Goal: Obtain resource: Obtain resource

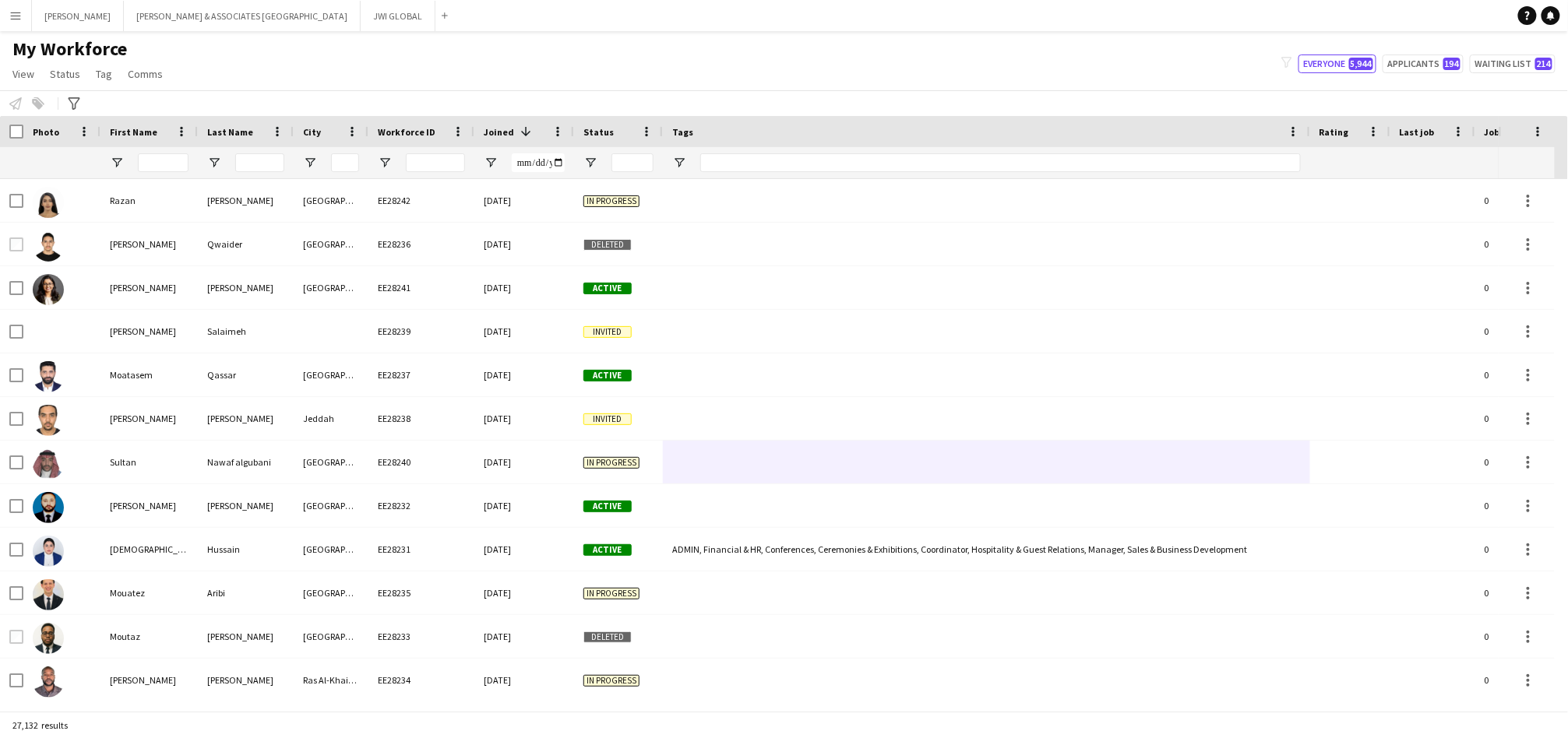
click at [161, 160] on input "First Name Filter Input" at bounding box center [163, 162] width 50 height 18
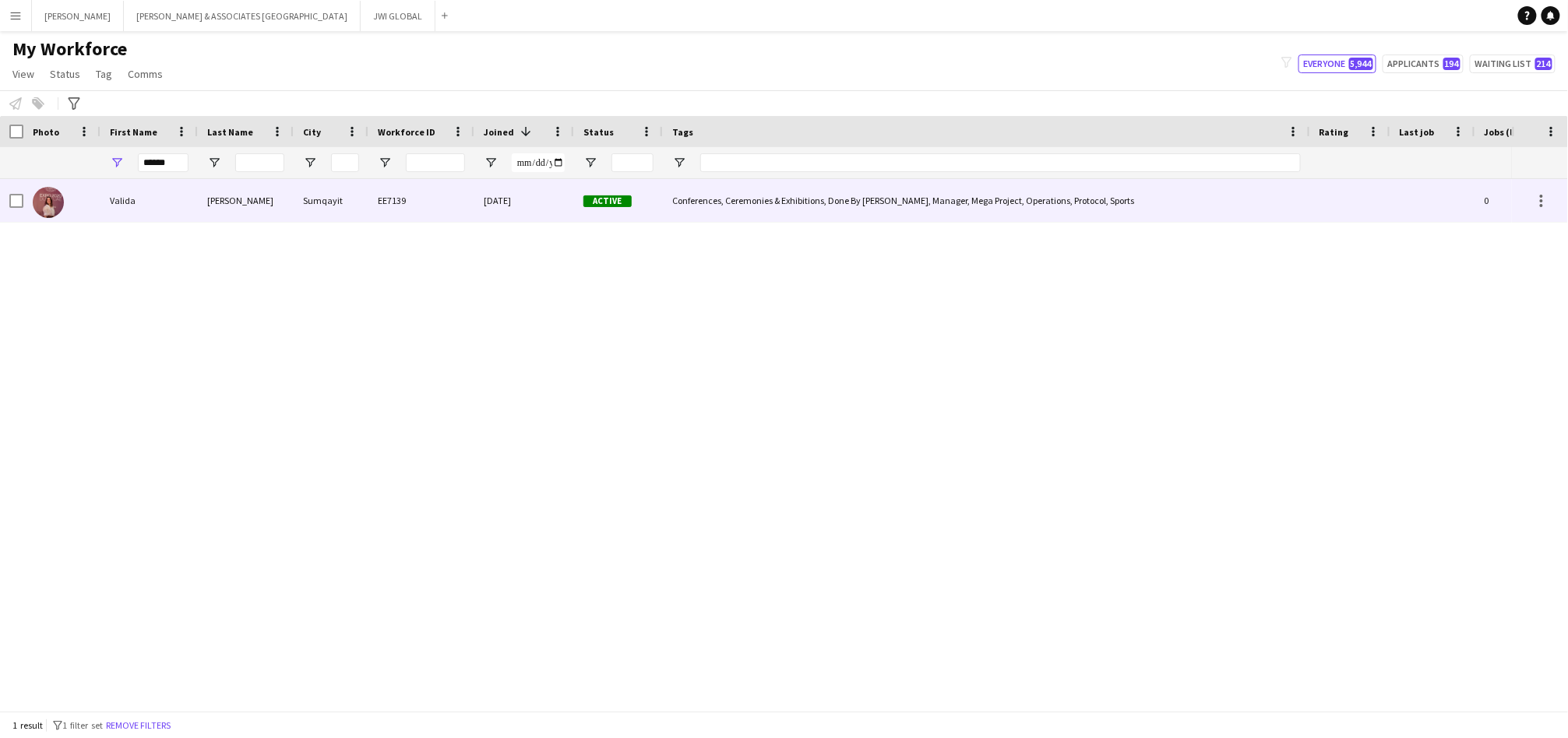
type input "******"
click at [192, 203] on div "Valida" at bounding box center [149, 200] width 97 height 43
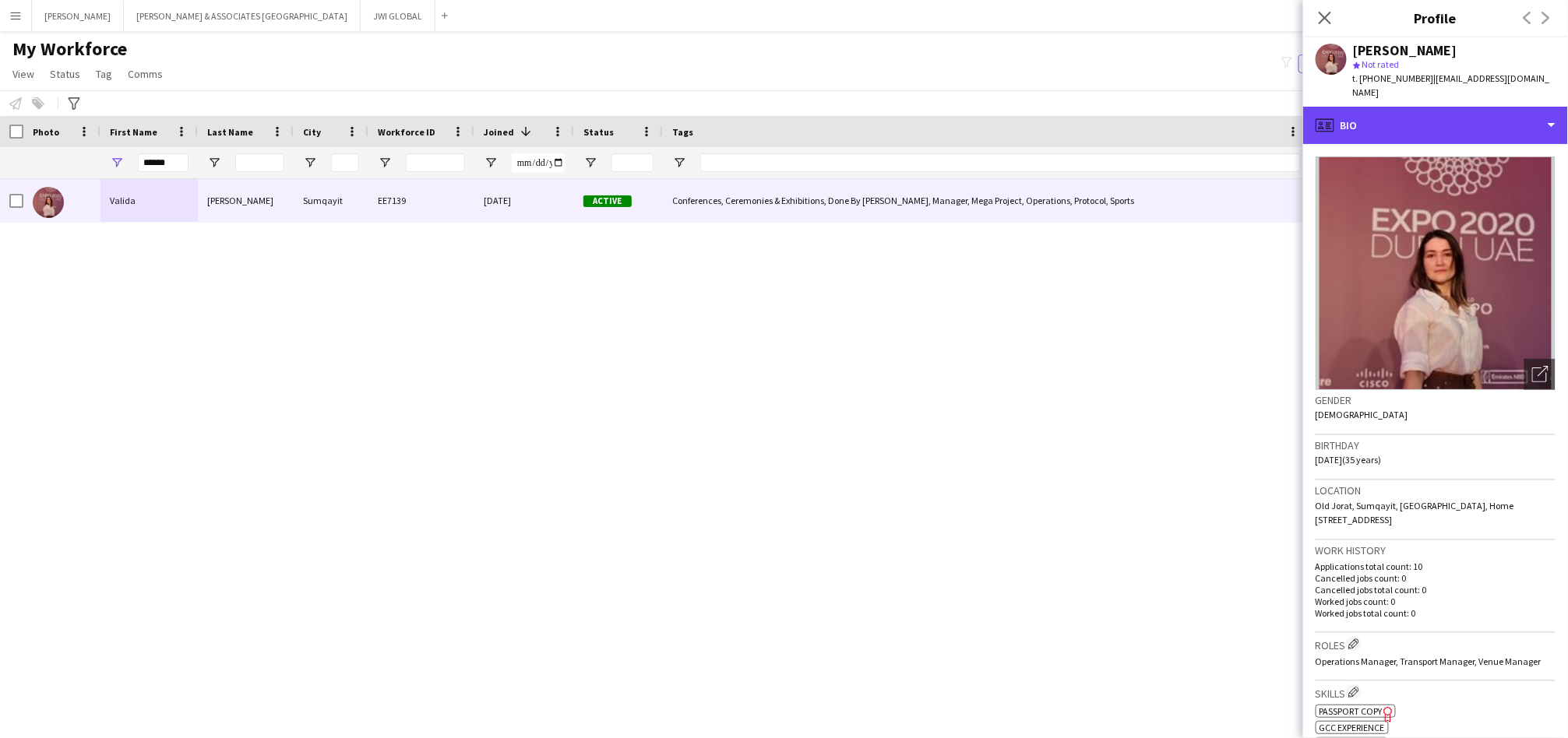
click at [1452, 103] on app-crew-profile "Close pop-in Profile Previous Next [PERSON_NAME] star Not rated t. [PHONE_NUMBE…" at bounding box center [1435, 369] width 265 height 738
click at [1422, 117] on div "profile Bio" at bounding box center [1435, 125] width 265 height 38
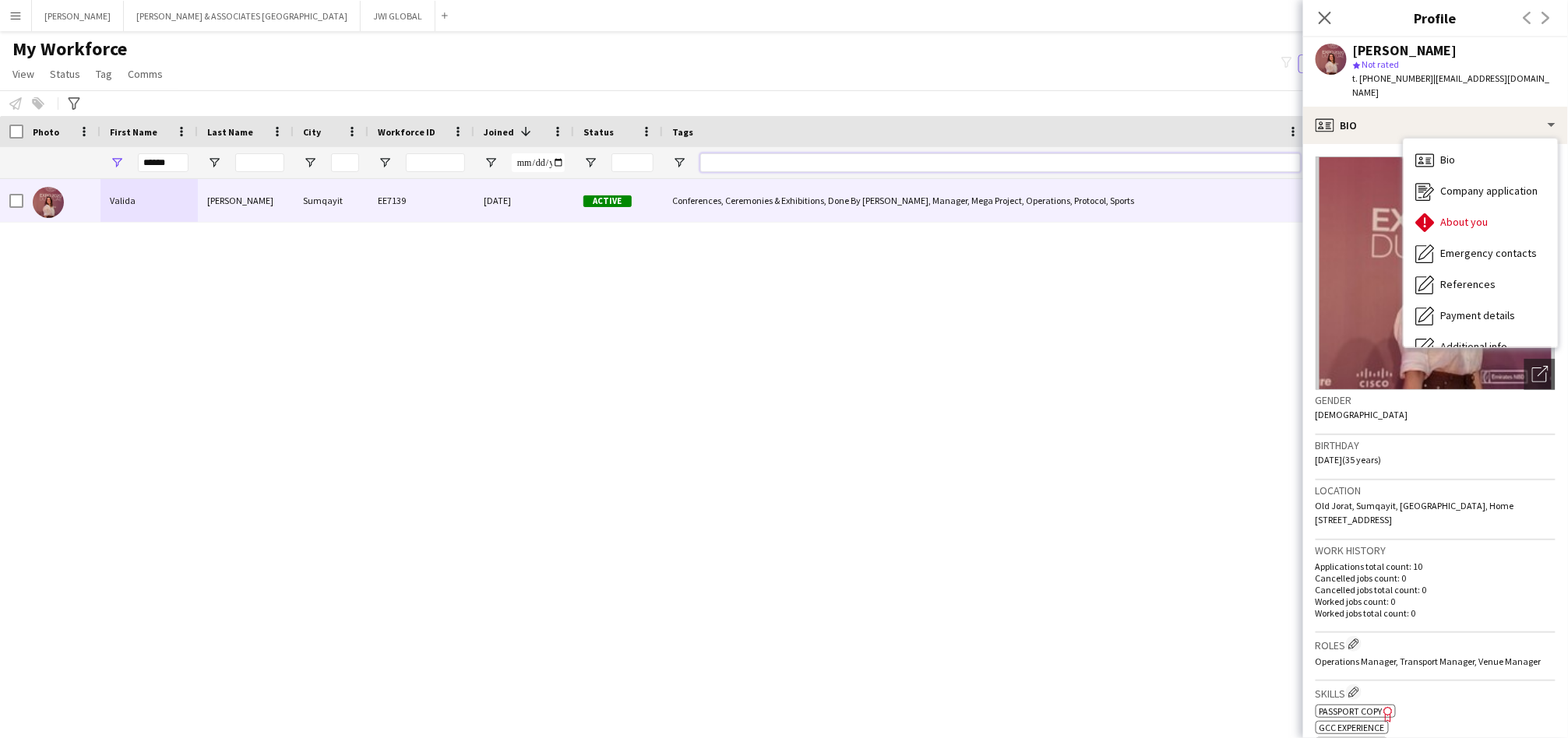
click at [1225, 168] on input "Tags Filter Input" at bounding box center [1001, 162] width 601 height 18
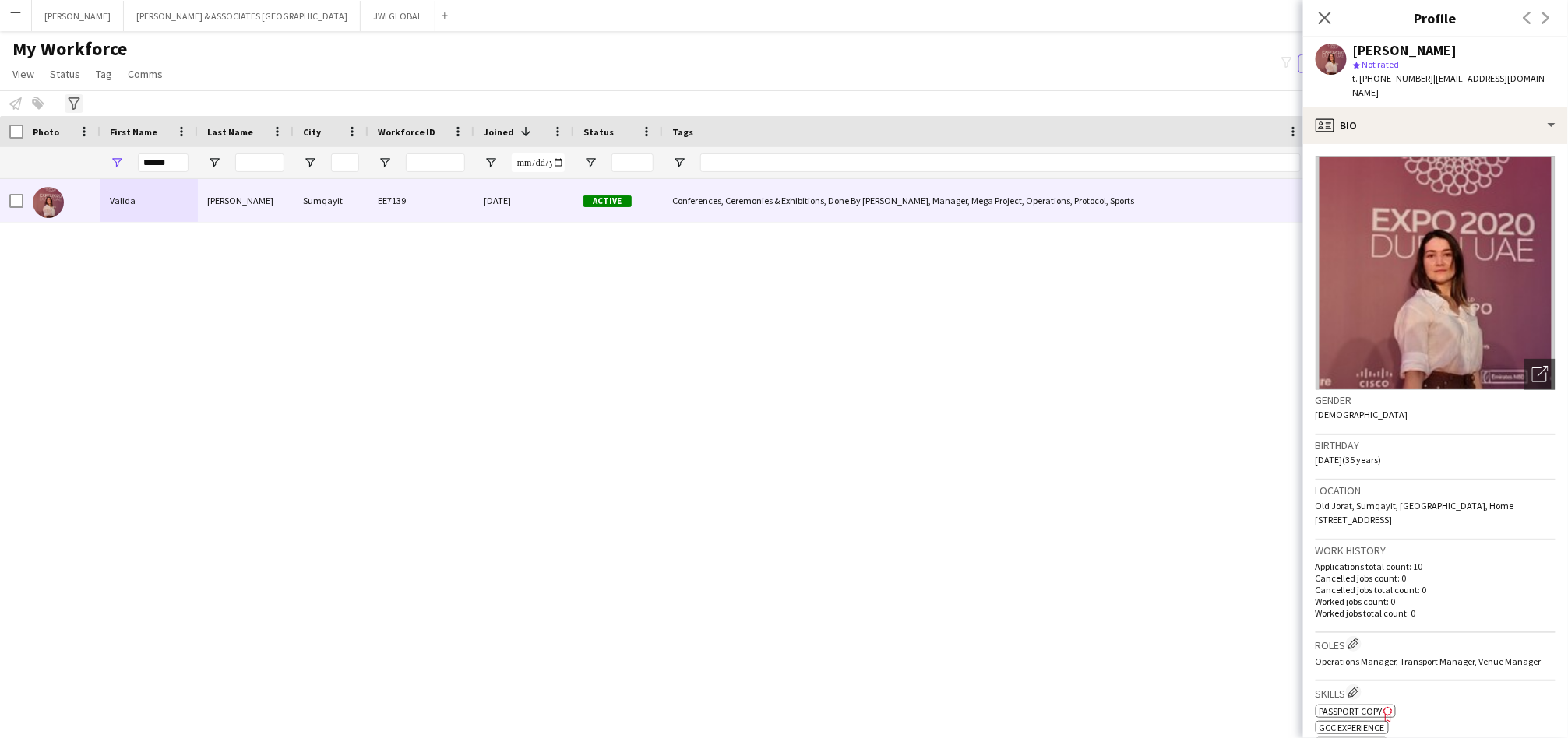
click at [71, 107] on icon "Advanced filters" at bounding box center [74, 103] width 13 height 13
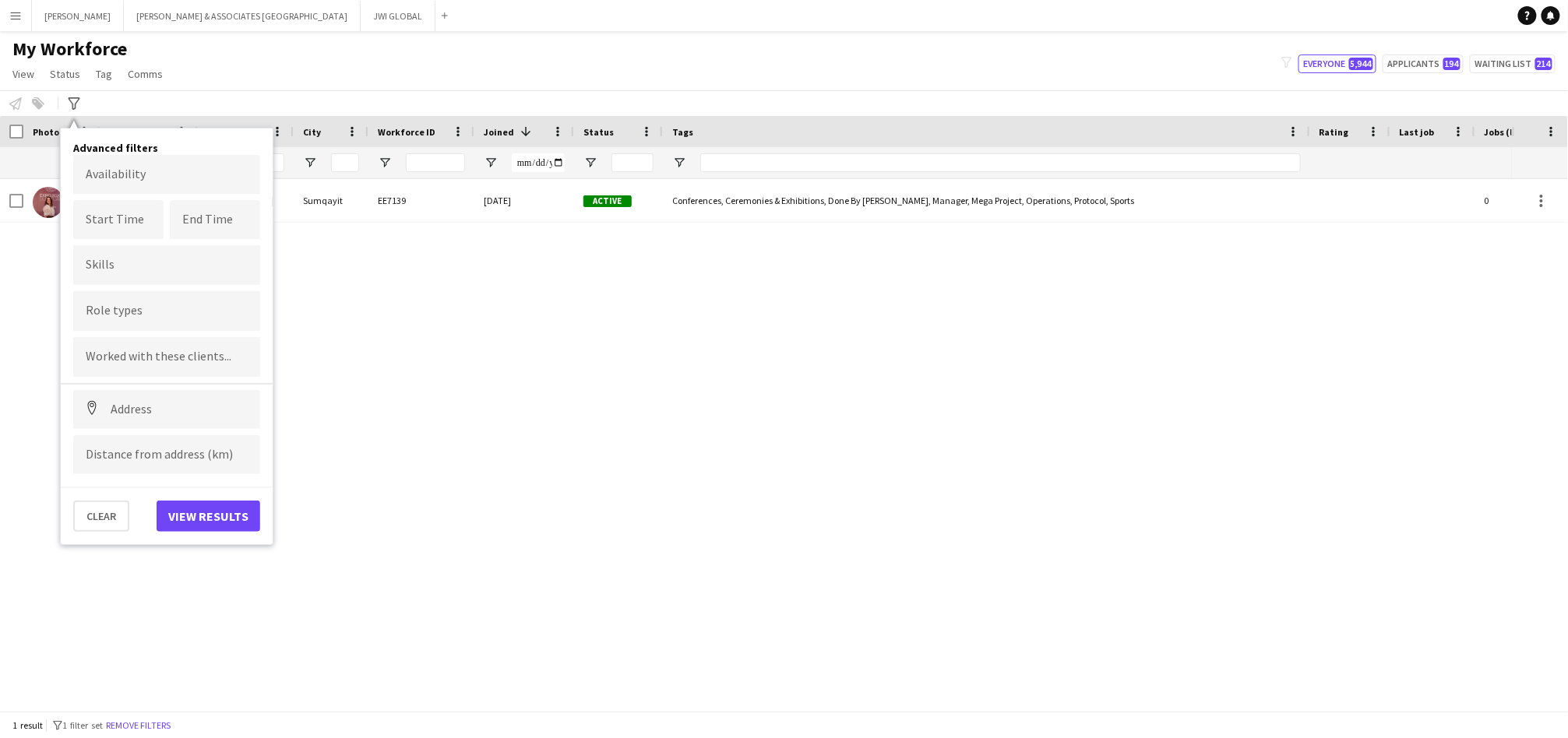
click at [101, 352] on input "Type to search clients..." at bounding box center [166, 357] width 162 height 14
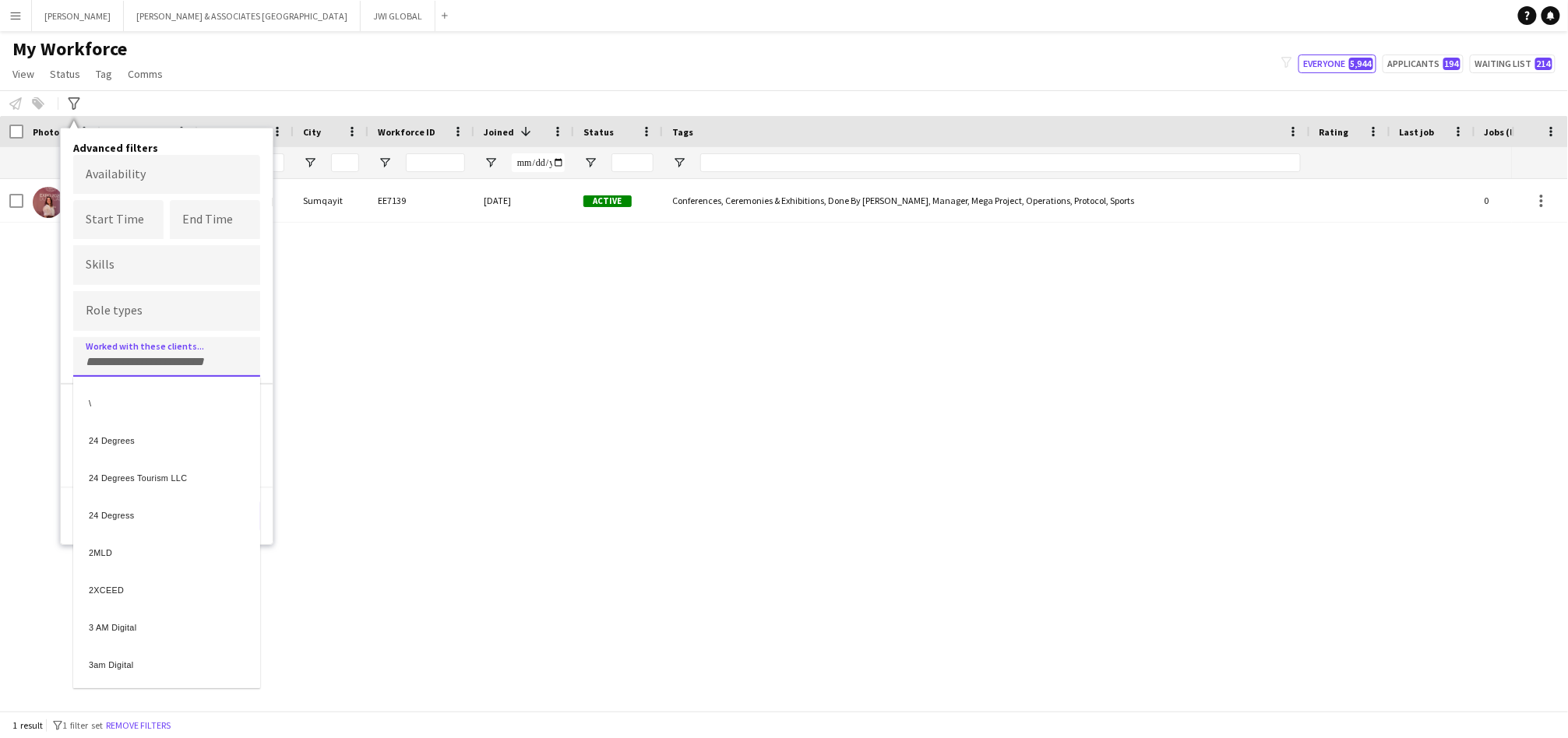
click at [121, 312] on div at bounding box center [784, 369] width 1568 height 738
click at [121, 306] on input "Type to search role types..." at bounding box center [166, 311] width 162 height 14
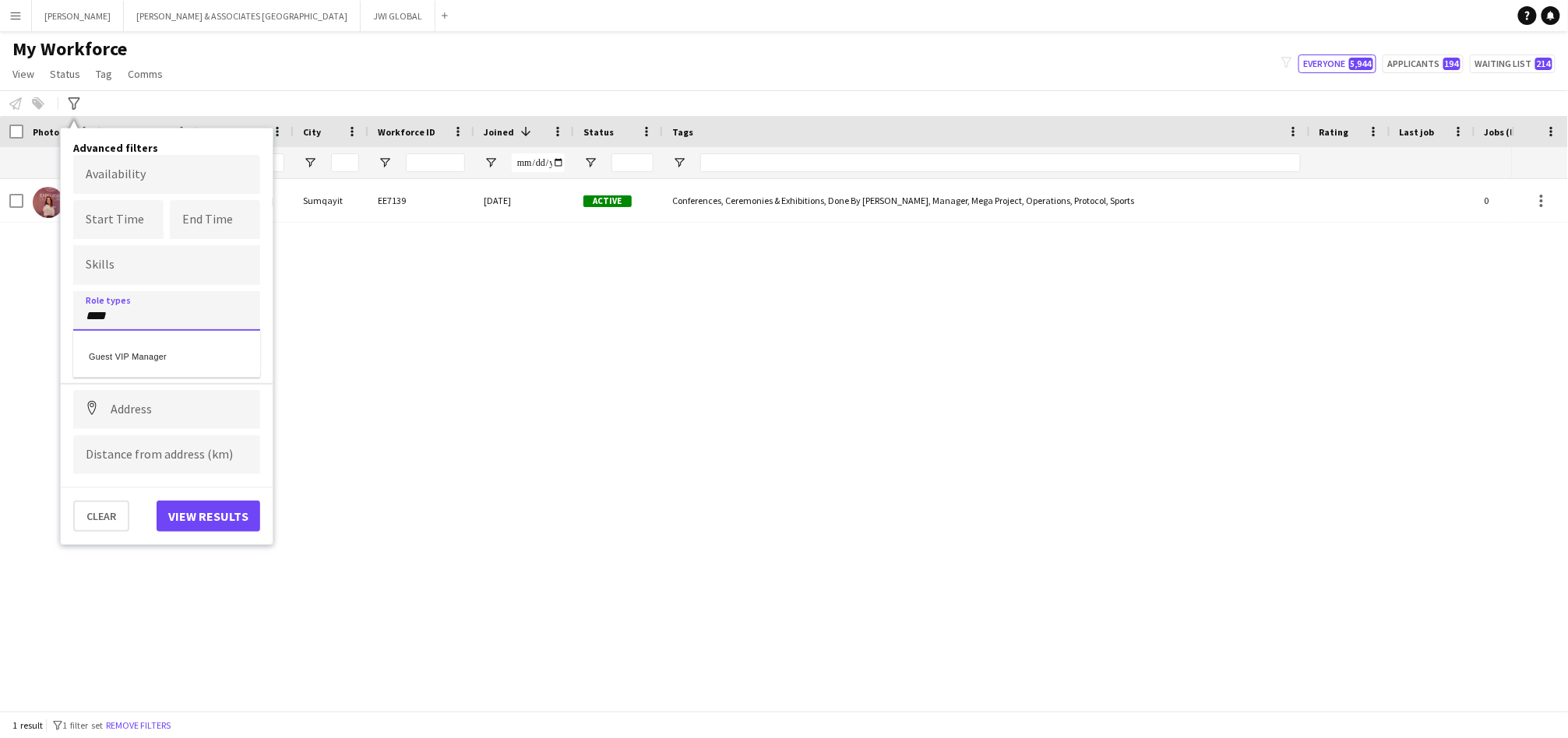
type input "****"
click at [179, 337] on div "Guest VIP Manager" at bounding box center [167, 354] width 187 height 38
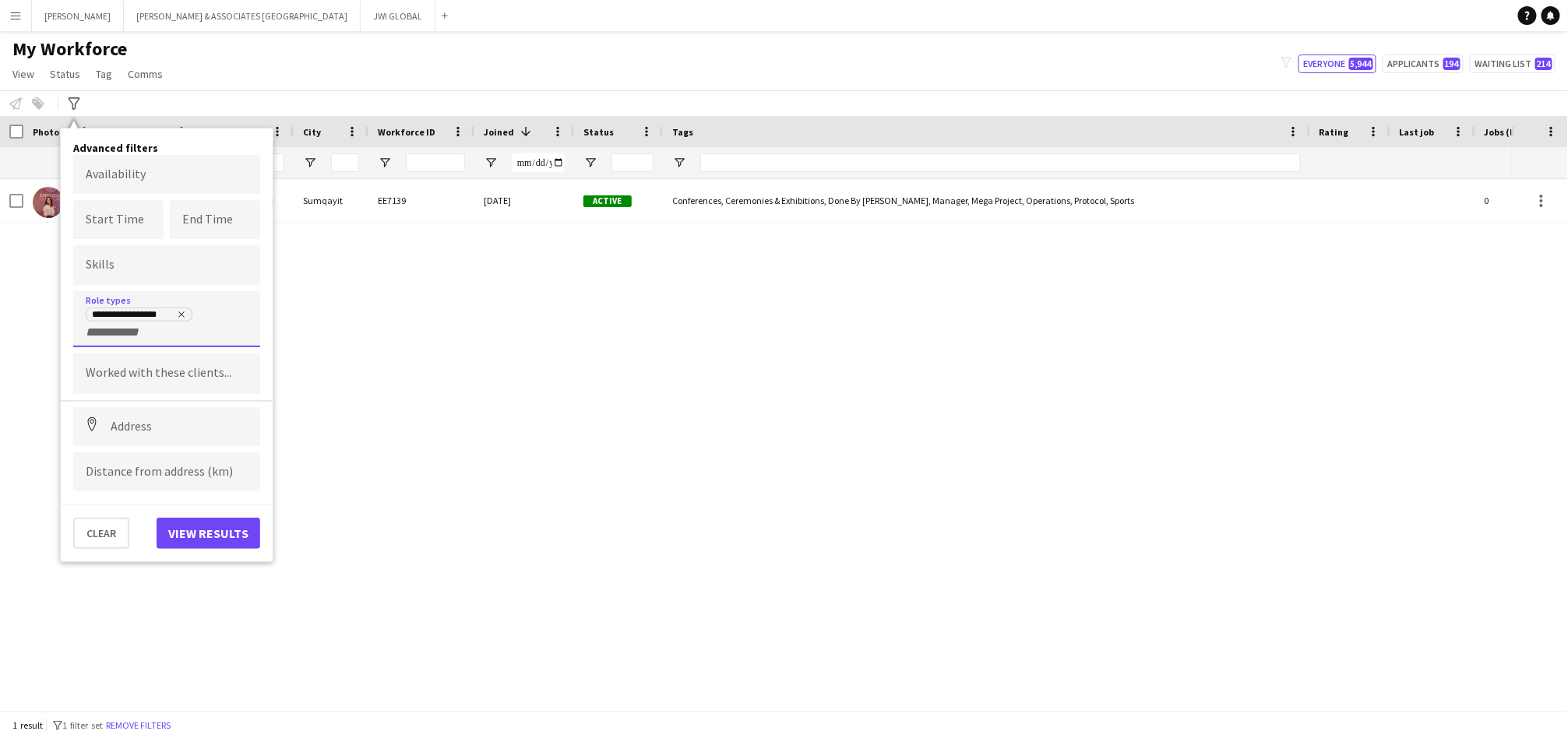
click at [177, 335] on div "**********" at bounding box center [166, 323] width 162 height 33
type input "*******"
click at [129, 400] on div "Transport Manager" at bounding box center [167, 408] width 187 height 38
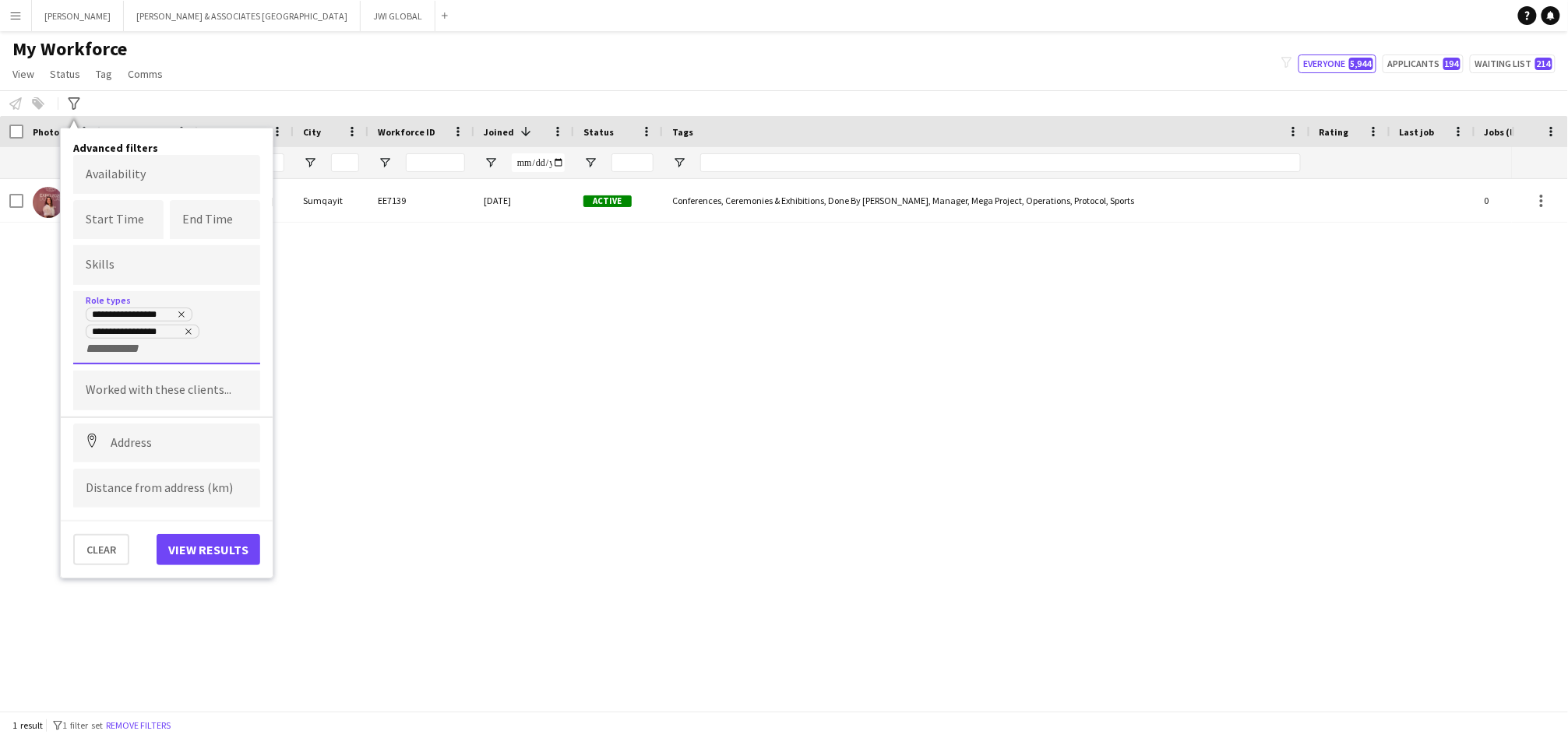
click at [141, 352] on input "+ Role type" at bounding box center [118, 349] width 66 height 14
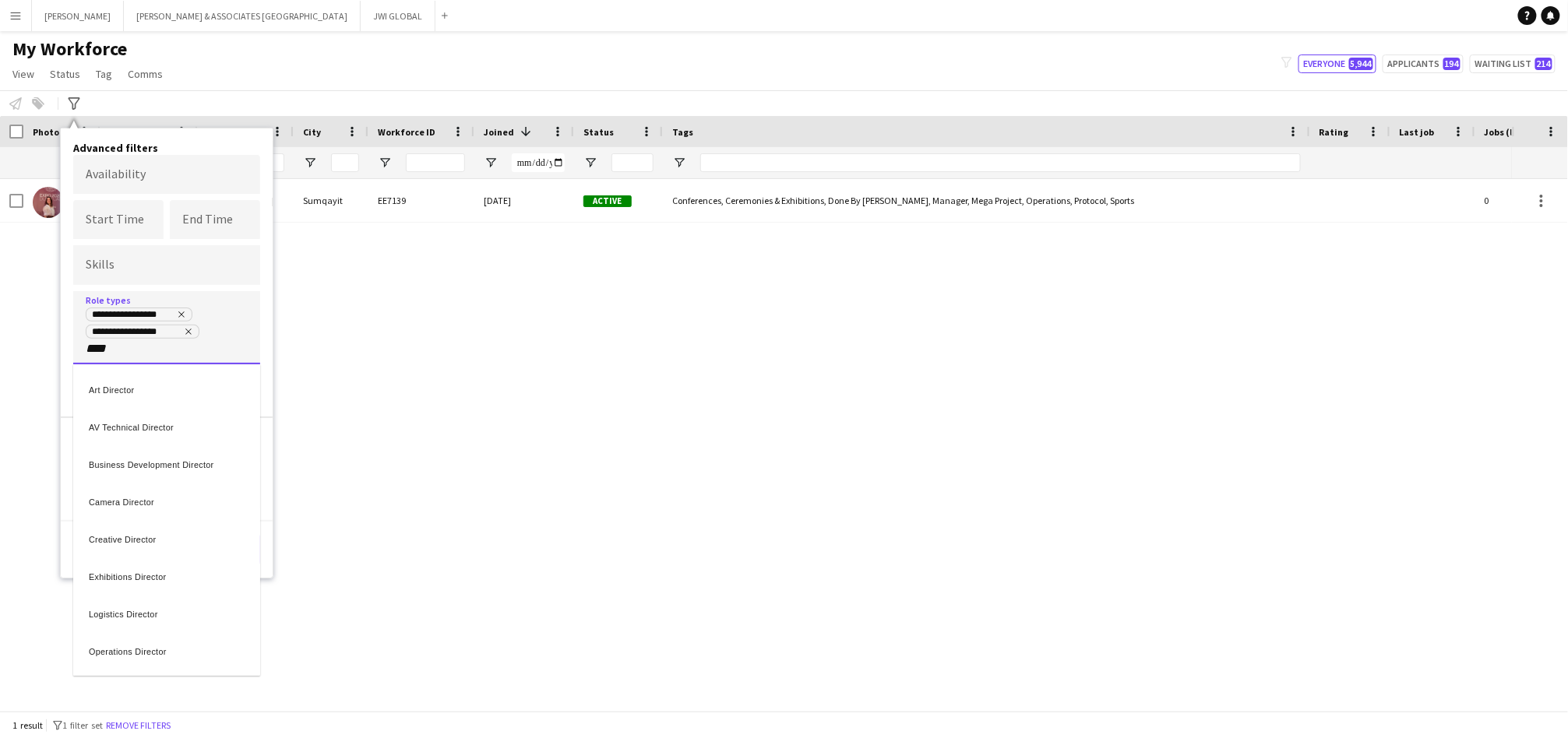
type input "****"
click at [141, 609] on div "Logistics Director" at bounding box center [167, 612] width 187 height 38
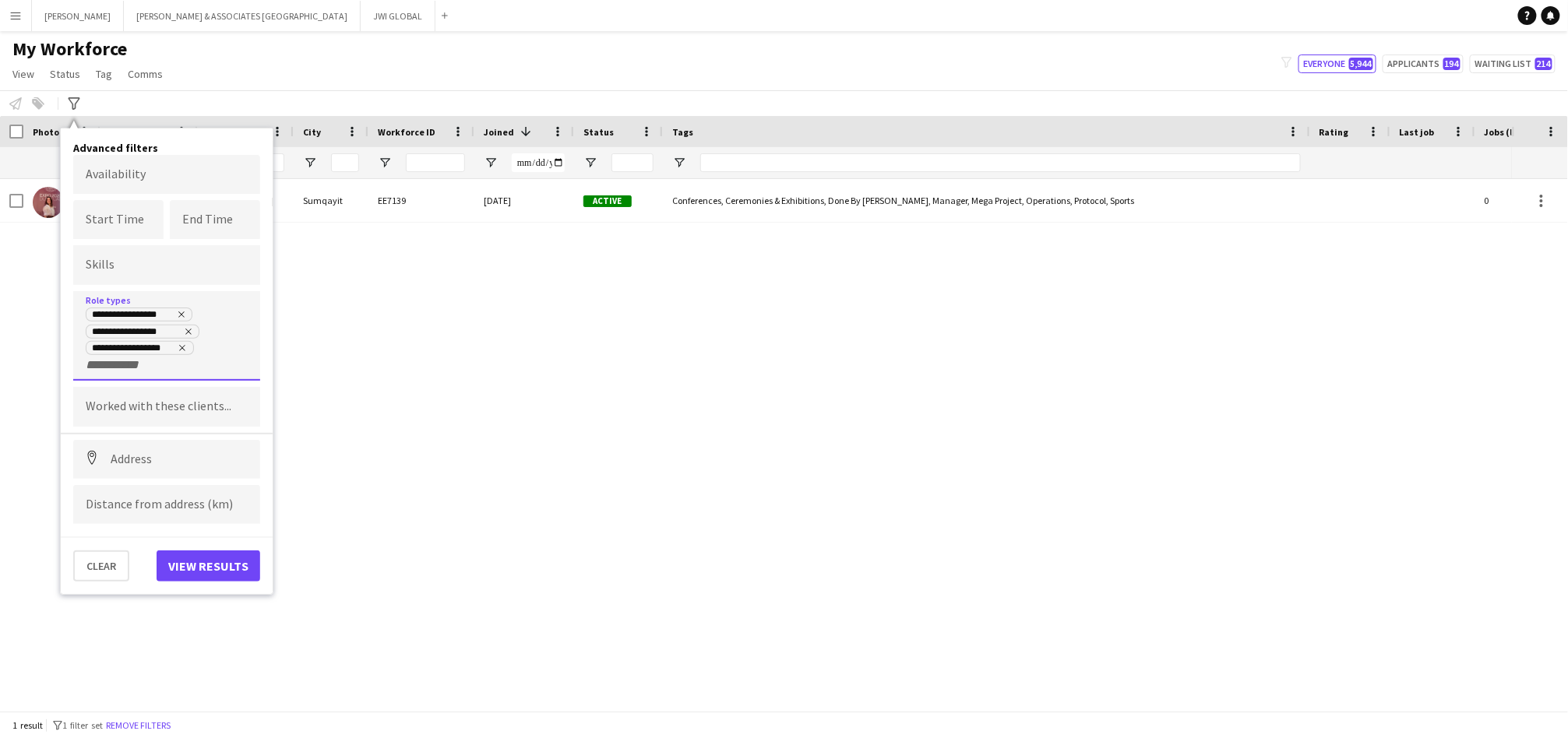
click at [137, 366] on input "+ Role type" at bounding box center [118, 365] width 66 height 14
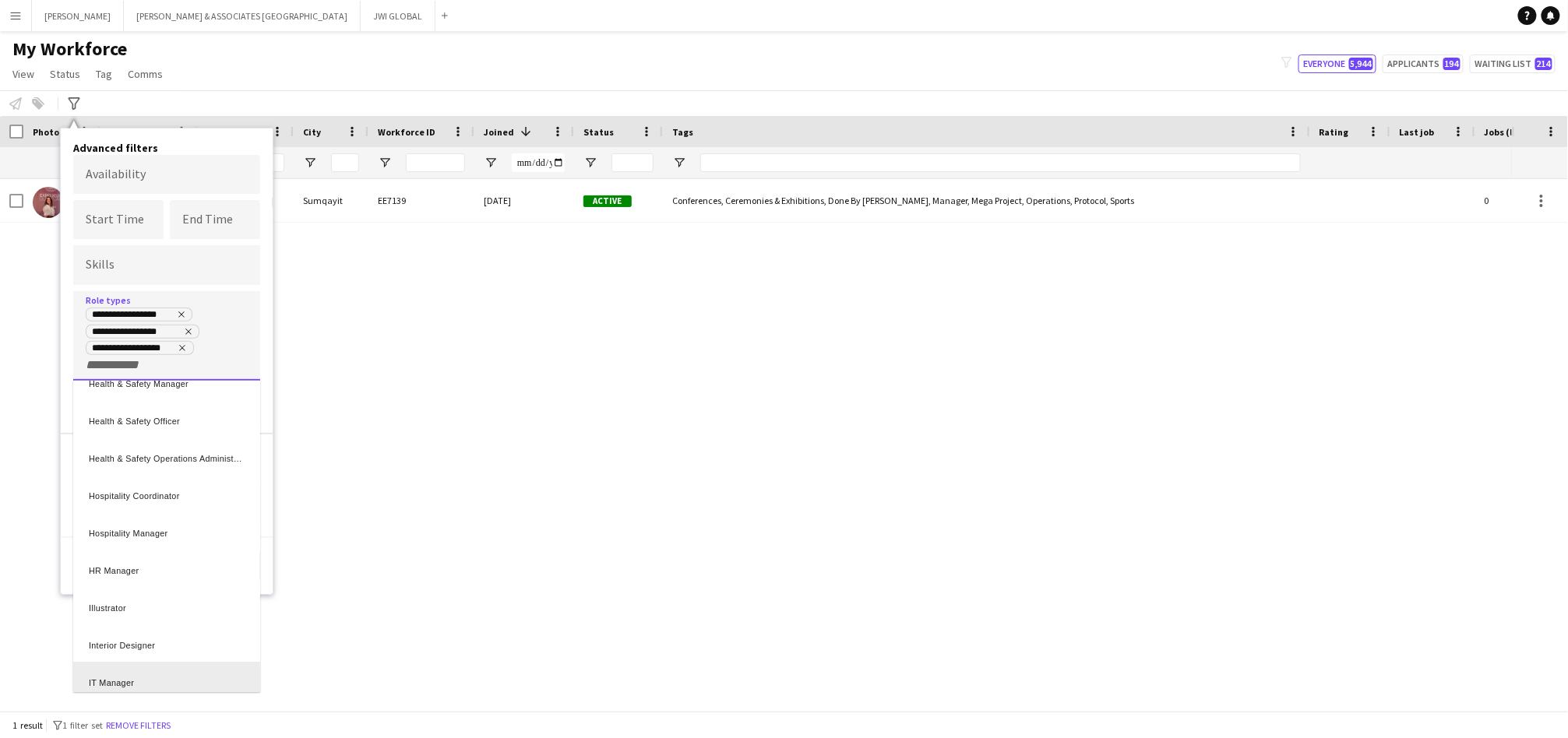
scroll to position [2458, 0]
click at [193, 519] on div "Hospitality Manager" at bounding box center [167, 525] width 187 height 38
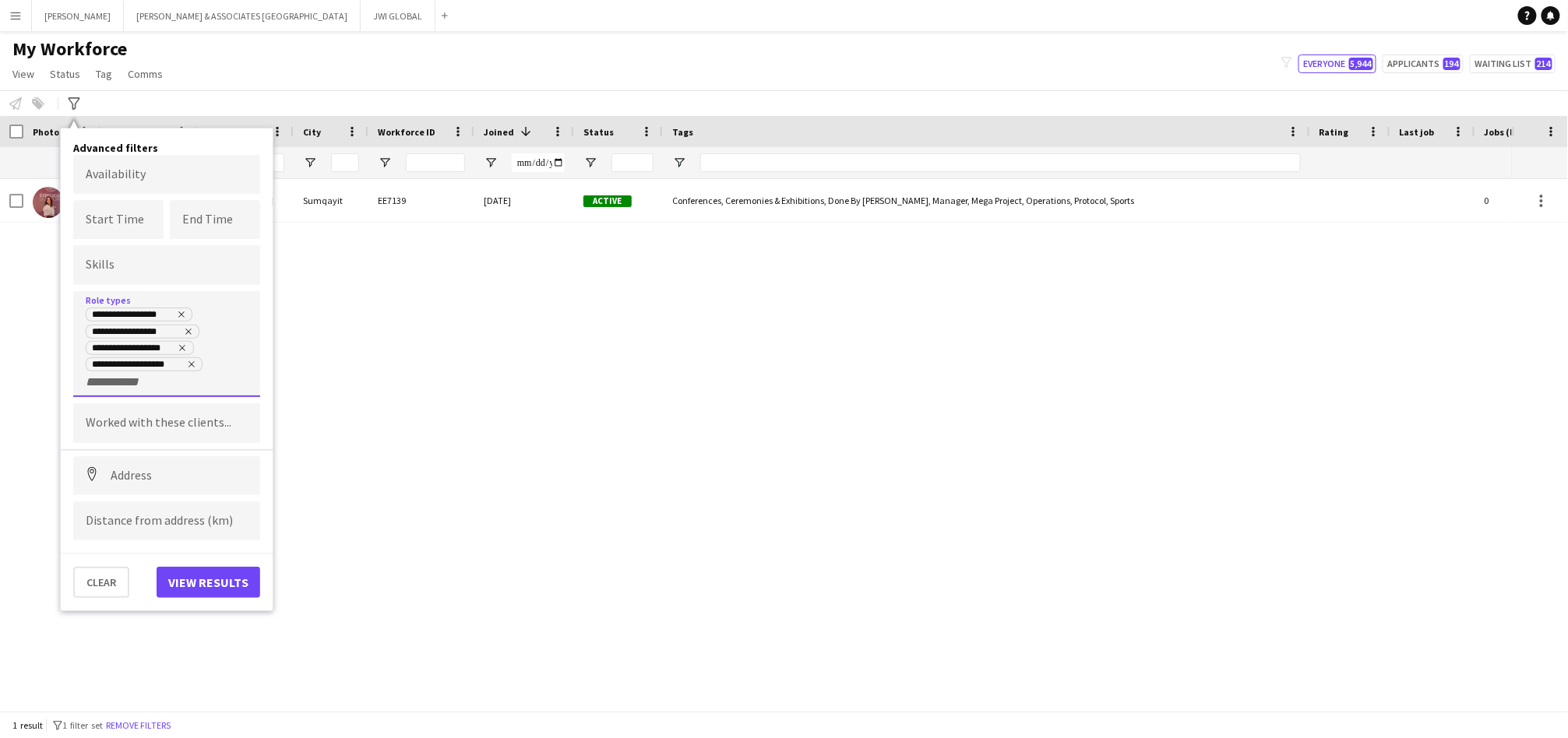
scroll to position [0, 0]
click at [195, 384] on div "**********" at bounding box center [166, 348] width 162 height 82
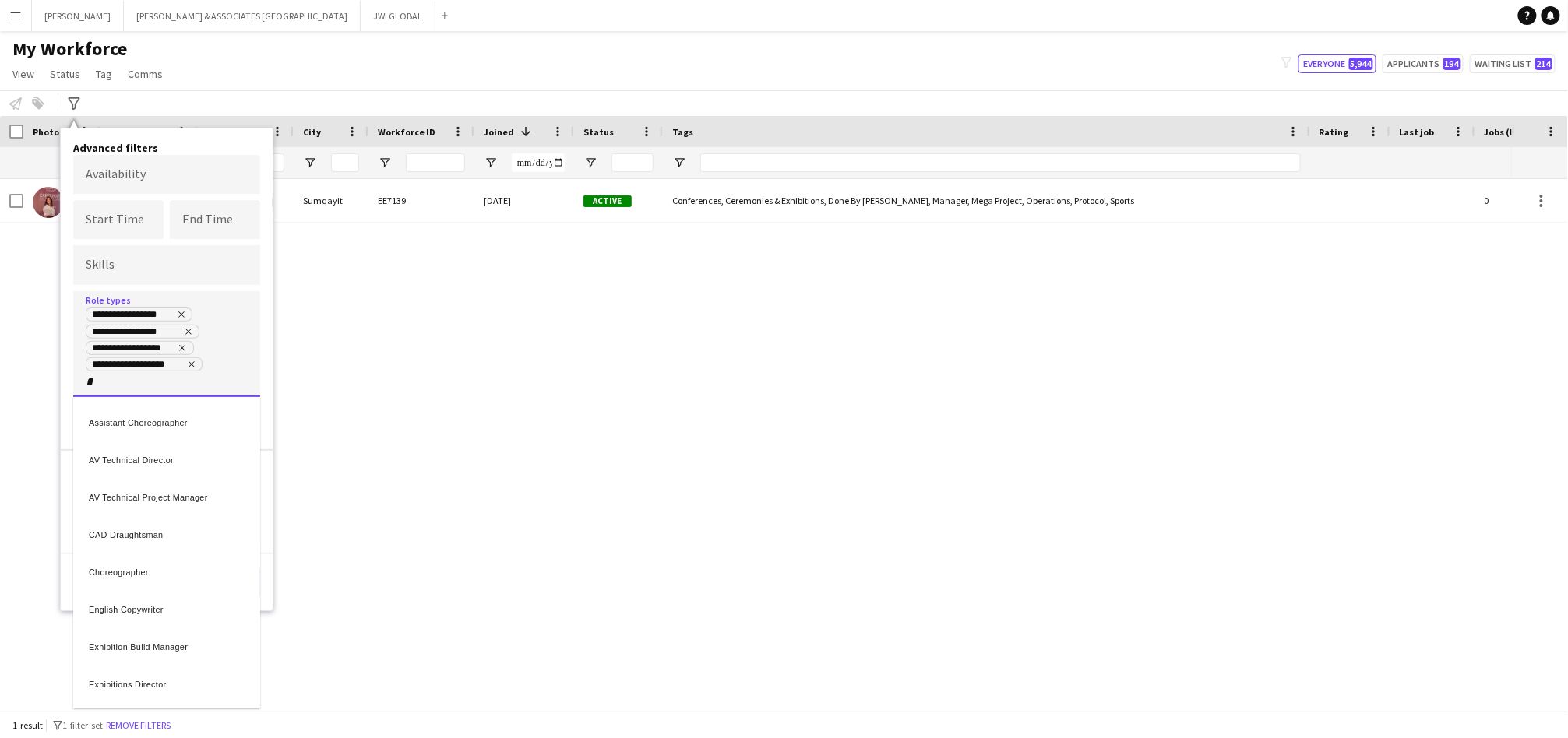
type input "*"
click at [130, 379] on div at bounding box center [784, 369] width 1568 height 738
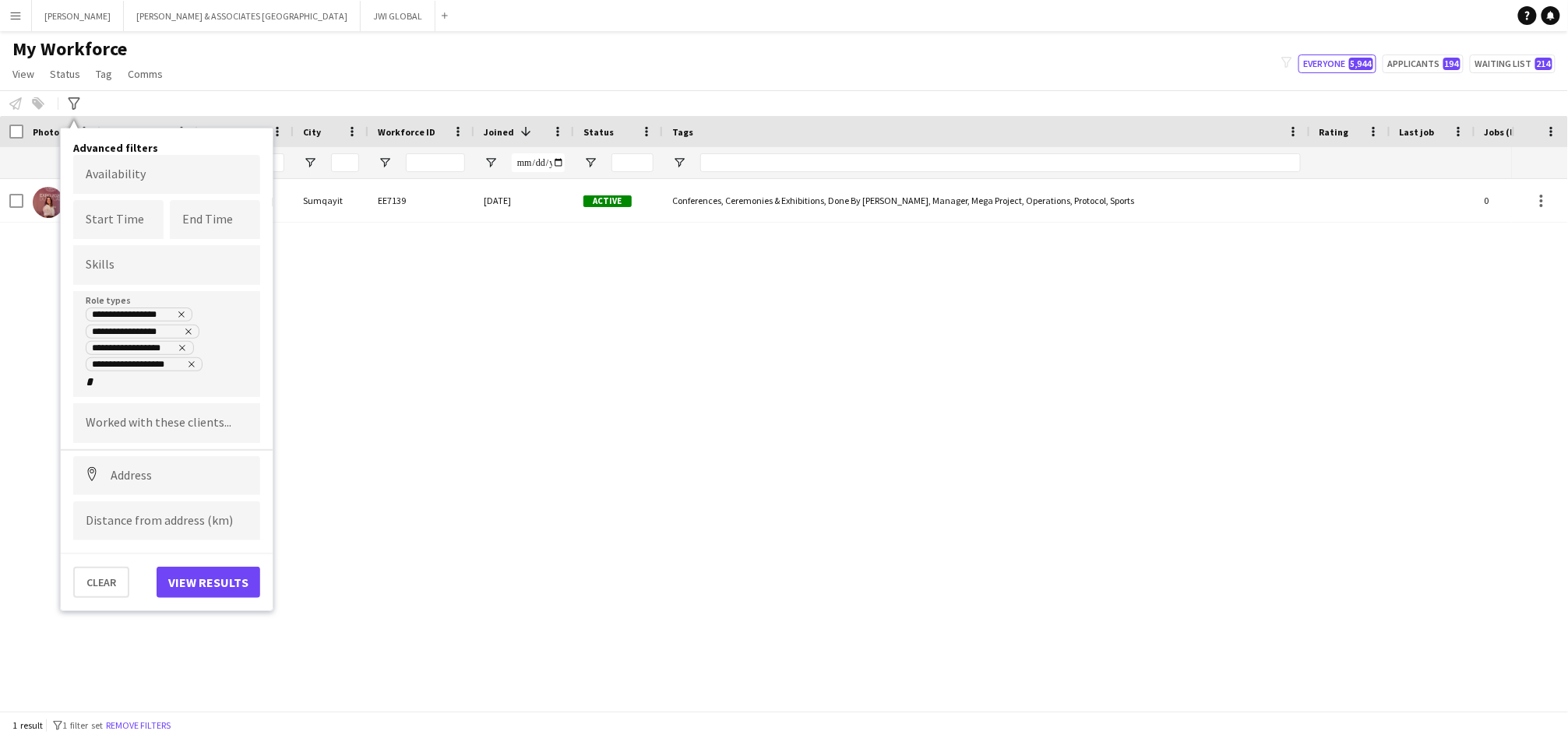
click at [132, 379] on input "*" at bounding box center [118, 382] width 66 height 14
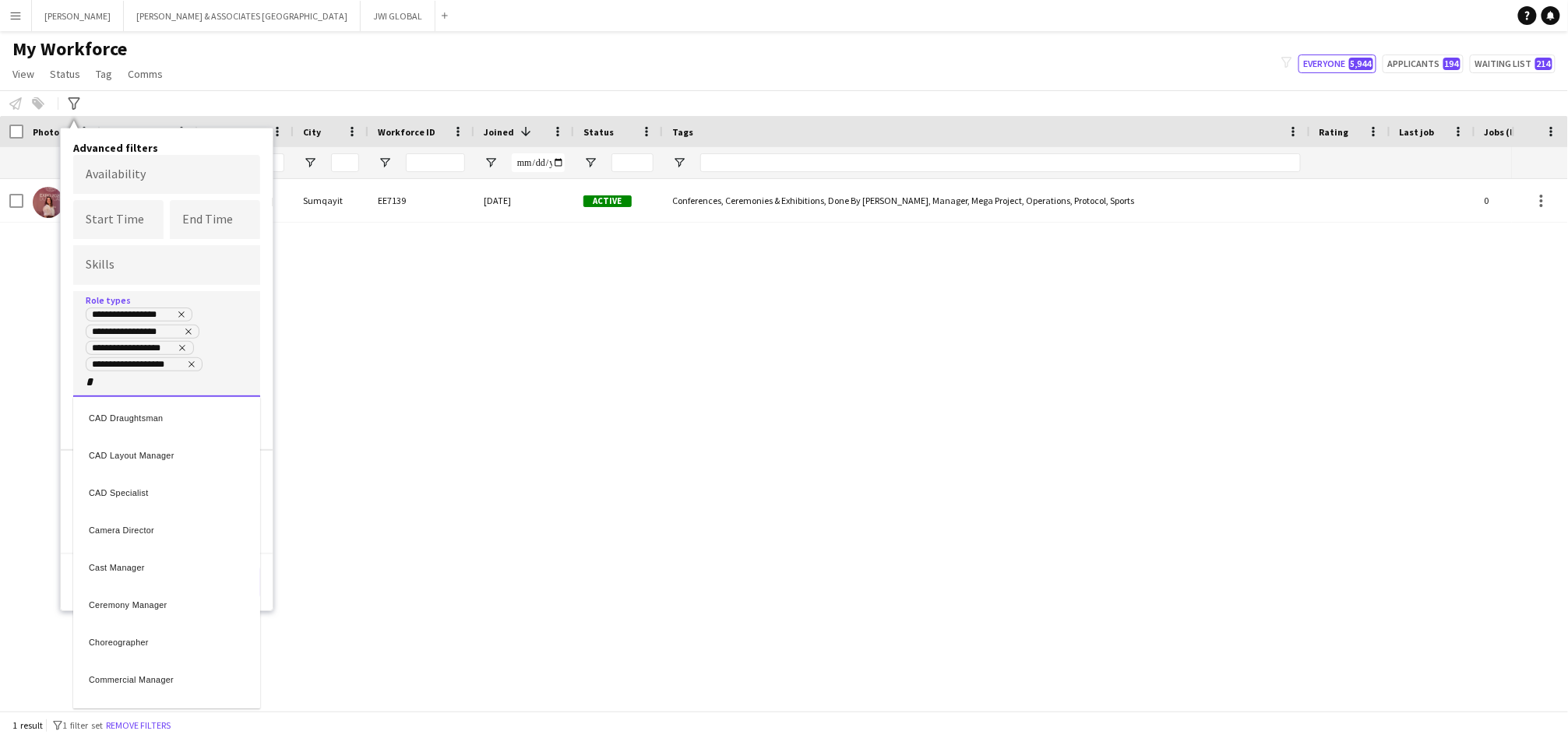
type input "*"
click at [174, 534] on div "Artist Liaison Manager" at bounding box center [167, 538] width 187 height 38
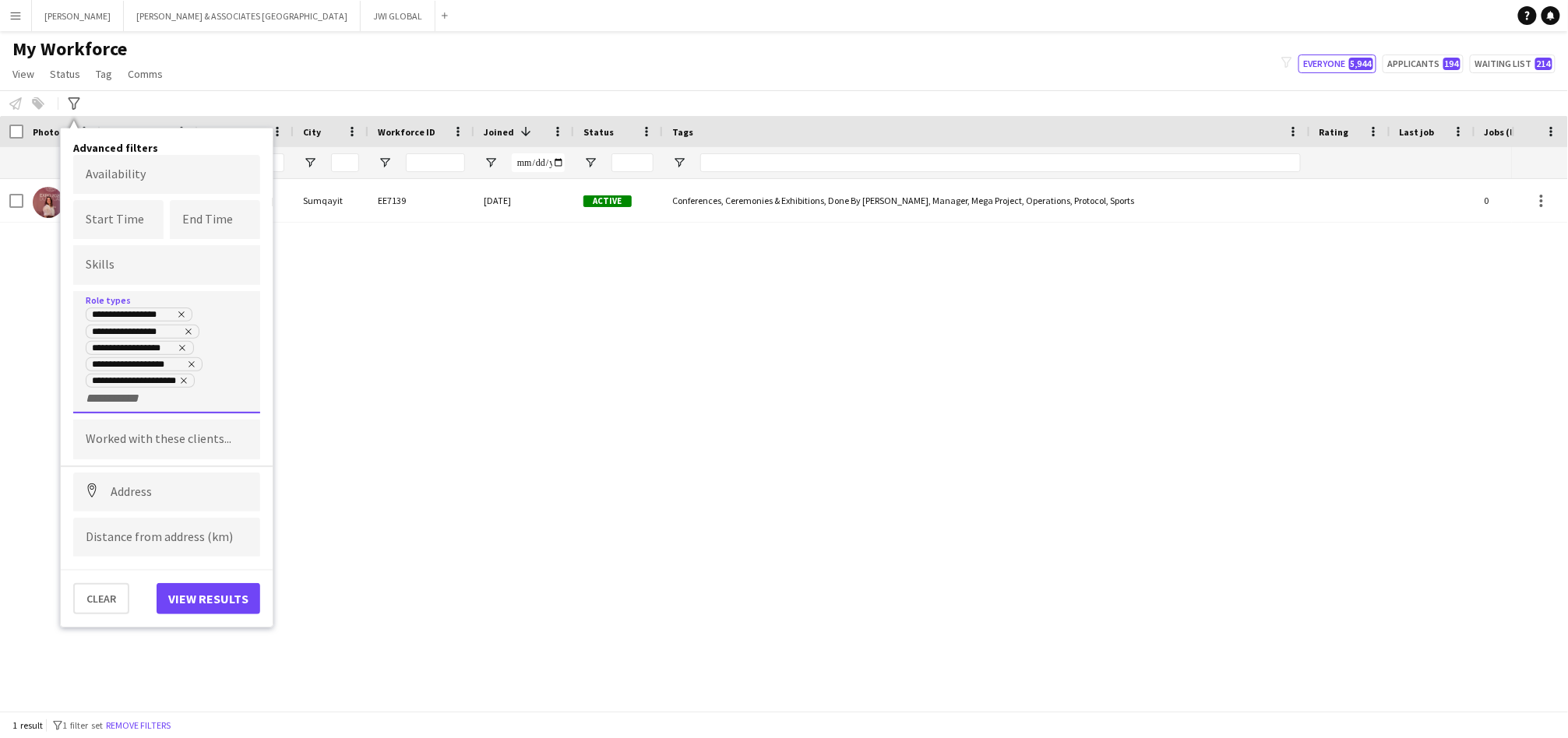
scroll to position [0, 0]
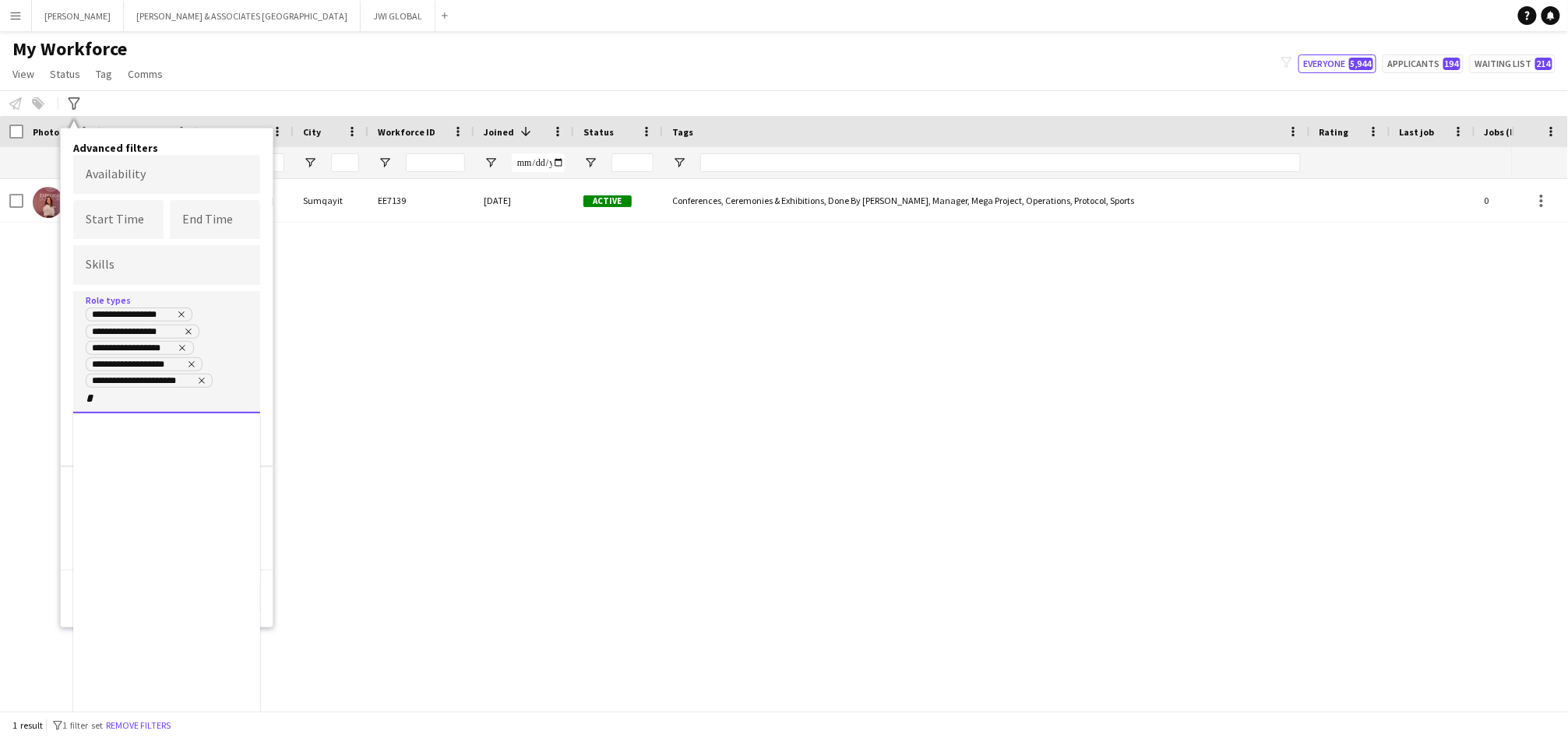
type input "*"
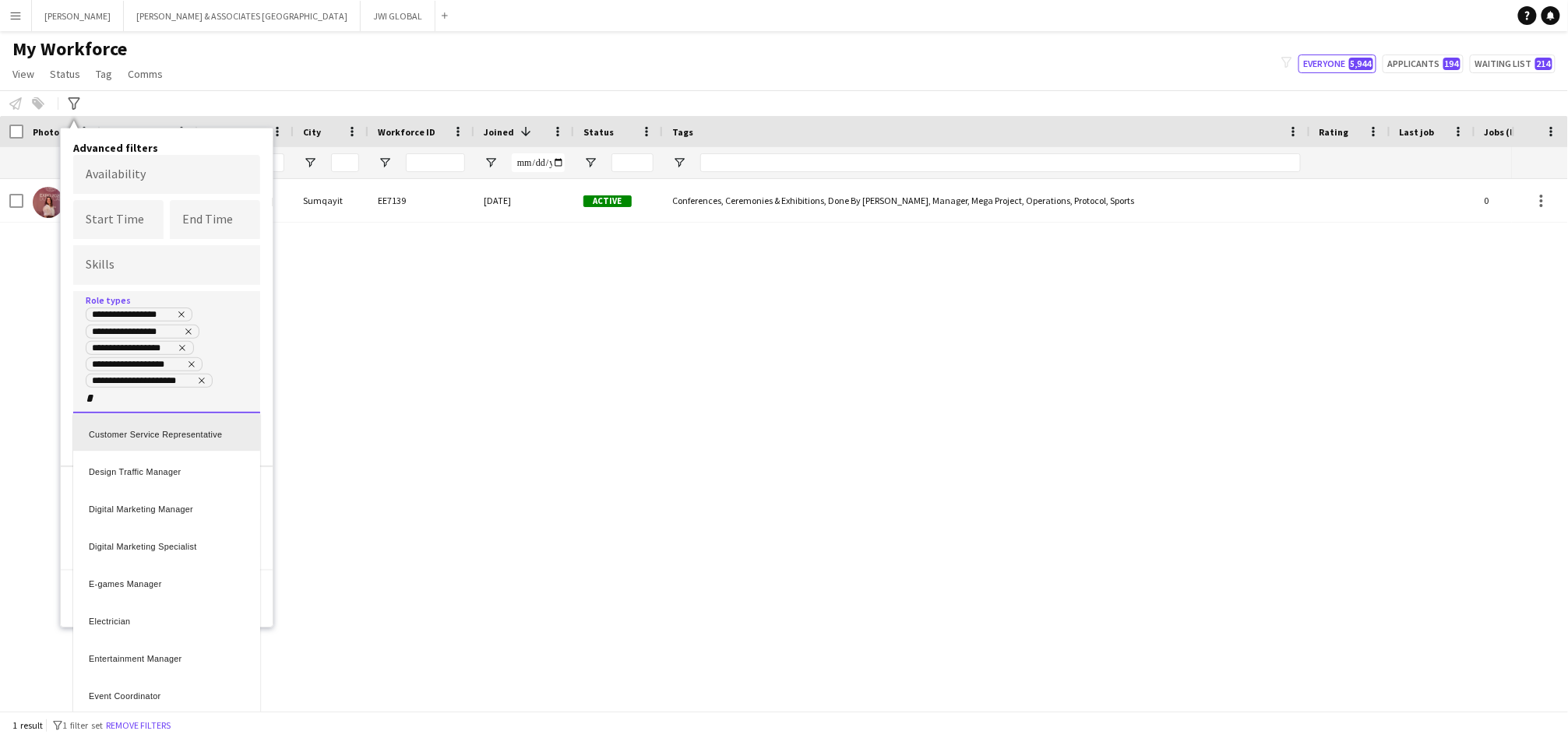
scroll to position [1387, 0]
click at [163, 399] on div at bounding box center [784, 369] width 1568 height 738
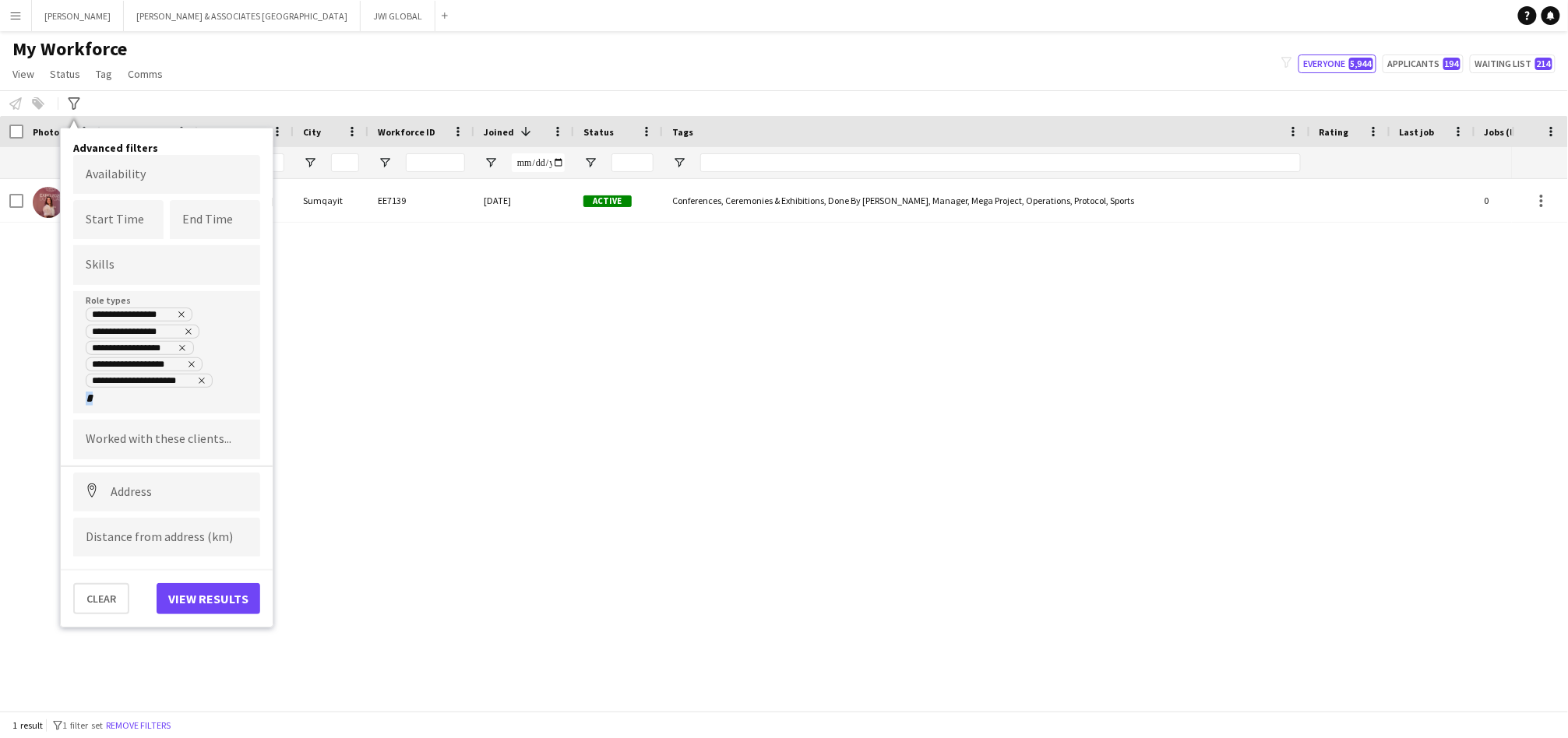
click at [163, 399] on div "**********" at bounding box center [166, 356] width 162 height 99
click at [164, 400] on div "**********" at bounding box center [166, 356] width 162 height 99
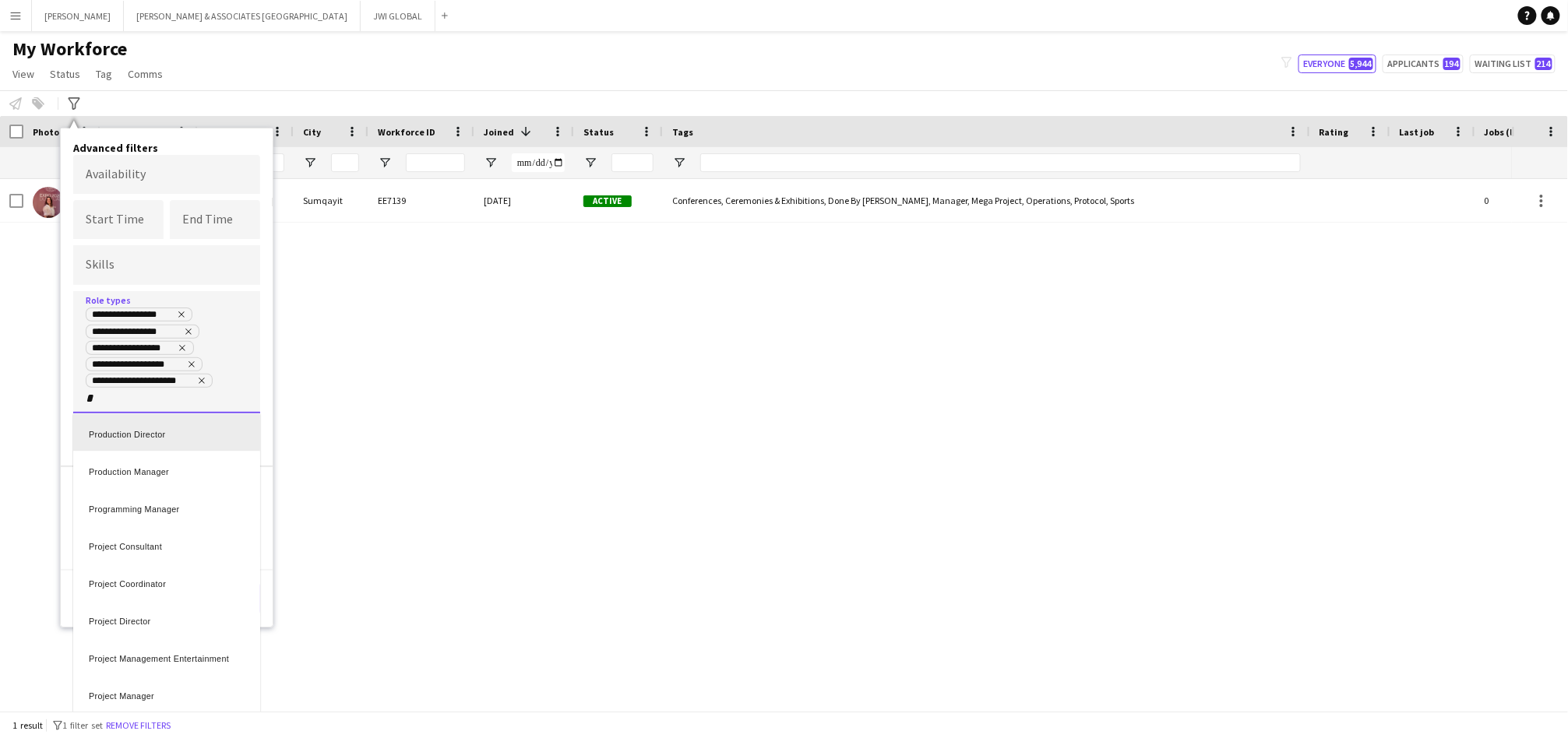
click at [147, 384] on div at bounding box center [784, 369] width 1568 height 738
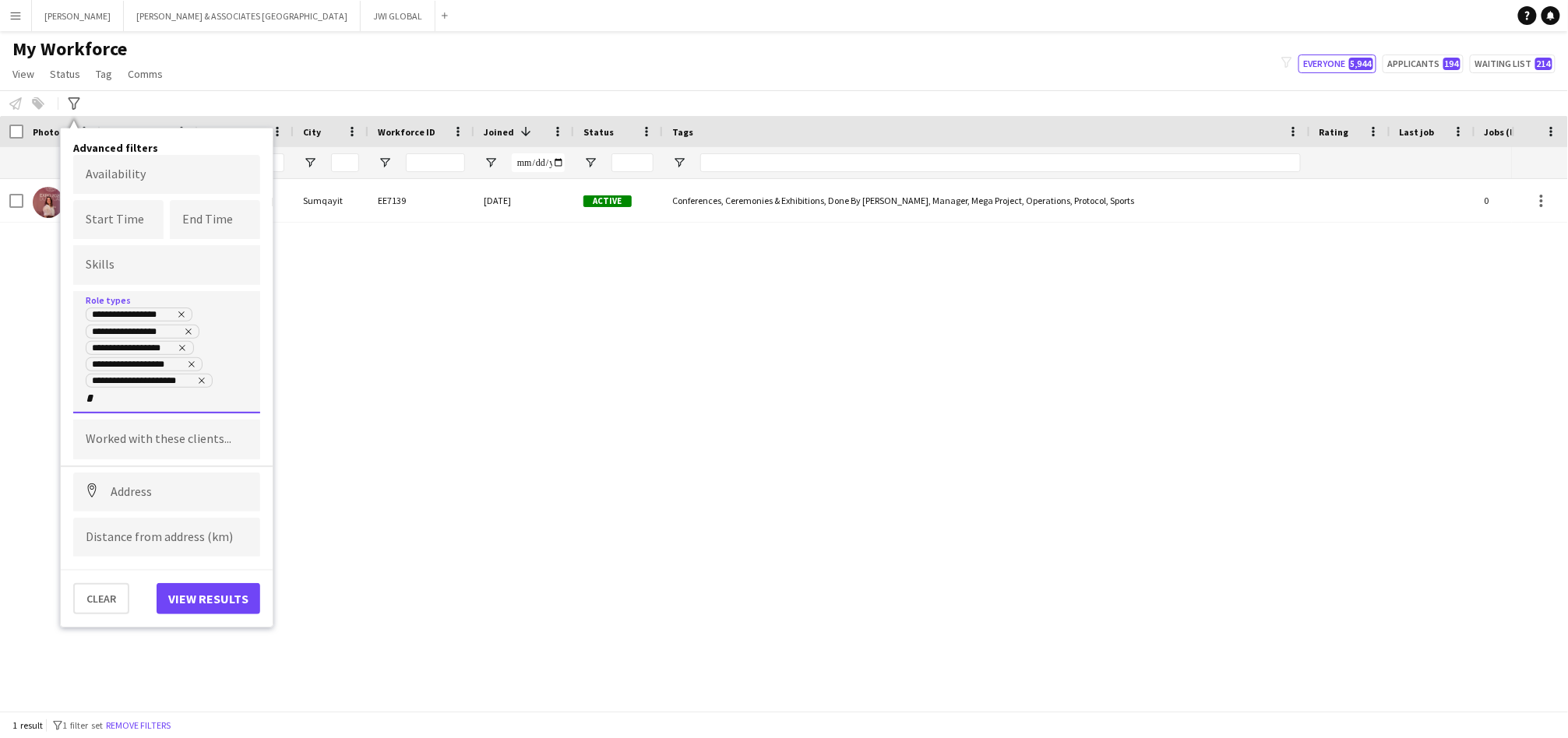
click at [148, 396] on input "*" at bounding box center [118, 398] width 66 height 14
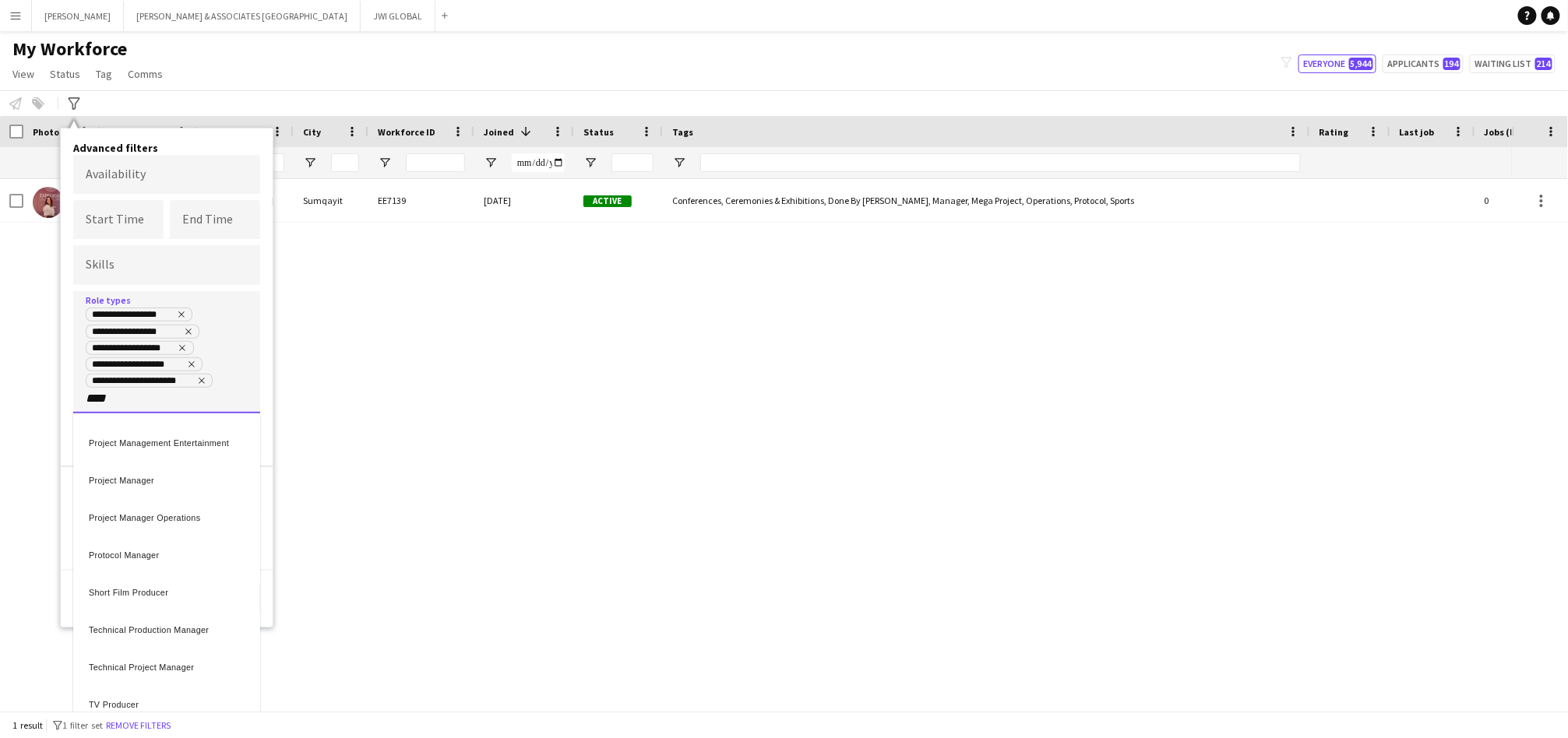
scroll to position [0, 0]
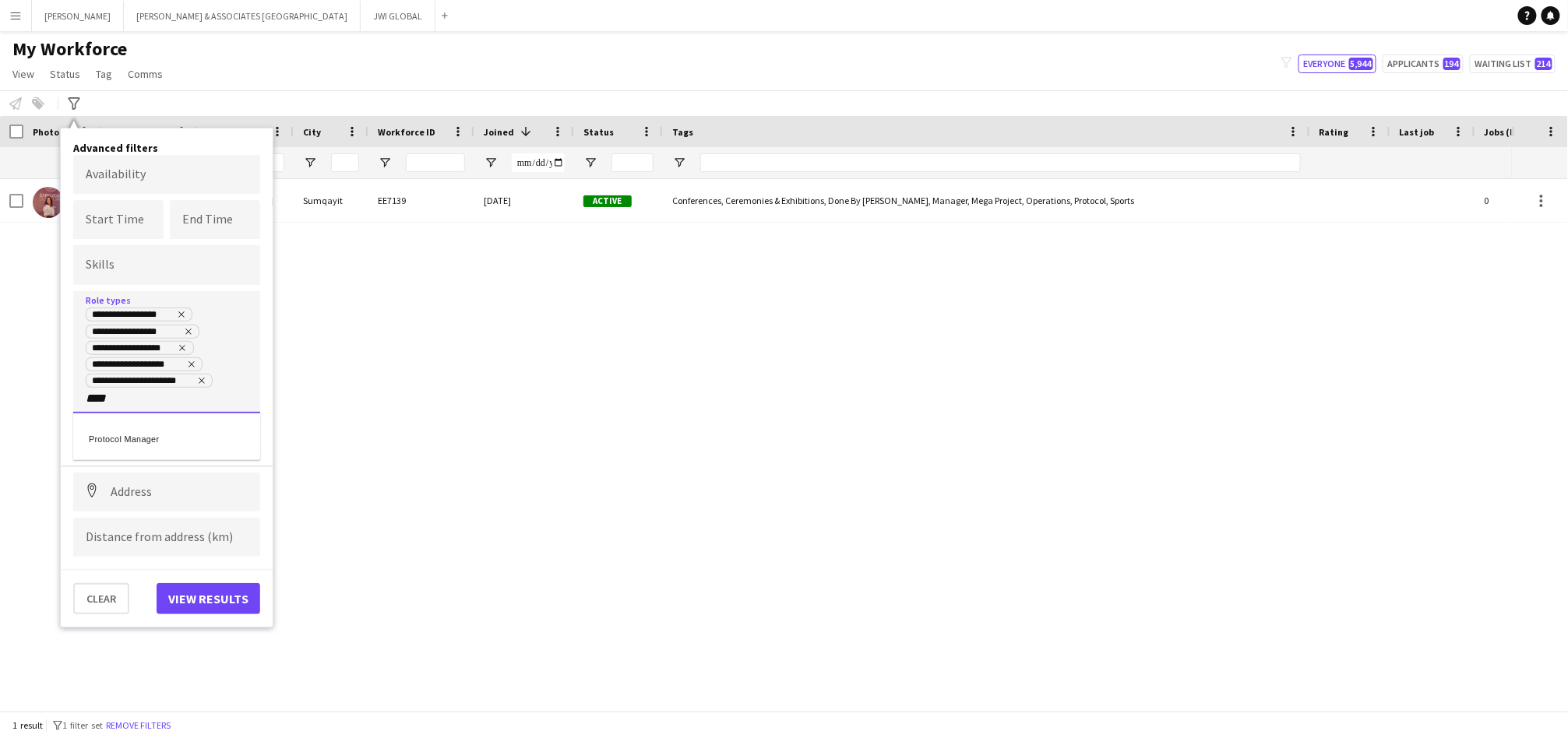
type input "****"
click at [97, 443] on div "Protocol Manager" at bounding box center [167, 437] width 187 height 38
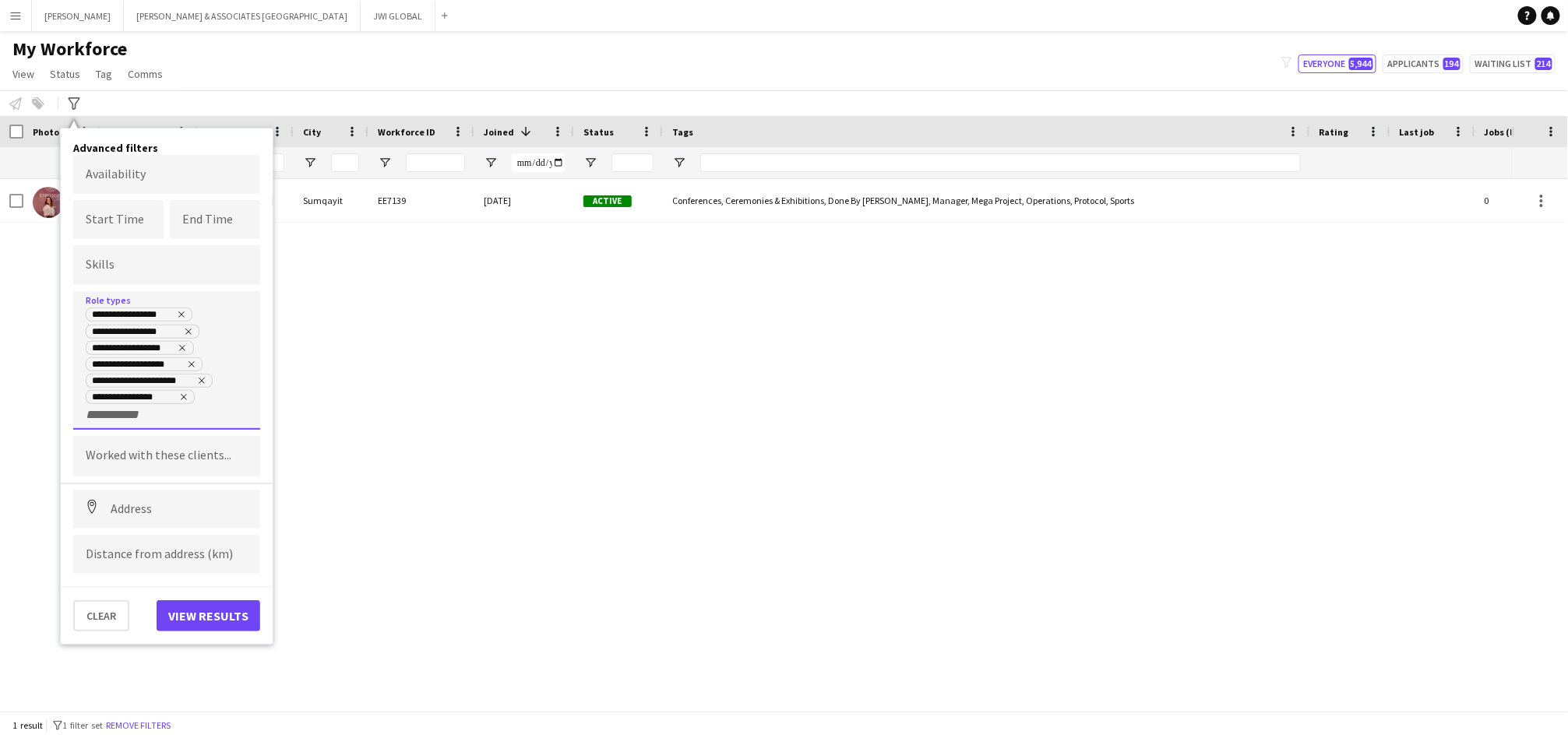
click at [169, 418] on div "**********" at bounding box center [166, 364] width 162 height 115
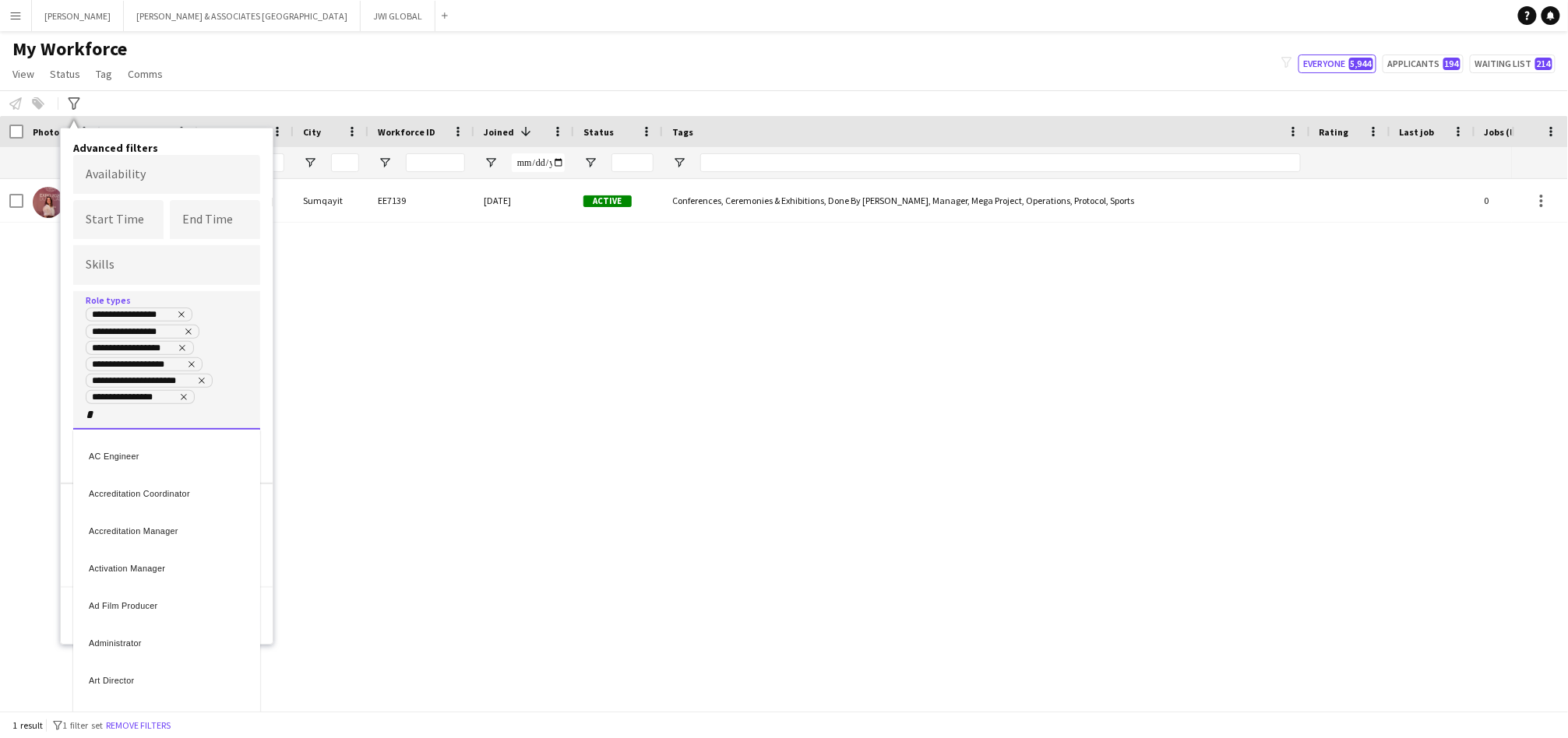
type input "*"
click at [229, 524] on div "Logistics Manager" at bounding box center [167, 518] width 187 height 38
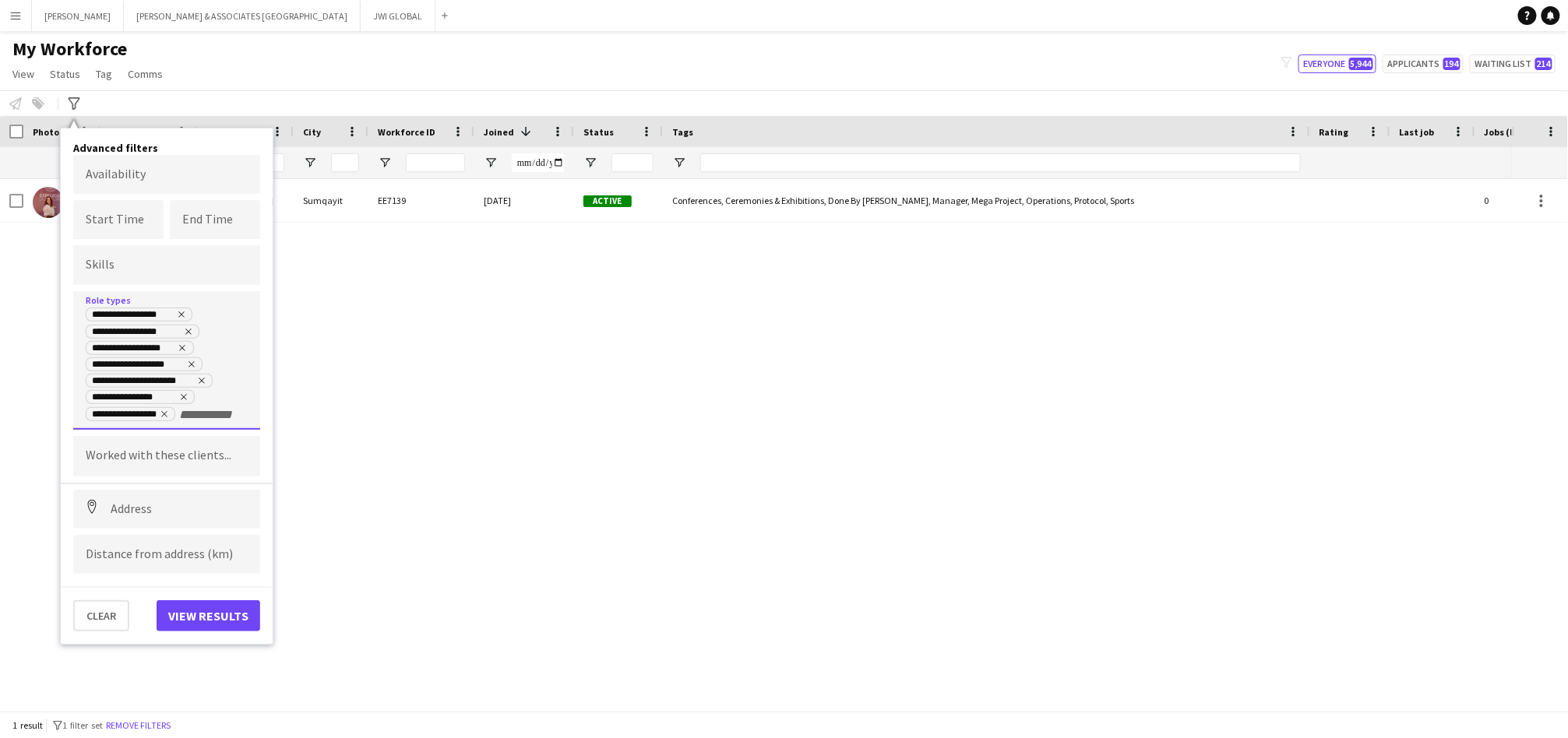
scroll to position [0, 0]
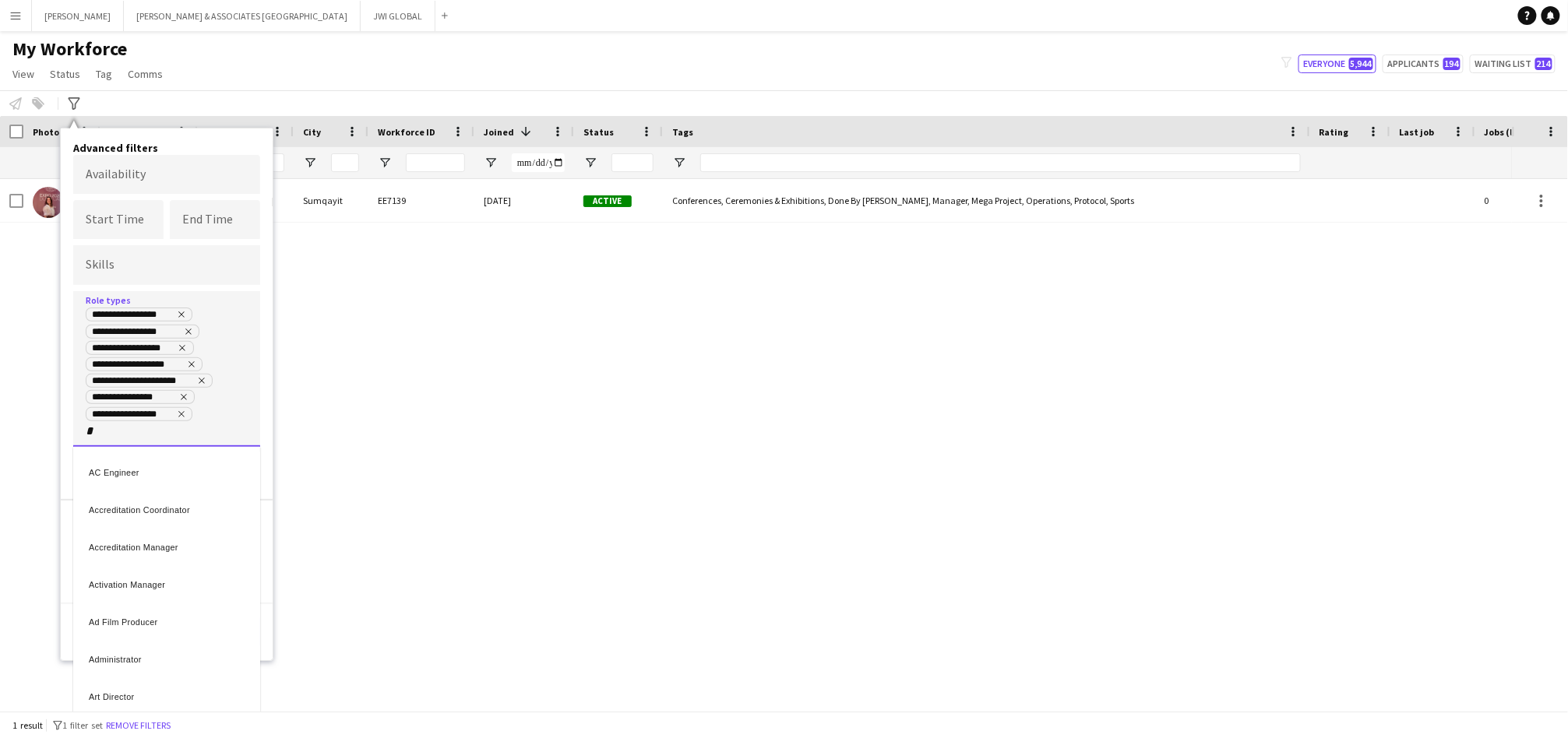
type input "*"
click at [162, 553] on div "Travel & Accommodation Manager" at bounding box center [167, 555] width 187 height 38
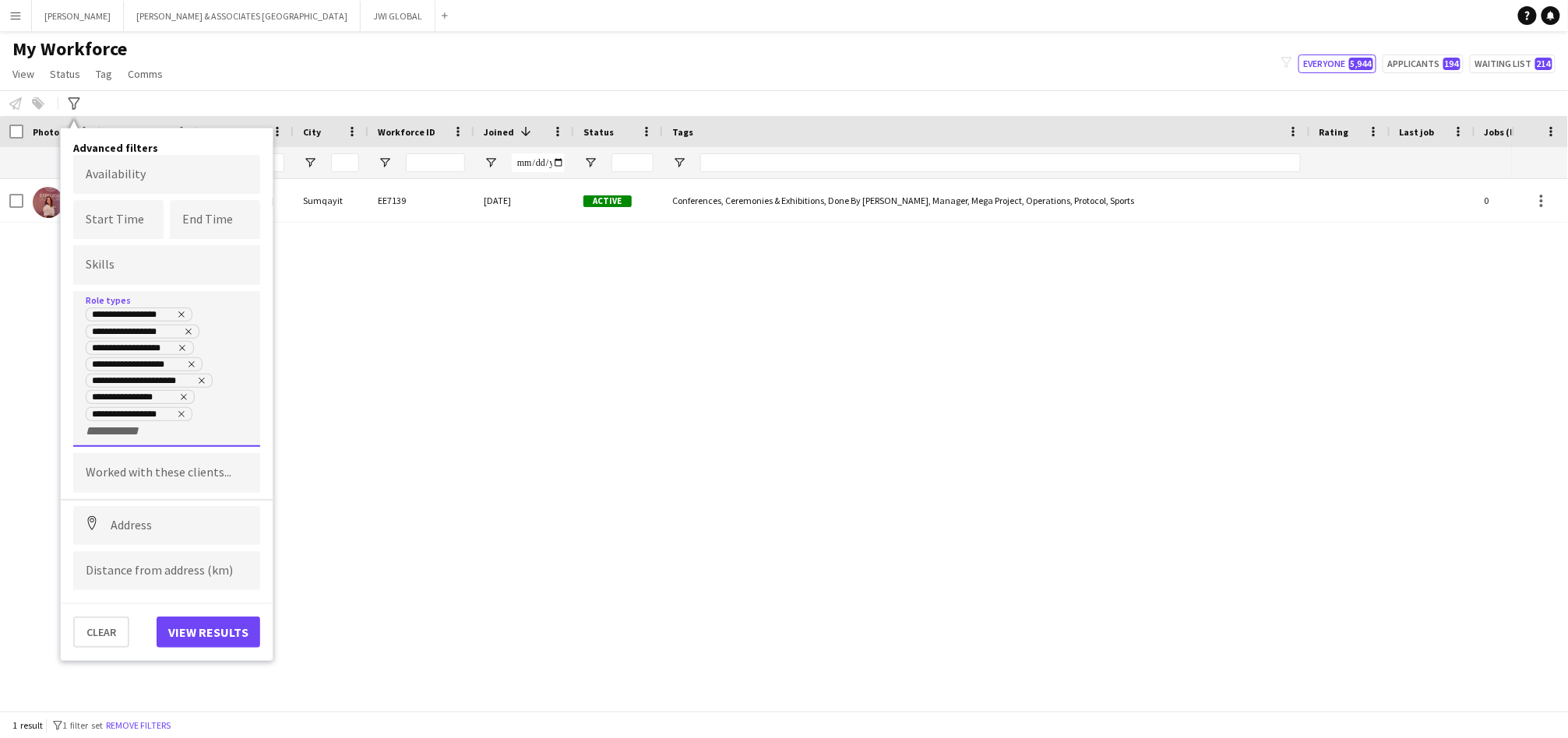
scroll to position [0, 0]
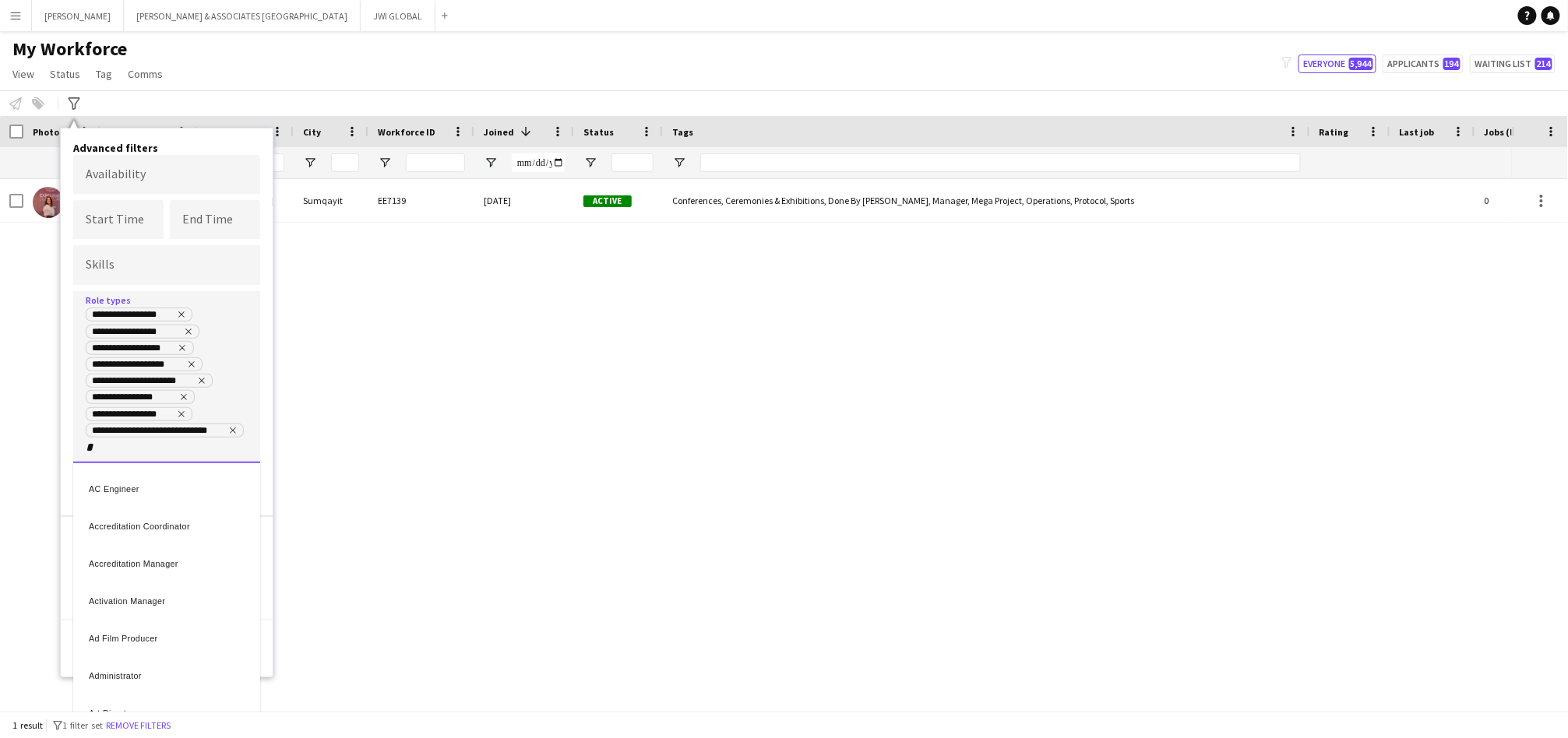
type input "*"
click at [216, 561] on div "Travel Manager" at bounding box center [167, 566] width 187 height 38
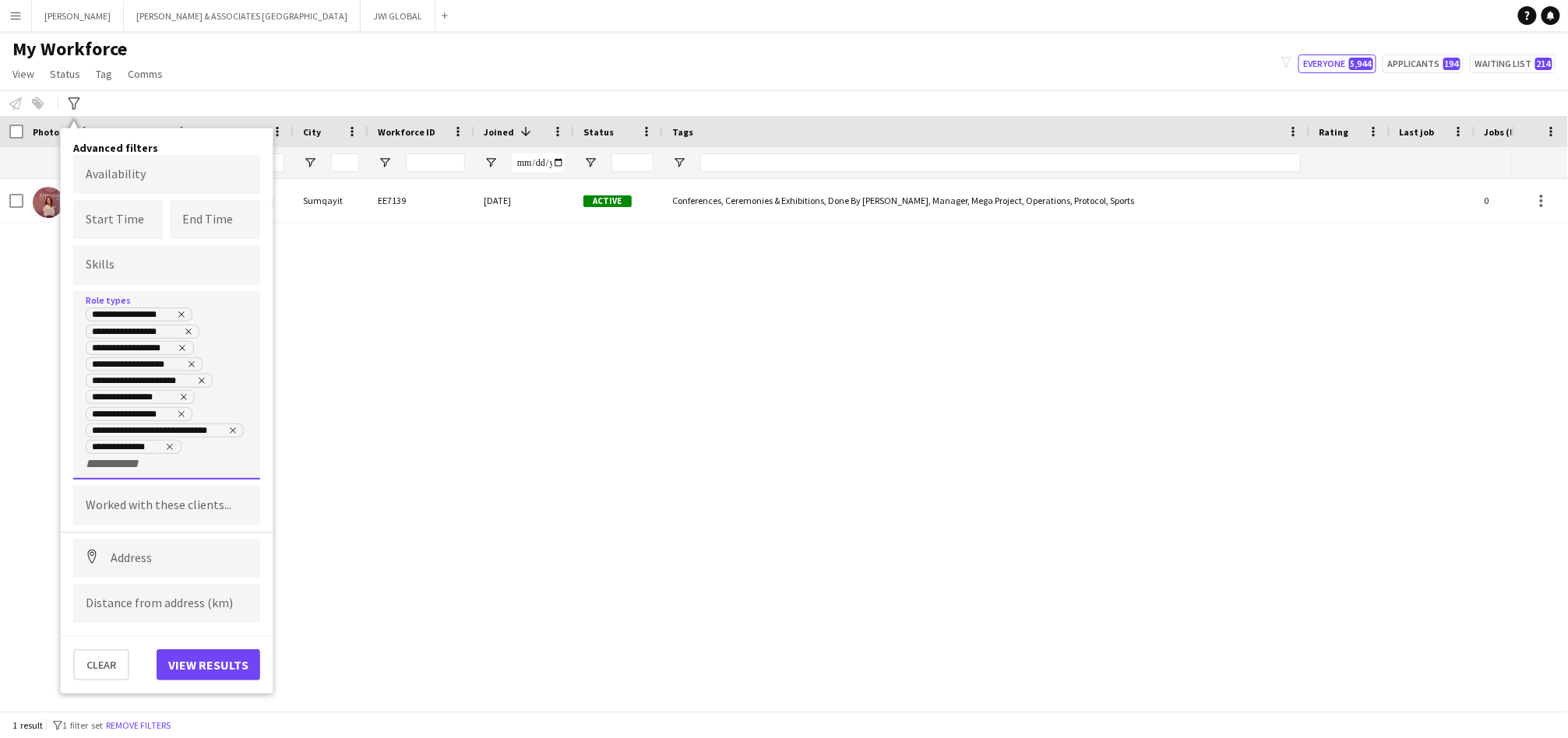
scroll to position [0, 0]
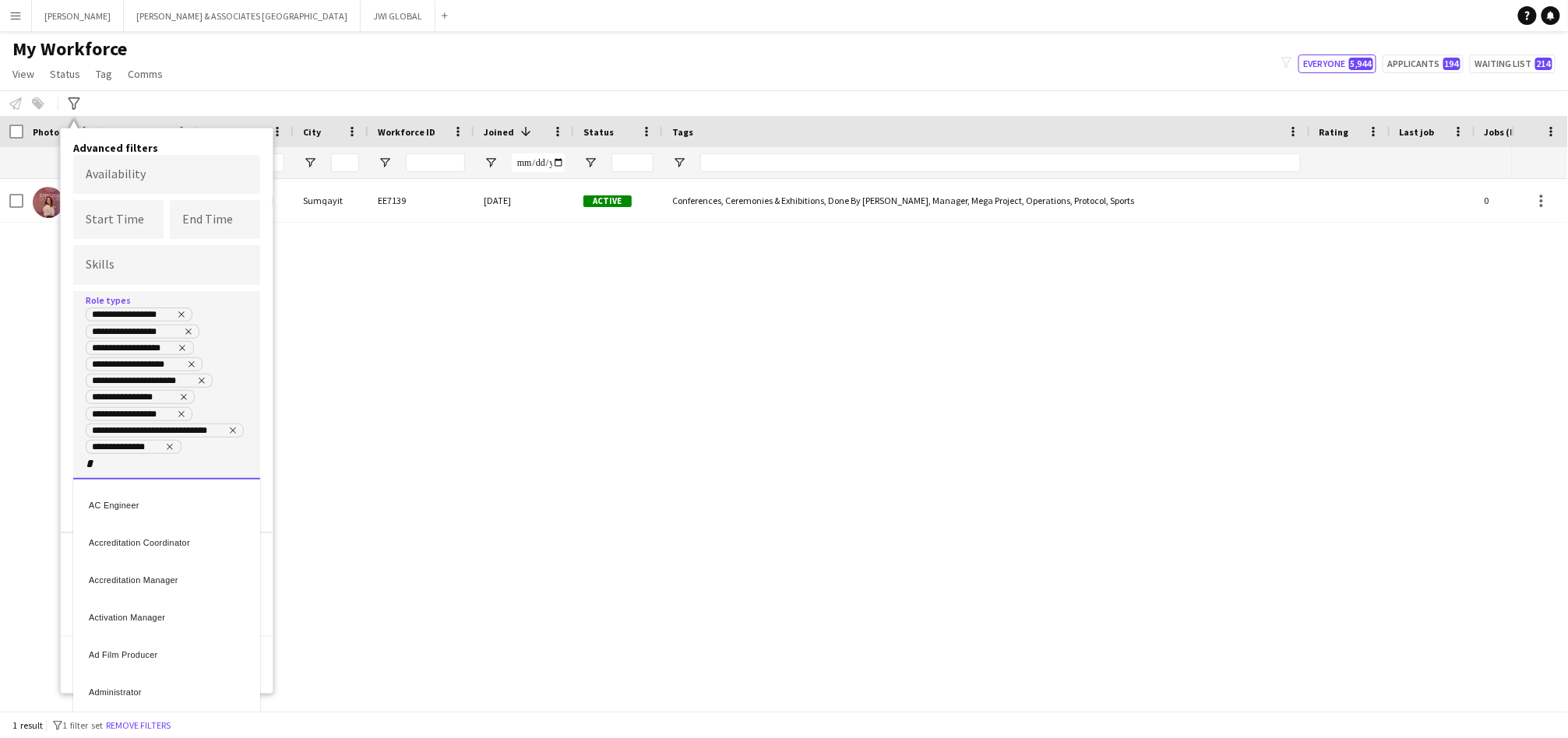
type input "*"
click at [214, 326] on div at bounding box center [784, 369] width 1568 height 738
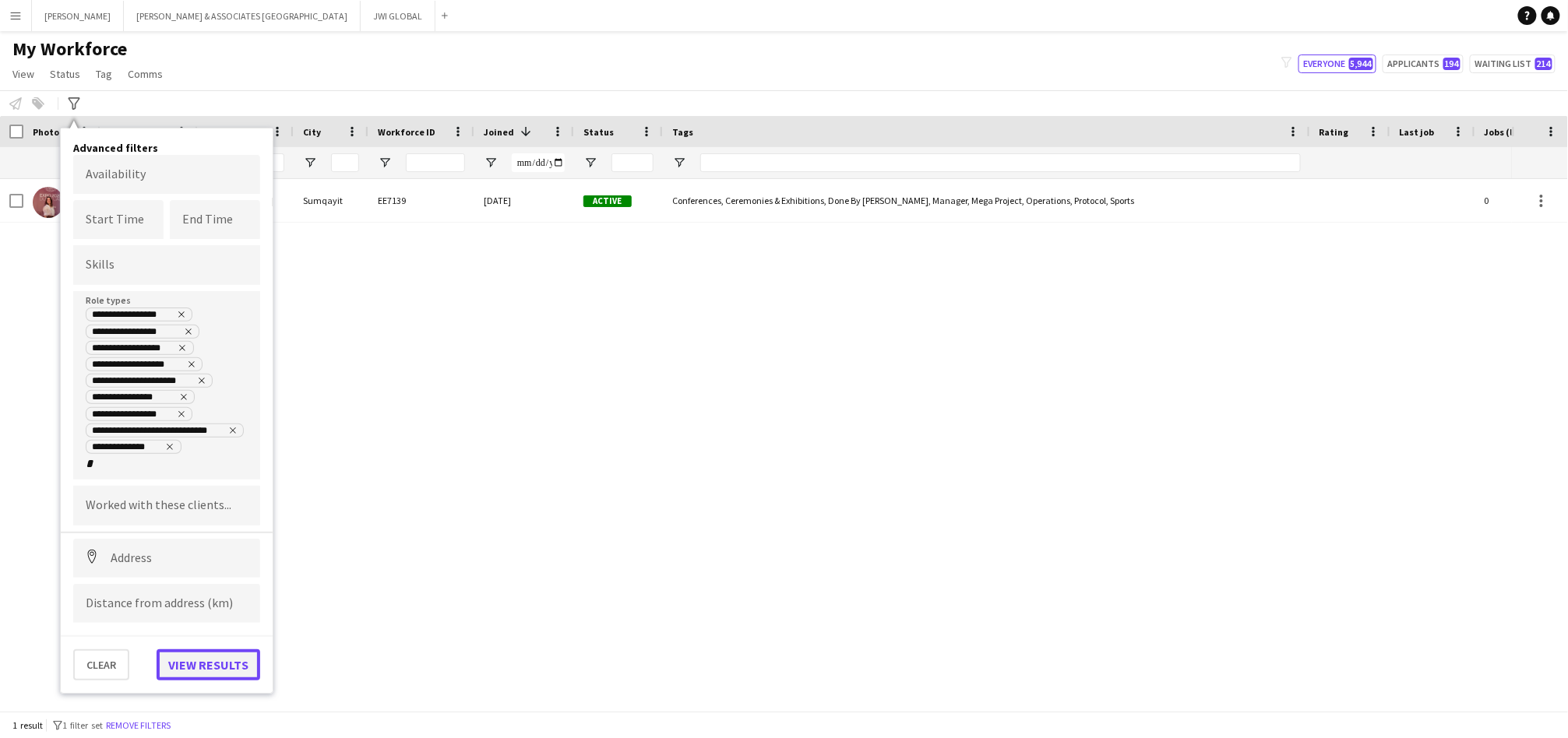
click at [207, 653] on button "View results" at bounding box center [208, 664] width 104 height 31
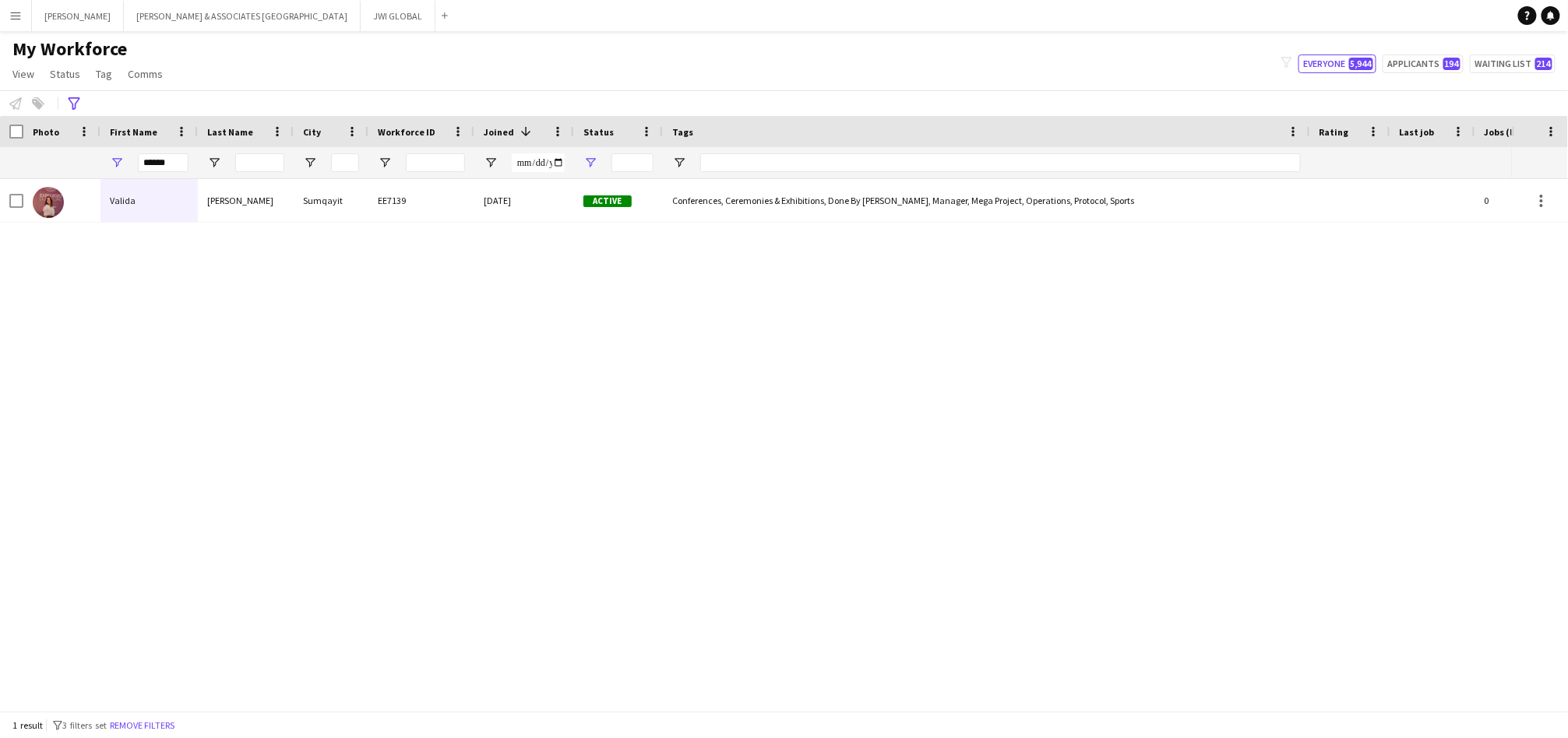
type input "**********"
click at [159, 155] on input "******" at bounding box center [163, 162] width 50 height 18
click at [159, 154] on input "******" at bounding box center [163, 162] width 50 height 18
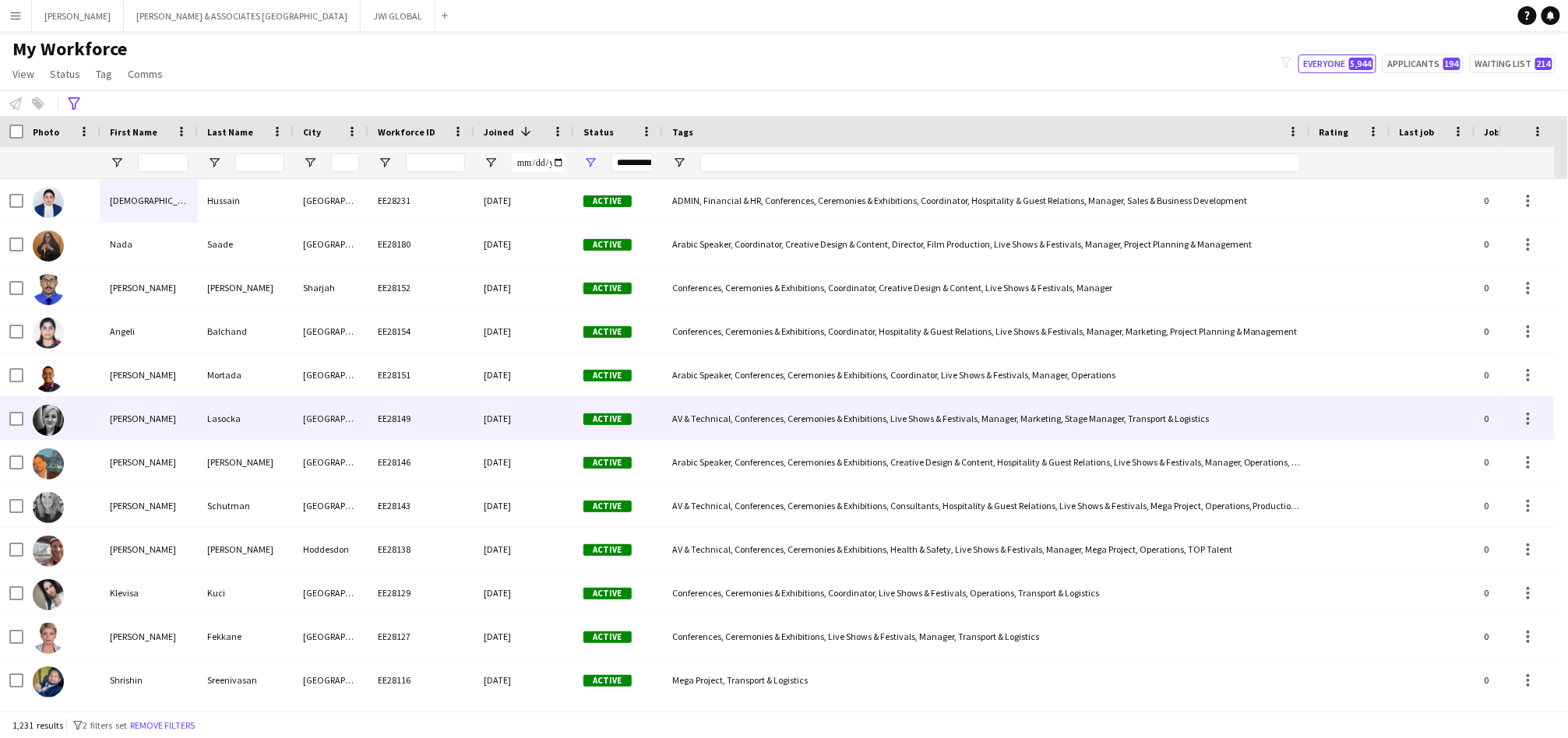
click at [141, 425] on div "[PERSON_NAME]" at bounding box center [149, 418] width 97 height 43
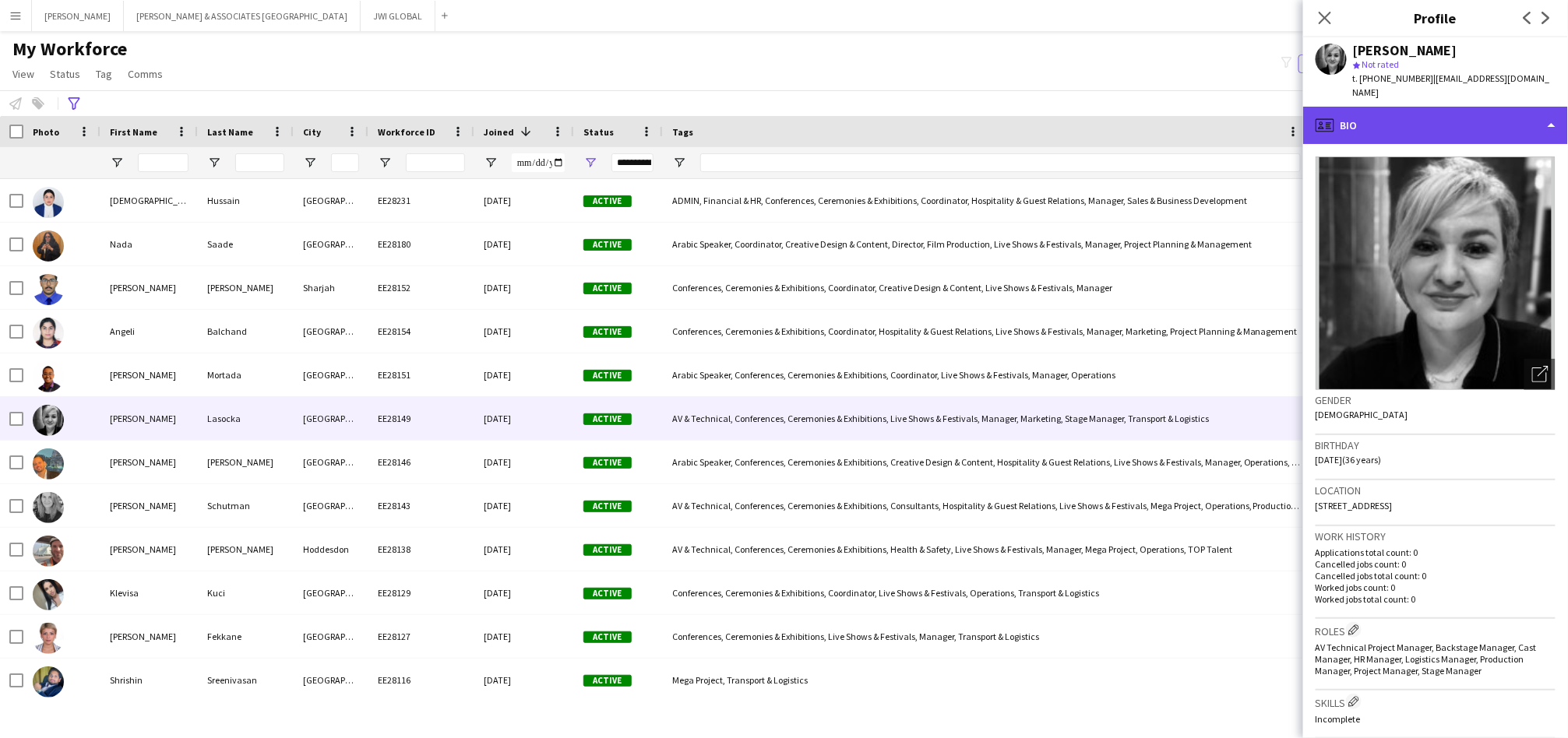
click at [1396, 107] on div "profile Bio" at bounding box center [1435, 125] width 265 height 38
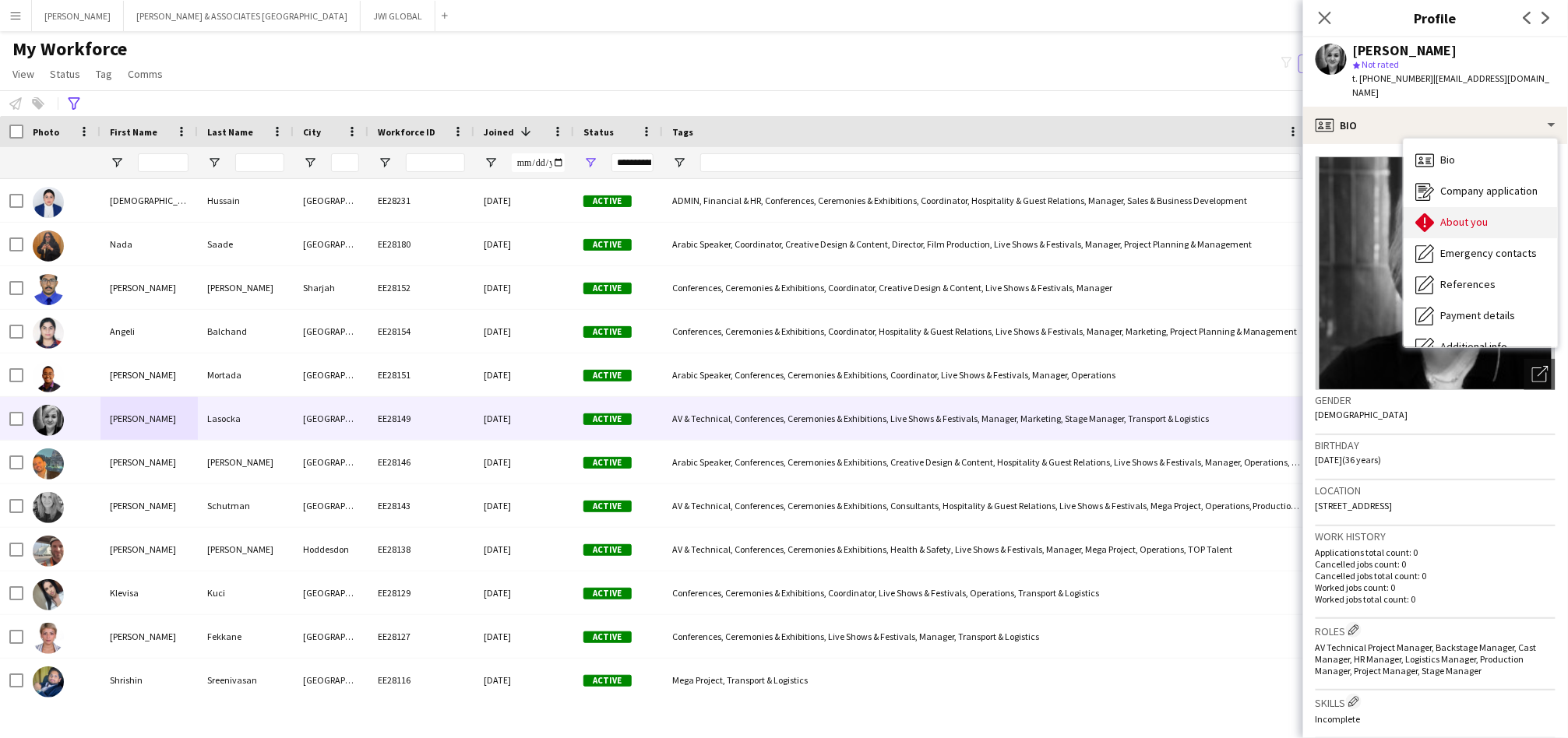
click at [1451, 215] on span "About you" at bounding box center [1464, 222] width 47 height 14
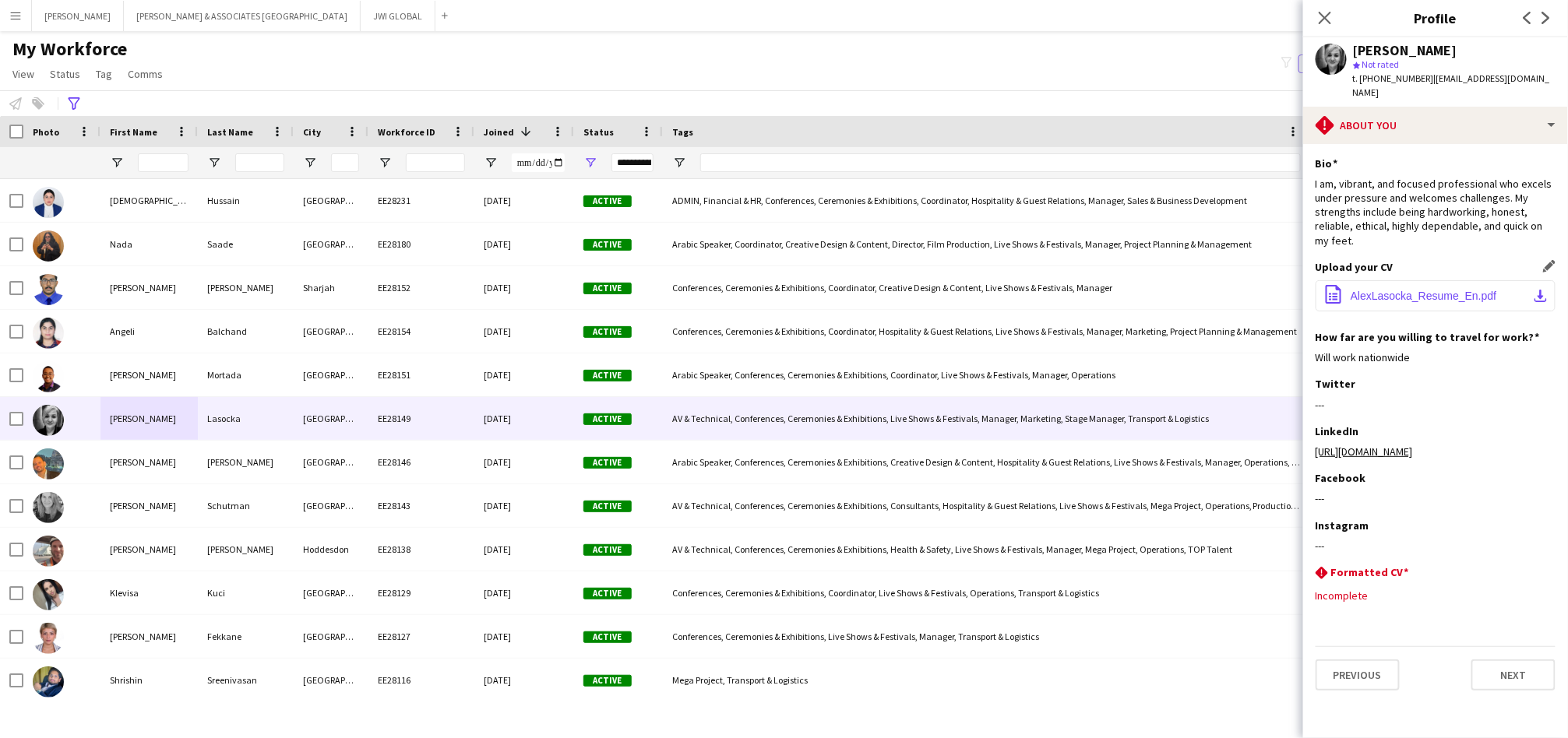
click at [1407, 290] on span "AlexLasocka_Resume_En.pdf" at bounding box center [1424, 295] width 146 height 13
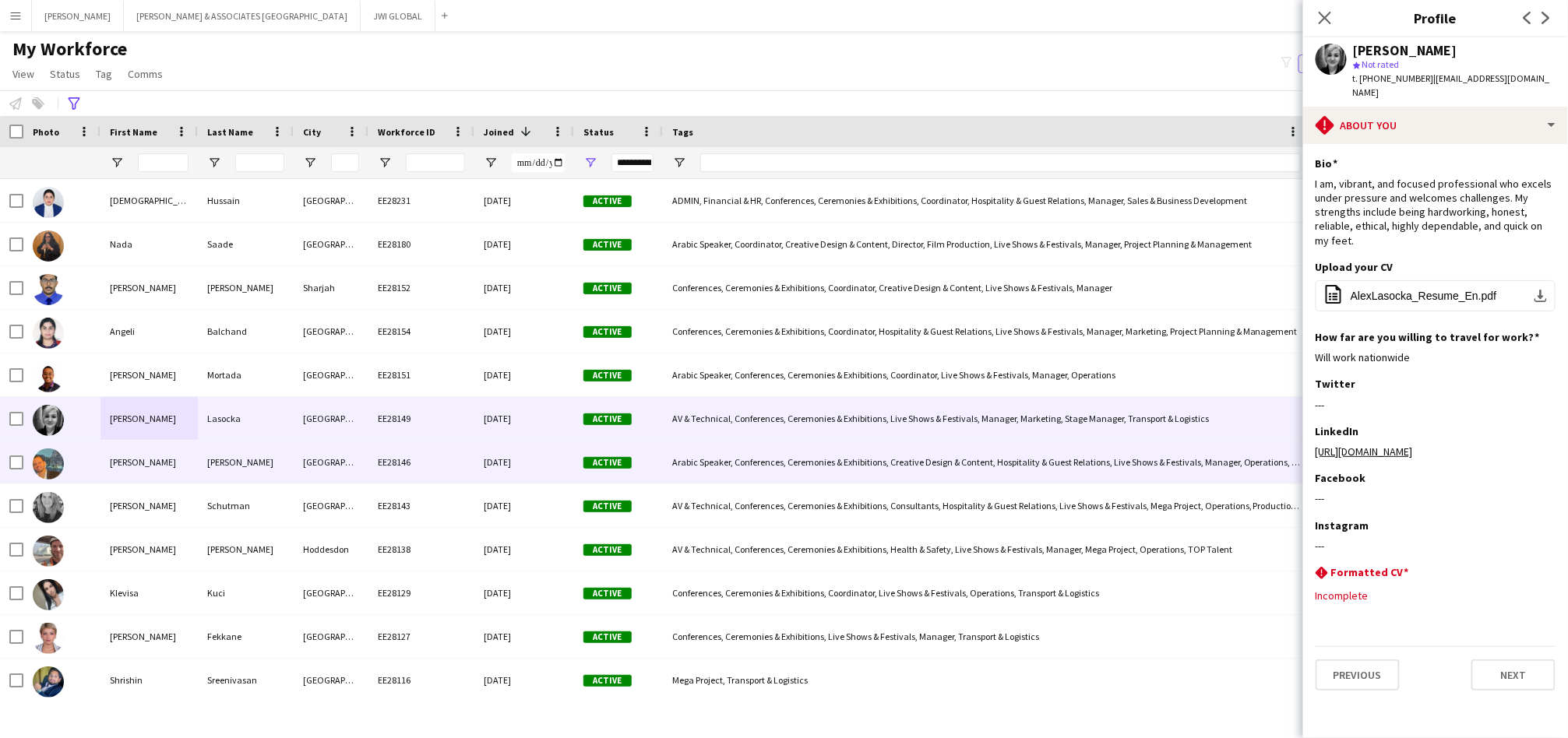
click at [143, 468] on div "[PERSON_NAME]" at bounding box center [149, 462] width 97 height 43
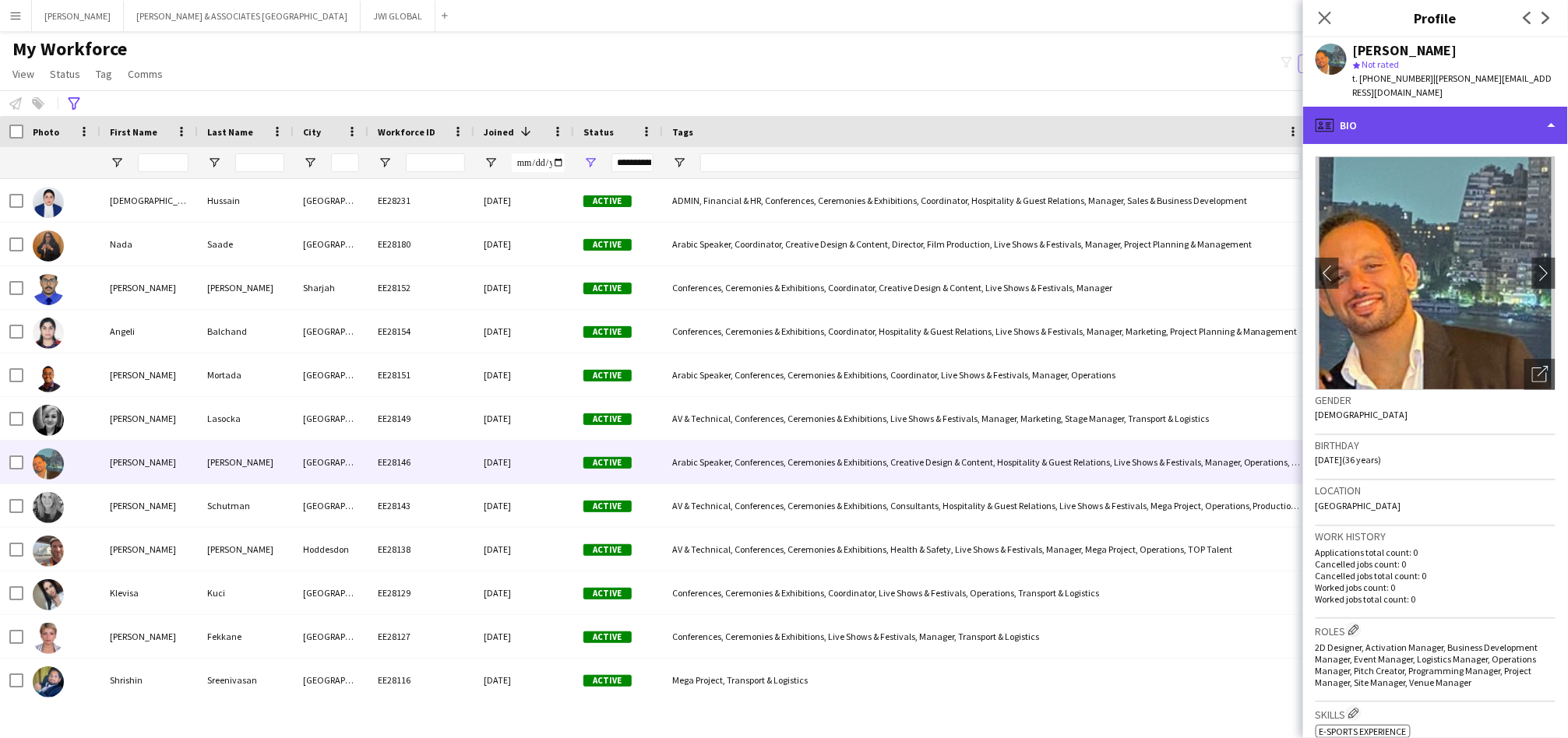
click at [1427, 107] on div "profile Bio" at bounding box center [1435, 125] width 265 height 38
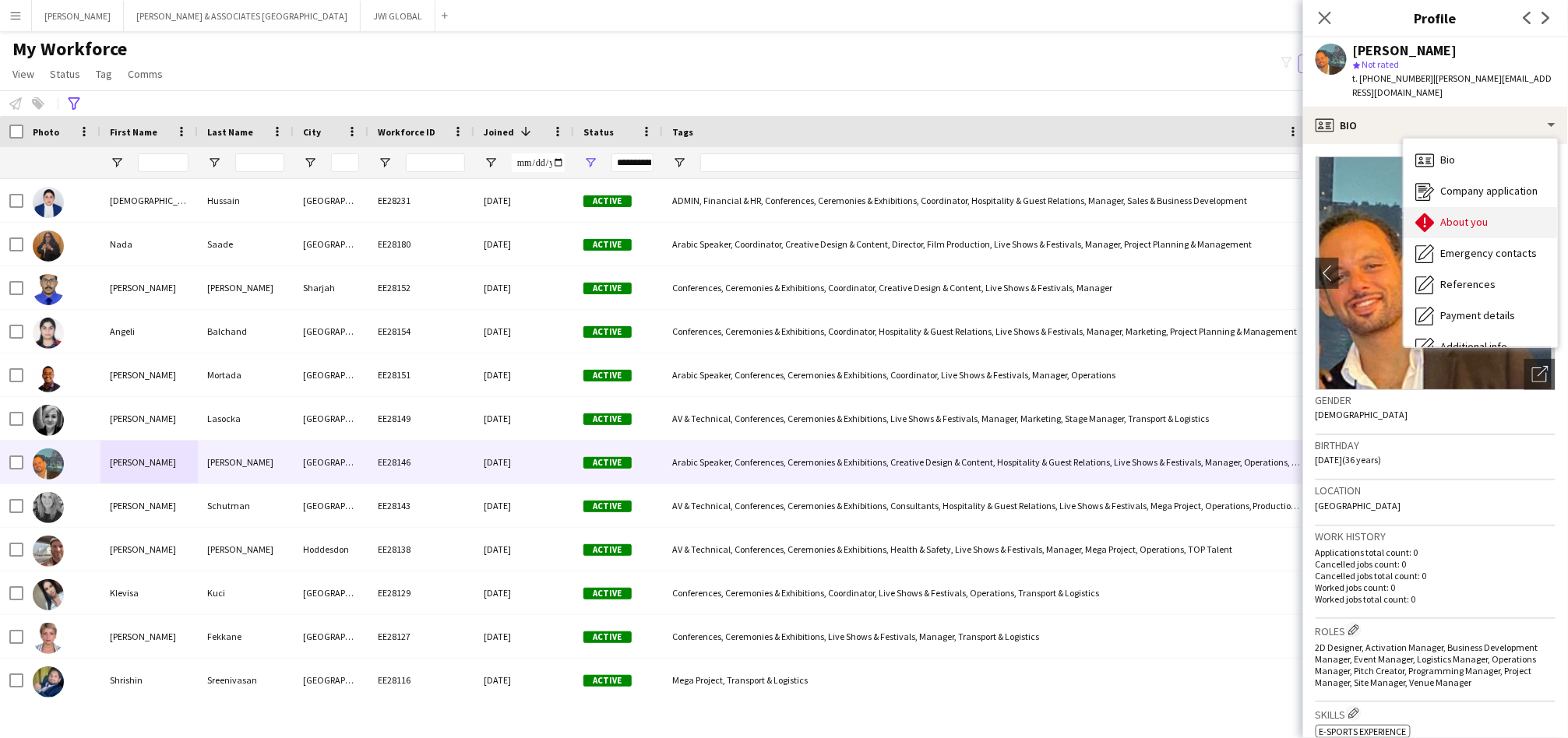
click at [1460, 215] on span "About you" at bounding box center [1464, 222] width 47 height 14
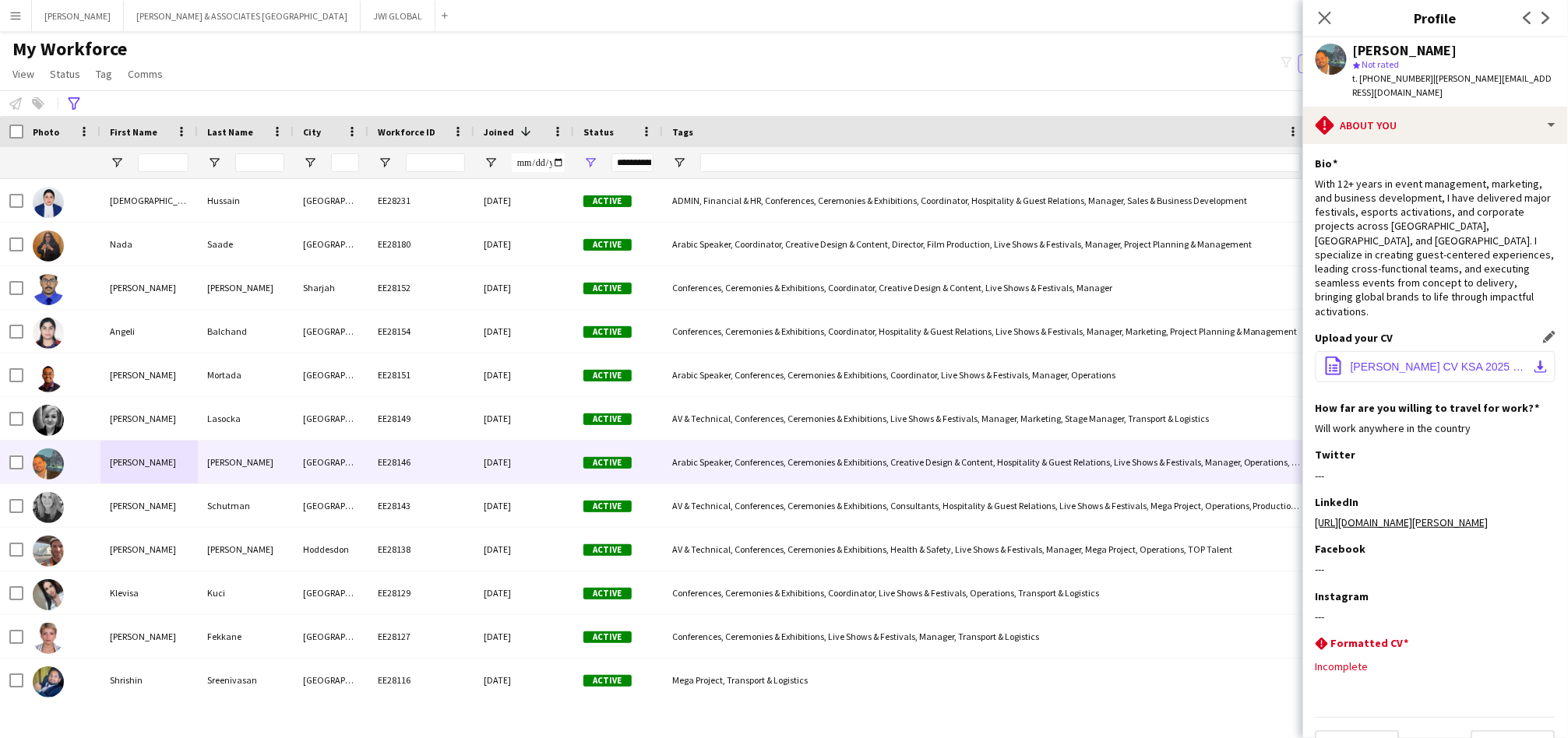
click at [1430, 360] on span "[PERSON_NAME] CV KSA 2025 V2.pdf" at bounding box center [1439, 366] width 176 height 13
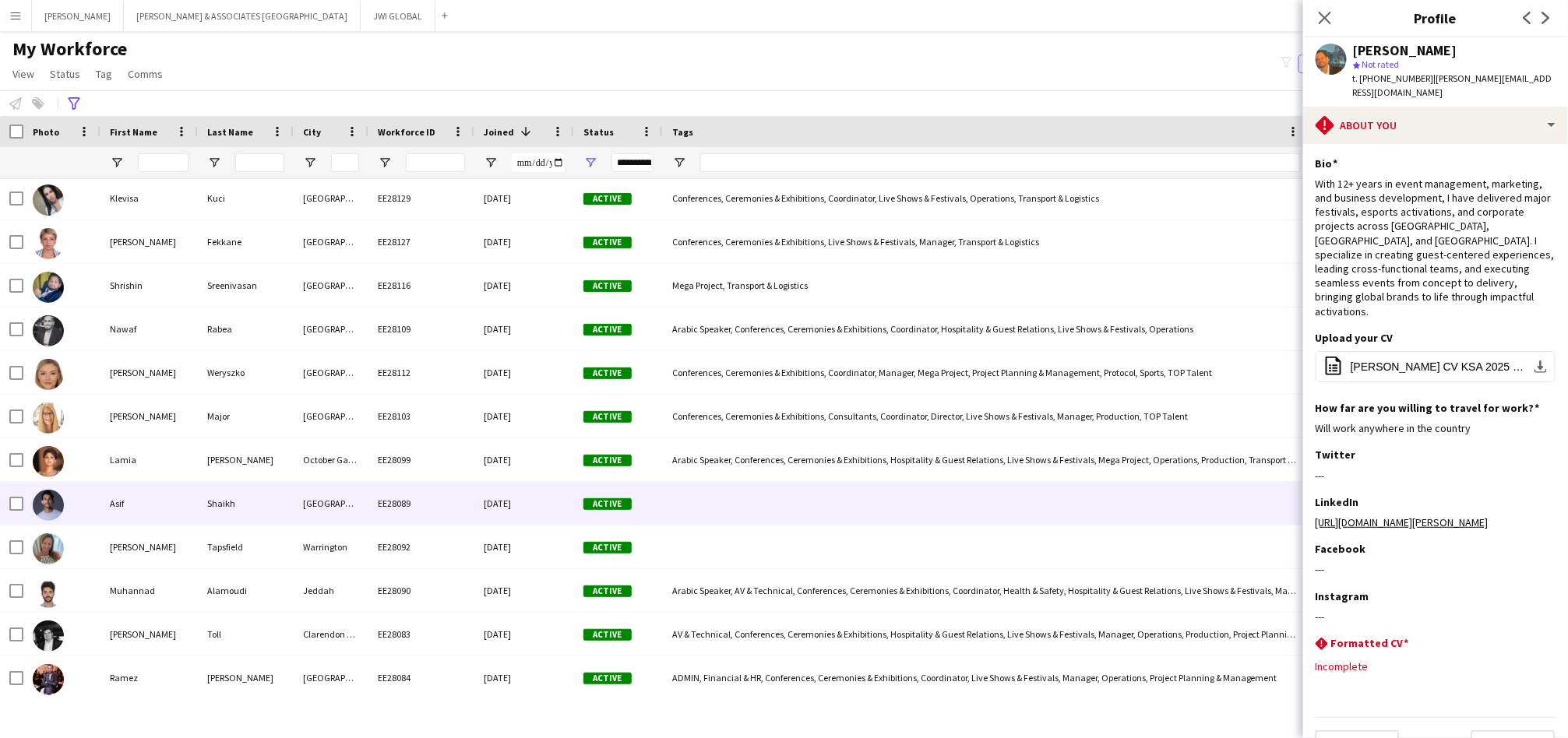
scroll to position [432, 0]
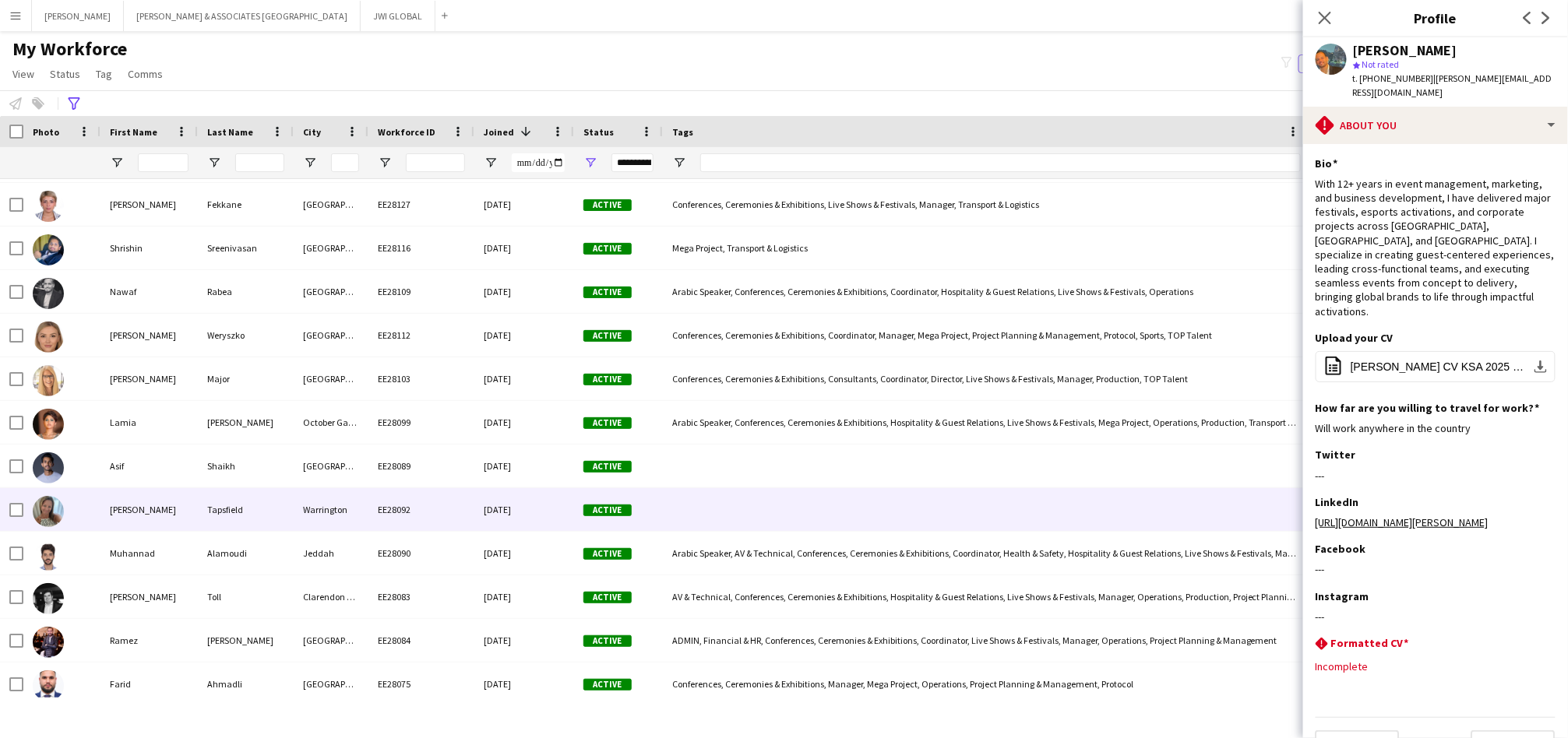
click at [242, 517] on div "Tapsfield" at bounding box center [245, 509] width 96 height 43
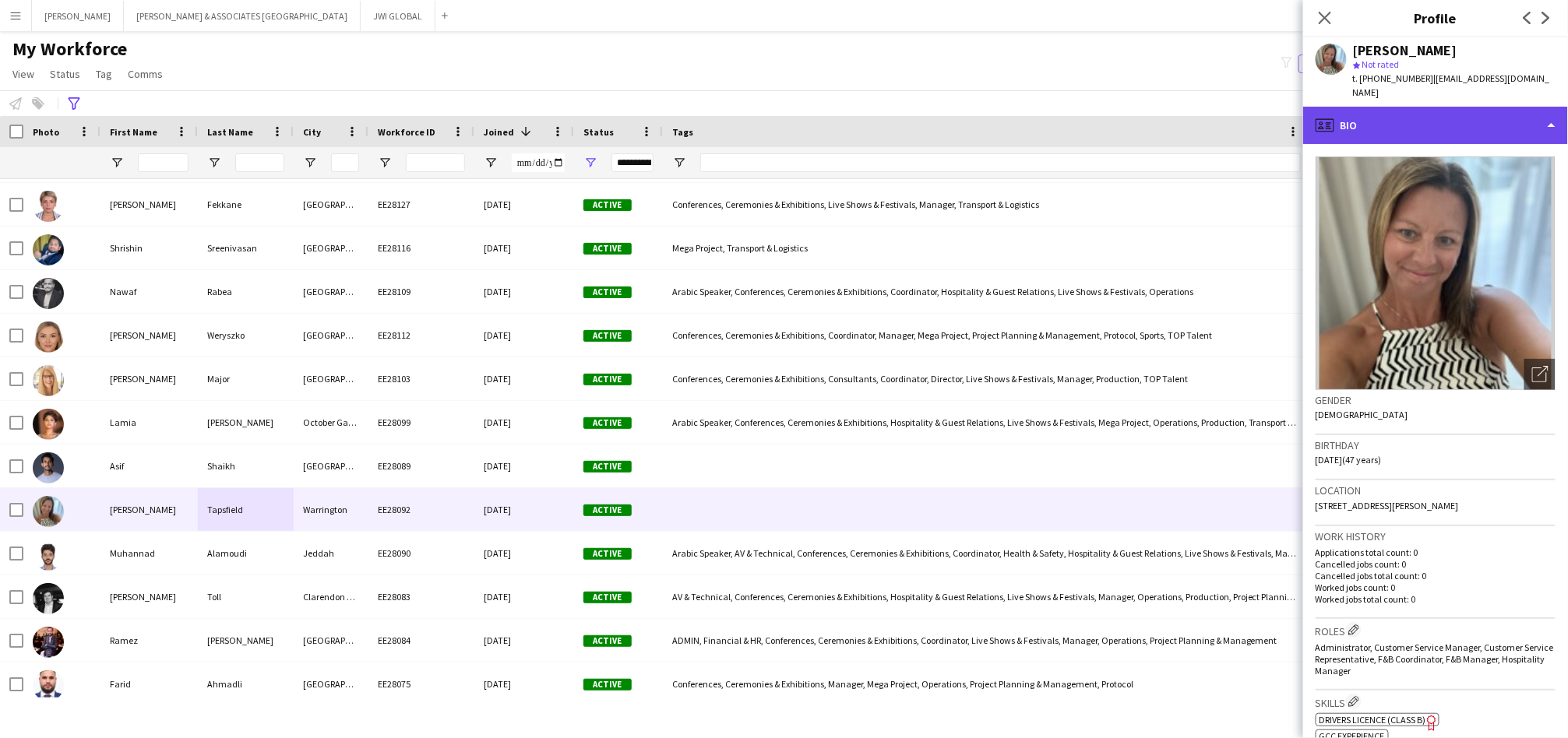
click at [1448, 108] on div "profile Bio" at bounding box center [1435, 125] width 265 height 38
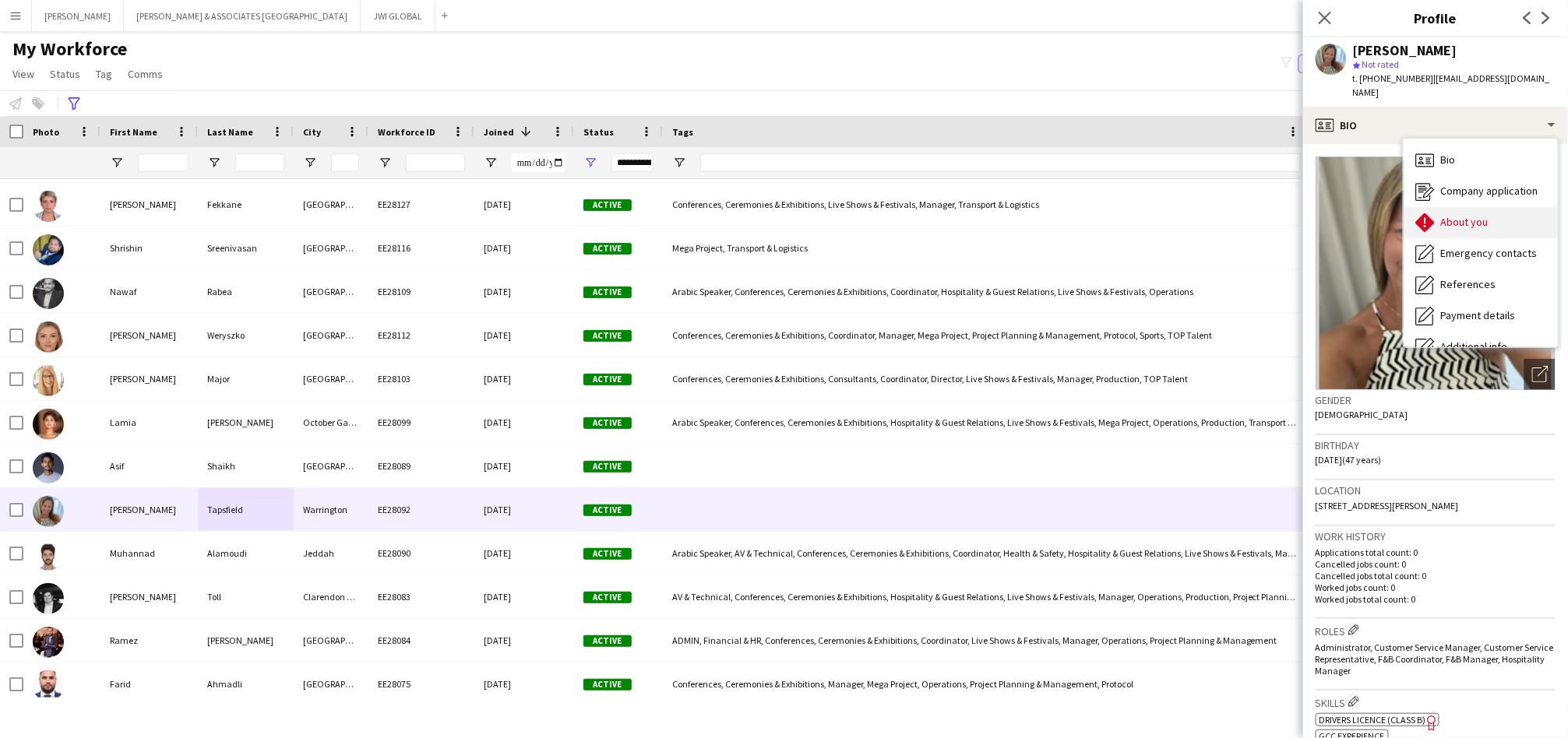
click at [1467, 215] on span "About you" at bounding box center [1464, 222] width 47 height 14
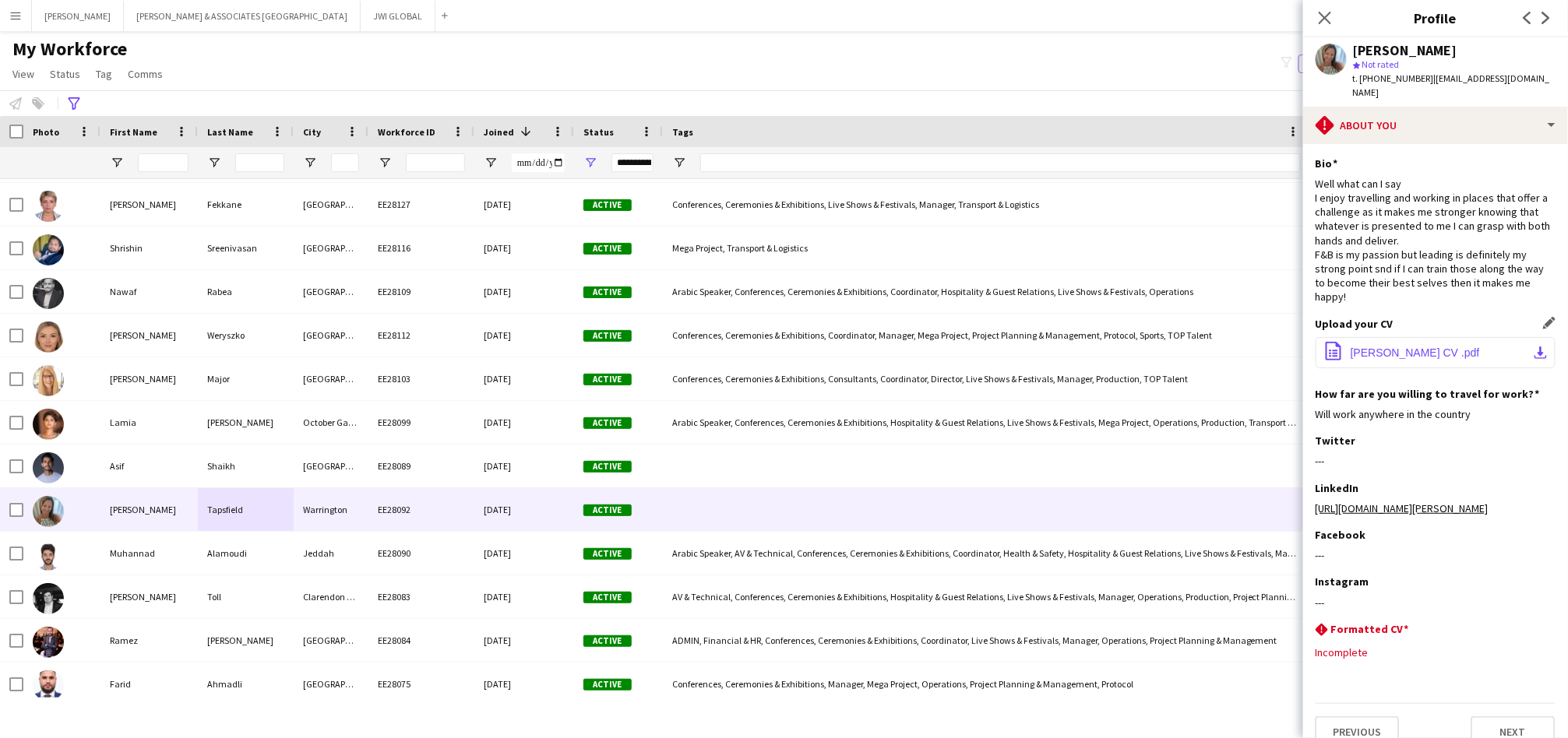
click at [1411, 347] on span "[PERSON_NAME] CV .pdf" at bounding box center [1415, 353] width 129 height 13
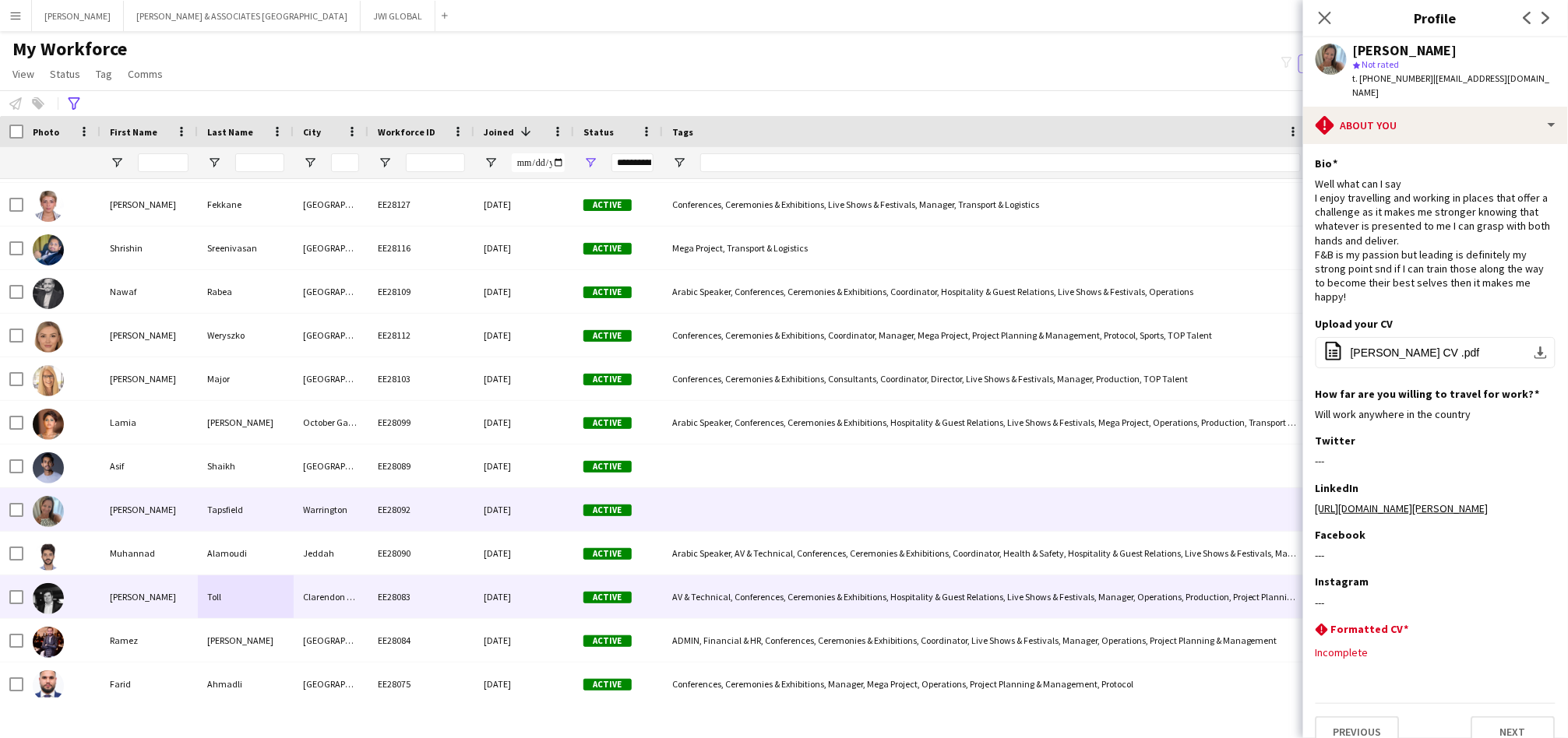
click at [268, 598] on div "Toll" at bounding box center [245, 597] width 96 height 43
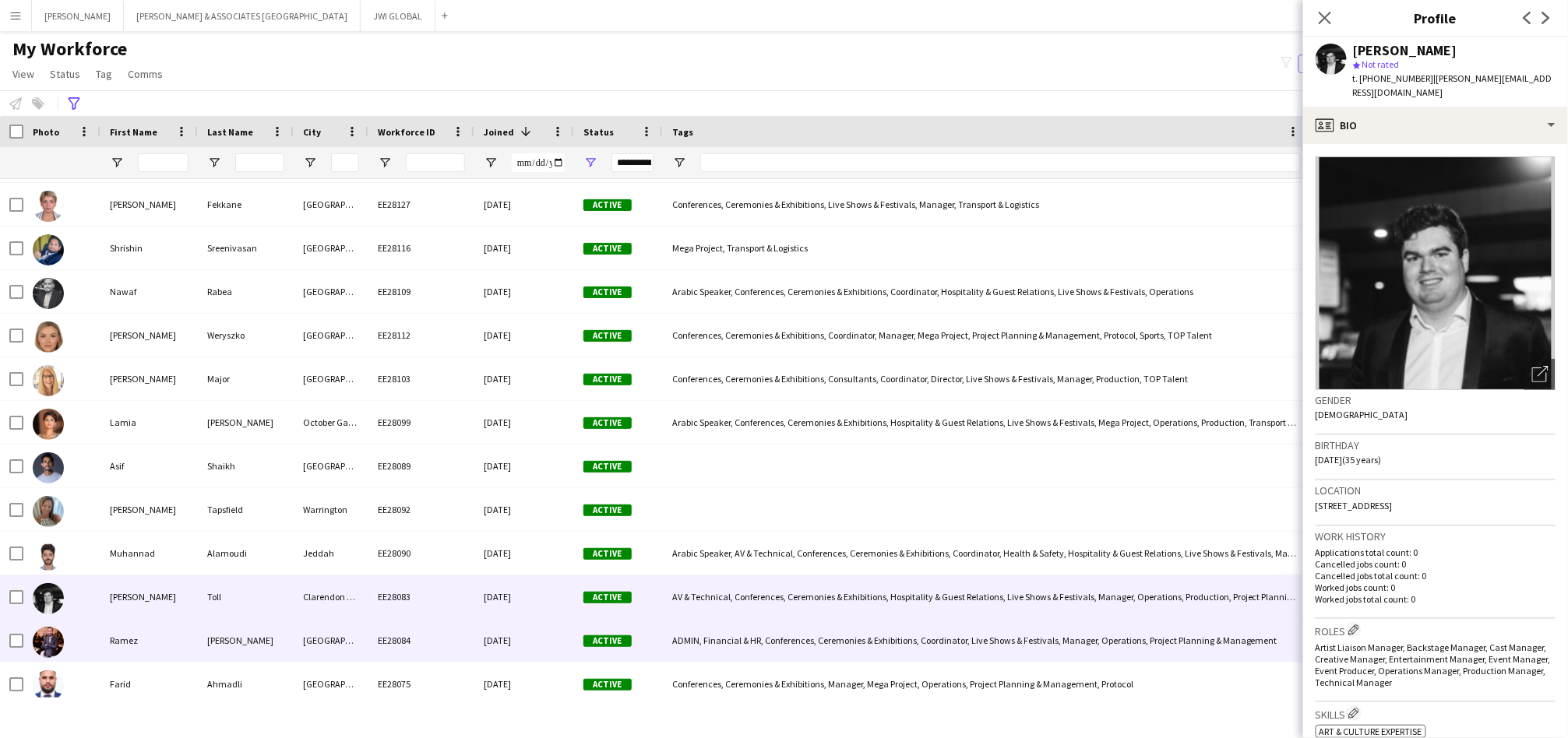
click at [291, 649] on div "[PERSON_NAME]" at bounding box center [245, 640] width 96 height 43
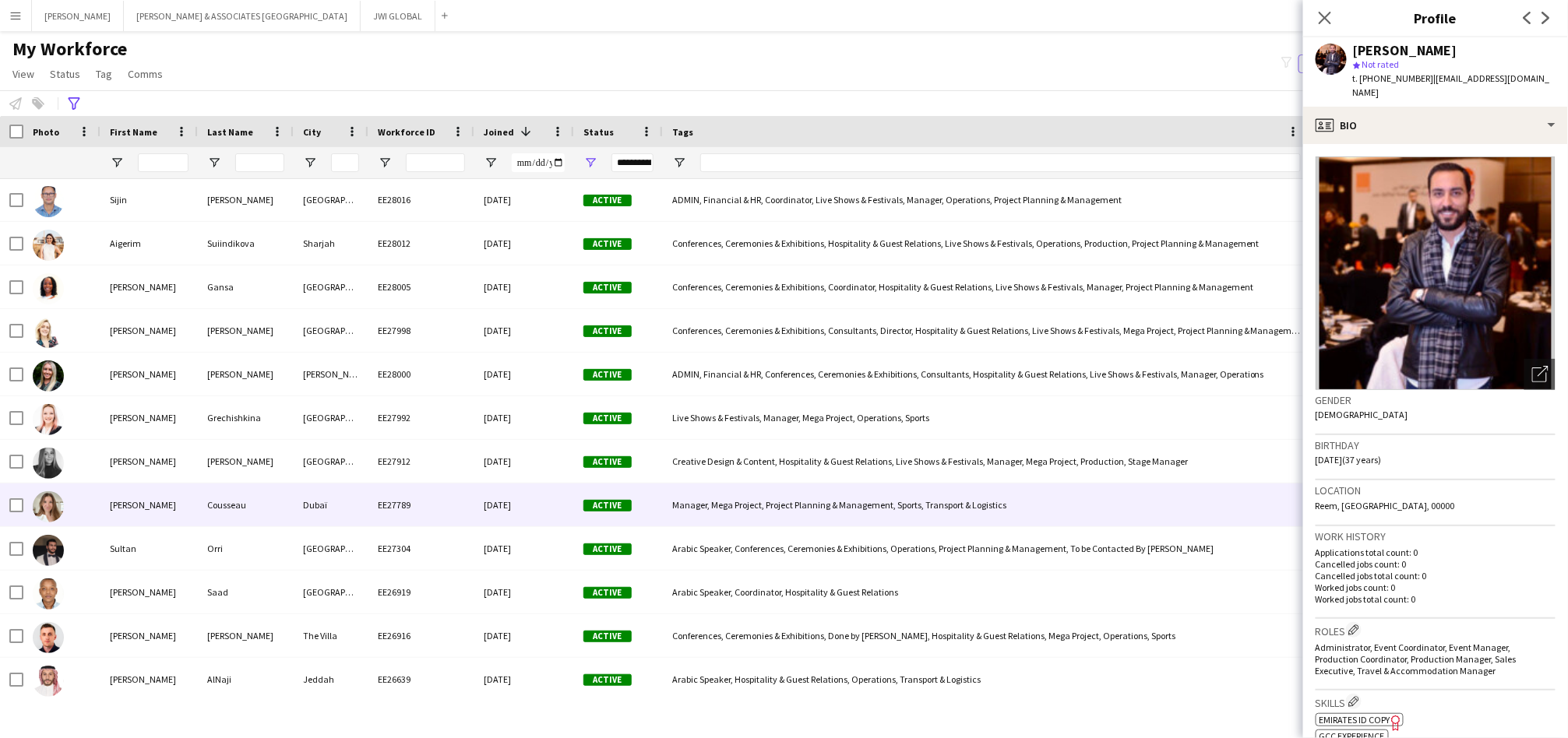
scroll to position [0, 0]
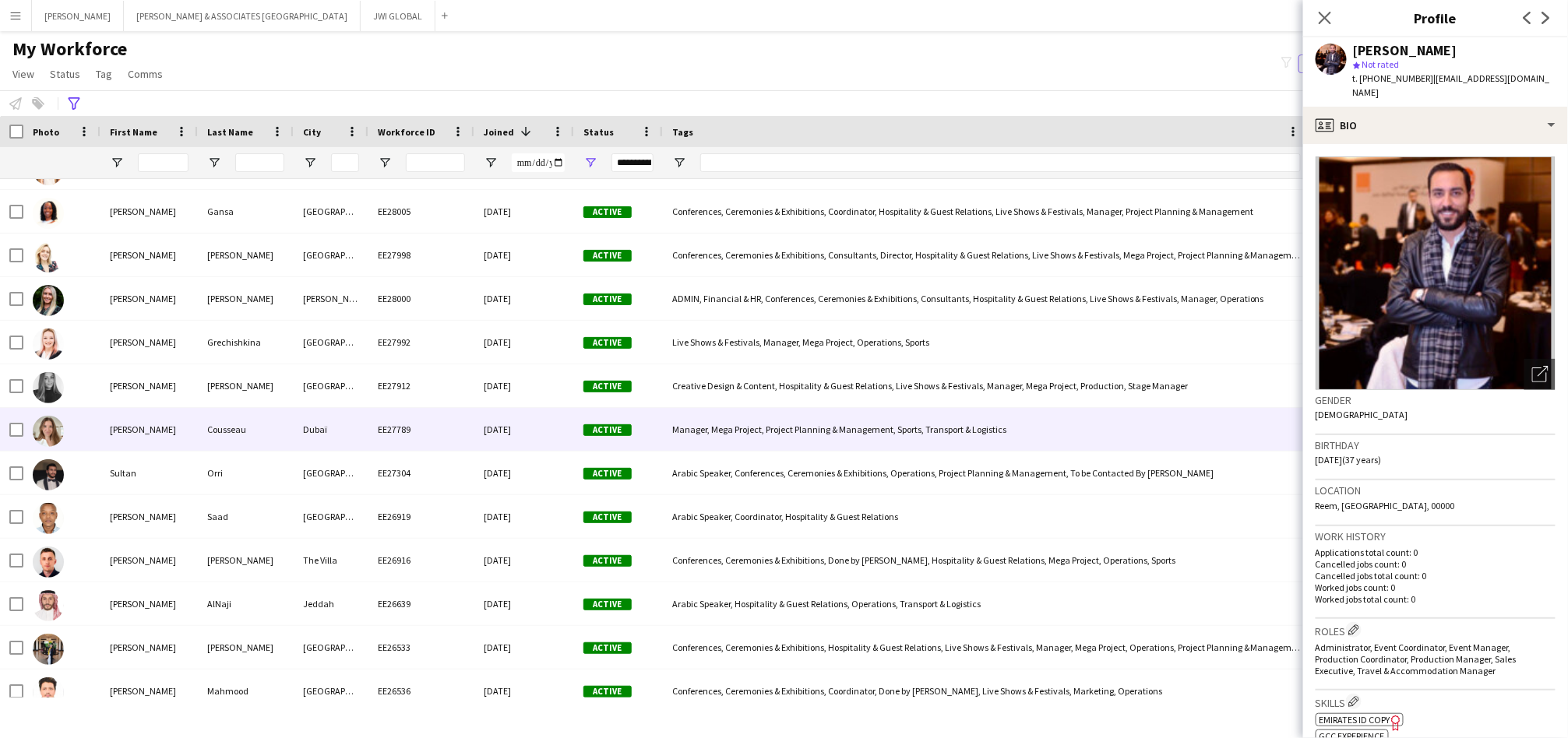
click at [300, 431] on div "Dubaï" at bounding box center [330, 429] width 75 height 43
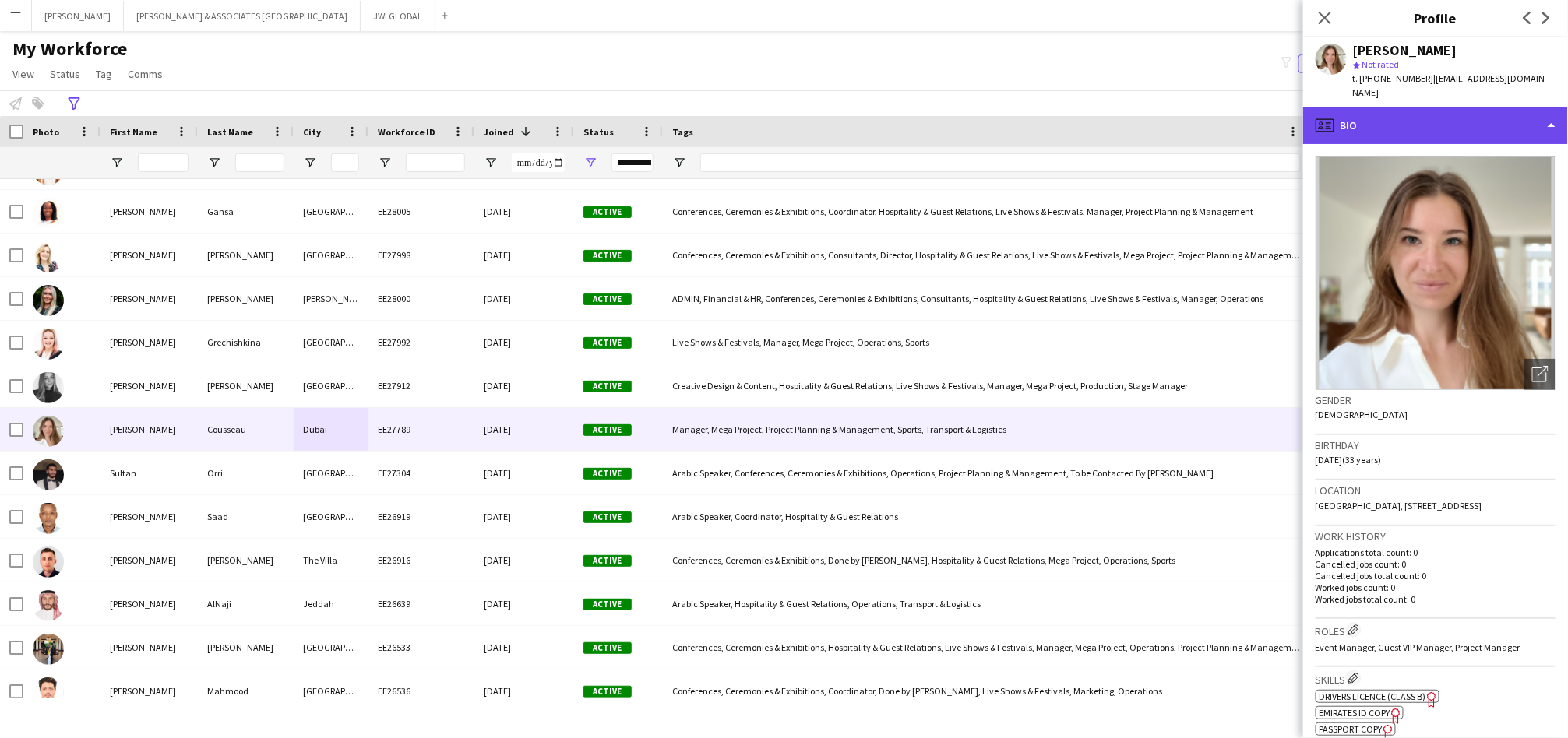
click at [1444, 107] on div "profile Bio" at bounding box center [1435, 125] width 265 height 38
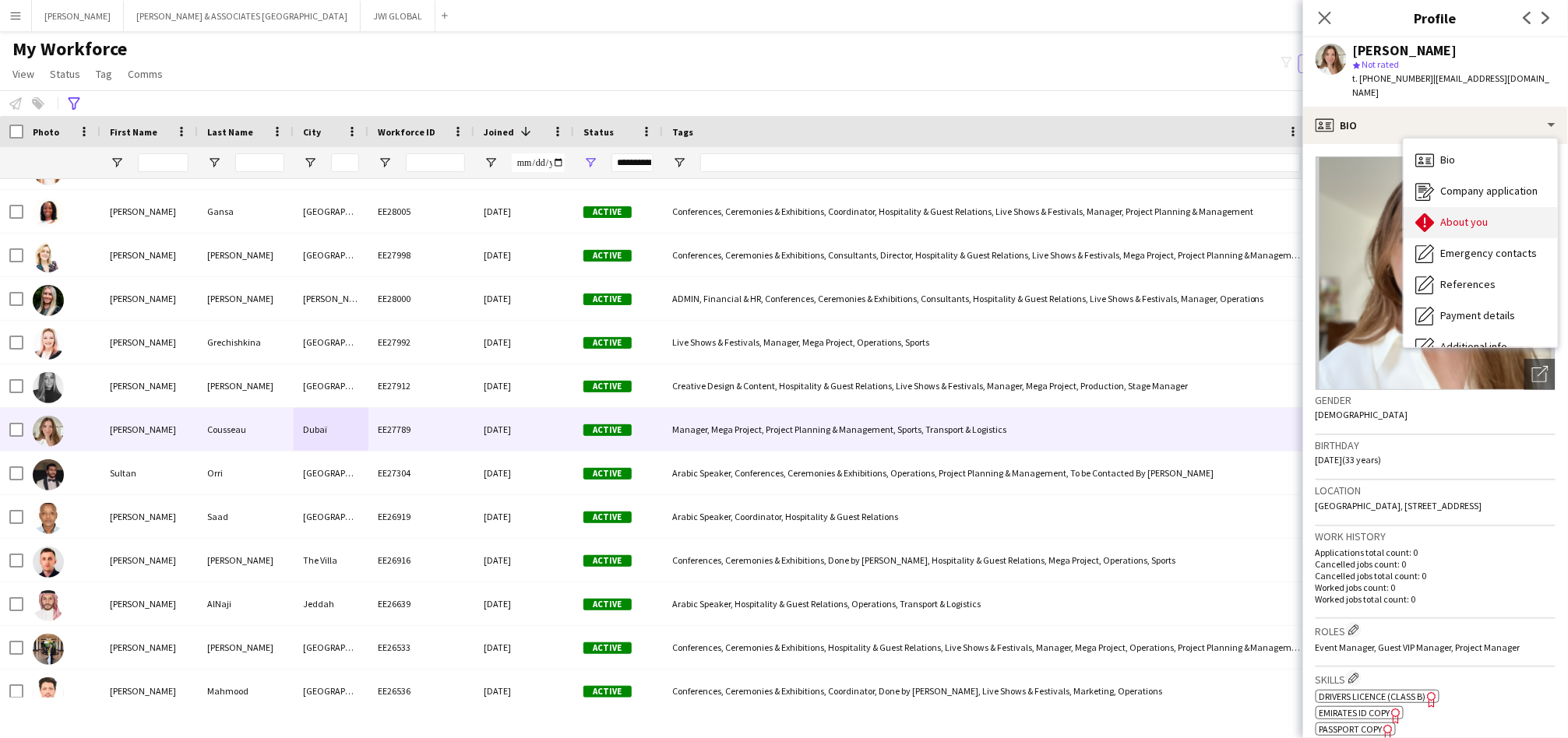
click at [1464, 215] on span "About you" at bounding box center [1464, 222] width 47 height 14
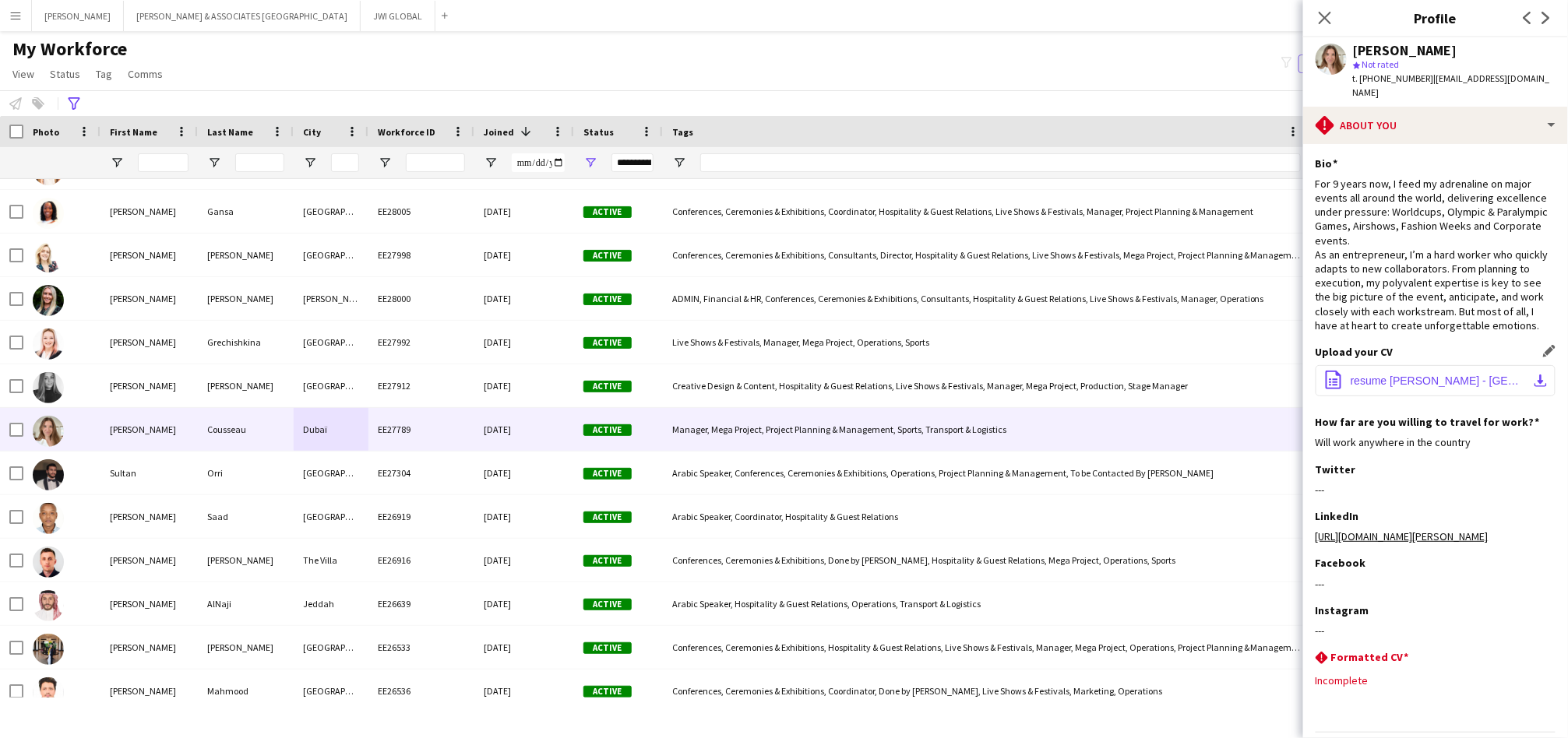
click at [1369, 379] on span "resume [PERSON_NAME] - [GEOGRAPHIC_DATA]pdf" at bounding box center [1439, 381] width 176 height 13
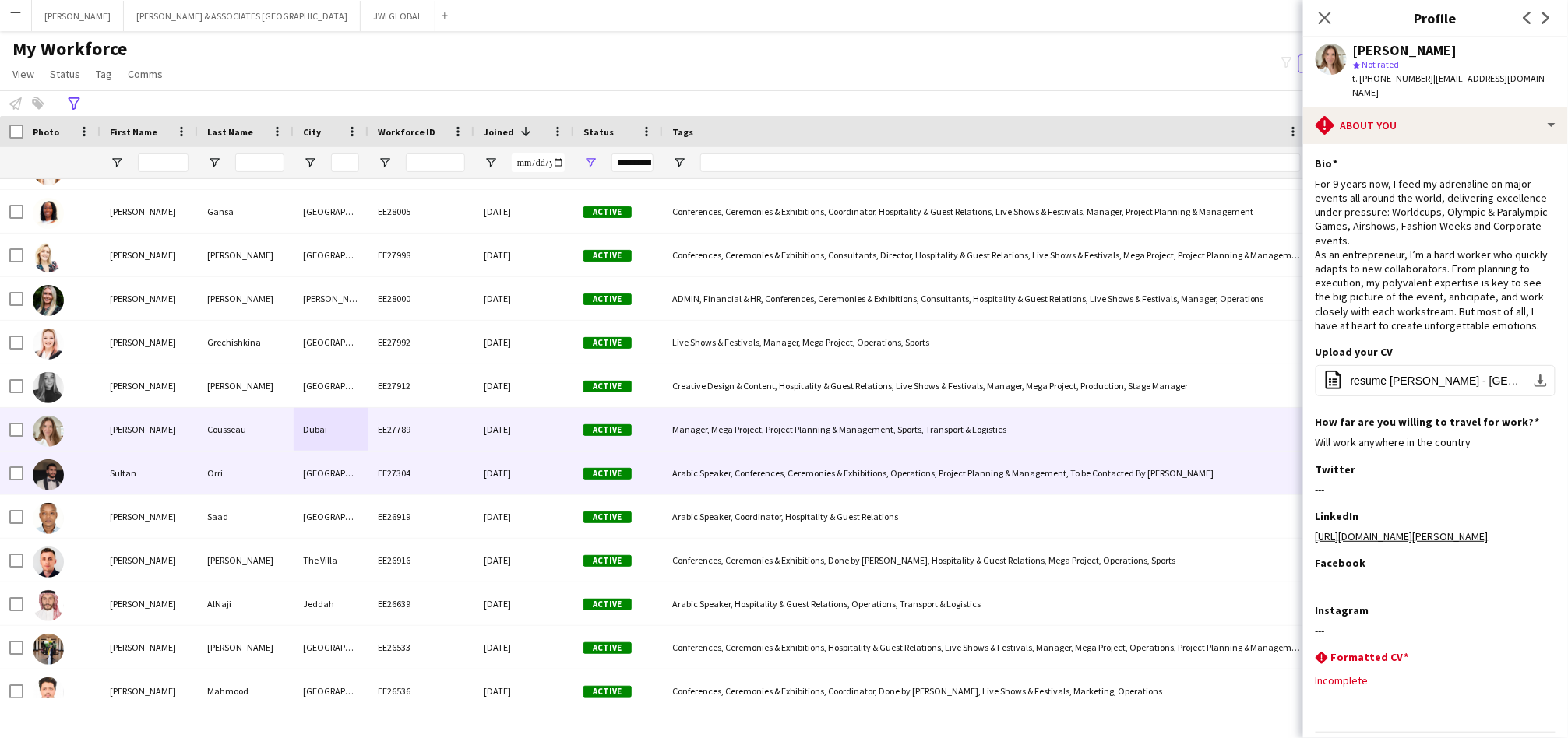
drag, startPoint x: 171, startPoint y: 478, endPoint x: 183, endPoint y: 480, distance: 12.2
click at [171, 478] on div "Sultan" at bounding box center [149, 473] width 97 height 43
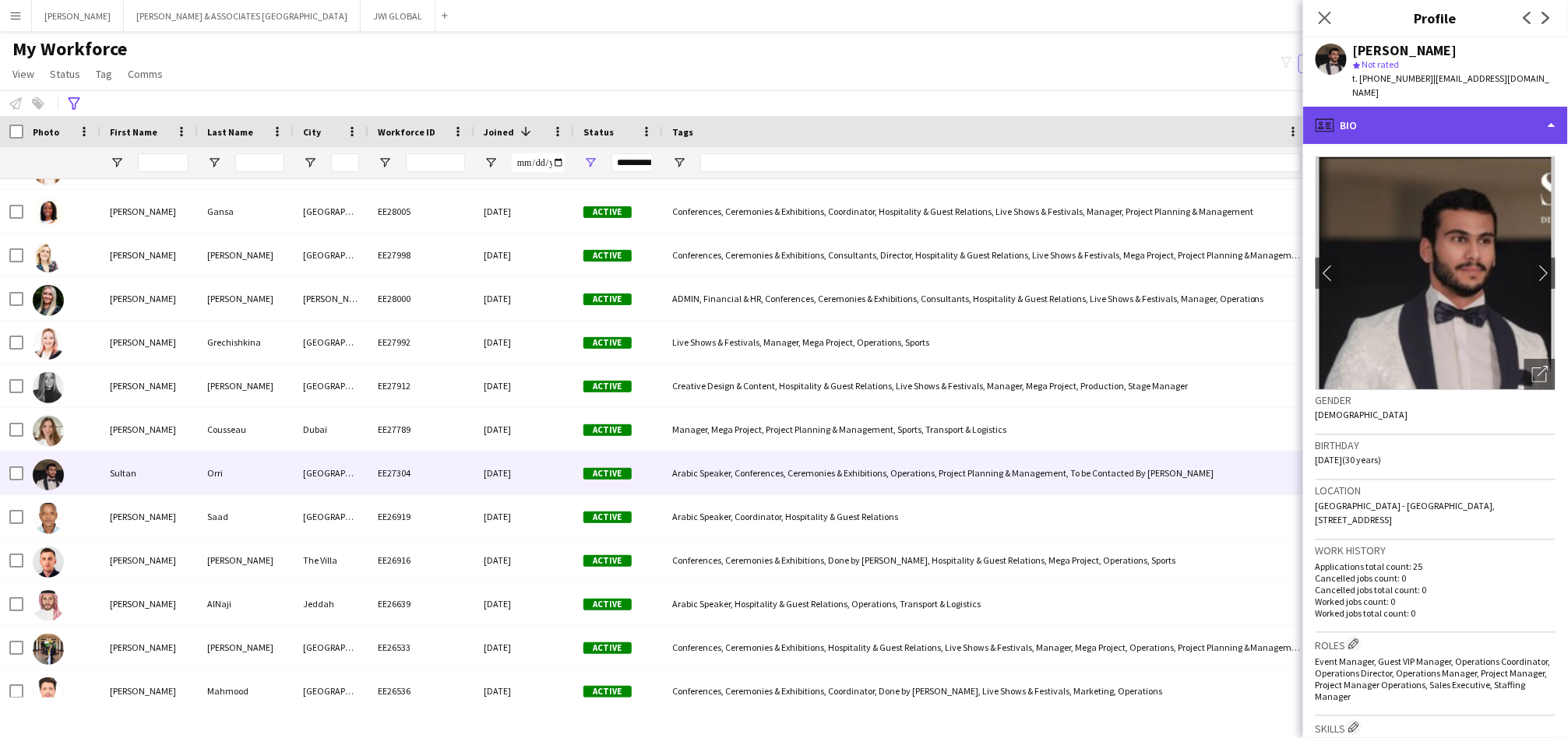
click at [1428, 107] on div "profile Bio" at bounding box center [1435, 125] width 265 height 38
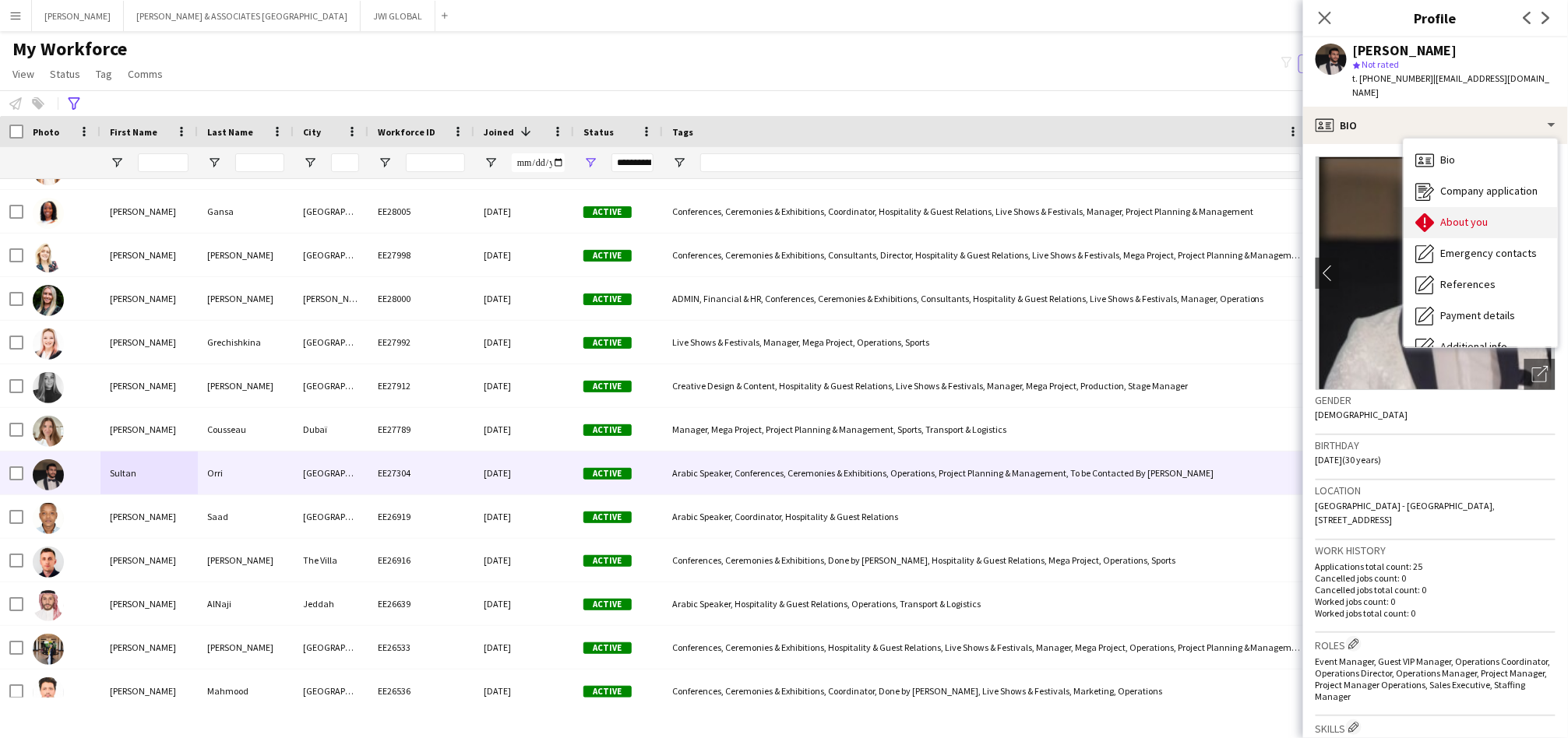
click at [1468, 215] on span "About you" at bounding box center [1464, 222] width 47 height 14
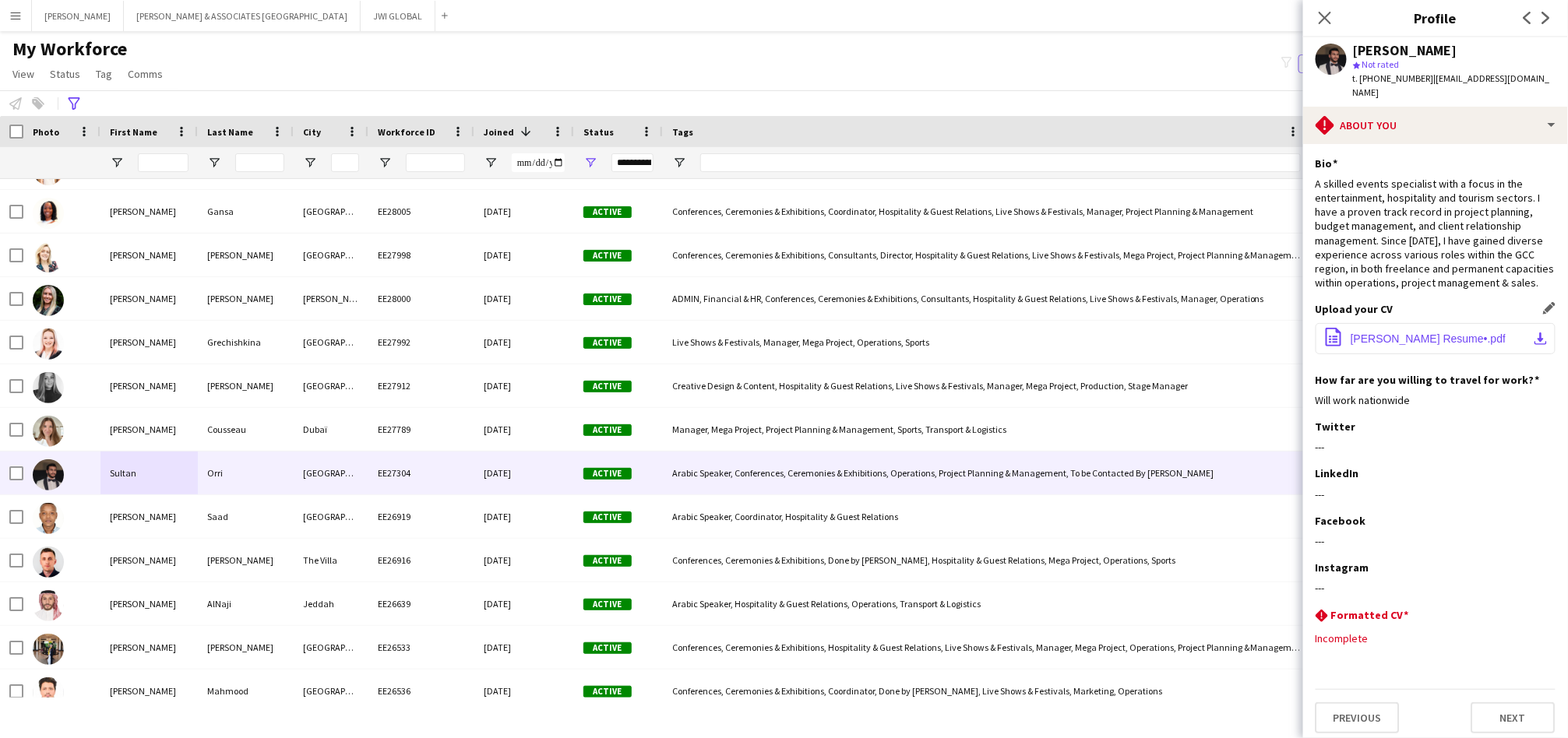
click at [1406, 332] on span "[PERSON_NAME] Resume•.pdf" at bounding box center [1428, 338] width 155 height 13
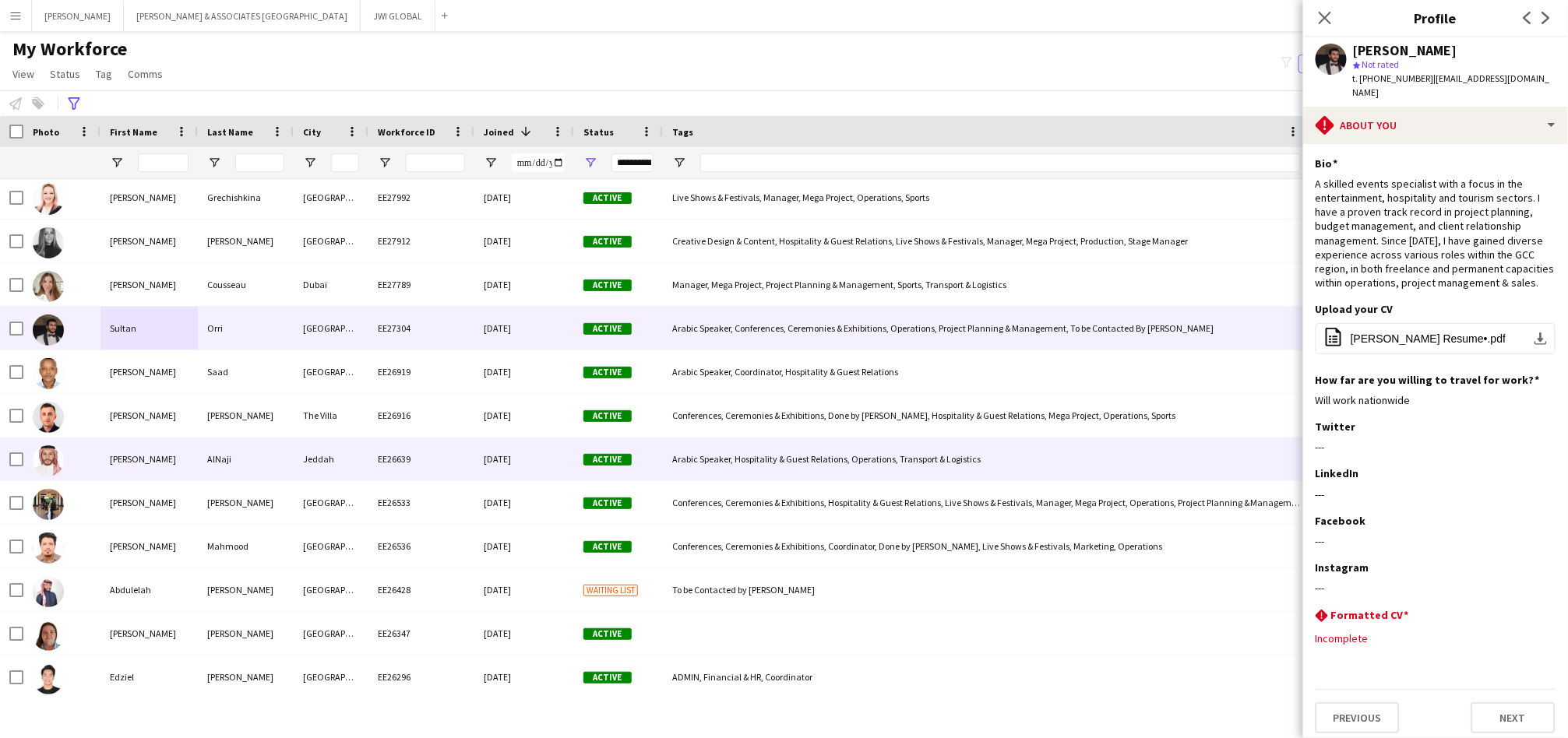
click at [225, 471] on div "AlNaji" at bounding box center [245, 459] width 96 height 43
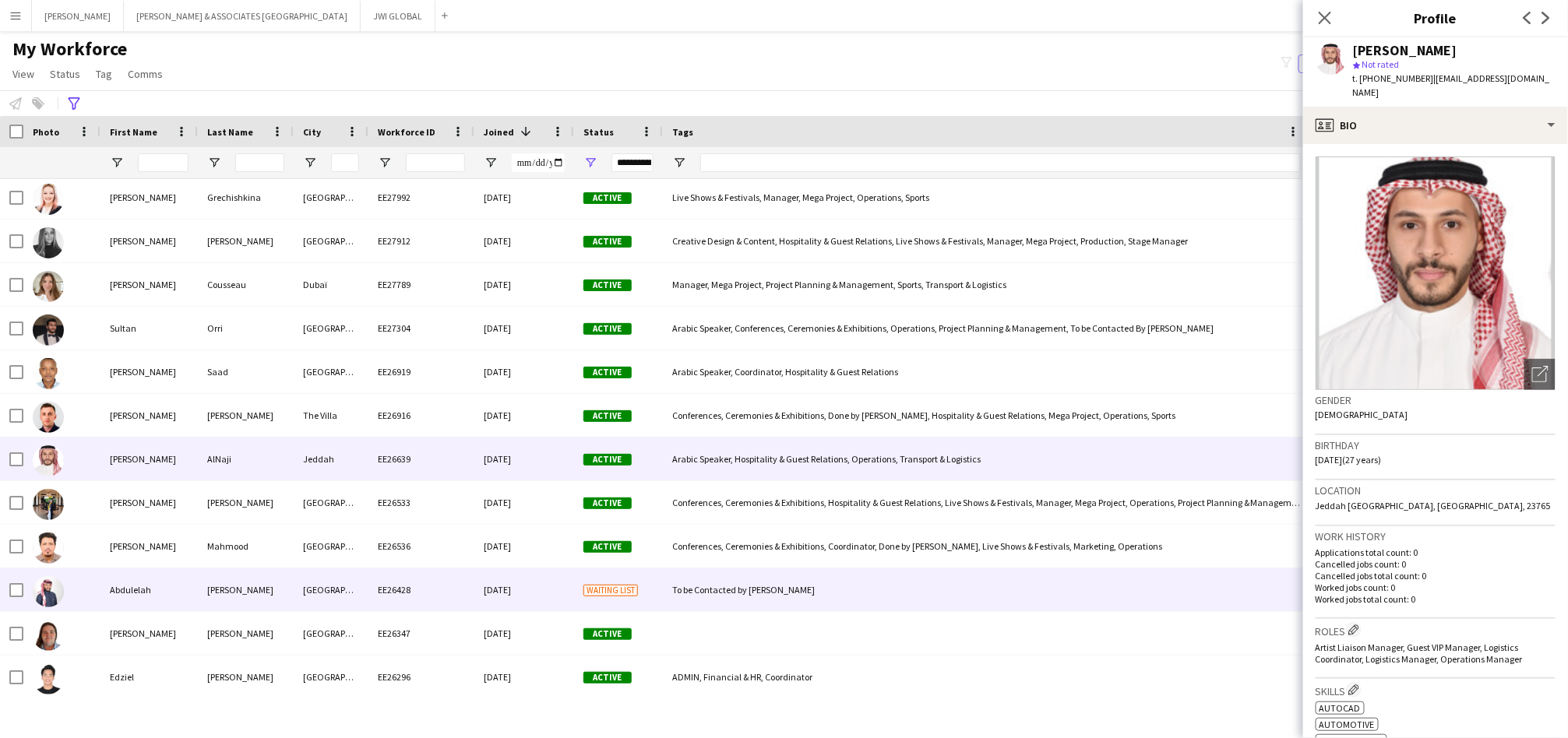
click at [287, 585] on div "[PERSON_NAME]" at bounding box center [245, 590] width 96 height 43
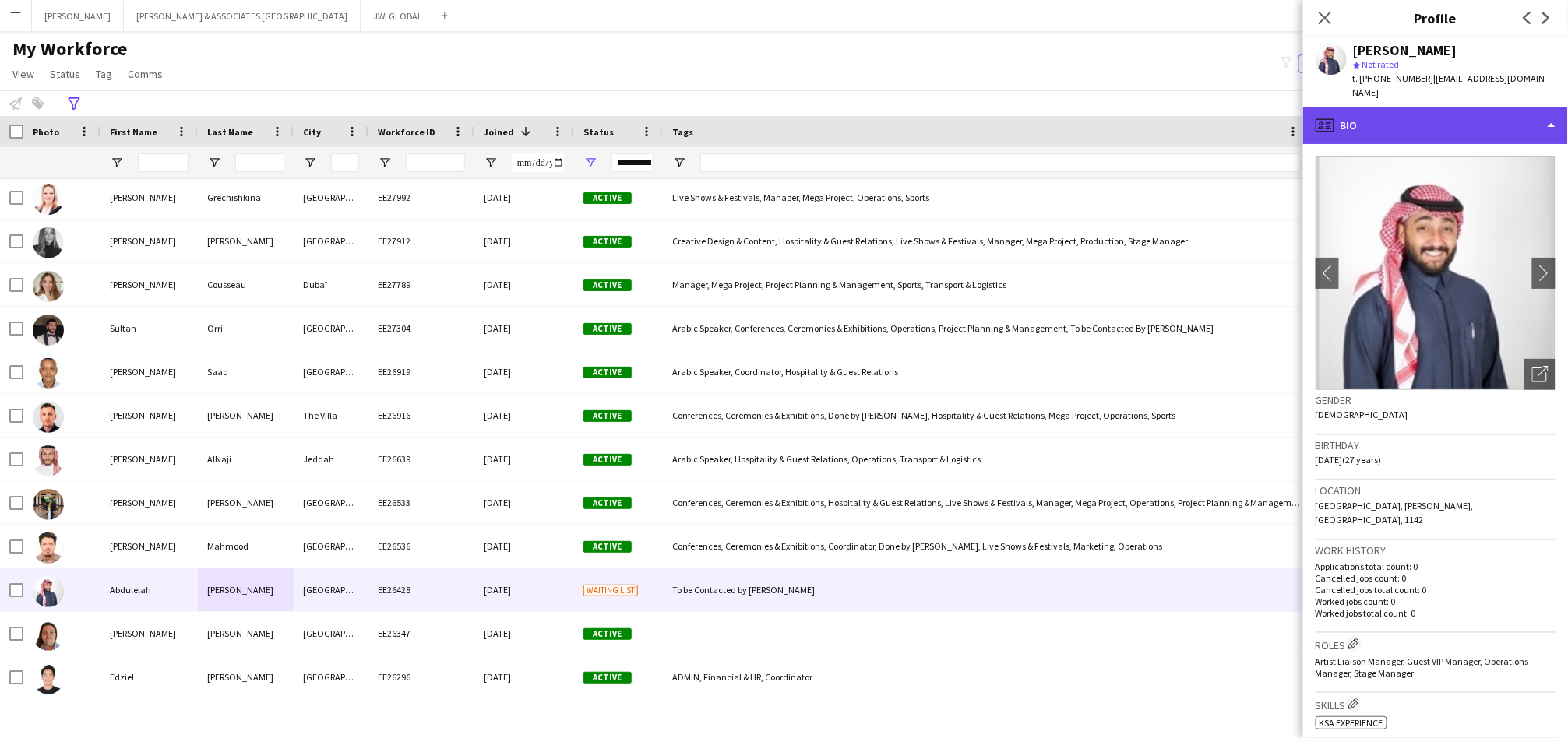
click at [1418, 117] on div "profile Bio" at bounding box center [1435, 125] width 265 height 38
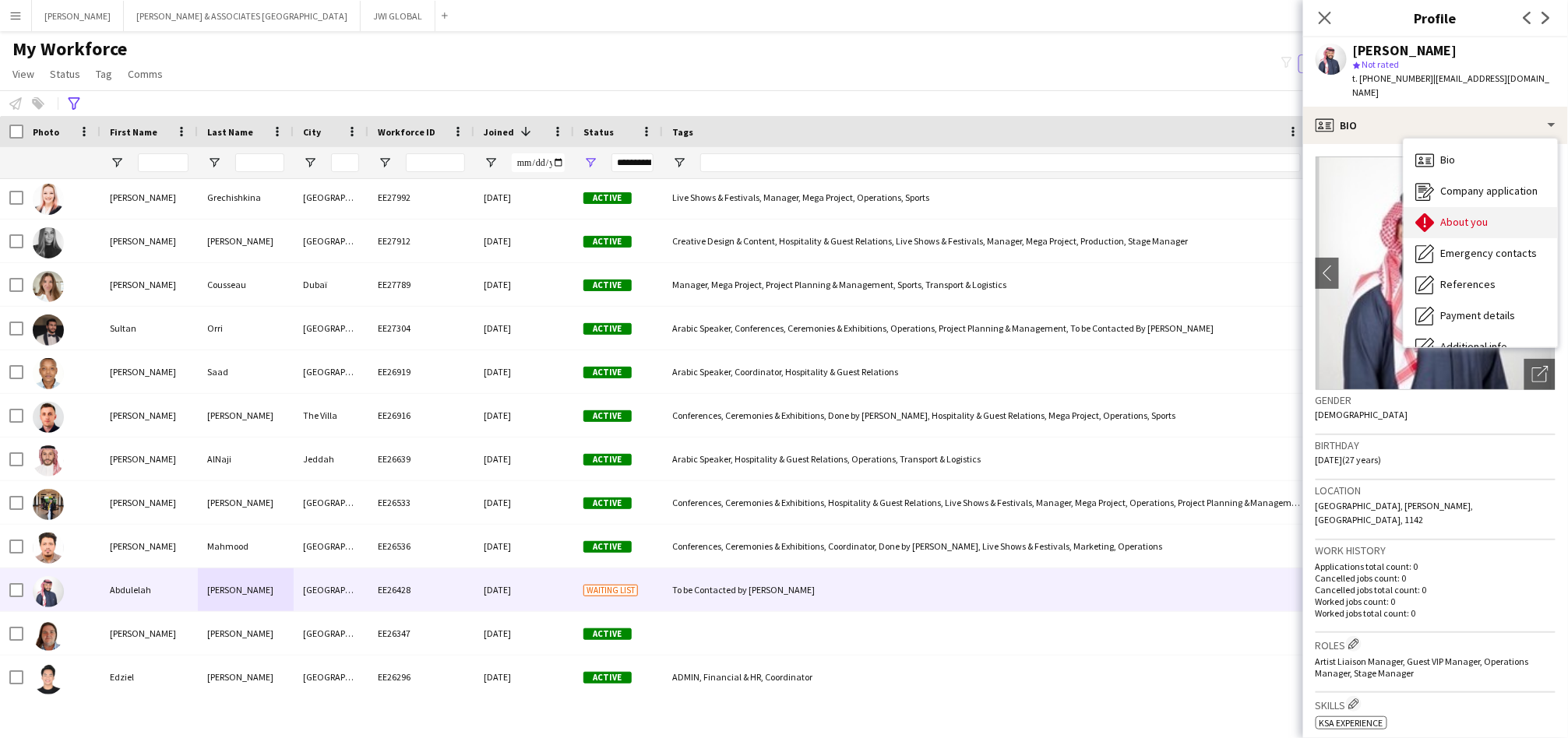
click at [1424, 207] on div "About you About you" at bounding box center [1481, 223] width 154 height 31
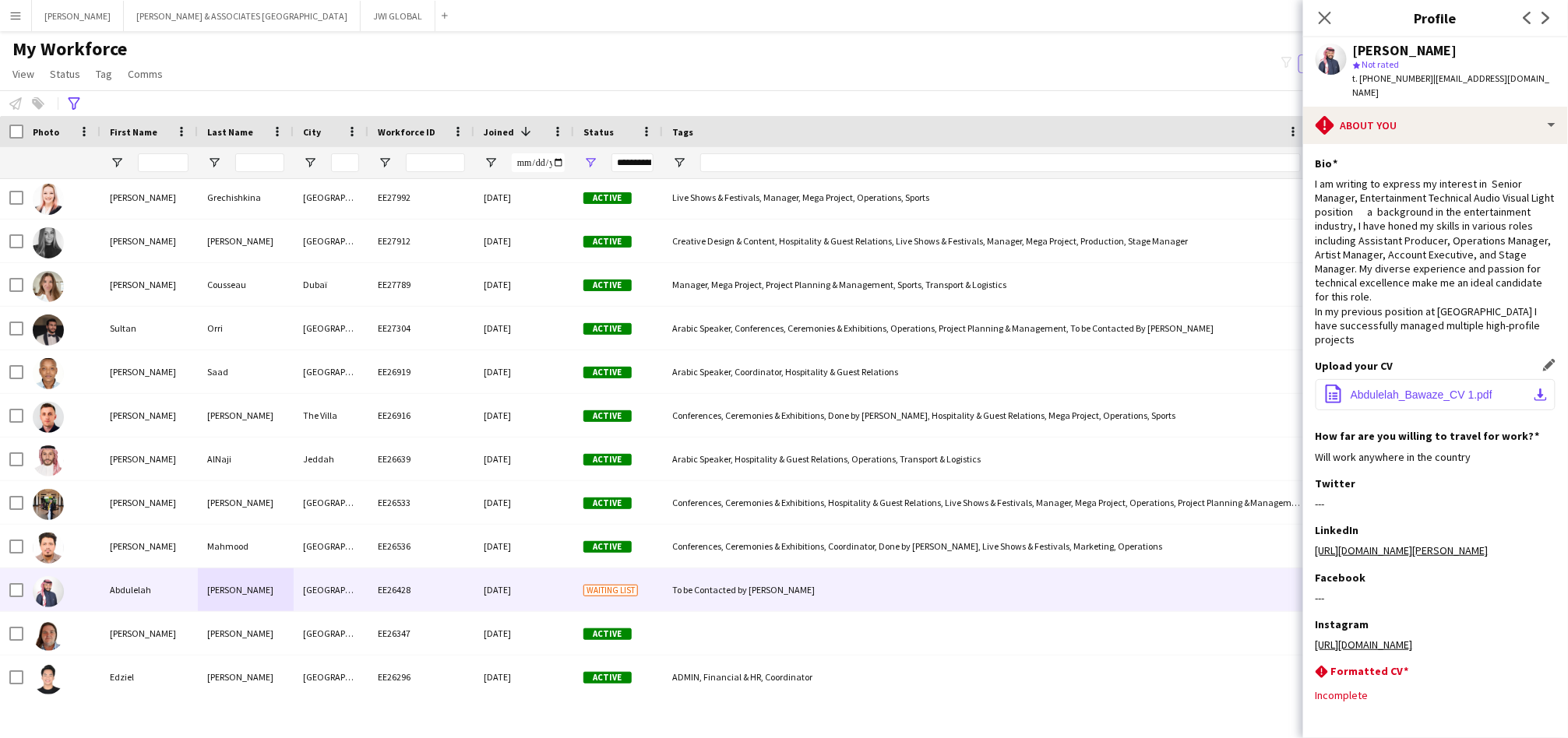
click at [1402, 379] on button "office-file-sheet Abdulelah_Bawaze_CV 1.pdf download-bottom" at bounding box center [1436, 394] width 240 height 31
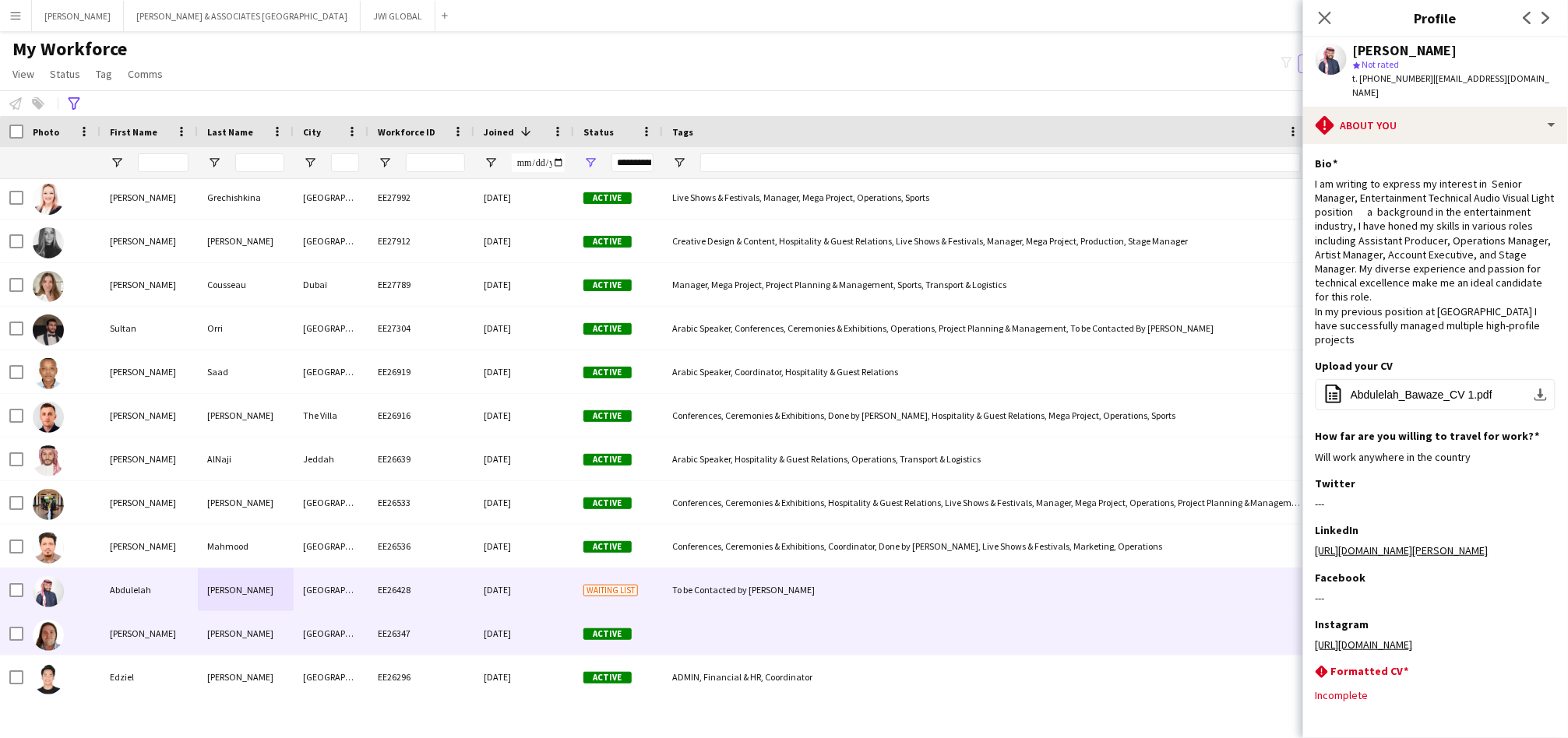
click at [149, 640] on div "[PERSON_NAME]" at bounding box center [149, 633] width 97 height 43
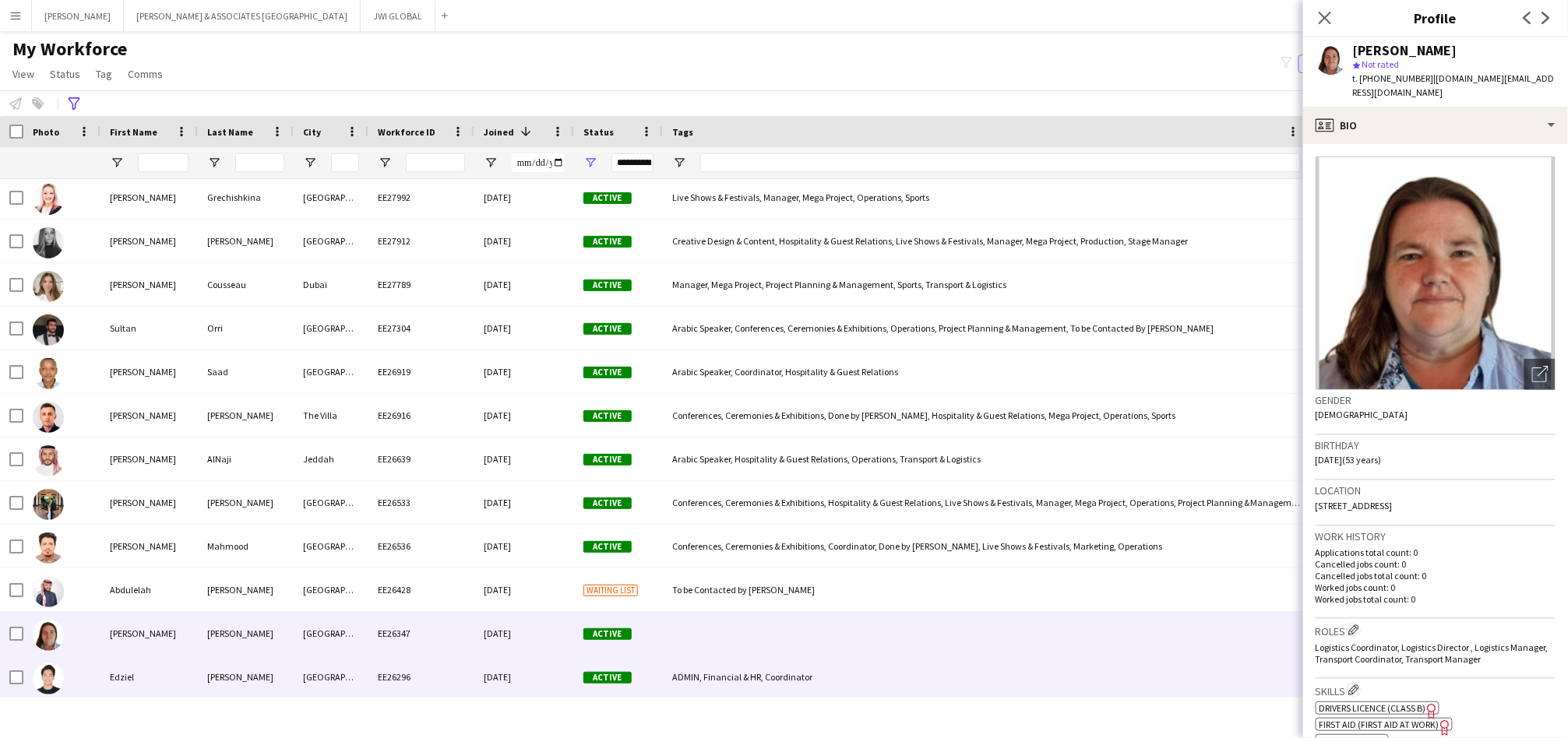
click at [189, 683] on div "Edziel" at bounding box center [149, 677] width 97 height 43
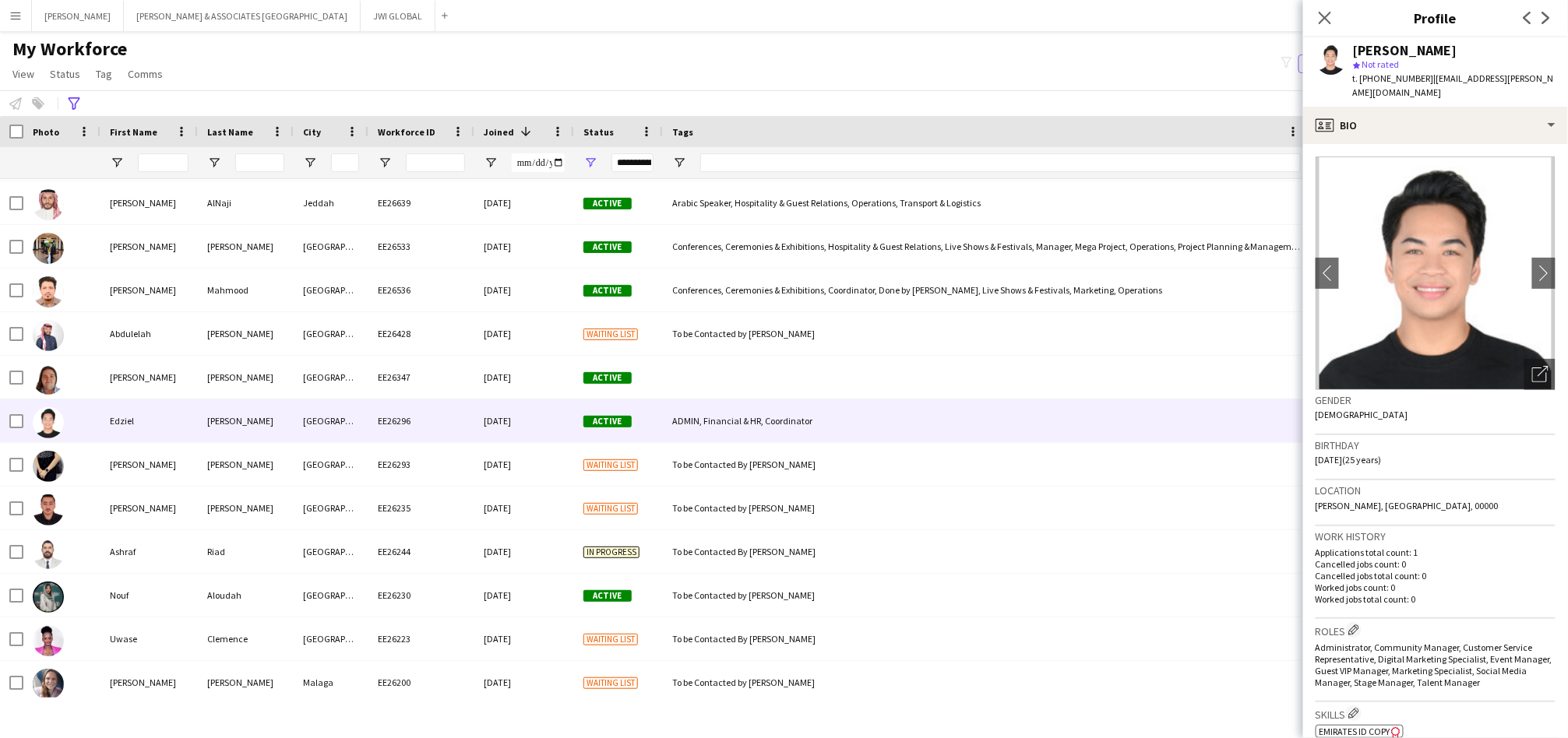
scroll to position [1730, 0]
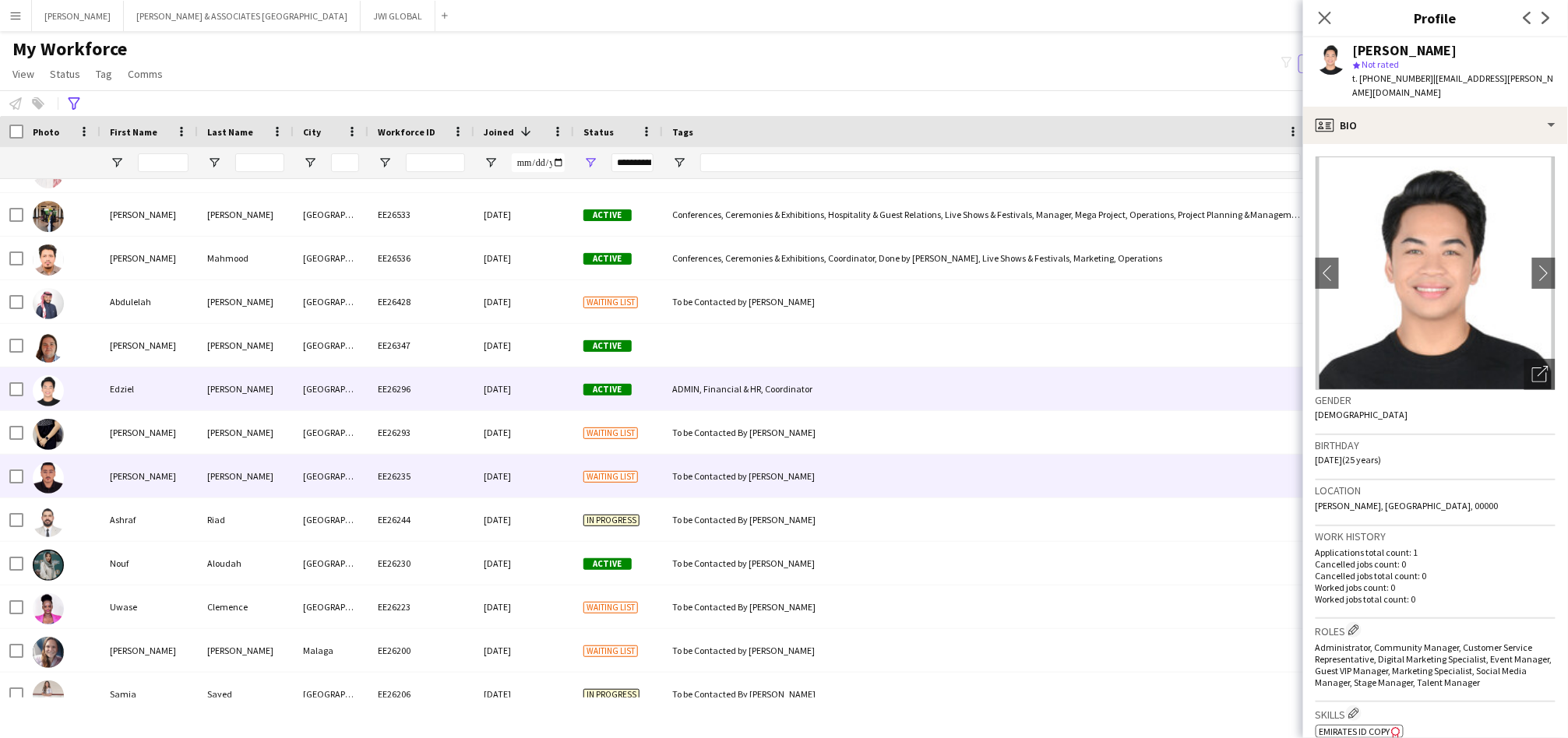
click at [176, 486] on div "[PERSON_NAME]" at bounding box center [149, 476] width 97 height 43
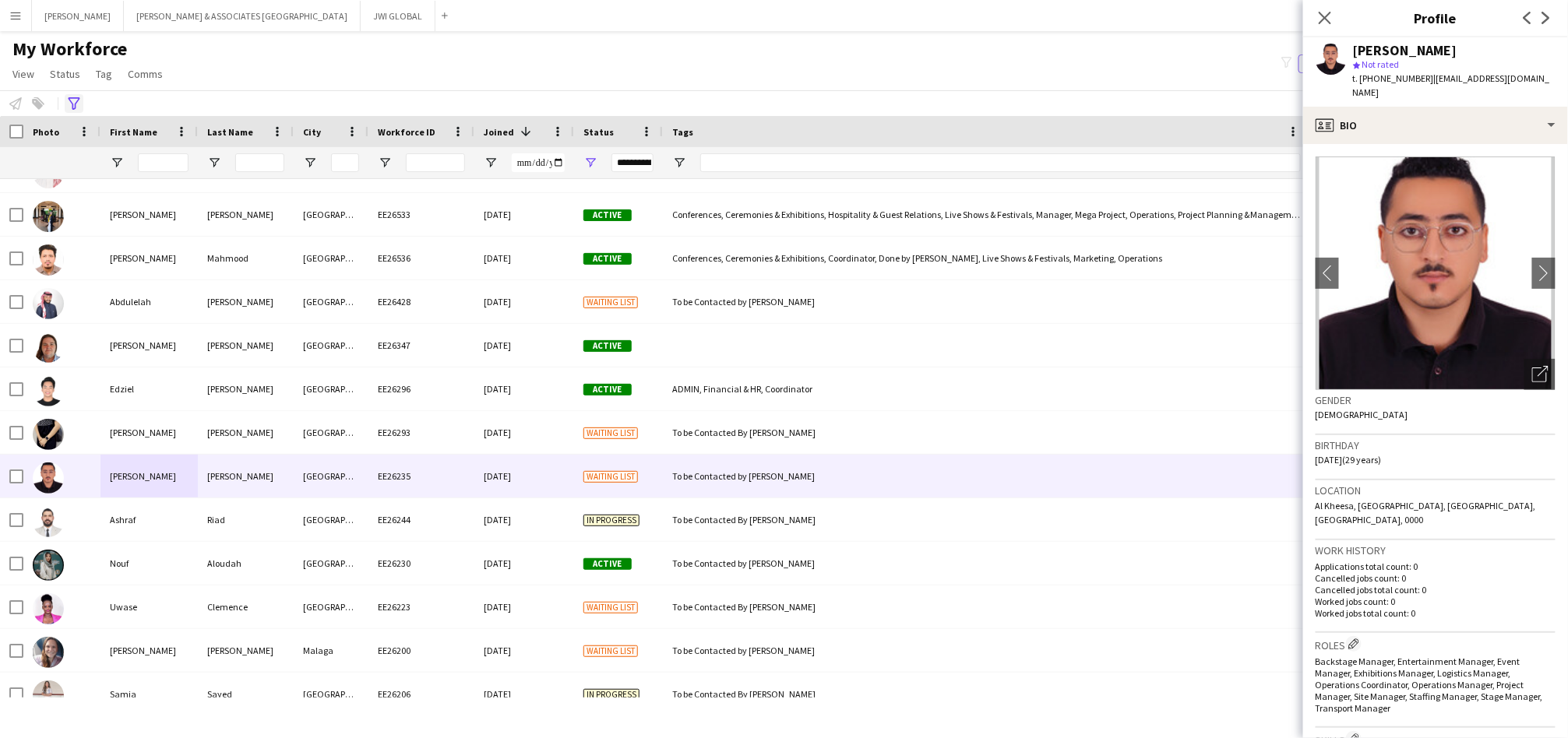
click at [78, 103] on icon "Advanced filters" at bounding box center [74, 103] width 13 height 13
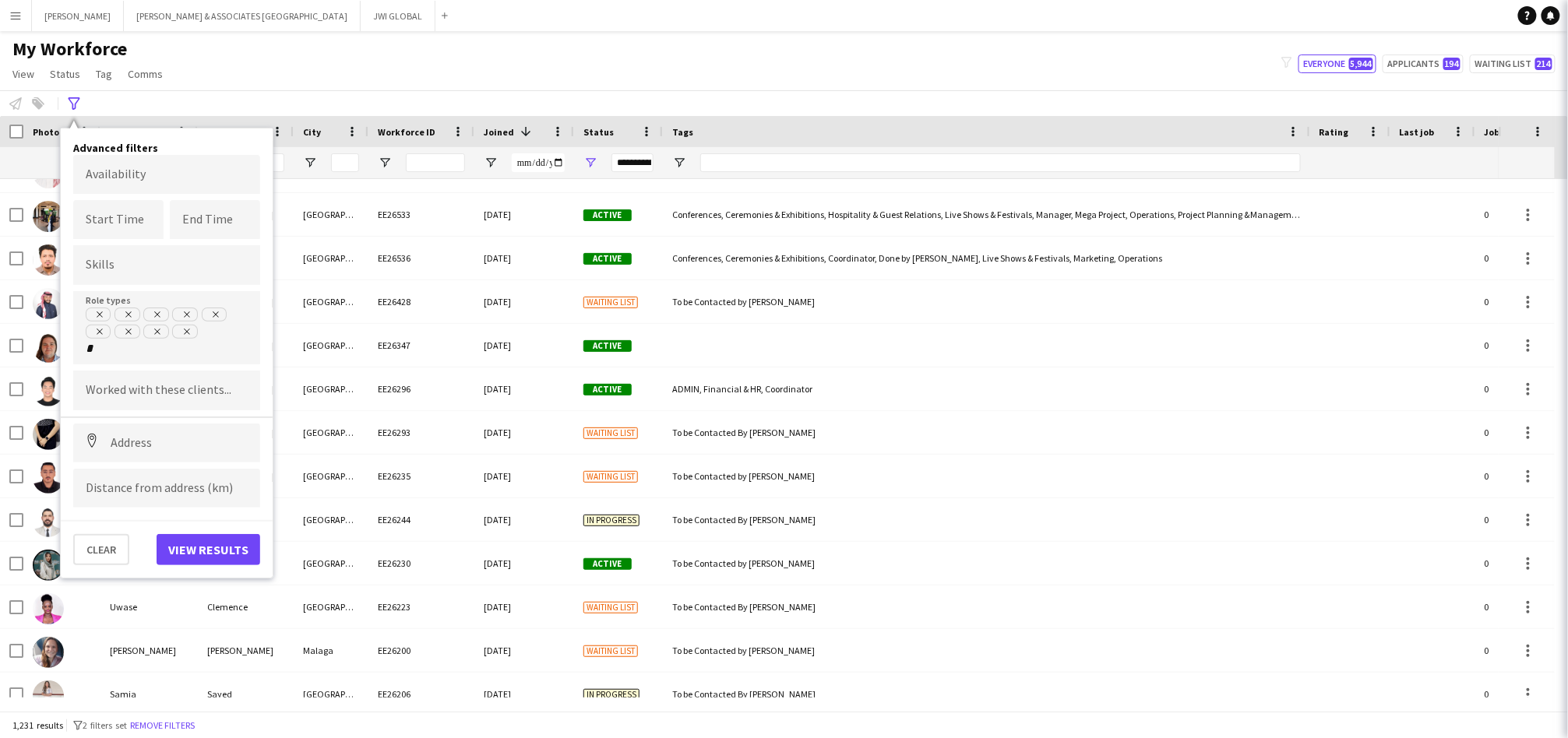
scroll to position [0, 0]
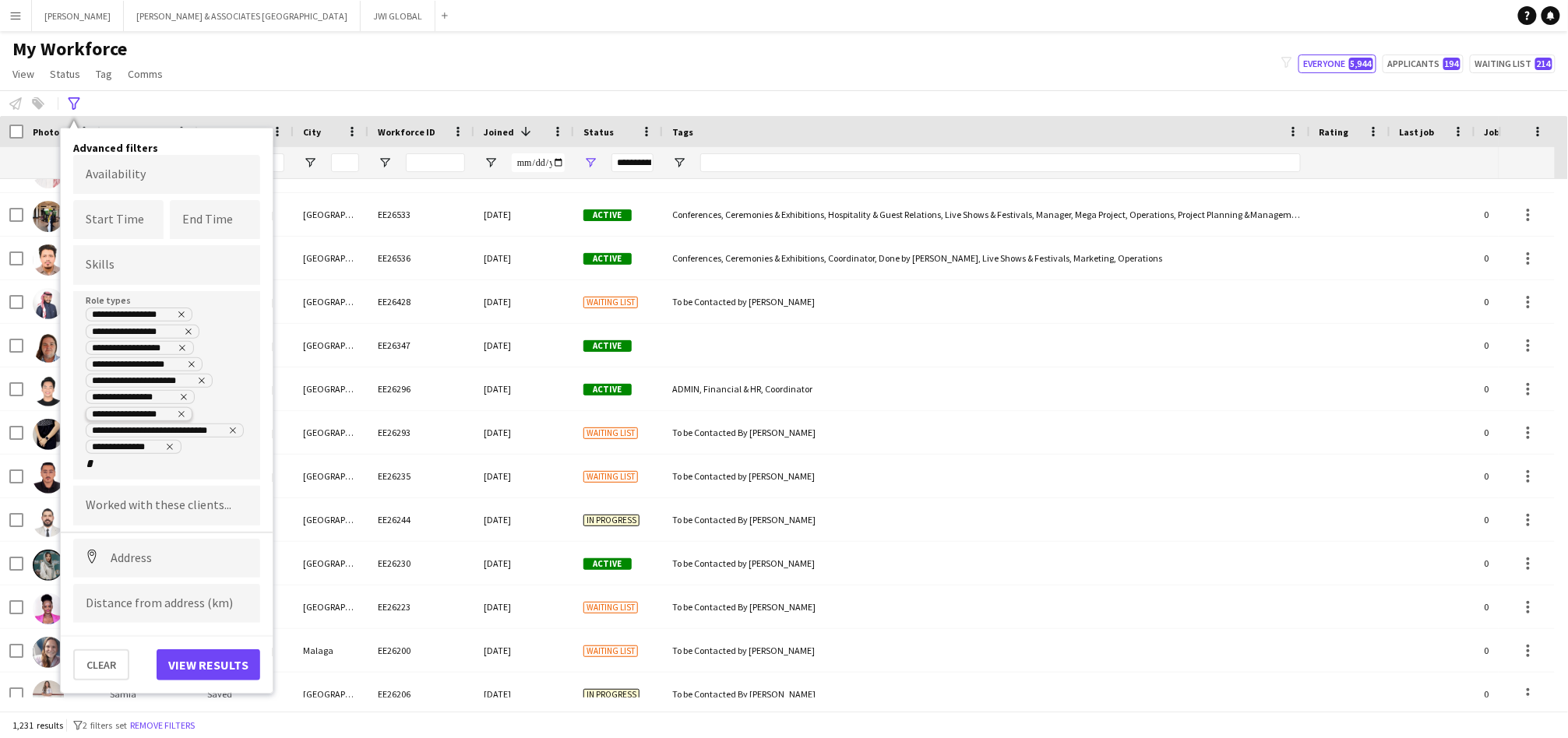
click at [182, 411] on icon "Remove tag" at bounding box center [181, 415] width 10 height 10
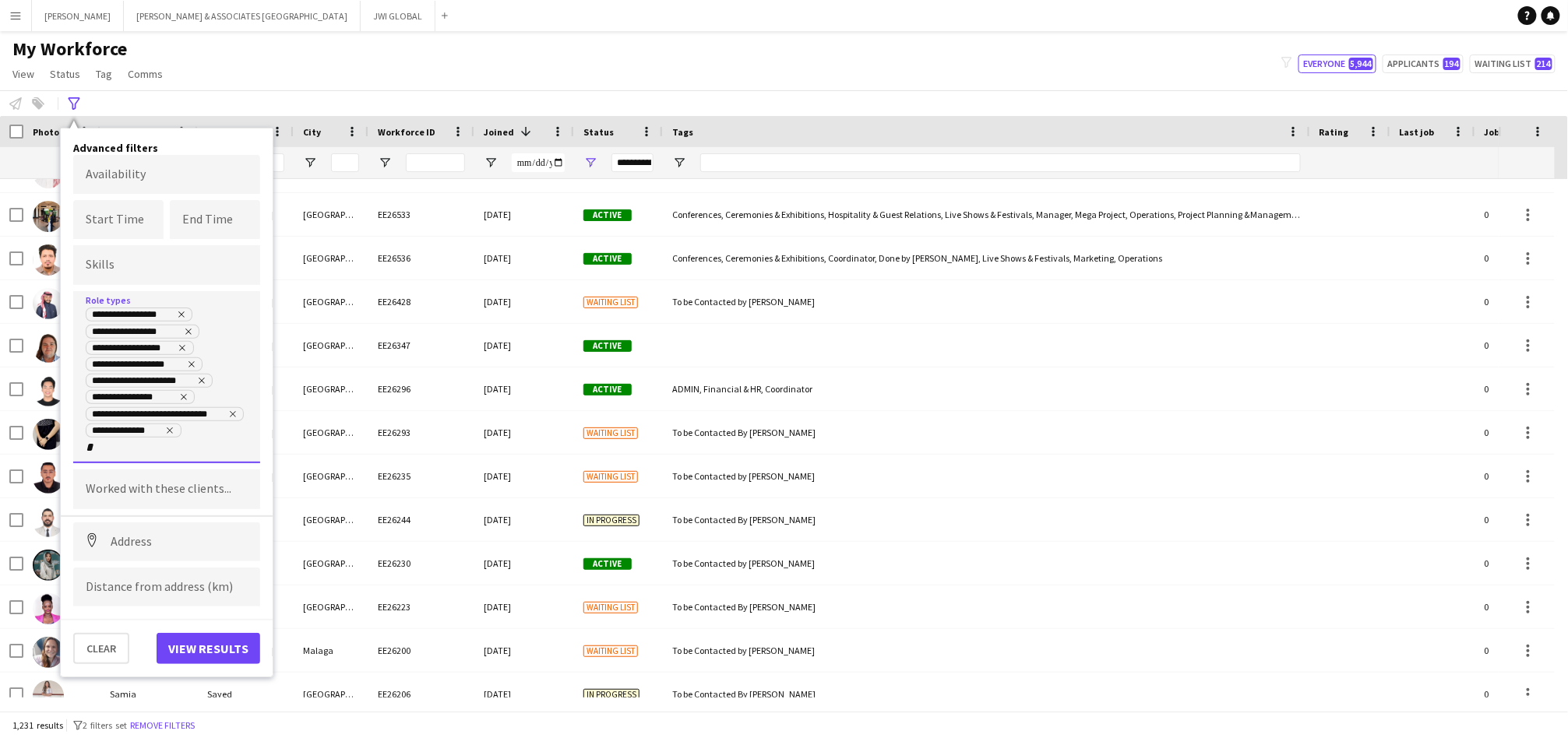
click at [125, 446] on input "*" at bounding box center [118, 447] width 66 height 14
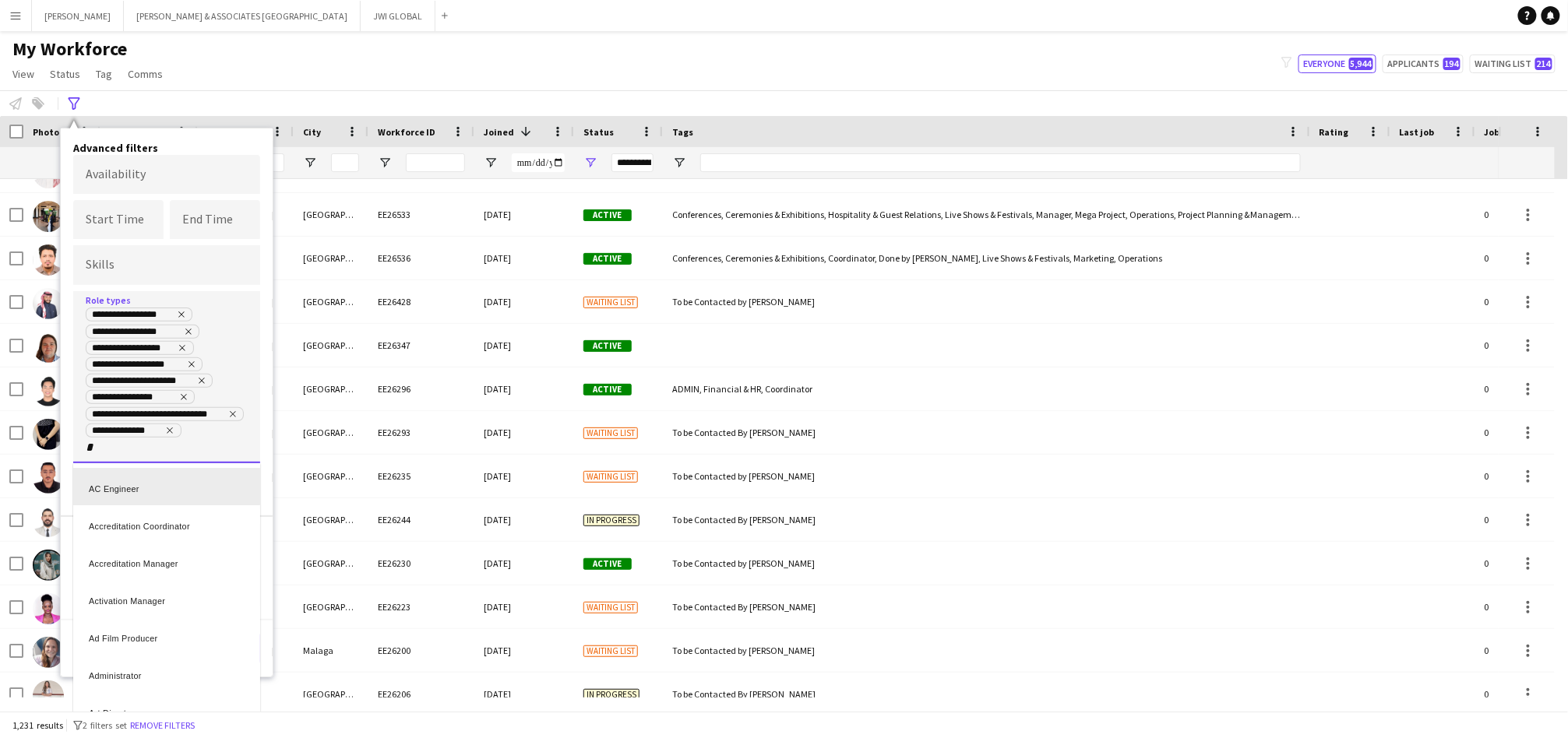
click at [120, 439] on div at bounding box center [784, 369] width 1568 height 738
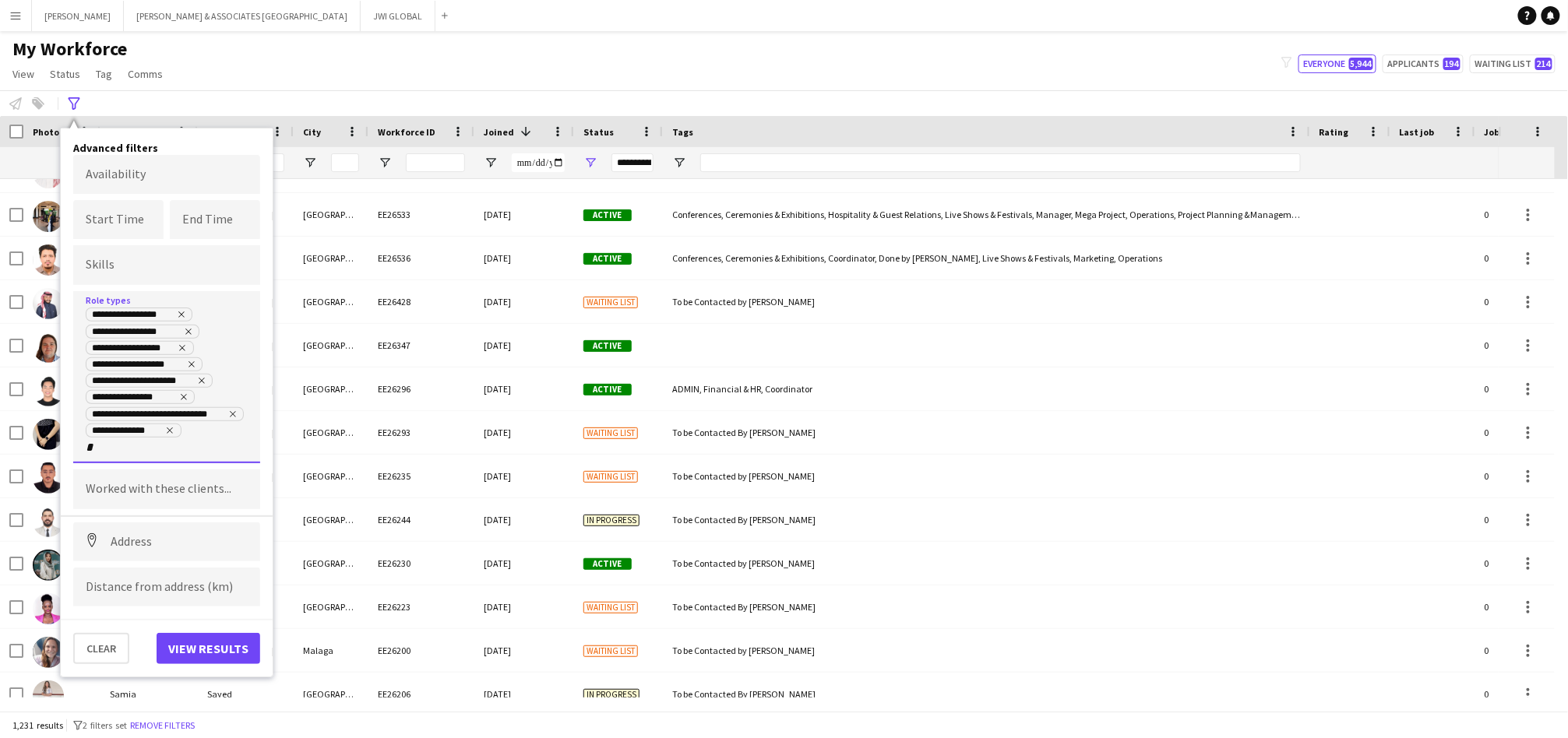
click at [121, 446] on input "*" at bounding box center [118, 447] width 66 height 14
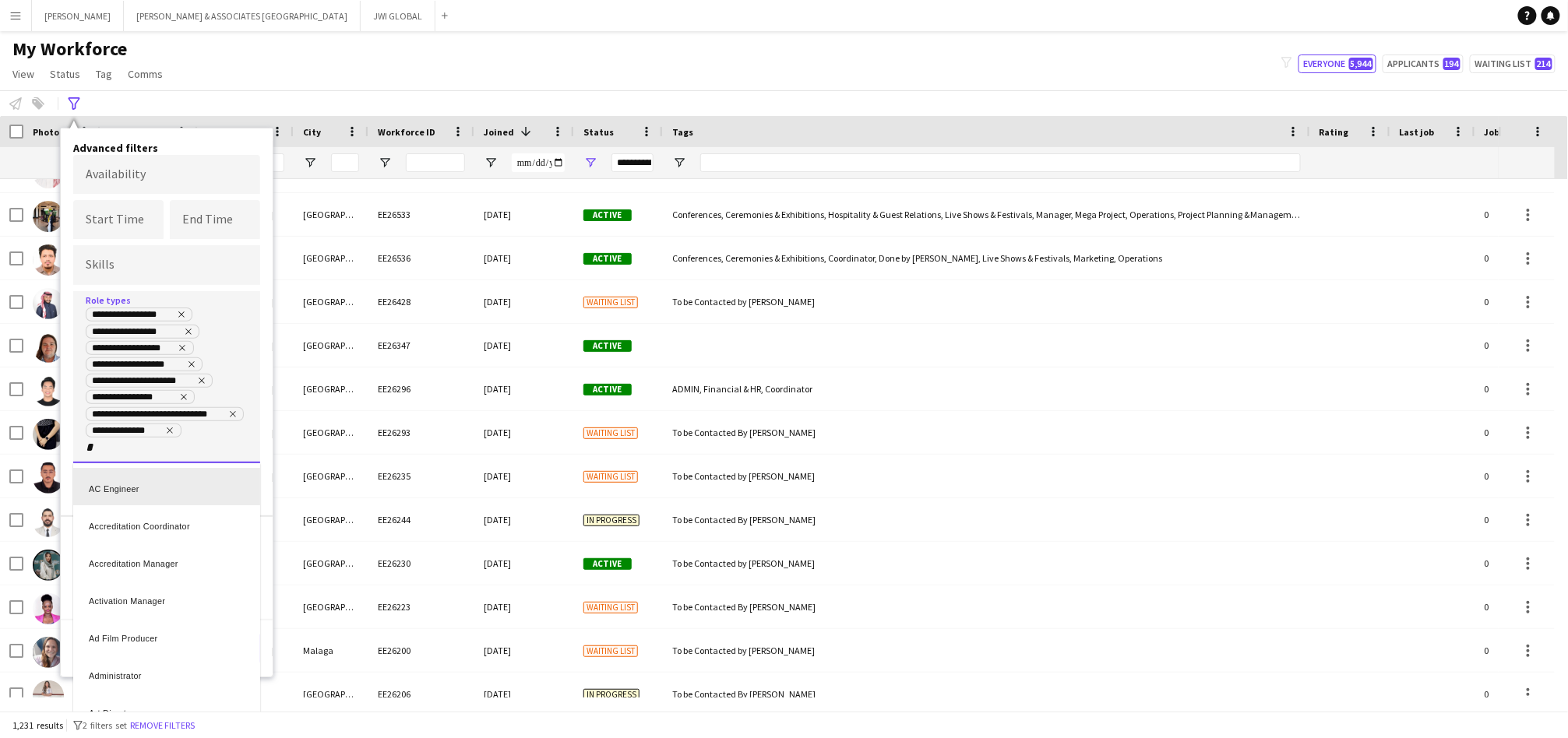
click at [101, 445] on div at bounding box center [784, 369] width 1568 height 738
click at [102, 446] on input "*" at bounding box center [118, 447] width 66 height 14
click at [102, 446] on div at bounding box center [784, 369] width 1568 height 738
click at [102, 446] on input "*" at bounding box center [118, 447] width 66 height 14
click at [109, 454] on div at bounding box center [784, 369] width 1568 height 738
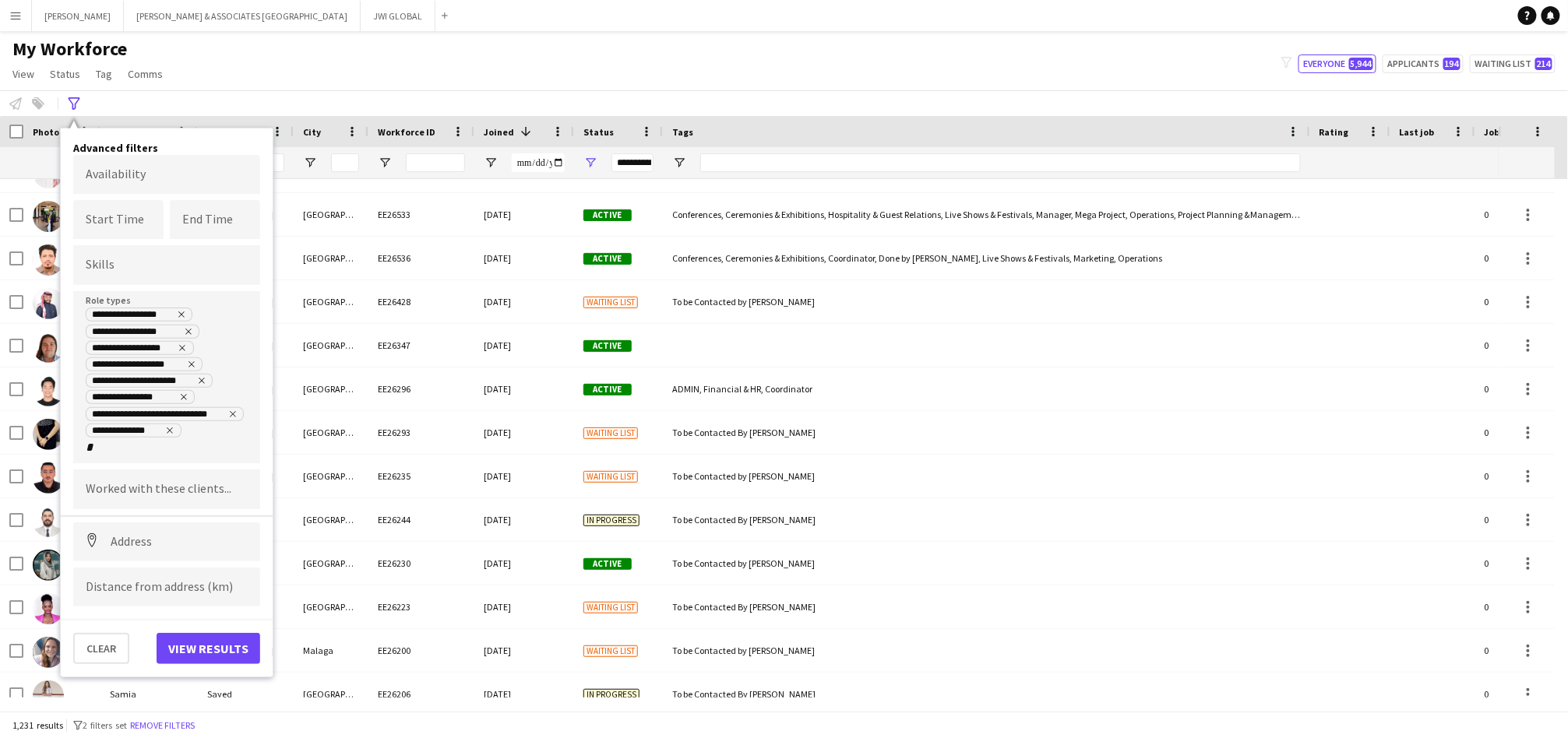
click at [1035, 85] on div "My Workforce View Views Default view [PERSON_NAME] New view Update view Delete …" at bounding box center [784, 64] width 1568 height 53
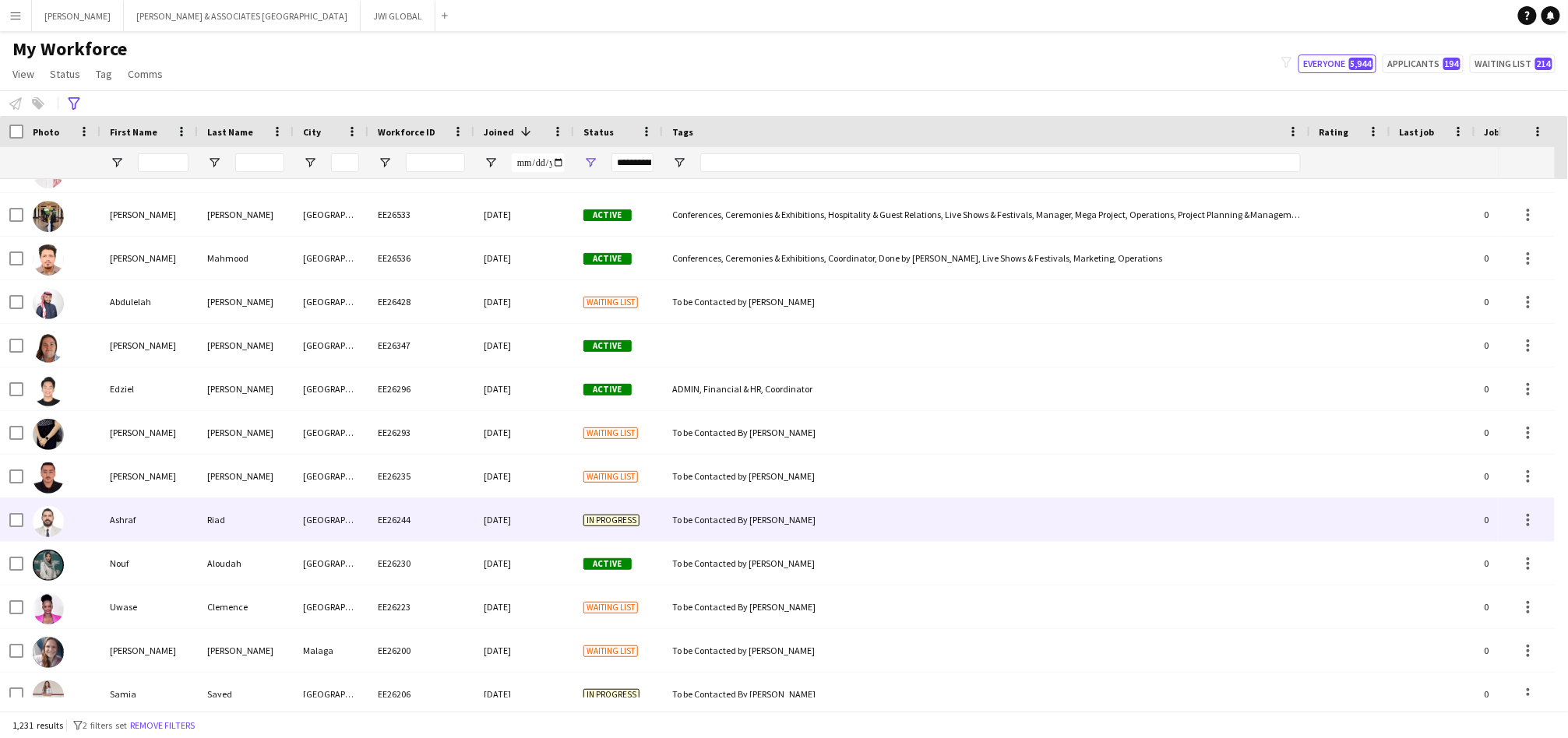
click at [116, 522] on div "Ashraf" at bounding box center [149, 519] width 97 height 43
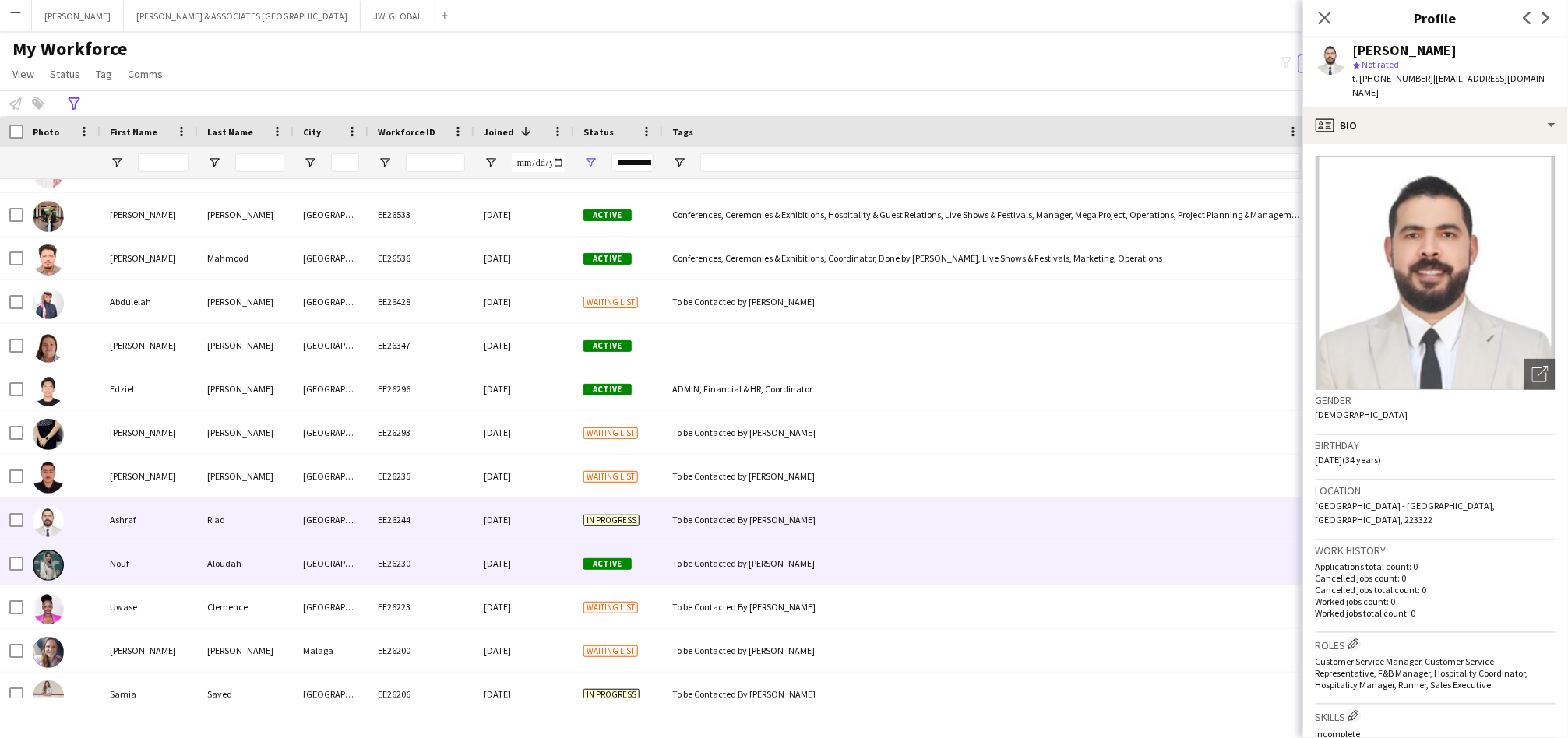
click at [82, 571] on div at bounding box center [62, 563] width 78 height 43
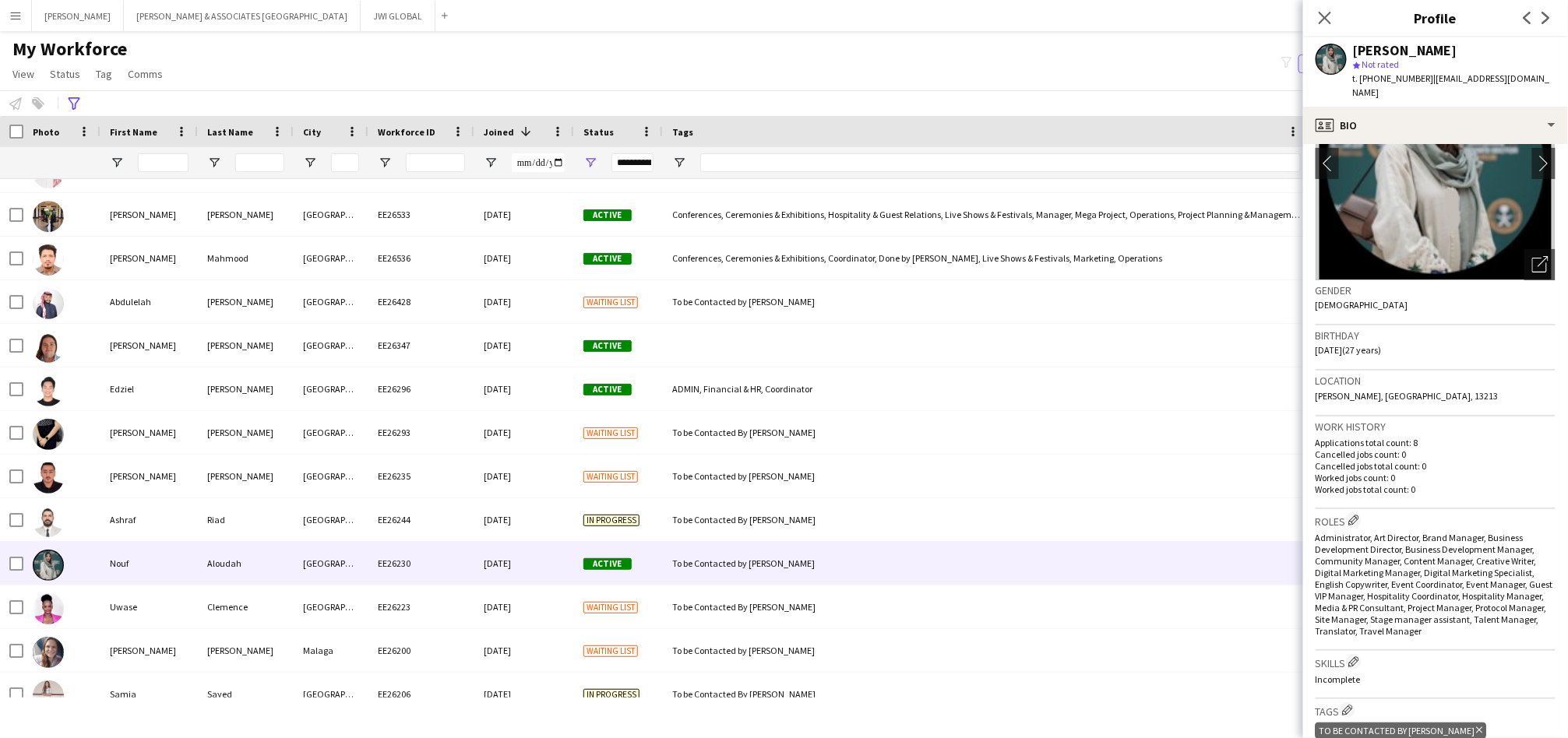
scroll to position [144, 0]
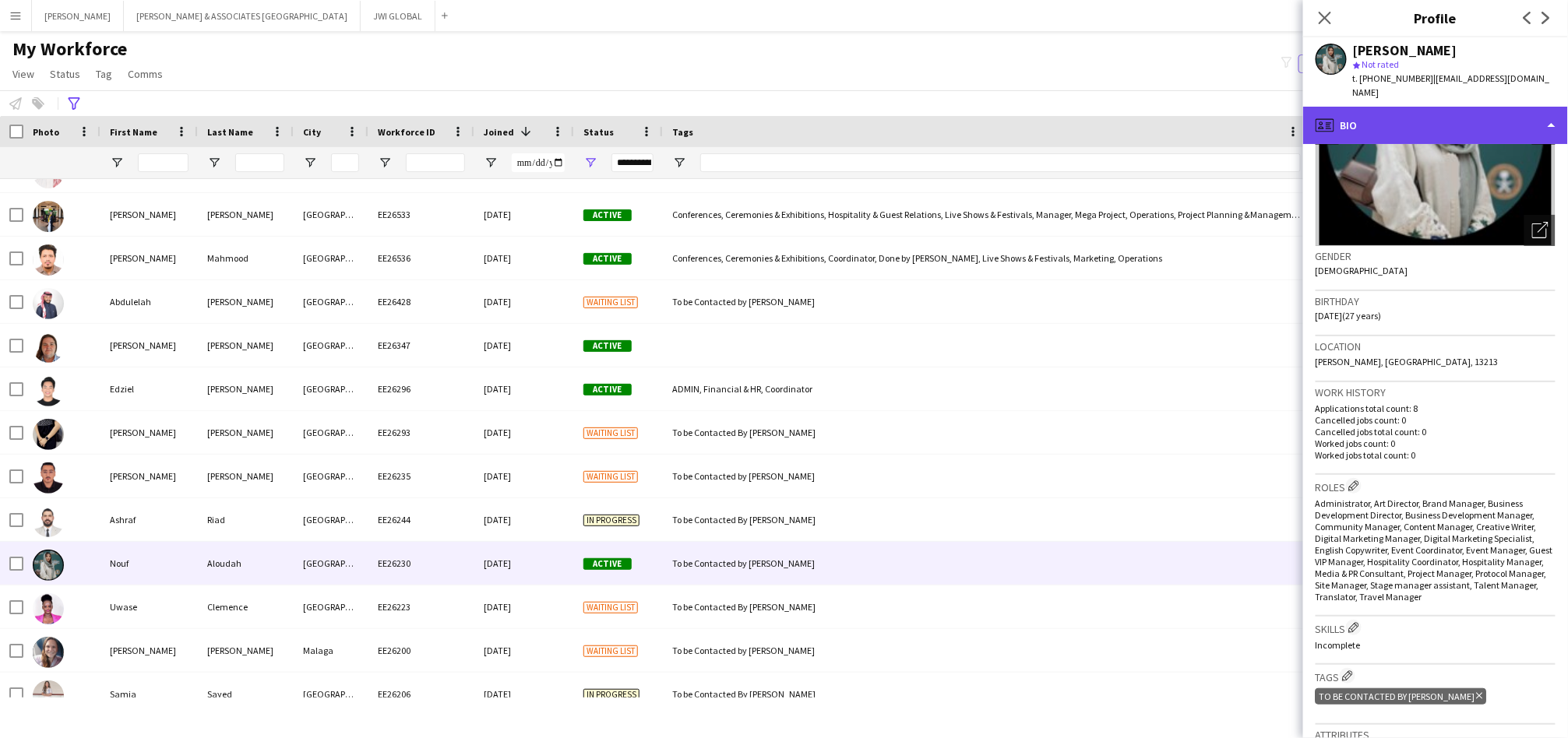
click at [1471, 107] on div "profile Bio" at bounding box center [1435, 125] width 265 height 38
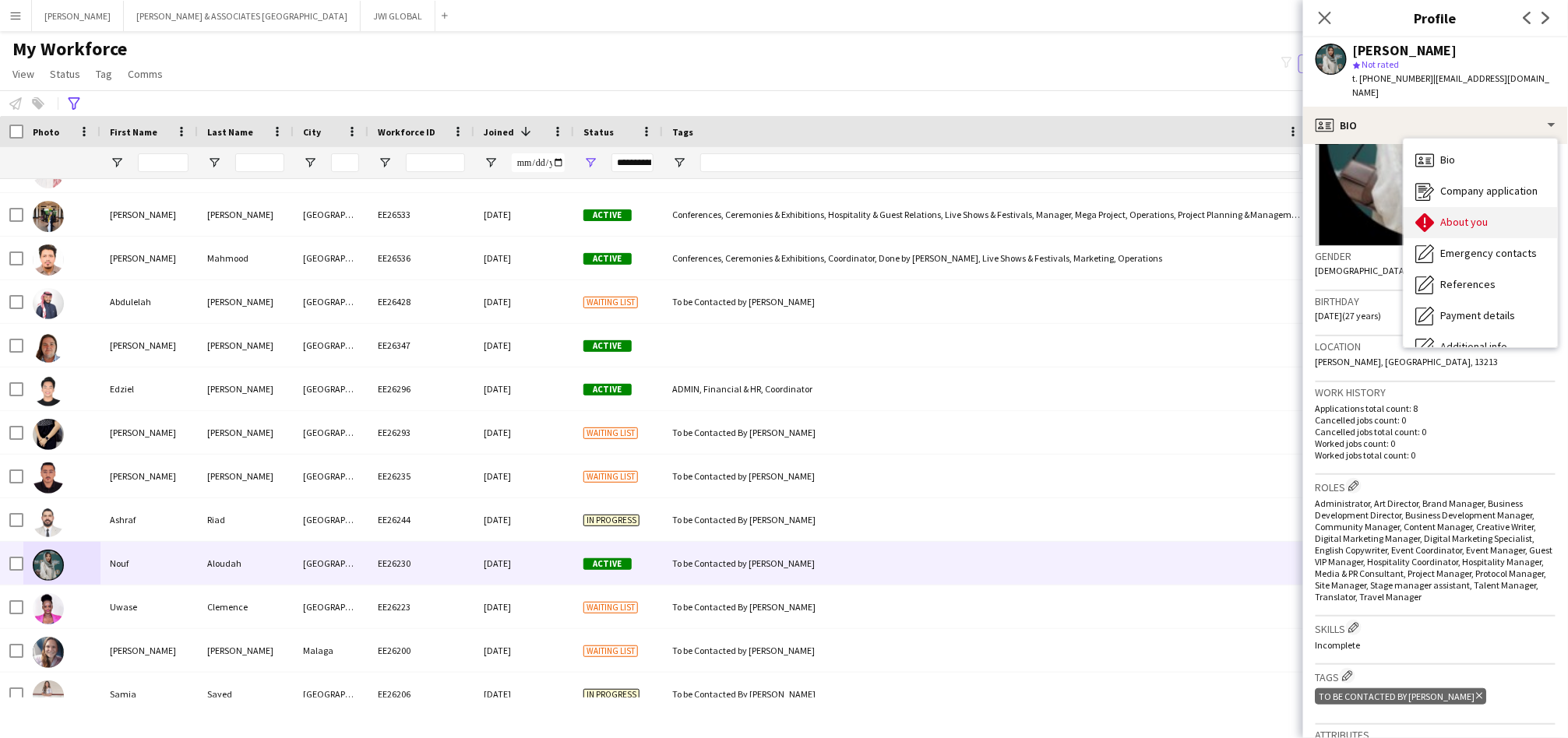
click at [1448, 218] on div "About you About you" at bounding box center [1481, 223] width 154 height 31
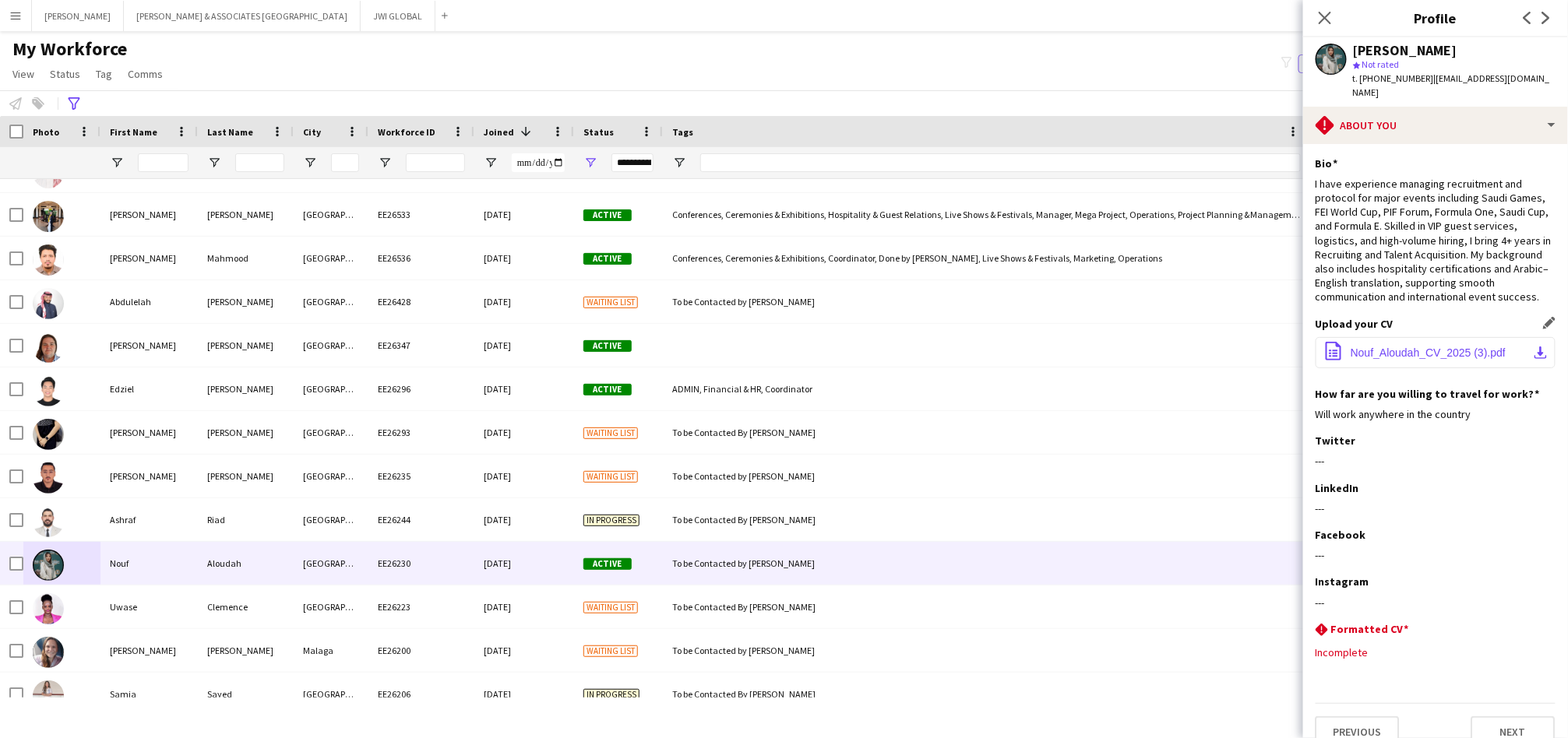
click at [1426, 347] on span "Nouf_Aloudah_CV_2025 (3).pdf" at bounding box center [1428, 353] width 155 height 13
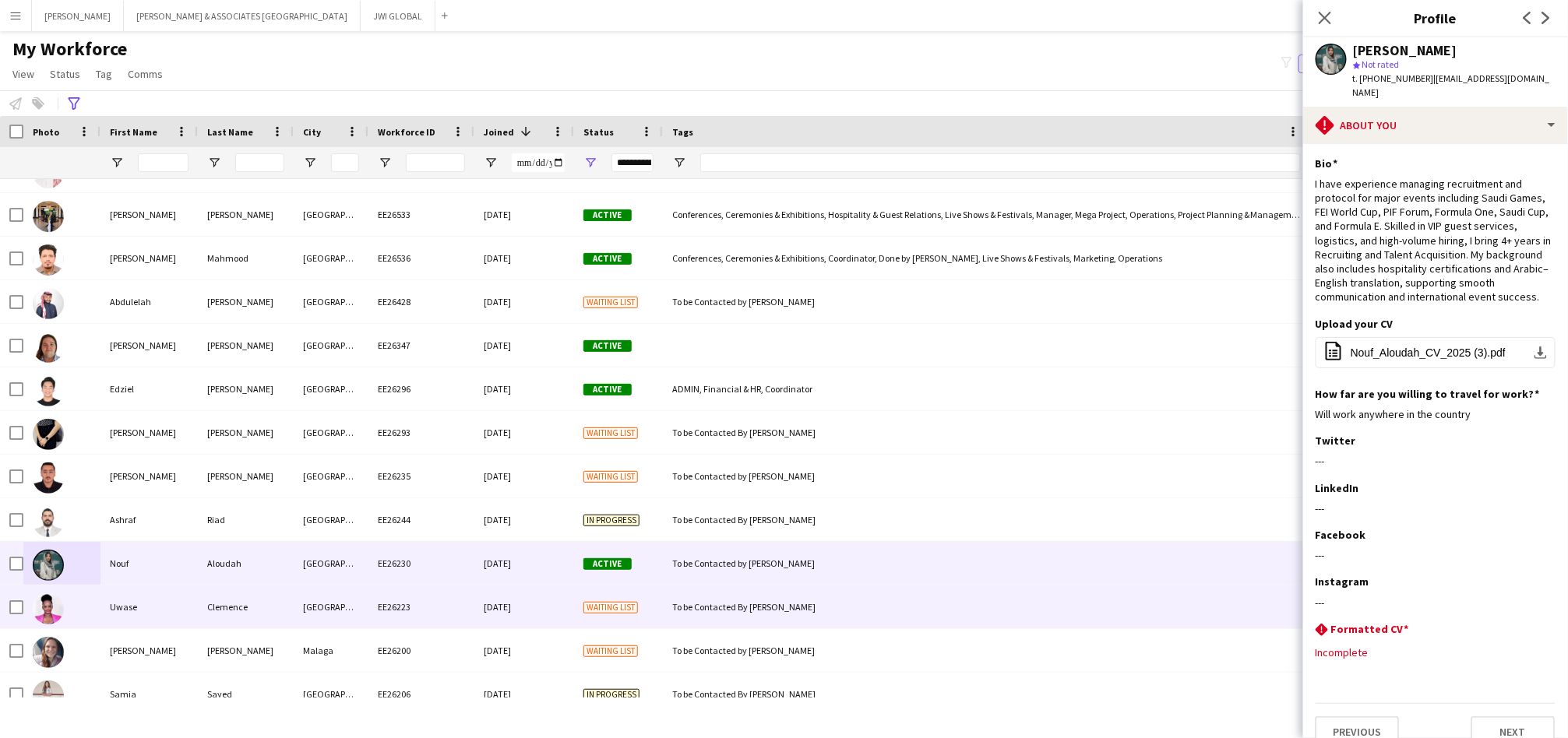
click at [104, 610] on div "Uwase" at bounding box center [149, 606] width 97 height 43
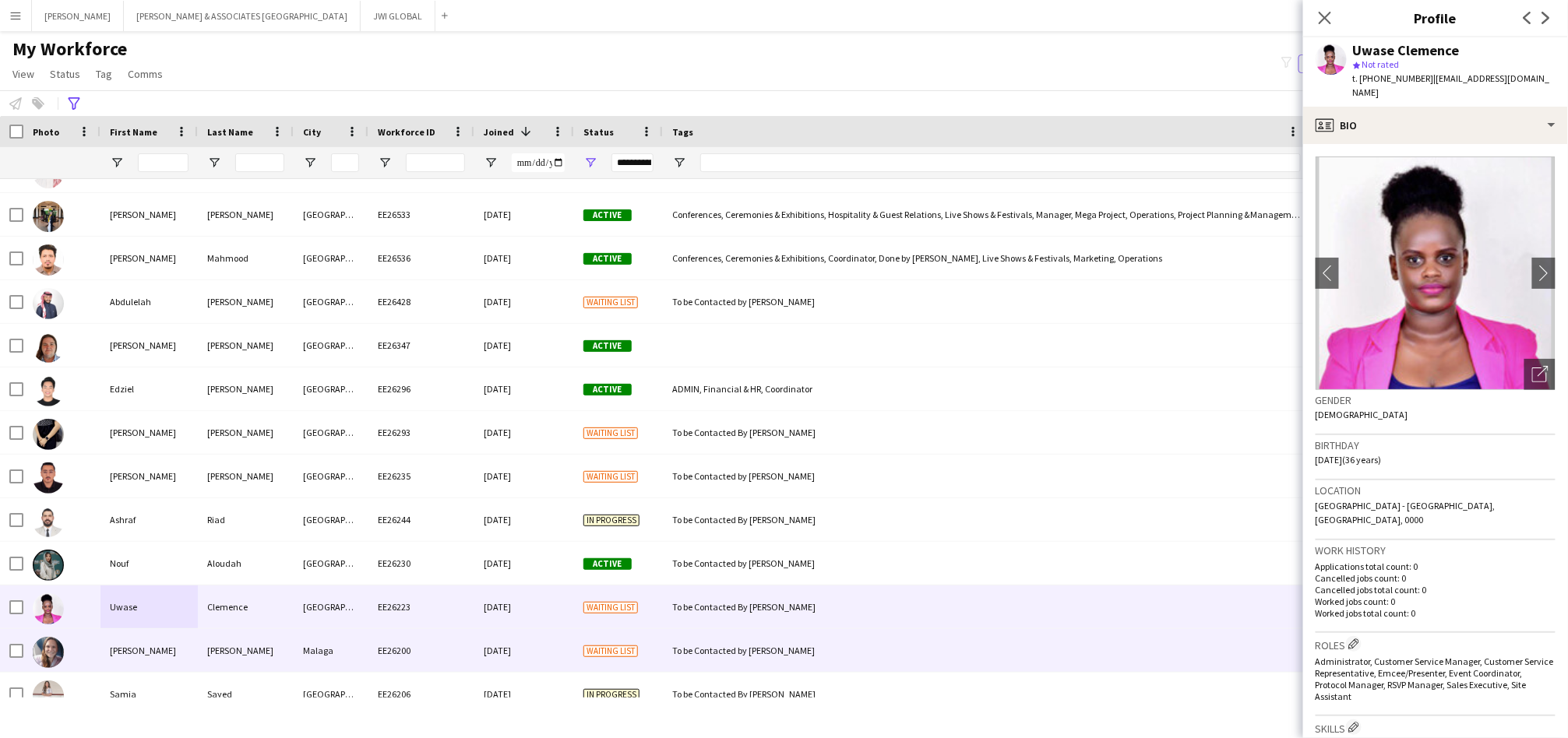
click at [267, 646] on div "[PERSON_NAME]" at bounding box center [245, 651] width 96 height 43
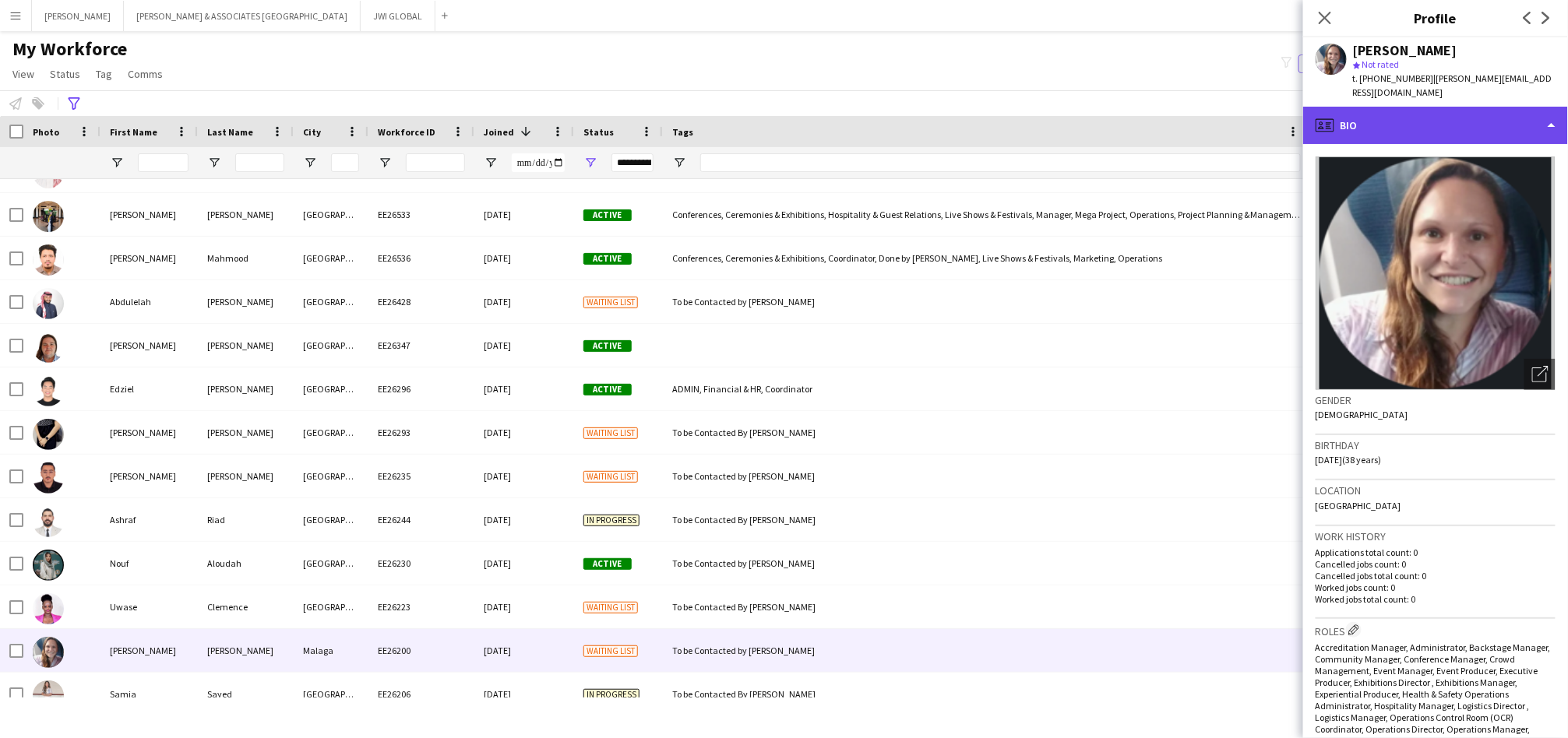
click at [1438, 108] on div "profile Bio" at bounding box center [1435, 125] width 265 height 38
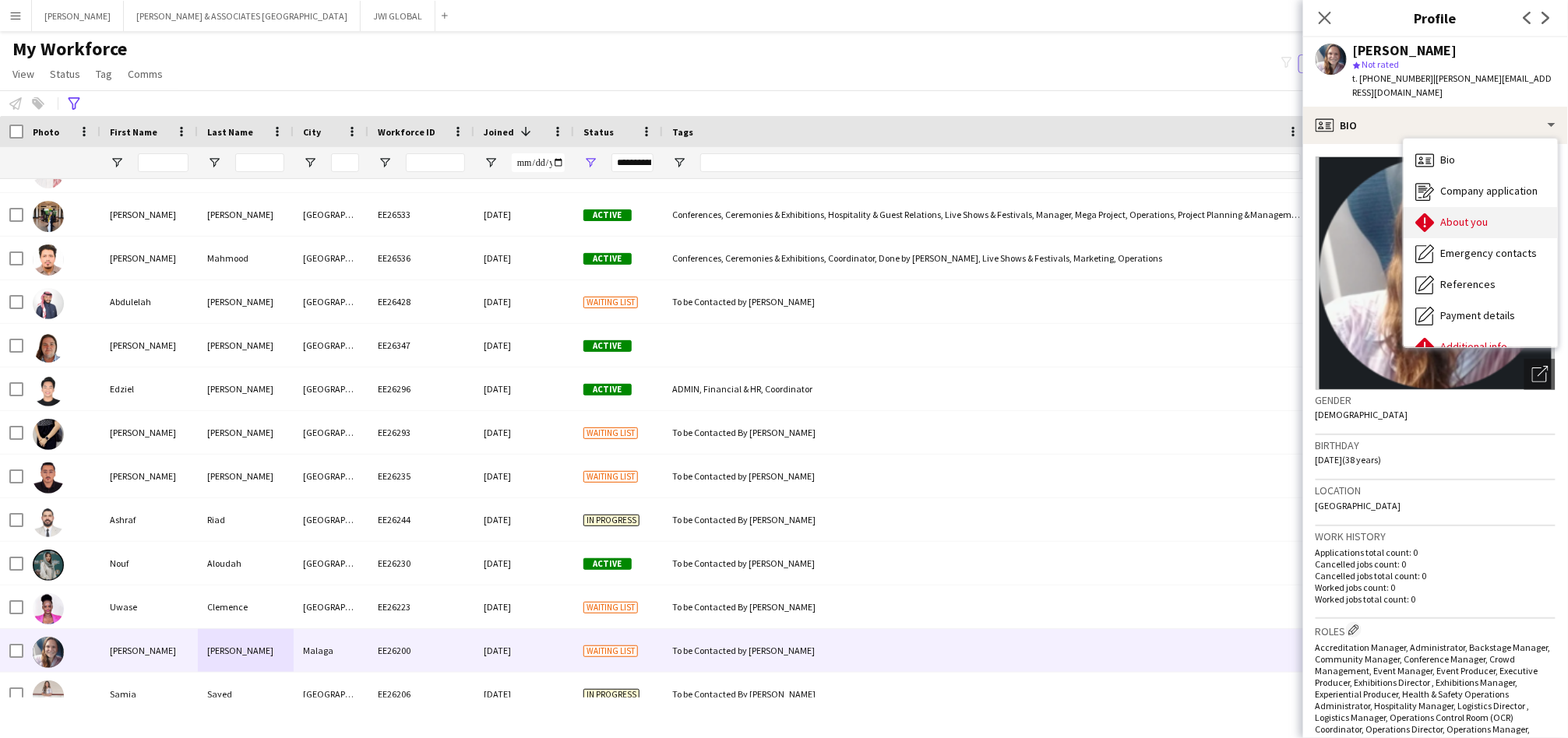
click at [1447, 215] on div "About you About you" at bounding box center [1481, 223] width 154 height 31
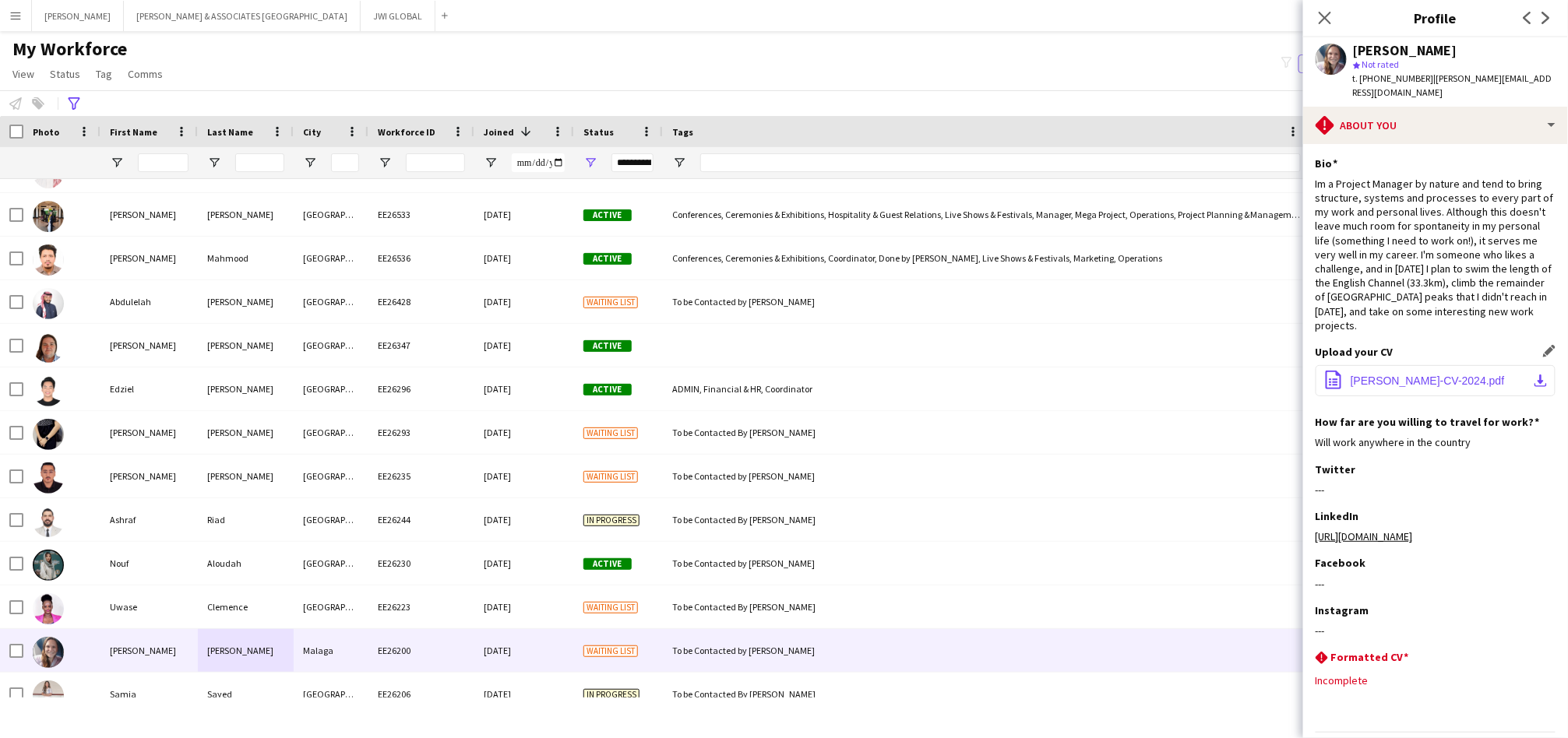
click at [1377, 374] on button "office-file-sheet [PERSON_NAME]-CV-2024.pdf download-bottom" at bounding box center [1436, 381] width 240 height 31
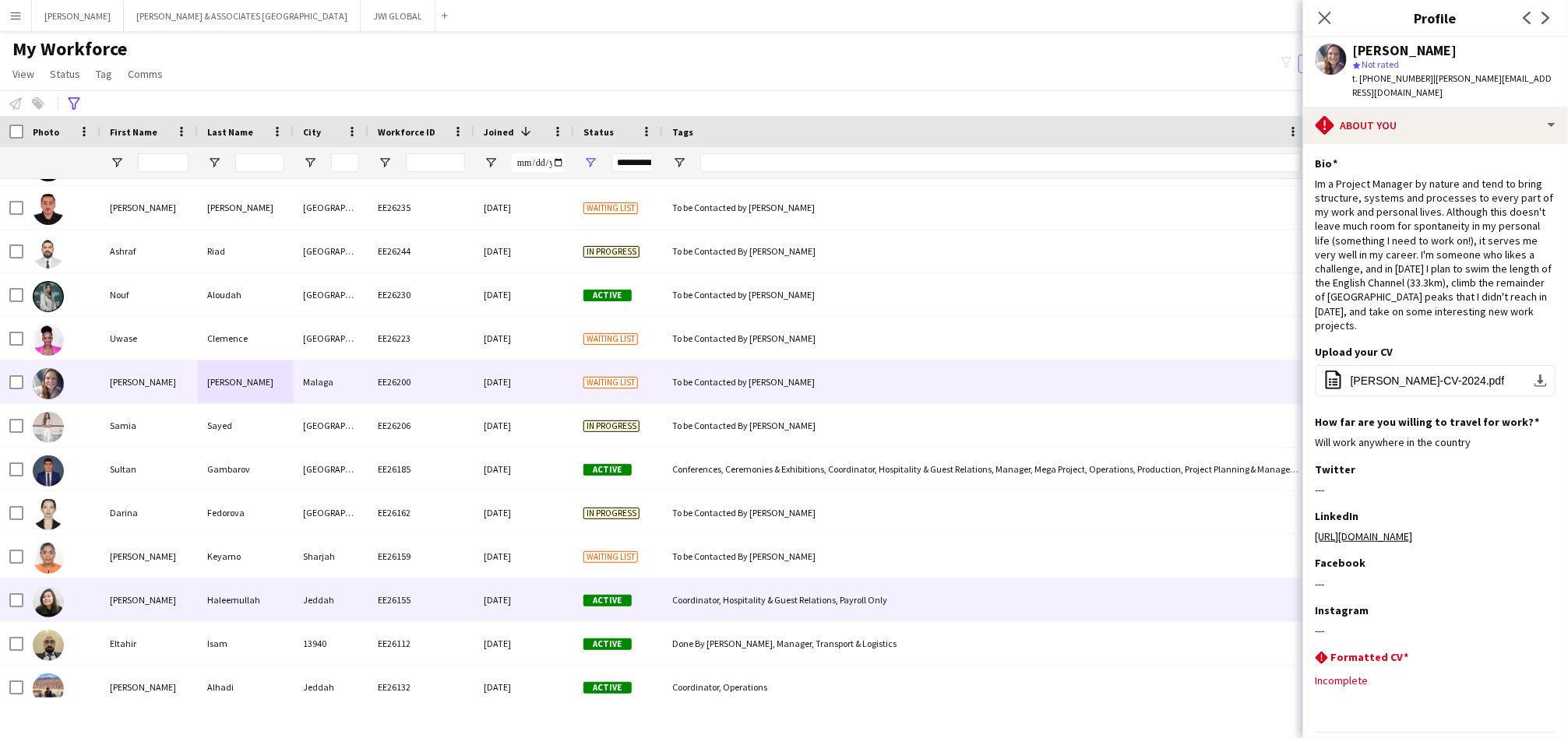
scroll to position [2018, 0]
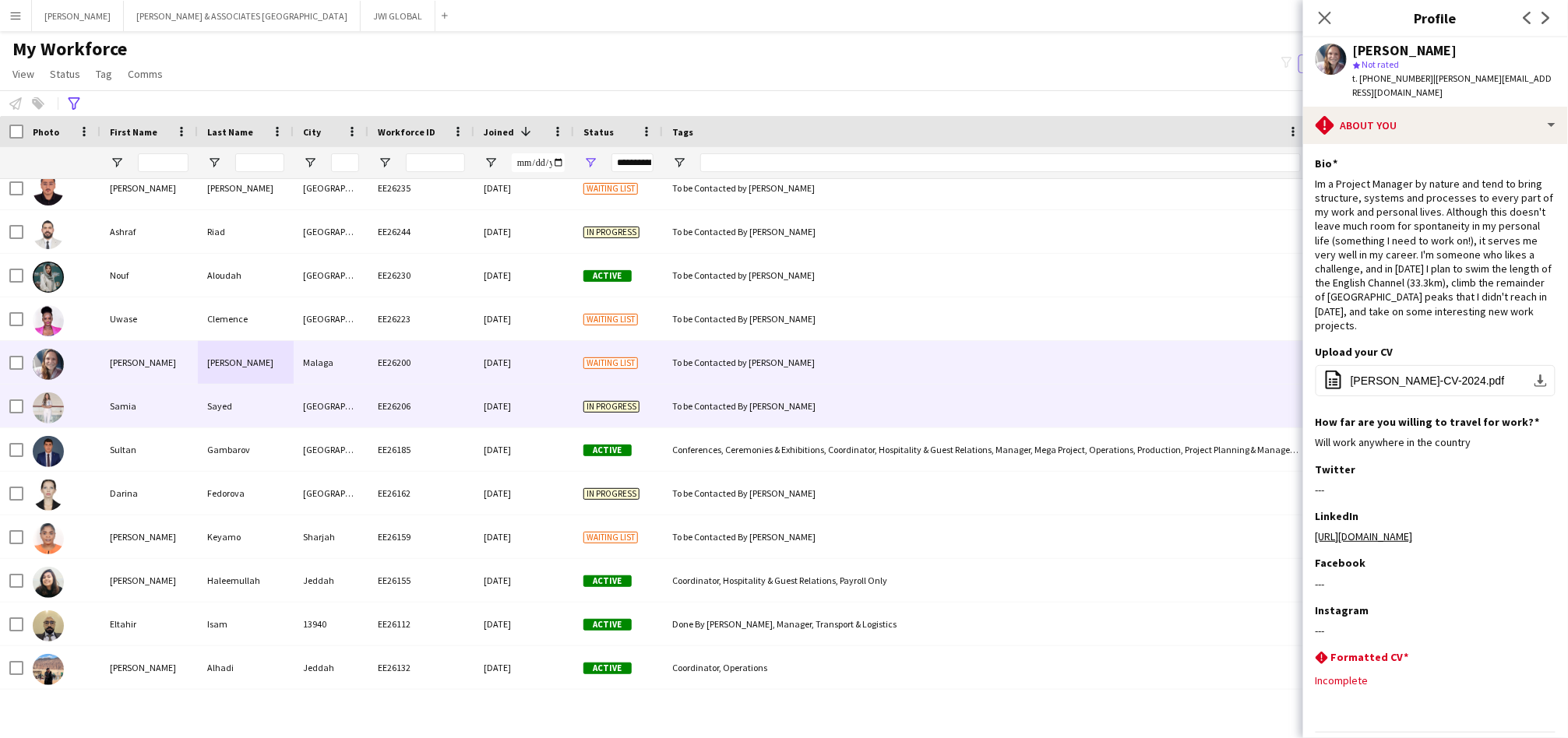
click at [143, 410] on div "Samia" at bounding box center [149, 406] width 97 height 43
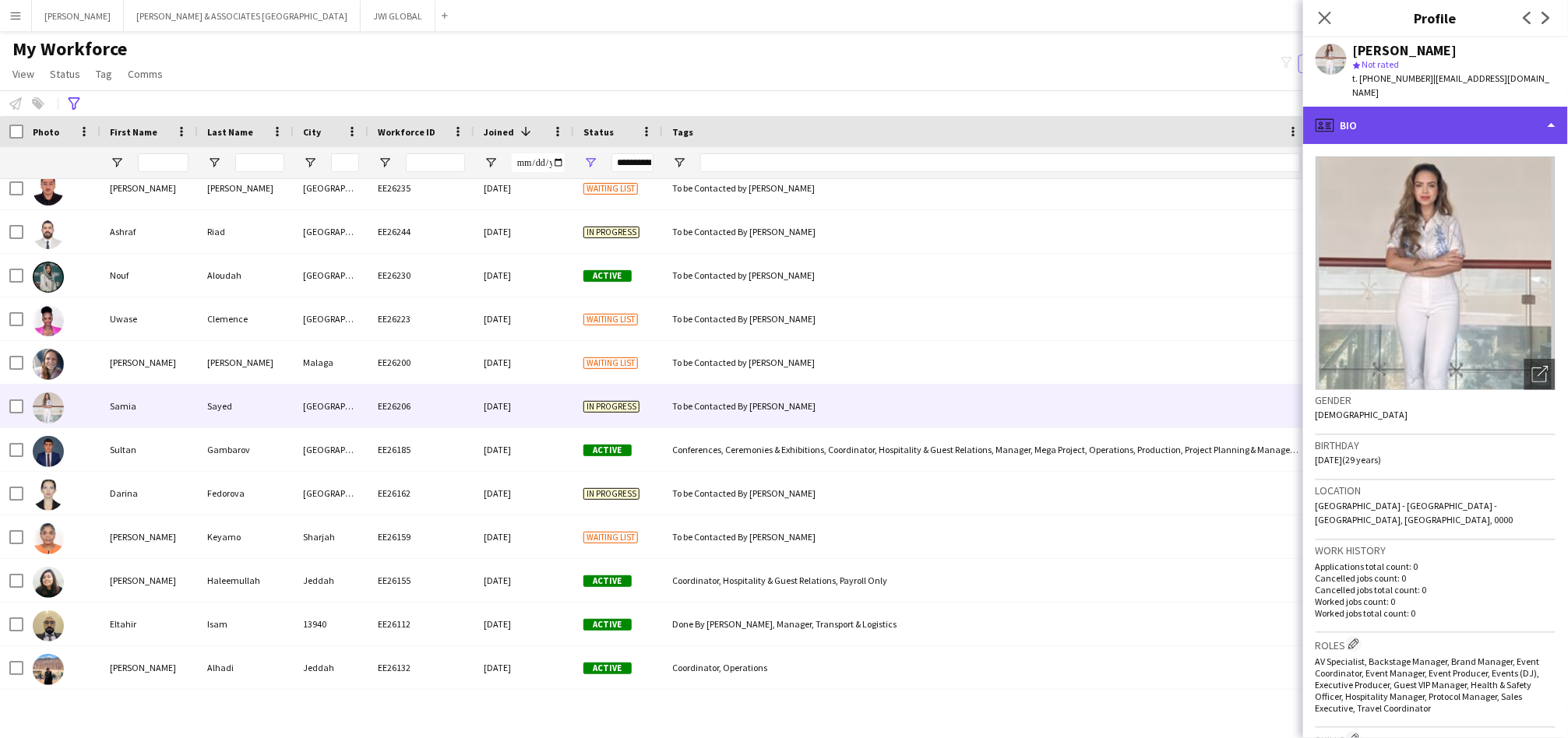
click at [1496, 123] on div "profile Bio" at bounding box center [1435, 125] width 265 height 38
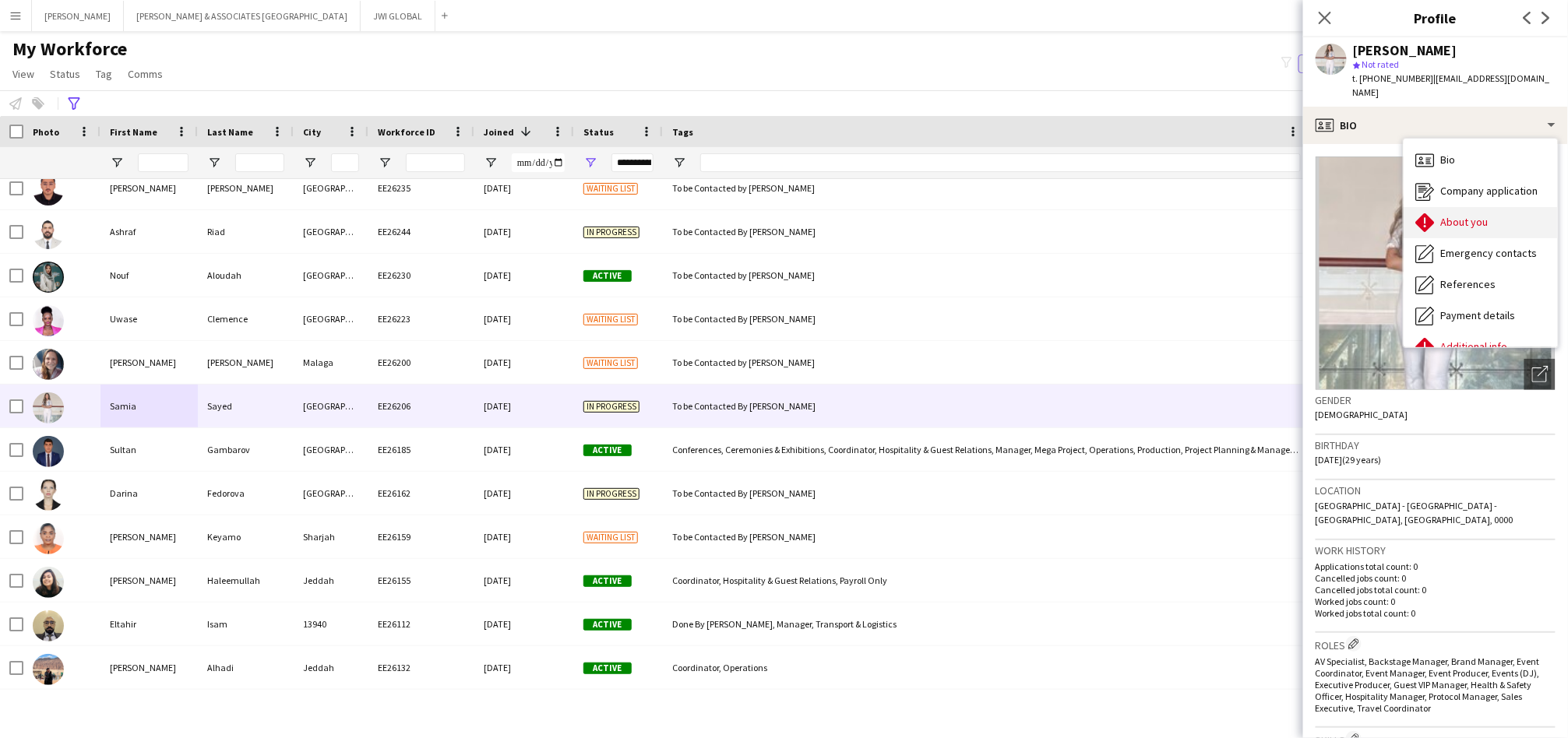
click at [1456, 215] on span "About you" at bounding box center [1464, 222] width 47 height 14
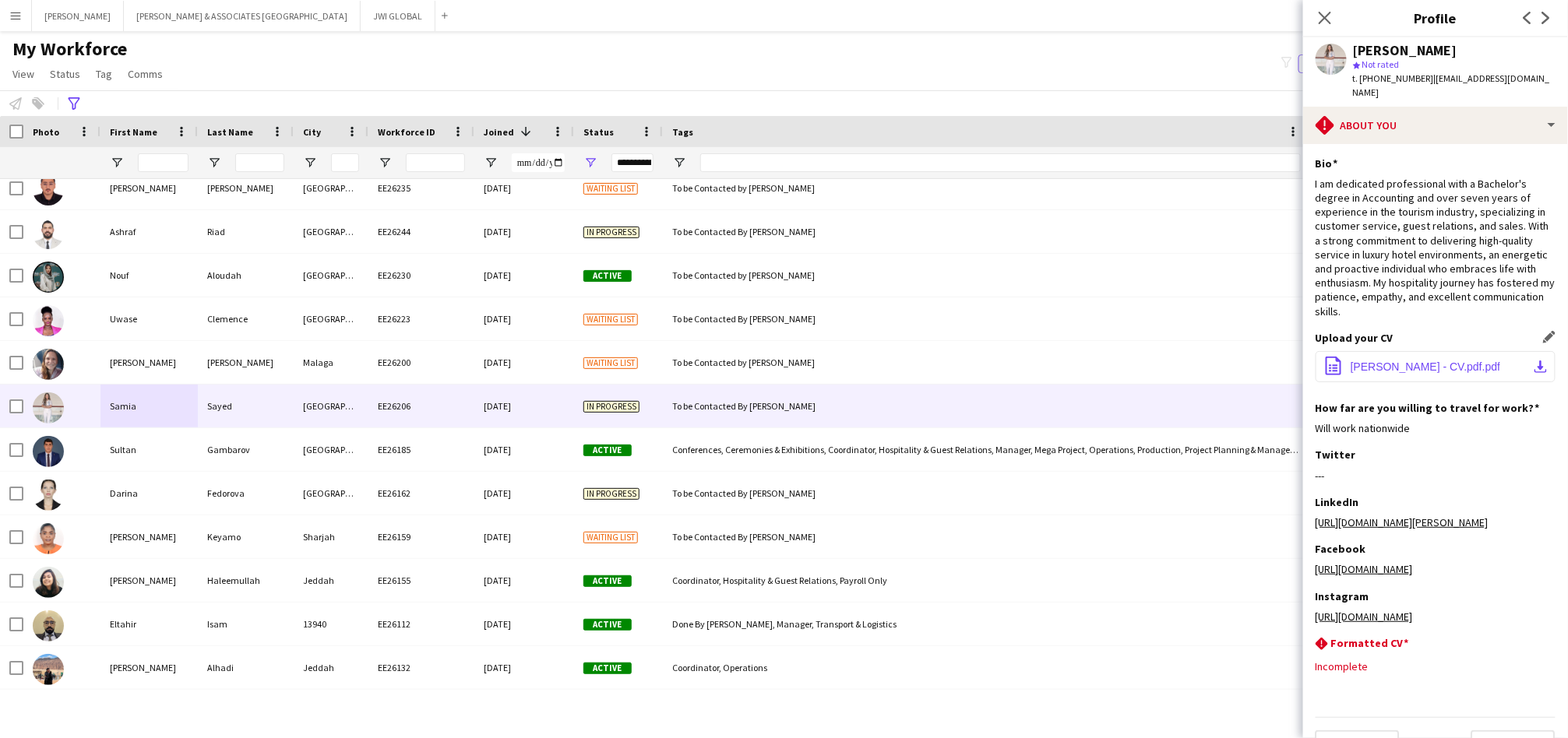
click at [1404, 360] on span "[PERSON_NAME] - CV.pdf.pdf" at bounding box center [1426, 366] width 149 height 13
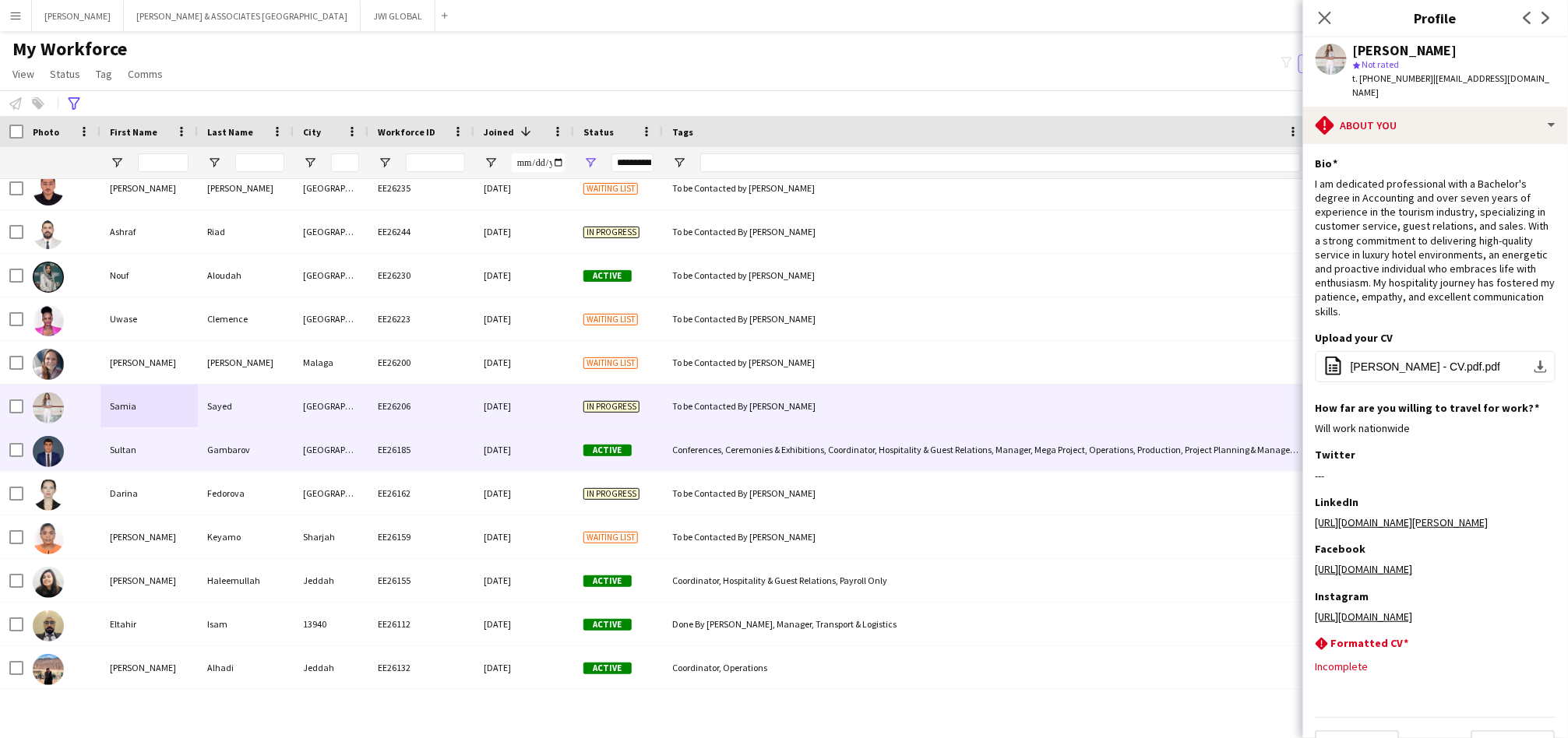
click at [141, 454] on div "Sultan" at bounding box center [149, 449] width 97 height 43
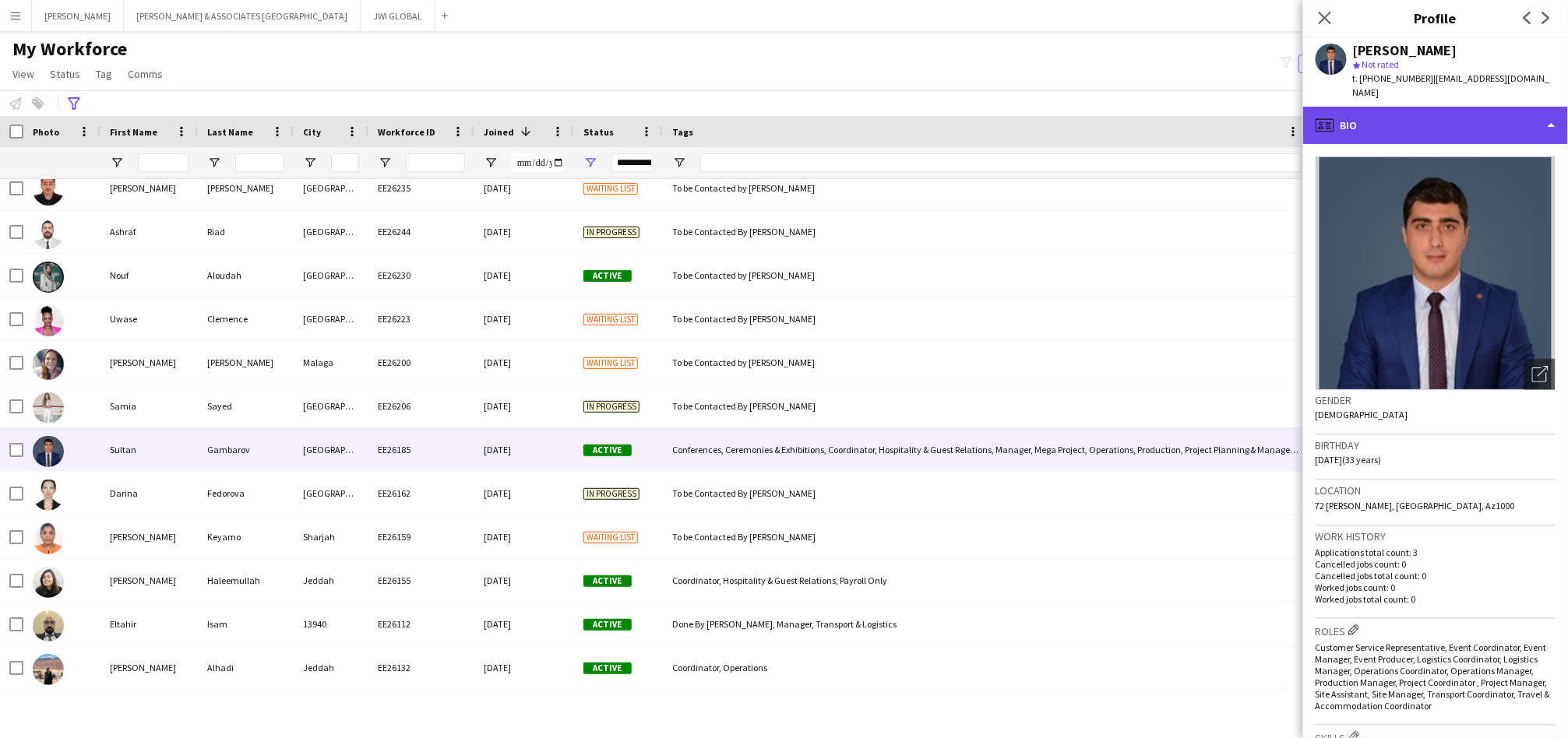
click at [1480, 109] on div "profile Bio" at bounding box center [1435, 125] width 265 height 38
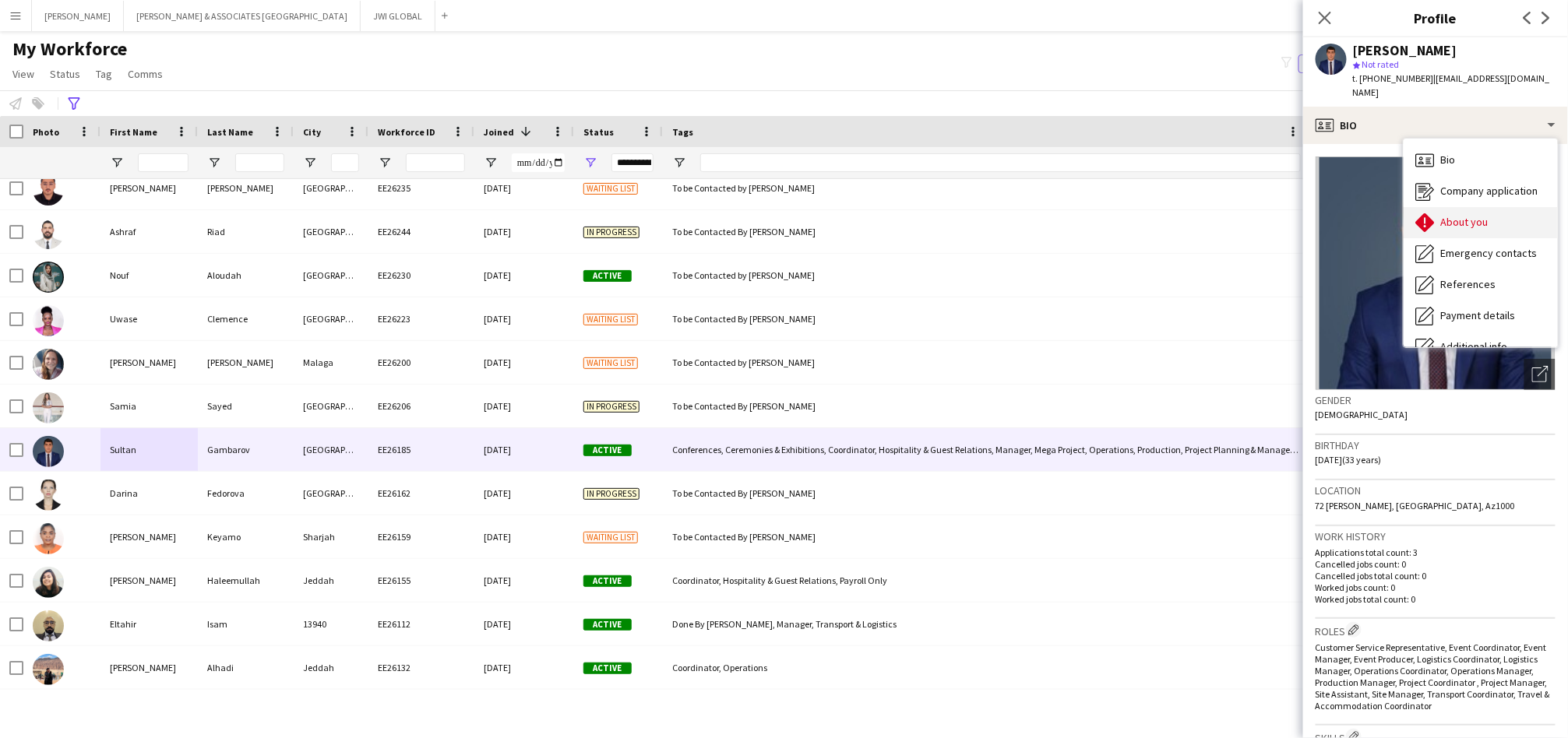
click at [1418, 216] on icon "About you" at bounding box center [1425, 222] width 18 height 18
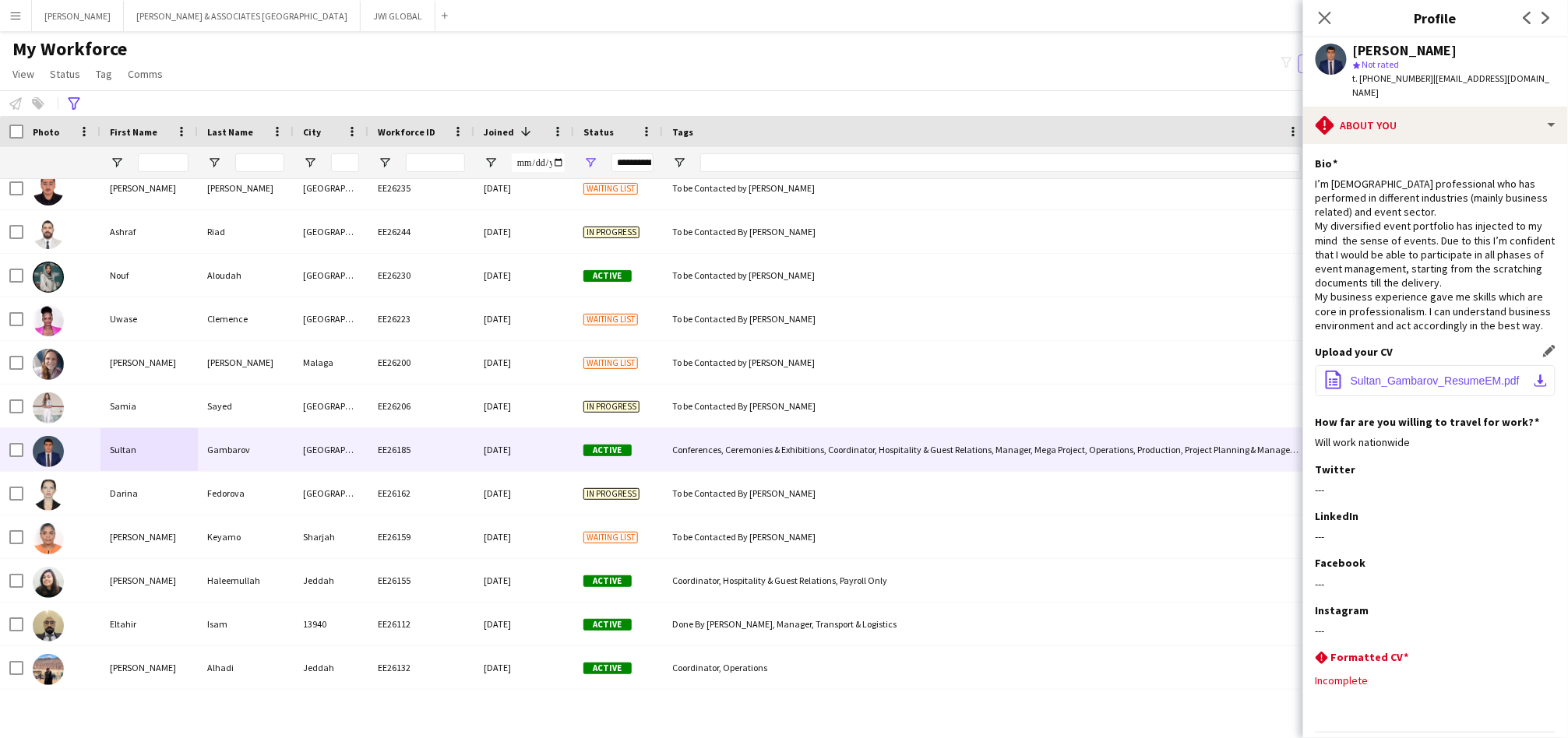
click at [1333, 377] on app-icon "office-file-sheet" at bounding box center [1333, 382] width 18 height 21
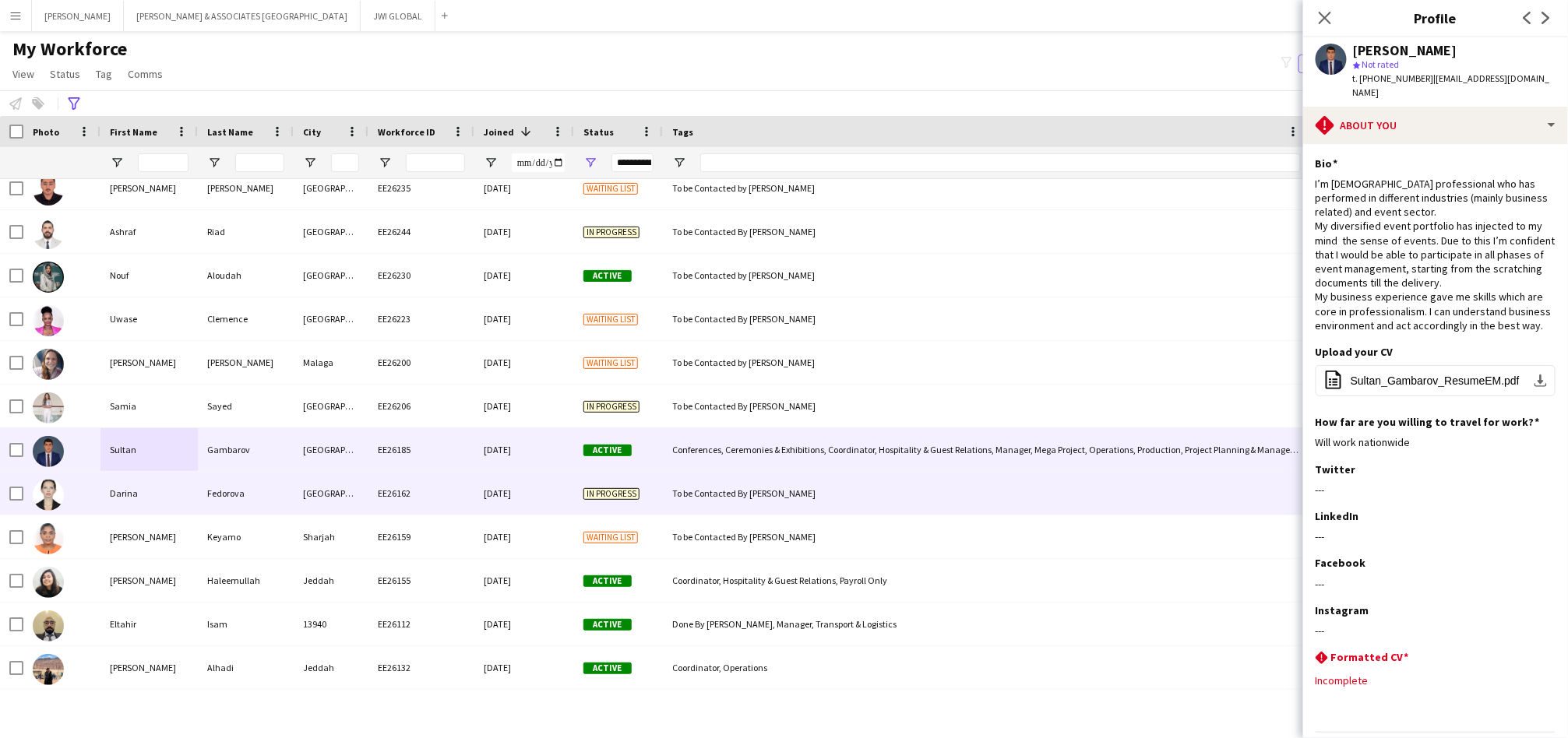
click at [115, 503] on div "Darina" at bounding box center [149, 493] width 97 height 43
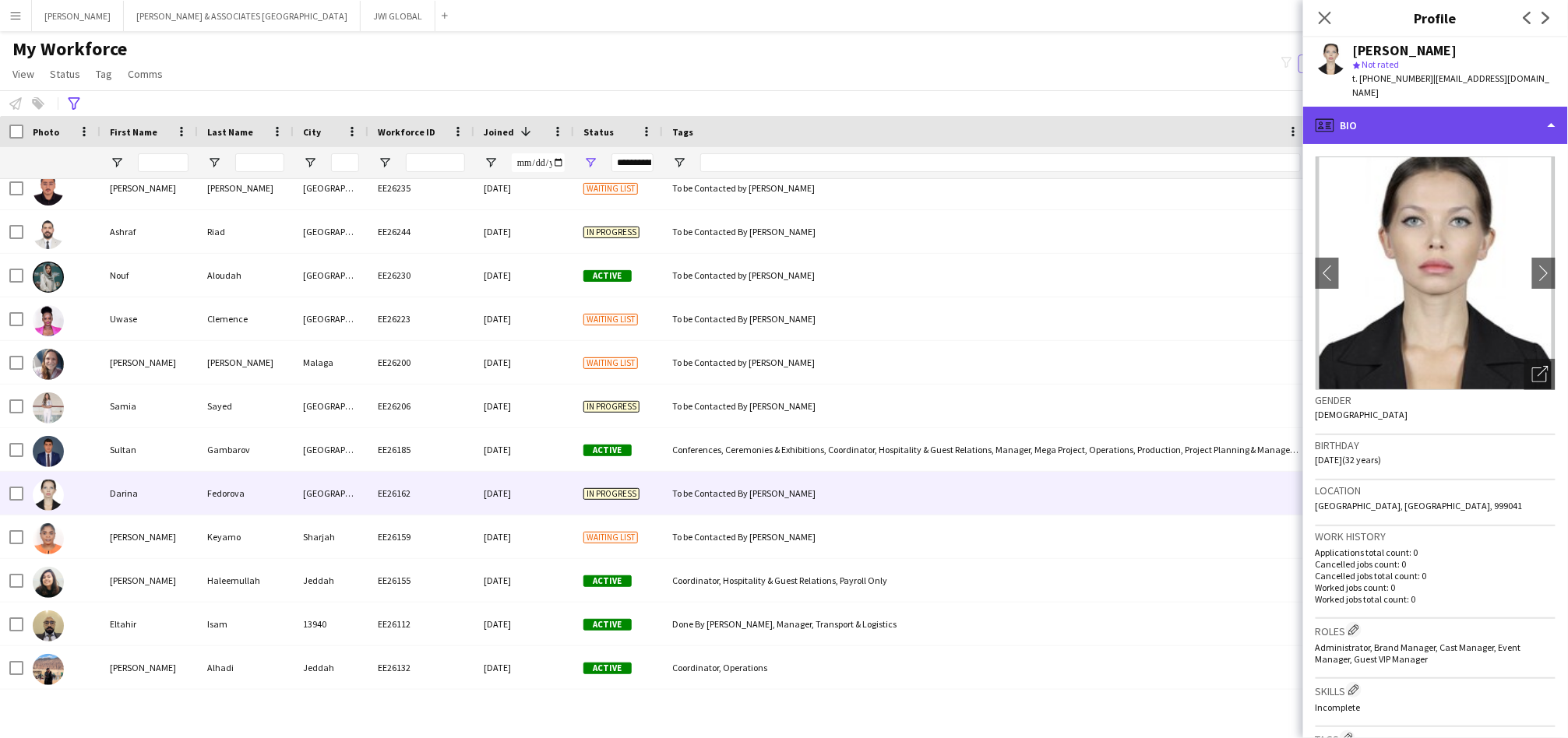
drag, startPoint x: 1416, startPoint y: 119, endPoint x: 1427, endPoint y: 120, distance: 11.0
click at [1416, 118] on div "profile Bio" at bounding box center [1435, 125] width 265 height 38
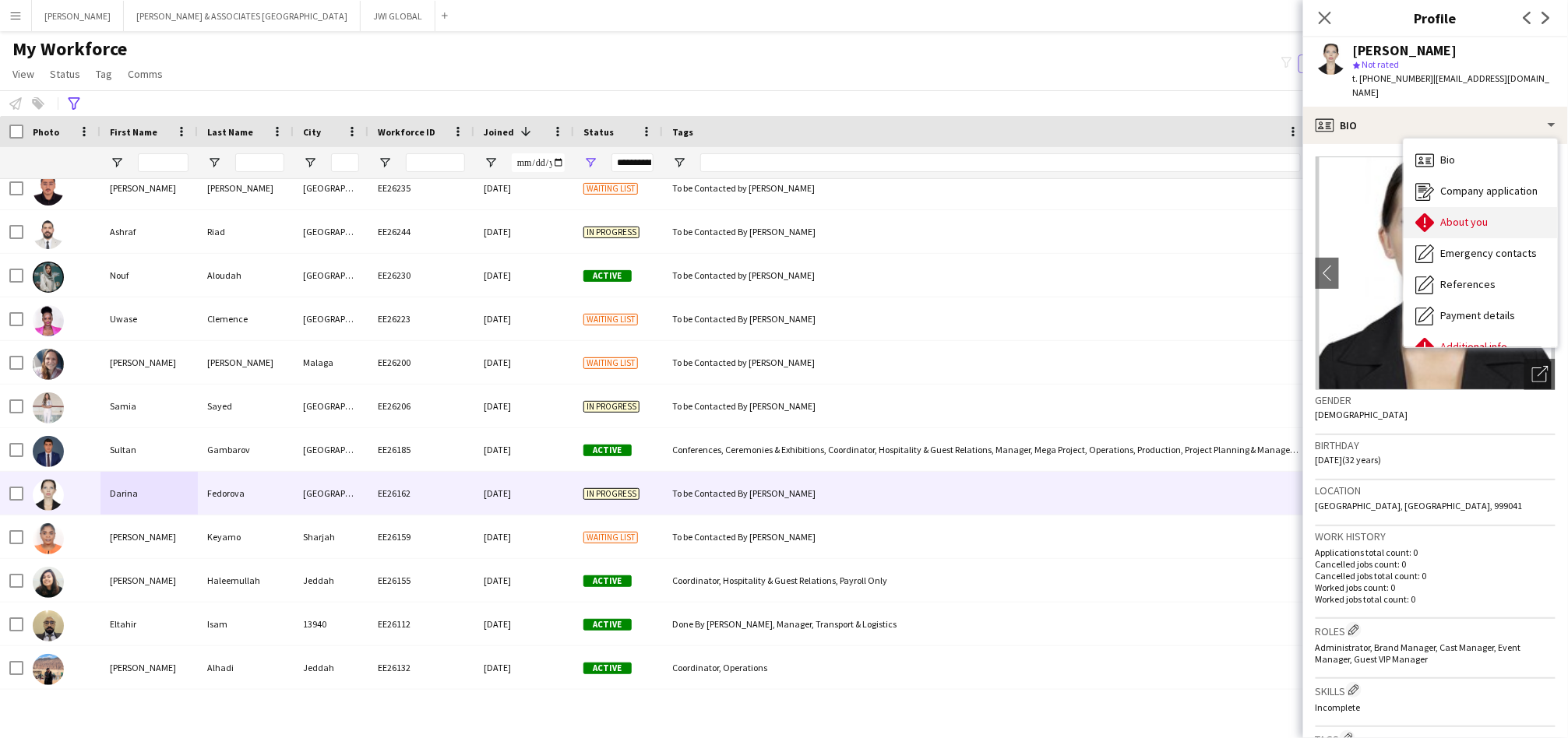
click at [1511, 207] on div "About you About you" at bounding box center [1481, 223] width 154 height 31
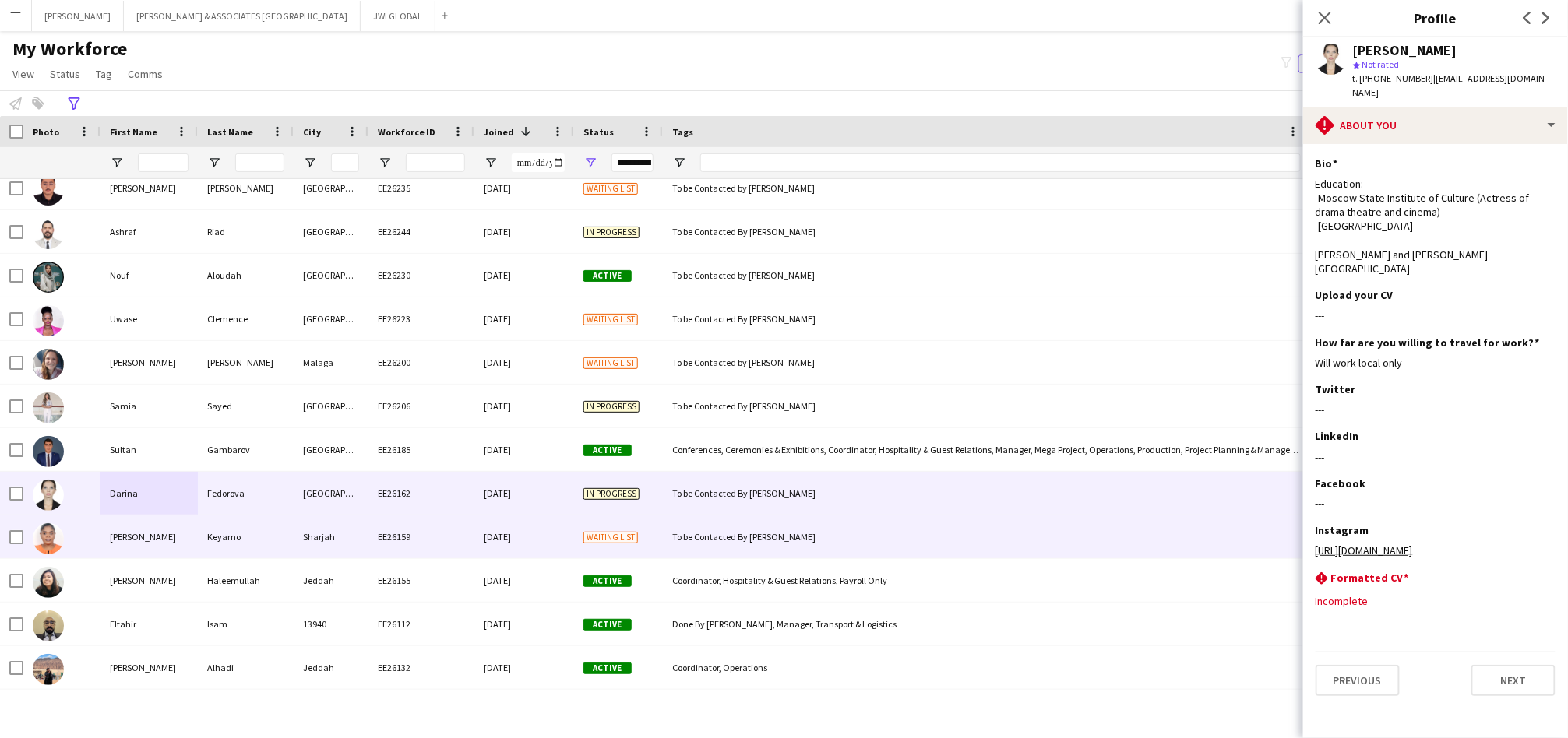
click at [141, 526] on div "[PERSON_NAME]" at bounding box center [149, 537] width 97 height 43
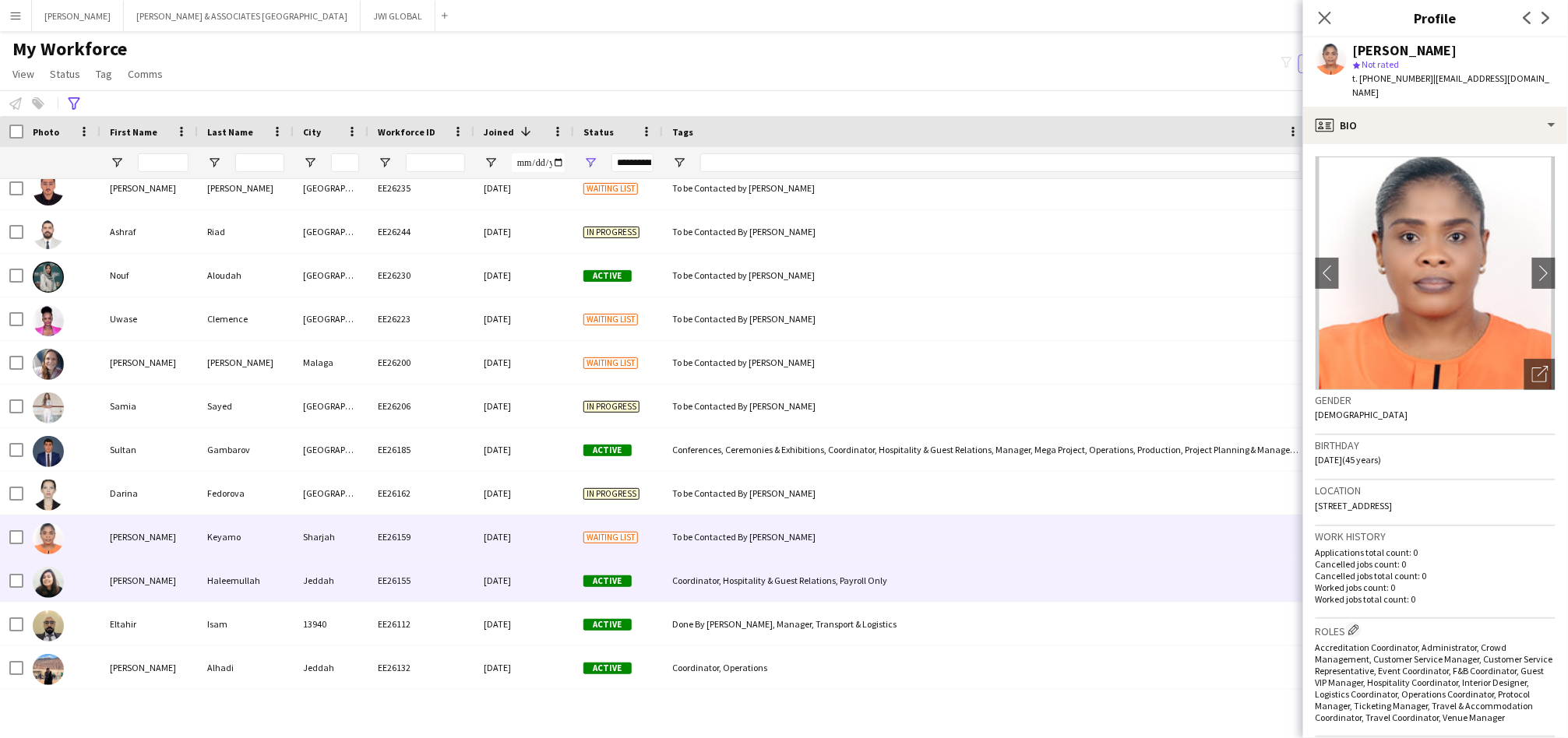
click at [123, 578] on div "[PERSON_NAME]" at bounding box center [149, 580] width 97 height 43
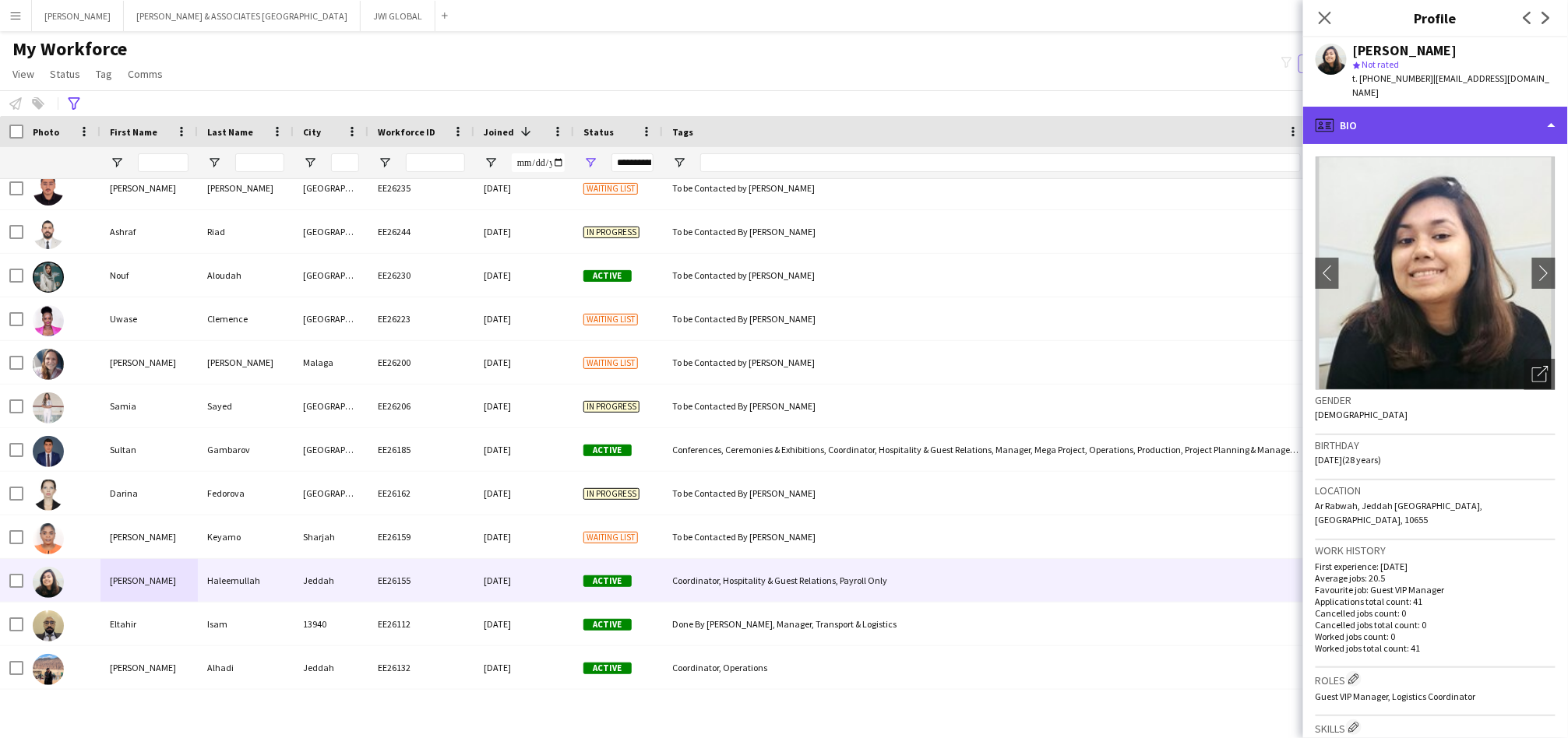
click at [1437, 112] on div "profile Bio" at bounding box center [1435, 125] width 265 height 38
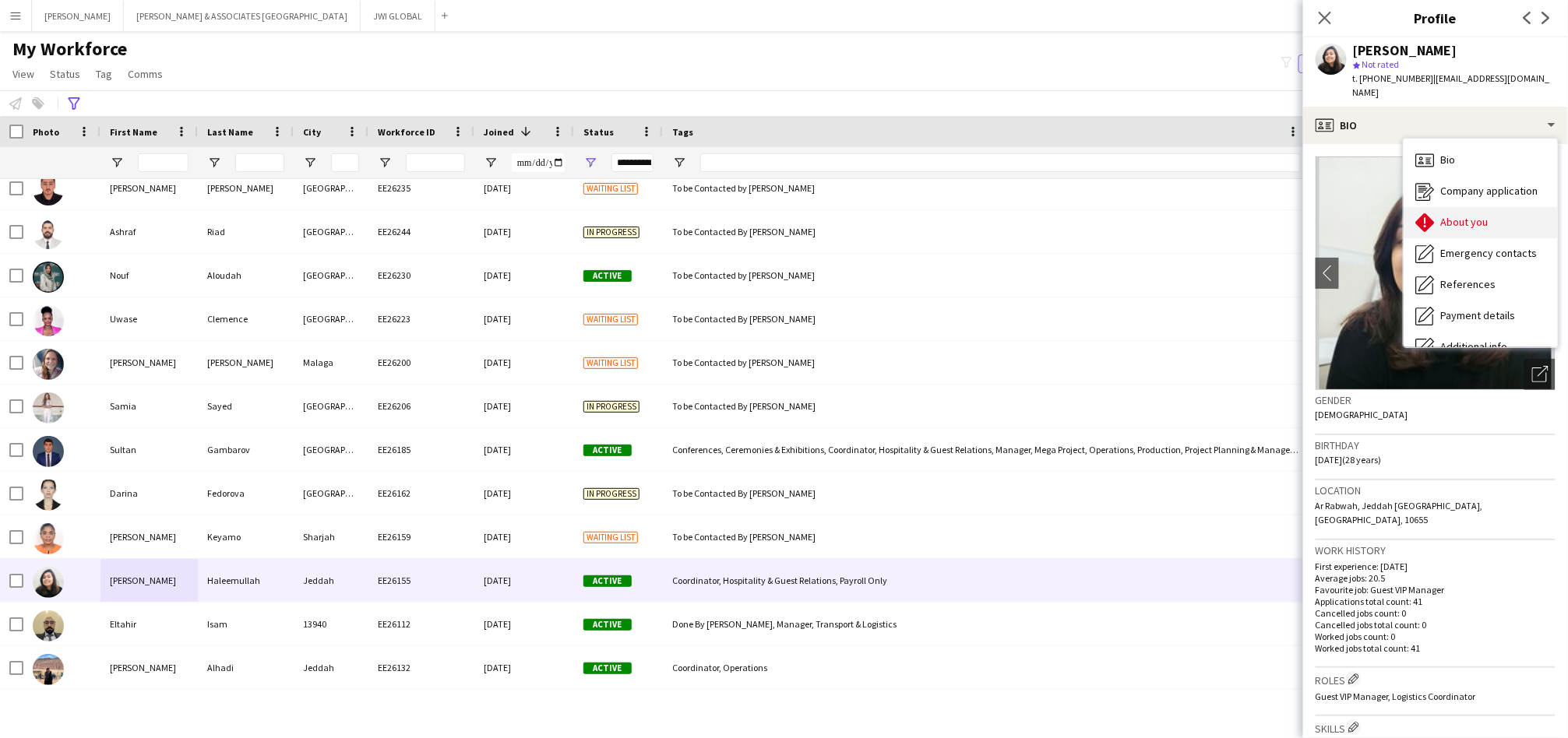
click at [1429, 213] on icon "About you" at bounding box center [1425, 222] width 18 height 18
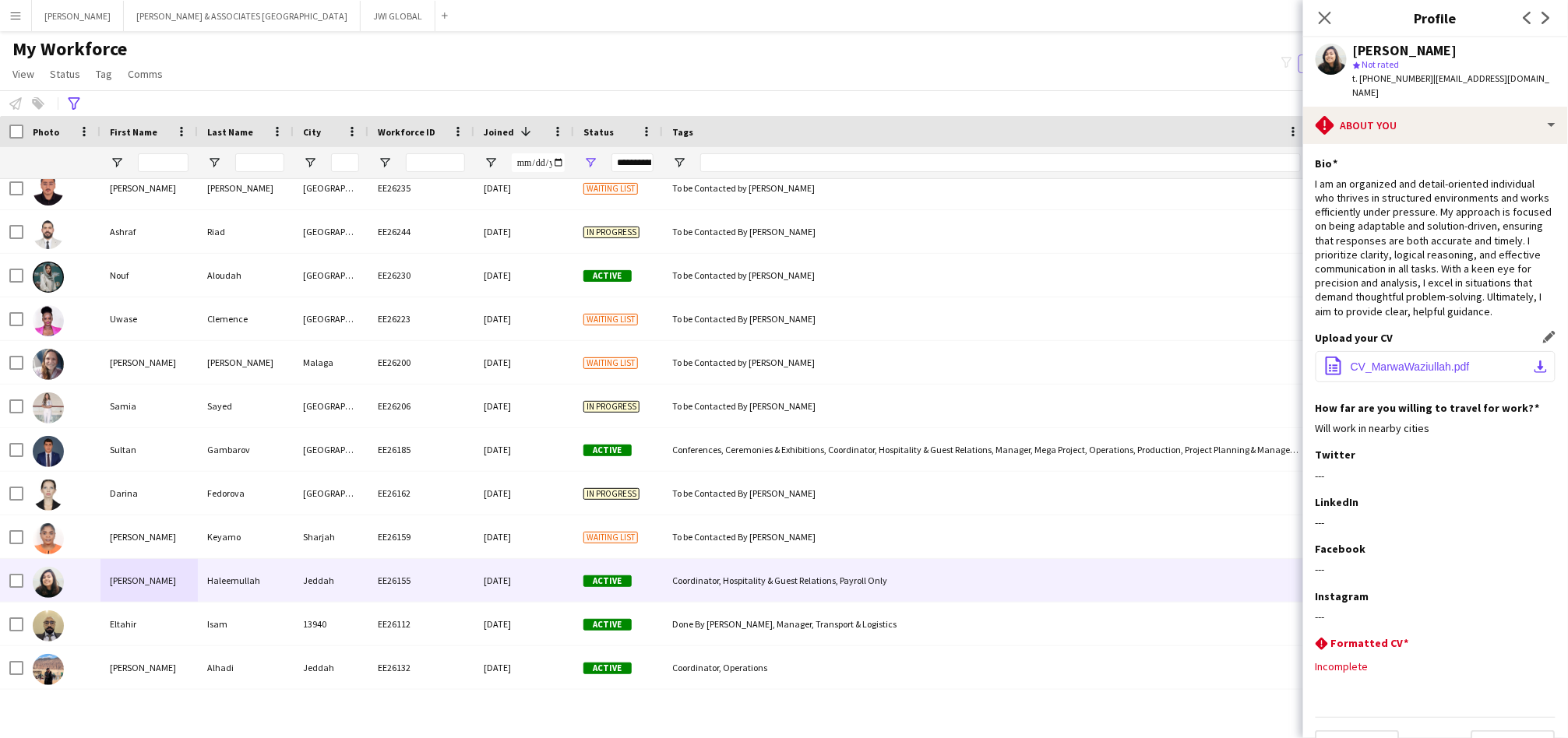
click at [1448, 361] on span "CV_MarwaWaziullah.pdf" at bounding box center [1410, 366] width 119 height 13
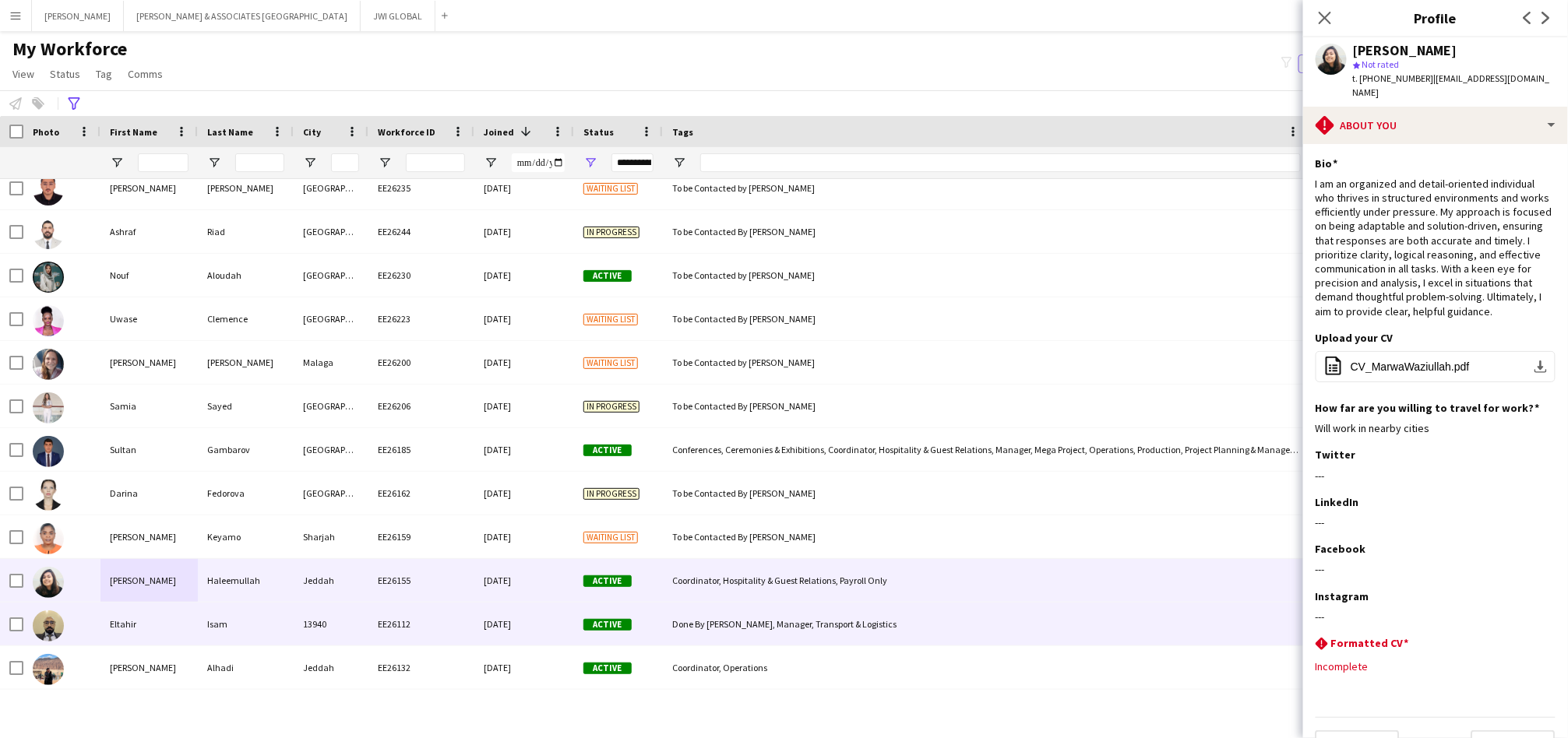
drag, startPoint x: 131, startPoint y: 633, endPoint x: 157, endPoint y: 619, distance: 29.5
click at [137, 622] on div "Eltahir" at bounding box center [149, 624] width 97 height 43
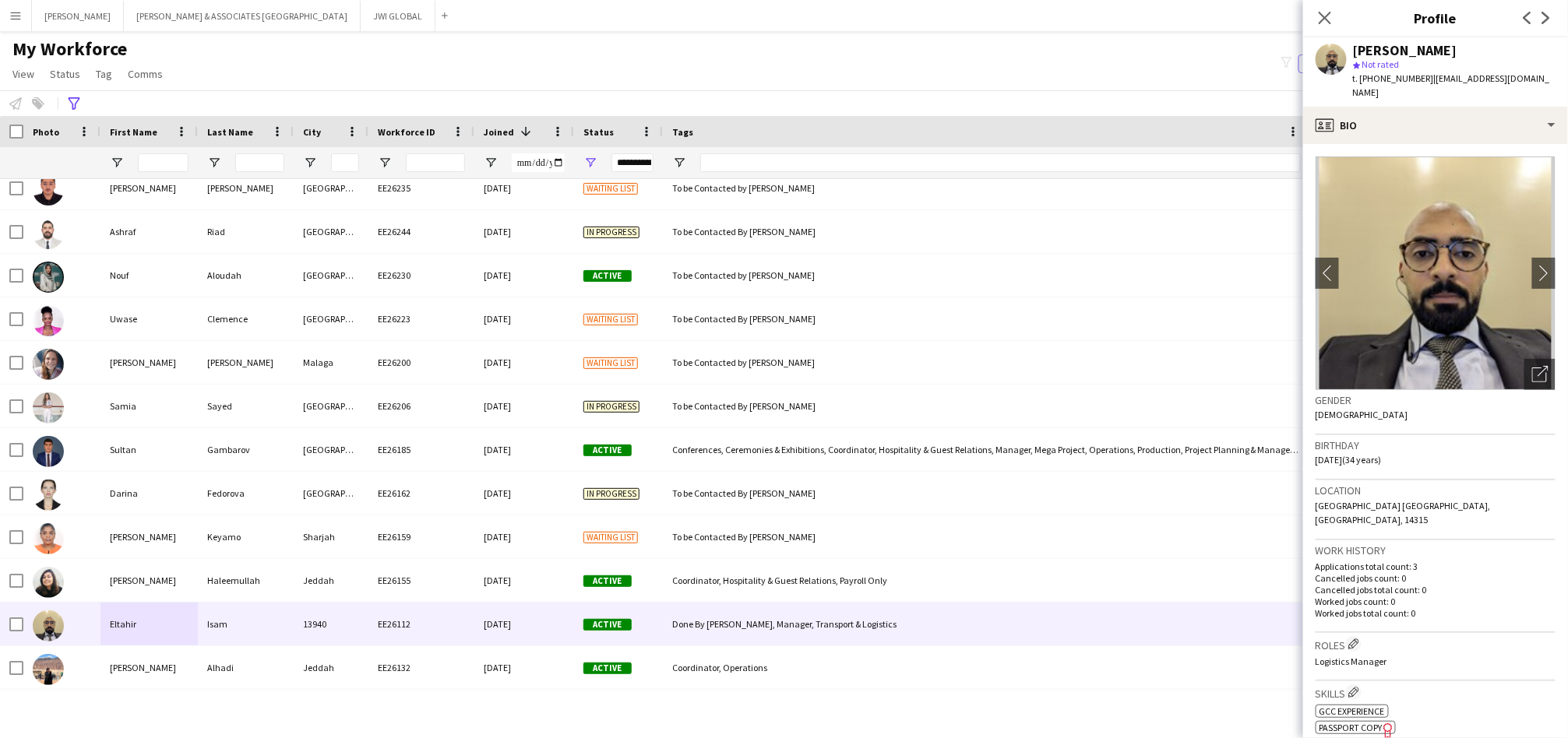
click at [1506, 75] on span "| [EMAIL_ADDRESS][DOMAIN_NAME]" at bounding box center [1451, 85] width 197 height 26
click at [1468, 144] on app-crew-profile-bio "chevron-left chevron-right Open photos pop-in Gender [DEMOGRAPHIC_DATA] Birthda…" at bounding box center [1435, 441] width 265 height 594
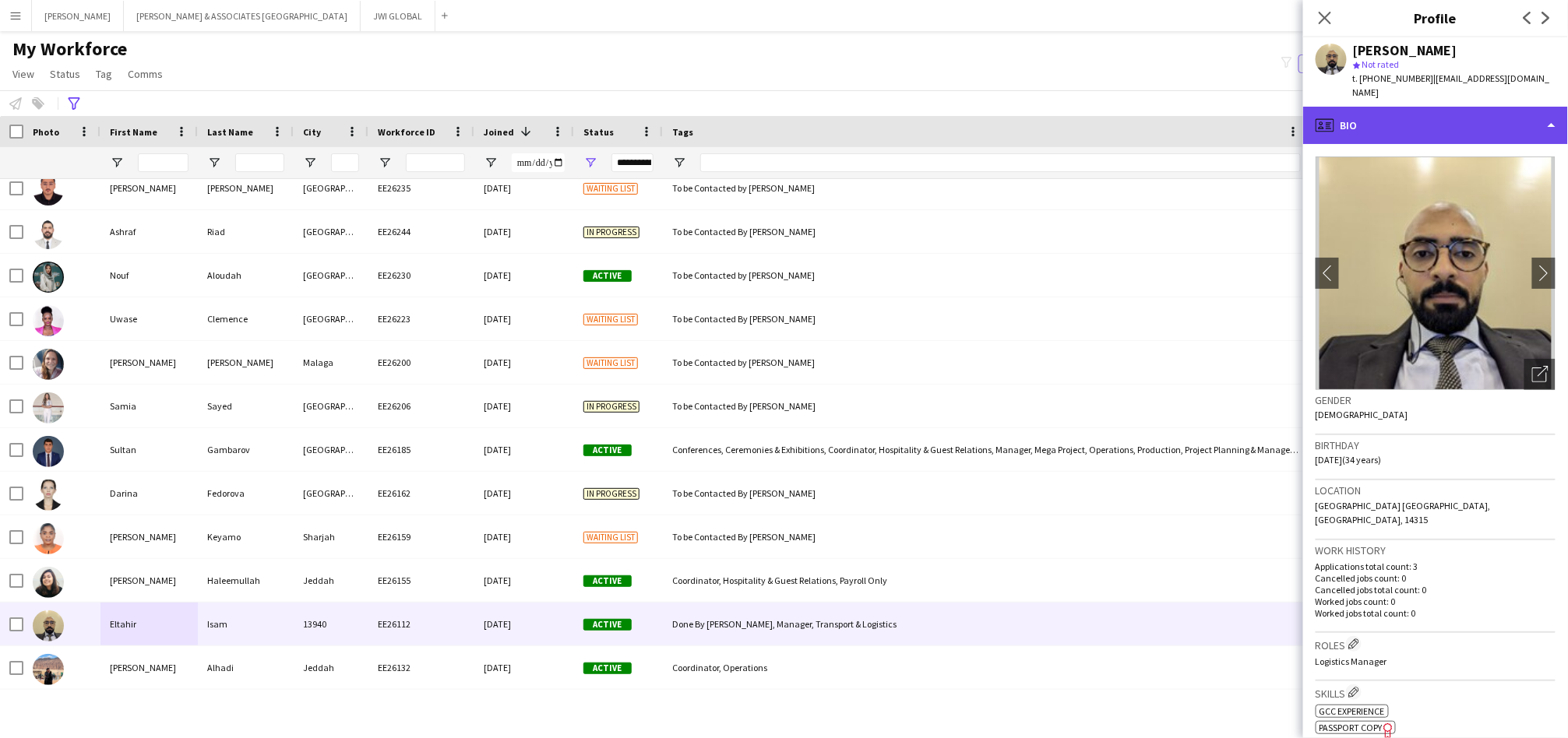
click at [1463, 107] on div "profile Bio" at bounding box center [1435, 125] width 265 height 38
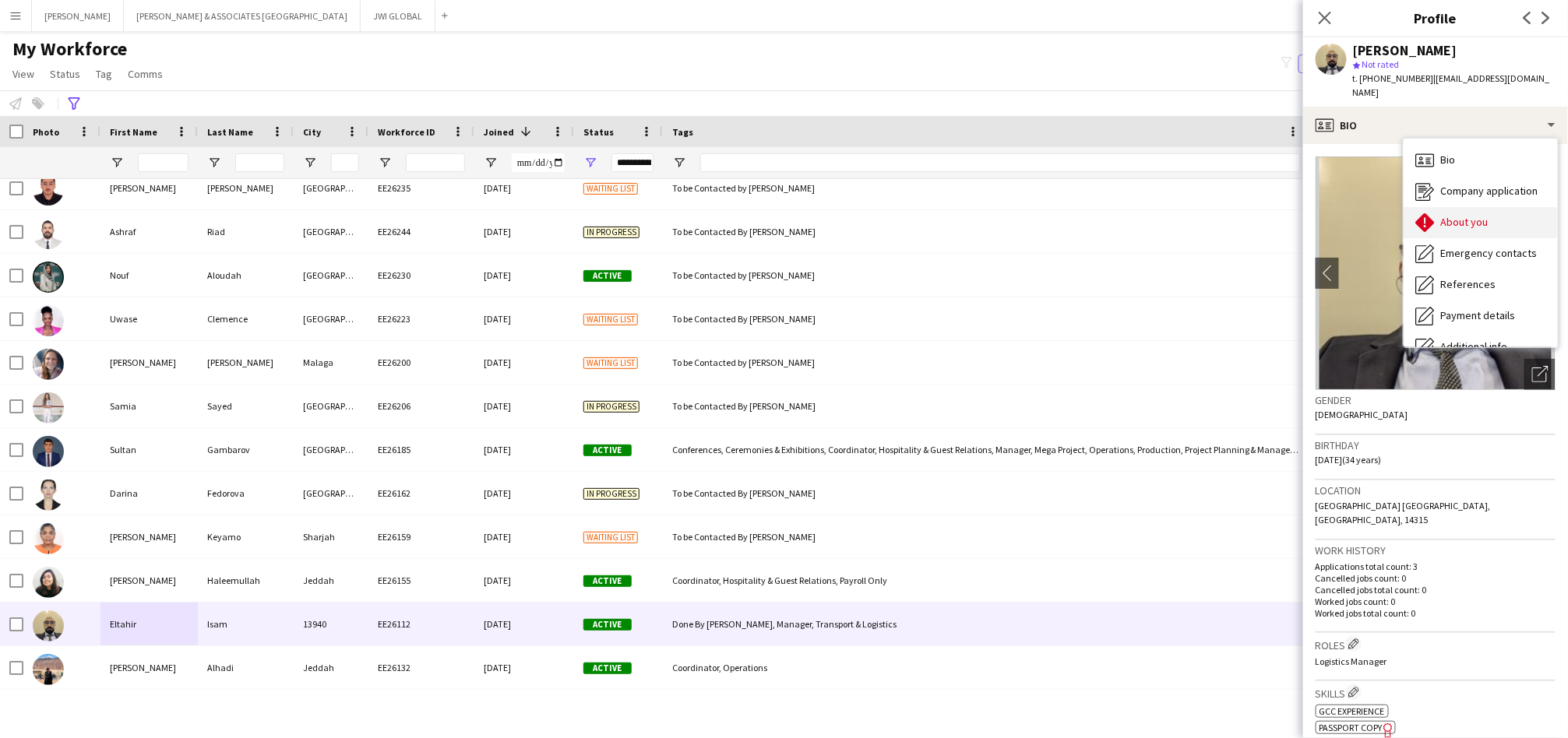
click at [1445, 215] on span "About you" at bounding box center [1464, 222] width 47 height 14
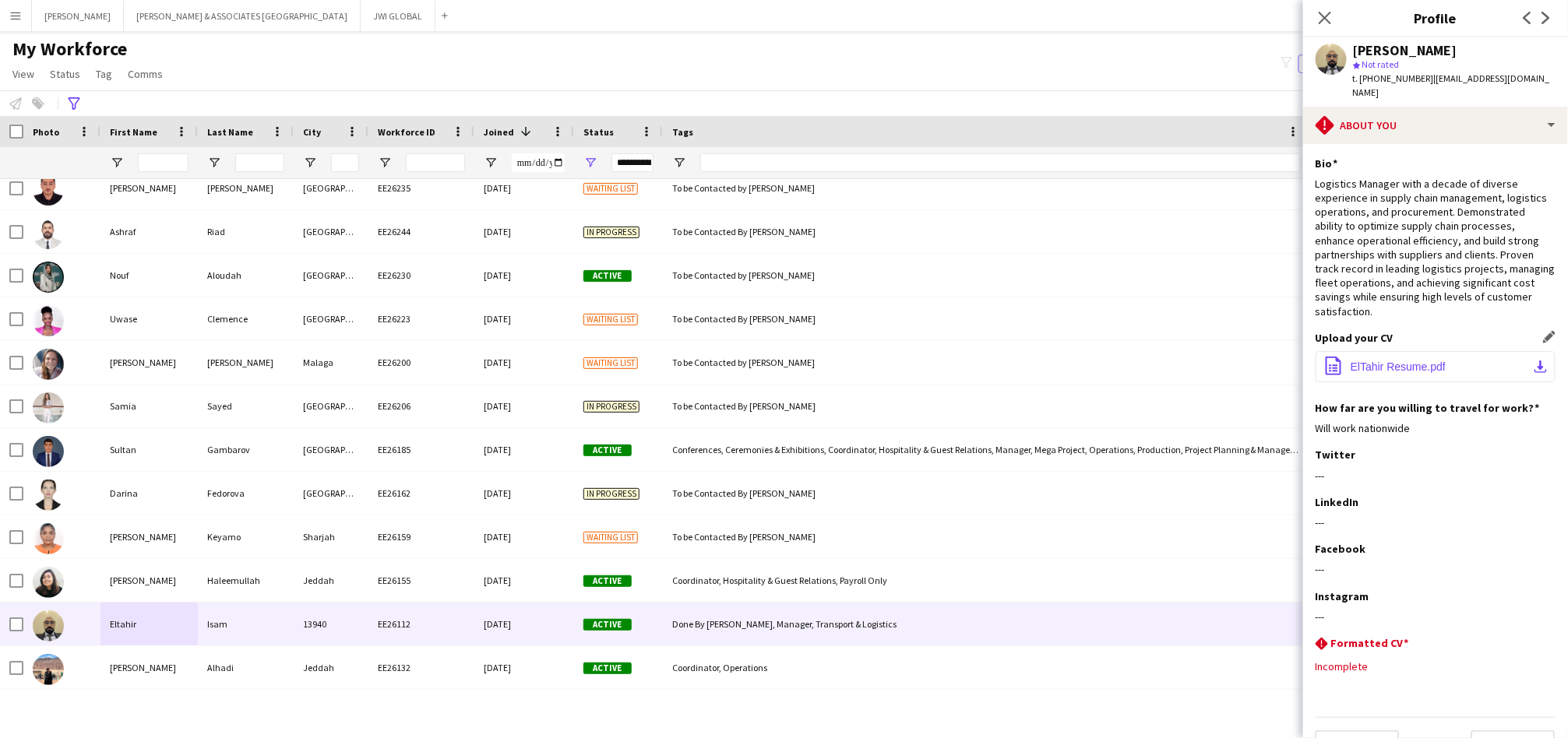
drag, startPoint x: 1367, startPoint y: 347, endPoint x: 1368, endPoint y: 360, distance: 13.0
click at [1368, 360] on span "ElTahir Resume.pdf" at bounding box center [1398, 366] width 95 height 13
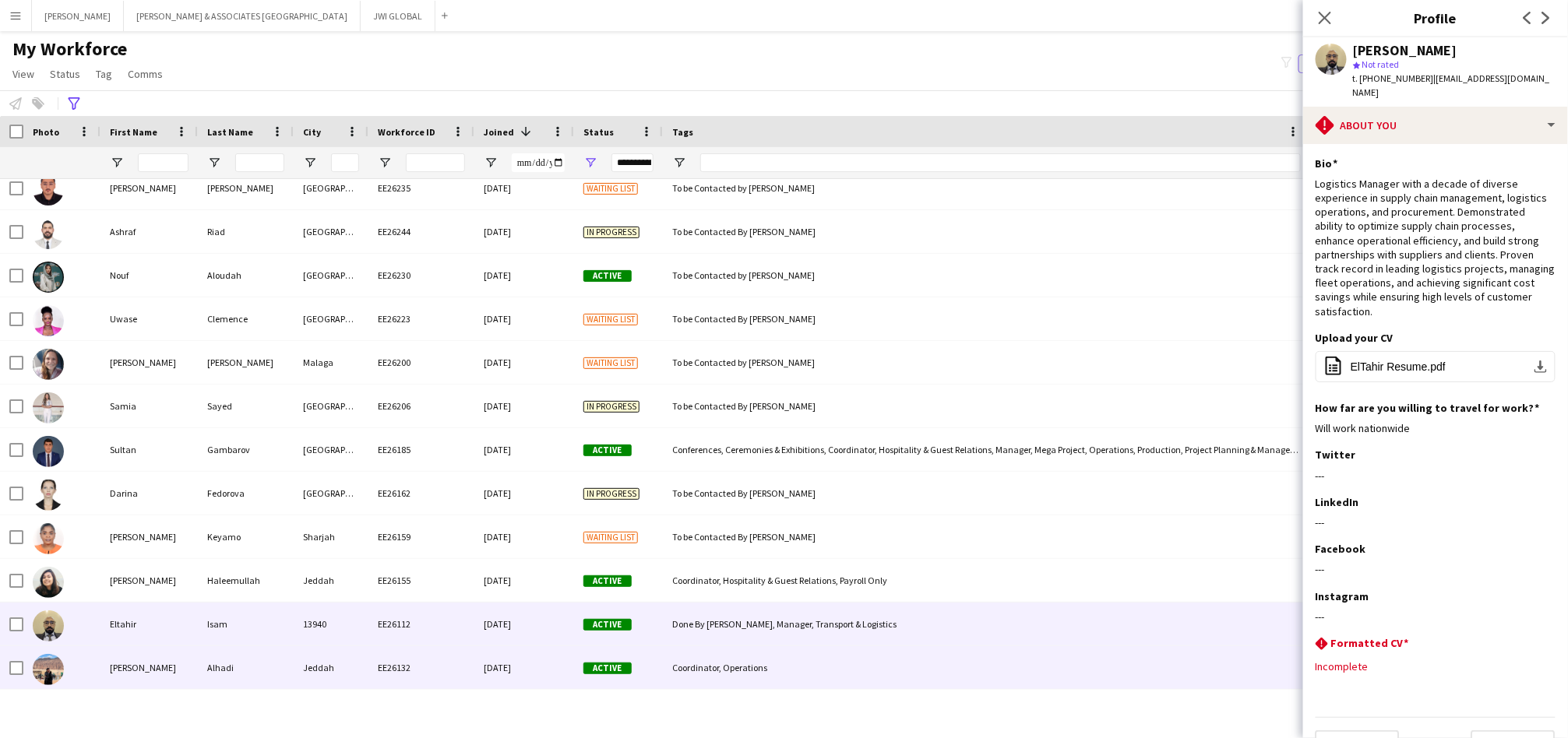
click at [158, 653] on div "[PERSON_NAME]" at bounding box center [149, 667] width 97 height 43
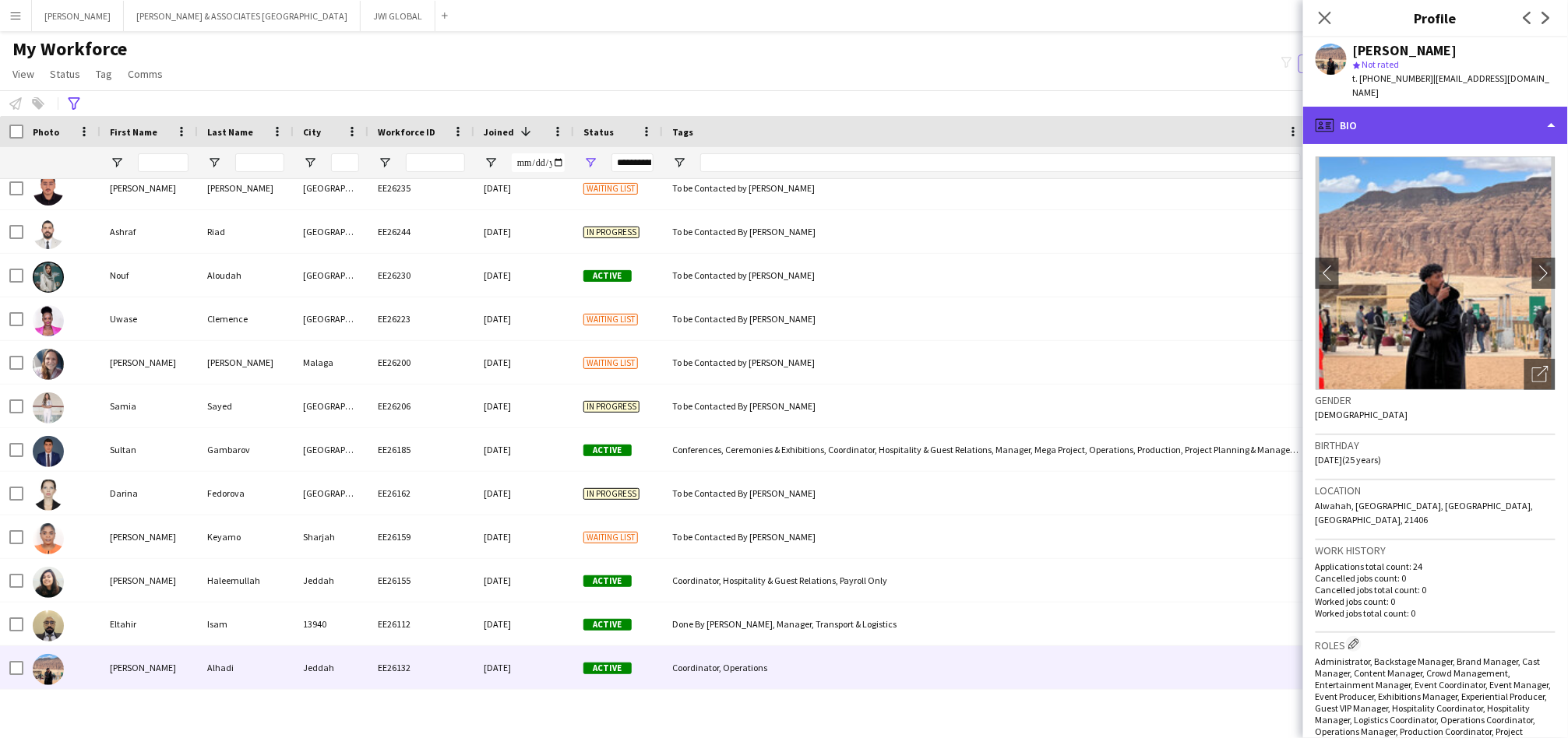
click at [1419, 107] on div "profile Bio" at bounding box center [1435, 125] width 265 height 38
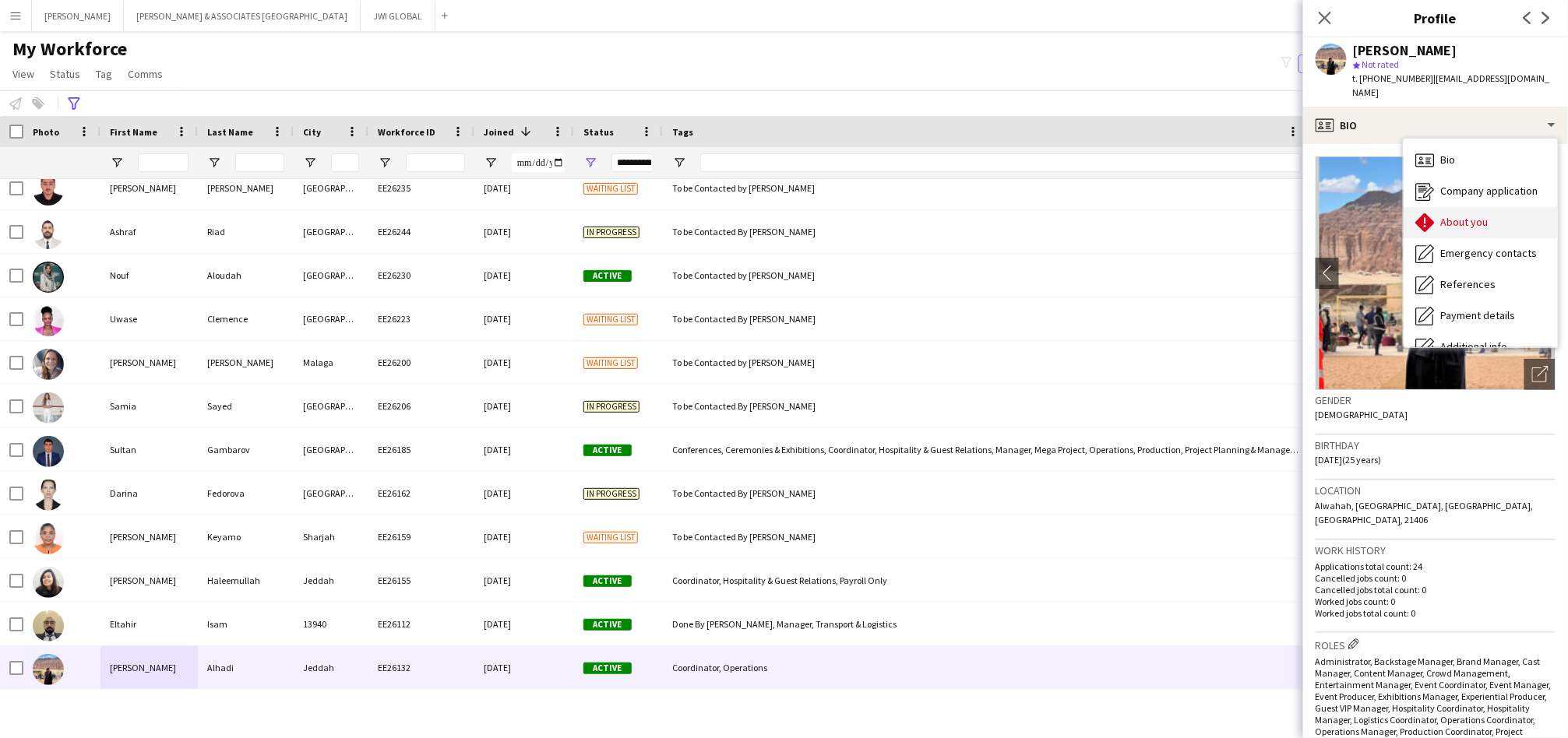
click at [1446, 215] on span "About you" at bounding box center [1464, 222] width 47 height 14
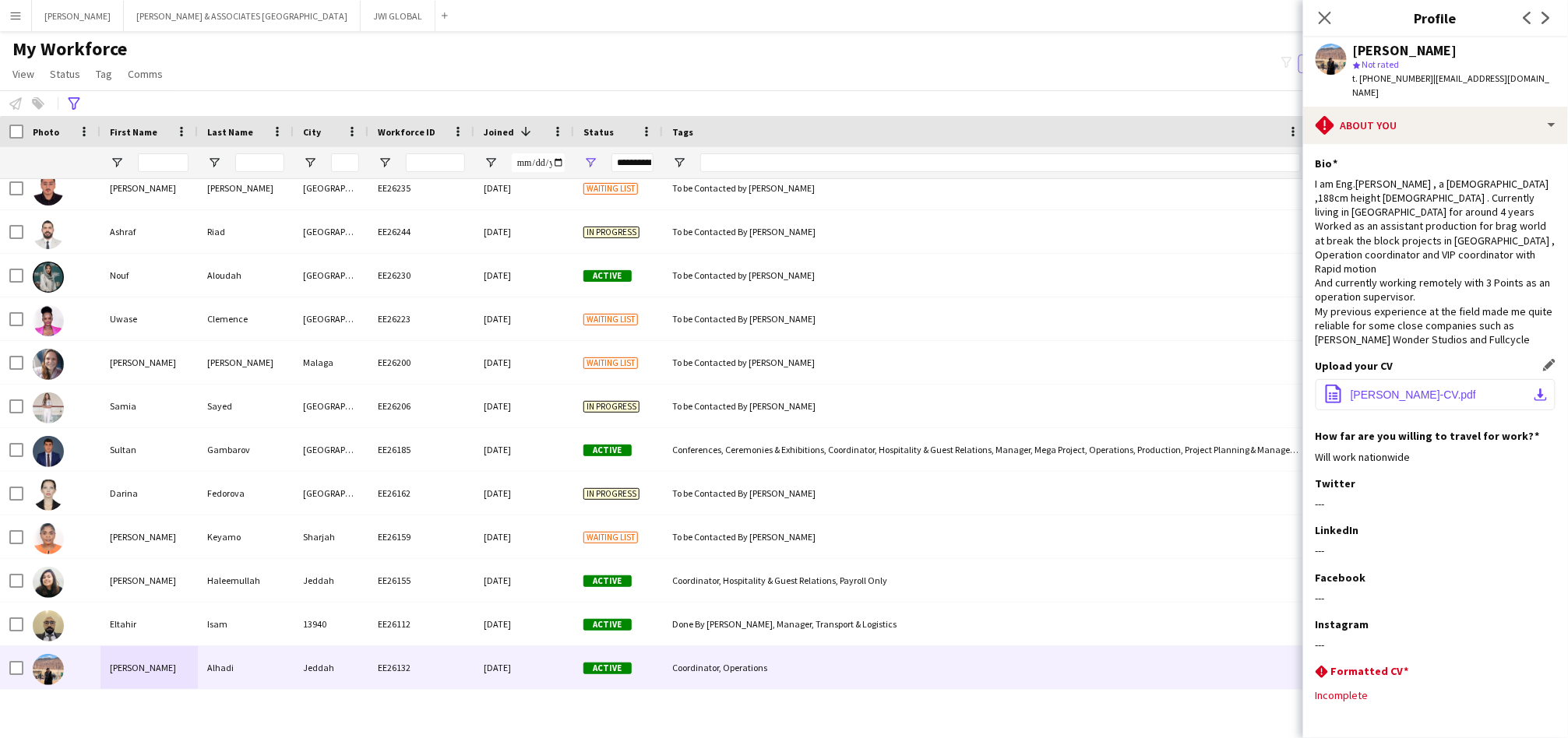
click at [1372, 384] on button "office-file-sheet [PERSON_NAME]-CV.pdf download-bottom" at bounding box center [1436, 394] width 240 height 31
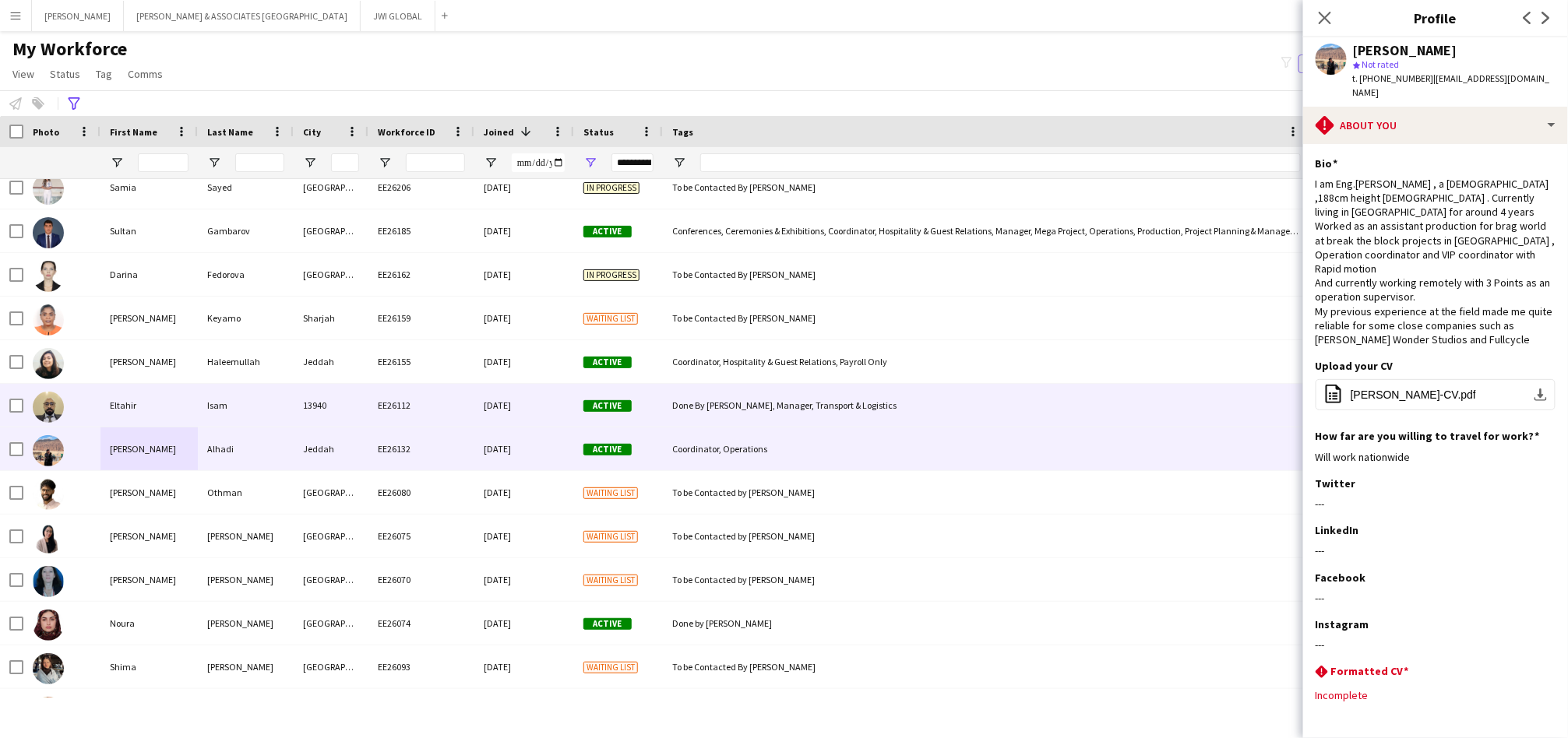
scroll to position [2307, 0]
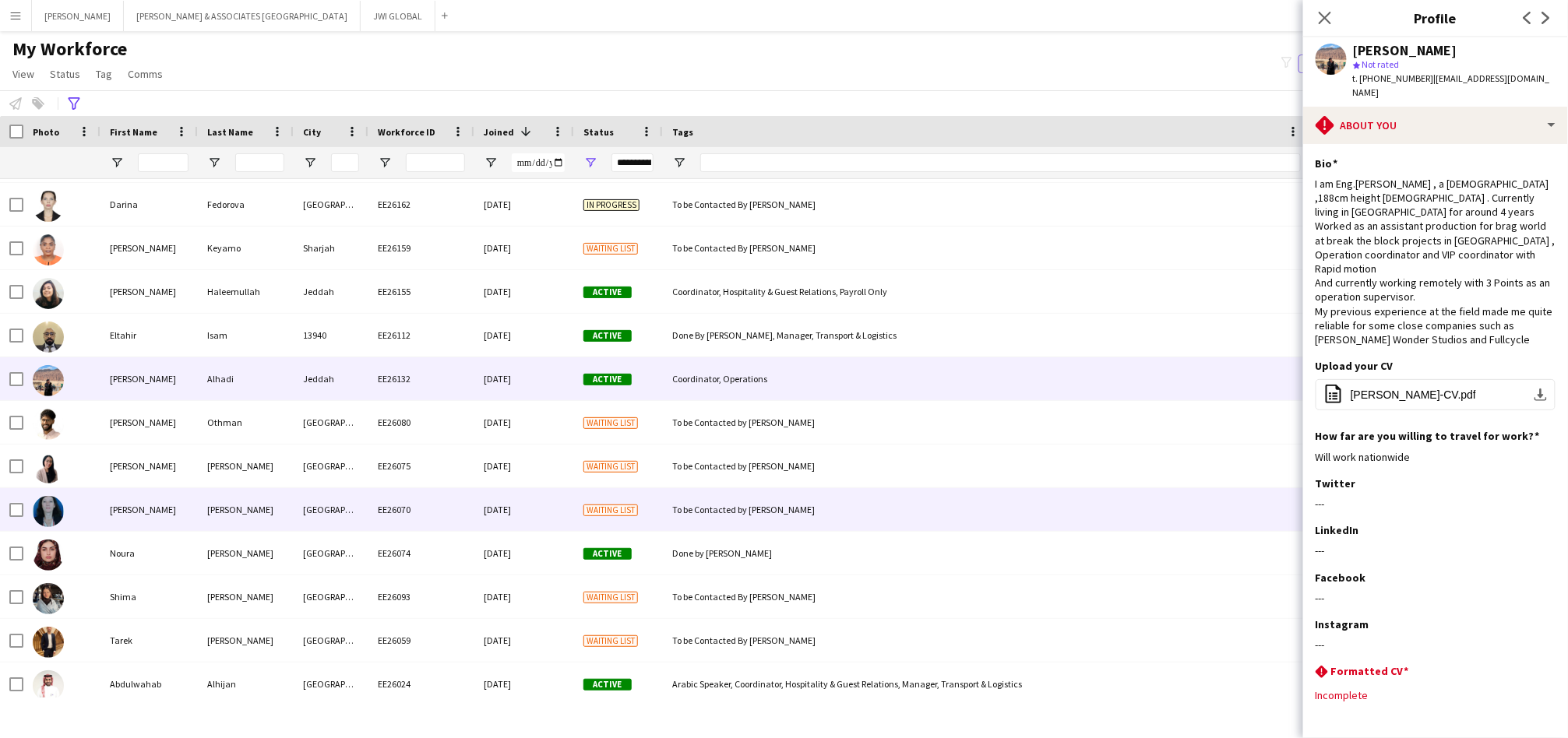
click at [131, 512] on div "[PERSON_NAME]" at bounding box center [149, 509] width 97 height 43
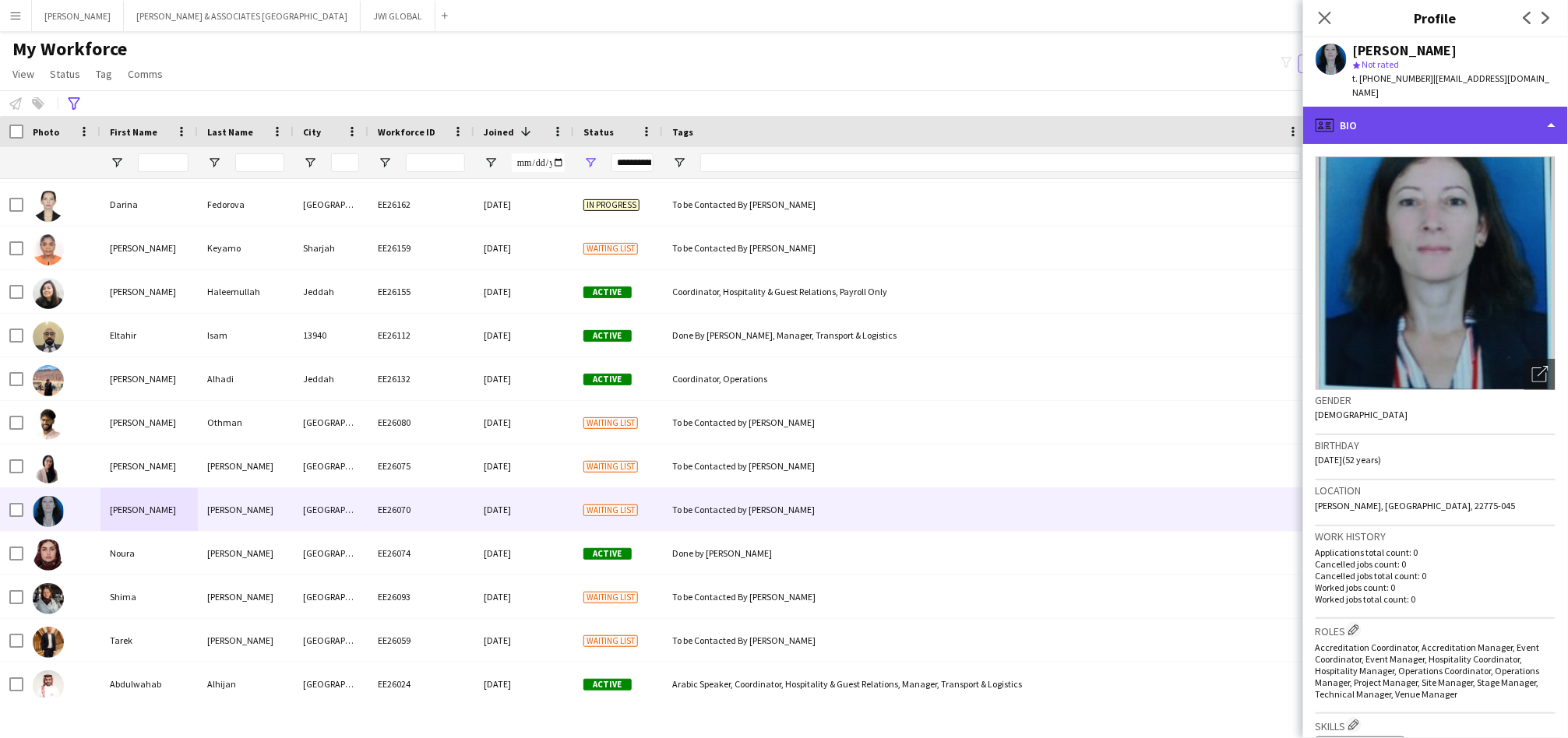
click at [1392, 117] on div "profile Bio" at bounding box center [1435, 125] width 265 height 38
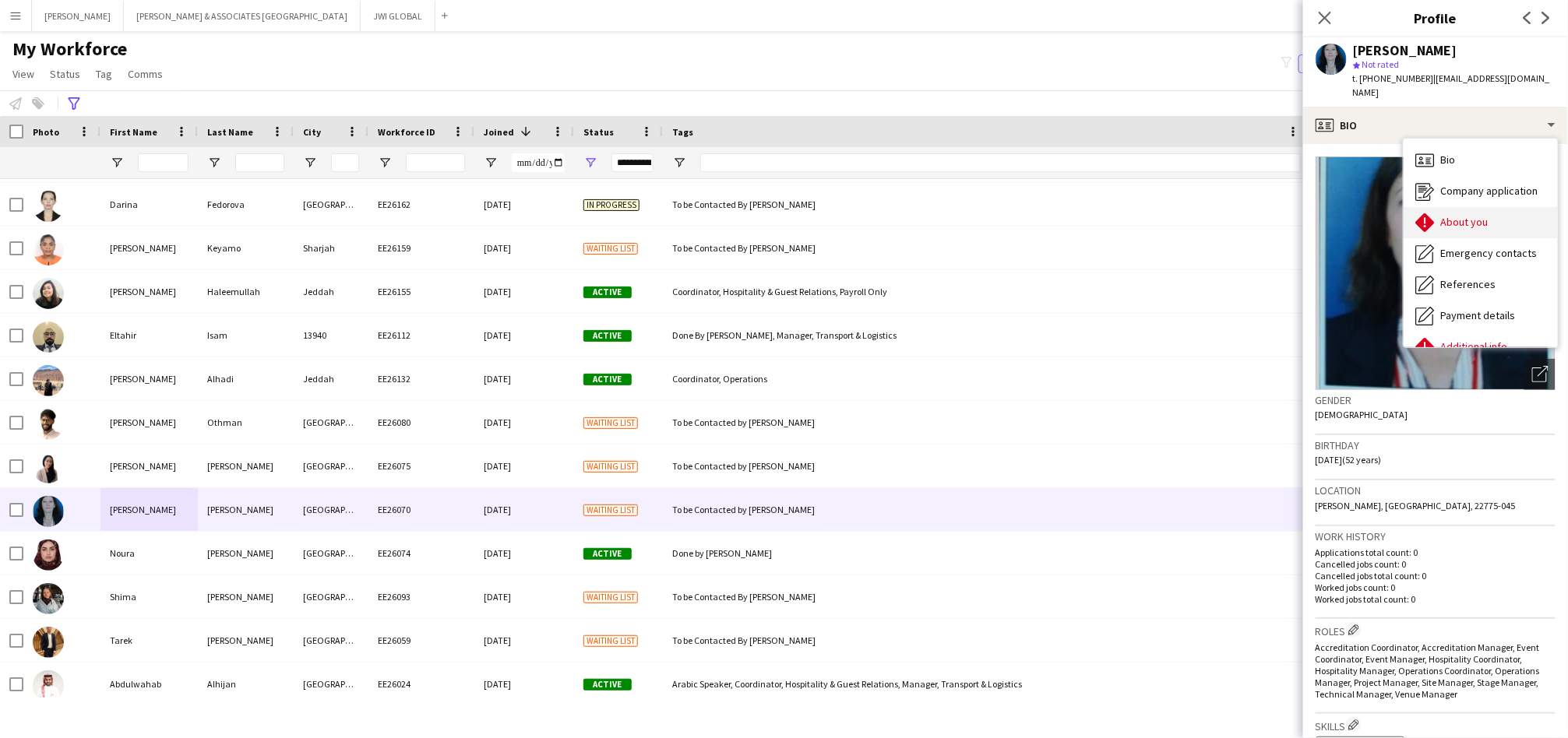
click at [1449, 207] on div "About you About you" at bounding box center [1481, 223] width 154 height 31
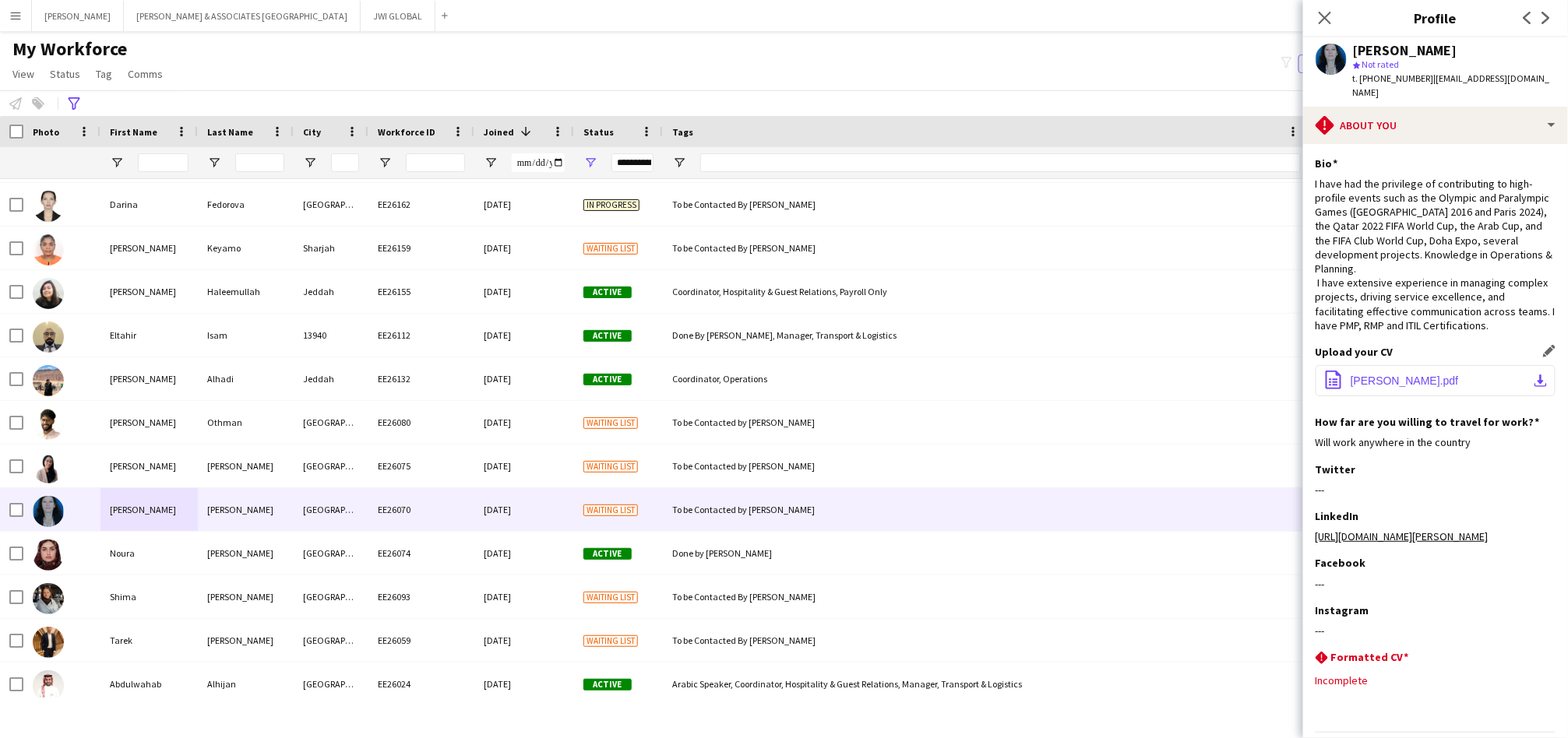
drag, startPoint x: 1410, startPoint y: 380, endPoint x: 1419, endPoint y: 367, distance: 15.8
click at [1410, 379] on span "[PERSON_NAME].pdf" at bounding box center [1405, 381] width 109 height 13
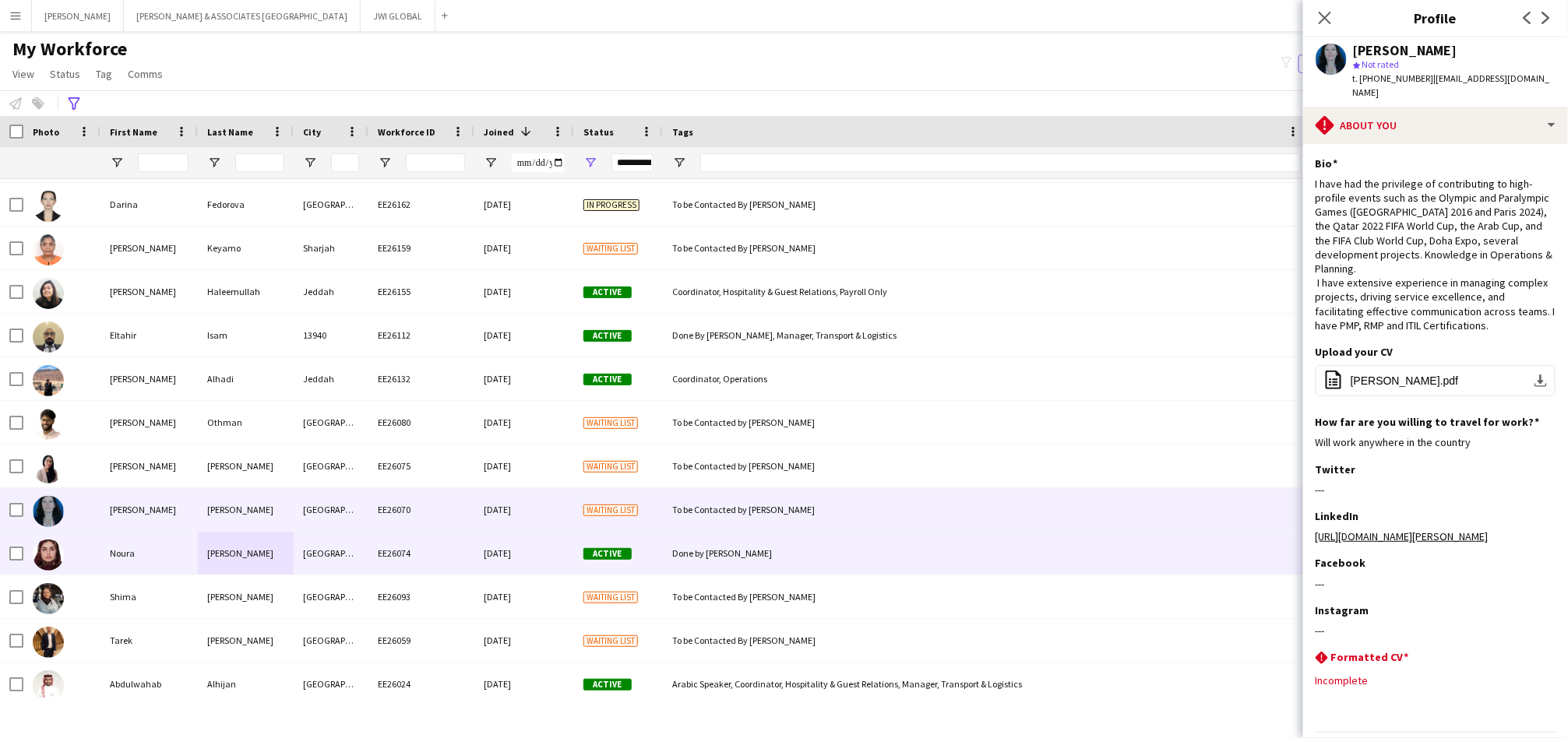
click at [234, 556] on div "[PERSON_NAME]" at bounding box center [245, 553] width 96 height 43
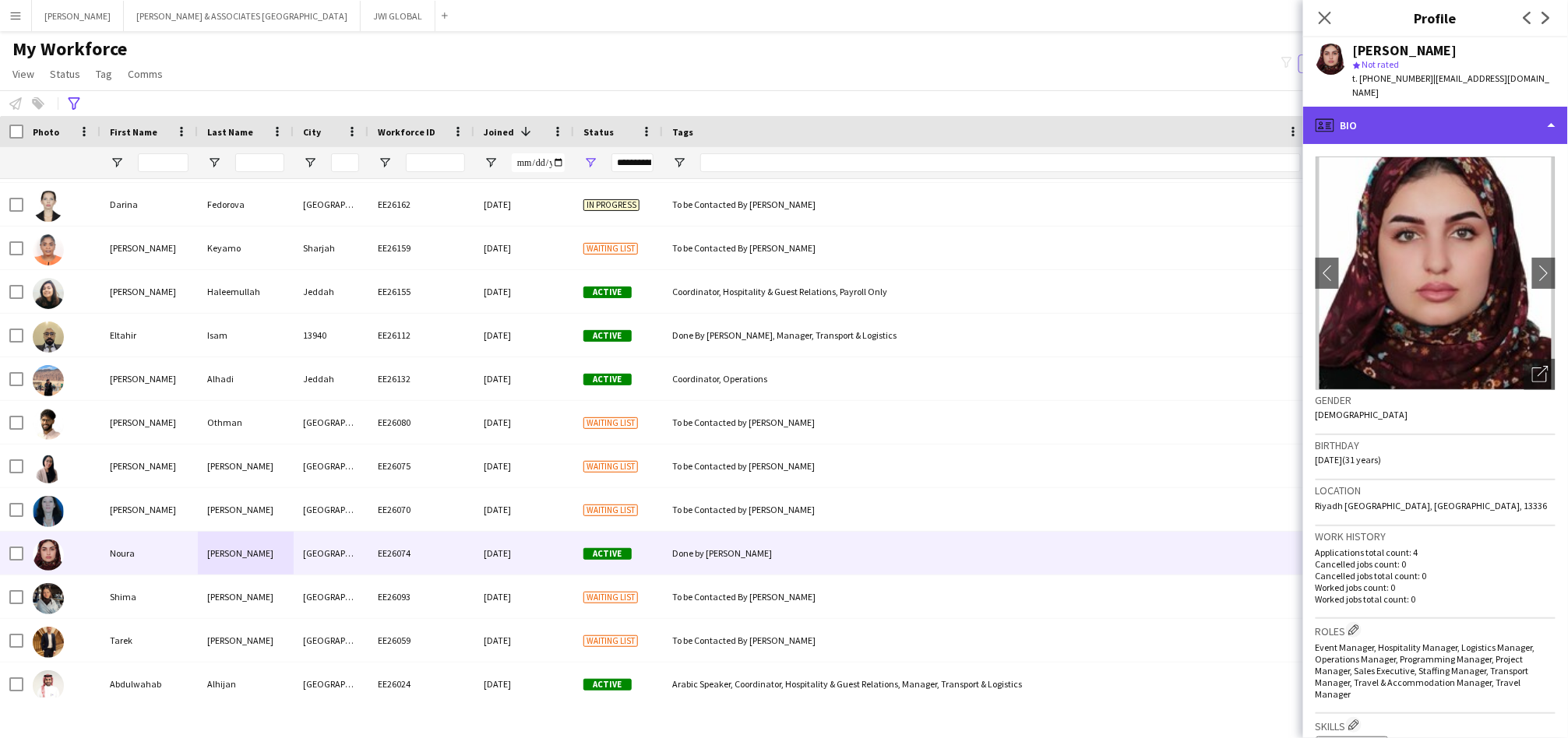
click at [1417, 107] on div "profile Bio" at bounding box center [1435, 125] width 265 height 38
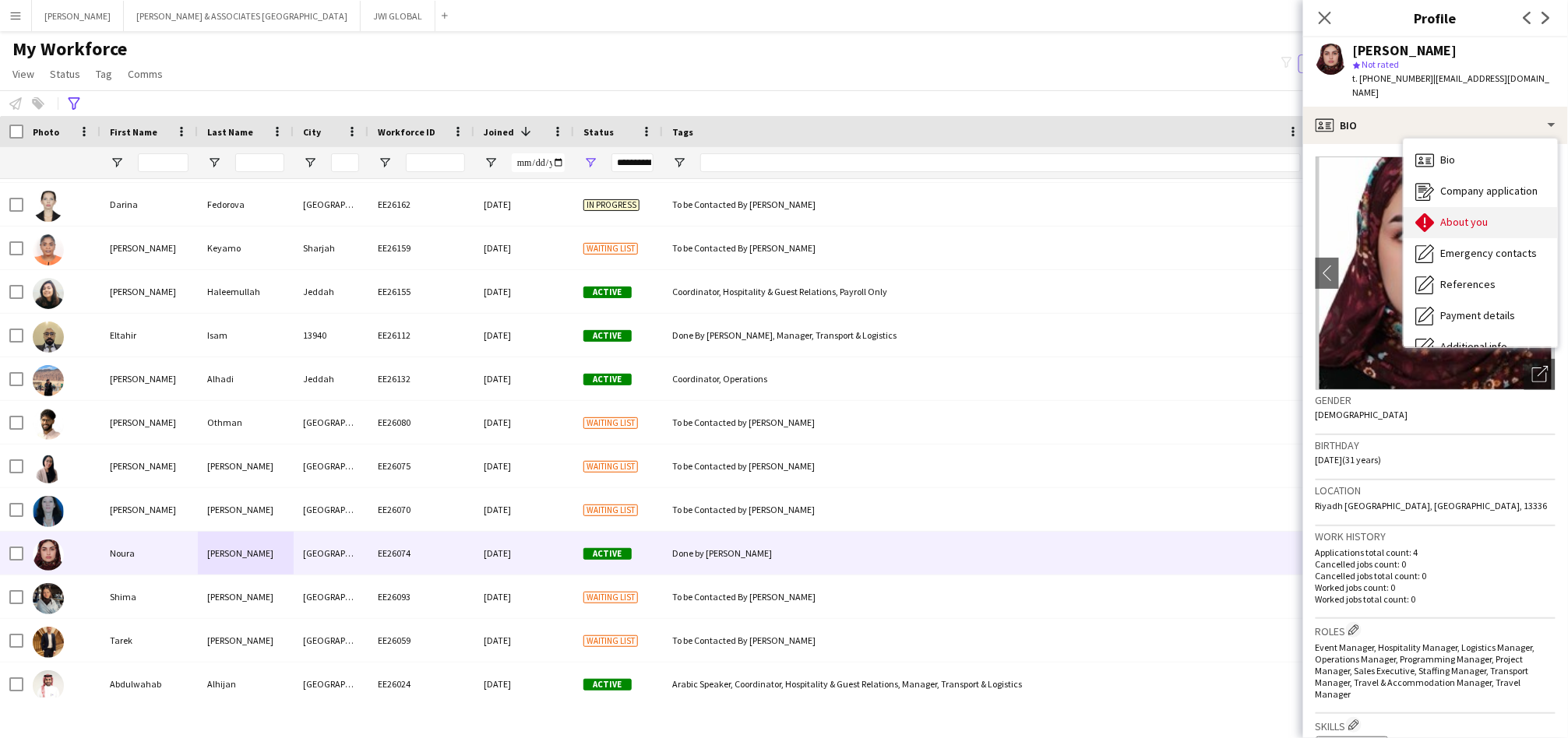
click at [1430, 213] on icon at bounding box center [1425, 222] width 18 height 18
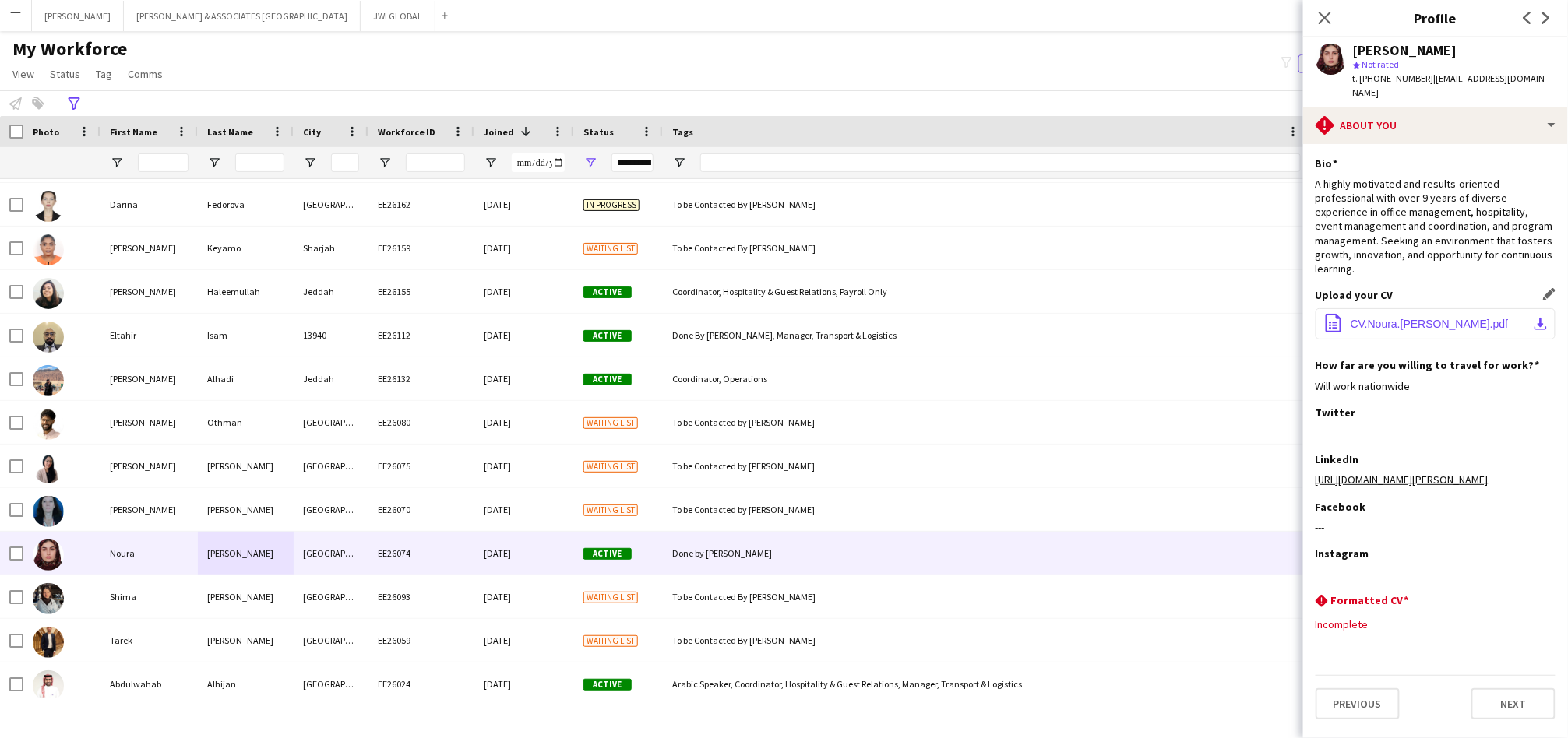
click at [1381, 318] on span "CV.Noura.[PERSON_NAME].pdf" at bounding box center [1429, 323] width 158 height 13
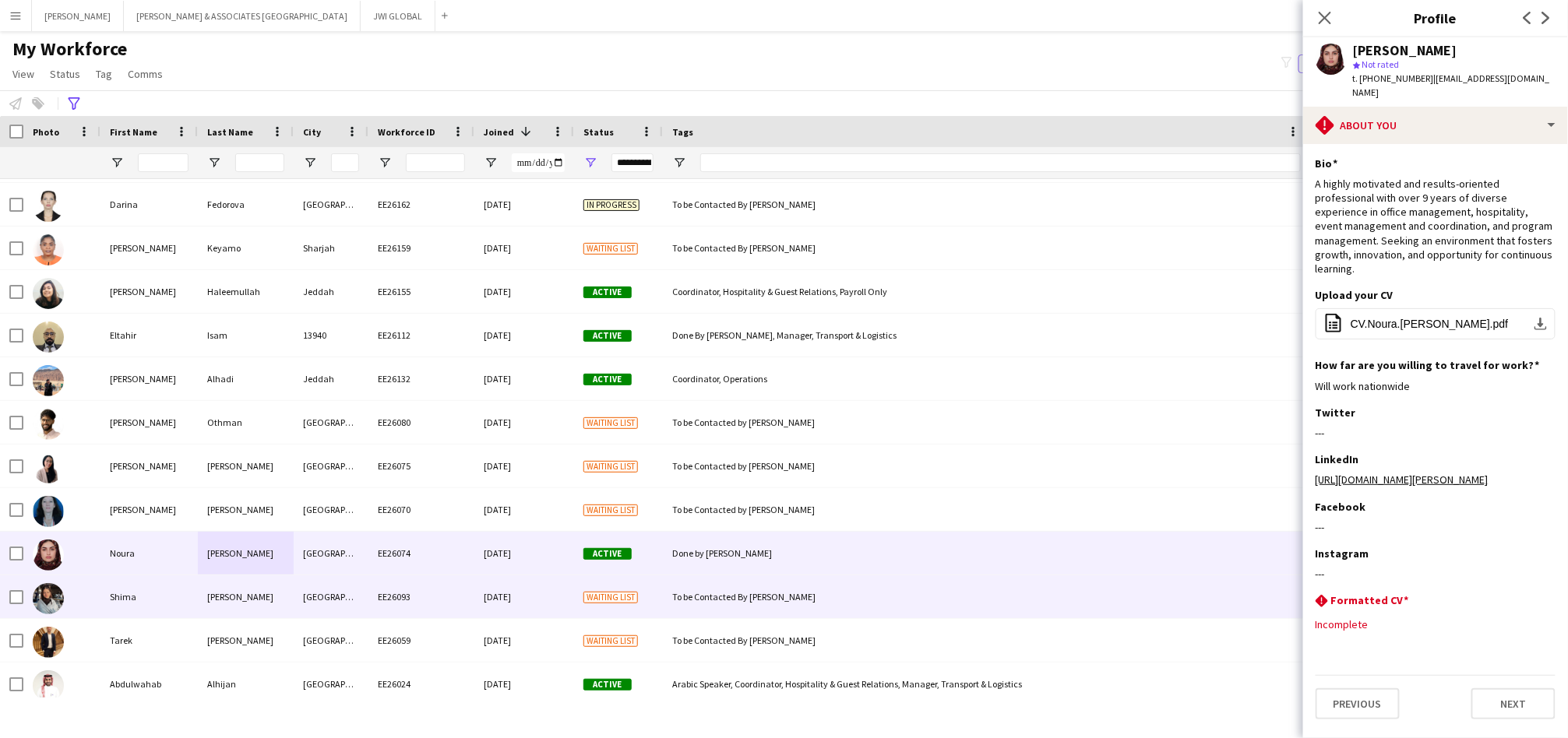
click at [111, 591] on div "Shima" at bounding box center [149, 597] width 97 height 43
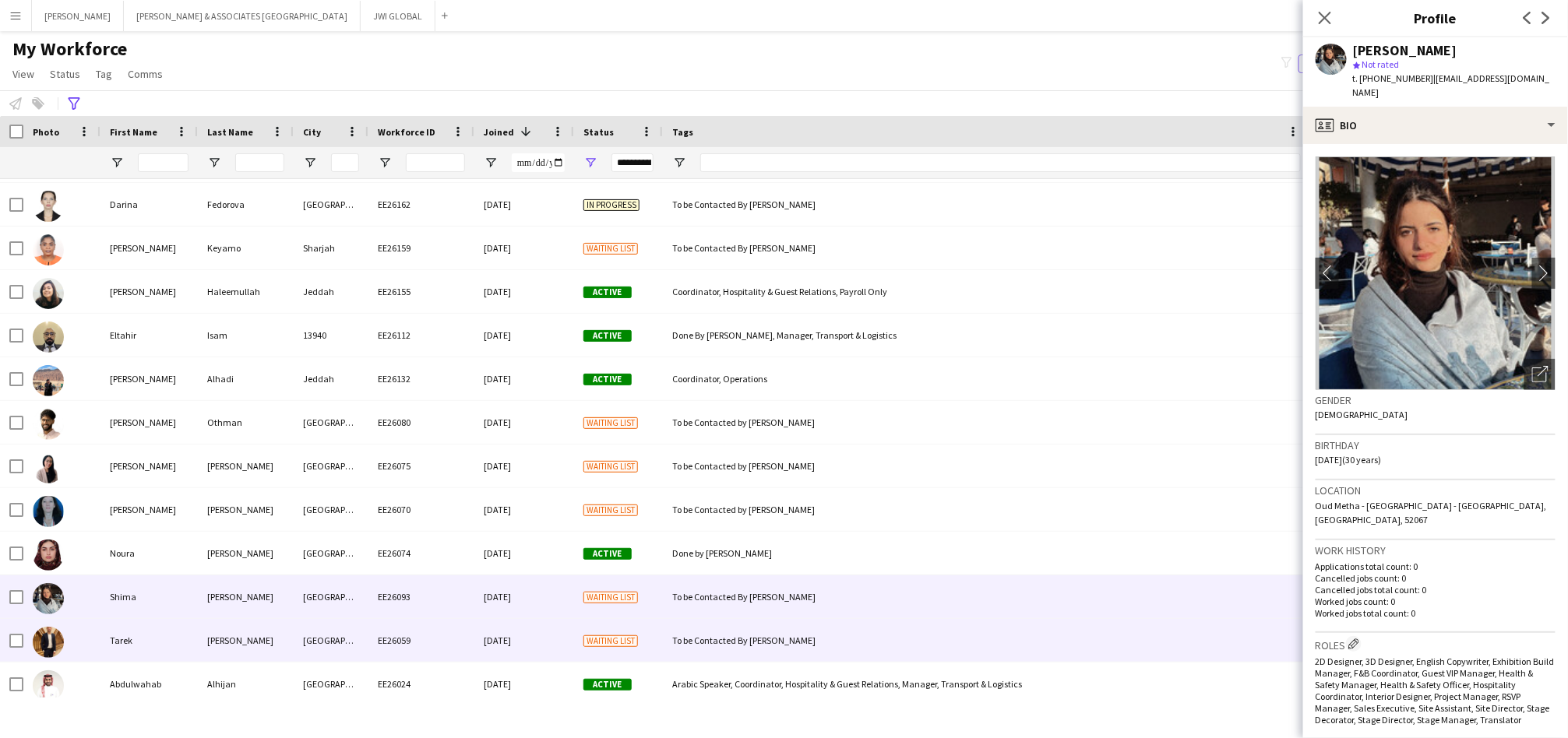
click at [134, 623] on div "Tarek" at bounding box center [149, 640] width 97 height 43
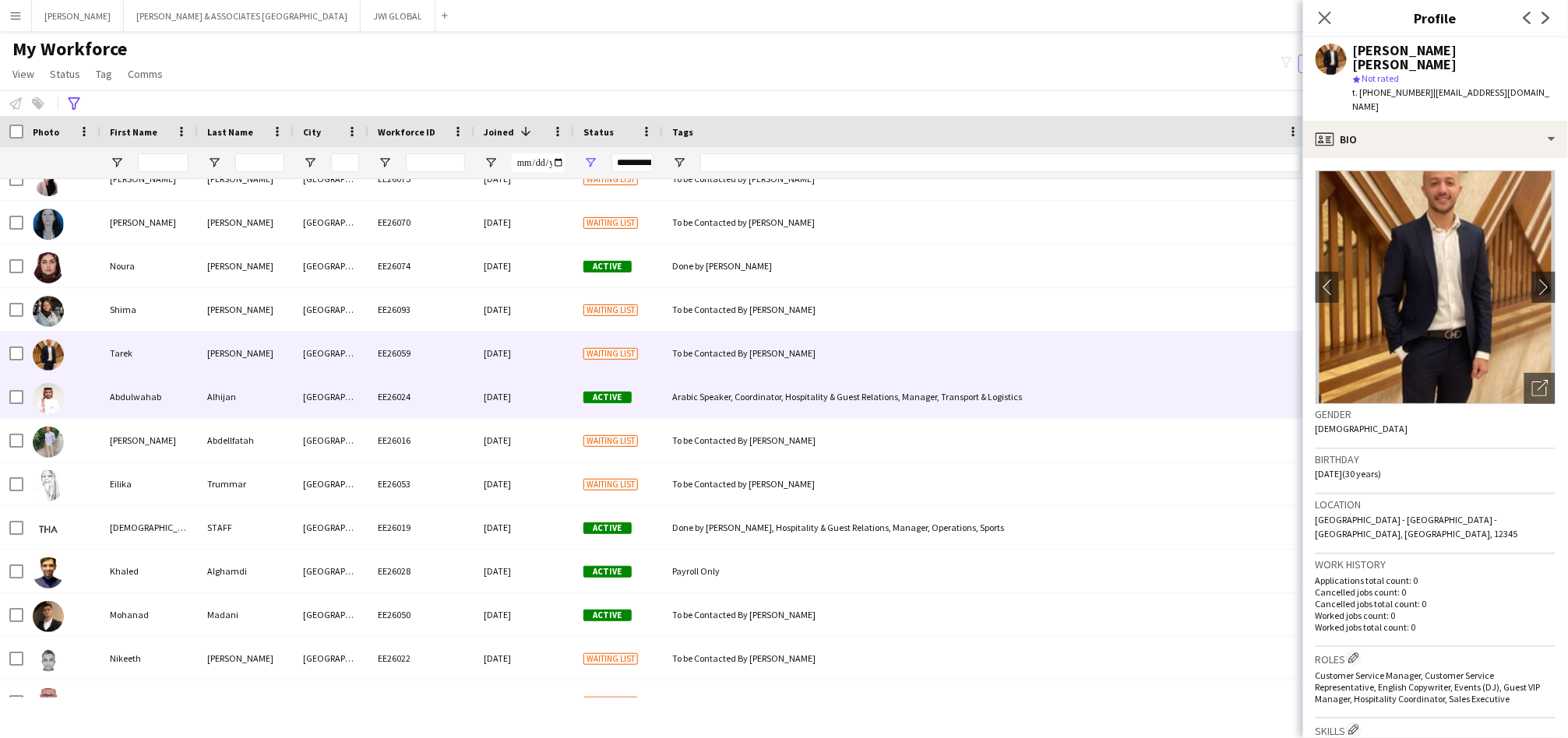
scroll to position [2595, 0]
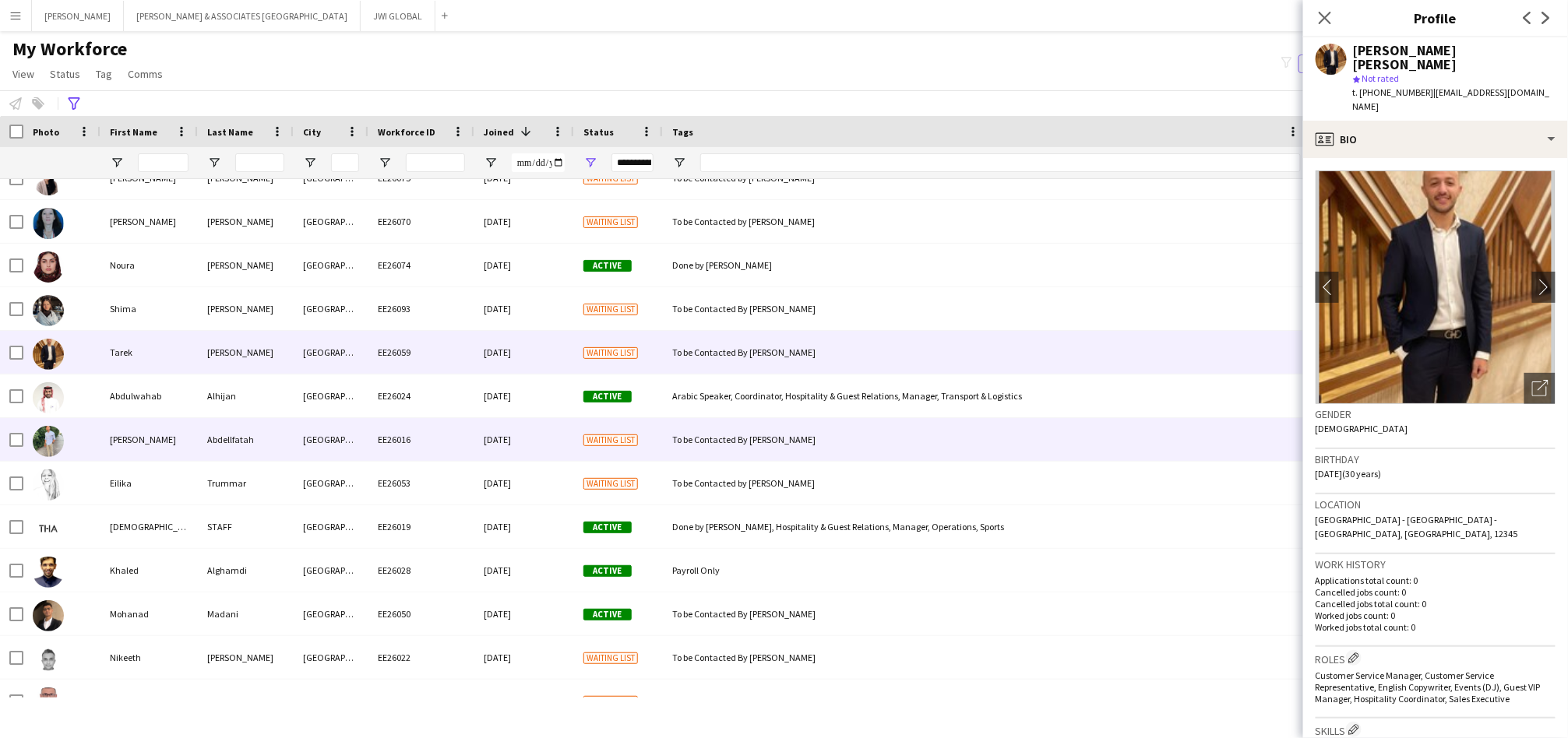
click at [419, 442] on div "EE26016" at bounding box center [421, 440] width 106 height 43
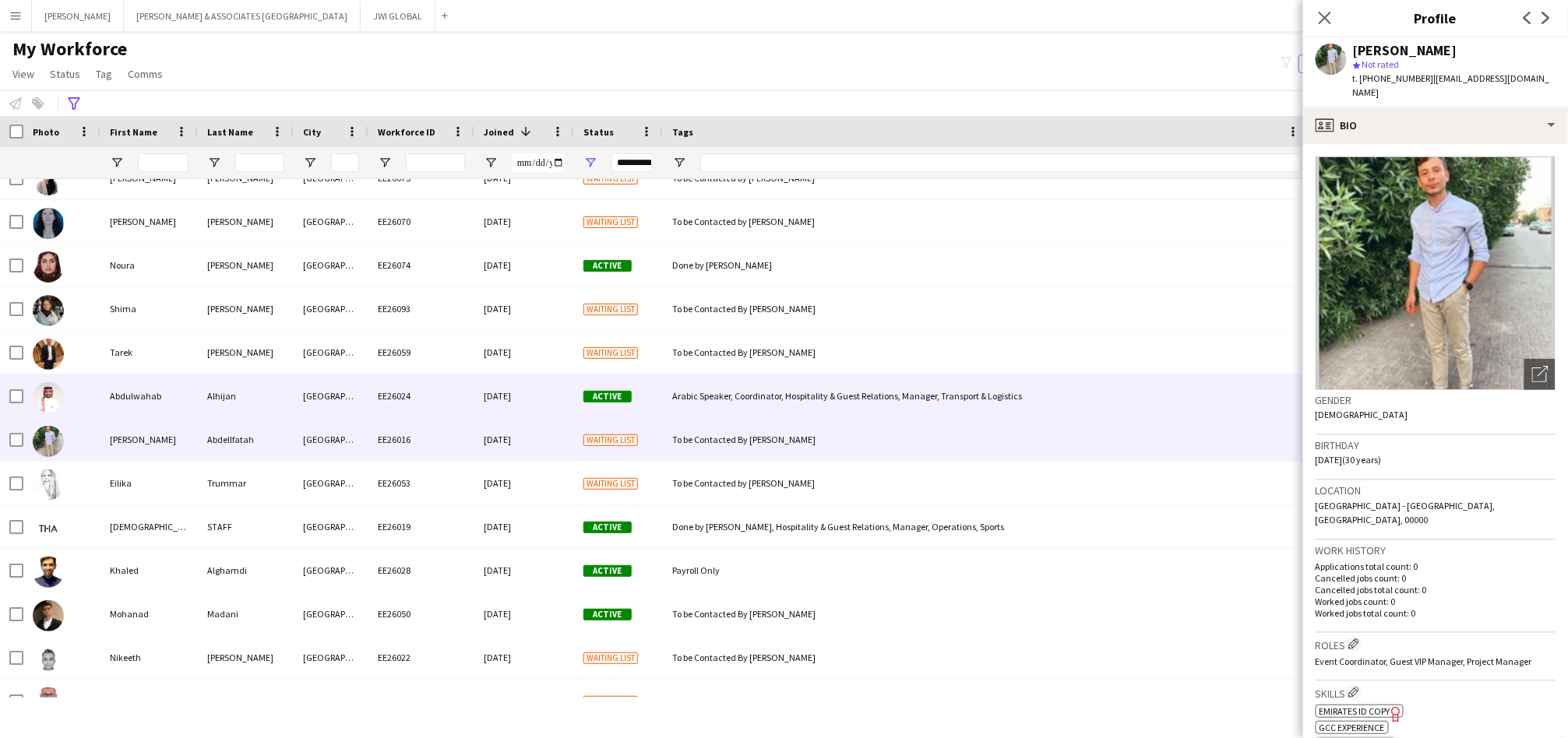
click at [308, 391] on div "[GEOGRAPHIC_DATA]" at bounding box center [330, 396] width 75 height 43
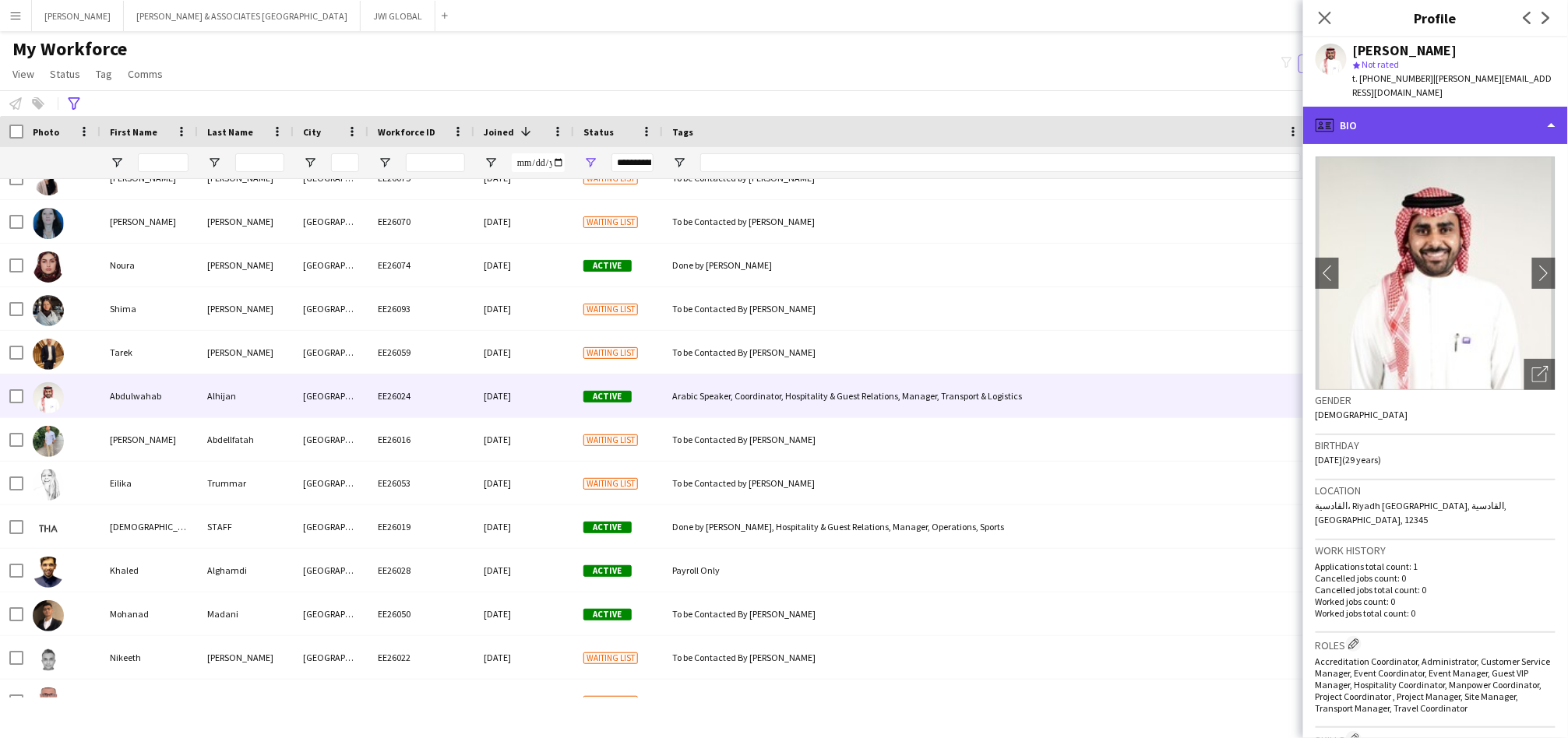
click at [1396, 107] on div "profile Bio" at bounding box center [1435, 125] width 265 height 38
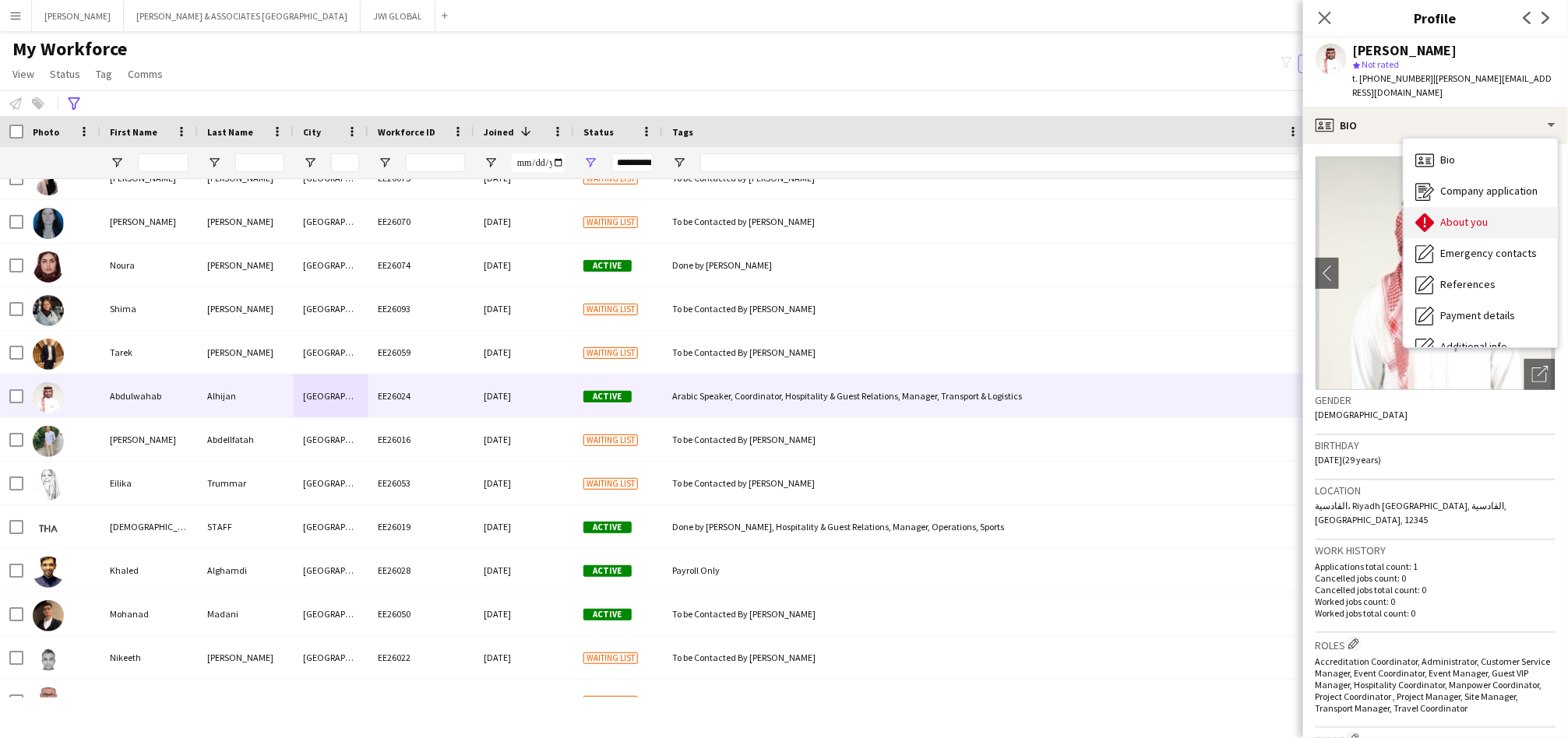
click at [1428, 213] on icon at bounding box center [1425, 222] width 18 height 18
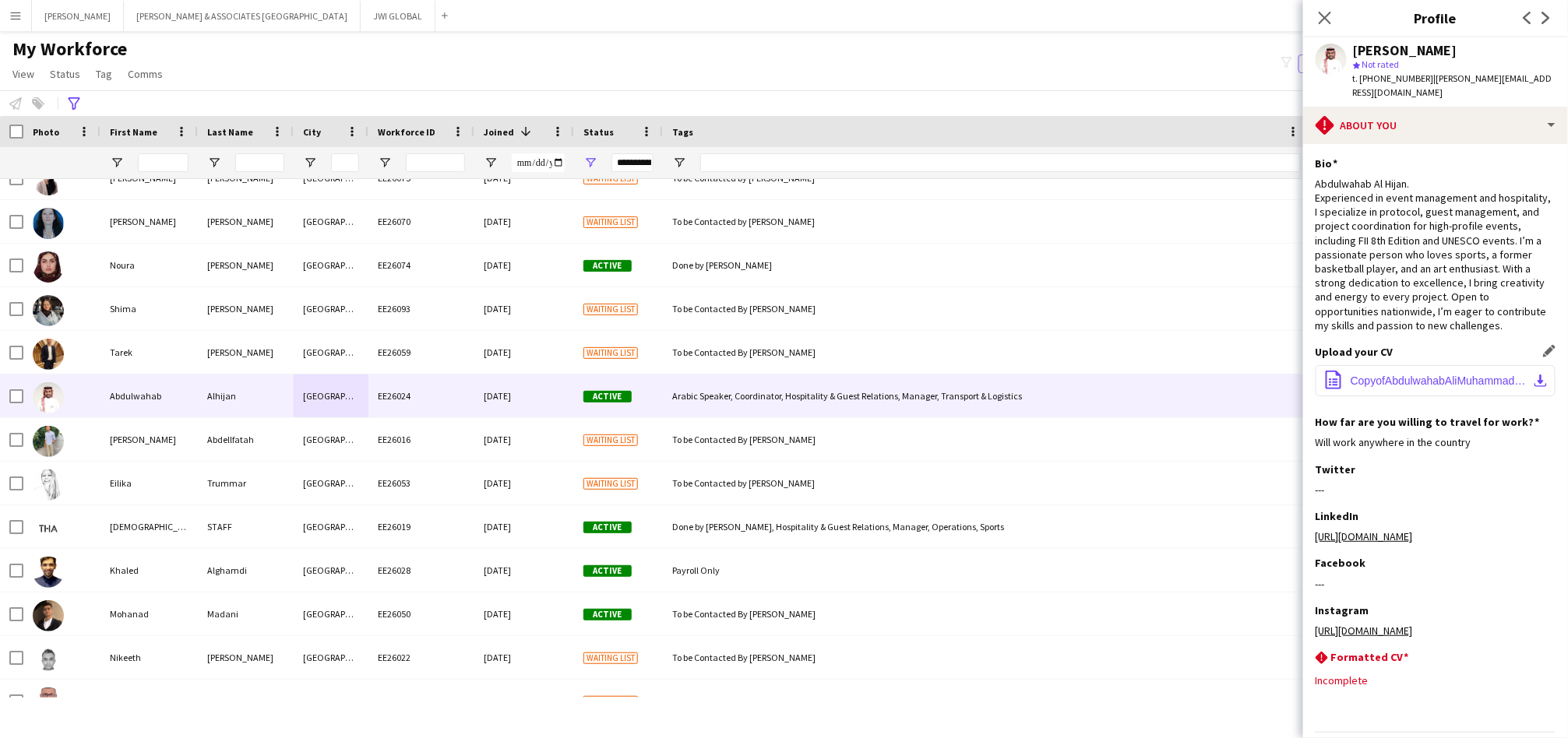
click at [1454, 388] on button "office-file-sheet CopyofAbdulwahabAliMuhammadAlhijan_CV.pdf download-bottom" at bounding box center [1436, 381] width 240 height 31
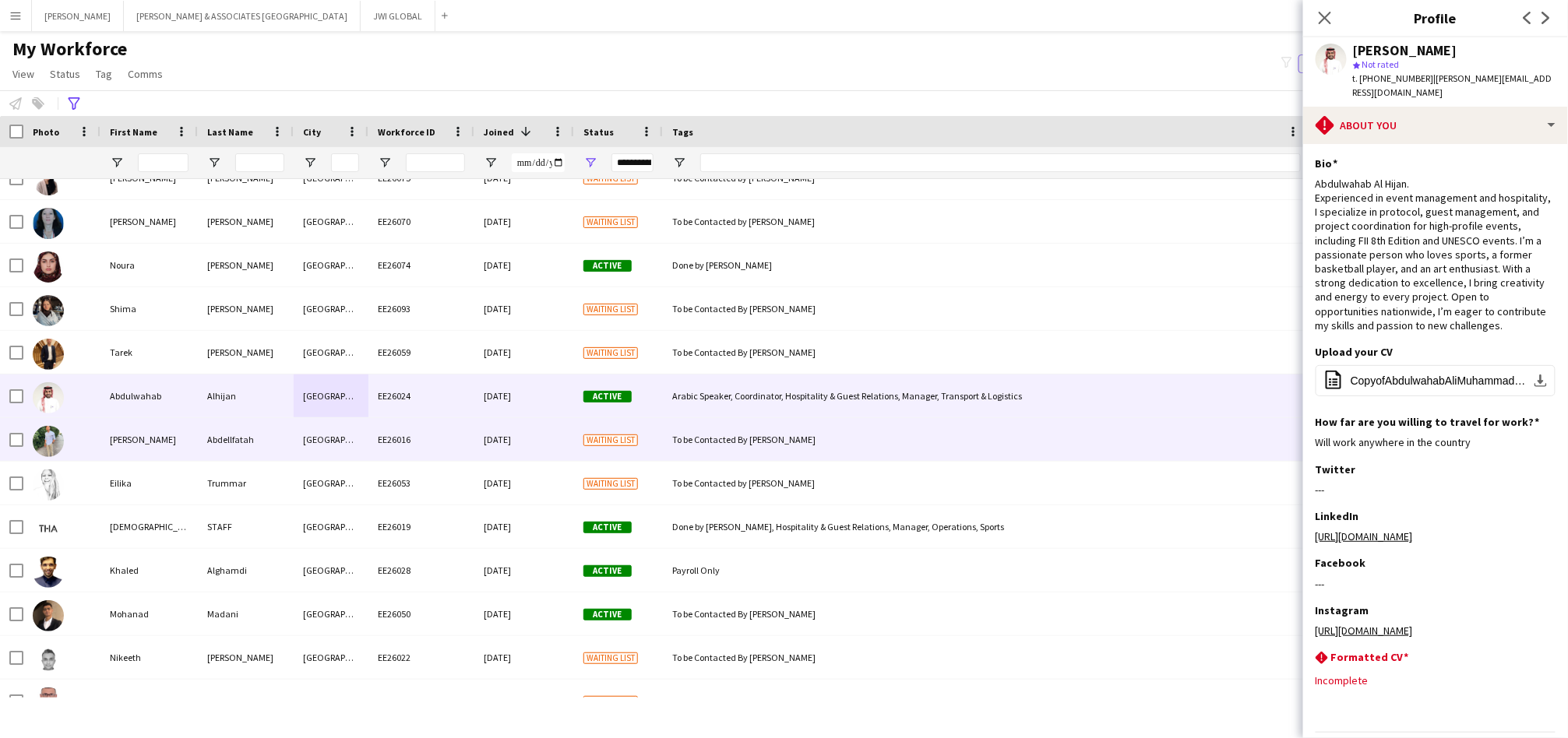
click at [294, 447] on div "[GEOGRAPHIC_DATA]" at bounding box center [330, 440] width 75 height 43
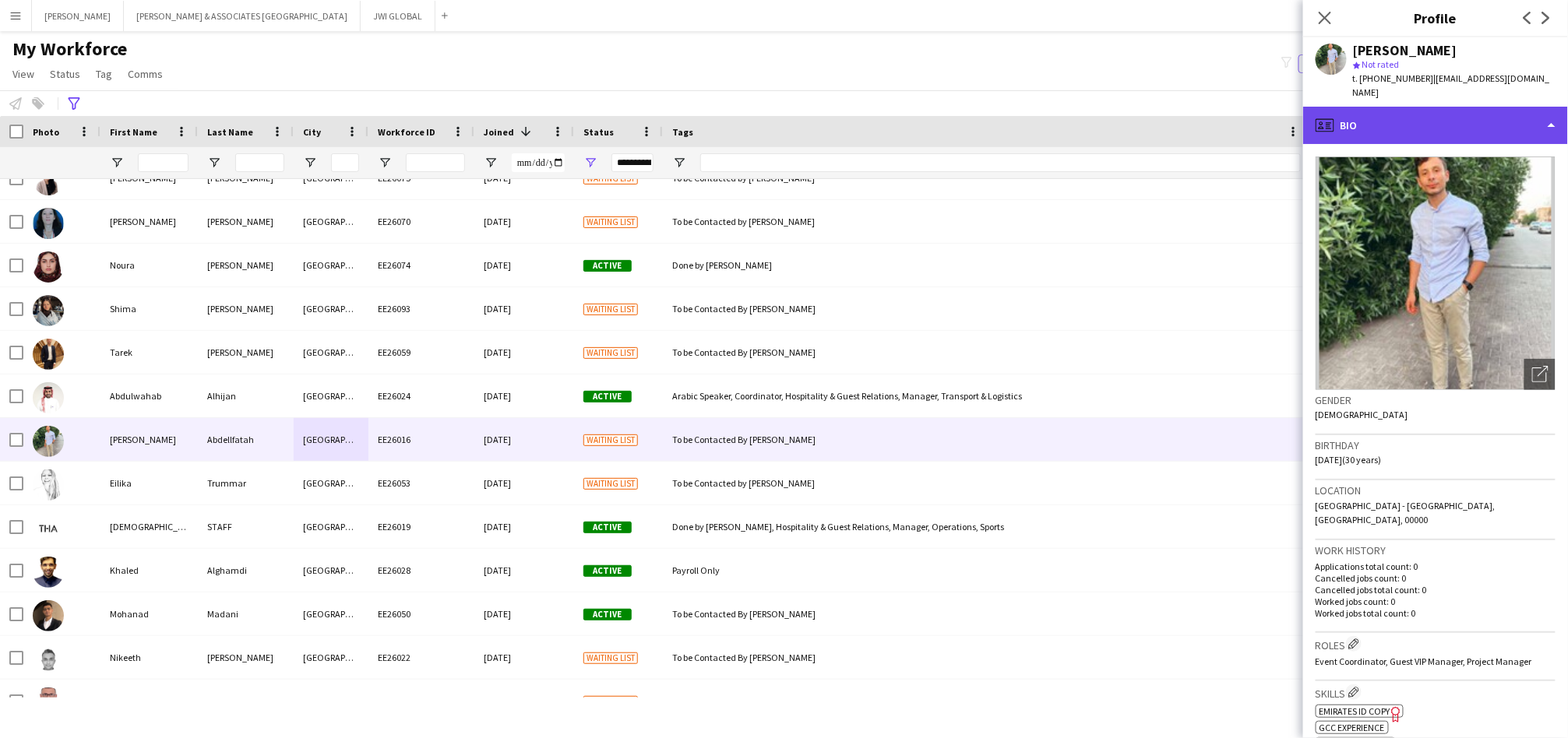
click at [1401, 112] on div "profile Bio" at bounding box center [1435, 125] width 265 height 38
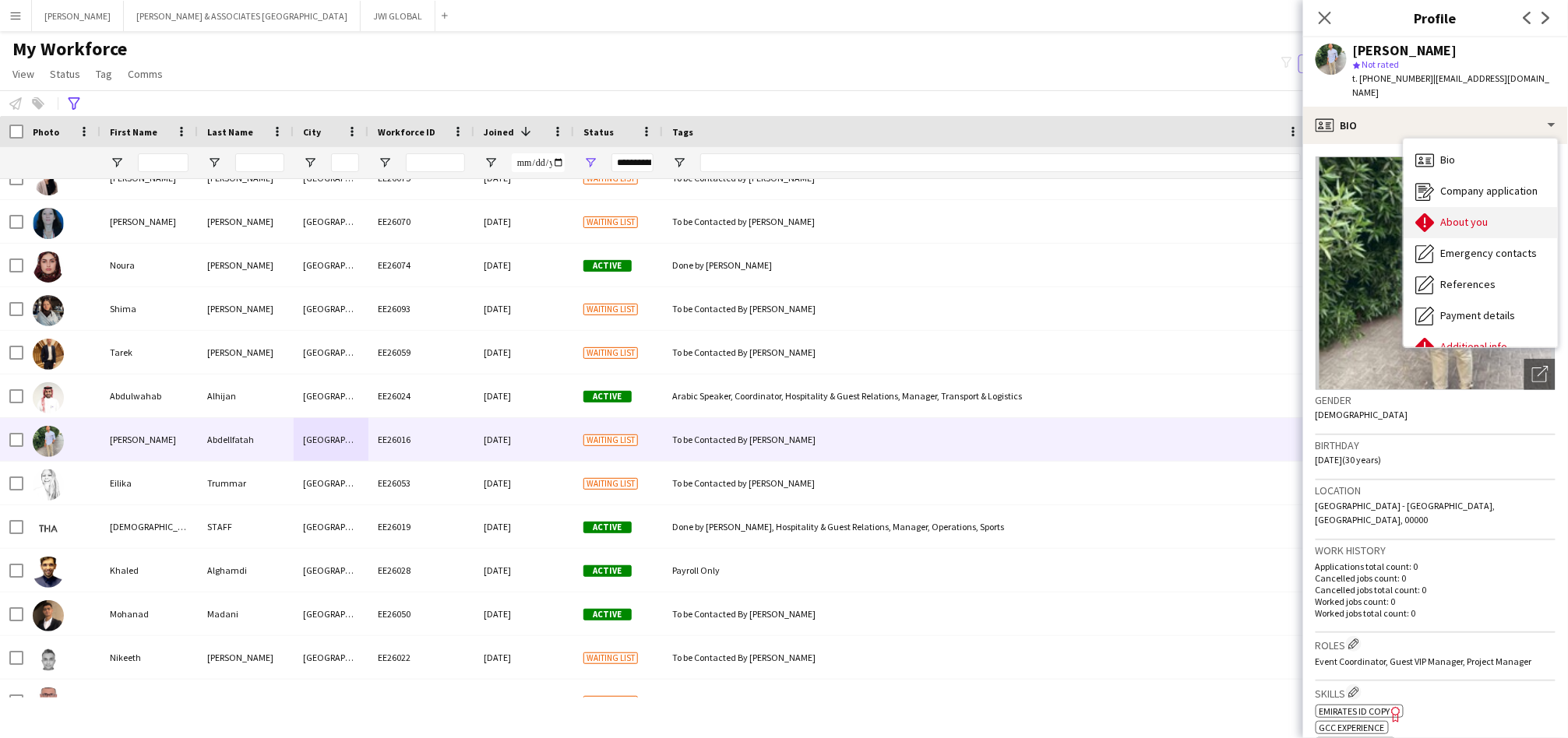
click at [1450, 215] on span "About you" at bounding box center [1464, 222] width 47 height 14
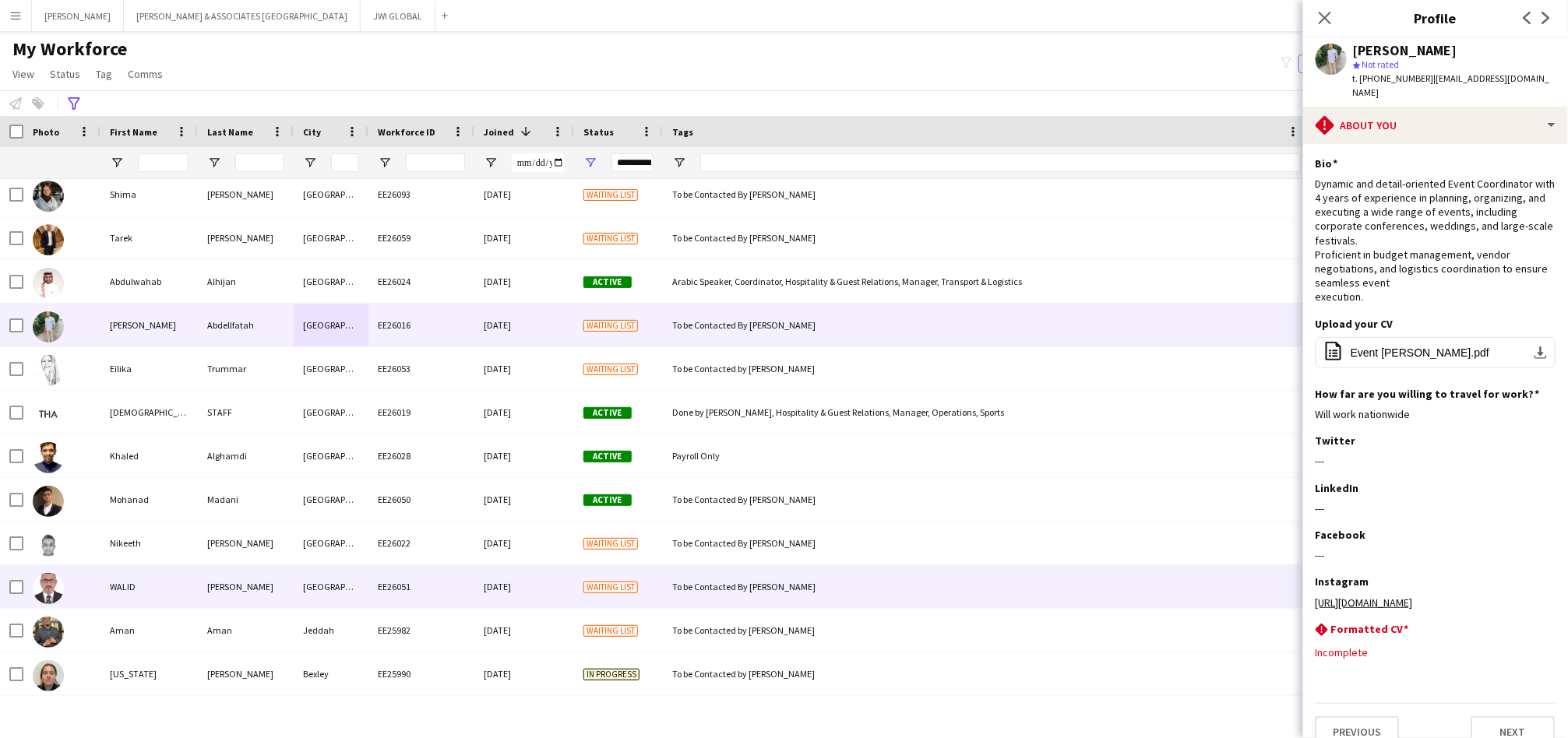
scroll to position [2739, 0]
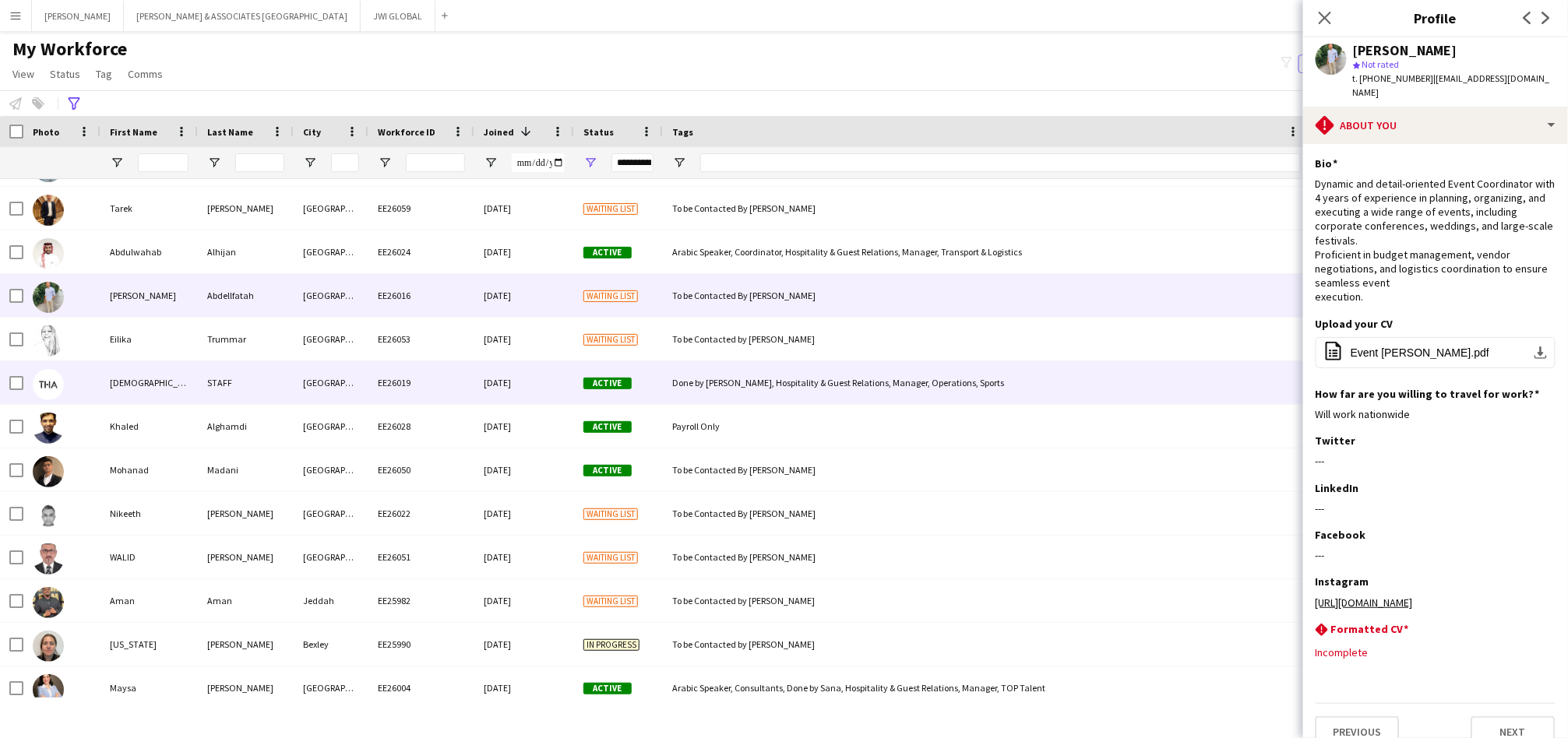
drag, startPoint x: 353, startPoint y: 402, endPoint x: 363, endPoint y: 410, distance: 12.8
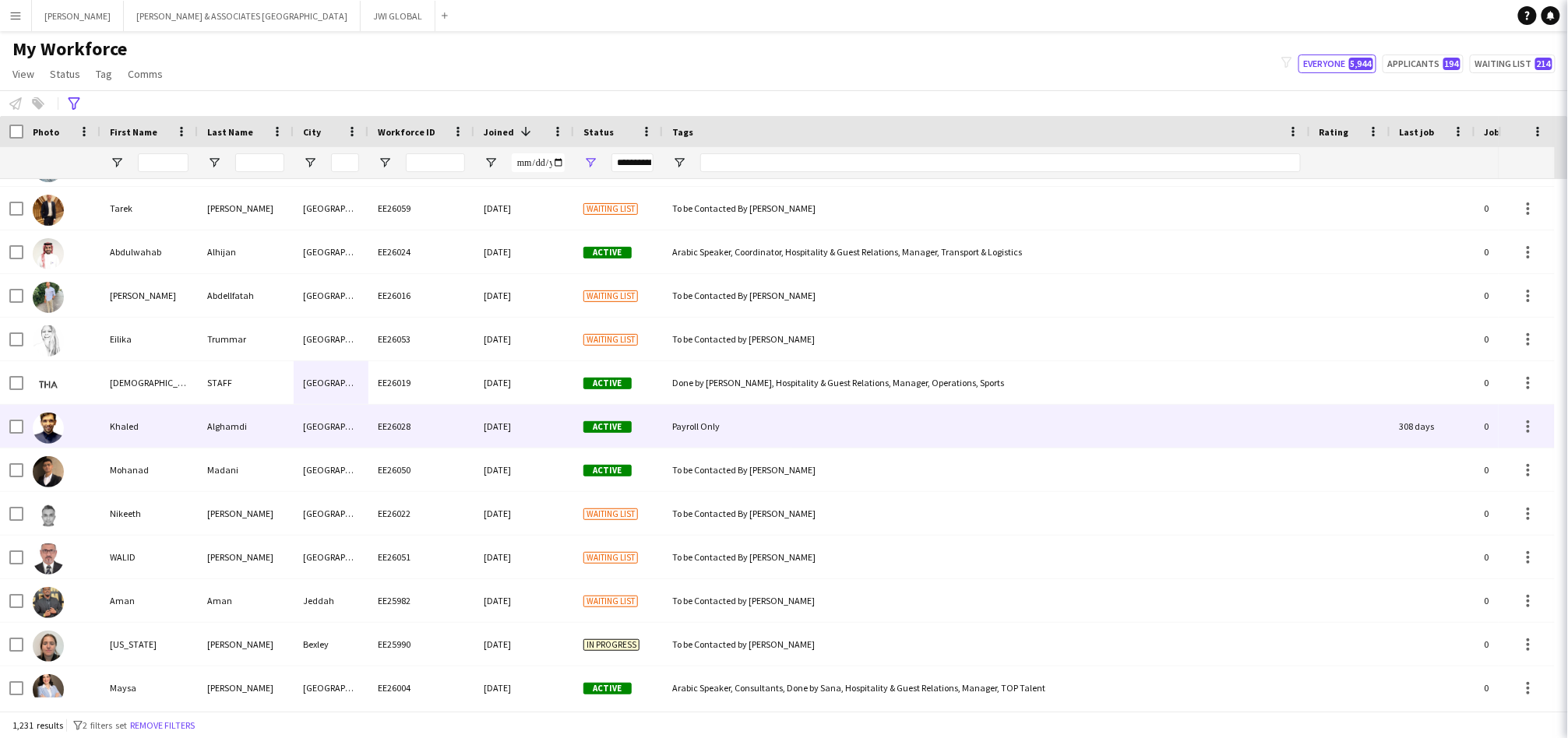
drag, startPoint x: 363, startPoint y: 415, endPoint x: 367, endPoint y: 403, distance: 12.6
click at [363, 412] on div "[GEOGRAPHIC_DATA]" at bounding box center [330, 426] width 75 height 43
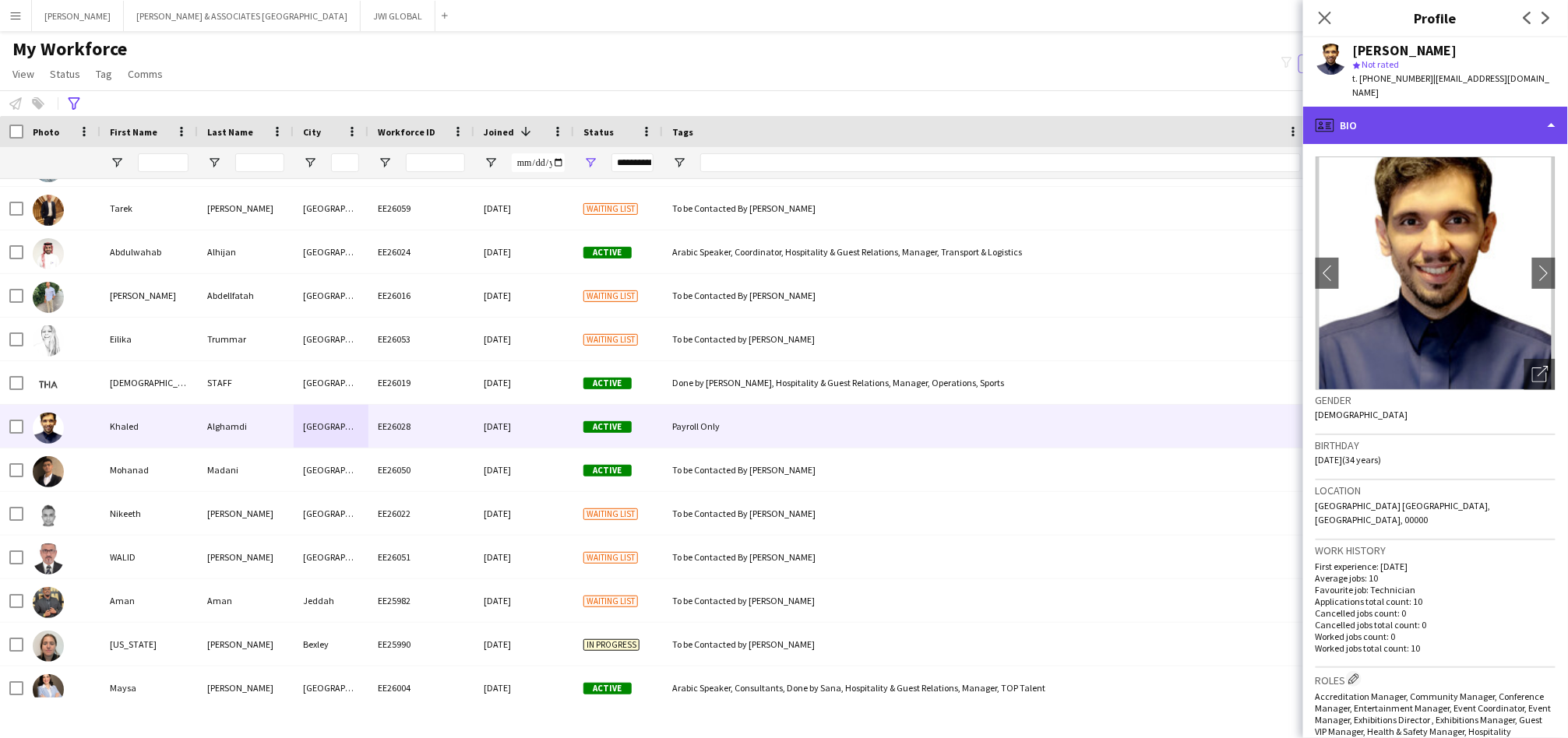
click at [1388, 110] on div "profile Bio" at bounding box center [1435, 125] width 265 height 38
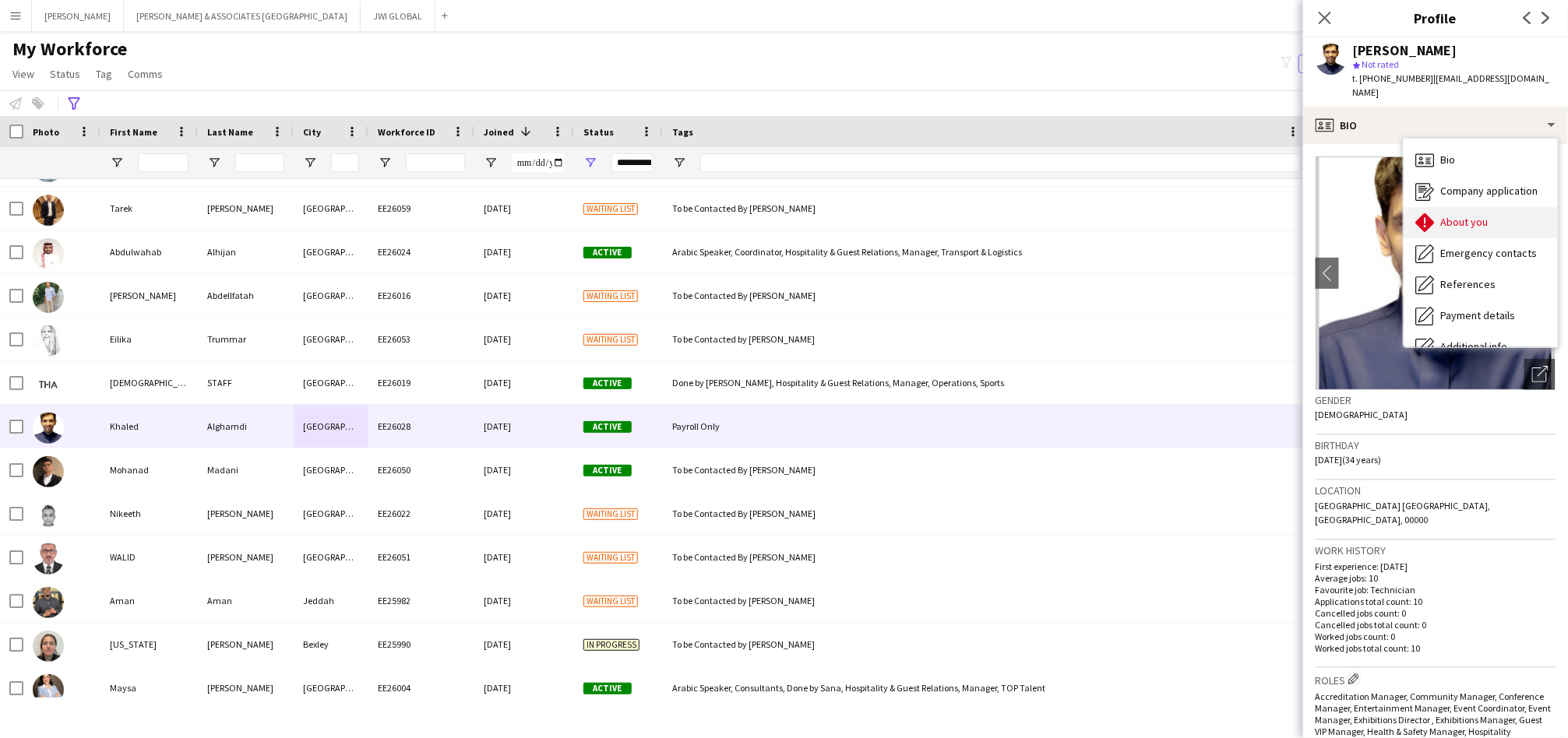
click at [1499, 207] on div "About you About you" at bounding box center [1481, 223] width 154 height 31
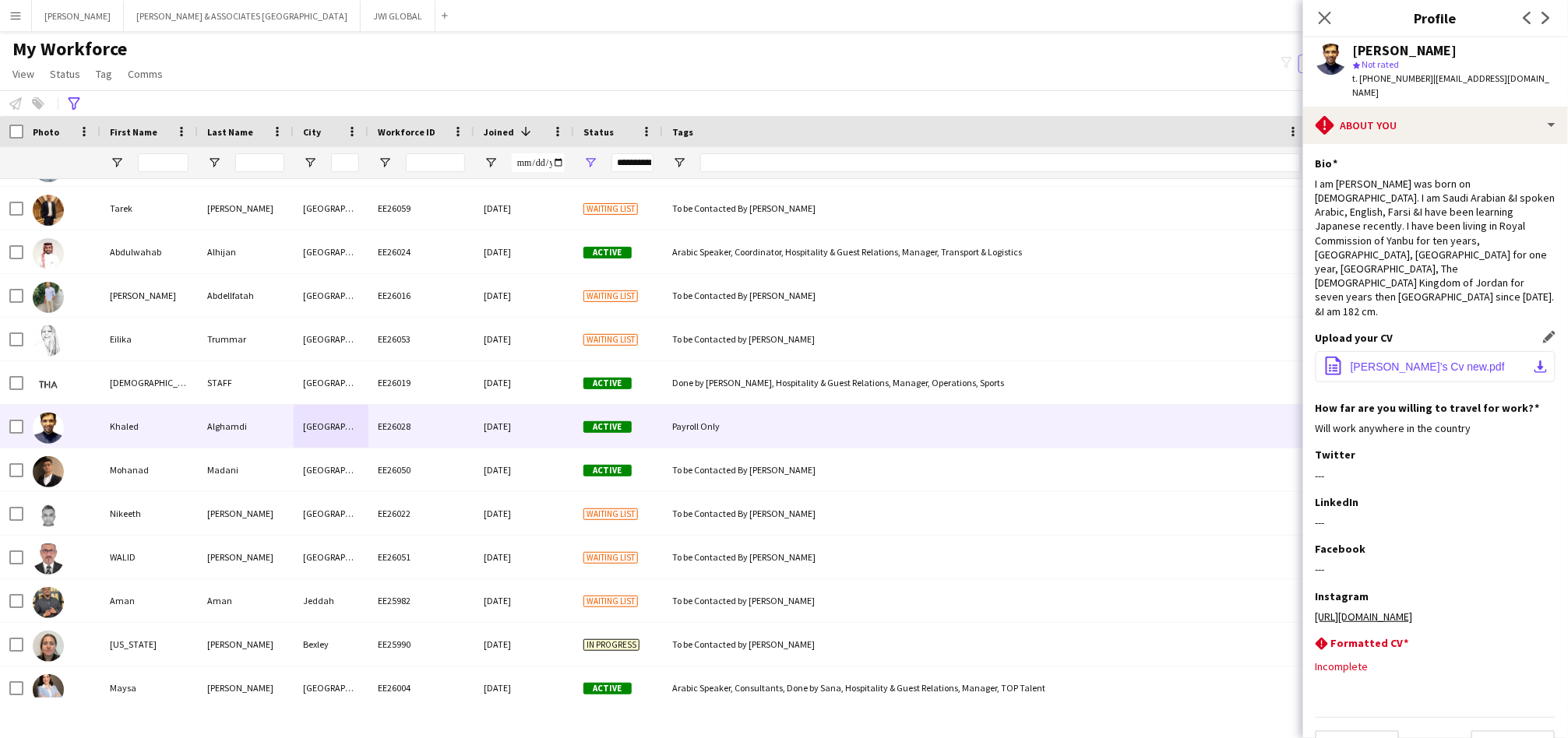
click at [1396, 360] on span "[PERSON_NAME]’s Cv new.pdf" at bounding box center [1427, 366] width 154 height 13
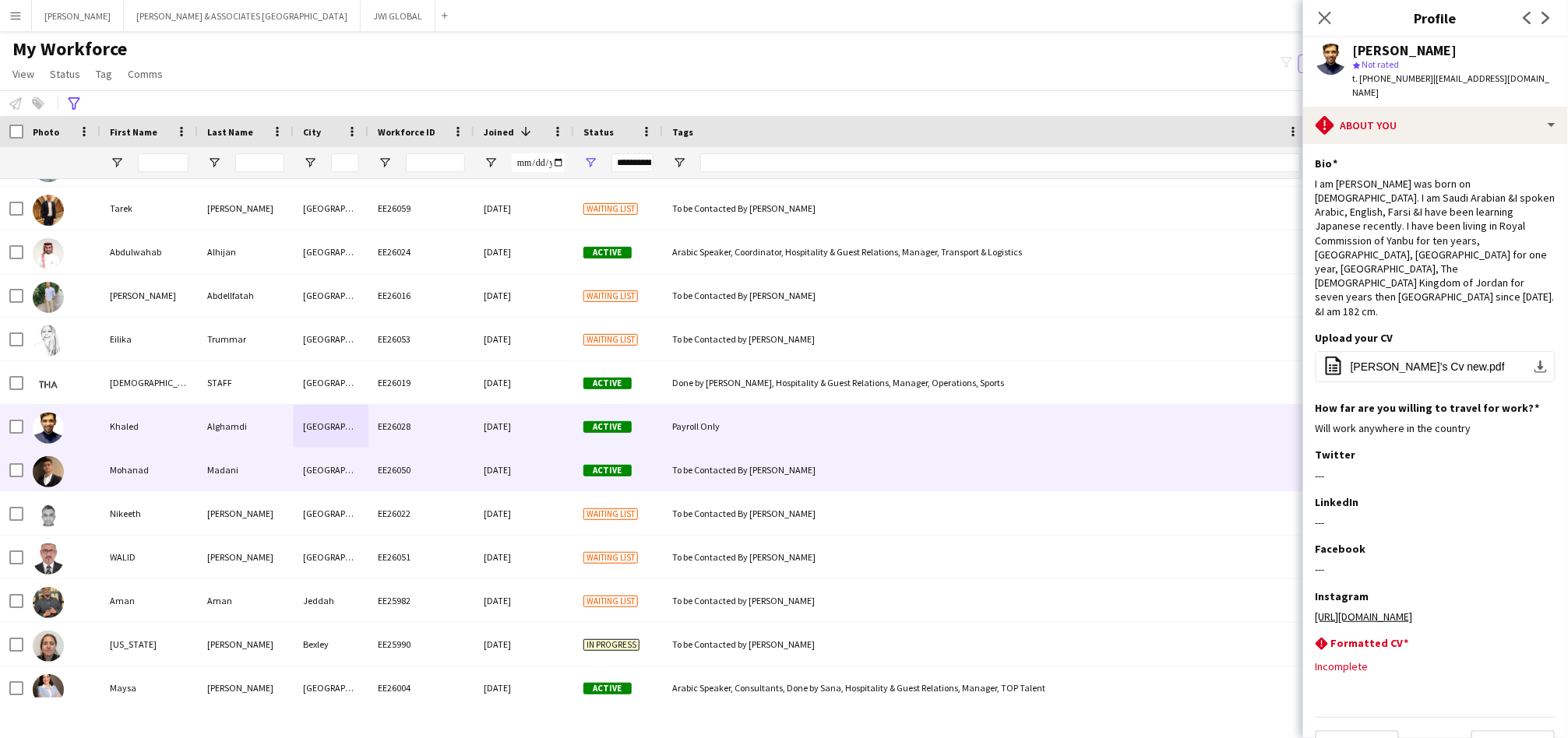
click at [449, 477] on div "EE26050" at bounding box center [421, 470] width 106 height 43
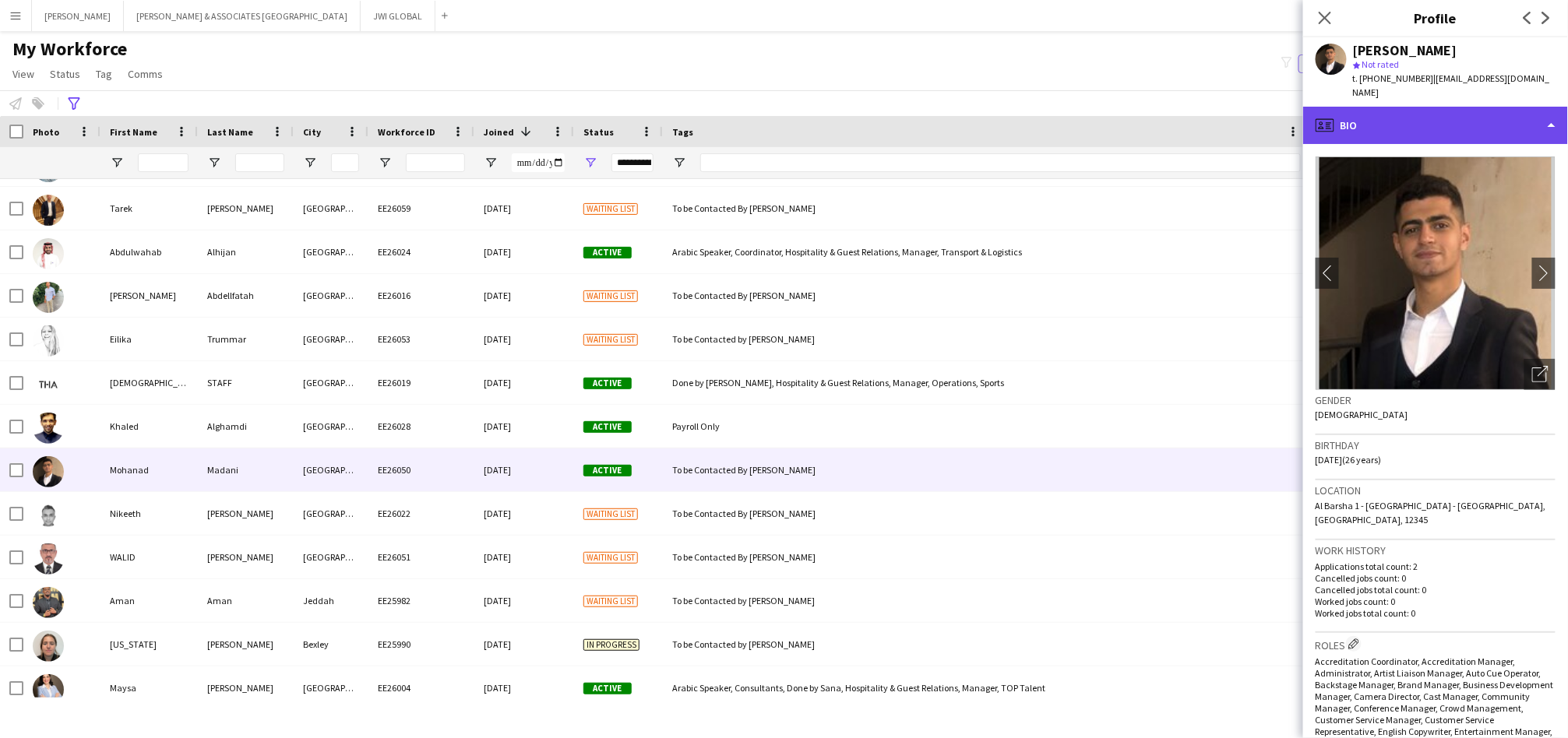
click at [1404, 107] on div "profile Bio" at bounding box center [1435, 125] width 265 height 38
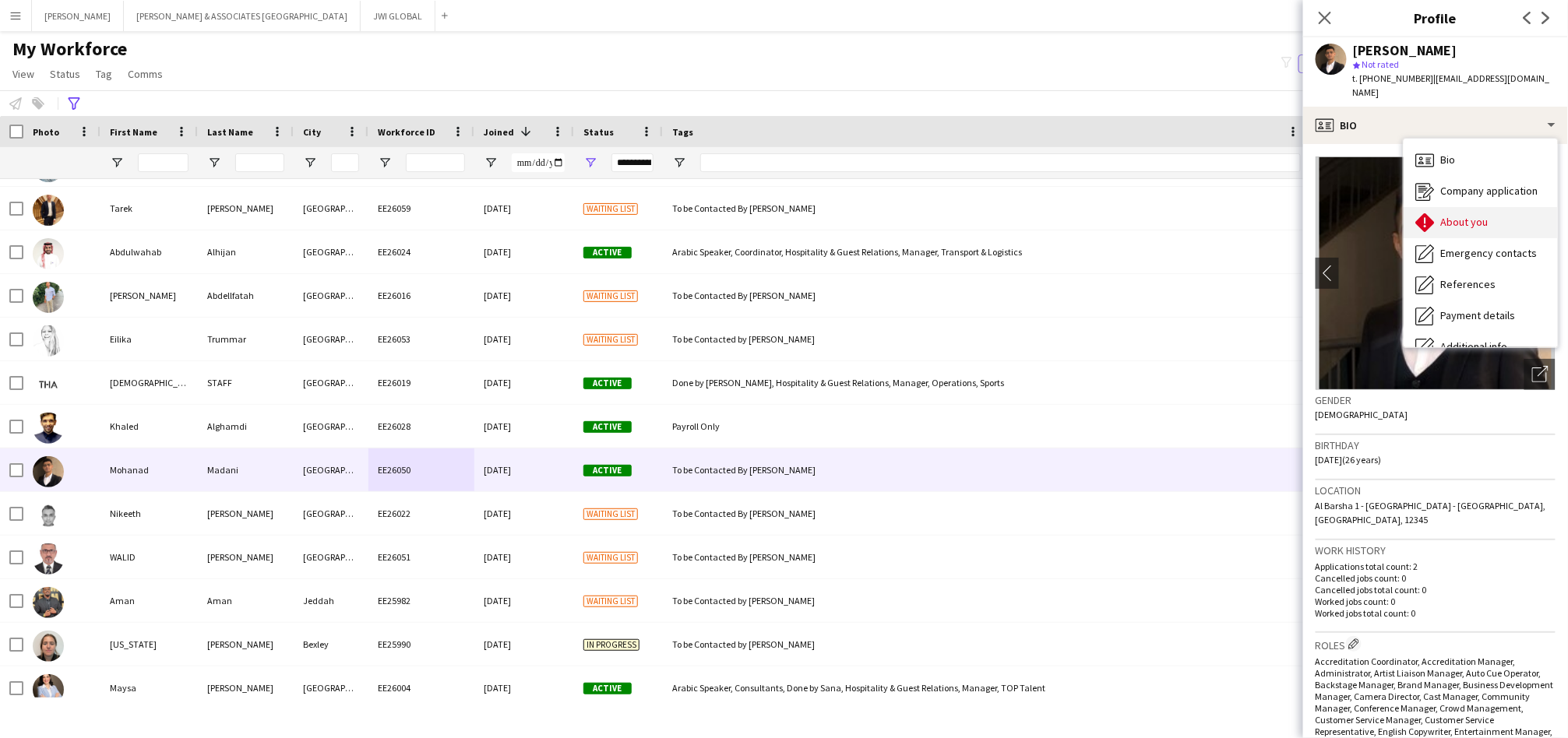
click at [1445, 207] on div "About you About you" at bounding box center [1481, 223] width 154 height 31
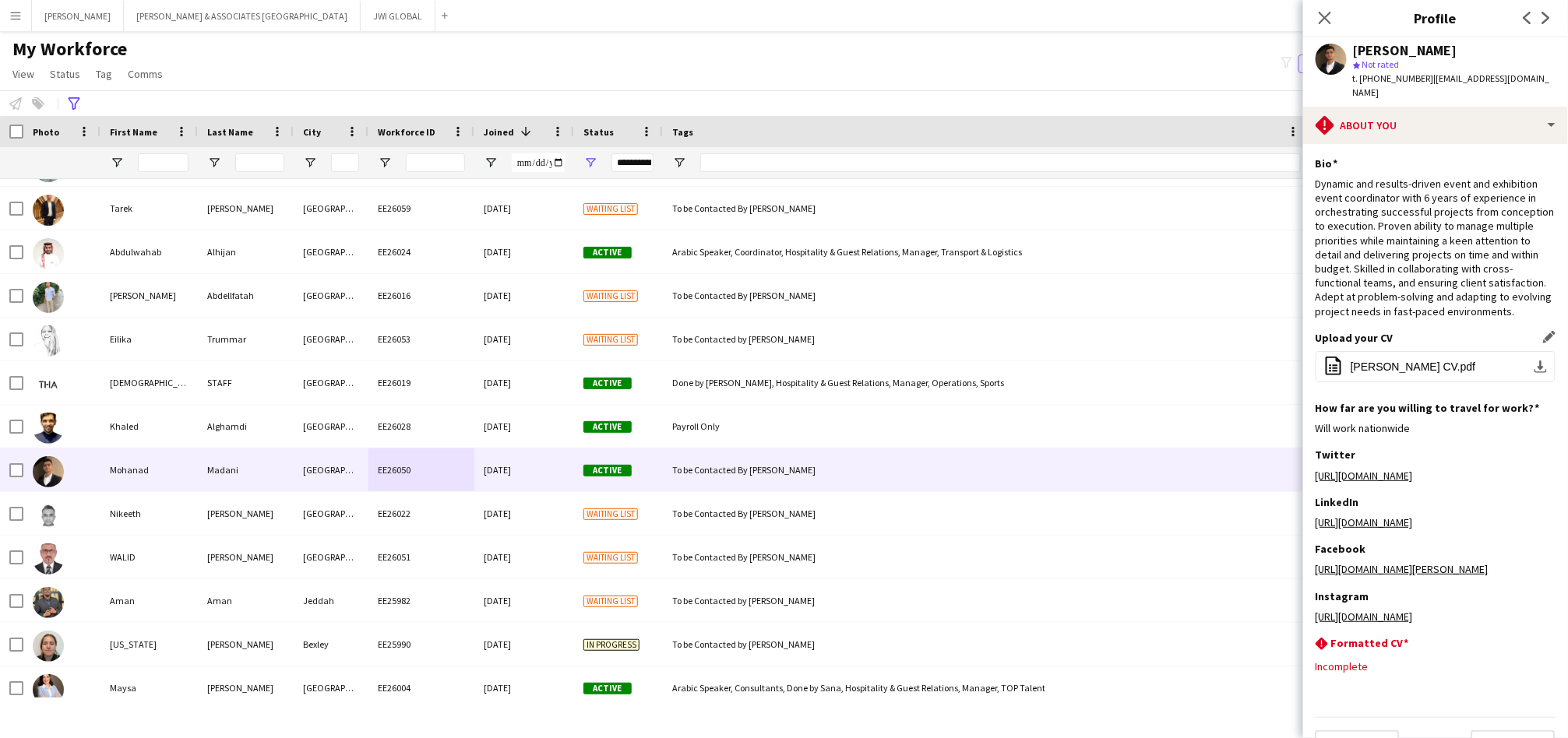
click at [1408, 349] on div "Upload your CV Edit this field office-file-sheet [PERSON_NAME] CV.pdf download-…" at bounding box center [1436, 366] width 240 height 70
click at [1408, 363] on span "[PERSON_NAME] CV.pdf" at bounding box center [1413, 366] width 125 height 13
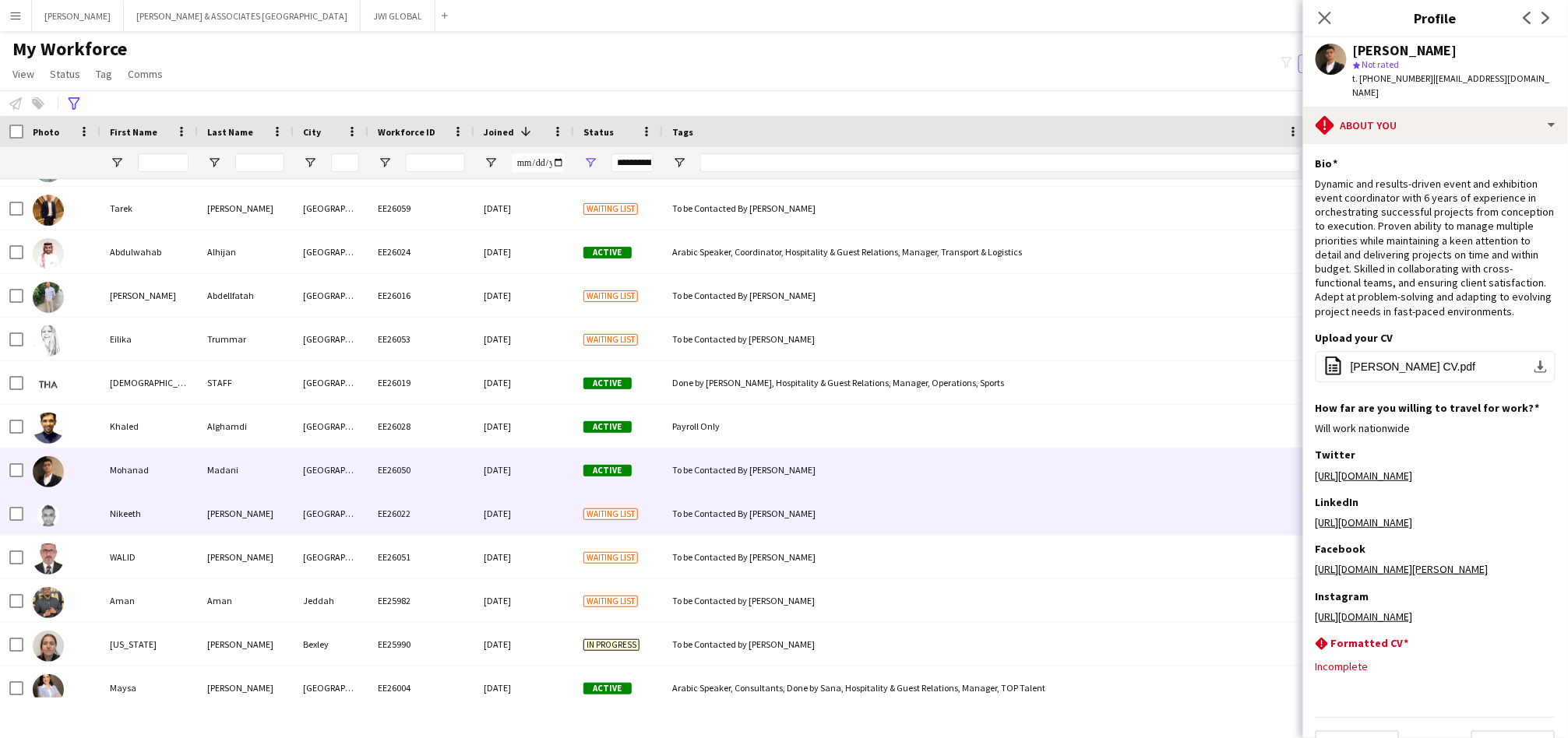
click at [330, 521] on div "[GEOGRAPHIC_DATA]" at bounding box center [330, 513] width 75 height 43
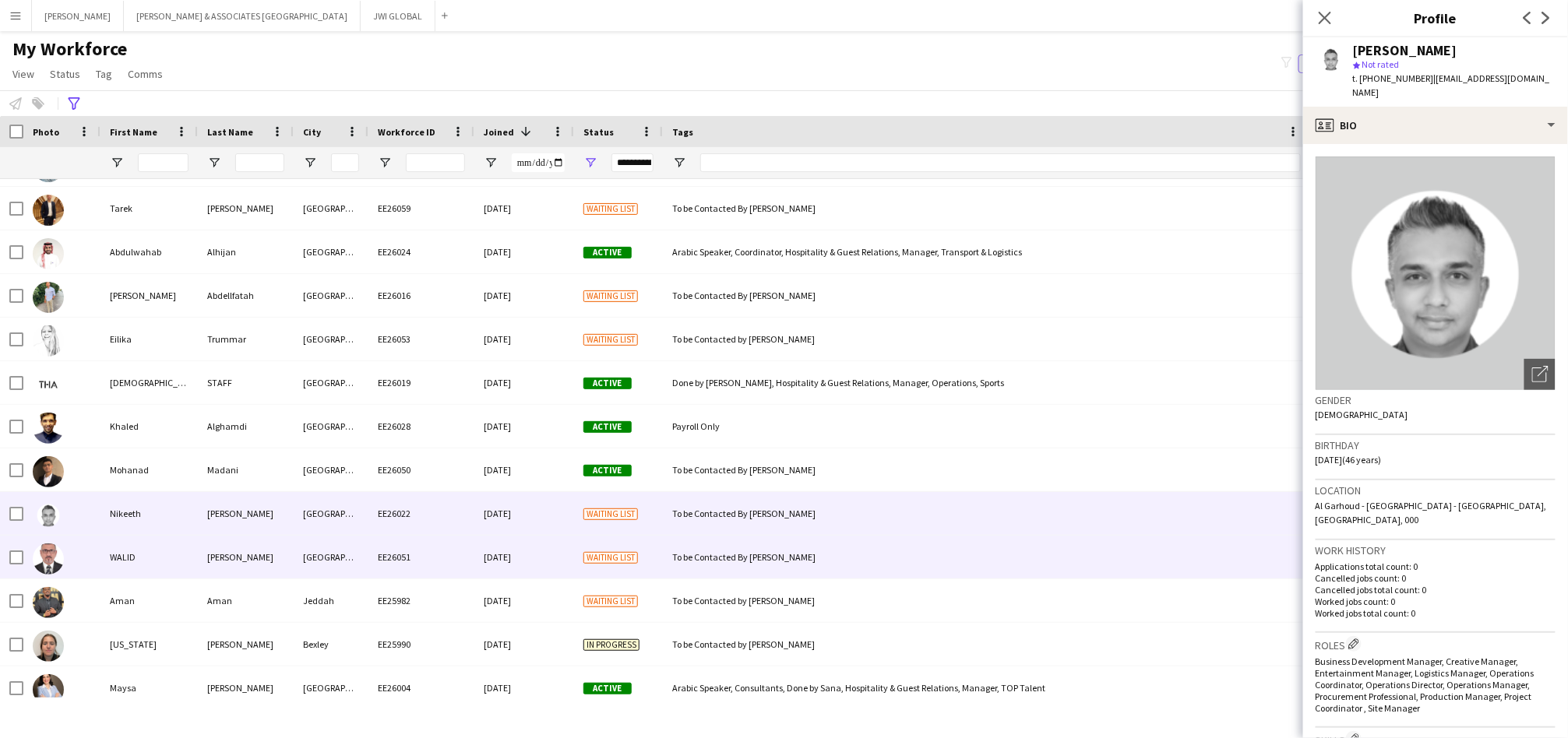
click at [227, 569] on div "[PERSON_NAME]" at bounding box center [245, 557] width 96 height 43
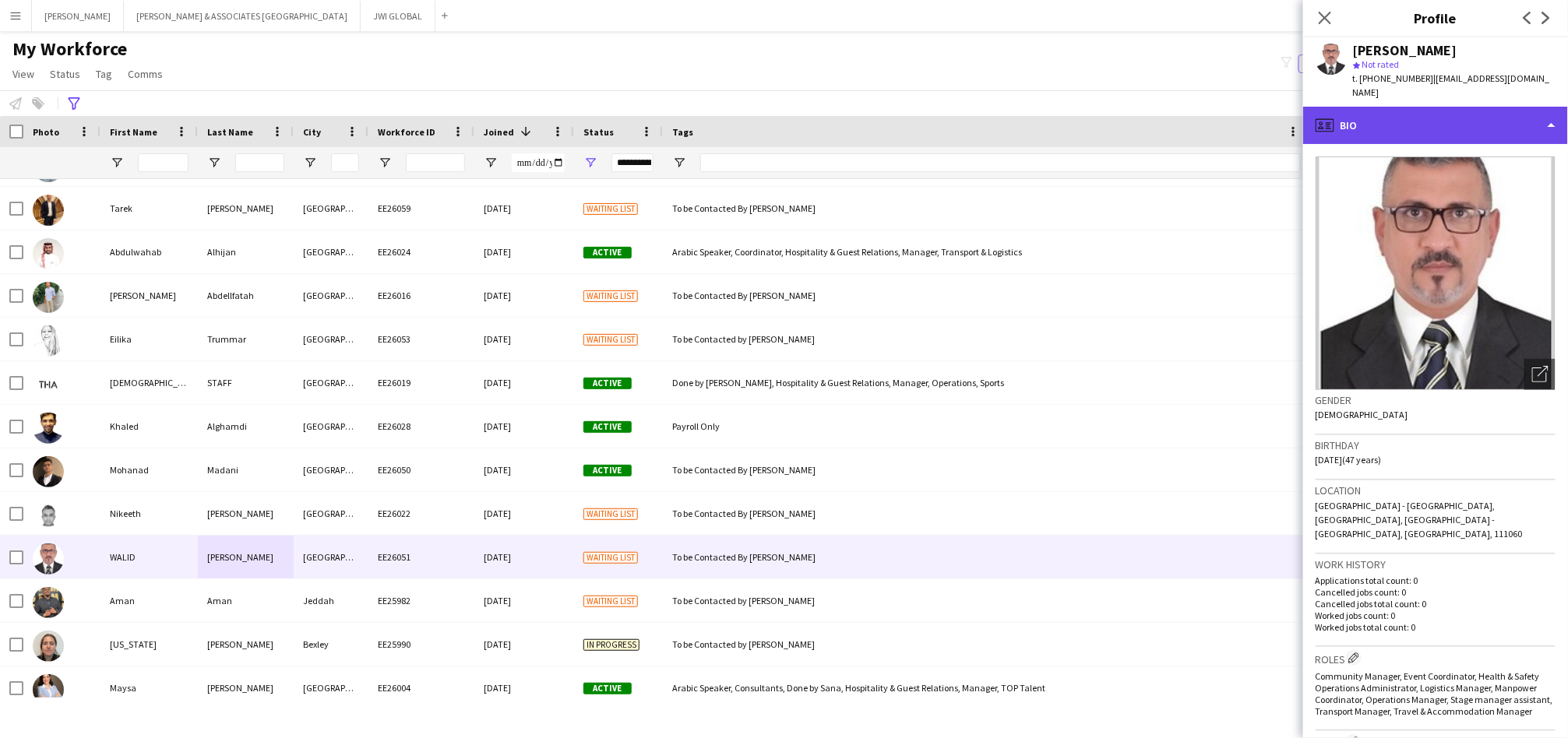
click at [1430, 119] on div "profile Bio" at bounding box center [1435, 125] width 265 height 38
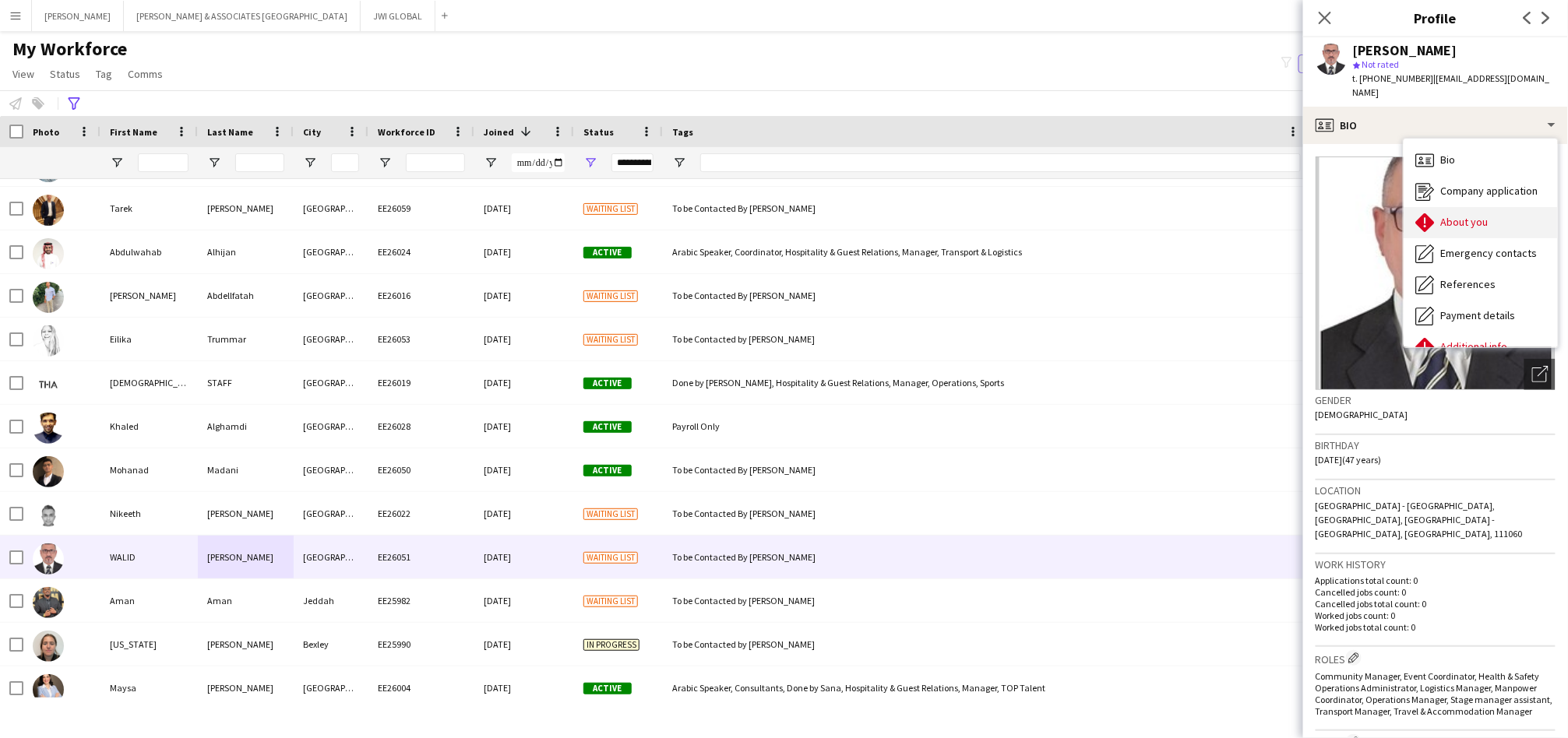
click at [1435, 213] on icon "About you" at bounding box center [1425, 222] width 18 height 18
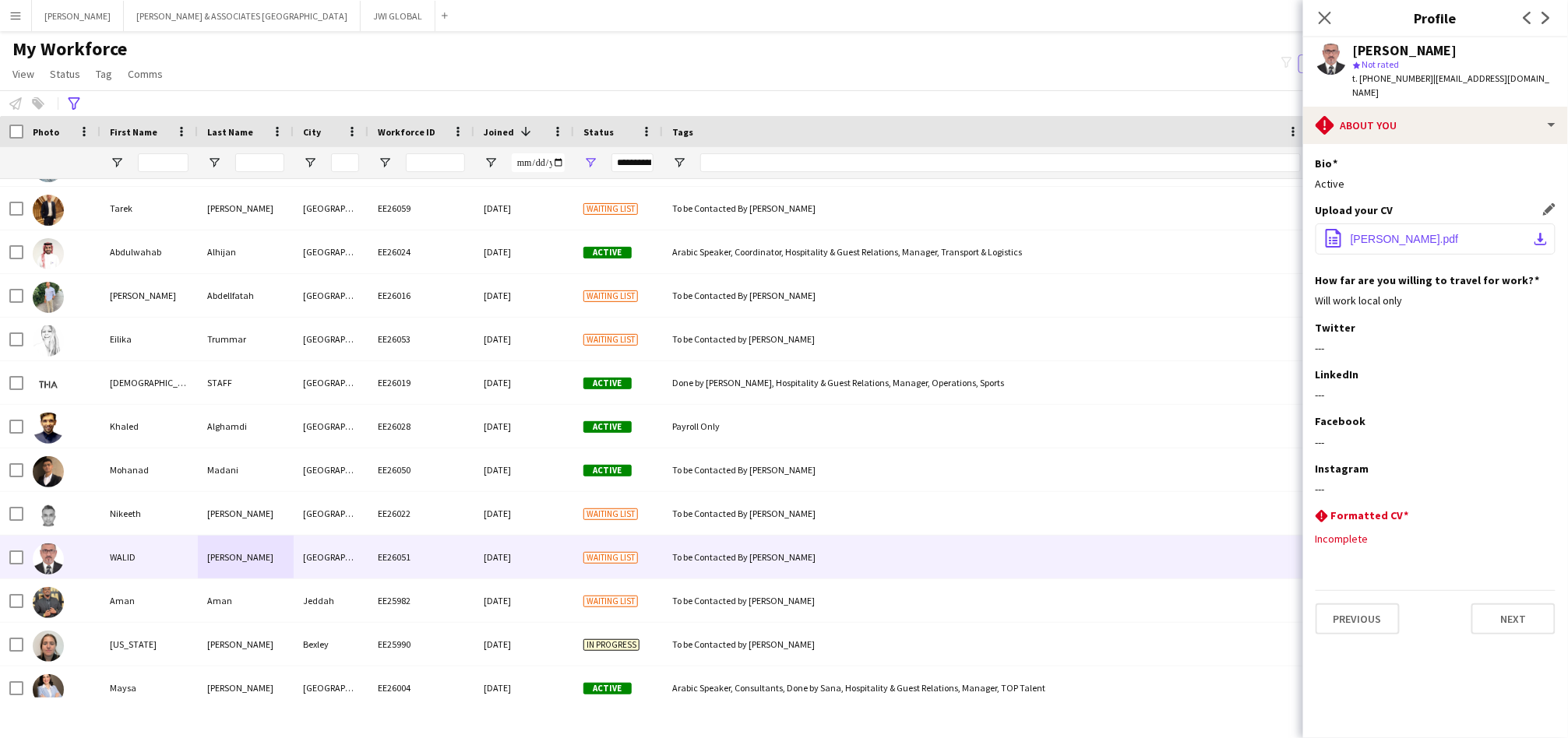
click at [1437, 232] on span "[PERSON_NAME].pdf" at bounding box center [1405, 238] width 109 height 13
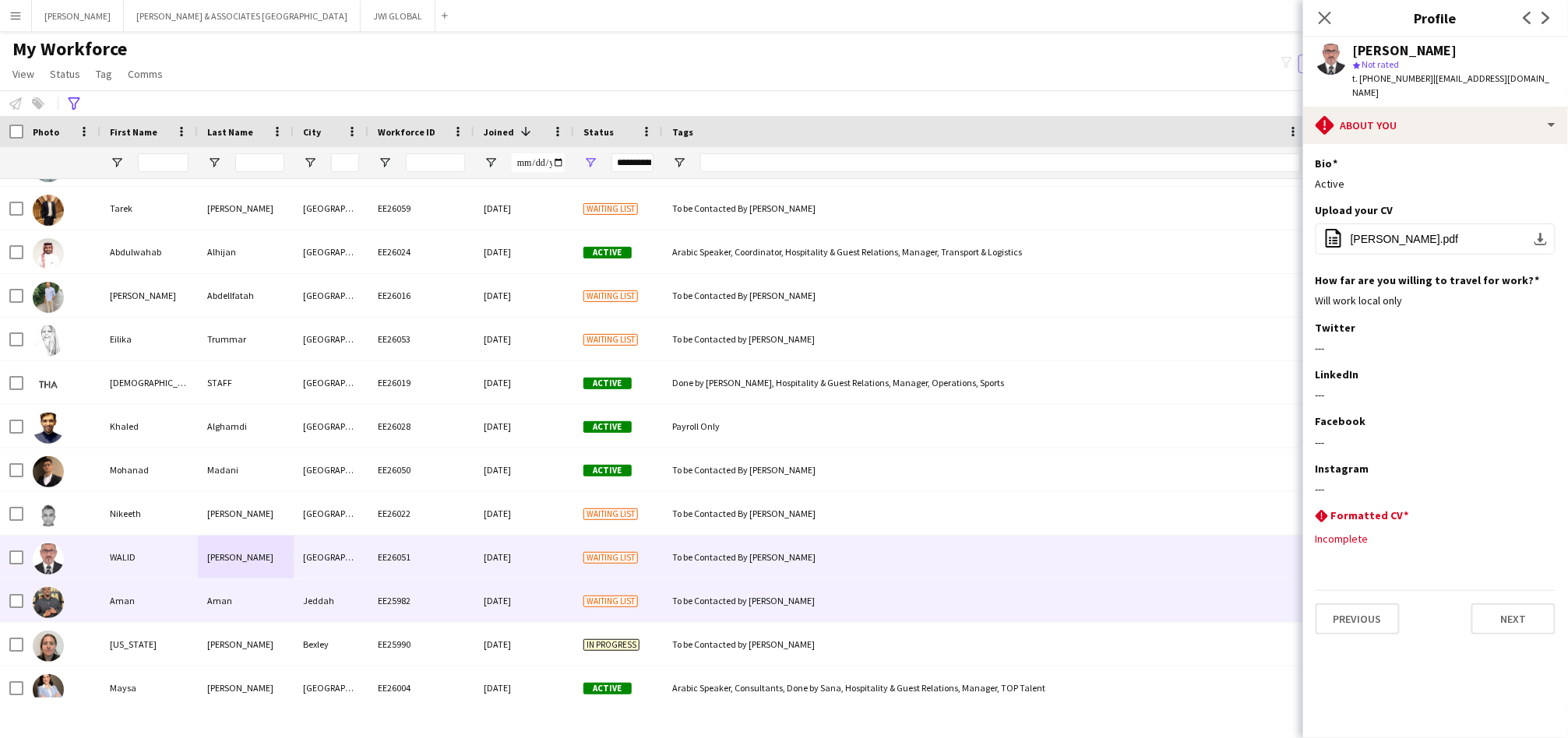
click at [746, 609] on div "To be Contacted by [PERSON_NAME]" at bounding box center [987, 600] width 647 height 43
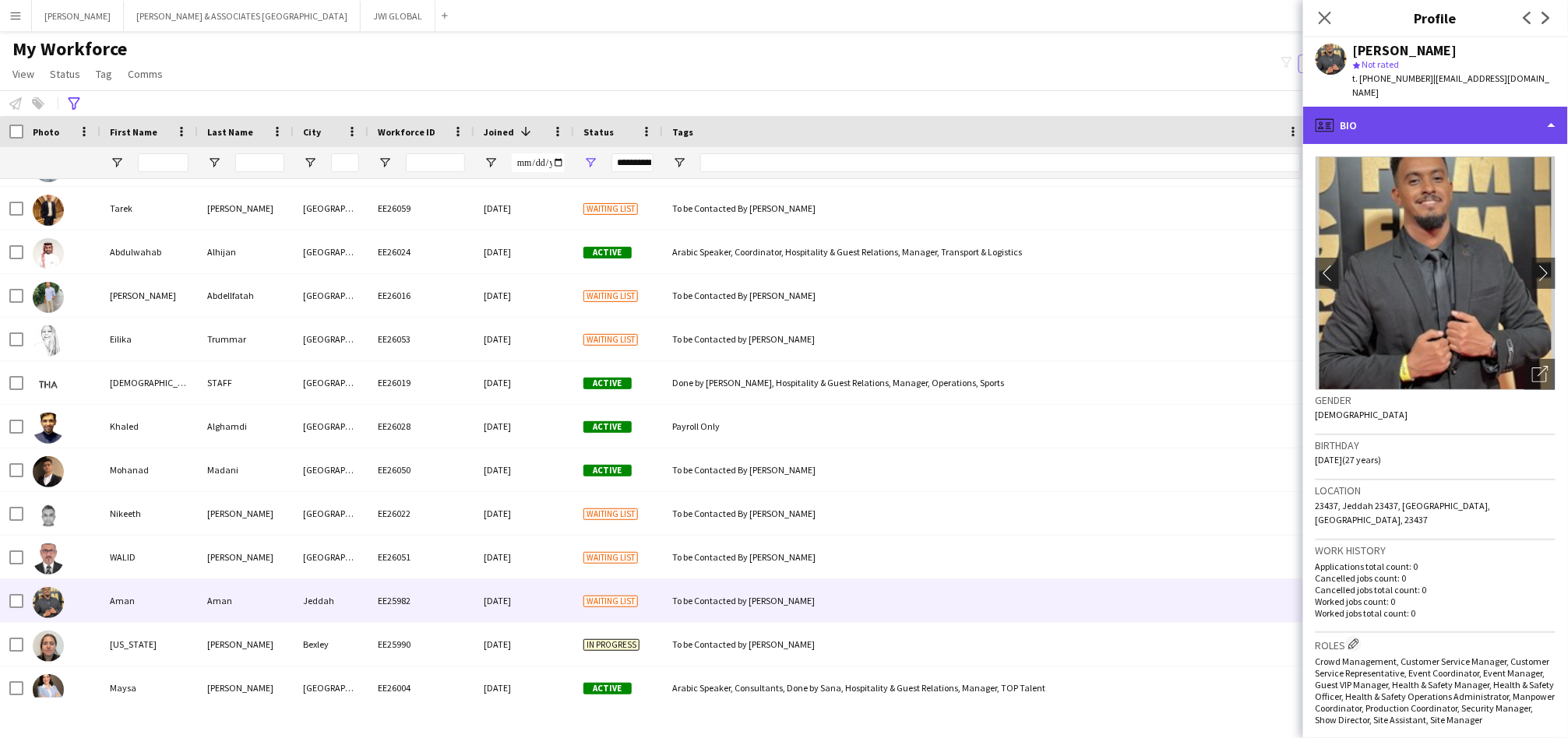
click at [1463, 111] on div "profile Bio" at bounding box center [1435, 125] width 265 height 38
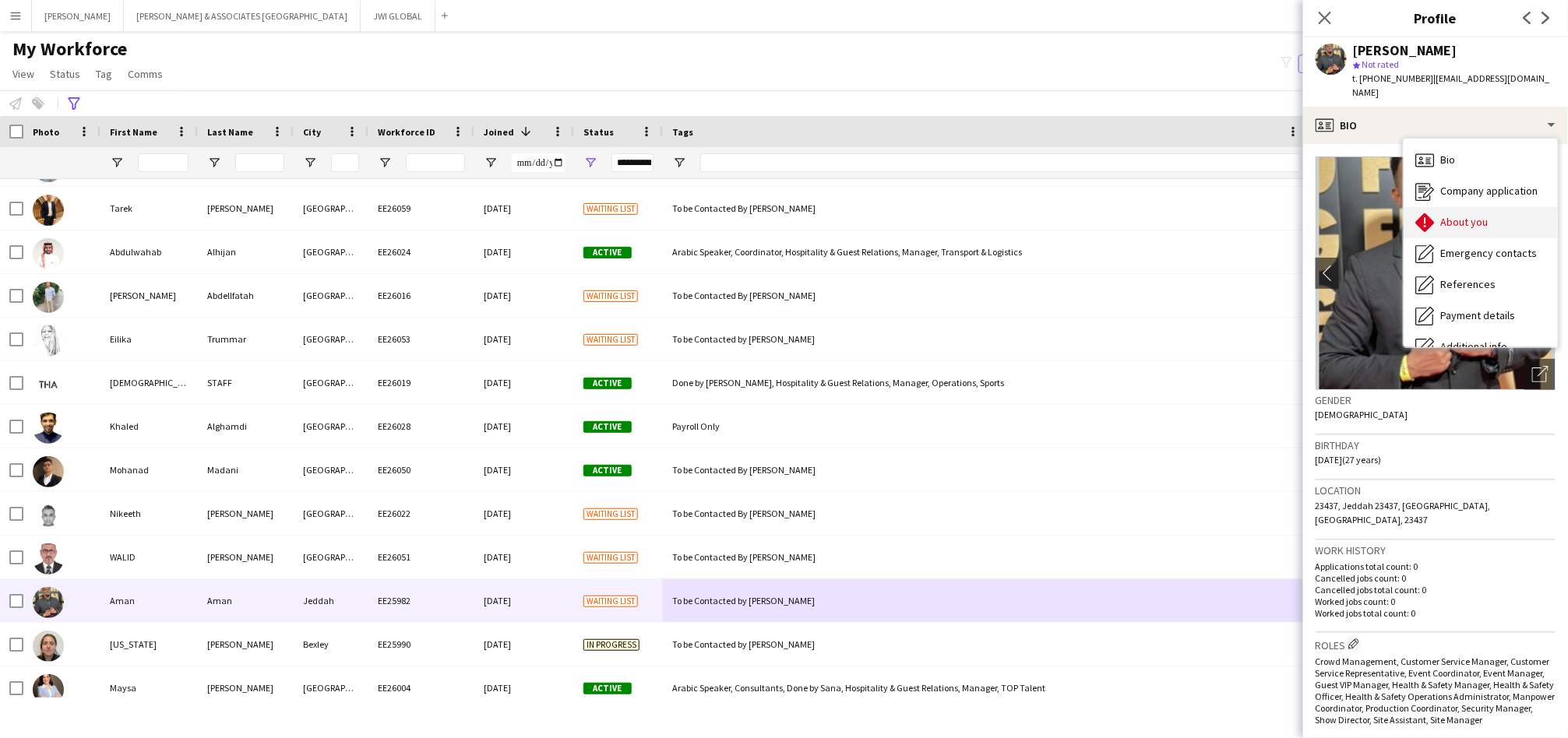
click at [1459, 215] on span "About you" at bounding box center [1464, 222] width 47 height 14
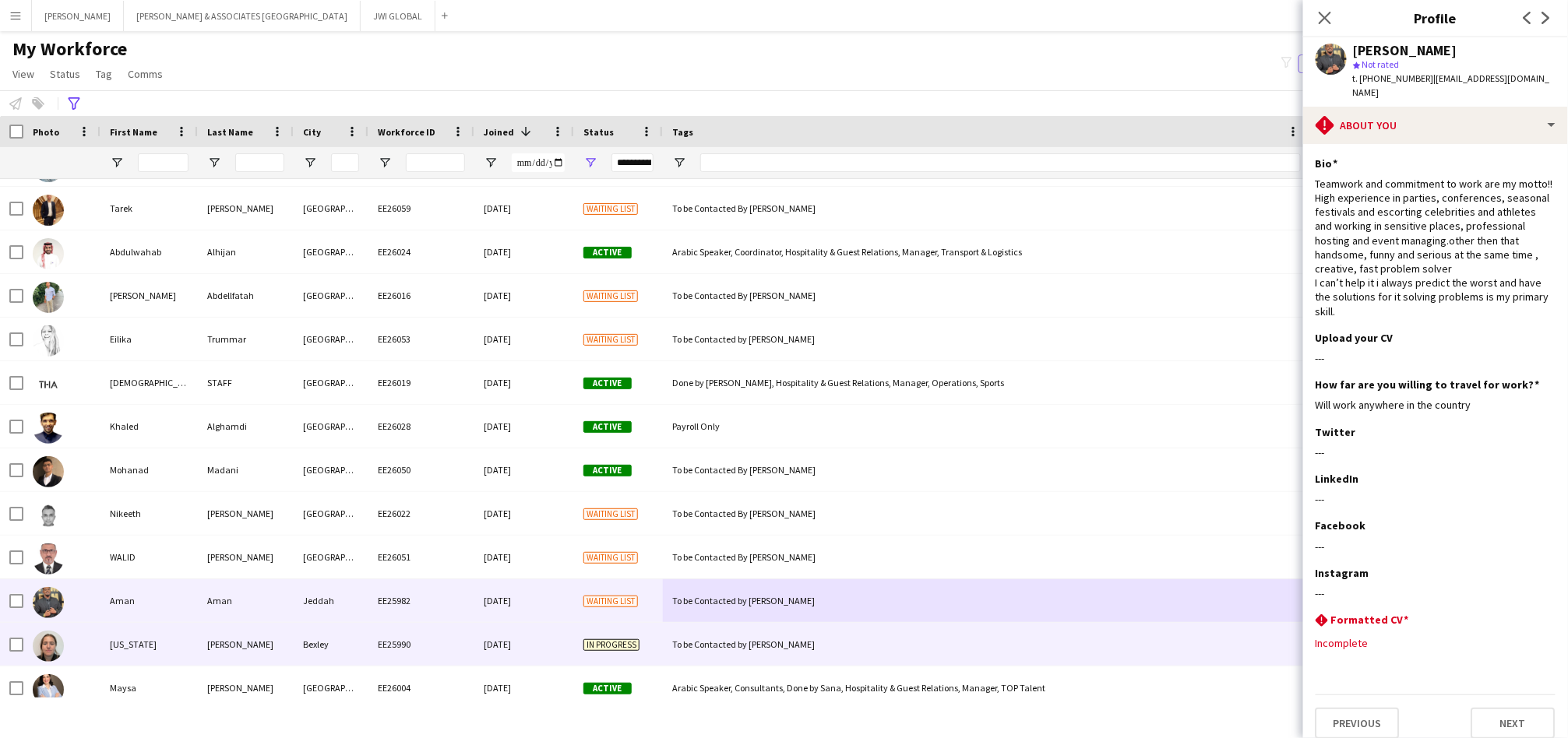
click at [392, 638] on div "EE25990" at bounding box center [421, 644] width 106 height 43
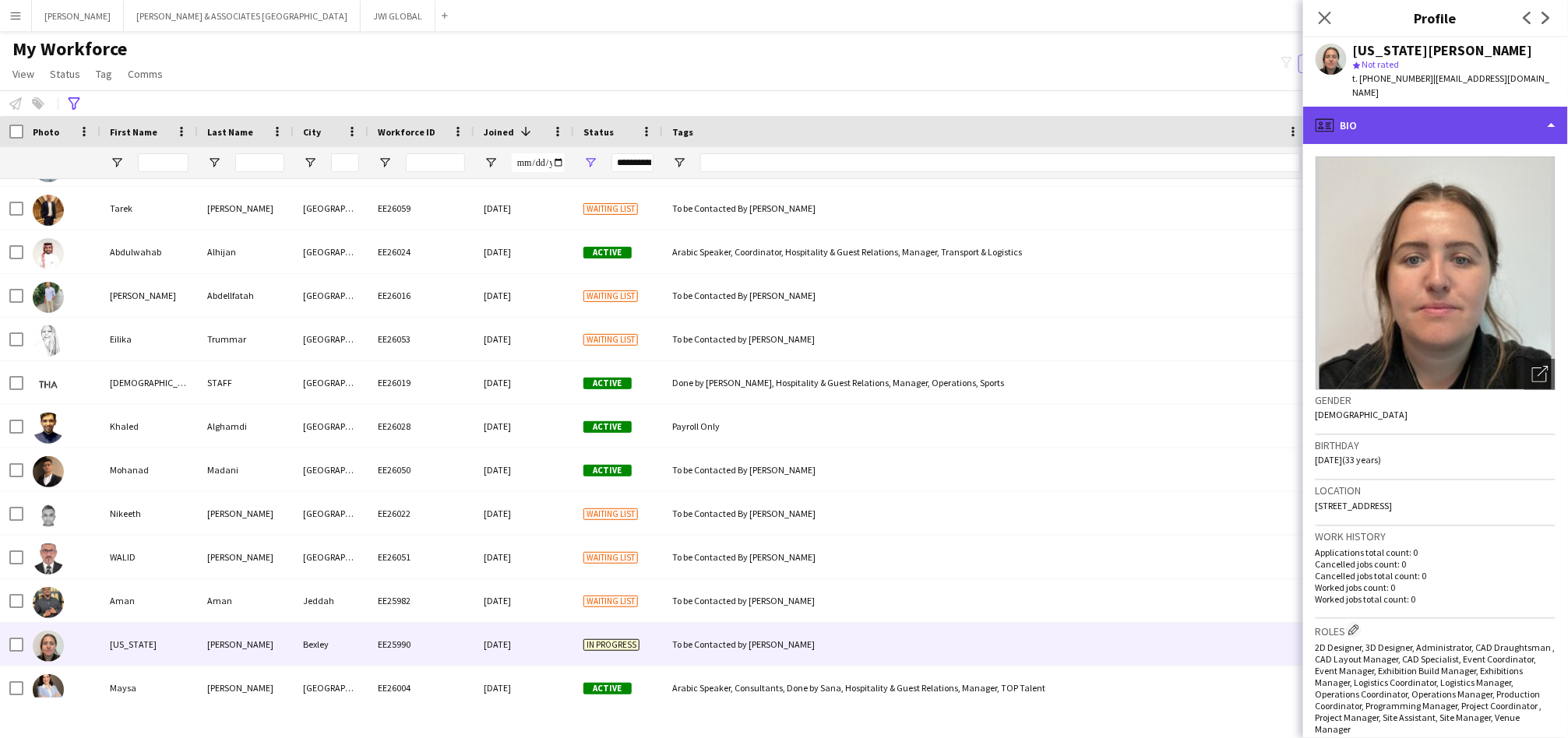
click at [1384, 121] on div "profile Bio" at bounding box center [1435, 125] width 265 height 38
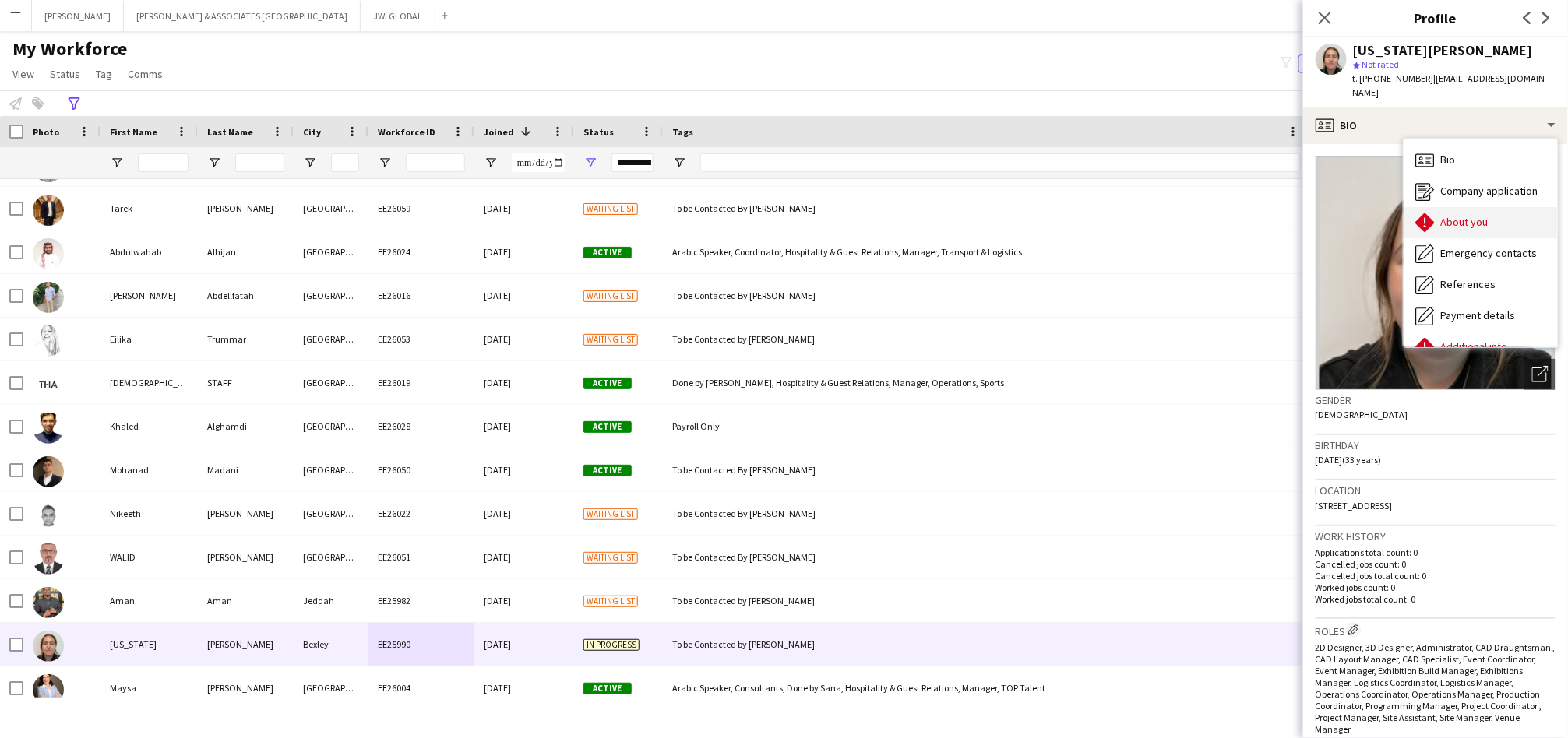
click at [1450, 215] on span "About you" at bounding box center [1464, 222] width 47 height 14
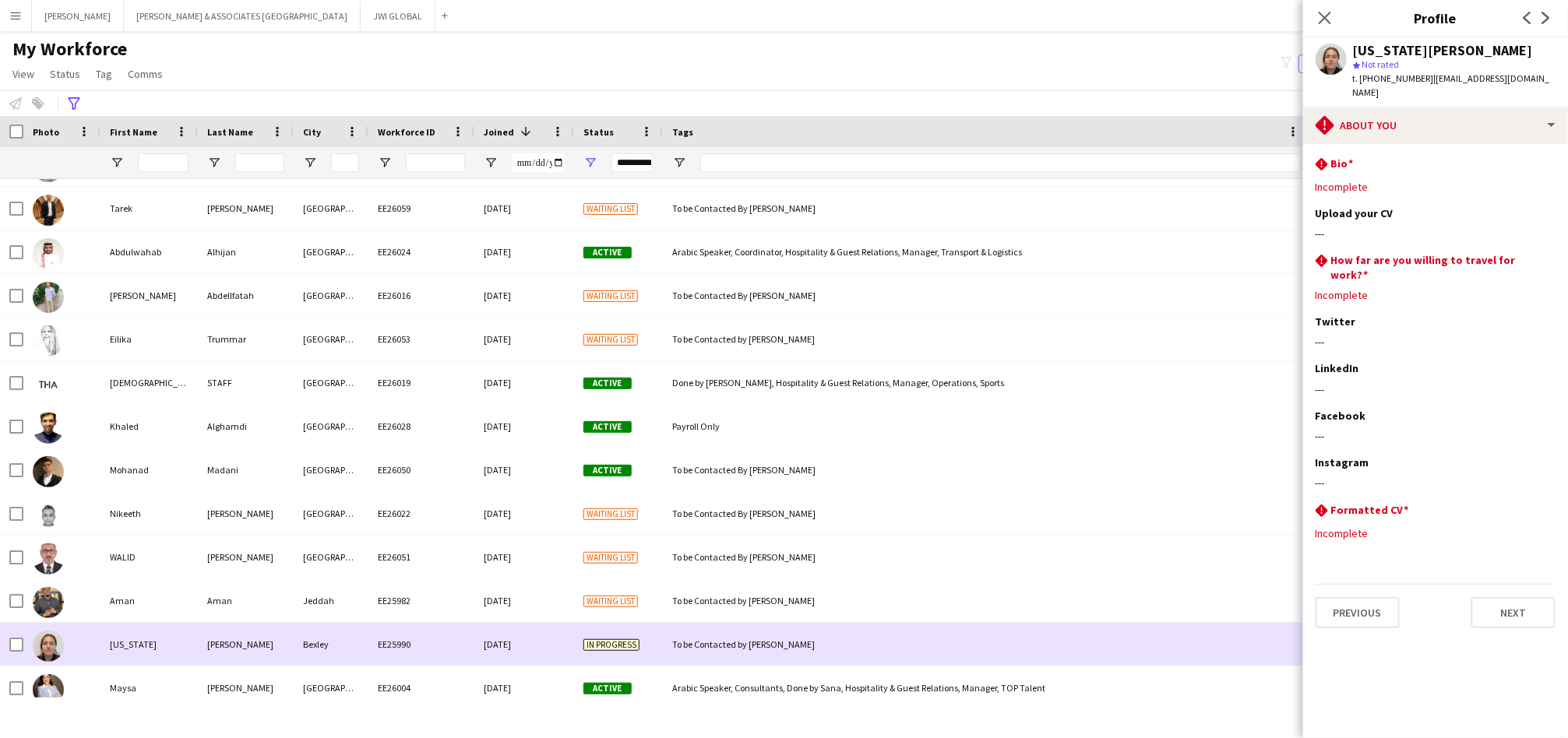
click at [215, 630] on div "[PERSON_NAME]" at bounding box center [245, 644] width 96 height 43
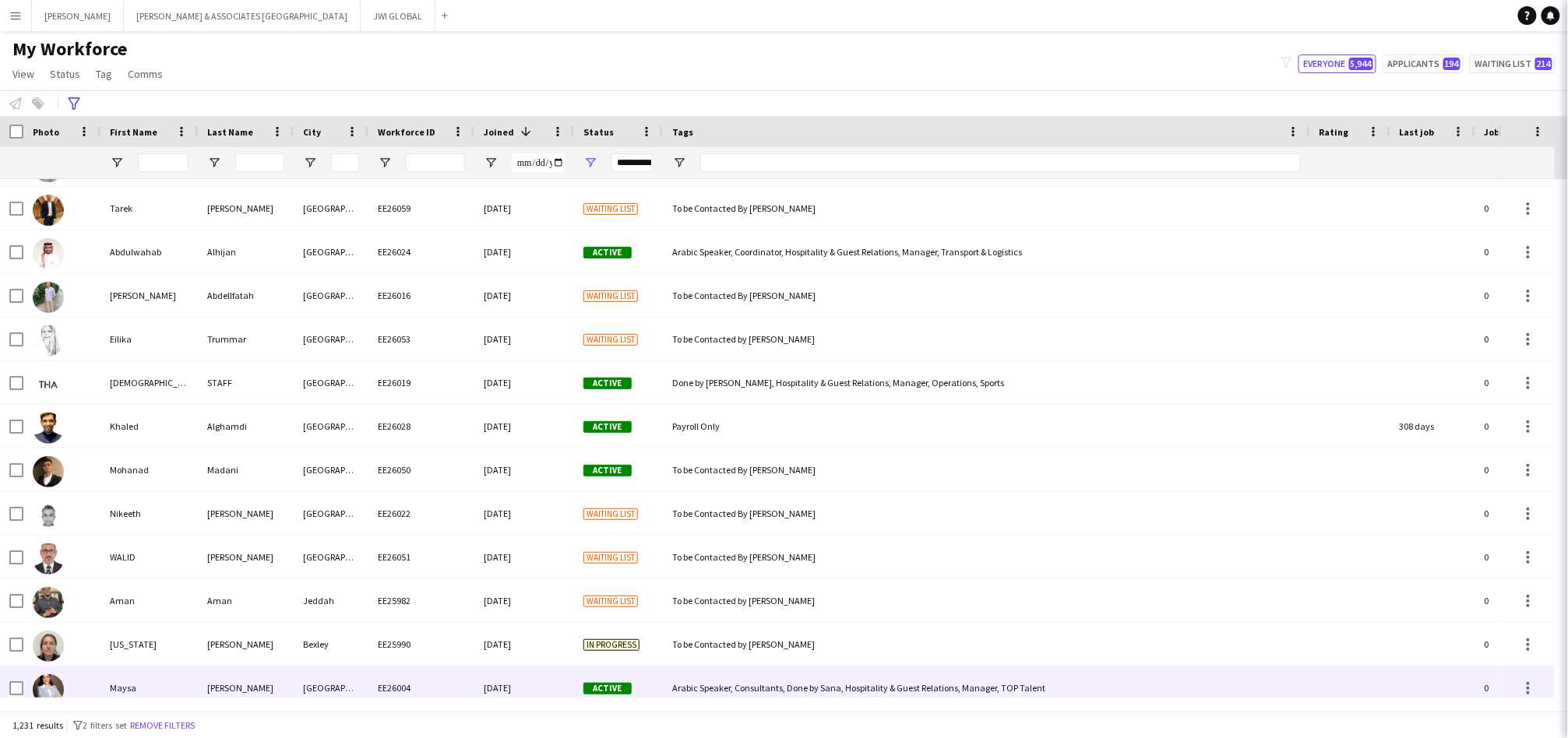
click at [220, 680] on div "[PERSON_NAME]" at bounding box center [245, 688] width 96 height 43
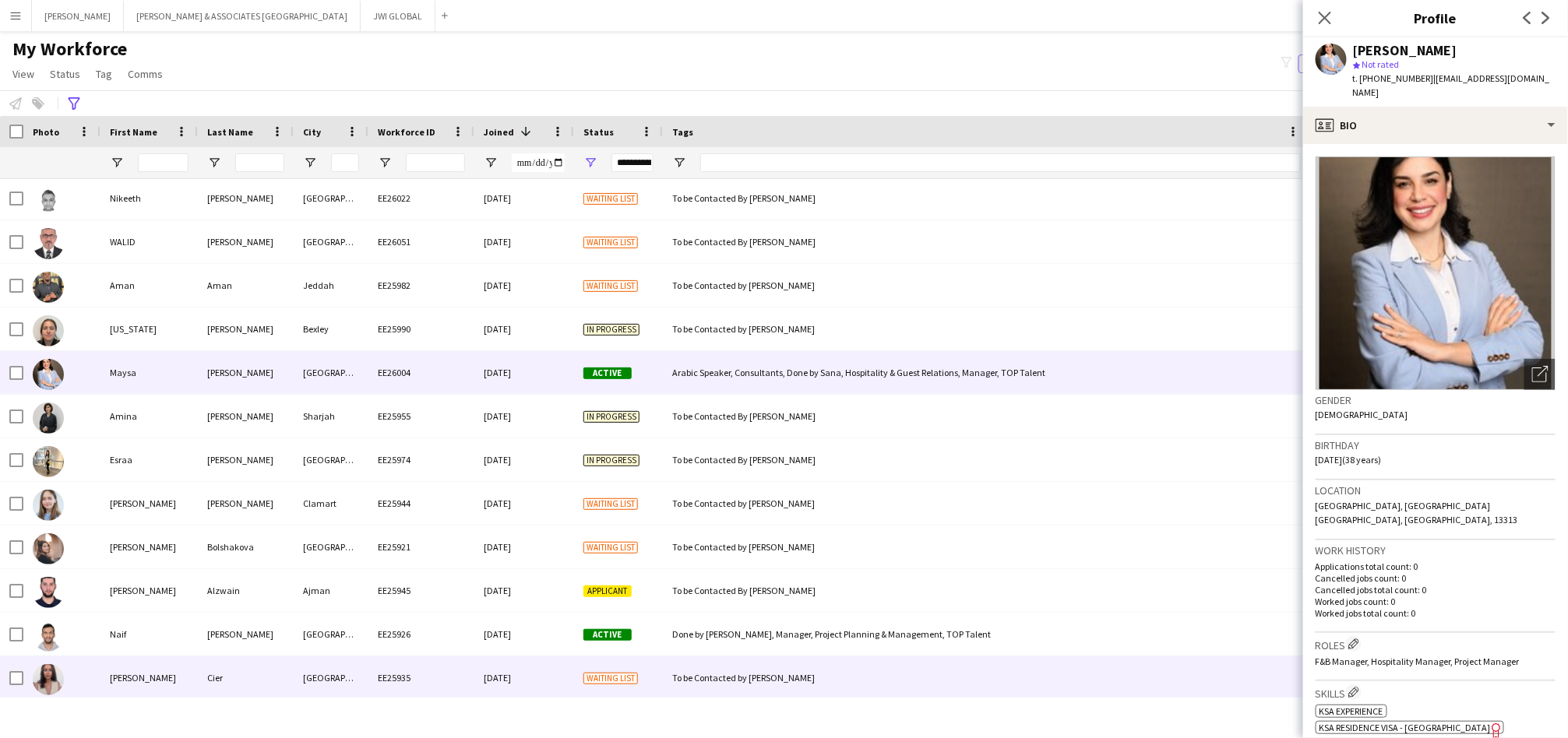
scroll to position [3172, 0]
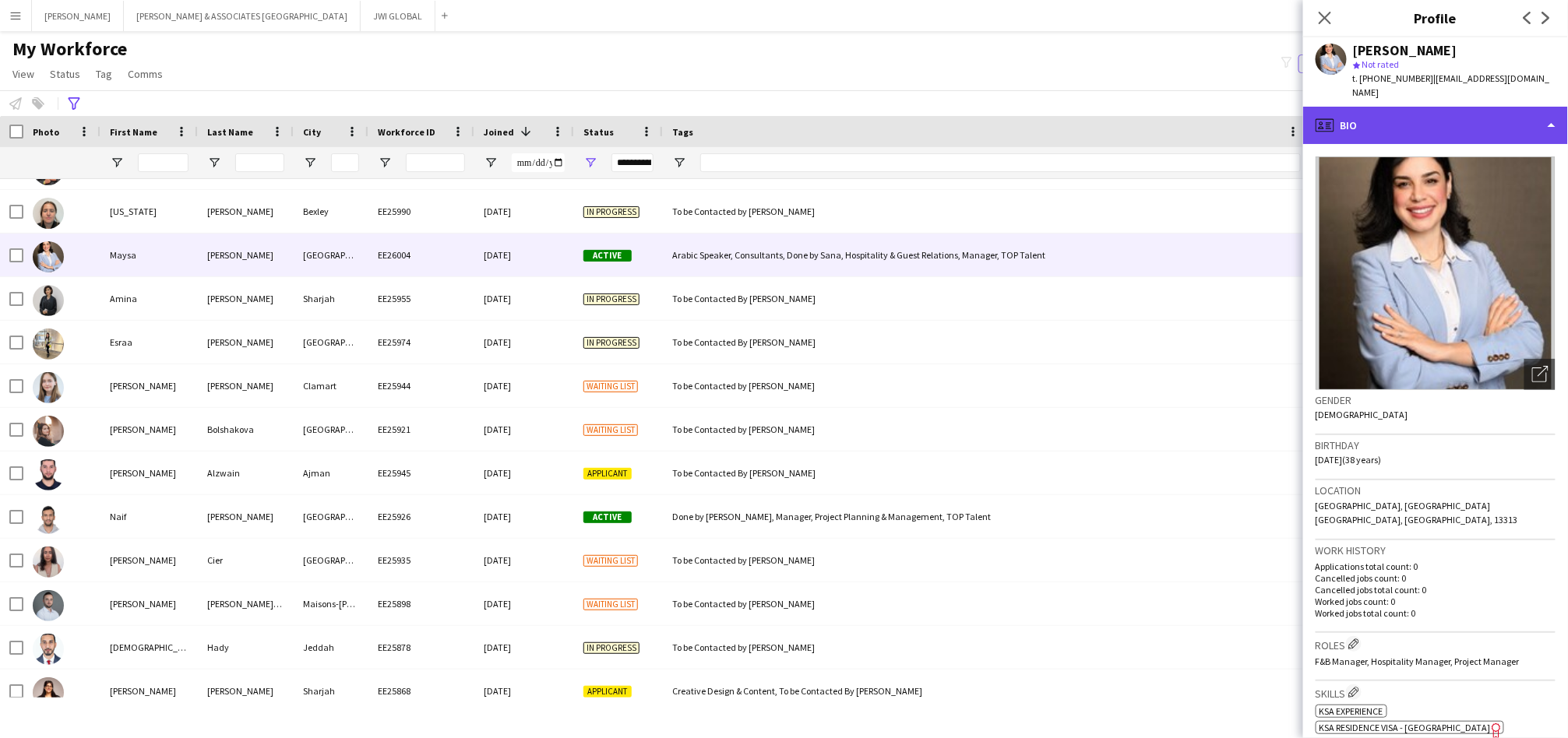
click at [1412, 114] on div "profile Bio" at bounding box center [1435, 125] width 265 height 38
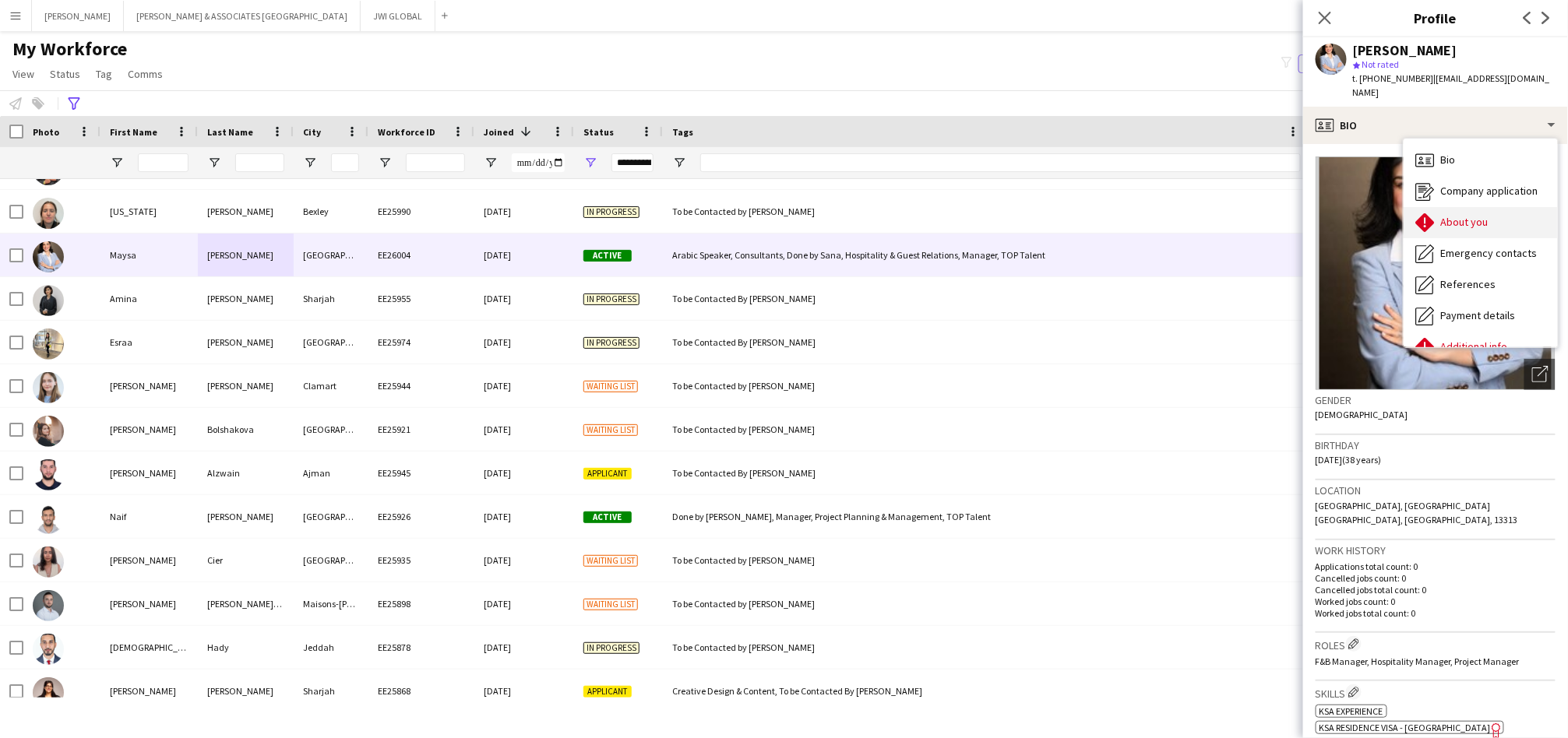
click at [1416, 207] on div "About you About you" at bounding box center [1481, 223] width 154 height 31
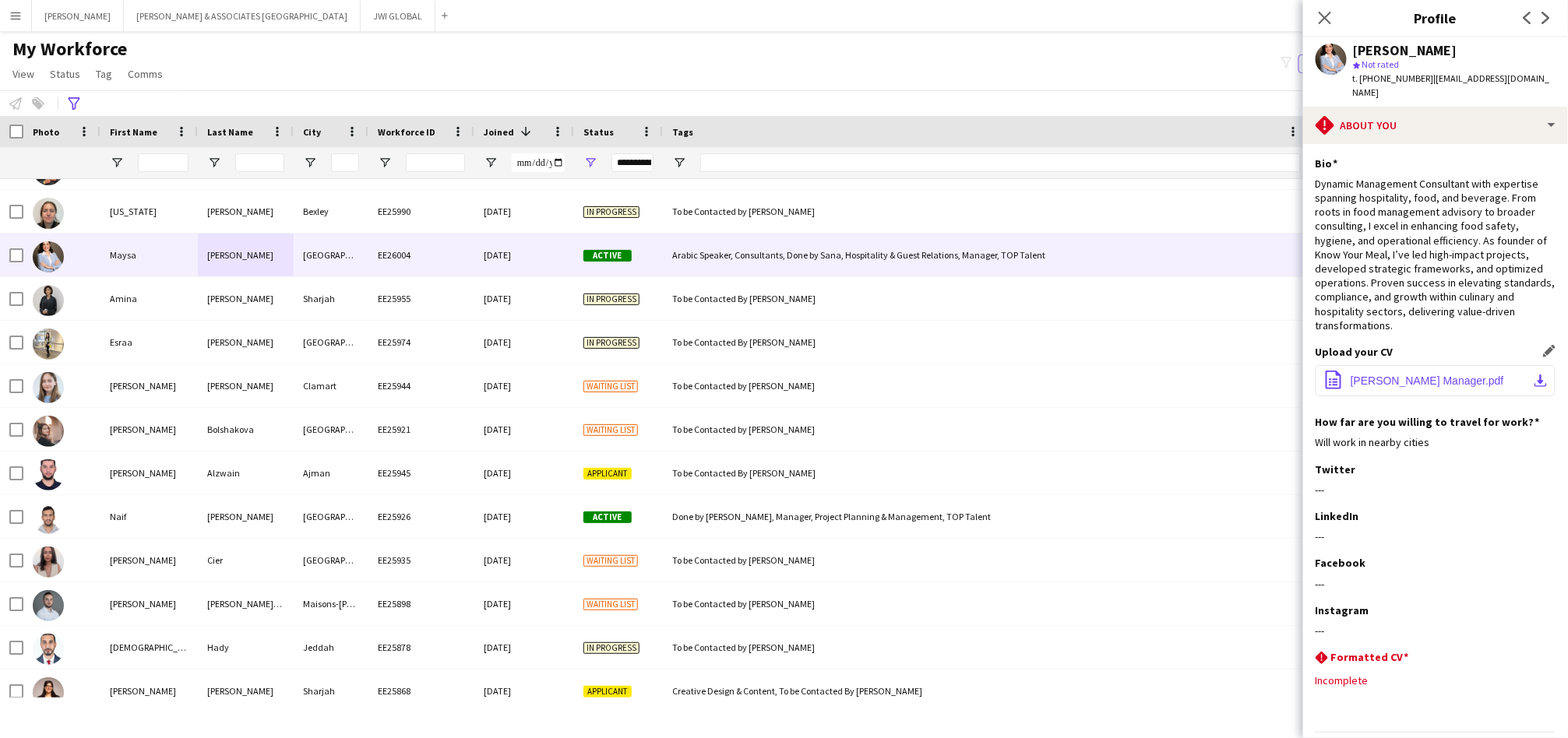
click at [1402, 375] on span "[PERSON_NAME] Manager.pdf" at bounding box center [1427, 381] width 153 height 13
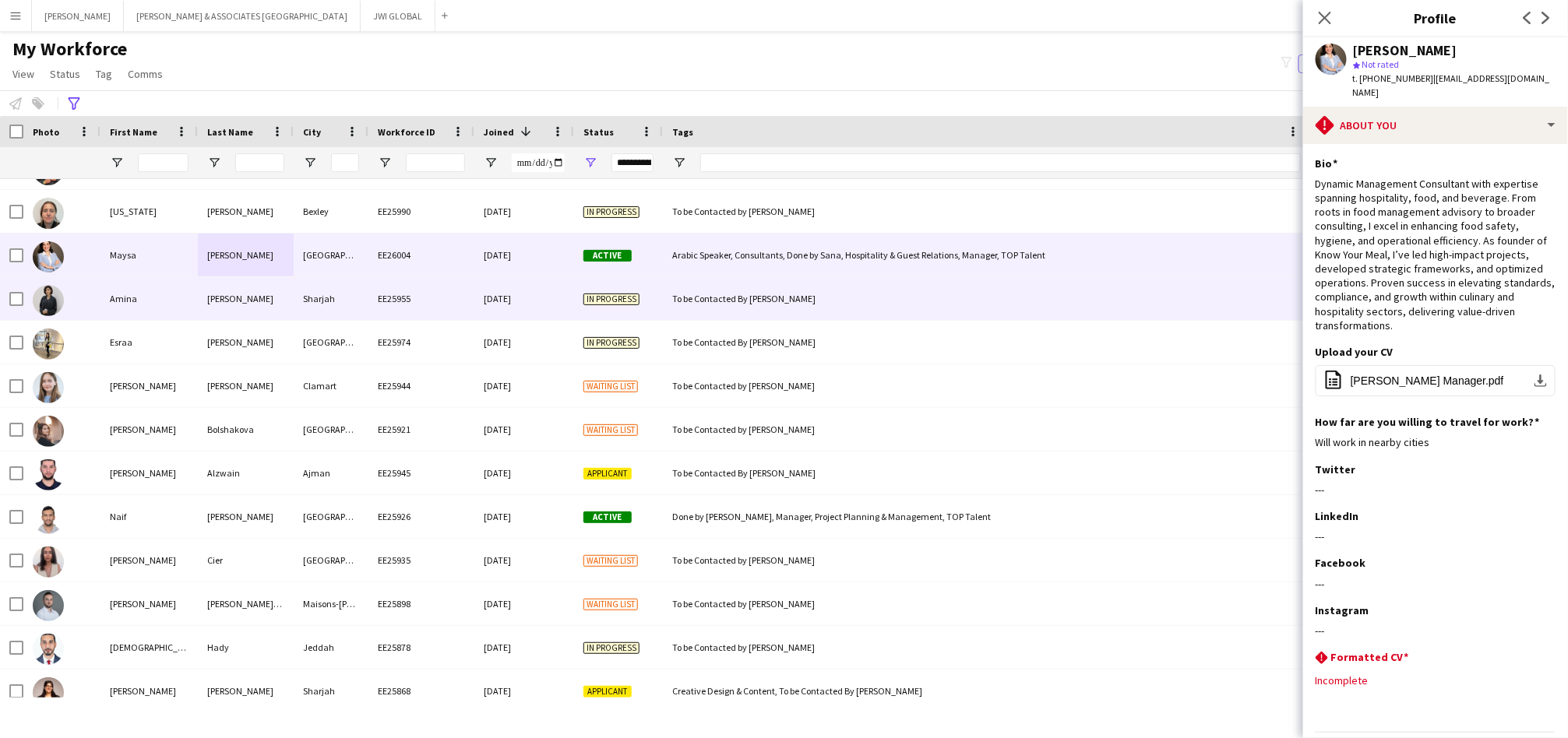
click at [240, 300] on div "[PERSON_NAME]" at bounding box center [245, 298] width 96 height 43
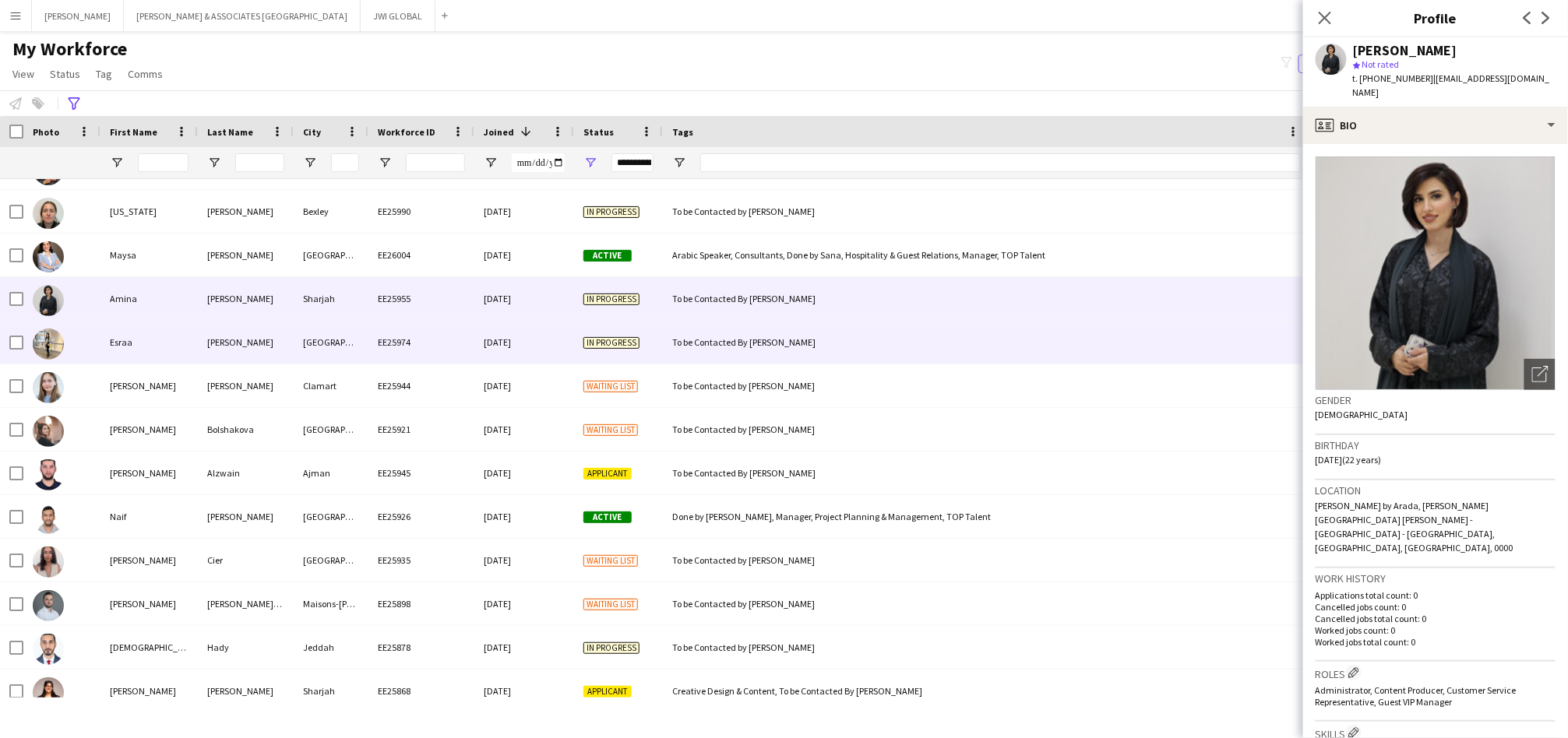
click at [359, 348] on div "[GEOGRAPHIC_DATA]" at bounding box center [330, 342] width 75 height 43
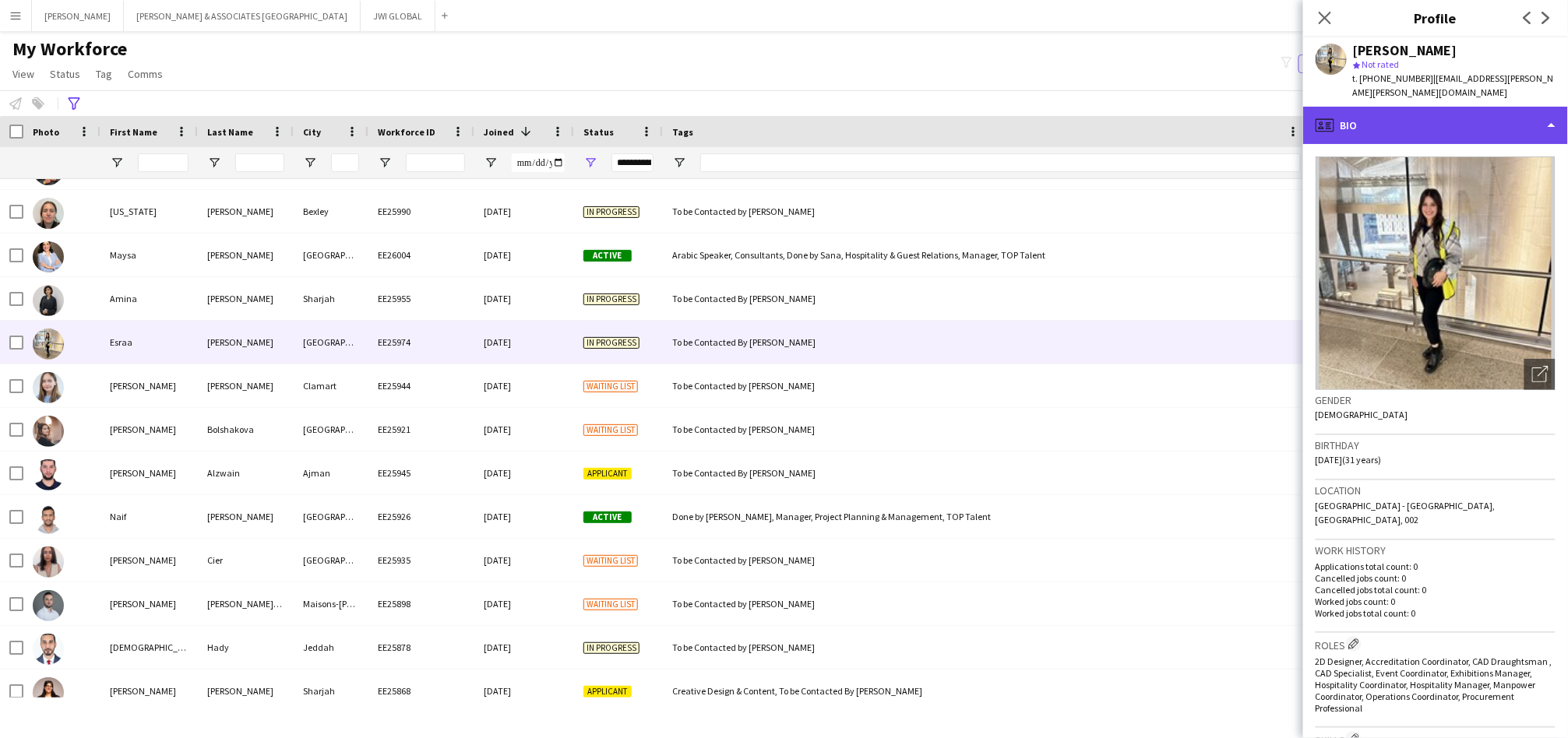
click at [1369, 119] on div "profile Bio" at bounding box center [1435, 125] width 265 height 38
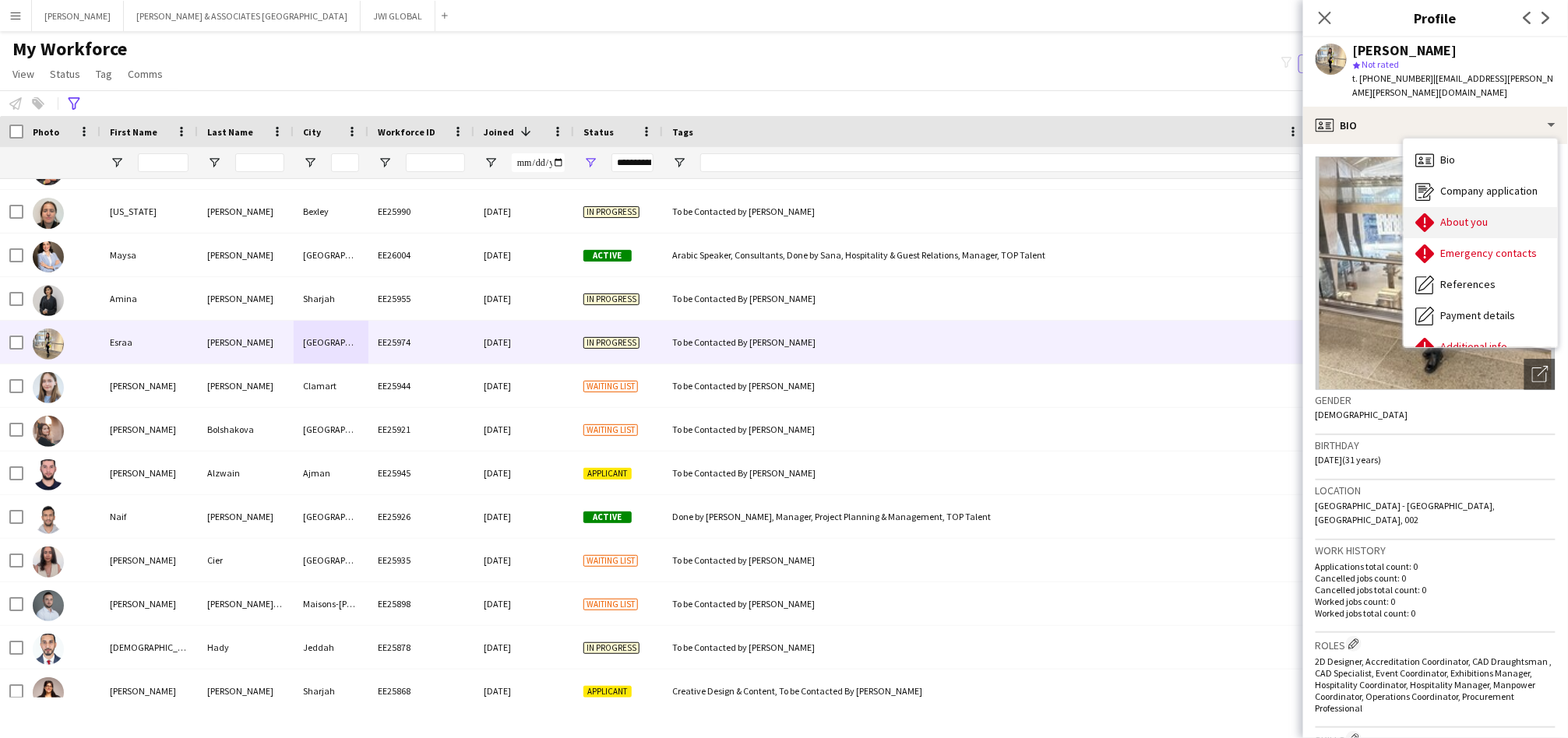
click at [1457, 225] on span "About you" at bounding box center [1464, 222] width 47 height 14
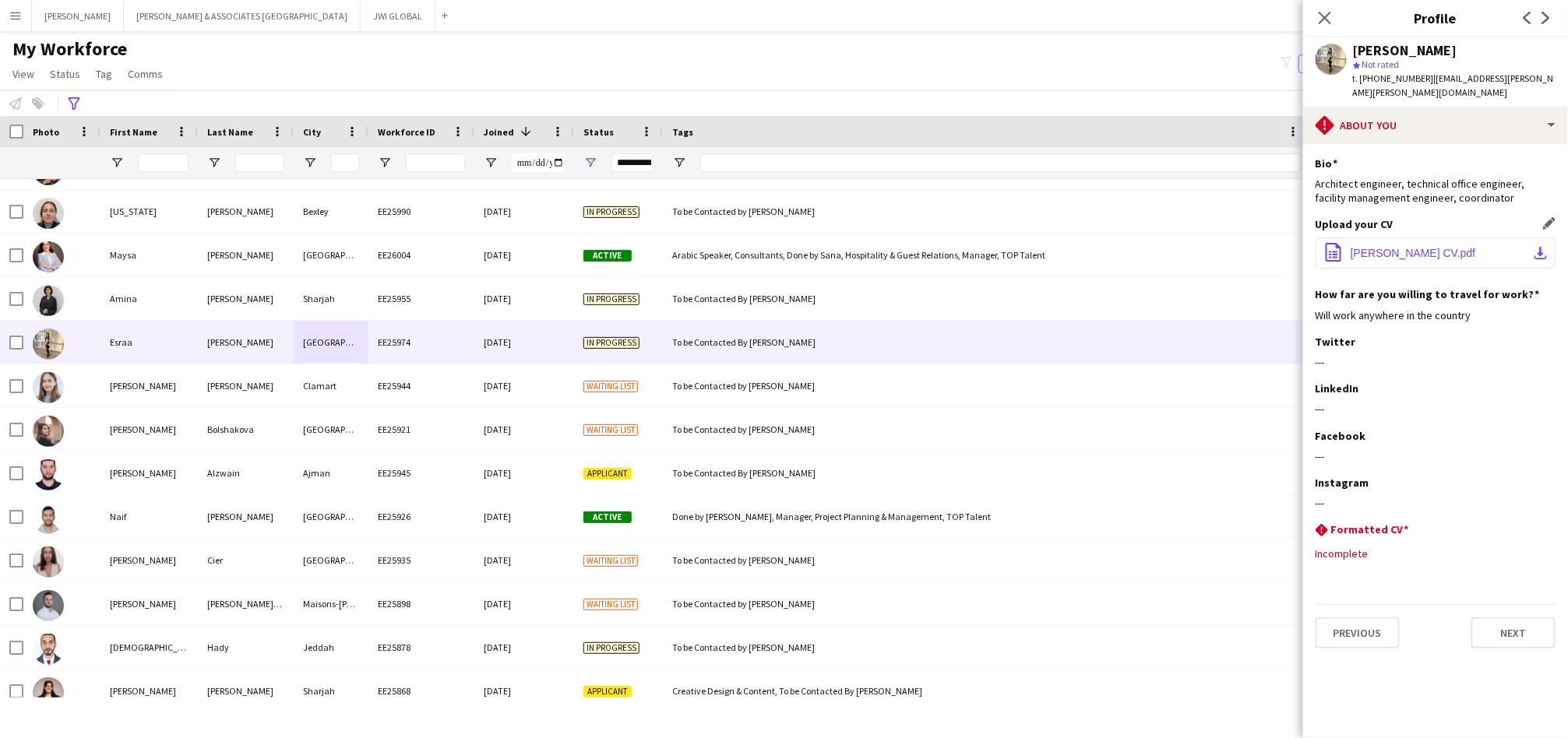
click at [1436, 256] on span "[PERSON_NAME] CV.pdf" at bounding box center [1413, 253] width 125 height 13
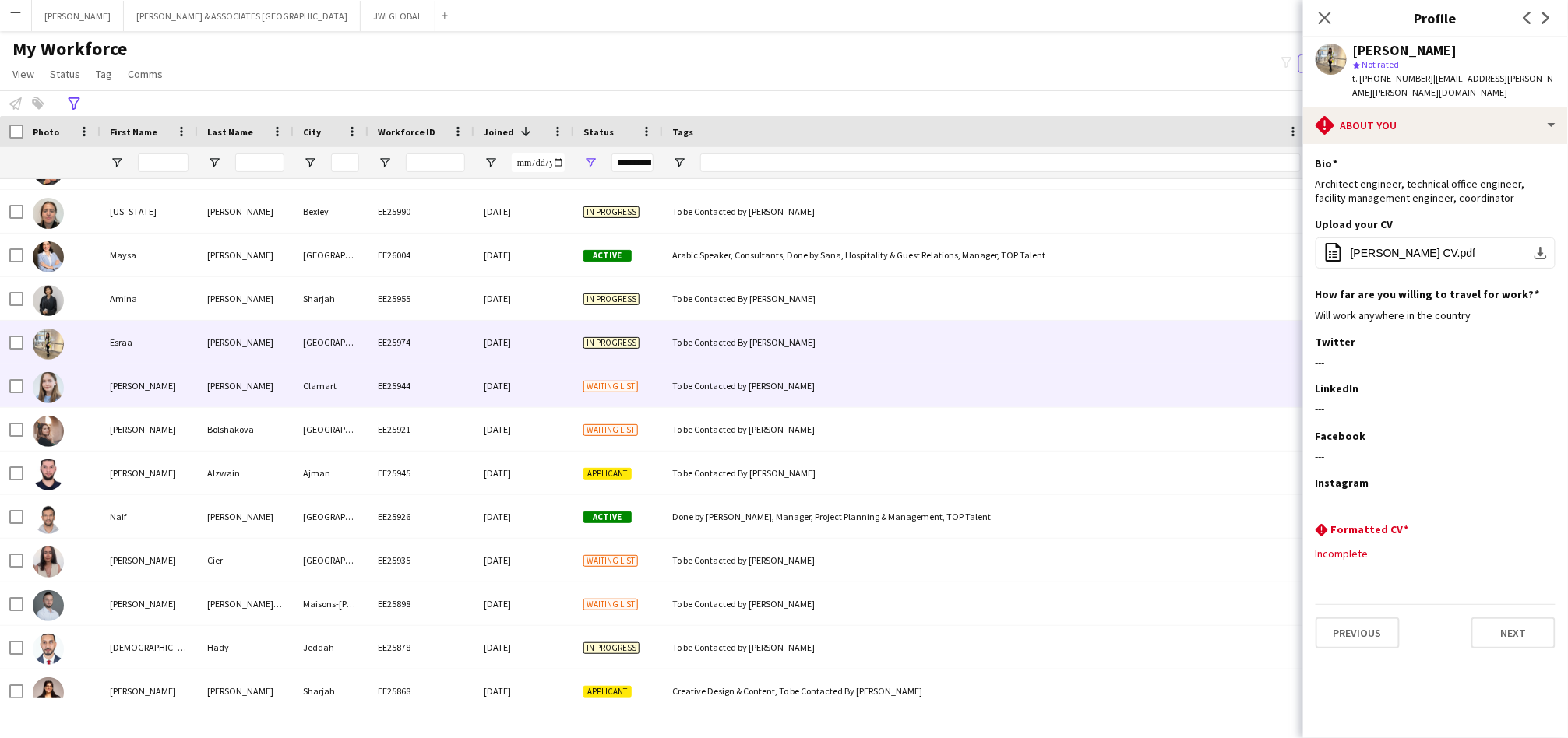
click at [248, 395] on div "[PERSON_NAME]" at bounding box center [245, 385] width 96 height 43
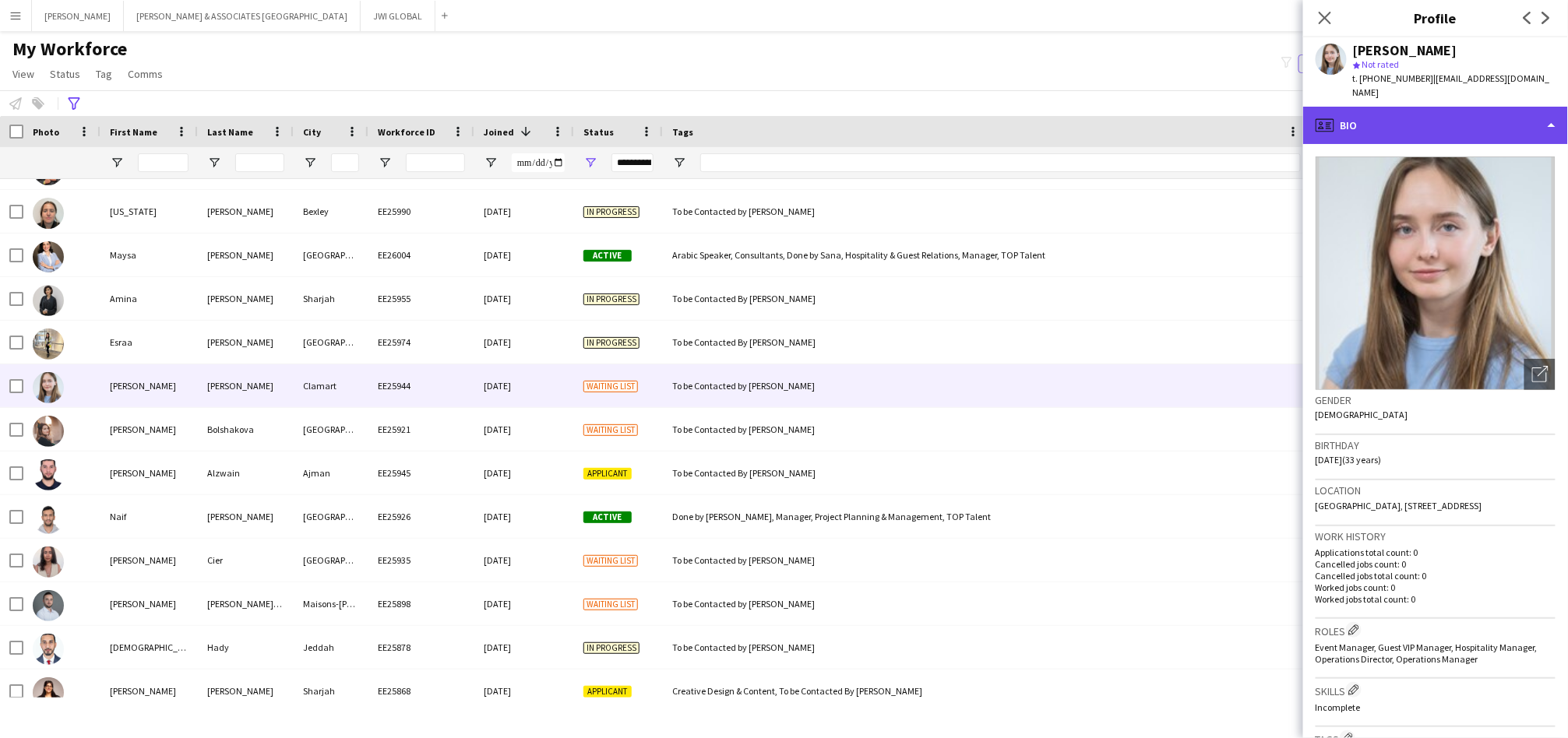
click at [1435, 107] on div "profile Bio" at bounding box center [1435, 125] width 265 height 38
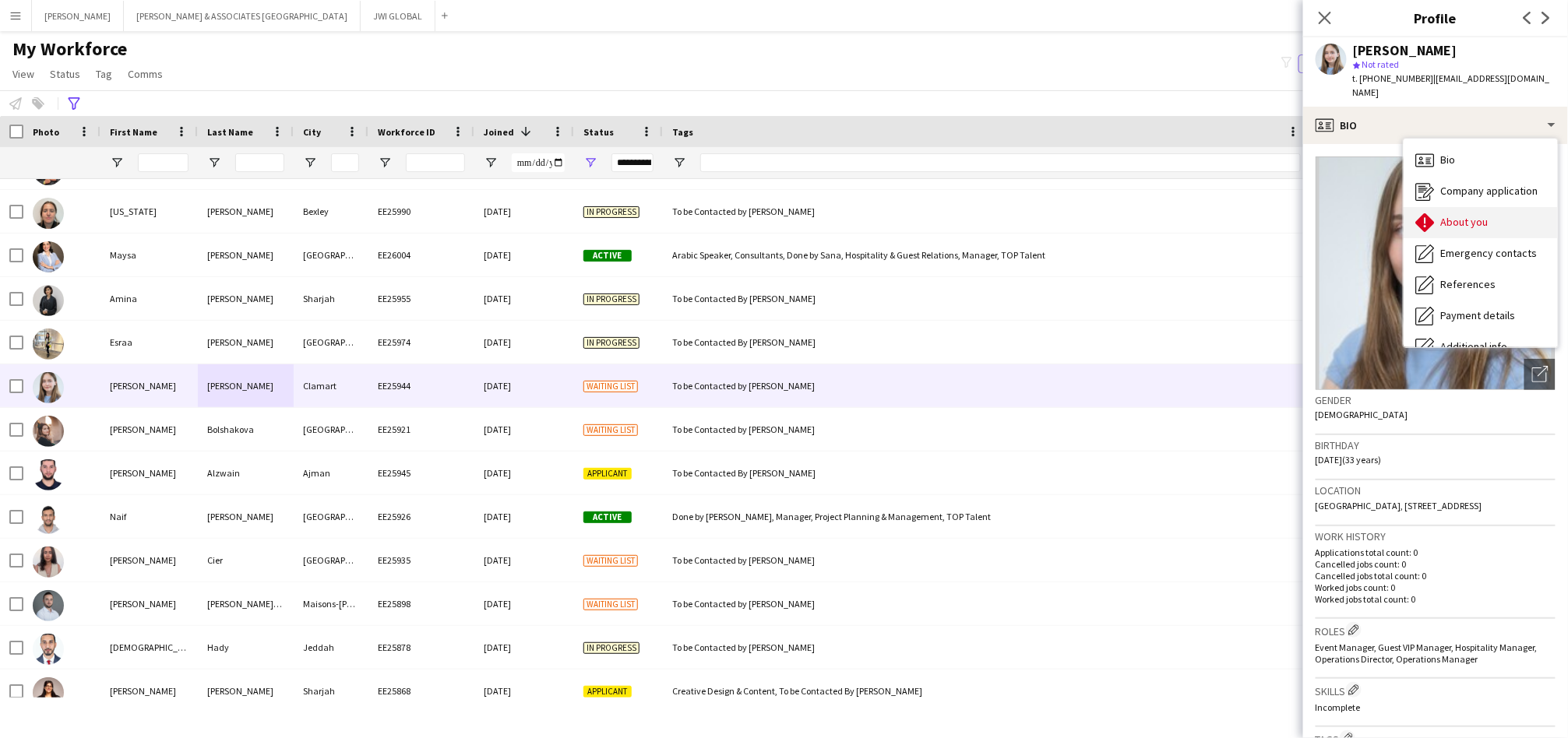
click at [1435, 208] on div "About you About you" at bounding box center [1481, 223] width 154 height 31
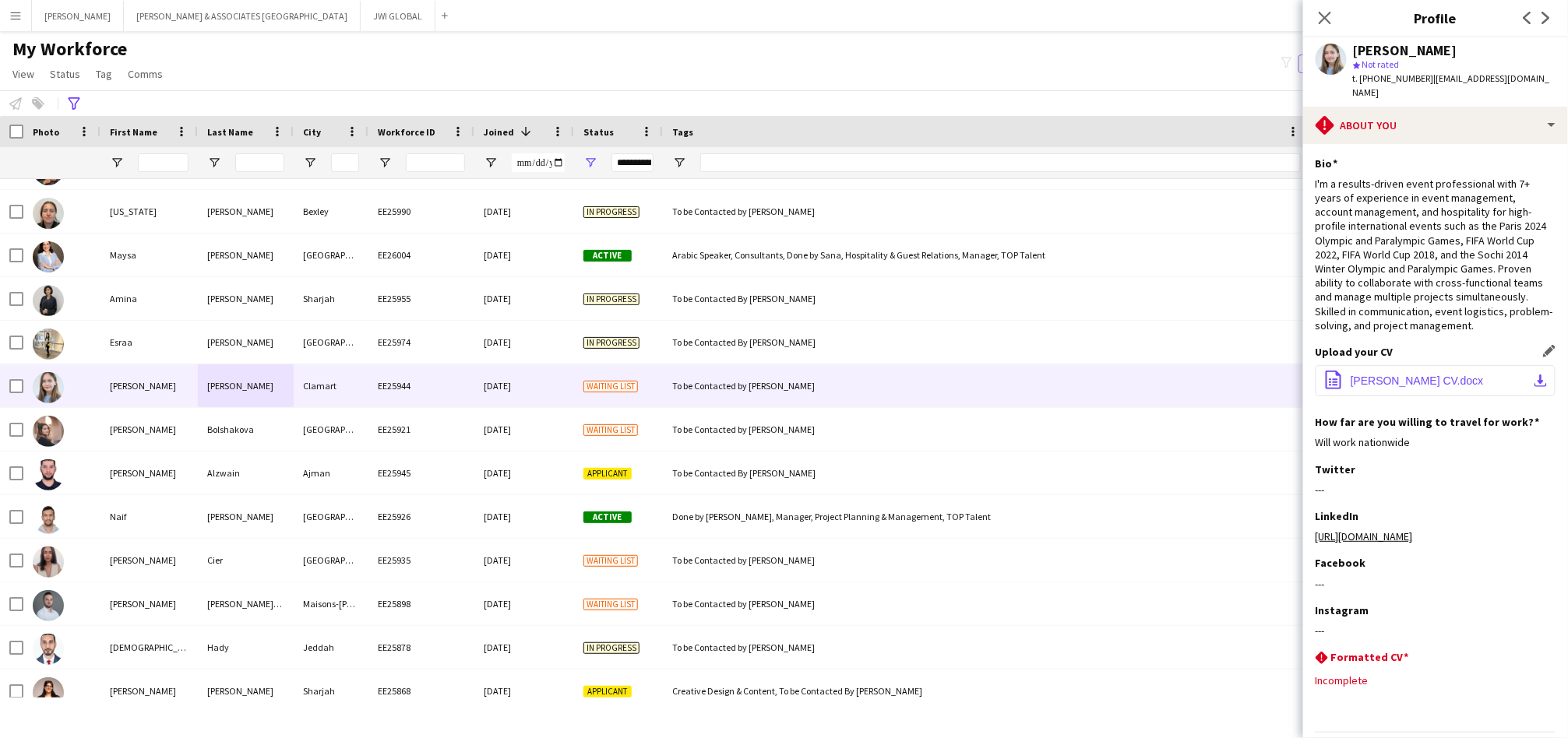
click at [1404, 375] on span "[PERSON_NAME] CV.docx" at bounding box center [1417, 381] width 133 height 13
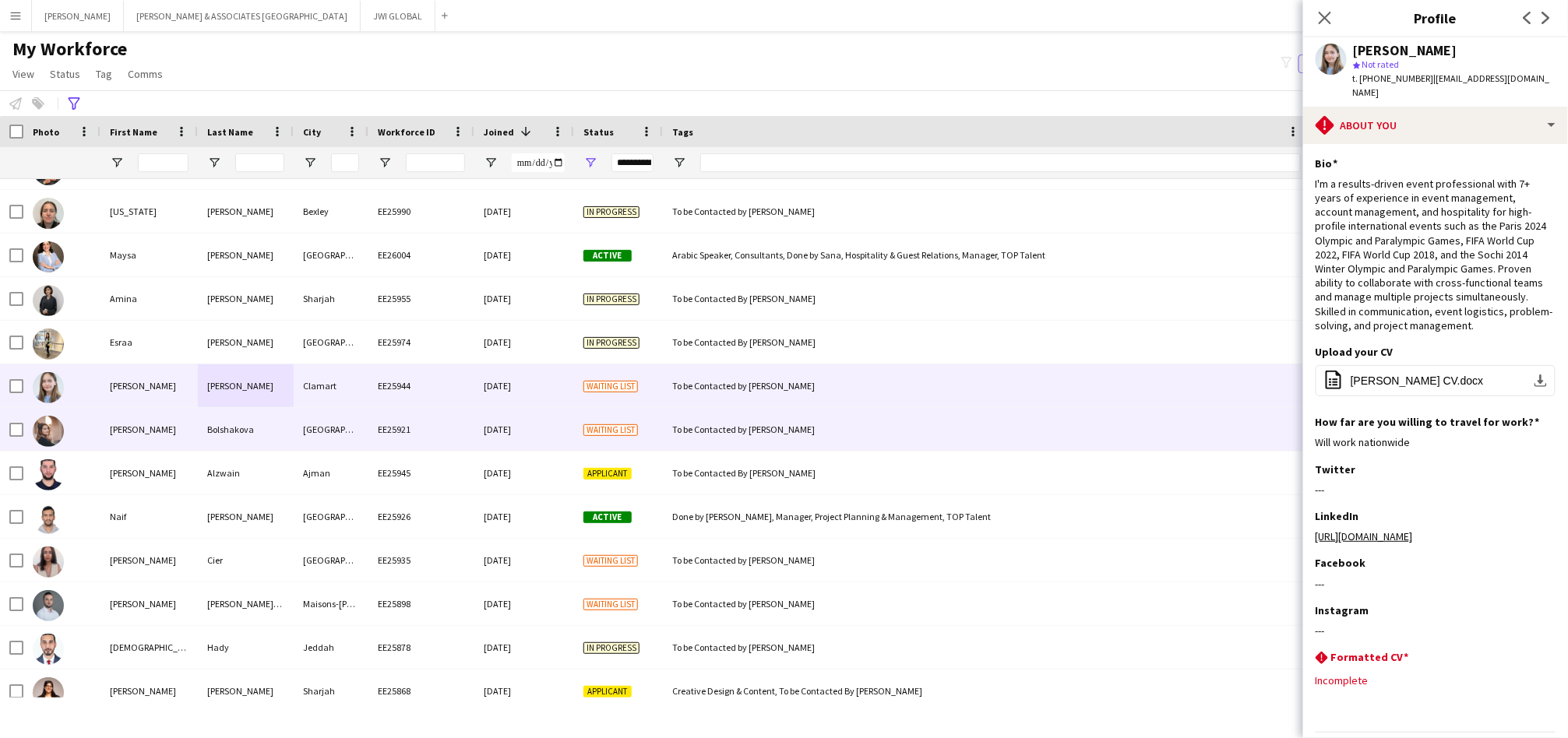
drag, startPoint x: 207, startPoint y: 434, endPoint x: 233, endPoint y: 418, distance: 30.5
click at [207, 435] on div "Bolshakova" at bounding box center [245, 429] width 96 height 43
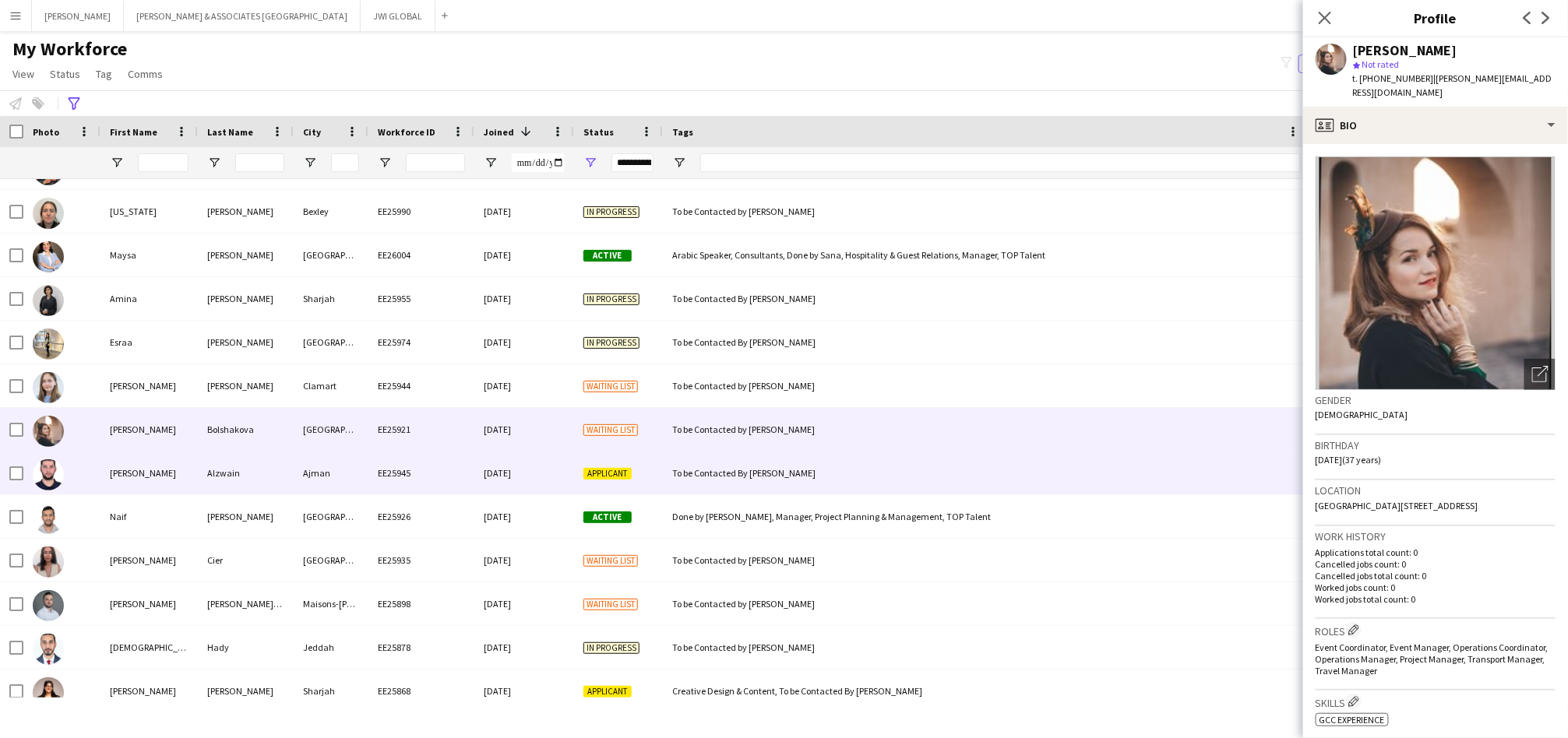
click at [294, 477] on div "Ajman" at bounding box center [330, 473] width 75 height 43
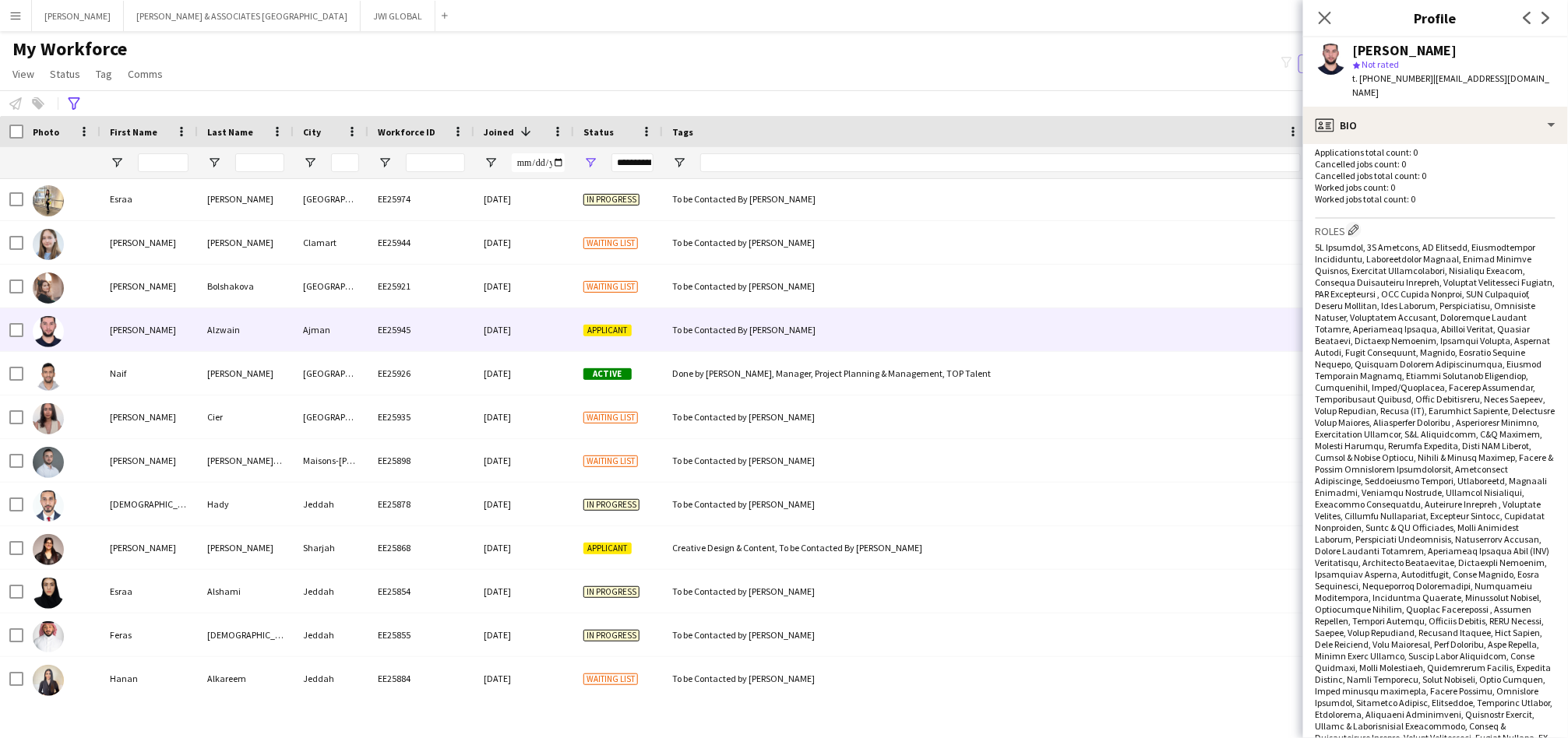
scroll to position [432, 0]
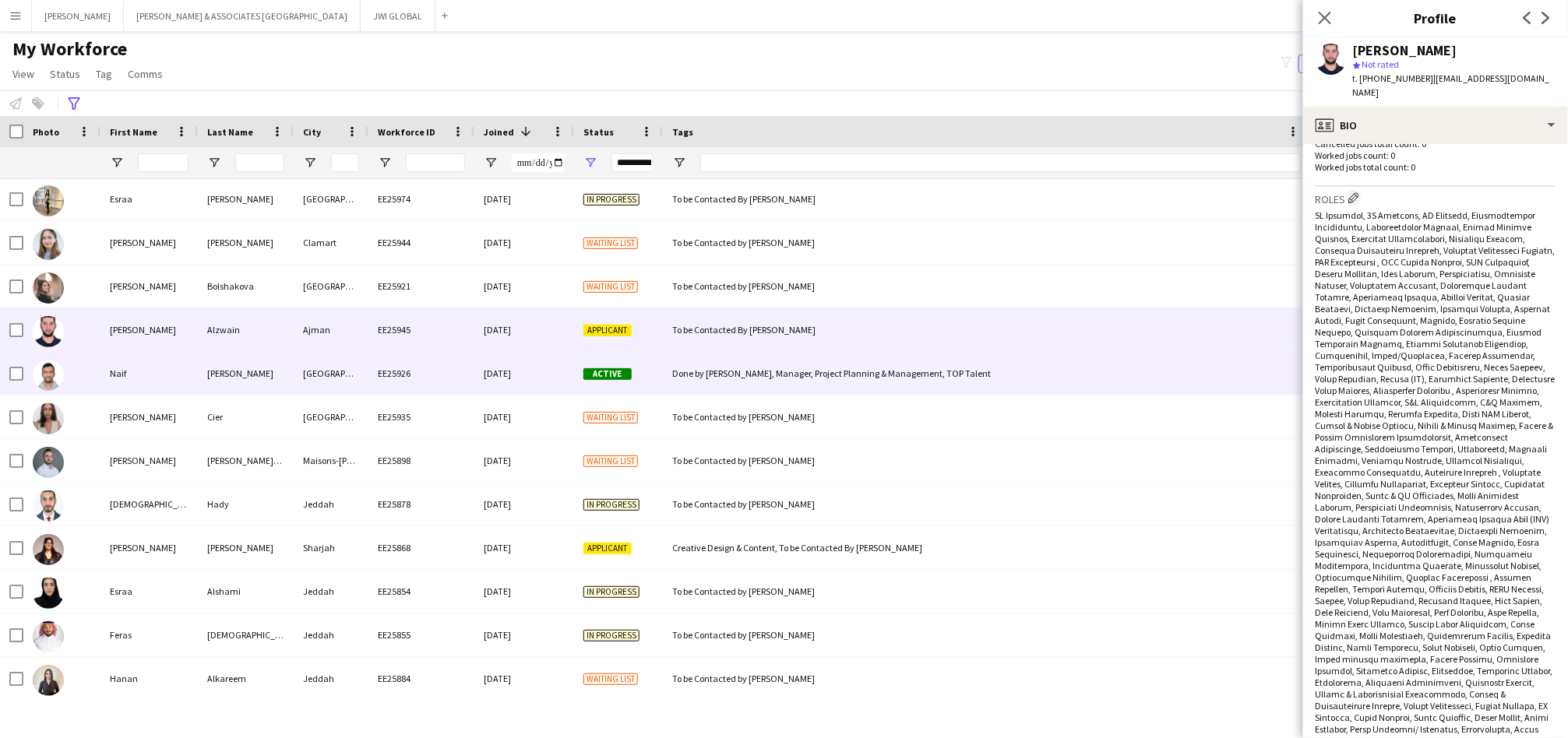
click at [462, 374] on div "EE25926" at bounding box center [421, 373] width 106 height 43
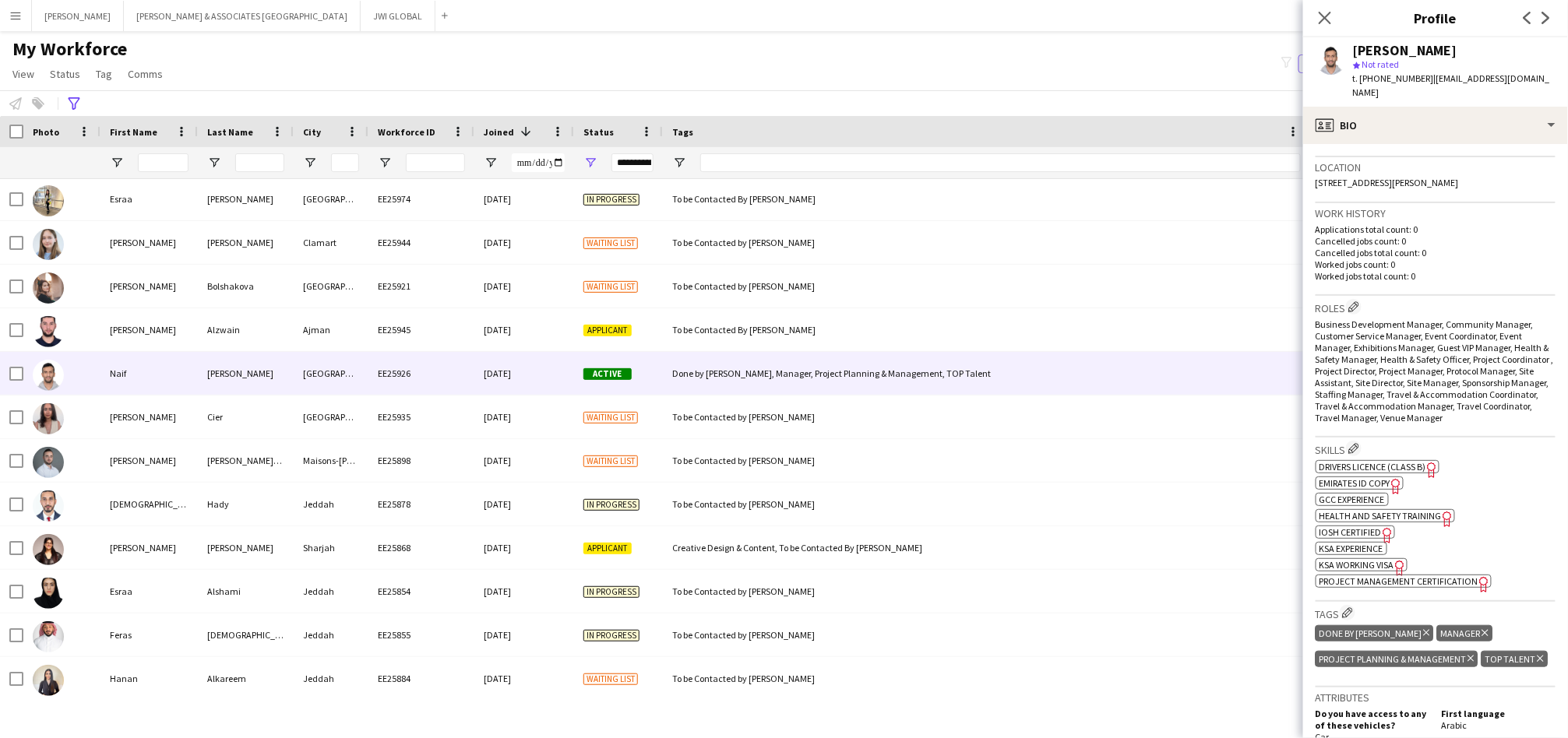
scroll to position [288, 0]
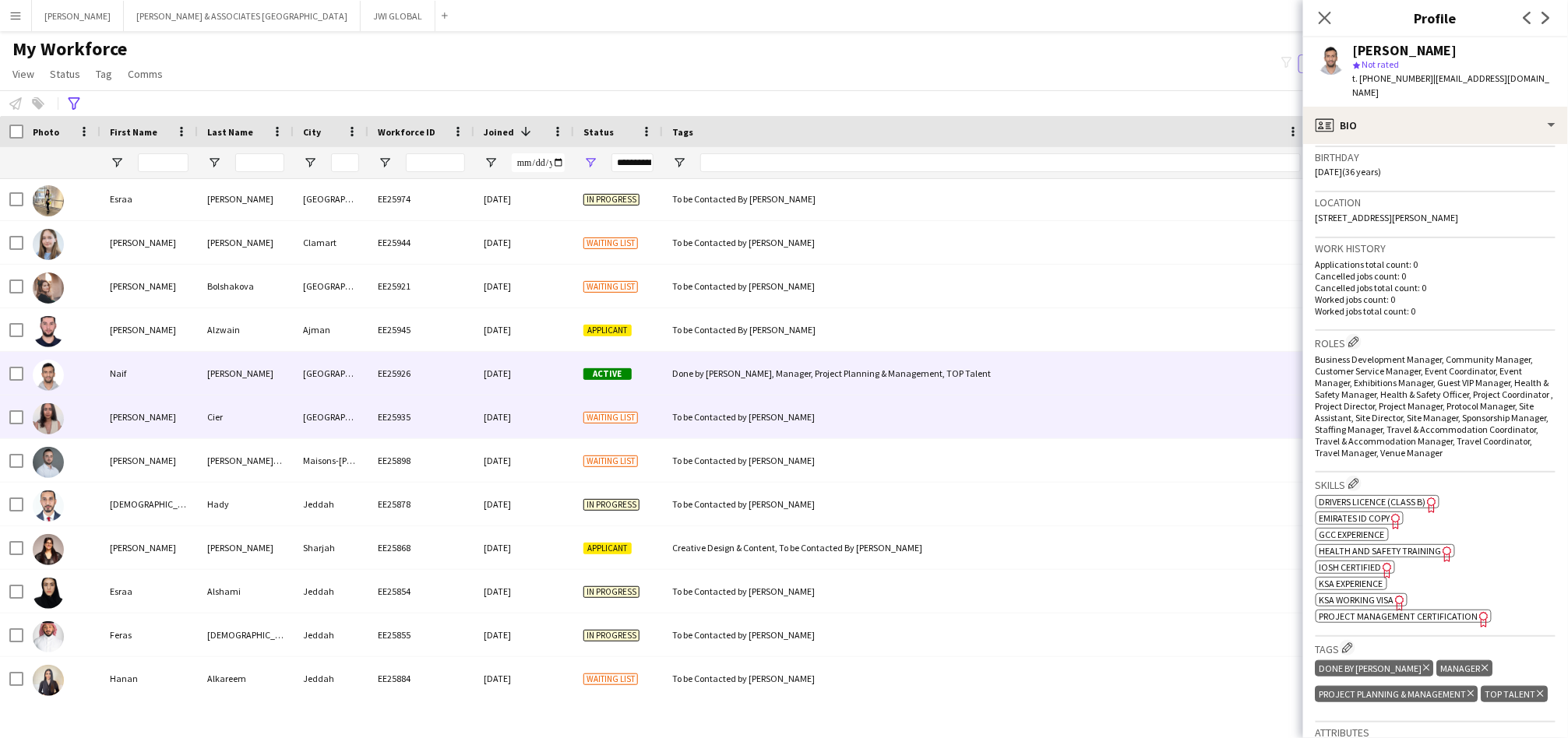
click at [165, 410] on div "[PERSON_NAME]" at bounding box center [149, 416] width 97 height 43
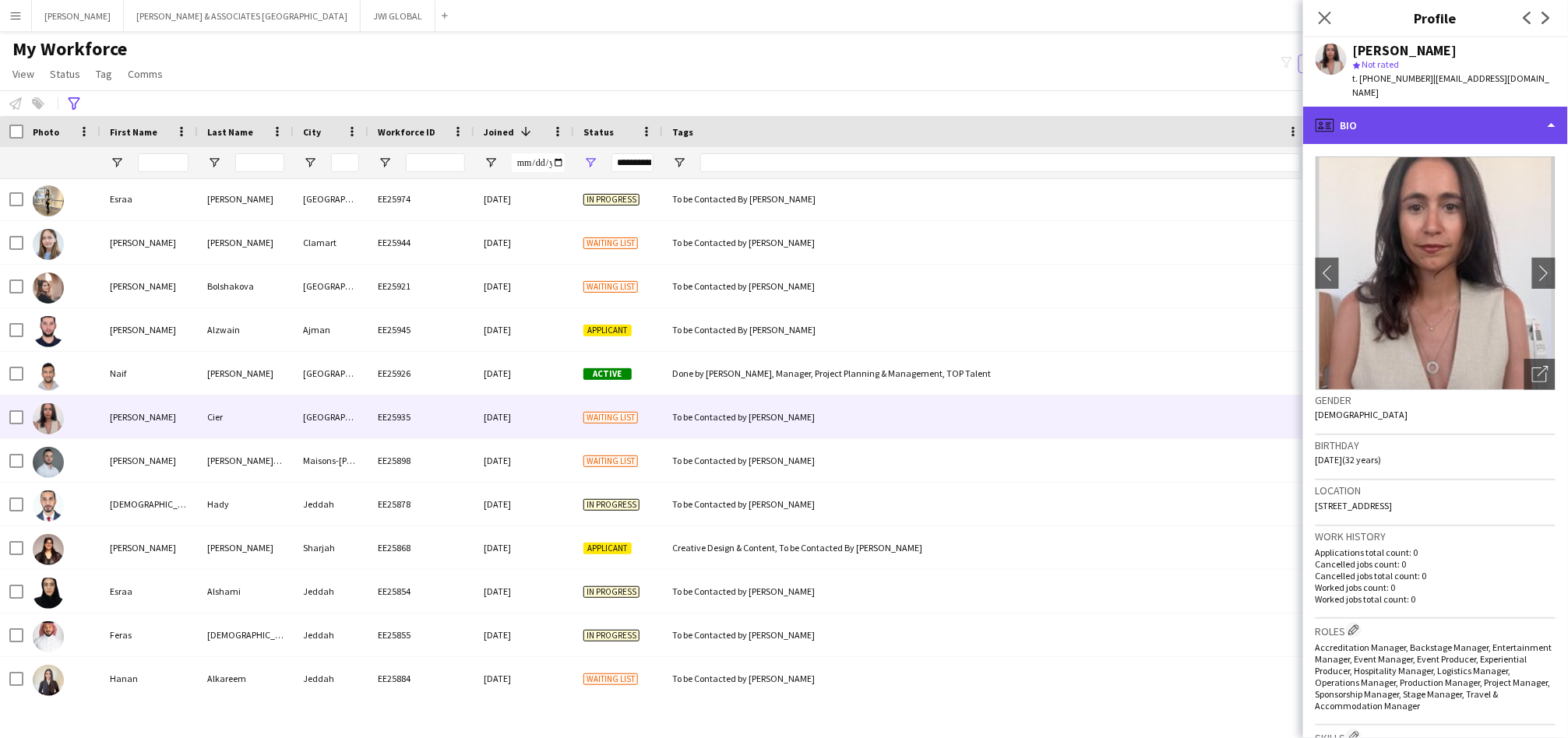
click at [1424, 107] on div "profile Bio" at bounding box center [1435, 125] width 265 height 38
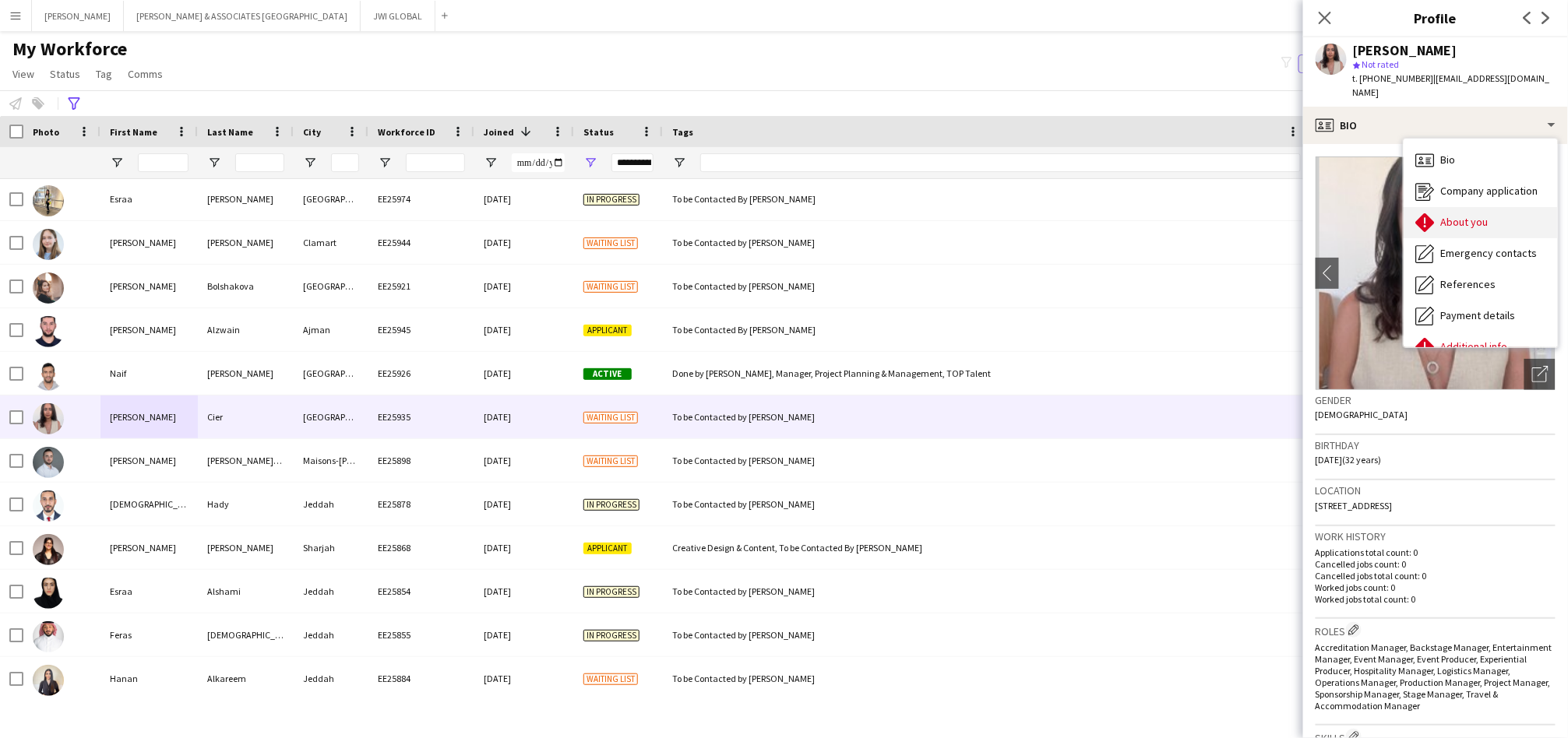
click at [1447, 215] on span "About you" at bounding box center [1464, 222] width 47 height 14
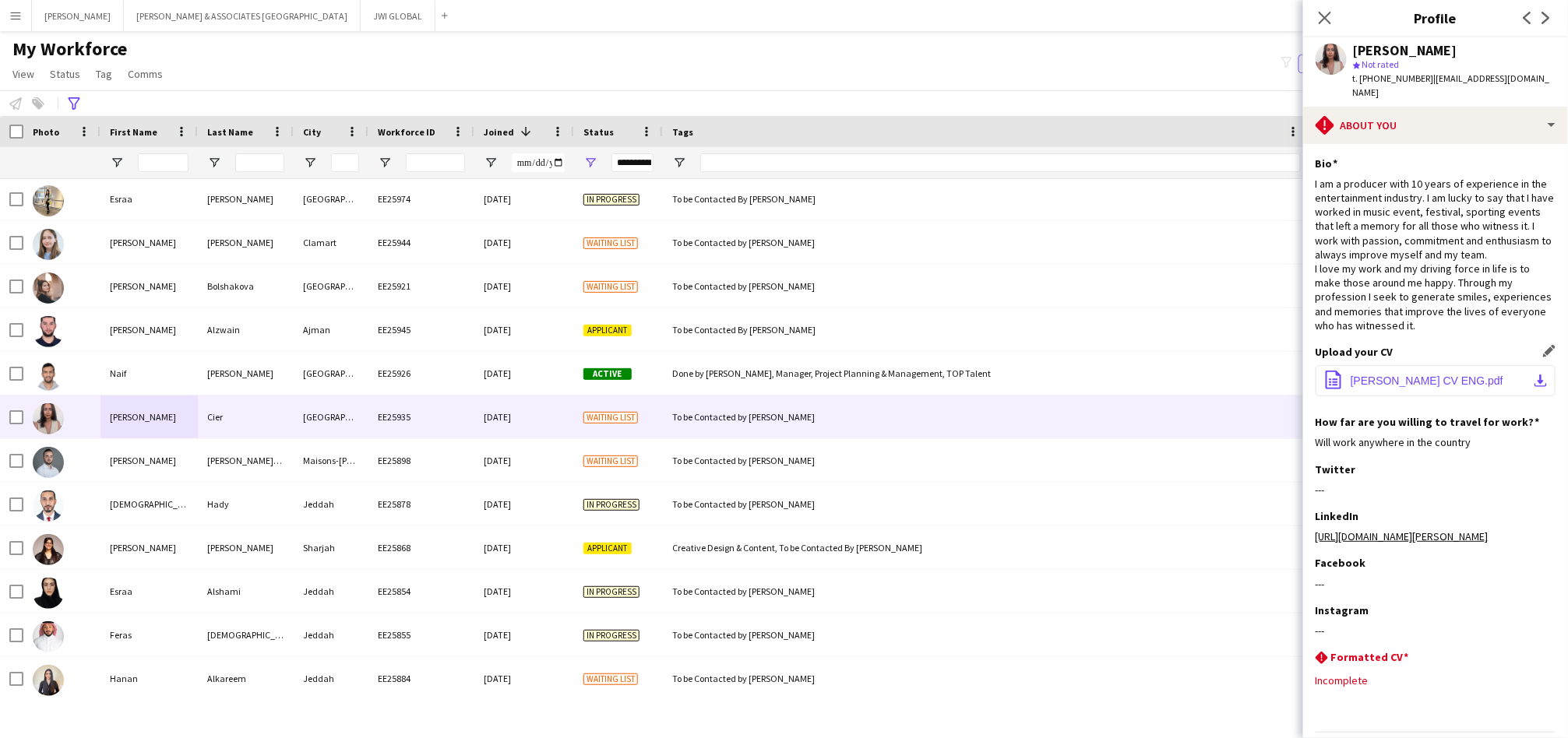
click at [1406, 381] on span "[PERSON_NAME] CV ENG.pdf" at bounding box center [1427, 381] width 153 height 13
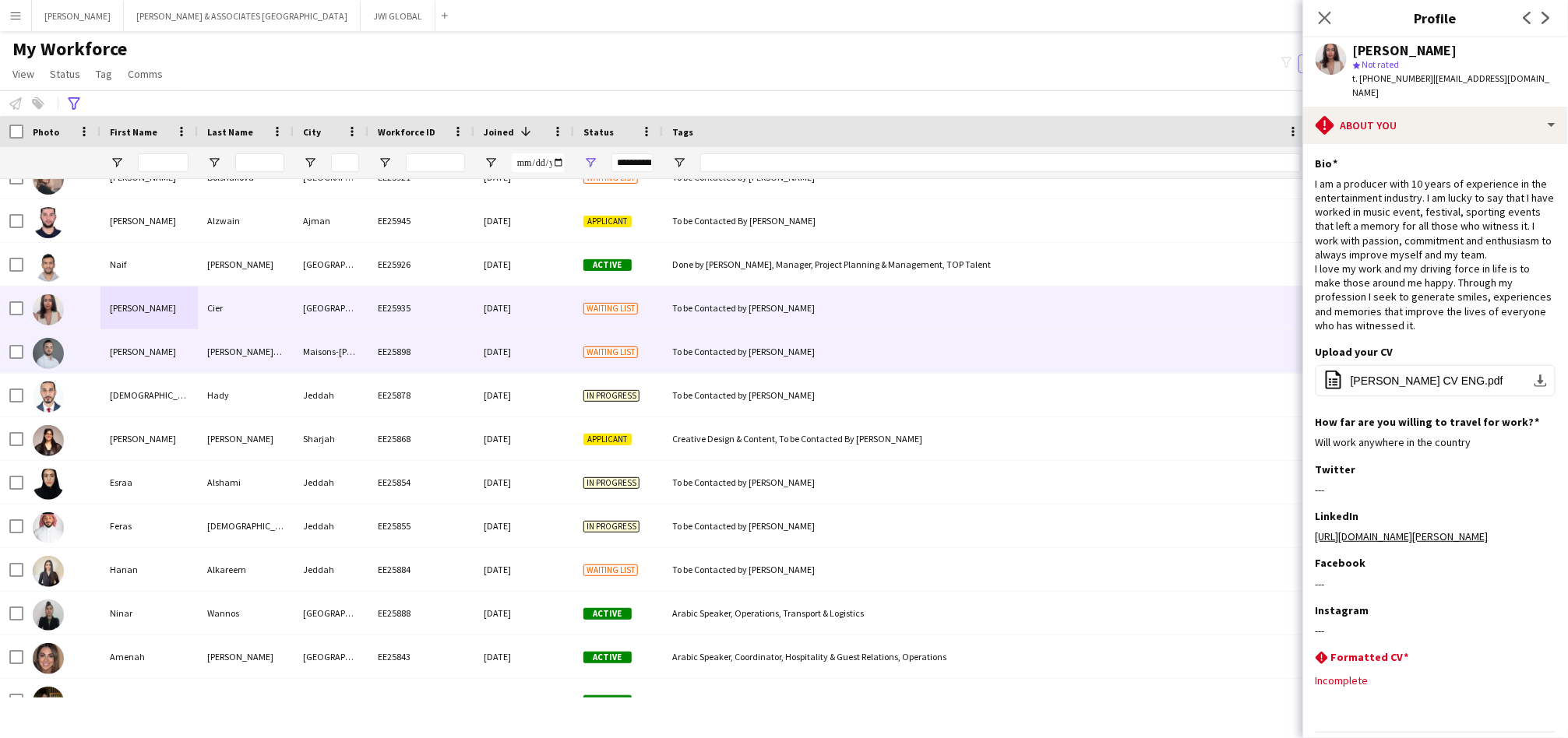
scroll to position [3459, 0]
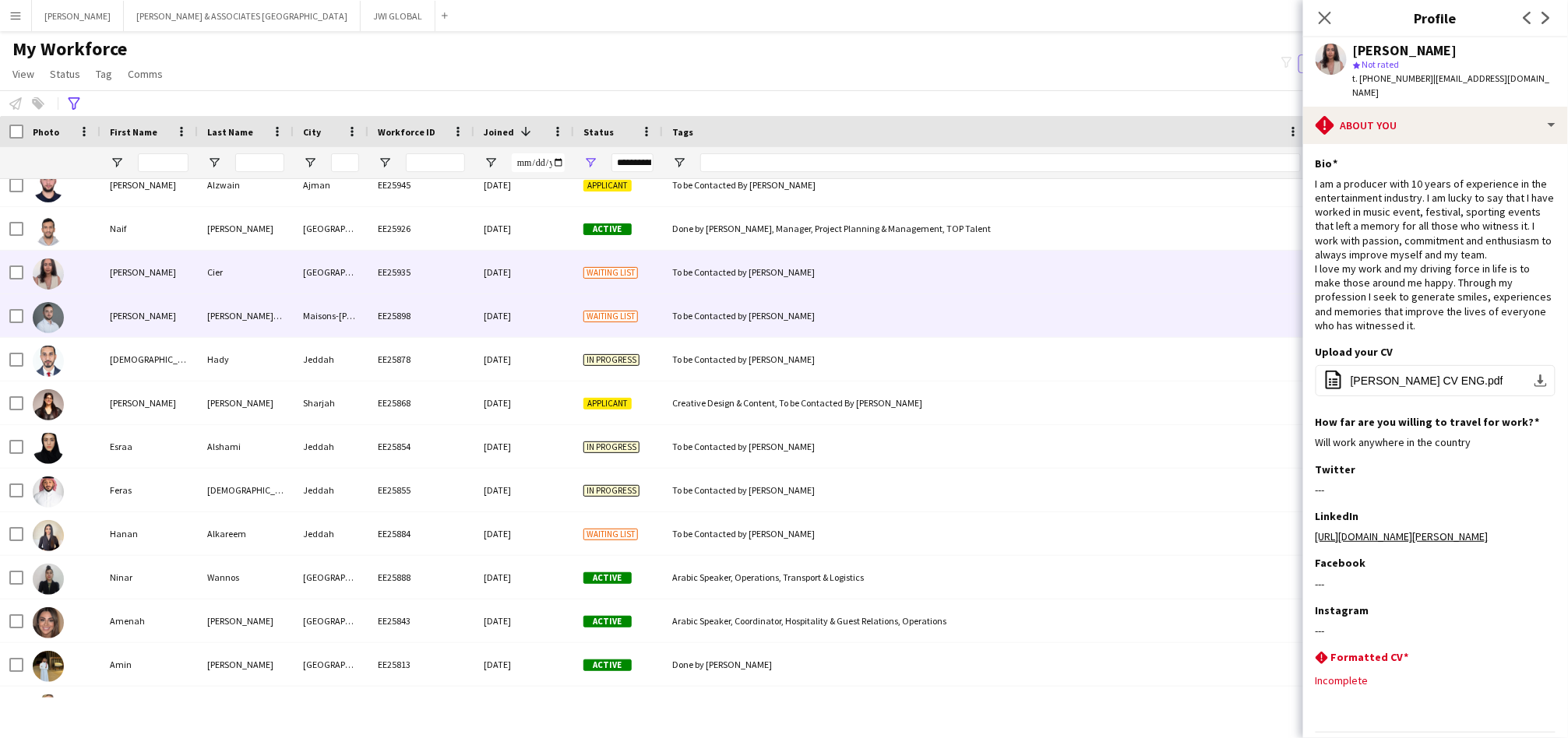
click at [341, 323] on div "Maisons-[PERSON_NAME]" at bounding box center [330, 316] width 75 height 43
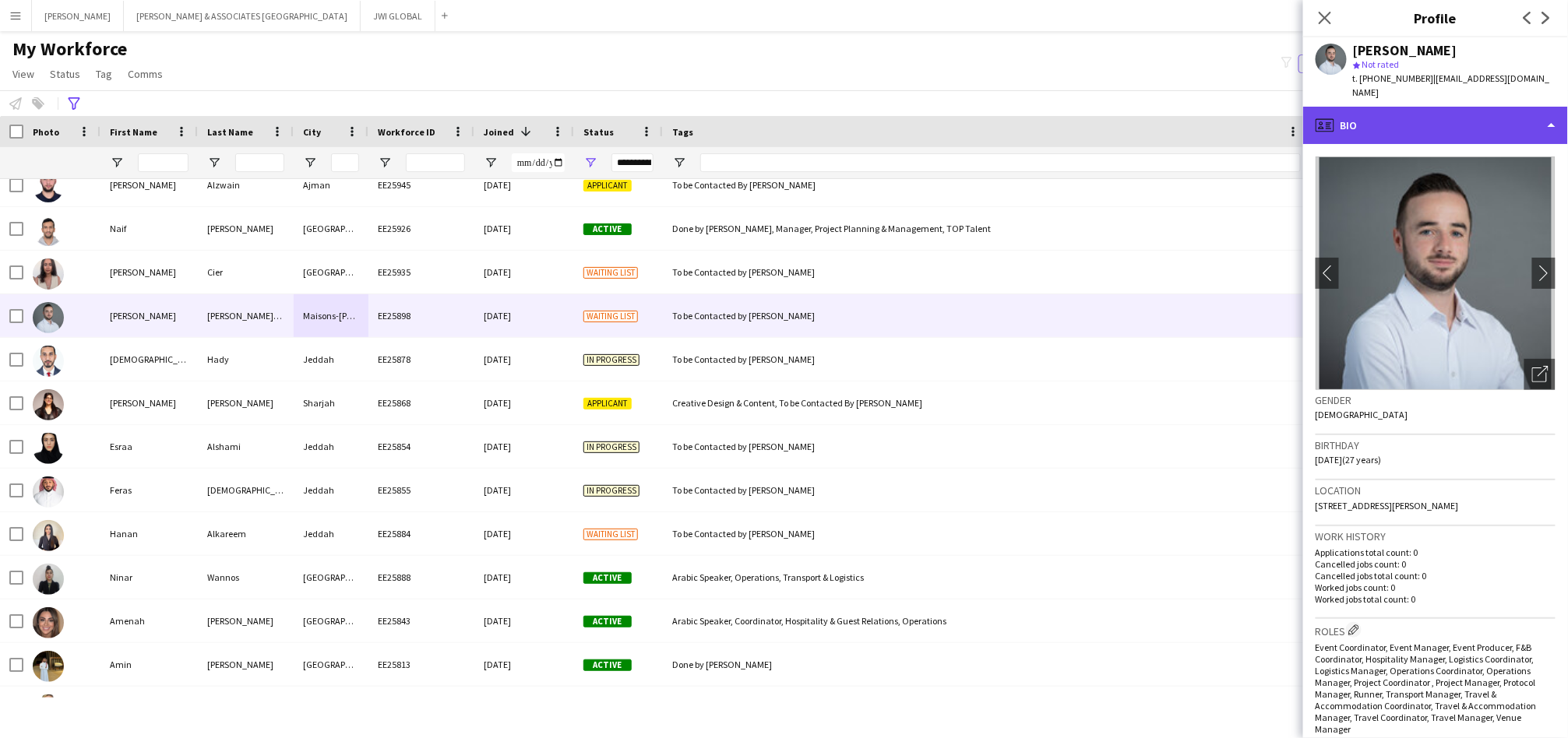
click at [1415, 109] on div "profile Bio" at bounding box center [1435, 125] width 265 height 38
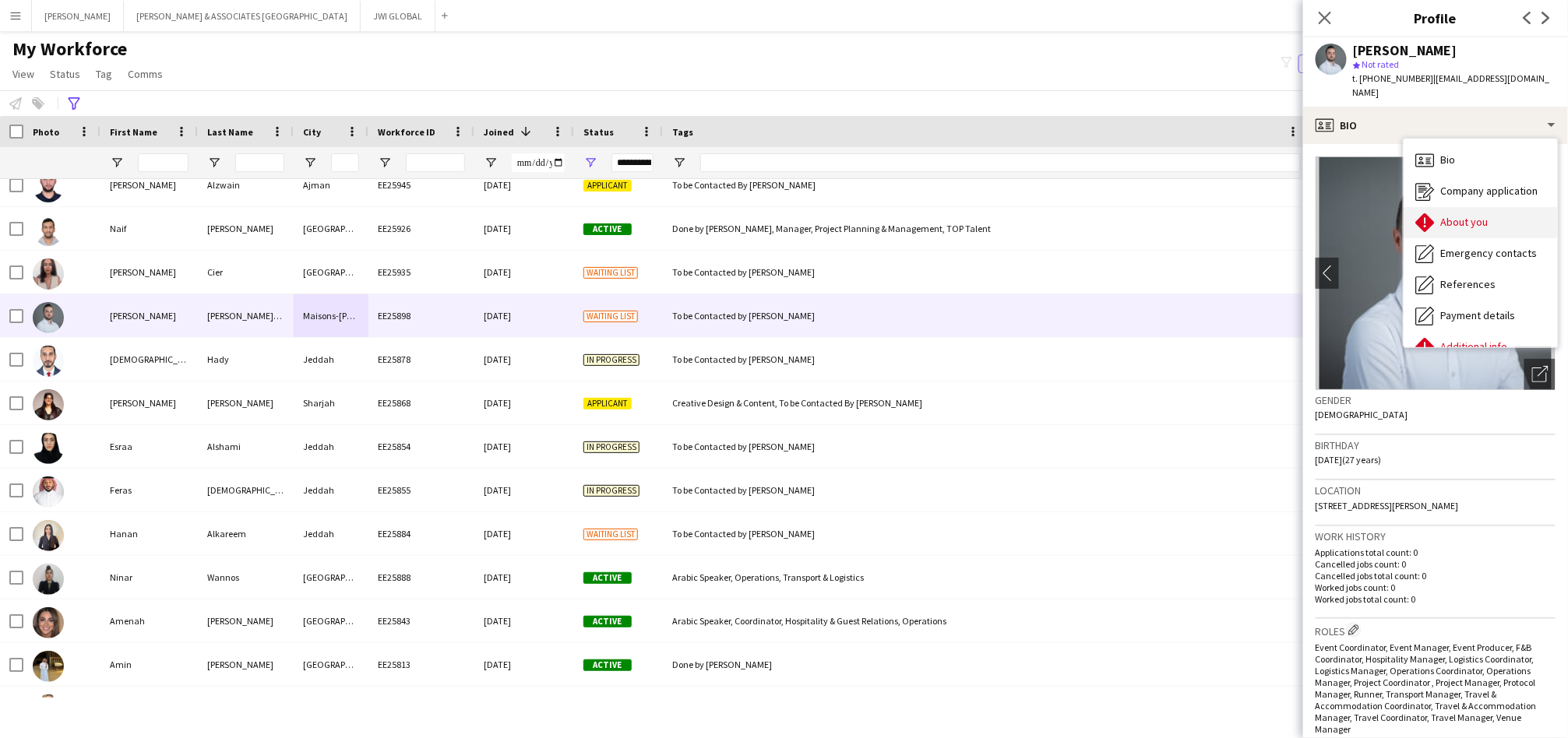
click at [1461, 215] on span "About you" at bounding box center [1464, 222] width 47 height 14
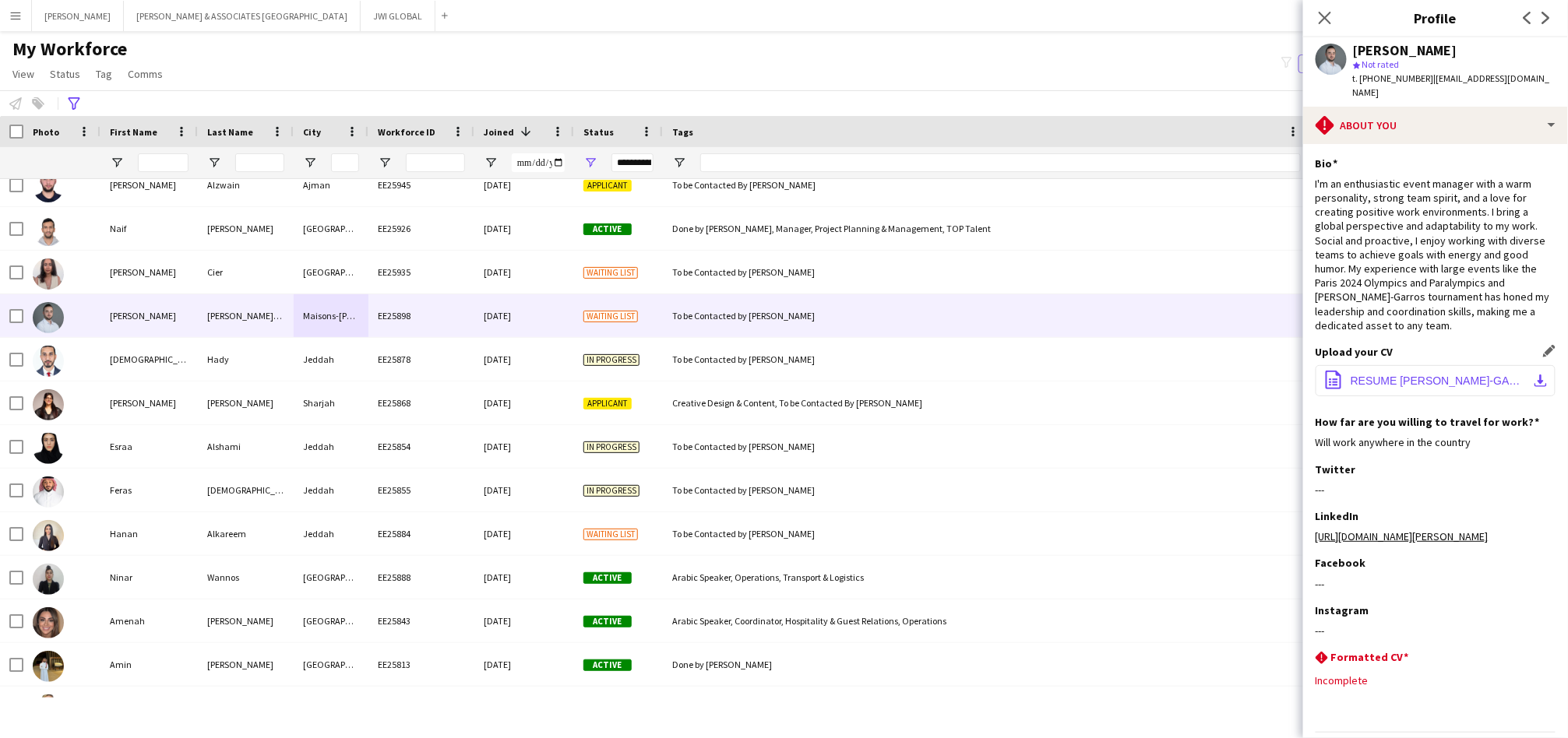
click at [1457, 375] on span "RESUME [PERSON_NAME]-GADIOUX.pdf" at bounding box center [1439, 381] width 176 height 13
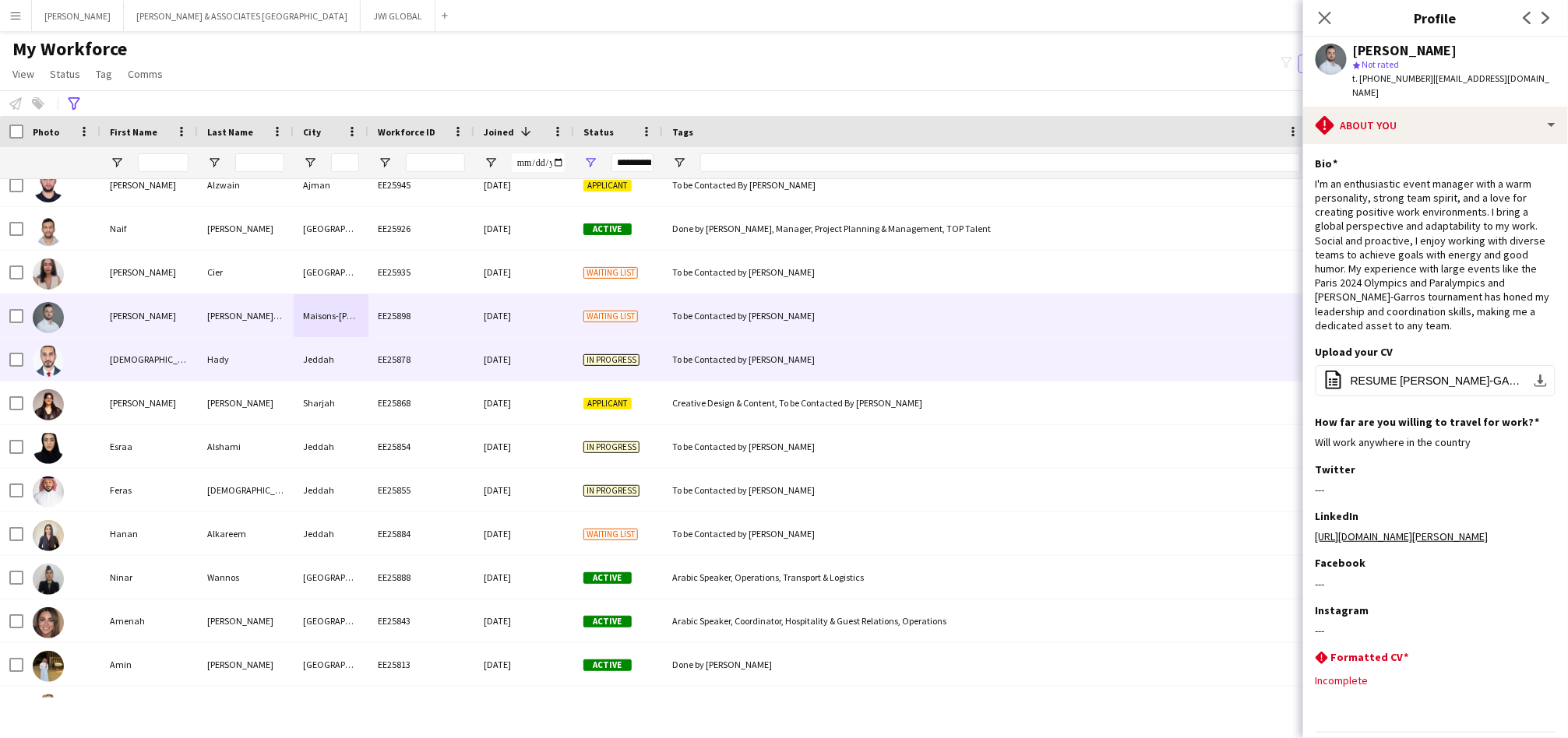
click at [129, 364] on div "[DEMOGRAPHIC_DATA]" at bounding box center [149, 359] width 97 height 43
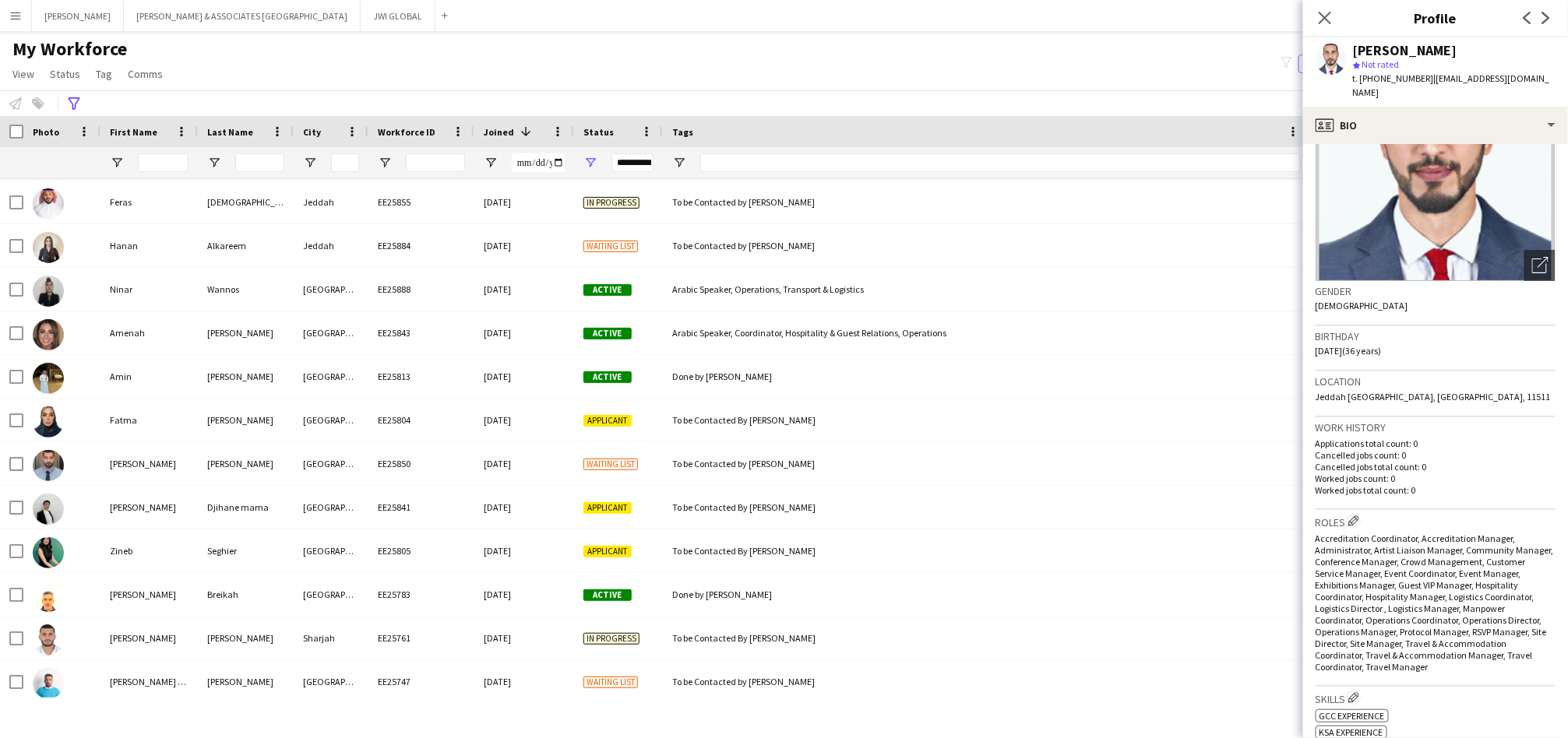
scroll to position [144, 0]
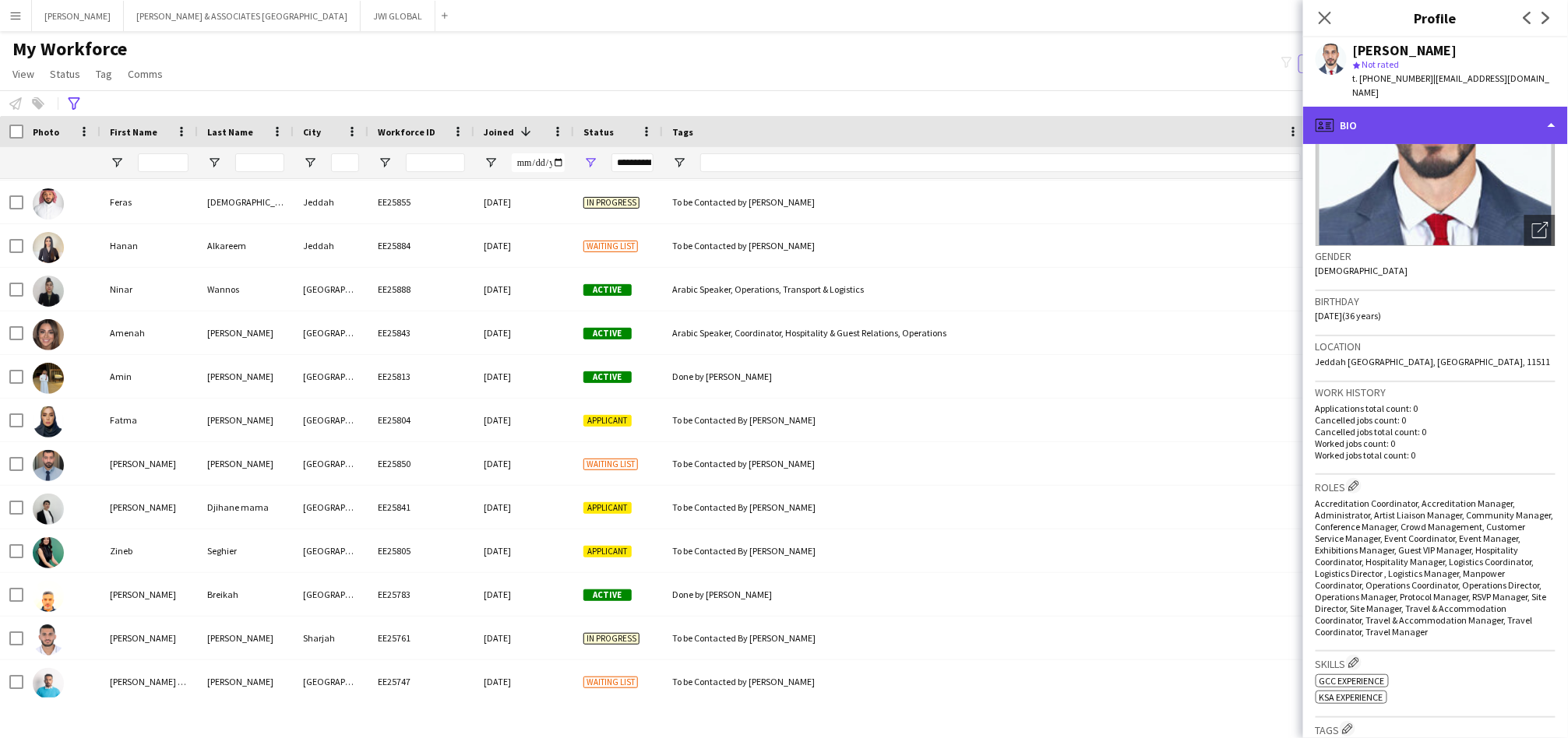
click at [1431, 107] on div "profile Bio" at bounding box center [1435, 125] width 265 height 38
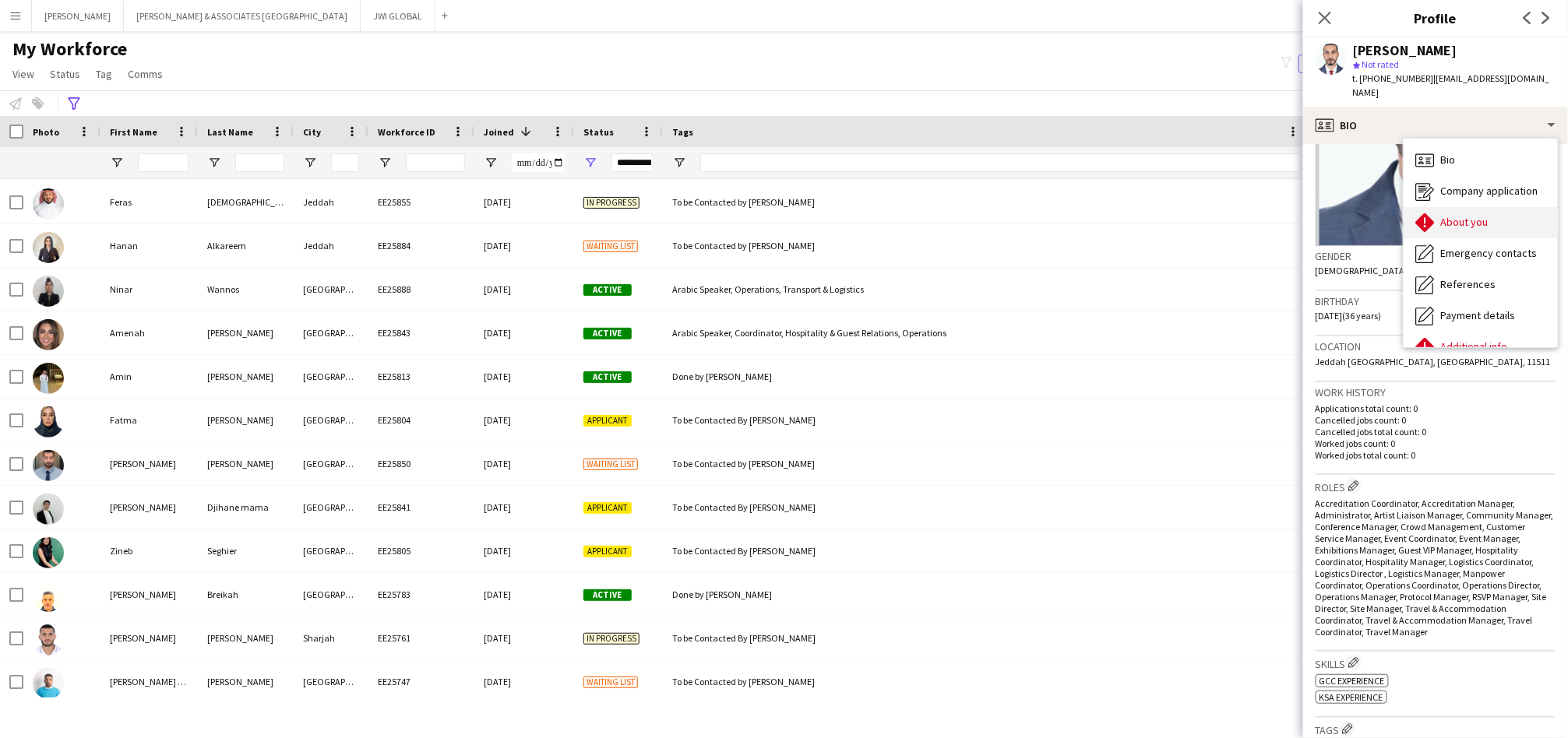
click at [1498, 212] on div "About you About you" at bounding box center [1481, 223] width 154 height 31
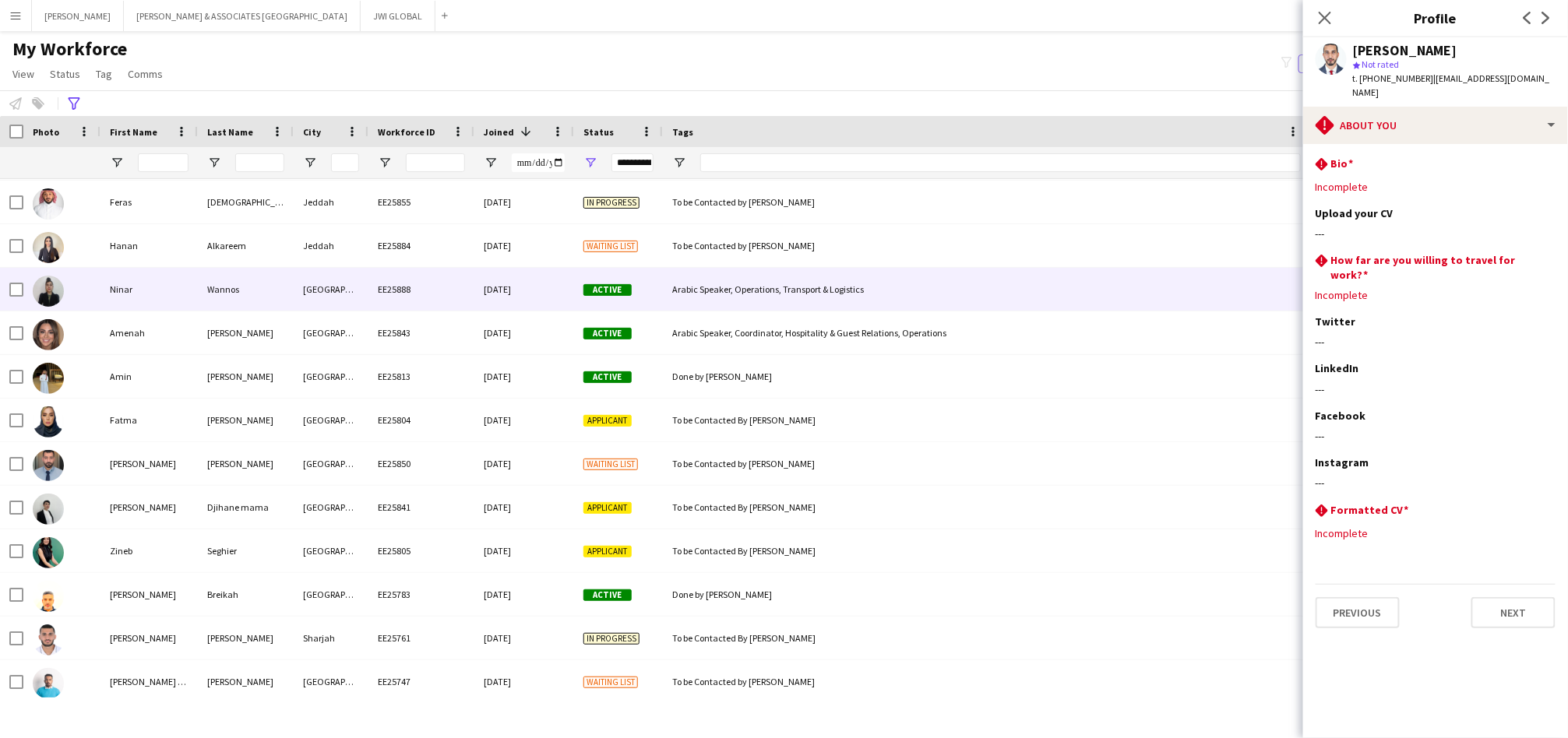
scroll to position [3604, 0]
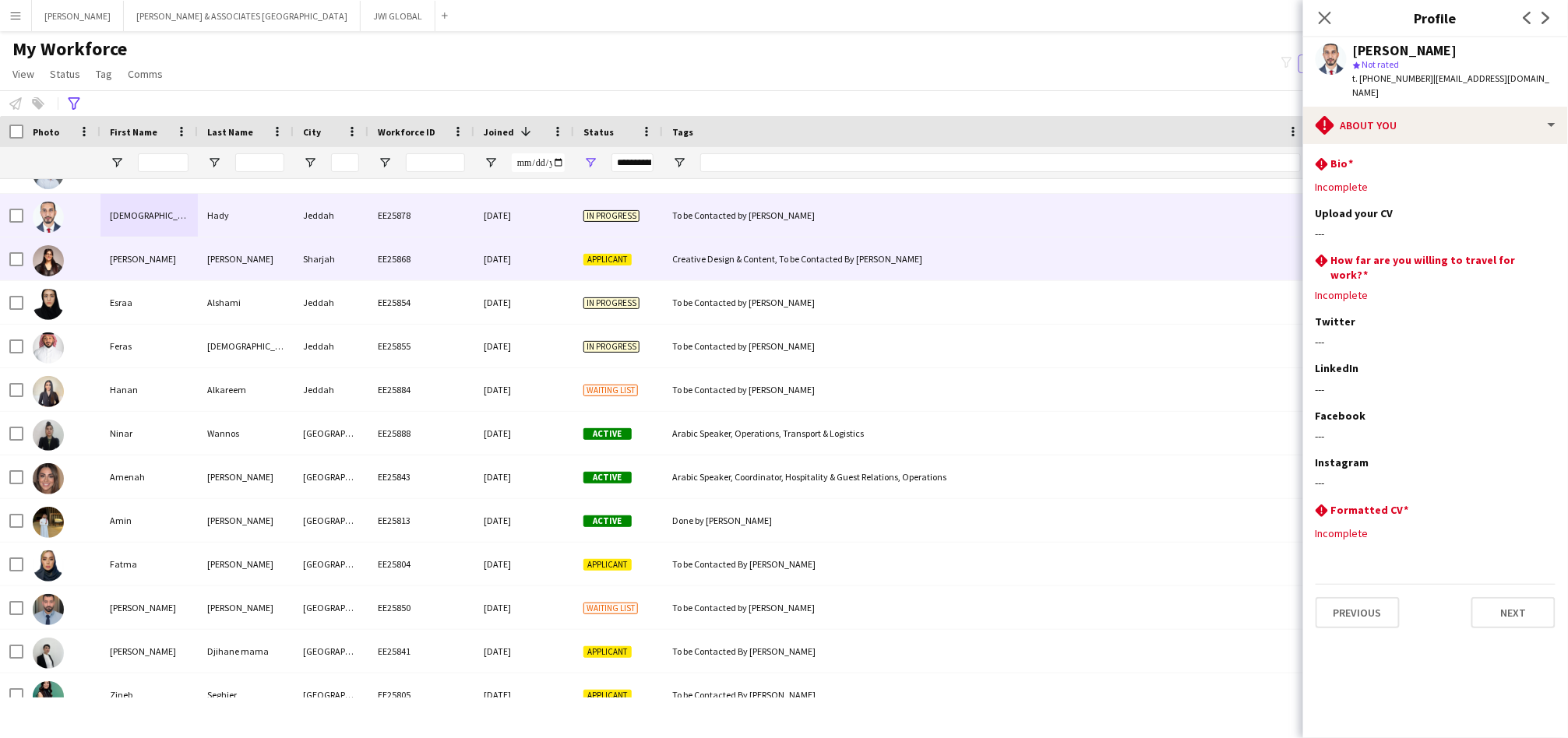
click at [159, 255] on div "[PERSON_NAME]" at bounding box center [149, 259] width 97 height 43
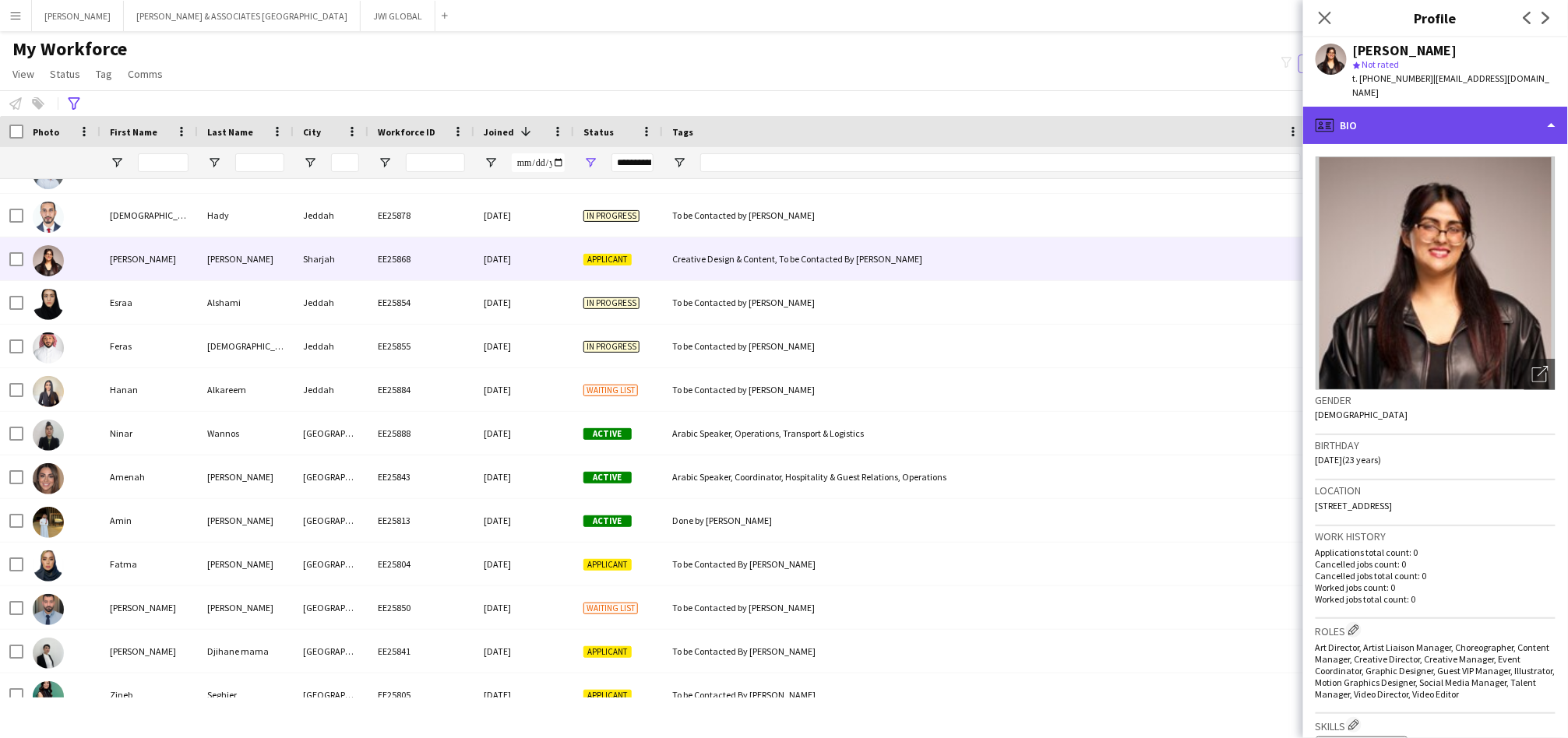
click at [1394, 107] on div "profile Bio" at bounding box center [1435, 125] width 265 height 38
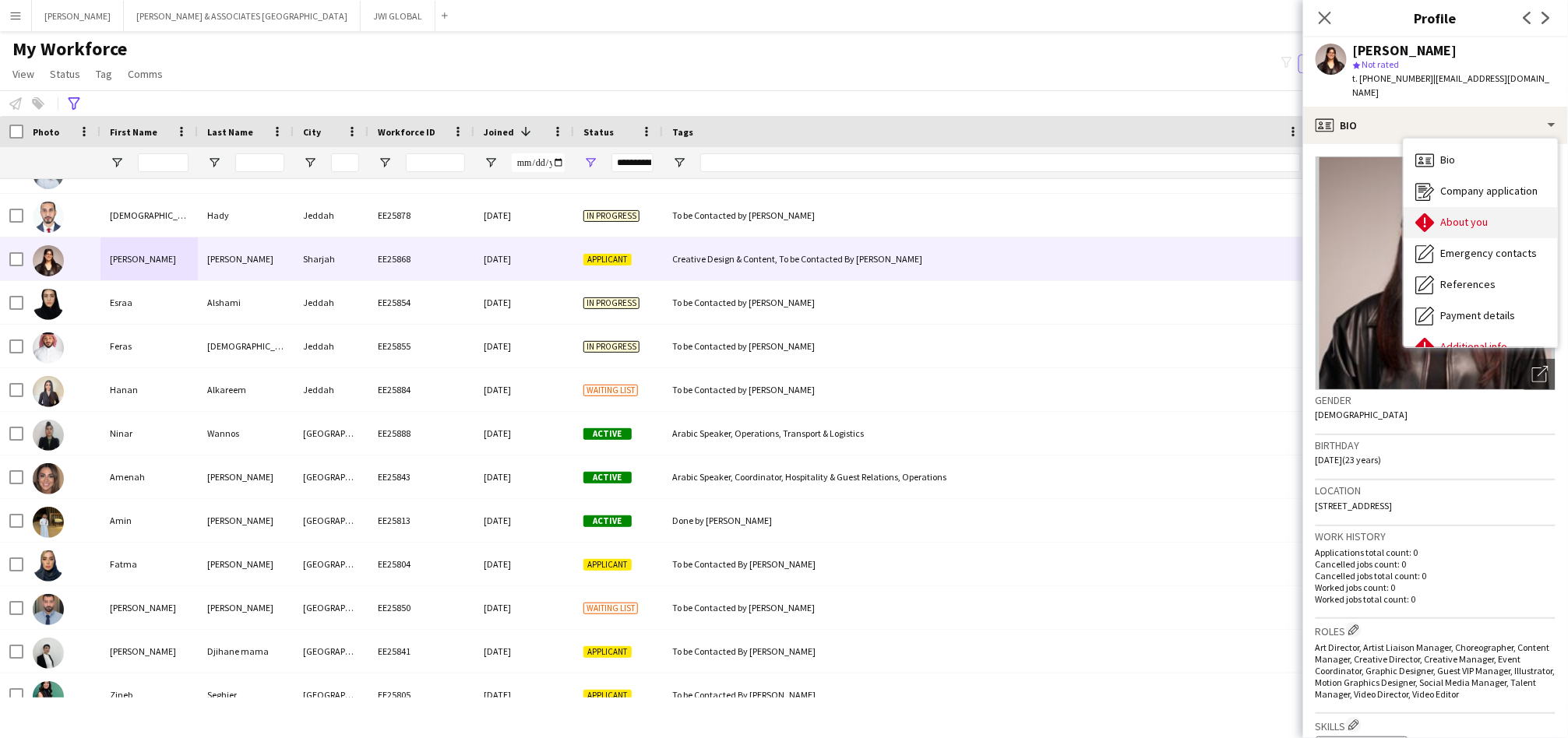
click at [1491, 214] on div "About you About you" at bounding box center [1481, 223] width 154 height 31
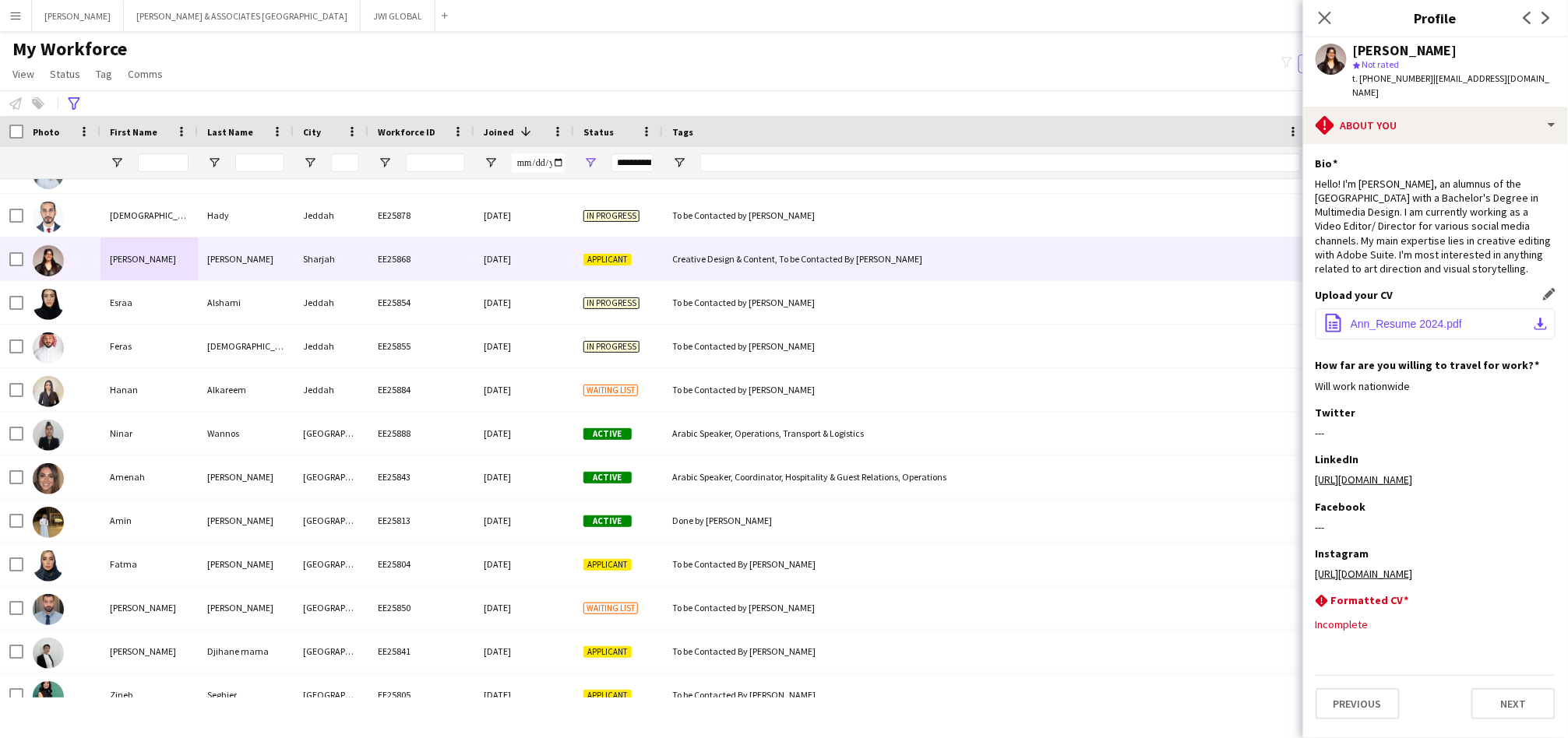
click at [1465, 308] on button "office-file-sheet Ann_Resume 2024.pdf download-bottom" at bounding box center [1436, 323] width 240 height 31
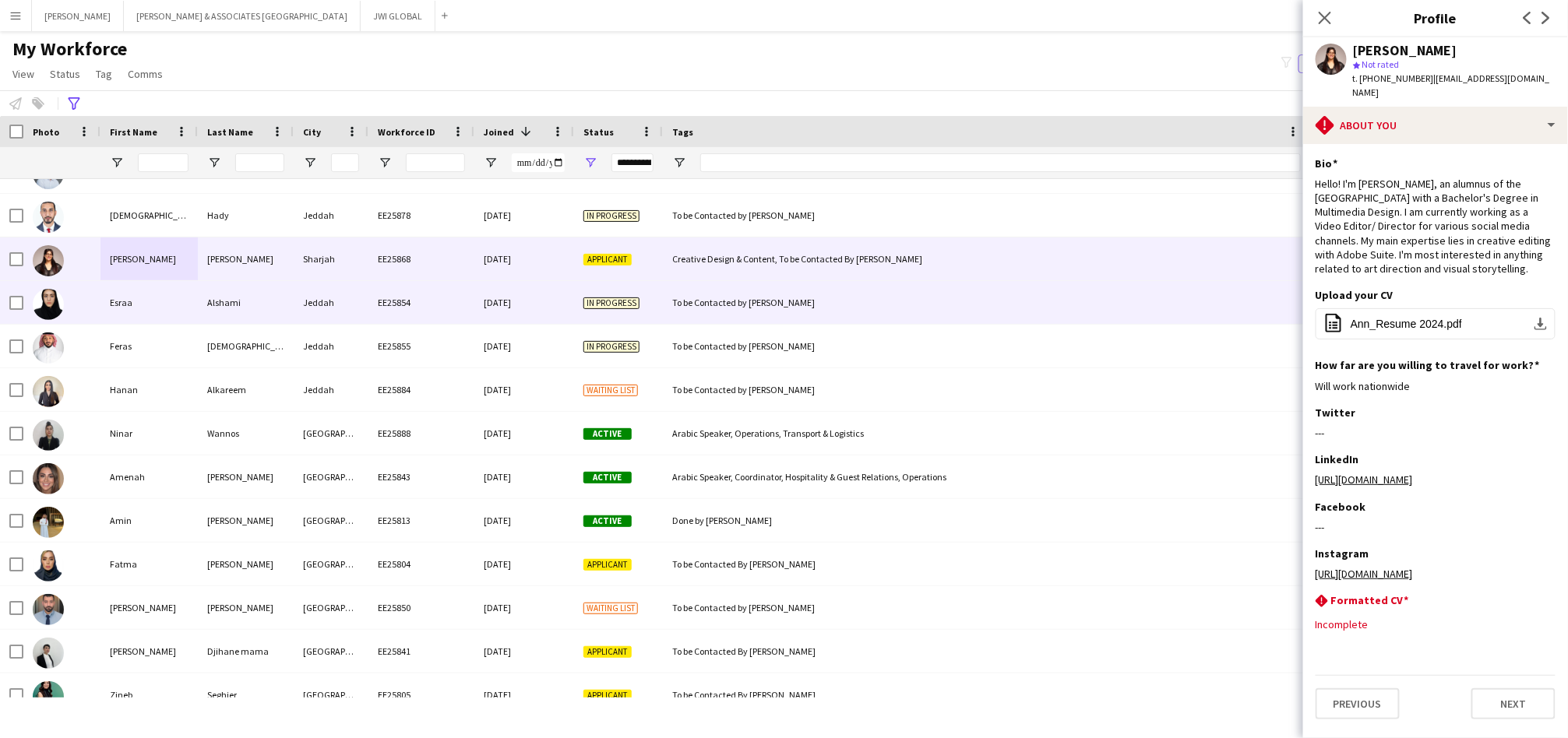
drag, startPoint x: 172, startPoint y: 304, endPoint x: 516, endPoint y: 299, distance: 344.0
click at [172, 304] on div "Esraa" at bounding box center [149, 302] width 97 height 43
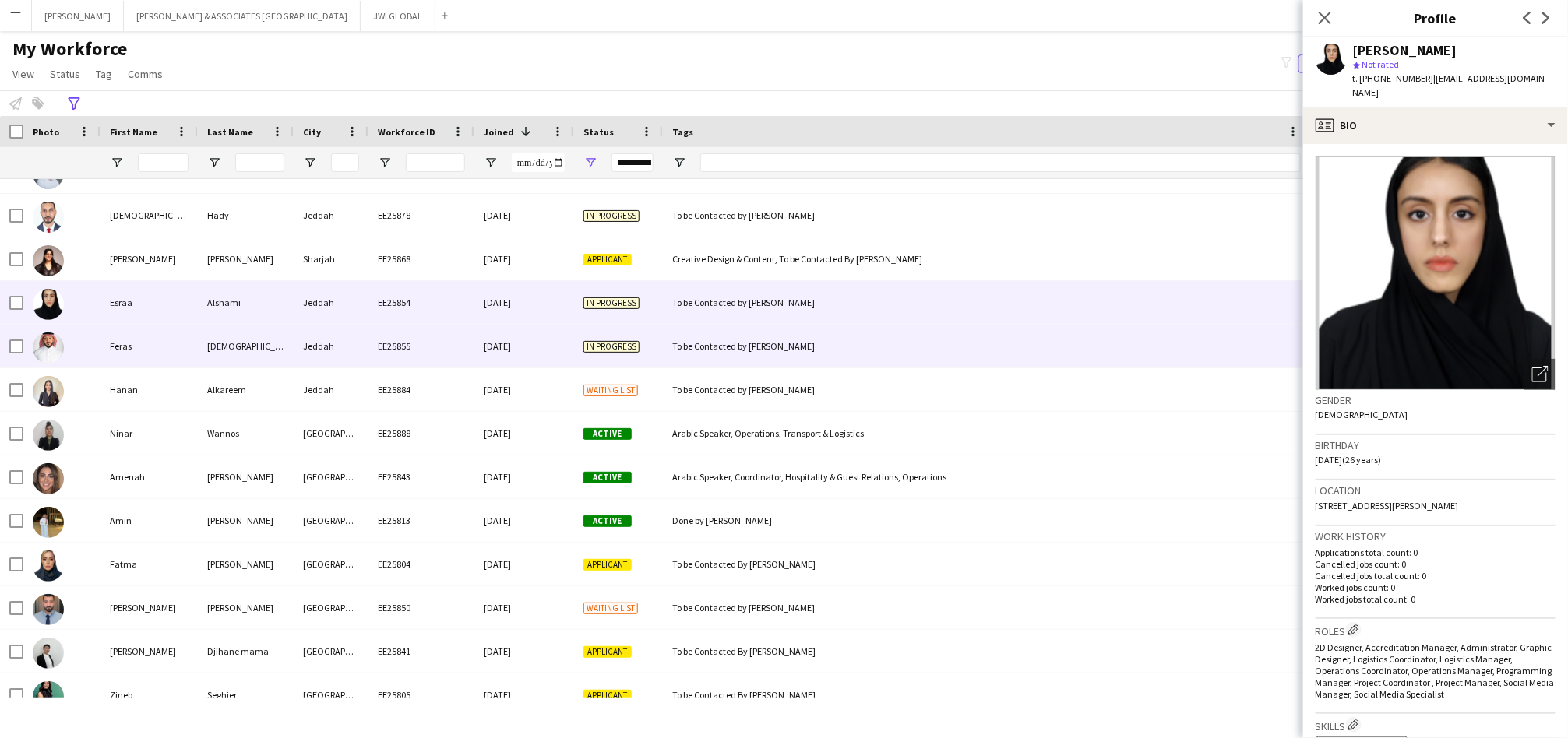
click at [185, 336] on div "Feras" at bounding box center [149, 346] width 97 height 43
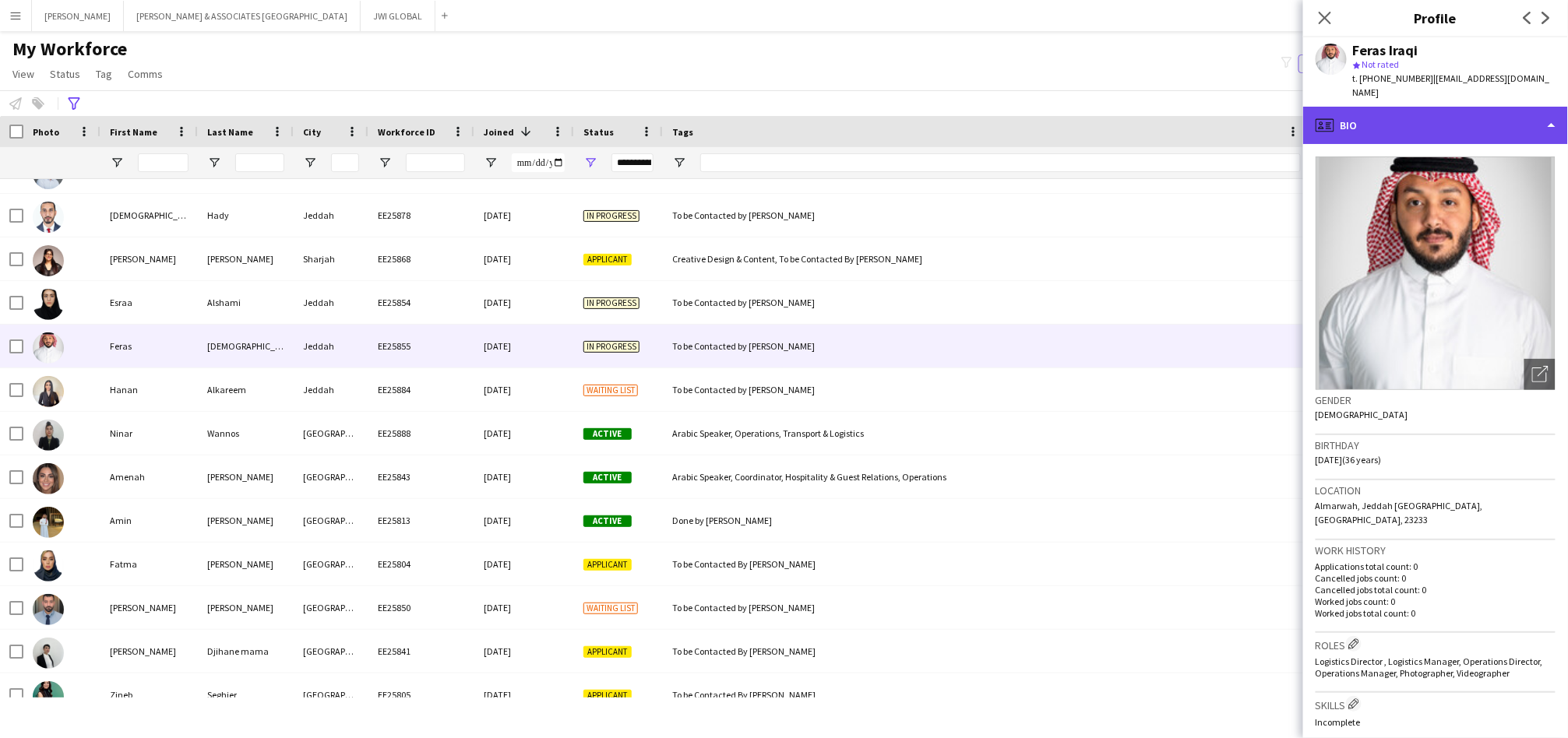
click at [1452, 107] on div "profile Bio" at bounding box center [1435, 125] width 265 height 38
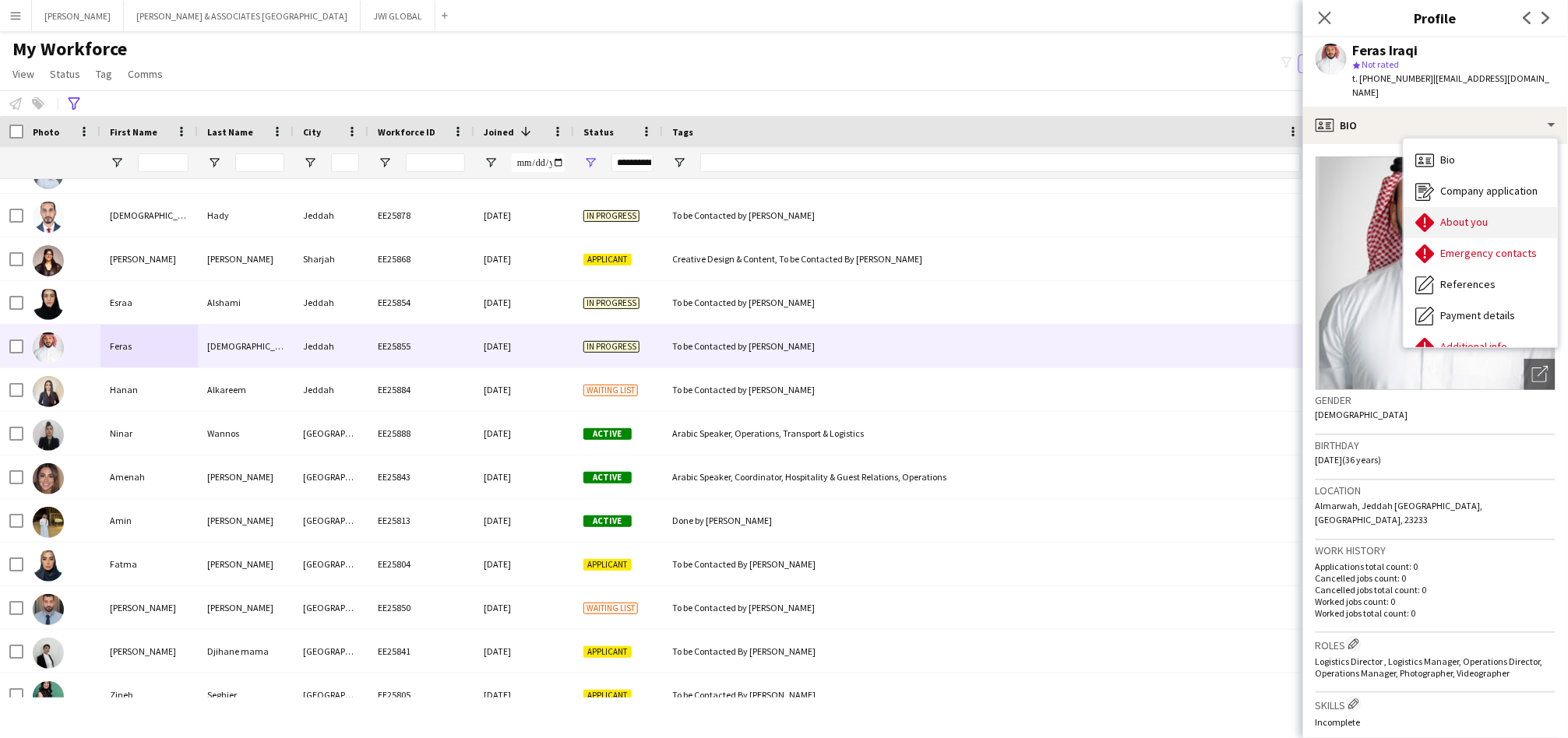
click at [1452, 216] on div "About you About you" at bounding box center [1481, 223] width 154 height 31
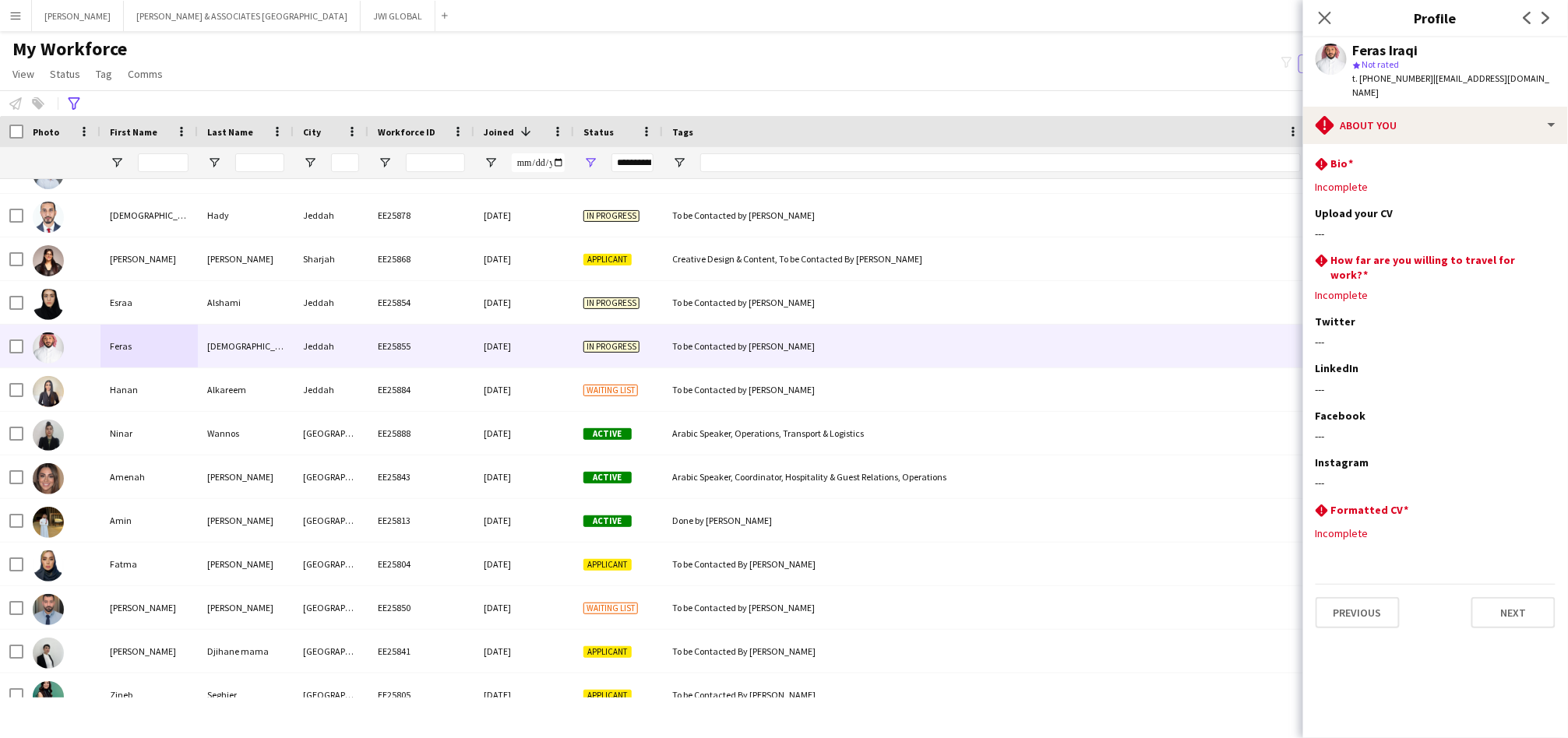
click at [1379, 77] on span "t. [PHONE_NUMBER]" at bounding box center [1394, 78] width 81 height 12
click at [1421, 77] on span "t. [PHONE_NUMBER]" at bounding box center [1394, 78] width 81 height 12
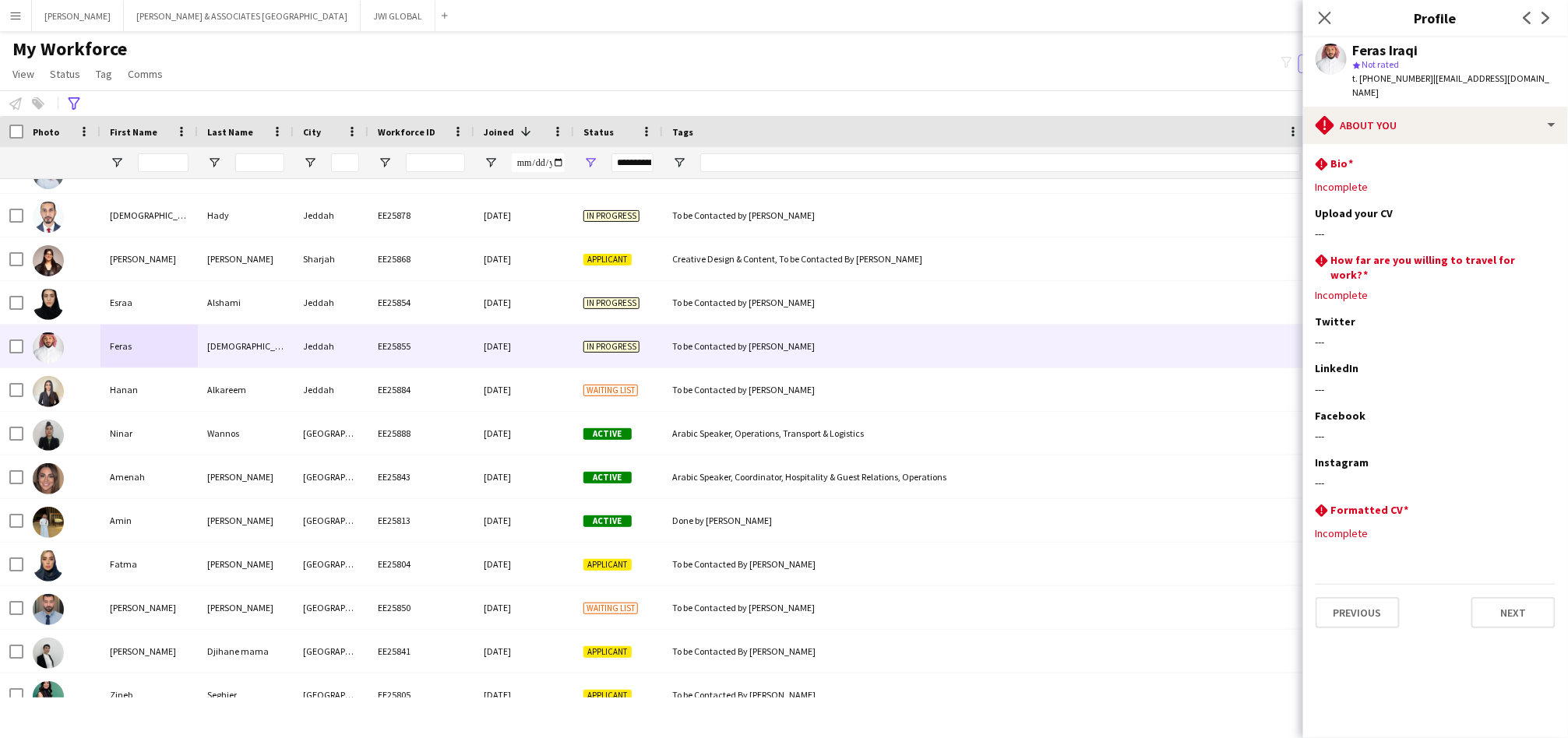
drag, startPoint x: 1421, startPoint y: 77, endPoint x: 1361, endPoint y: 85, distance: 60.5
click at [1361, 85] on div "t. [PHONE_NUMBER] | [EMAIL_ADDRESS][DOMAIN_NAME]" at bounding box center [1454, 85] width 203 height 28
copy span "[PHONE_NUMBER]"
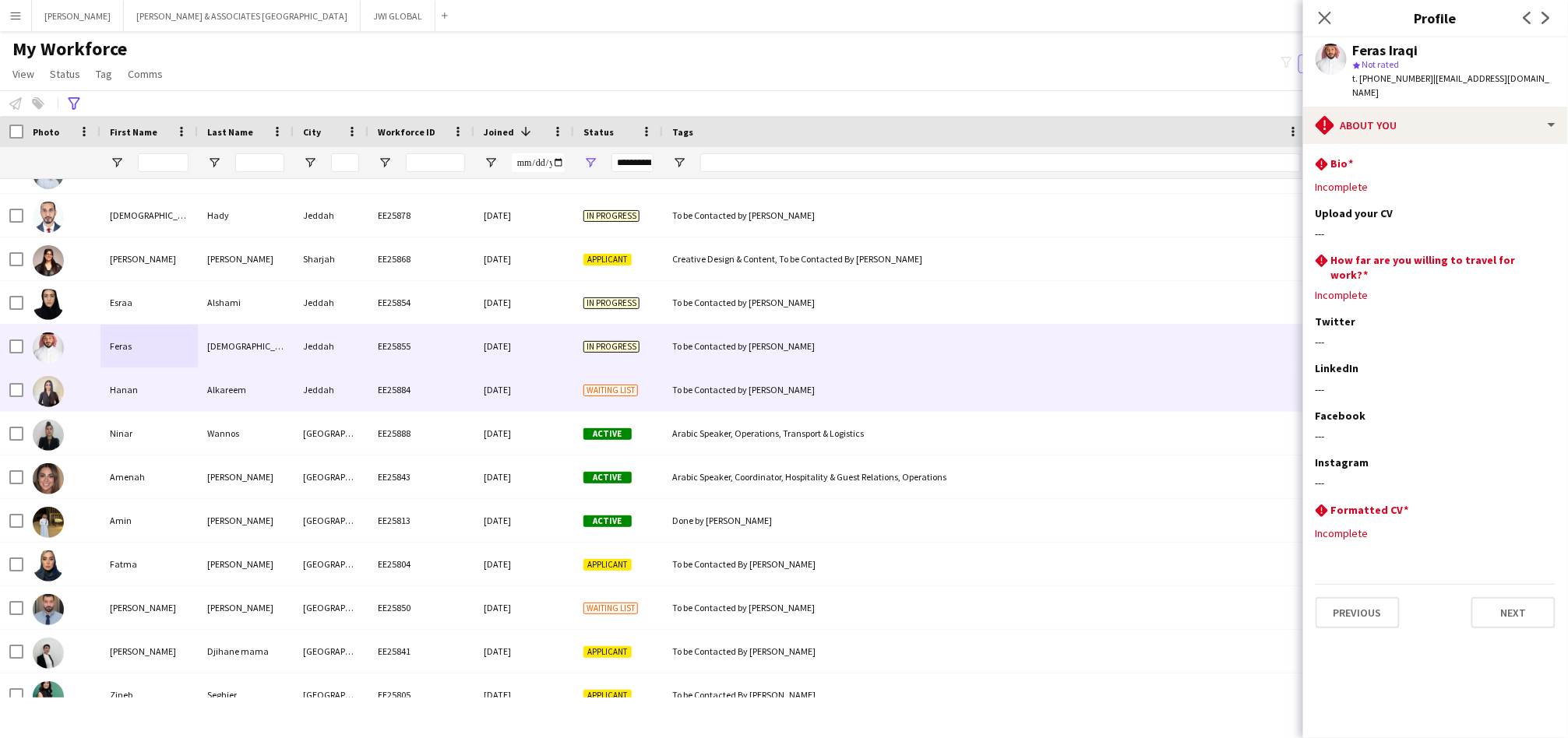
click at [156, 391] on div "Hanan" at bounding box center [149, 389] width 97 height 43
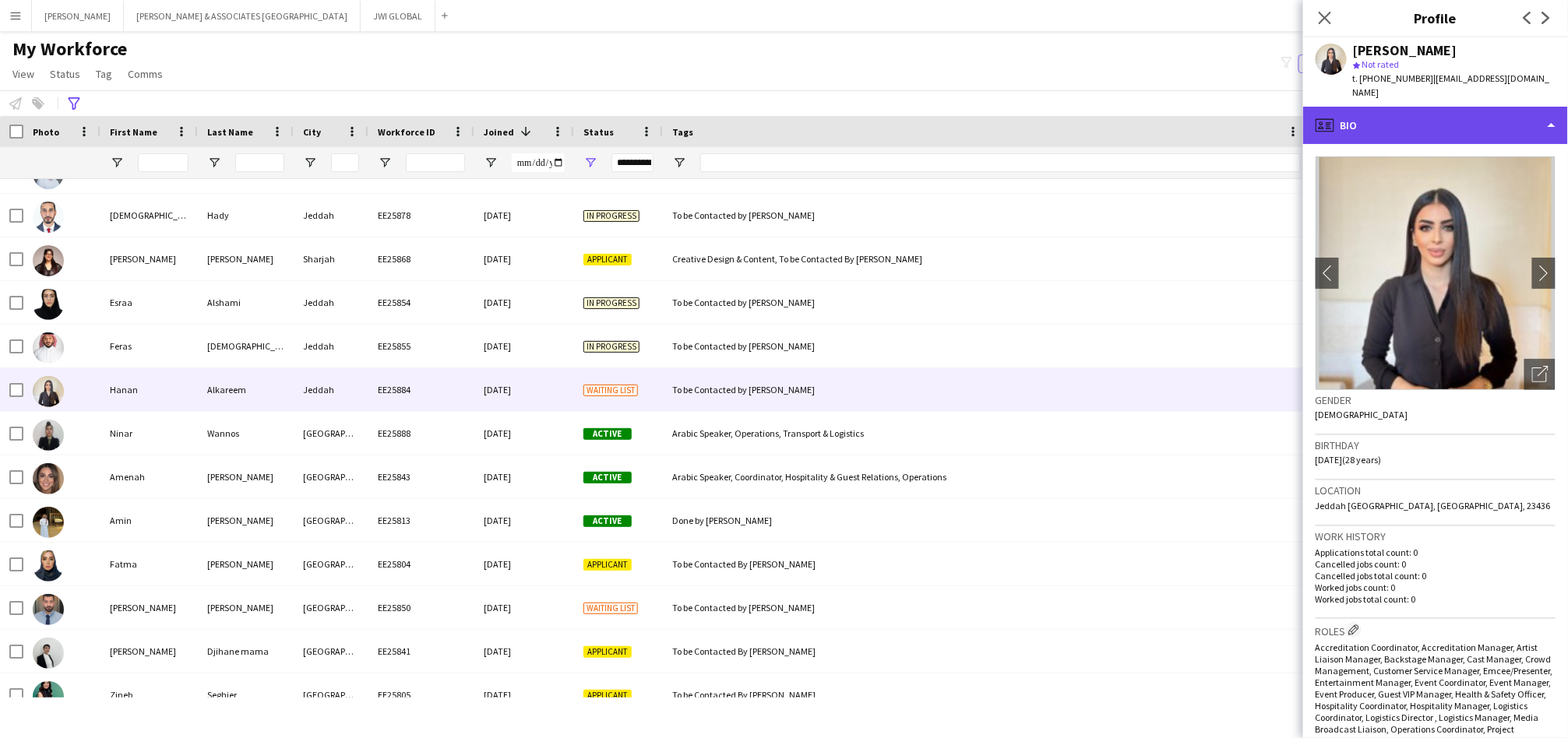
click at [1447, 116] on div "profile Bio" at bounding box center [1435, 125] width 265 height 38
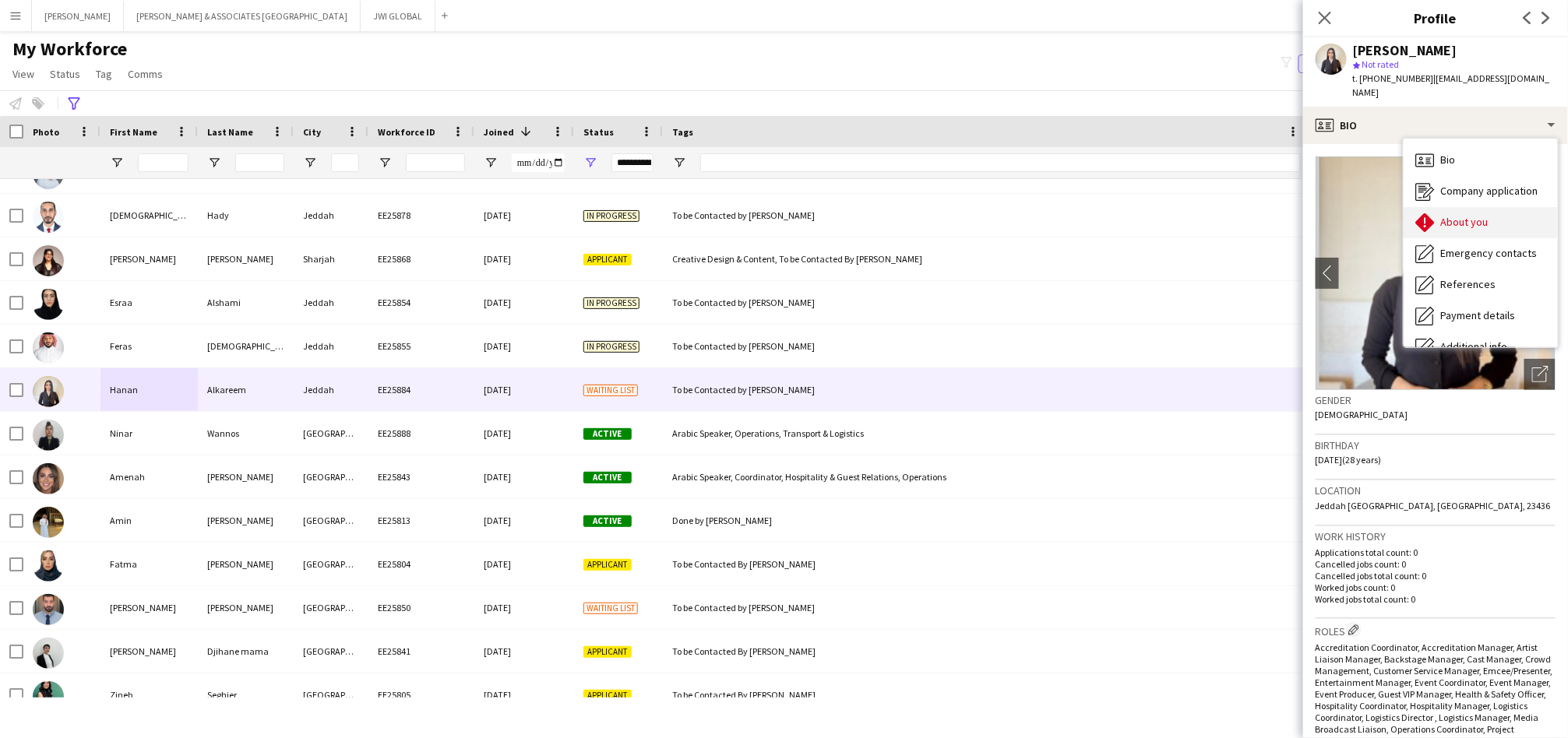
click at [1448, 215] on span "About you" at bounding box center [1464, 222] width 47 height 14
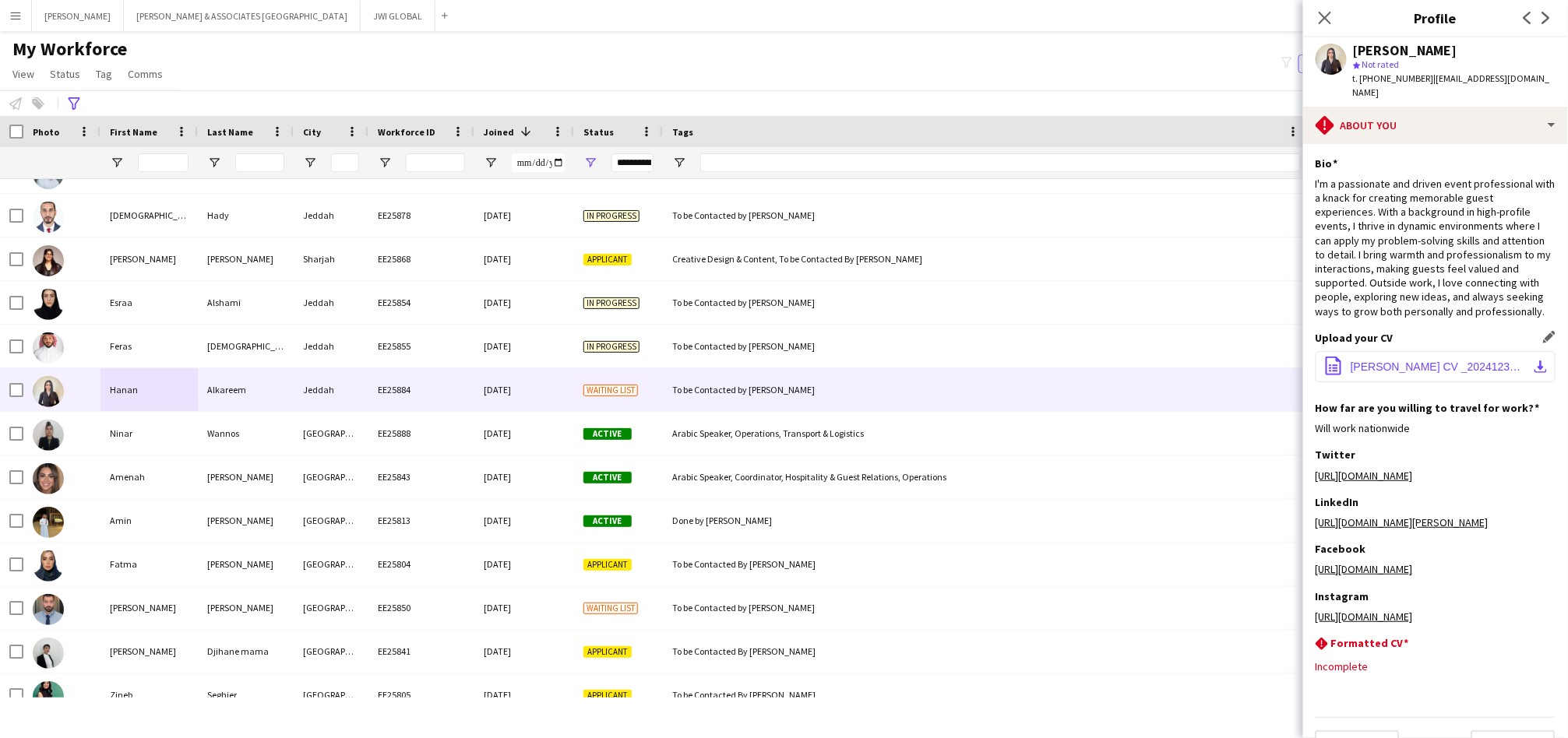
drag, startPoint x: 1410, startPoint y: 363, endPoint x: 1410, endPoint y: 345, distance: 18.0
click at [1410, 362] on button "office-file-sheet [PERSON_NAME] CV _20241230_125957_0000.pdf download-bottom" at bounding box center [1436, 367] width 240 height 31
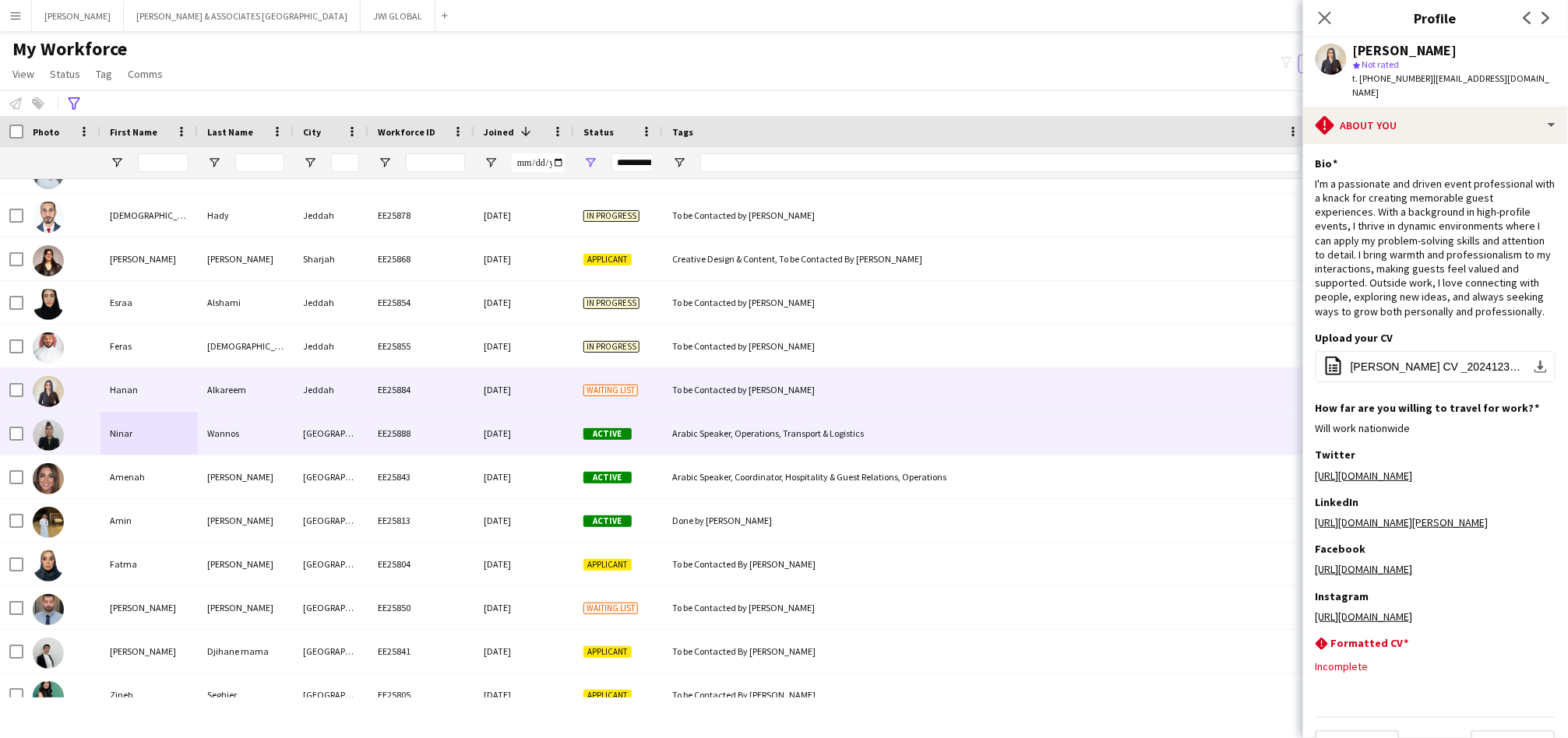
click at [155, 434] on div "Ninar" at bounding box center [149, 433] width 97 height 43
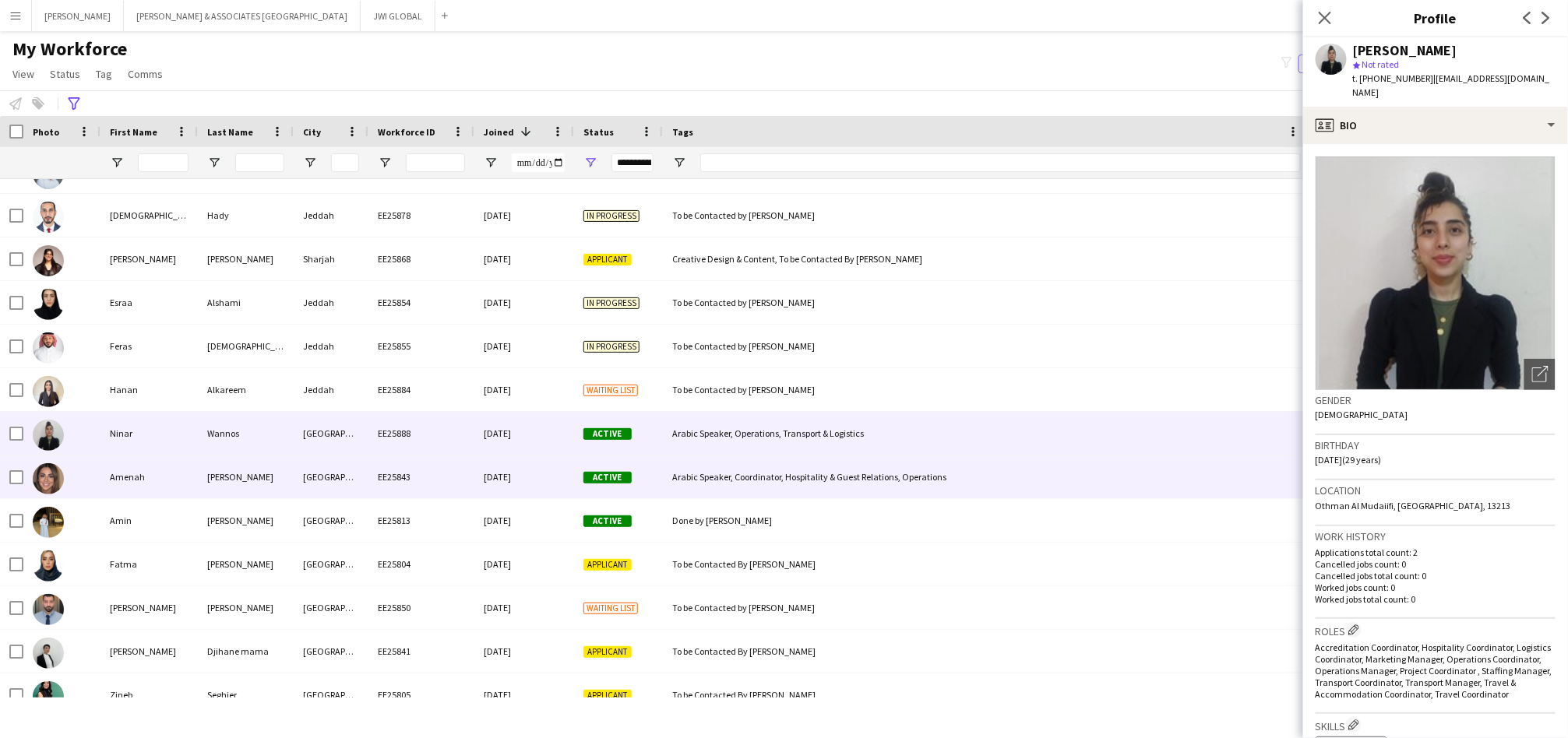
click at [149, 477] on div "Amenah" at bounding box center [149, 477] width 97 height 43
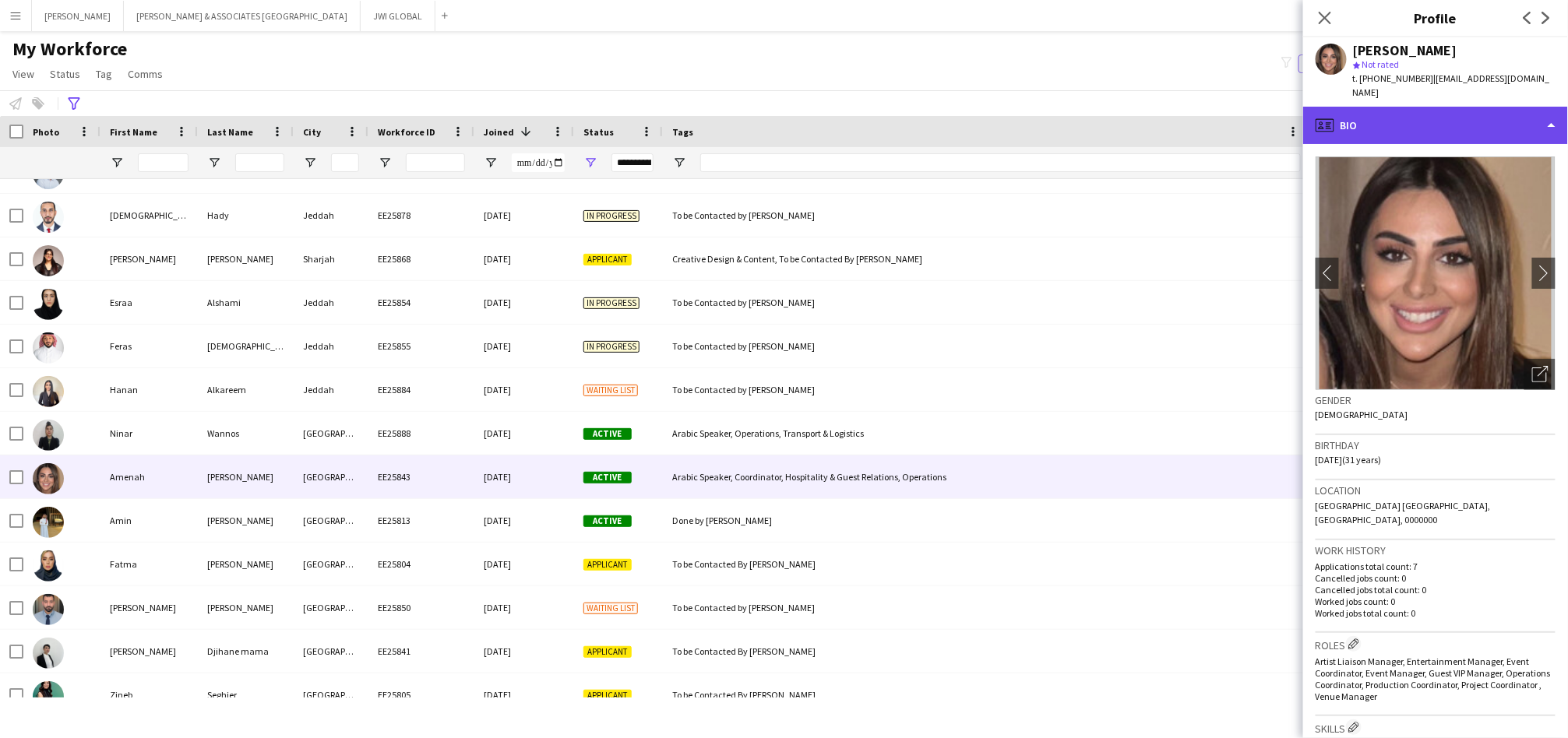
click at [1481, 107] on div "profile Bio" at bounding box center [1435, 125] width 265 height 38
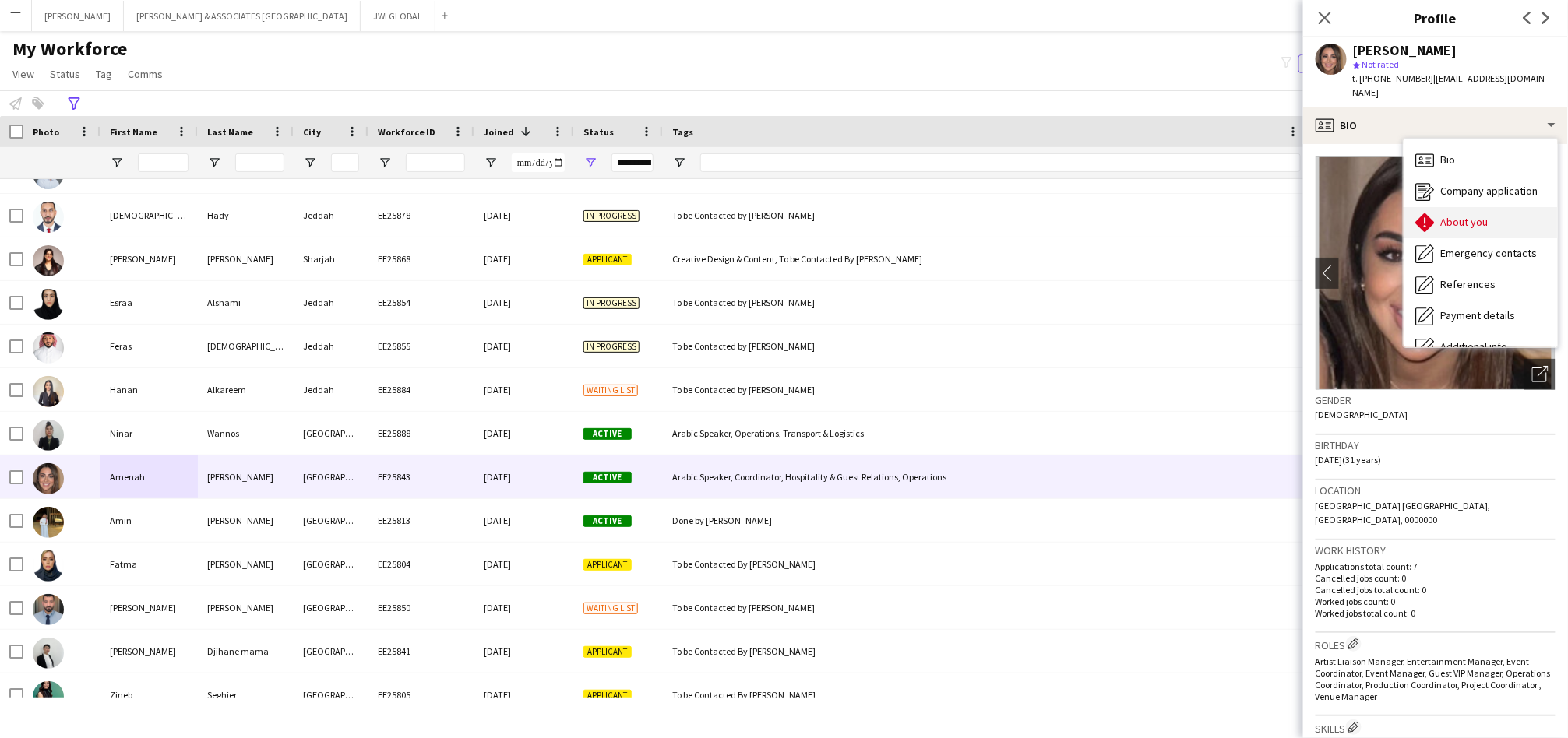
click at [1471, 216] on div "About you About you" at bounding box center [1481, 223] width 154 height 31
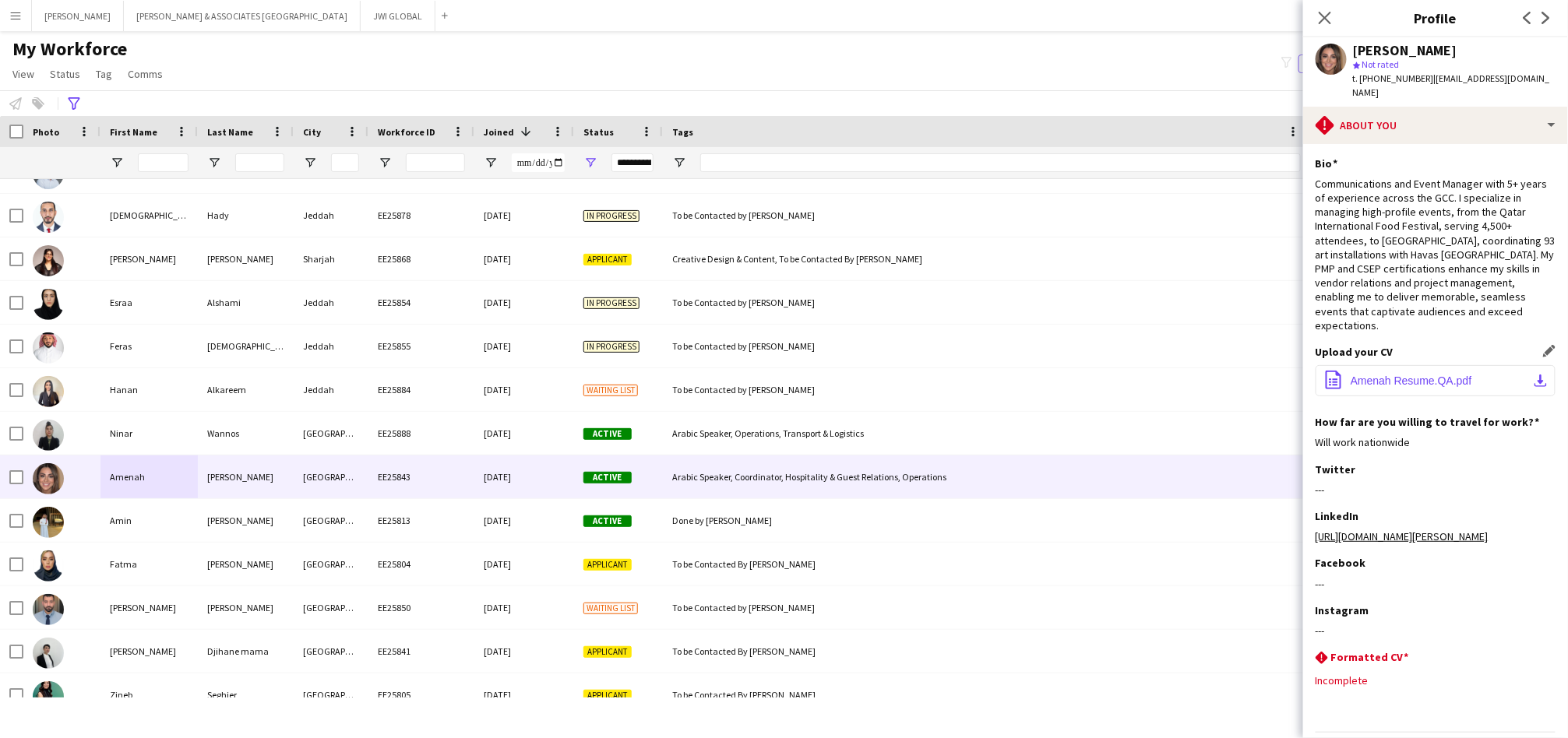
click at [1408, 365] on button "office-file-sheet Amenah Resume.QA.pdf download-bottom" at bounding box center [1436, 381] width 240 height 31
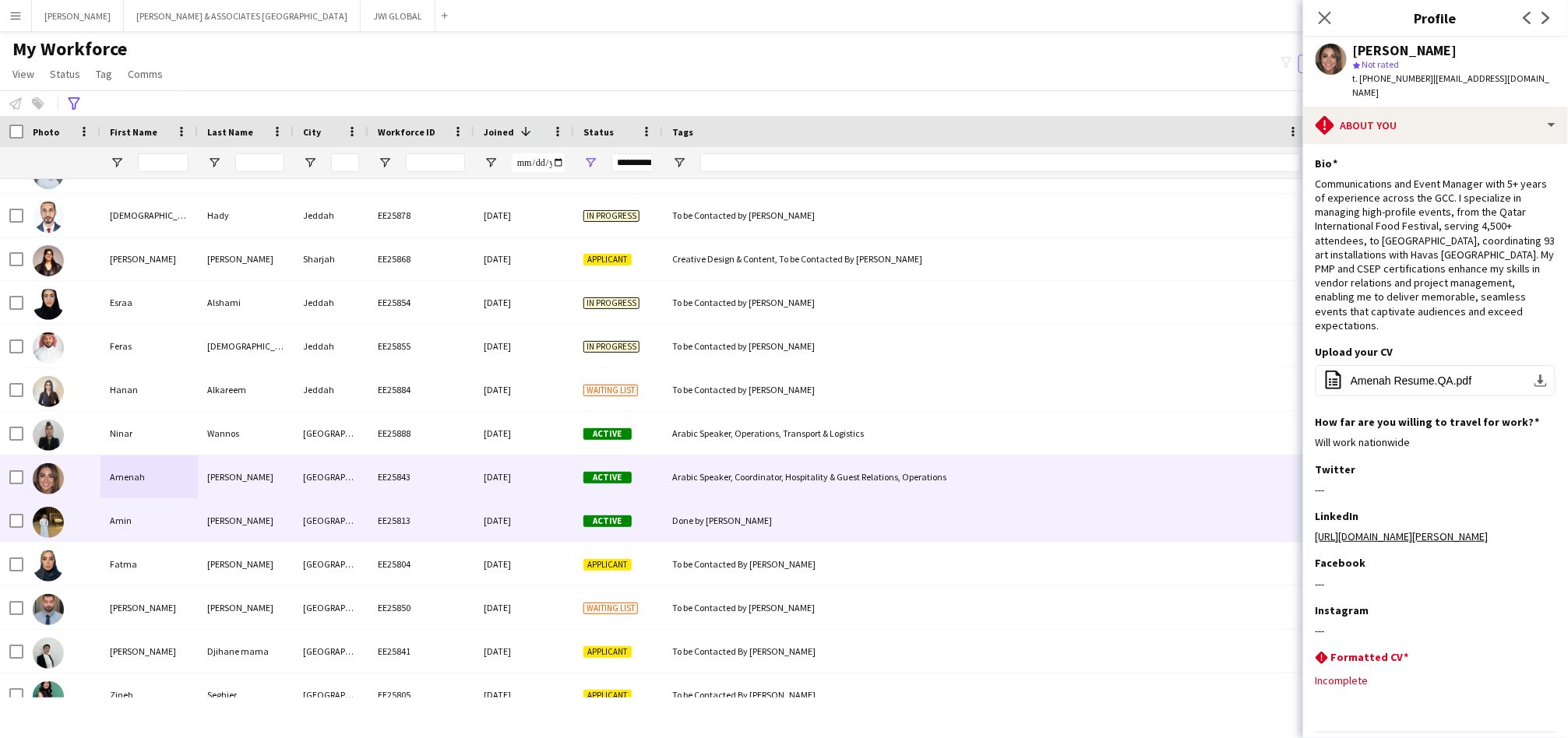
click at [156, 520] on div "Amin" at bounding box center [149, 520] width 97 height 43
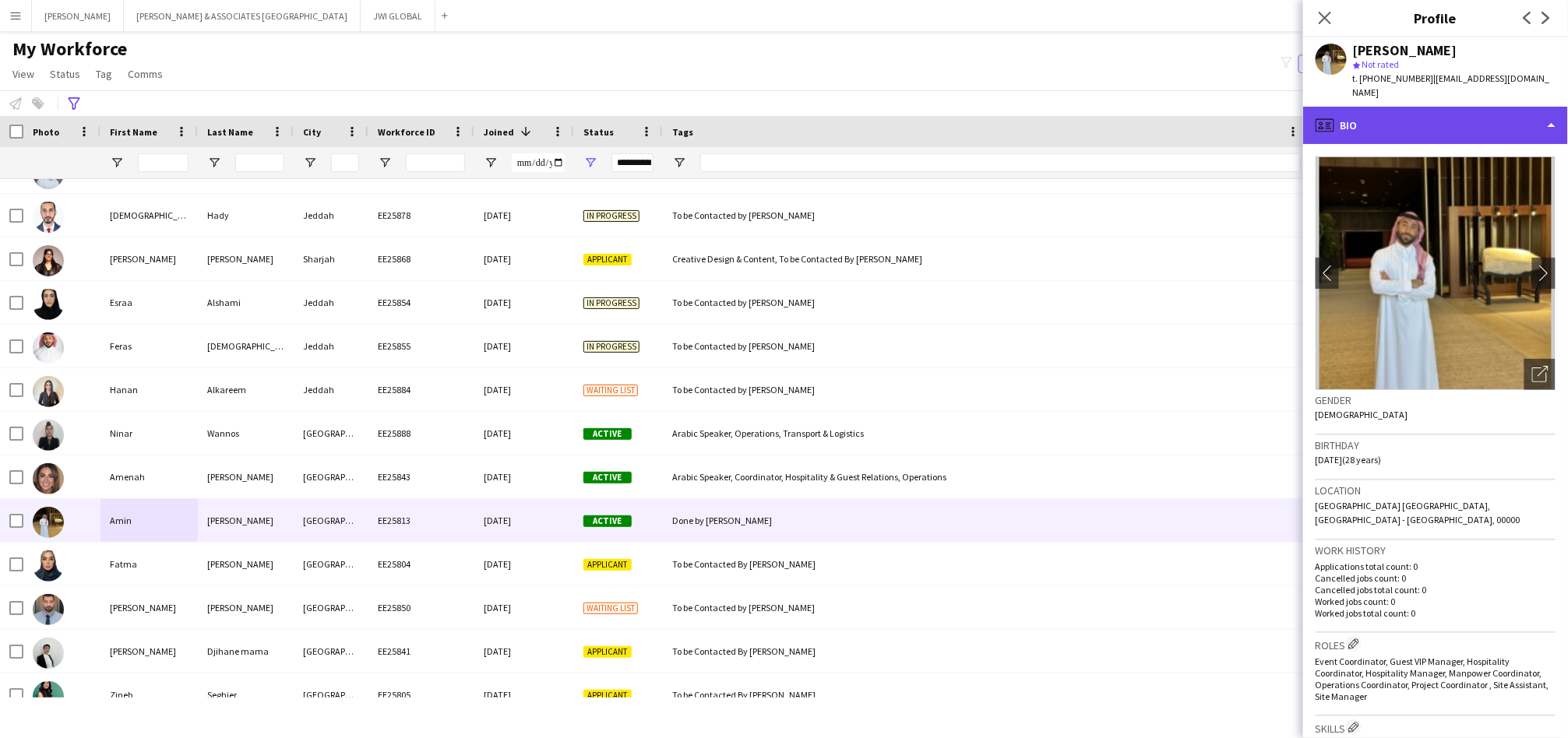
click at [1387, 108] on div "profile Bio" at bounding box center [1435, 125] width 265 height 38
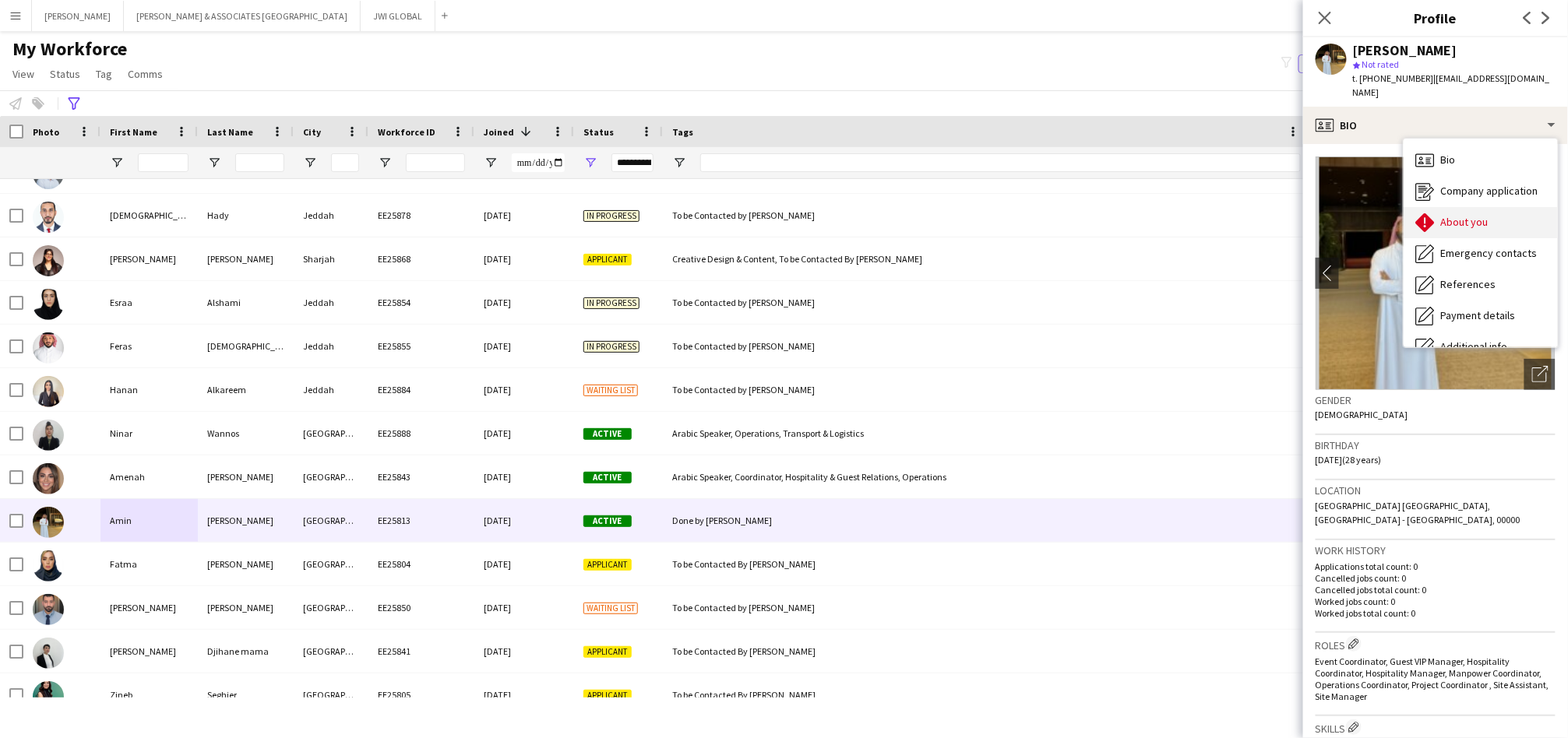
click at [1474, 207] on div "About you About you" at bounding box center [1481, 223] width 154 height 31
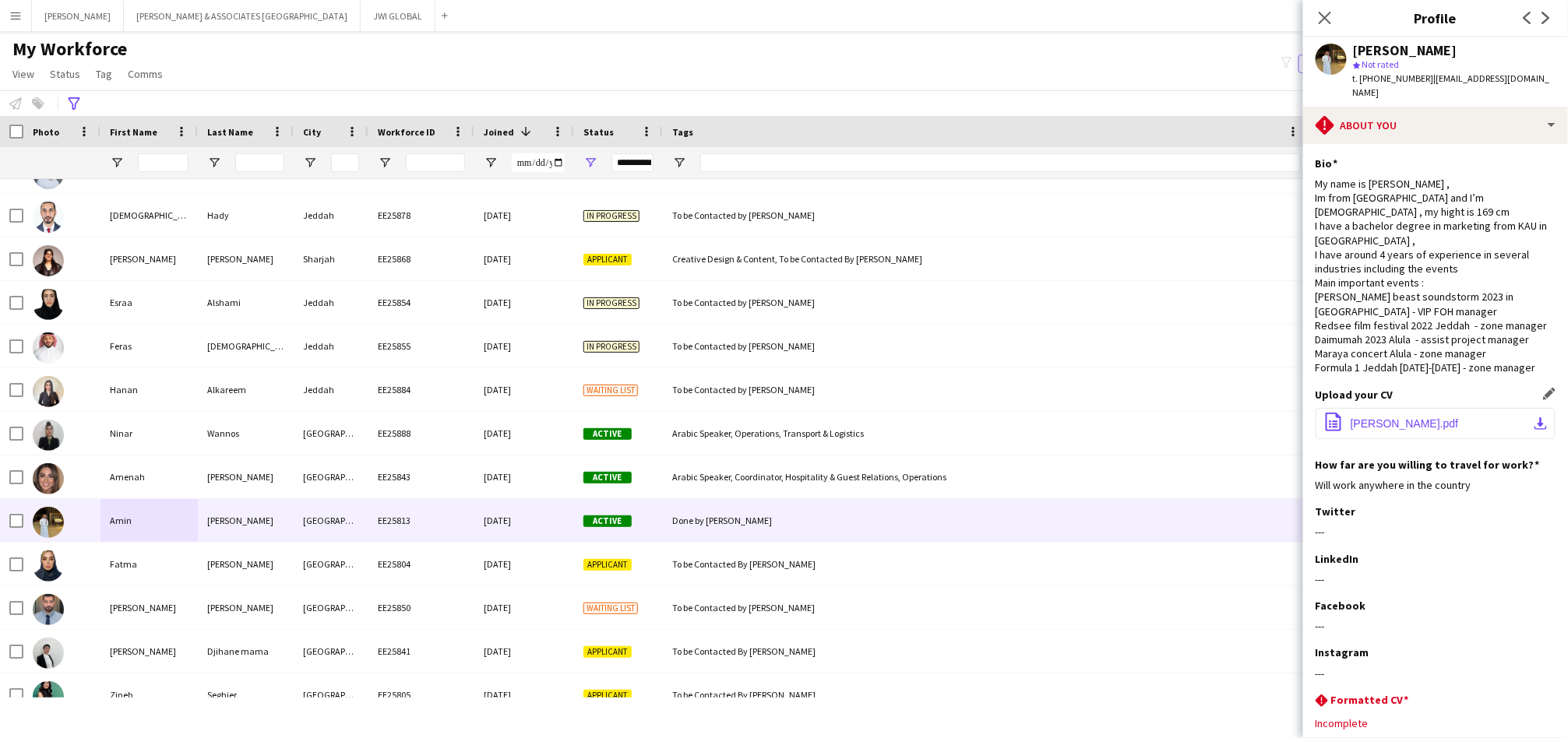
click at [1364, 432] on button "office-file-sheet [PERSON_NAME].pdf download-bottom" at bounding box center [1436, 423] width 240 height 31
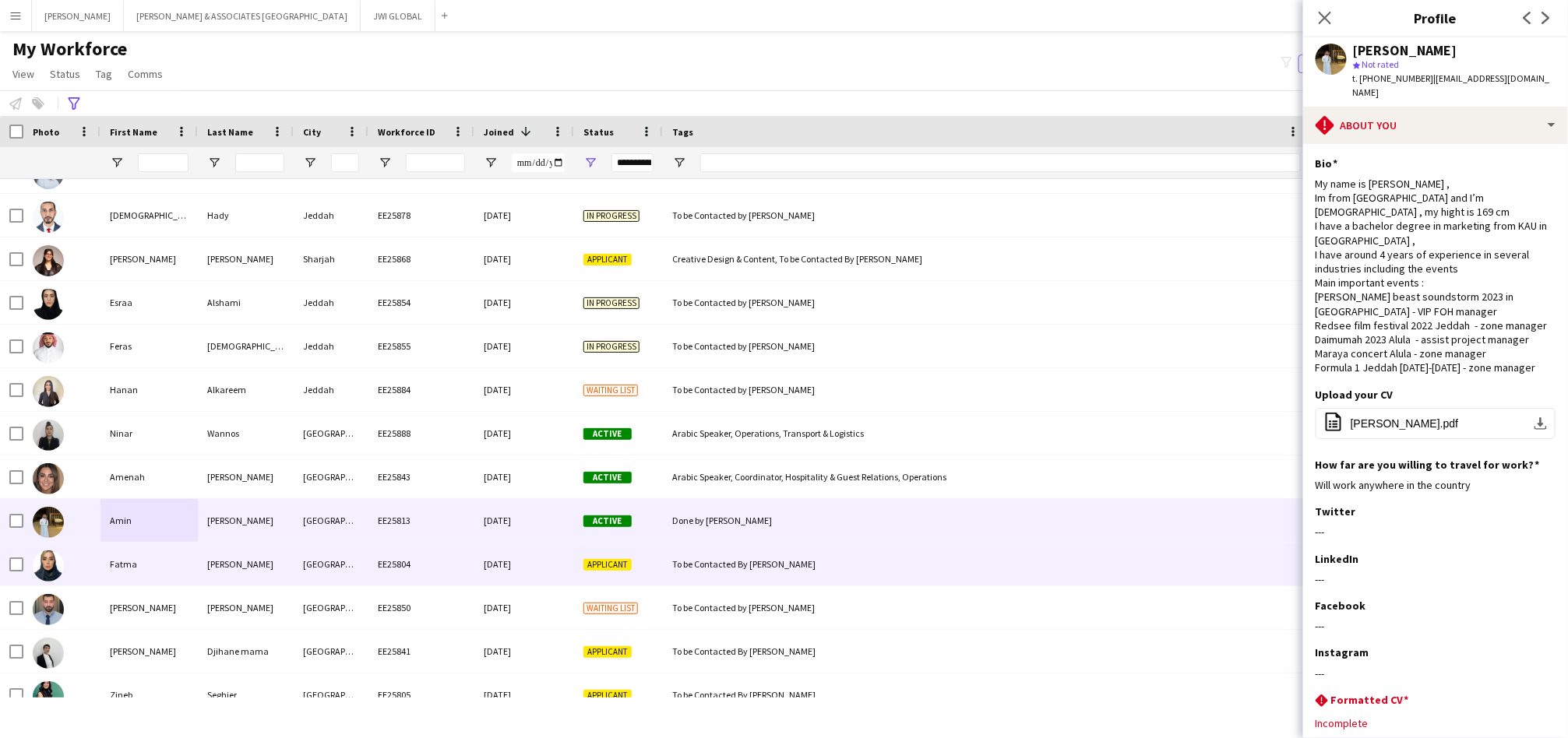
click at [417, 561] on div "EE25804" at bounding box center [421, 564] width 106 height 43
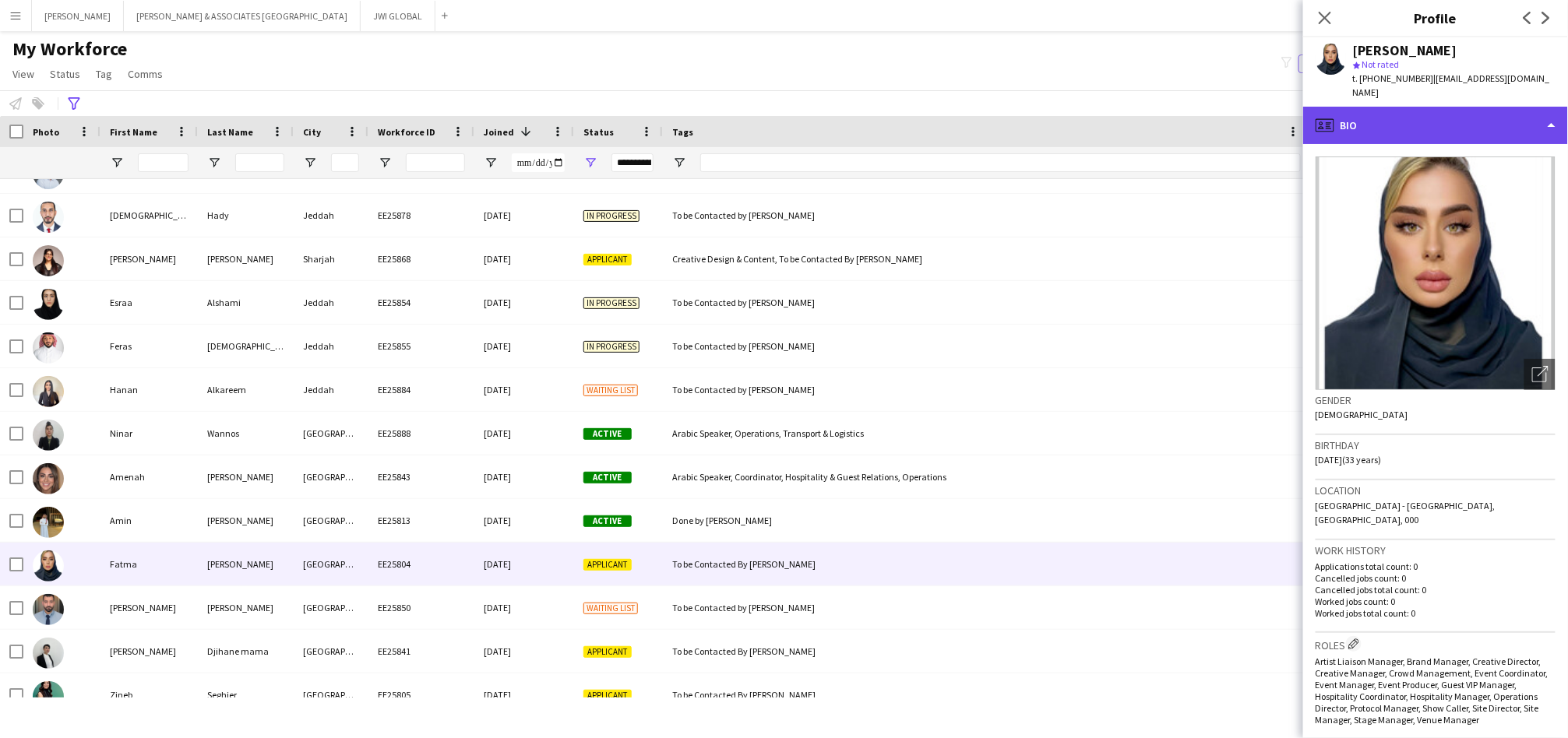
click at [1422, 107] on div "profile Bio" at bounding box center [1435, 125] width 265 height 38
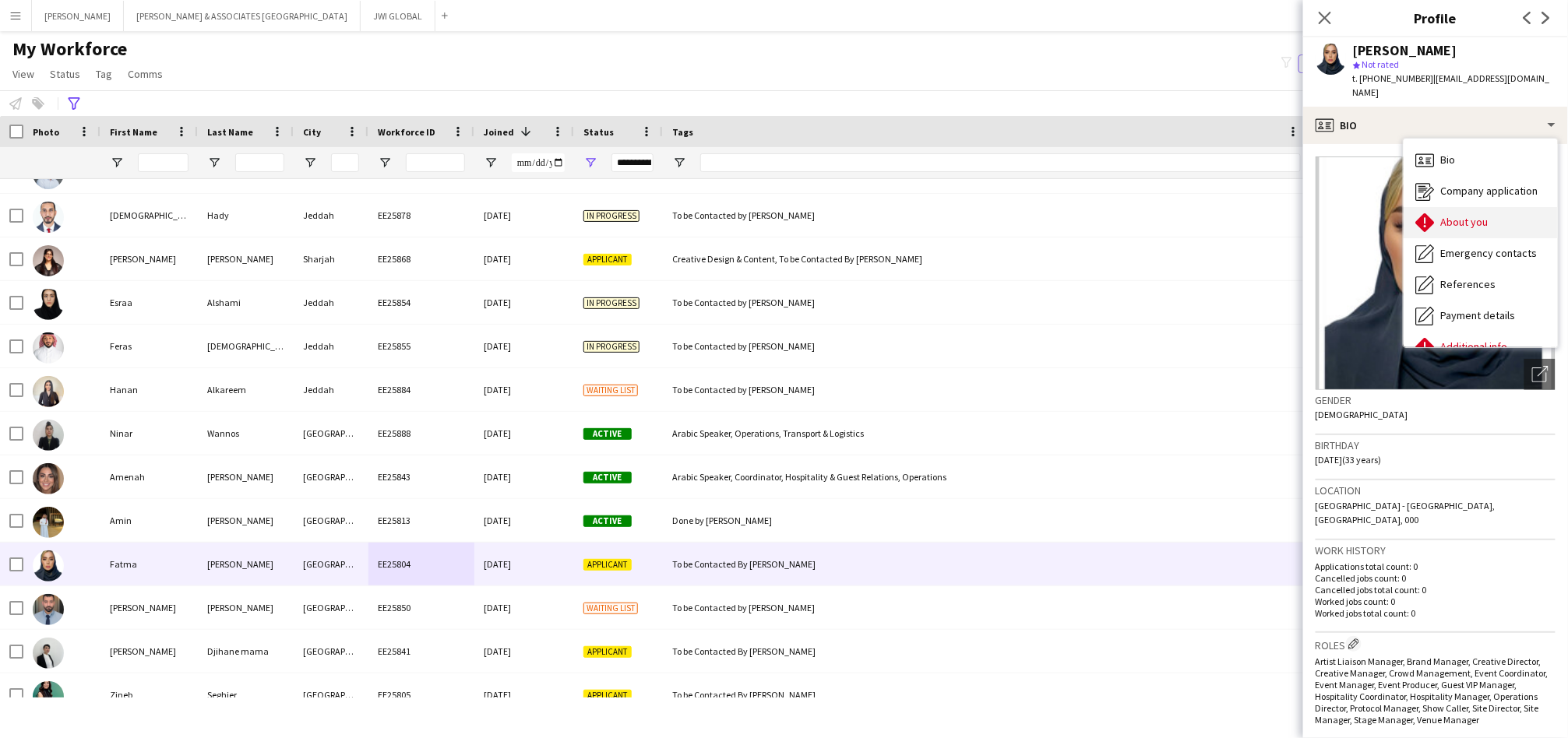
click at [1450, 215] on span "About you" at bounding box center [1464, 222] width 47 height 14
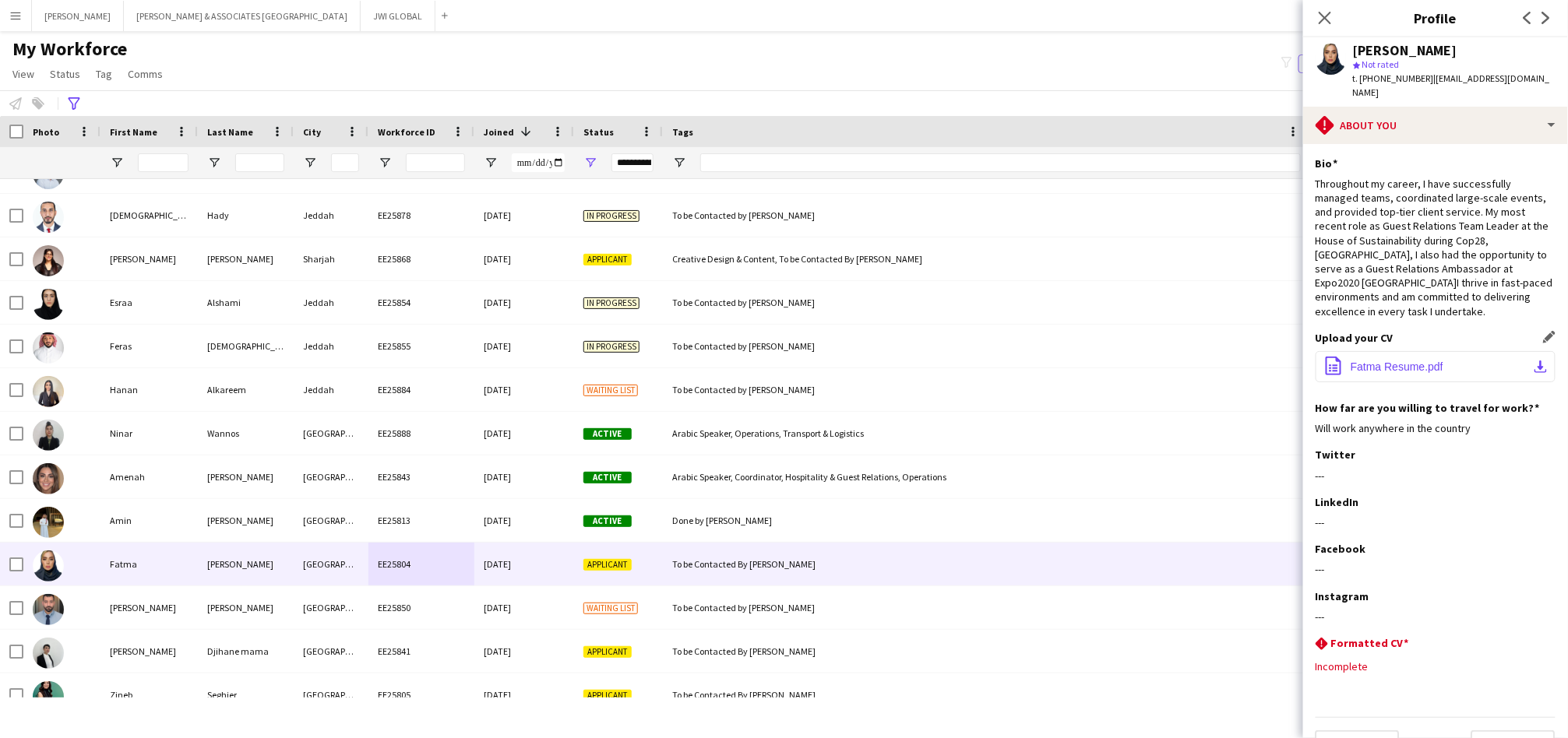
click at [1470, 358] on button "office-file-sheet Fatma Resume.pdf download-bottom" at bounding box center [1436, 367] width 240 height 31
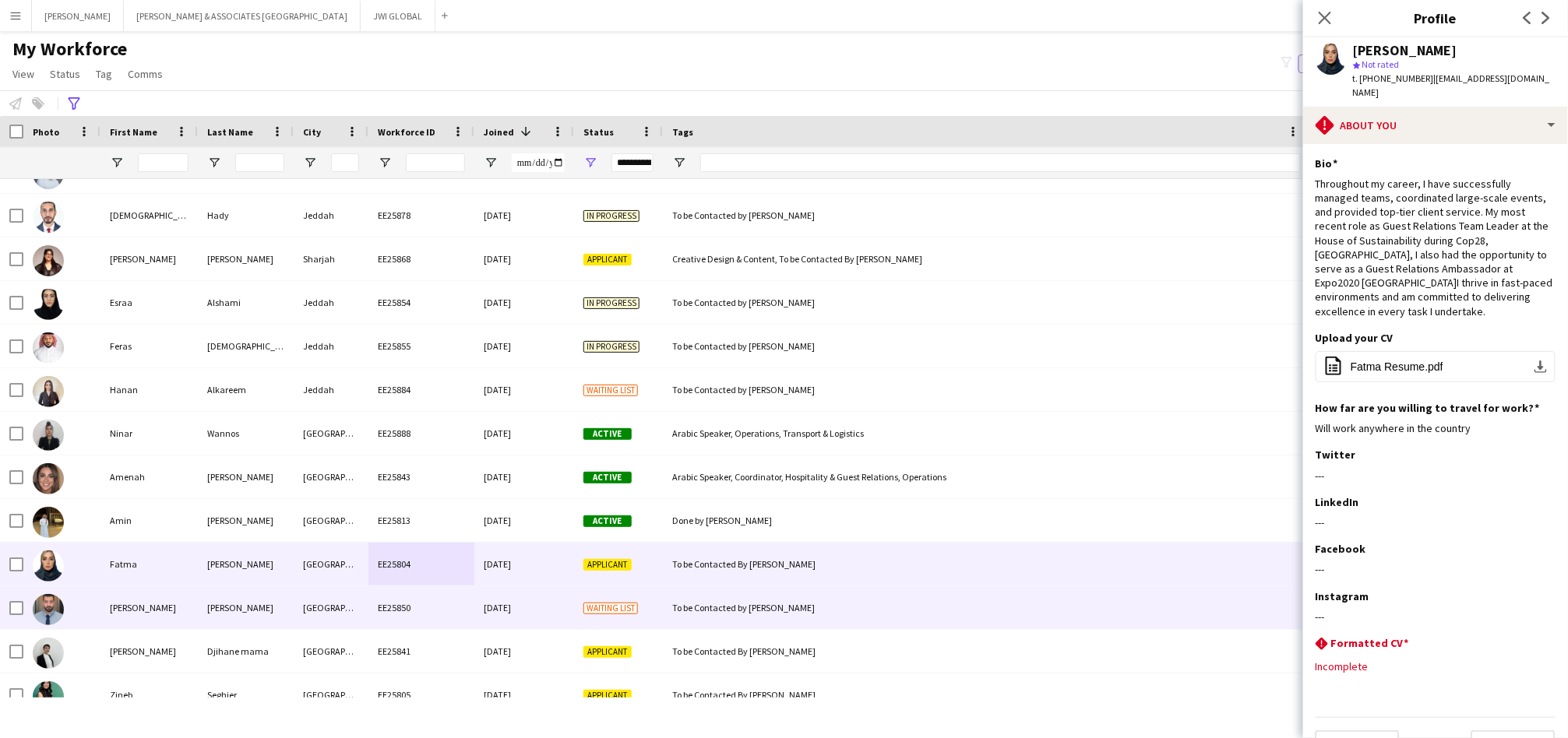
click at [316, 623] on div "[GEOGRAPHIC_DATA]" at bounding box center [330, 607] width 75 height 43
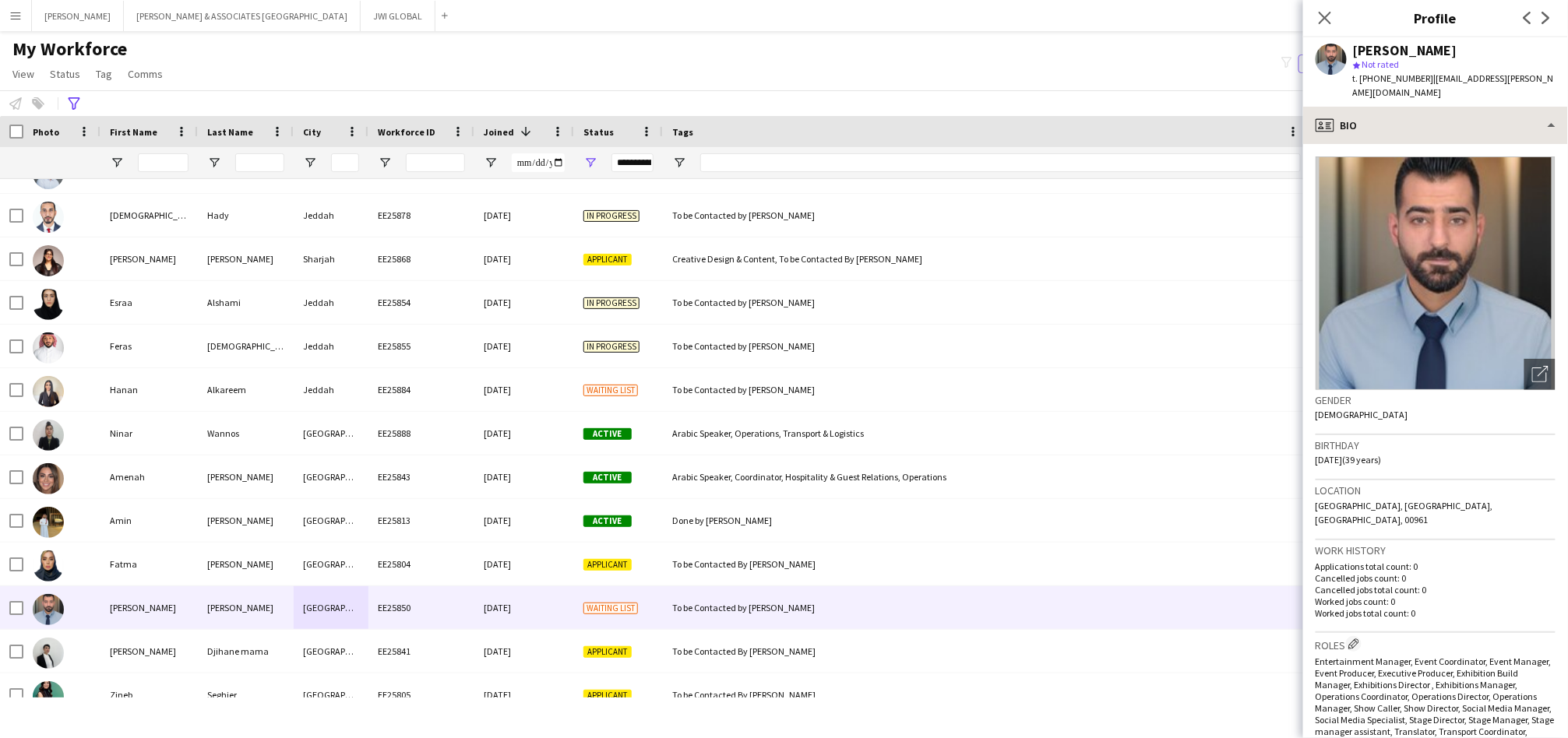
click at [1520, 108] on div "profile Bio" at bounding box center [1435, 125] width 265 height 38
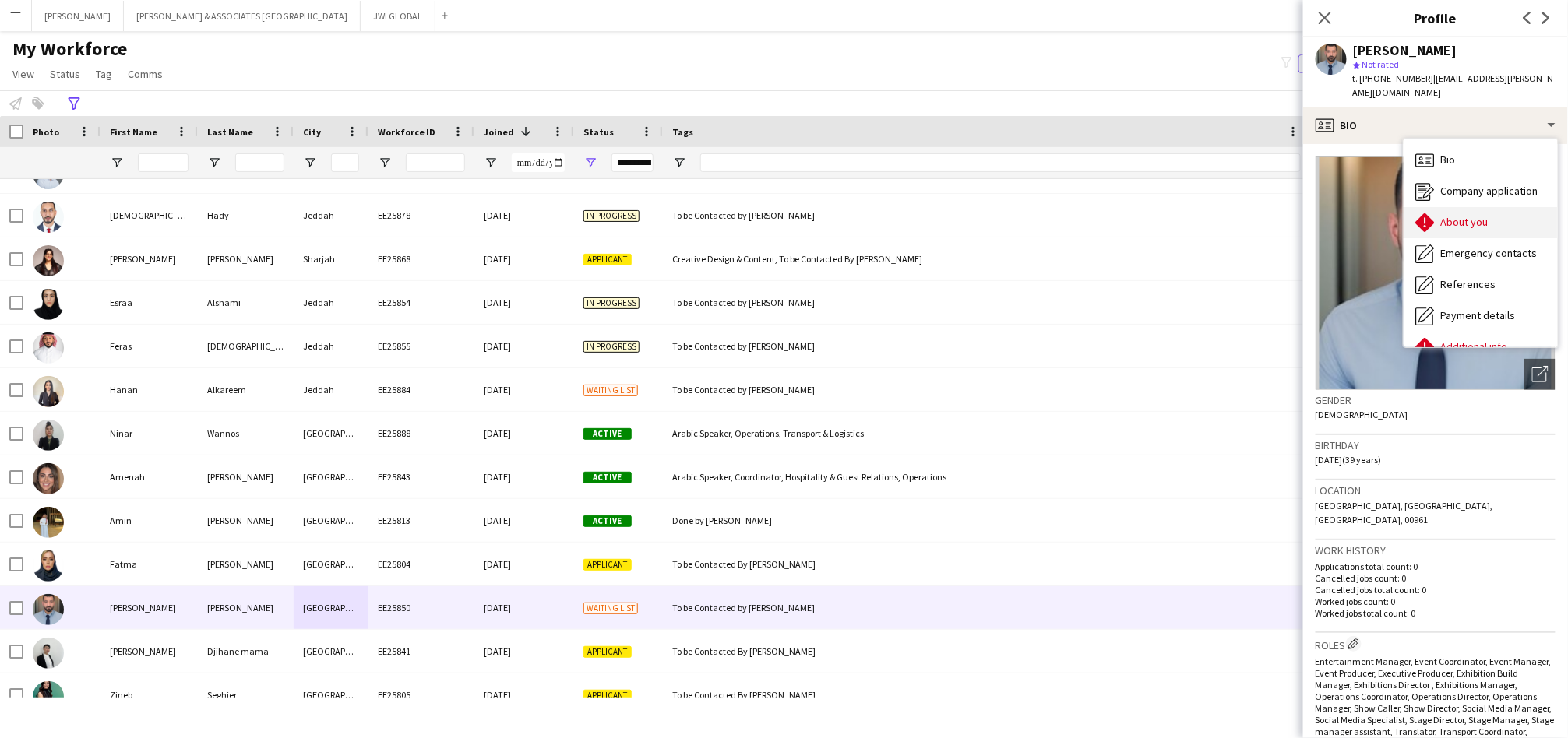
click at [1485, 215] on span "About you" at bounding box center [1464, 222] width 47 height 14
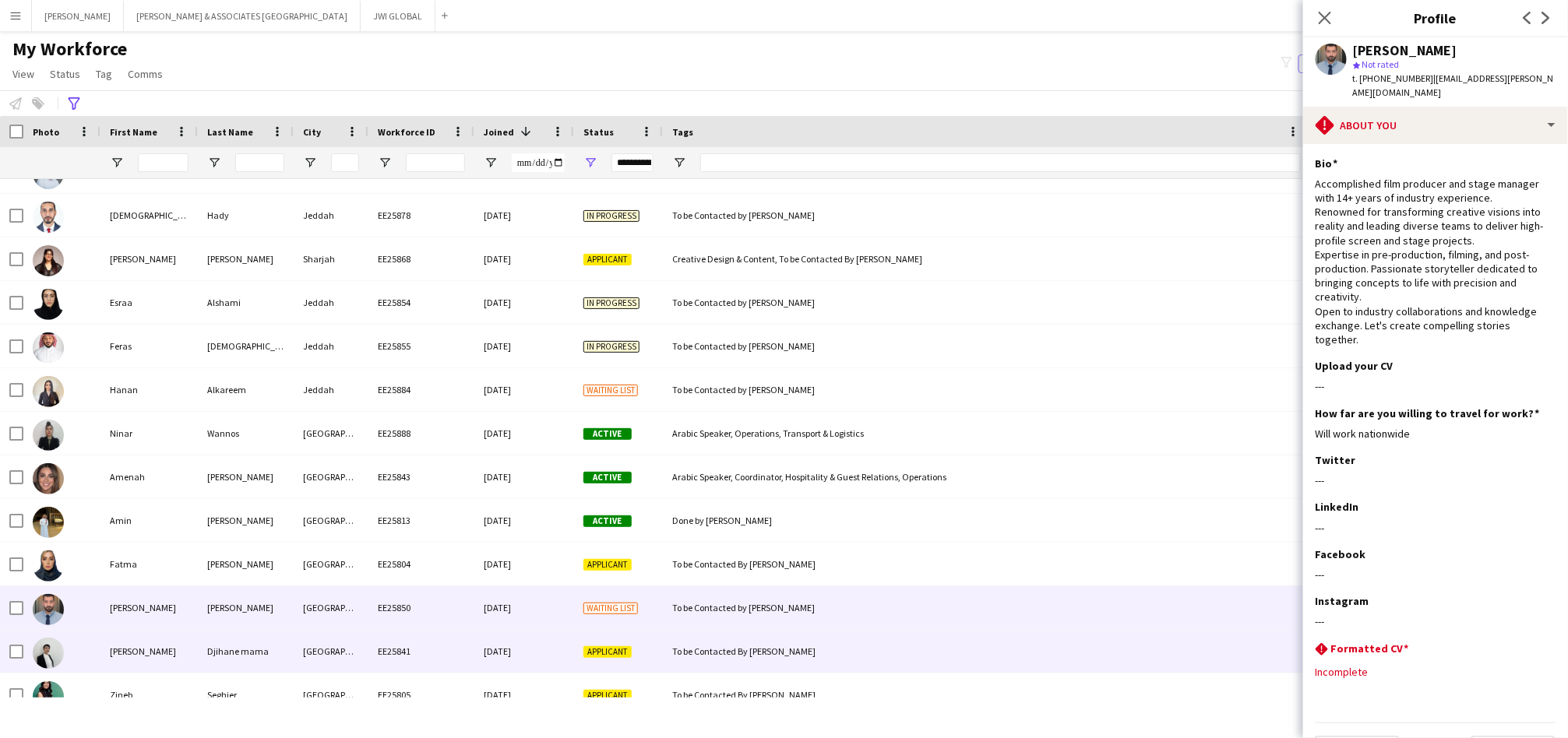
drag, startPoint x: 271, startPoint y: 645, endPoint x: 287, endPoint y: 644, distance: 16.0
click at [272, 643] on div "Djihane mama" at bounding box center [245, 651] width 96 height 43
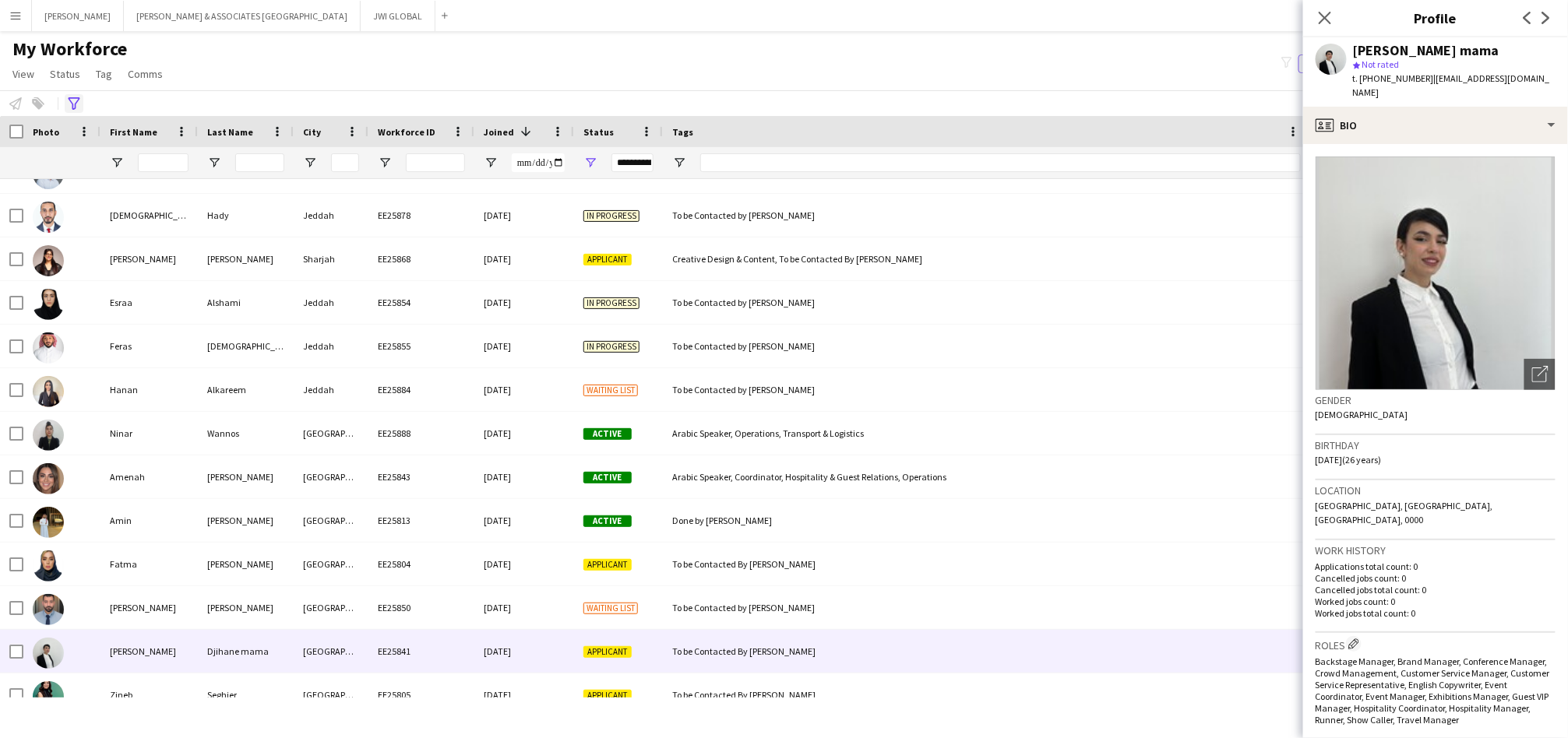
click at [78, 102] on icon "Advanced filters" at bounding box center [74, 103] width 13 height 13
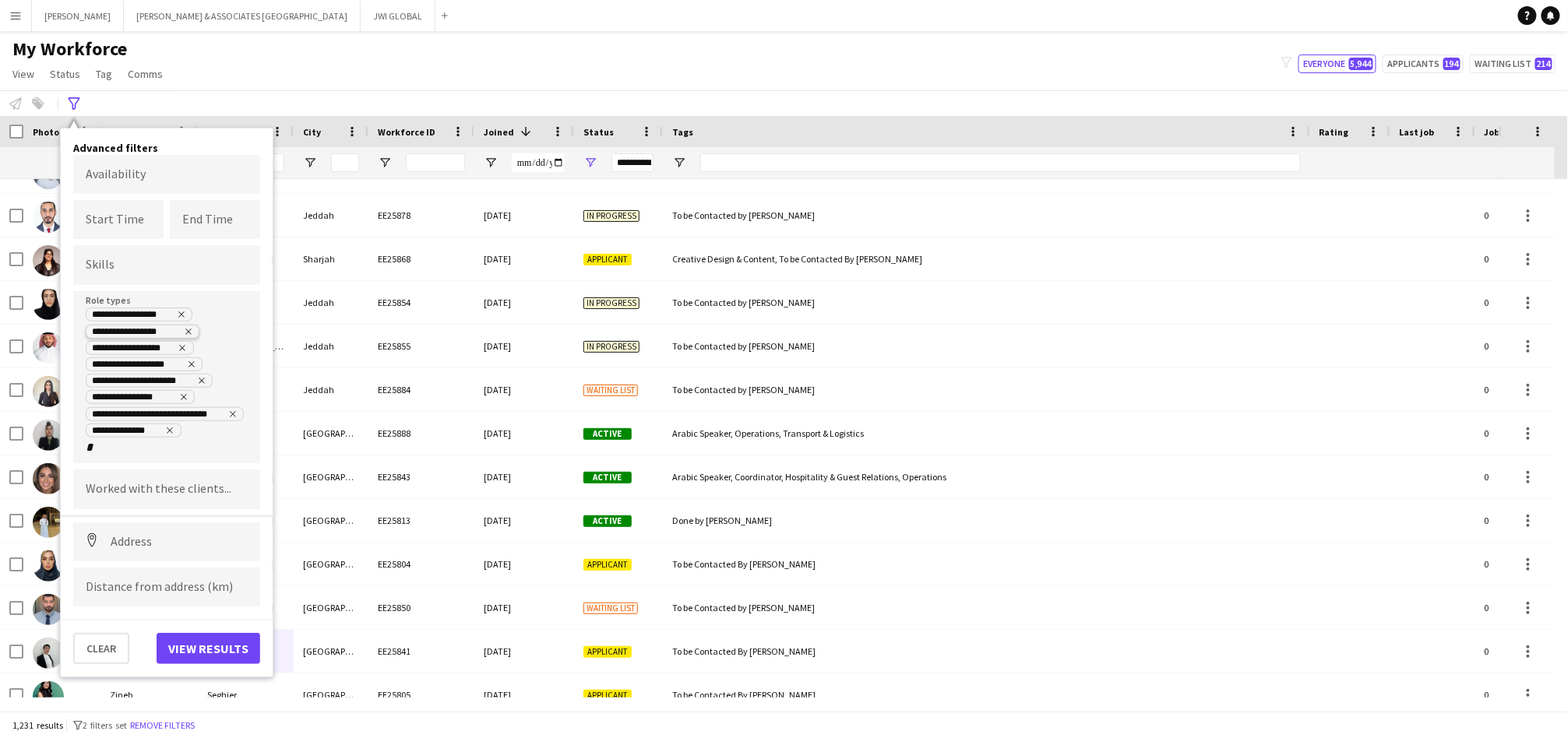
click at [185, 331] on icon "Remove tag" at bounding box center [189, 332] width 10 height 10
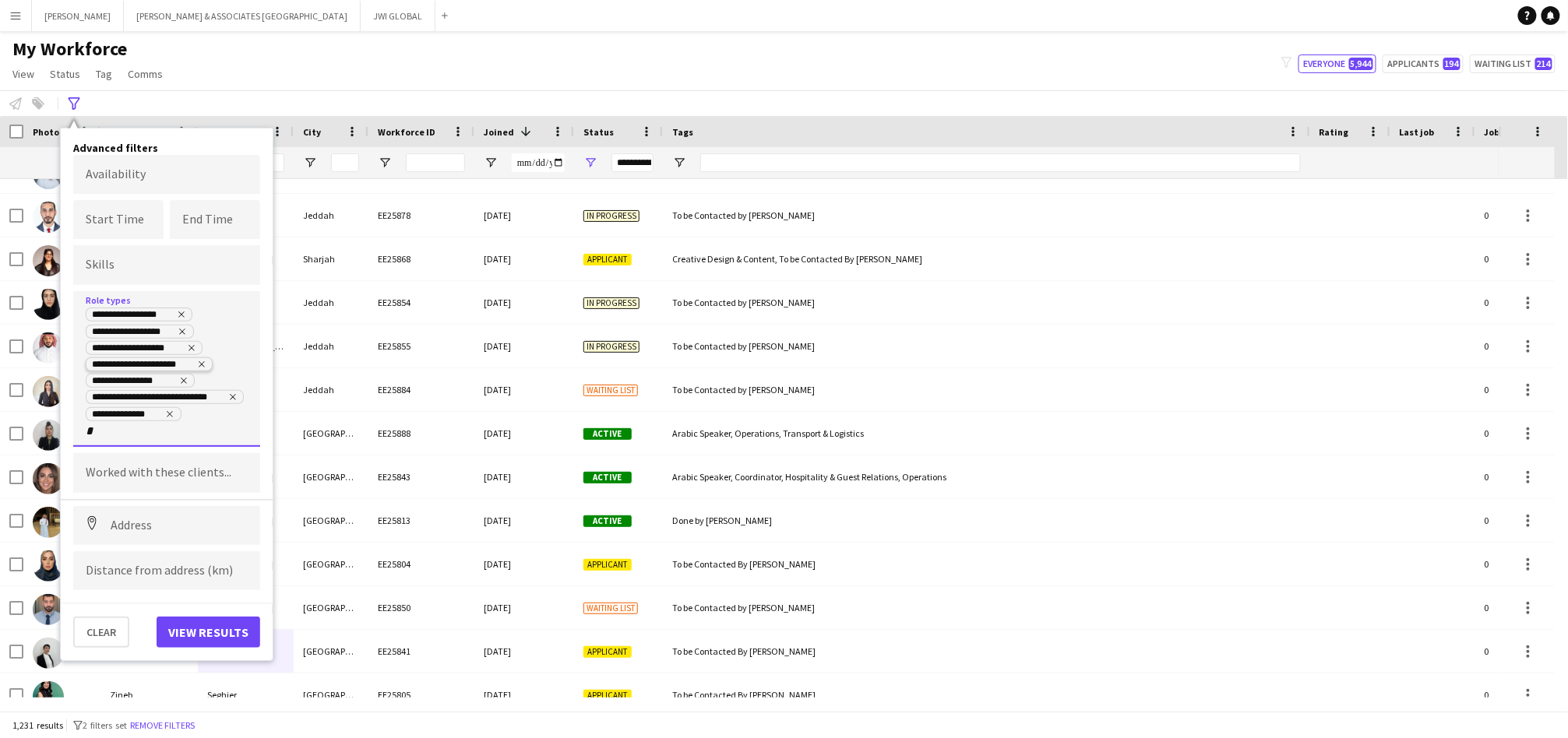
click at [198, 364] on icon "Remove tag" at bounding box center [202, 364] width 10 height 10
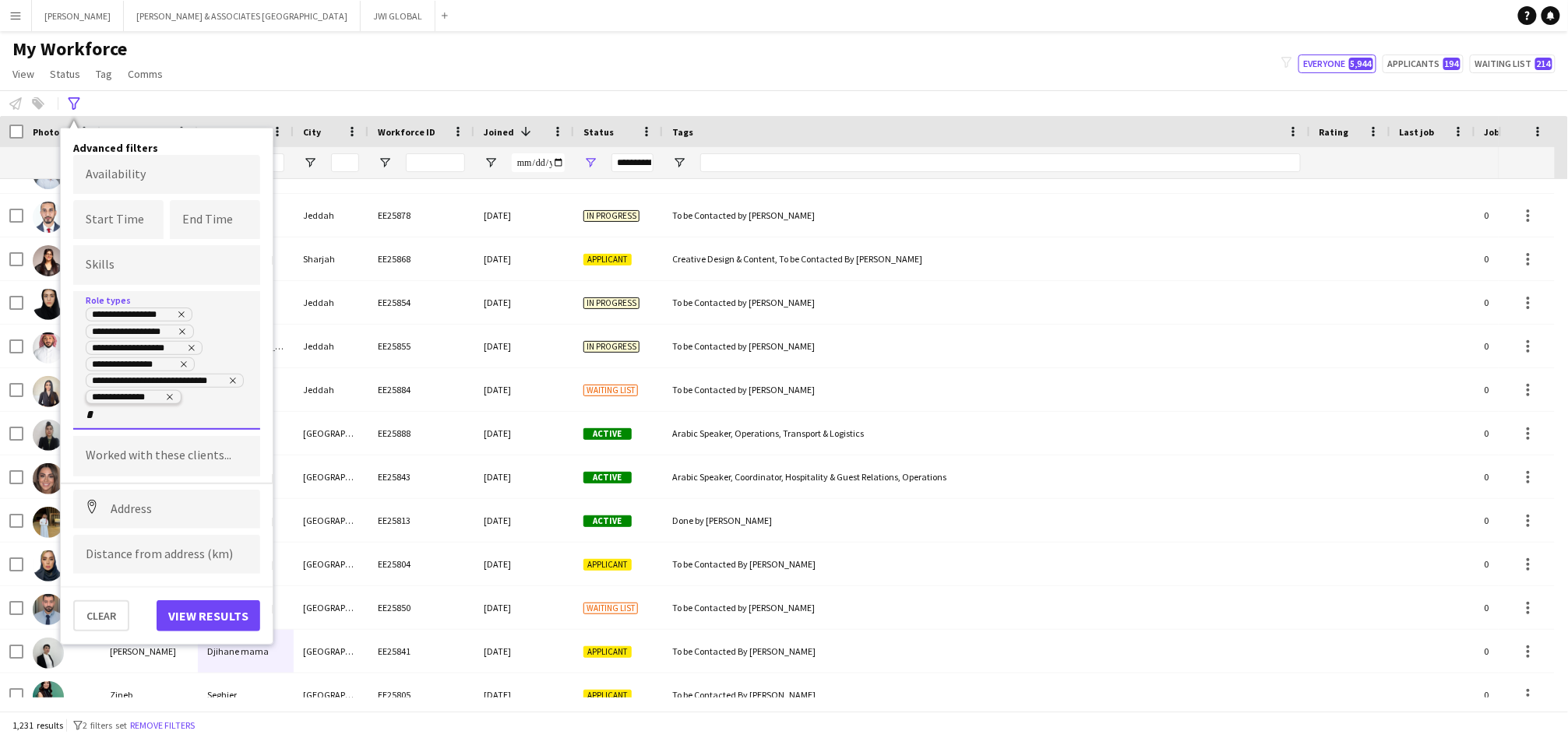
click at [165, 395] on icon "Remove tag" at bounding box center [170, 397] width 10 height 10
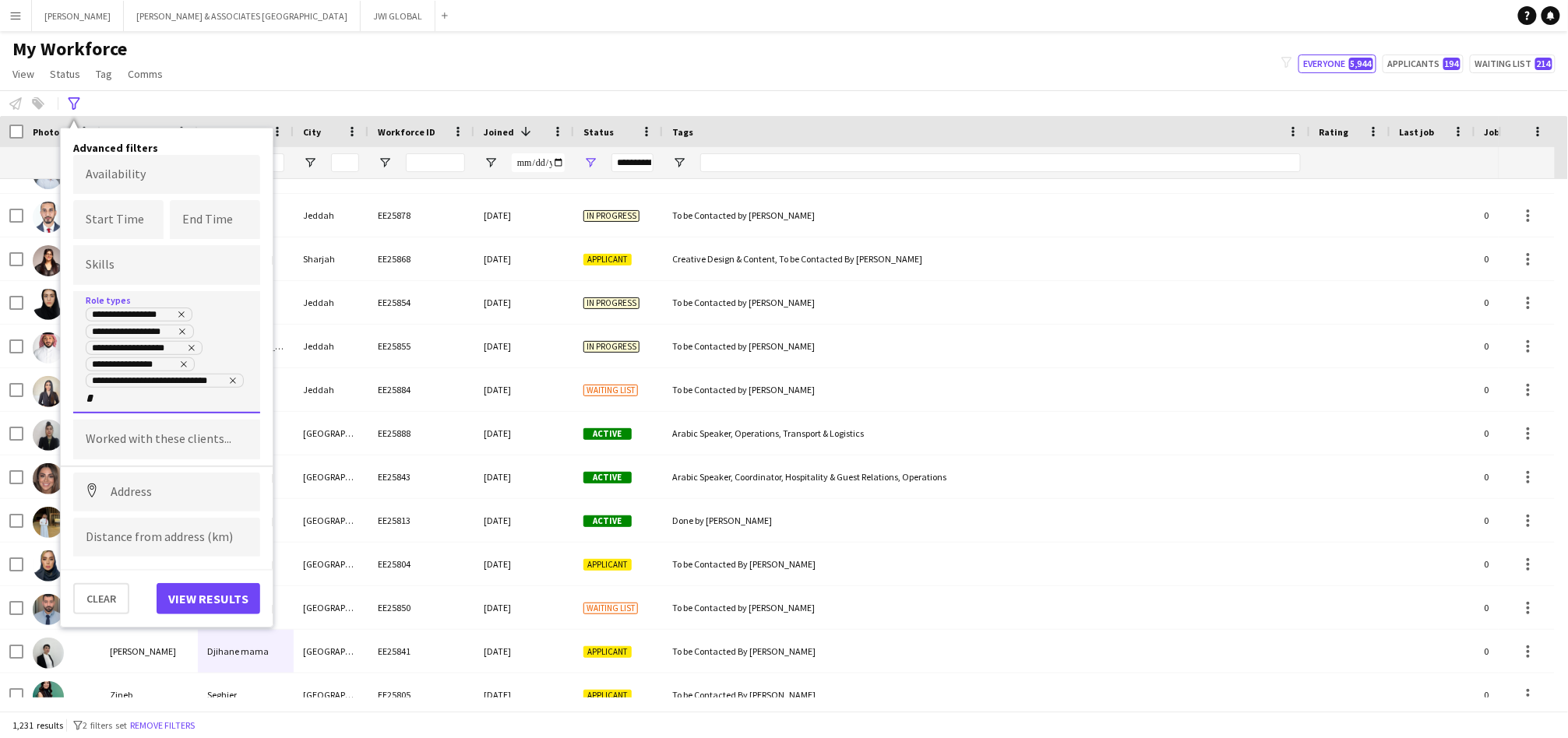
drag, startPoint x: 160, startPoint y: 403, endPoint x: 60, endPoint y: 400, distance: 100.0
click at [61, 400] on div "**********" at bounding box center [167, 378] width 212 height 499
click at [106, 408] on div "**********" at bounding box center [167, 353] width 187 height 122
click at [112, 391] on input "*" at bounding box center [118, 398] width 66 height 14
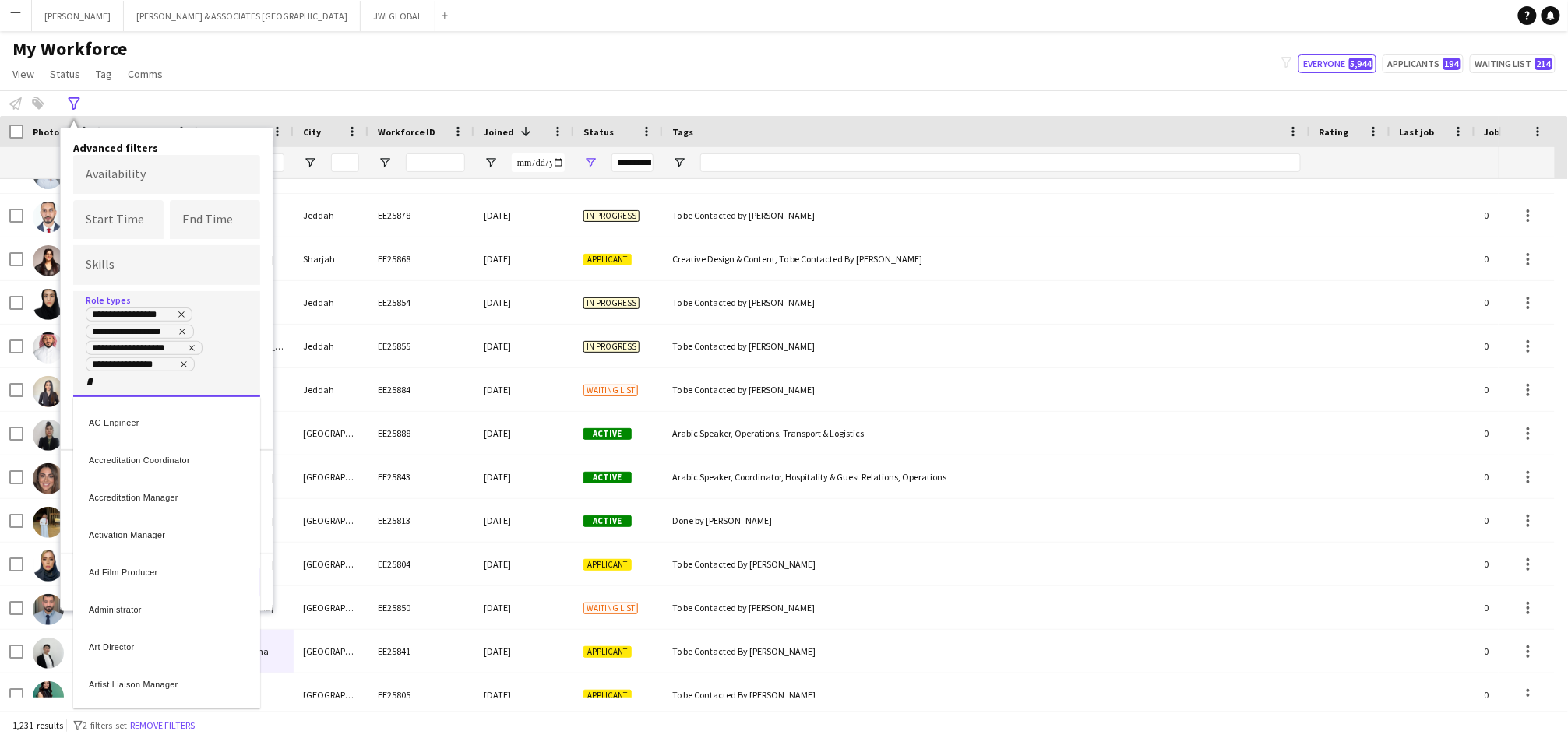
type input "*"
click at [101, 384] on div at bounding box center [784, 369] width 1568 height 738
click at [100, 389] on div "**********" at bounding box center [167, 344] width 187 height 106
click at [246, 143] on div at bounding box center [784, 369] width 1568 height 738
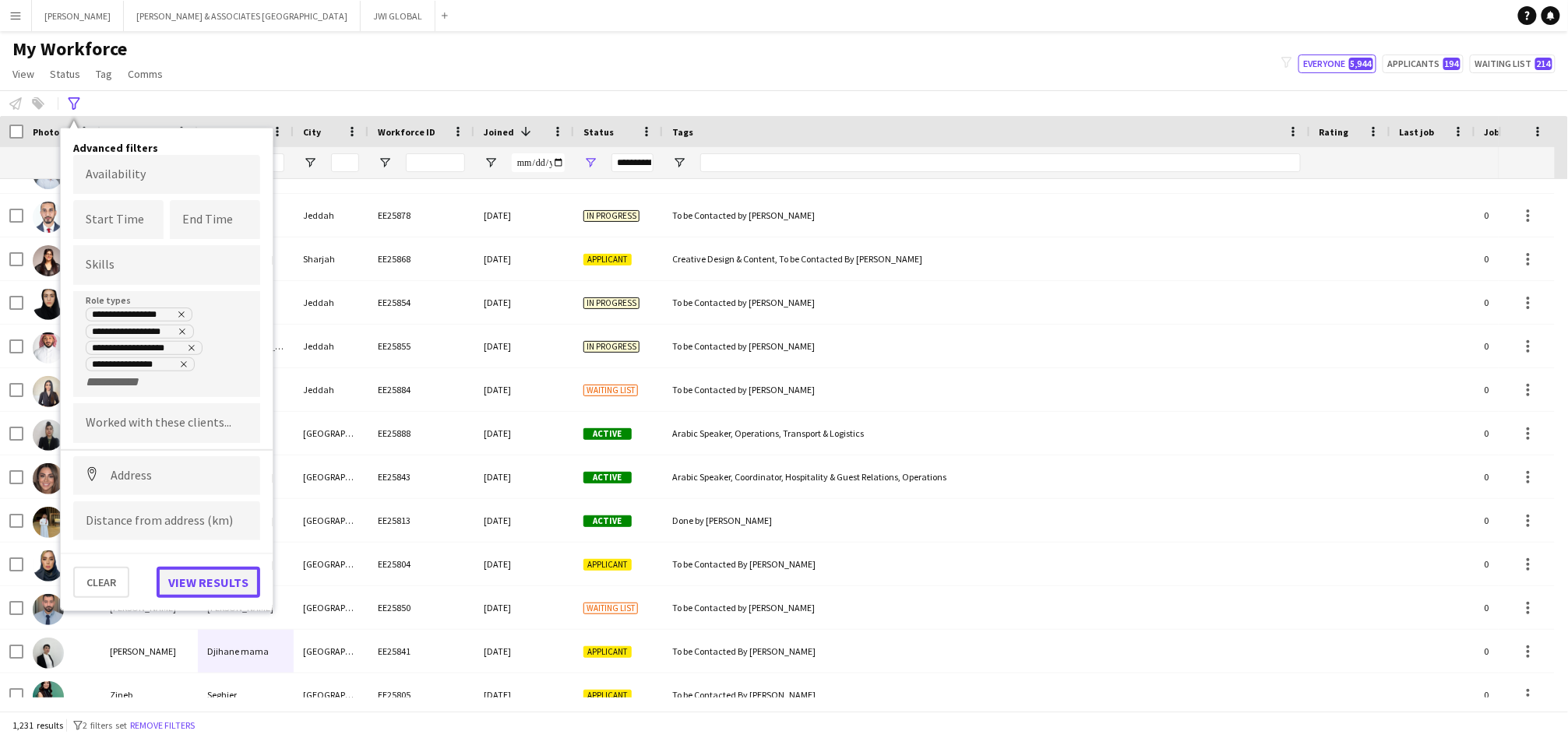
click at [237, 568] on button "View results" at bounding box center [208, 582] width 104 height 31
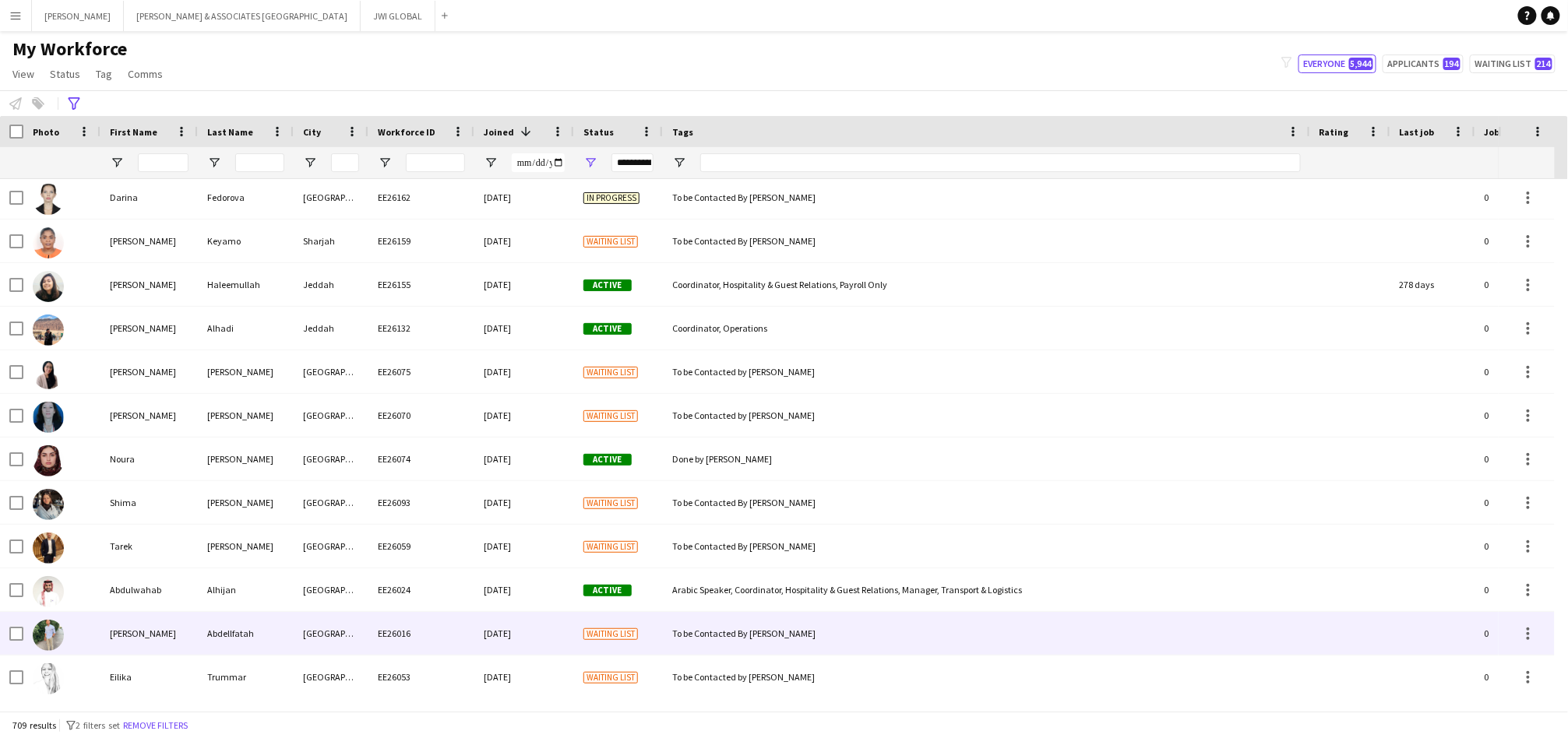
scroll to position [1021, 0]
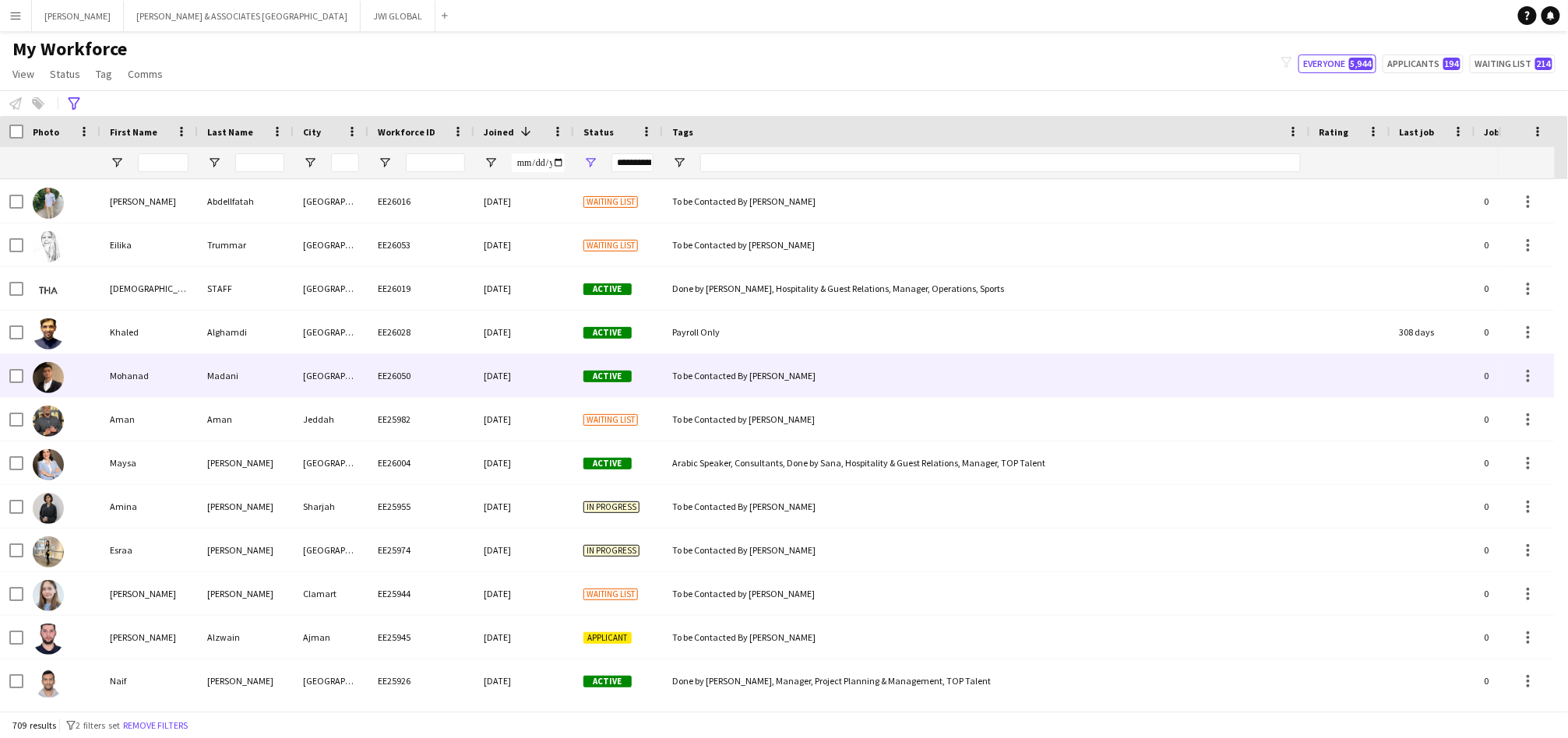
click at [287, 363] on div "Madani" at bounding box center [245, 376] width 96 height 43
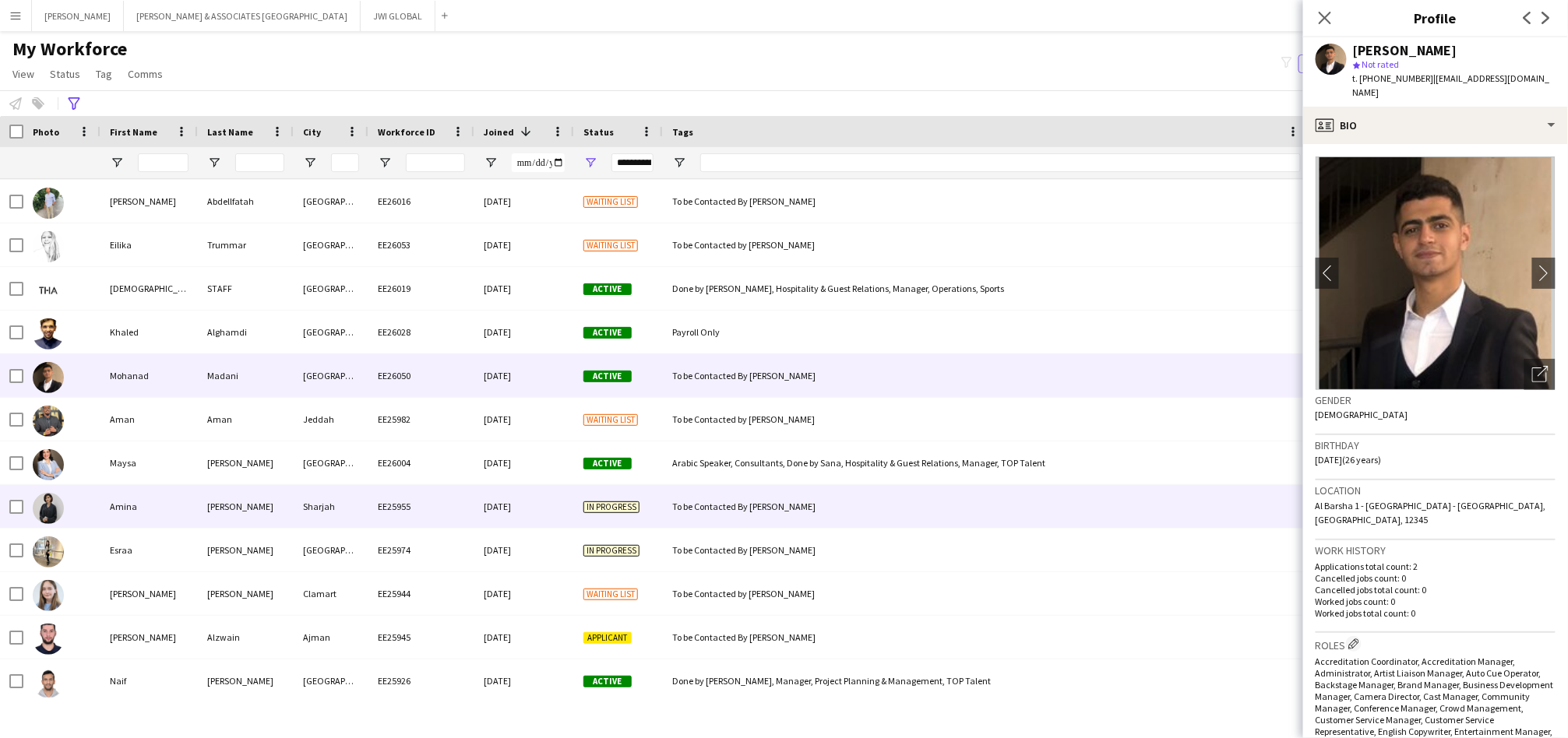
click at [87, 516] on div at bounding box center [62, 507] width 78 height 43
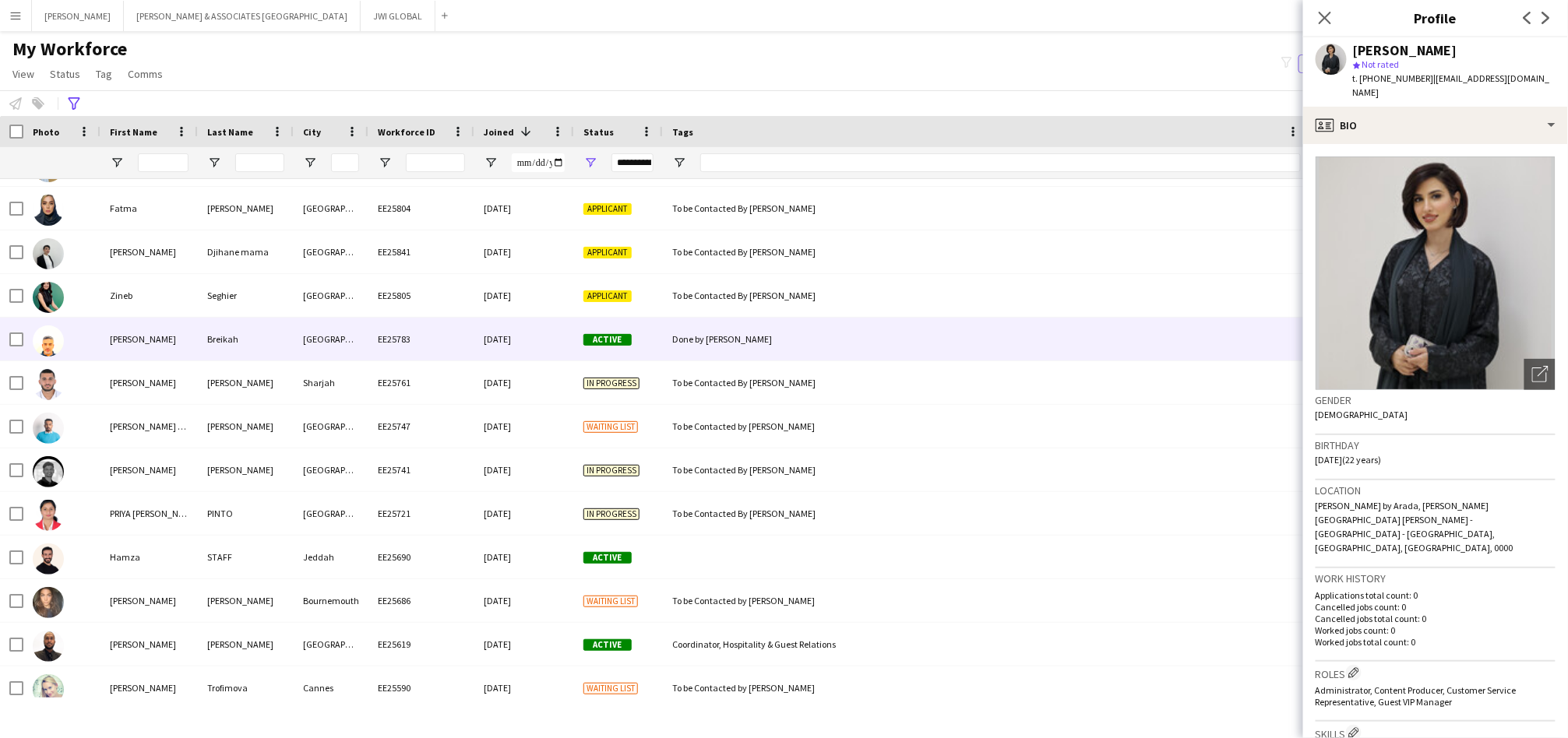
click at [182, 338] on div "[PERSON_NAME]" at bounding box center [149, 339] width 97 height 43
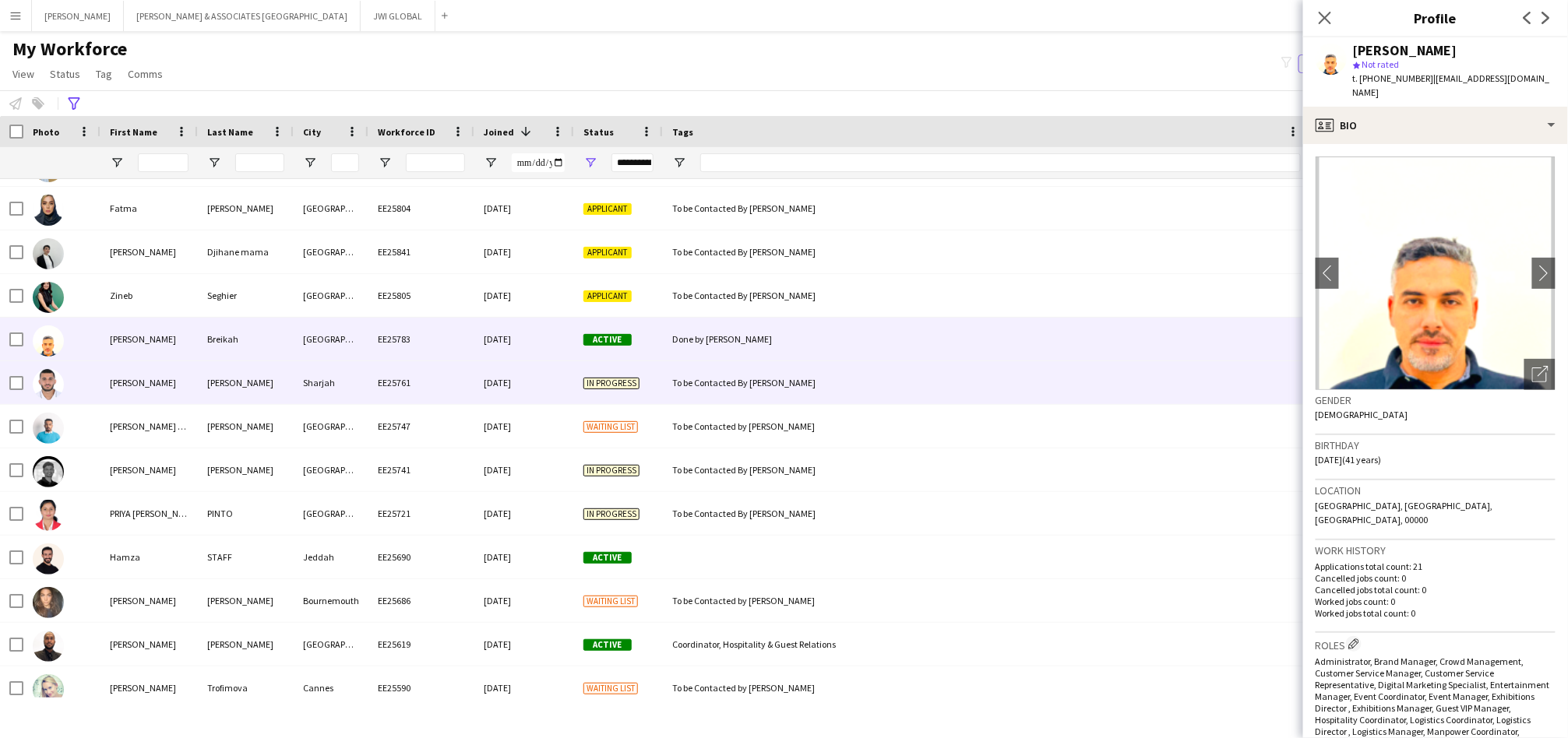
click at [148, 397] on div "[PERSON_NAME]" at bounding box center [149, 383] width 97 height 43
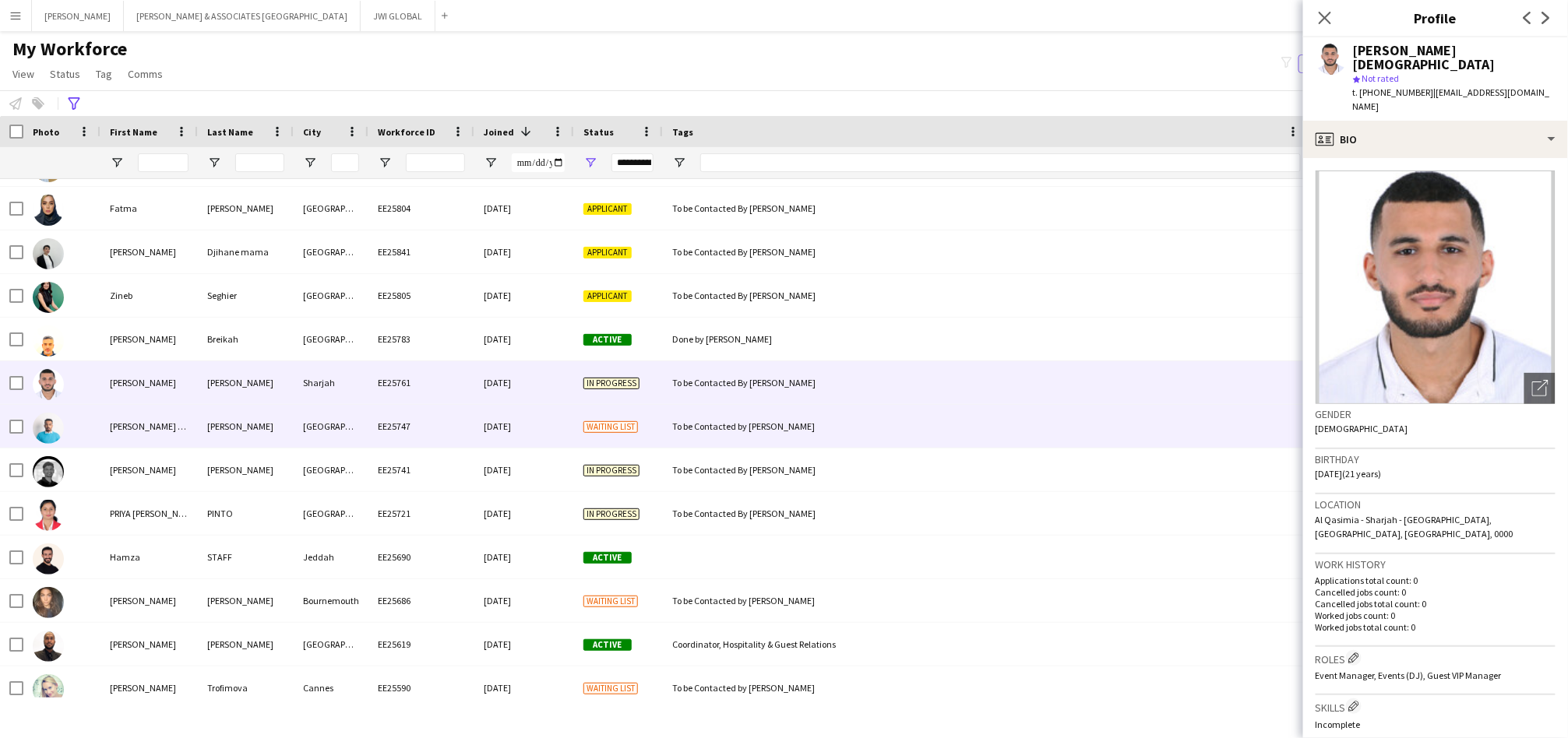
click at [117, 415] on div "[PERSON_NAME] ElAshraf" at bounding box center [149, 426] width 97 height 43
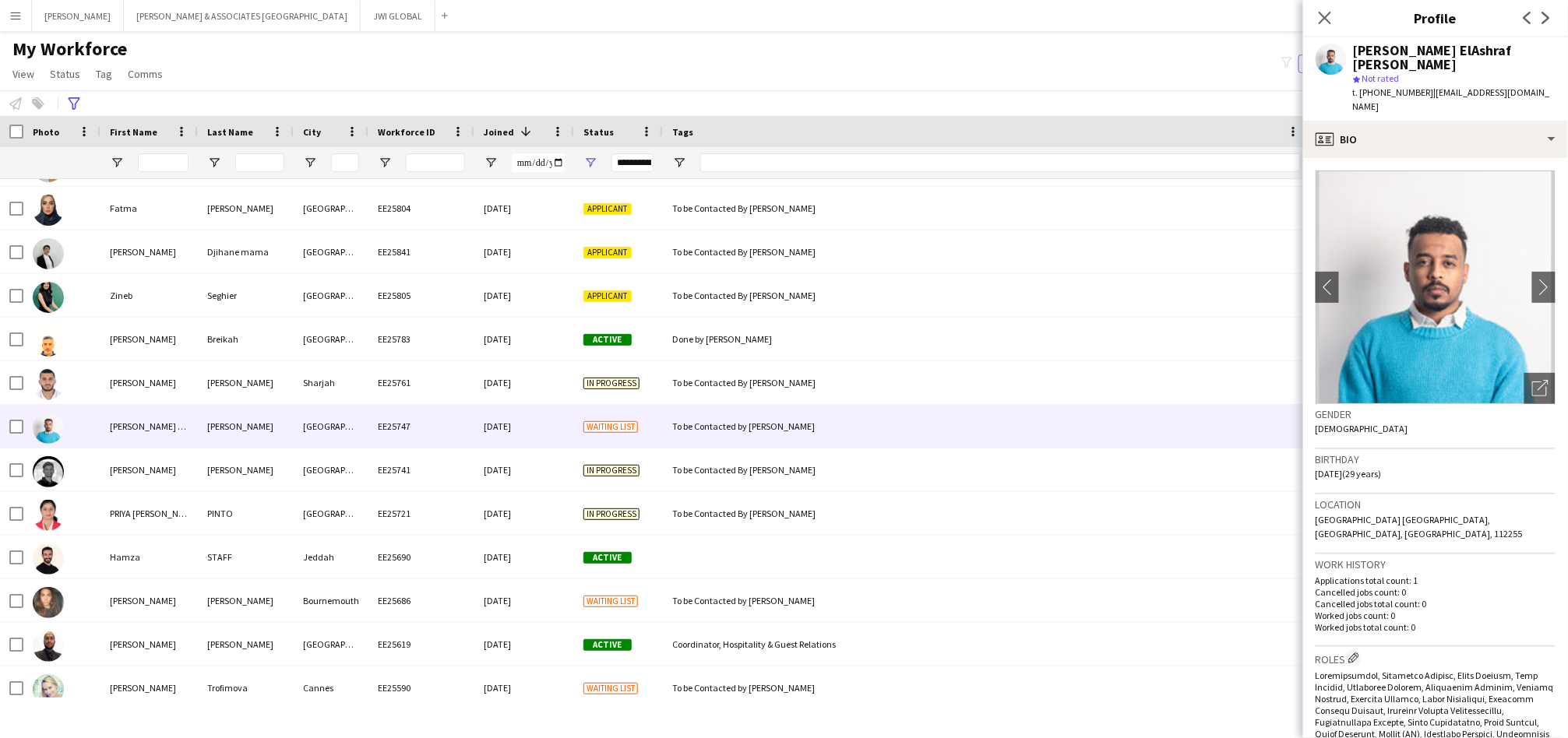
click at [74, 108] on icon "Advanced filters" at bounding box center [74, 103] width 13 height 13
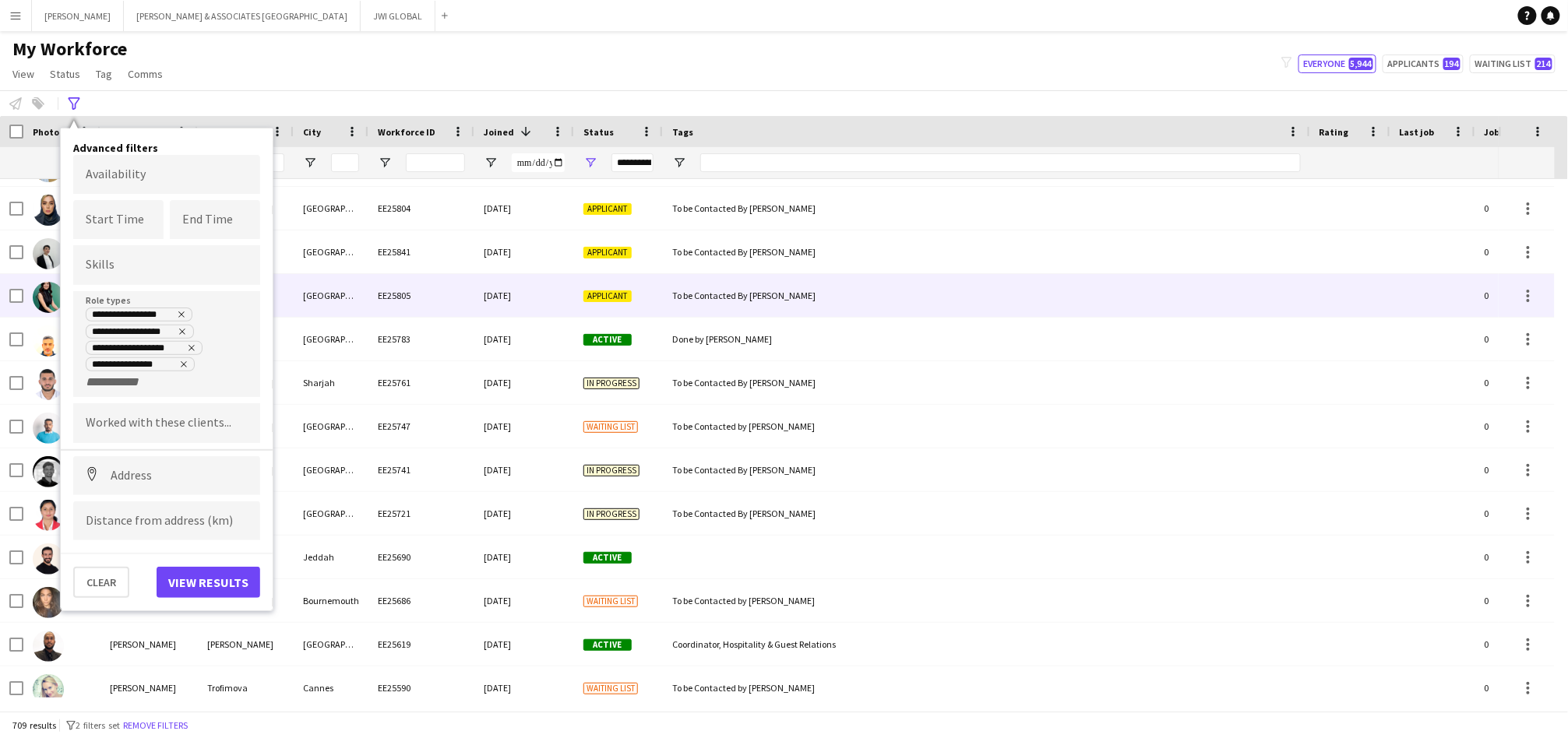
click at [1036, 277] on div "To be Contacted By [PERSON_NAME]" at bounding box center [987, 295] width 647 height 43
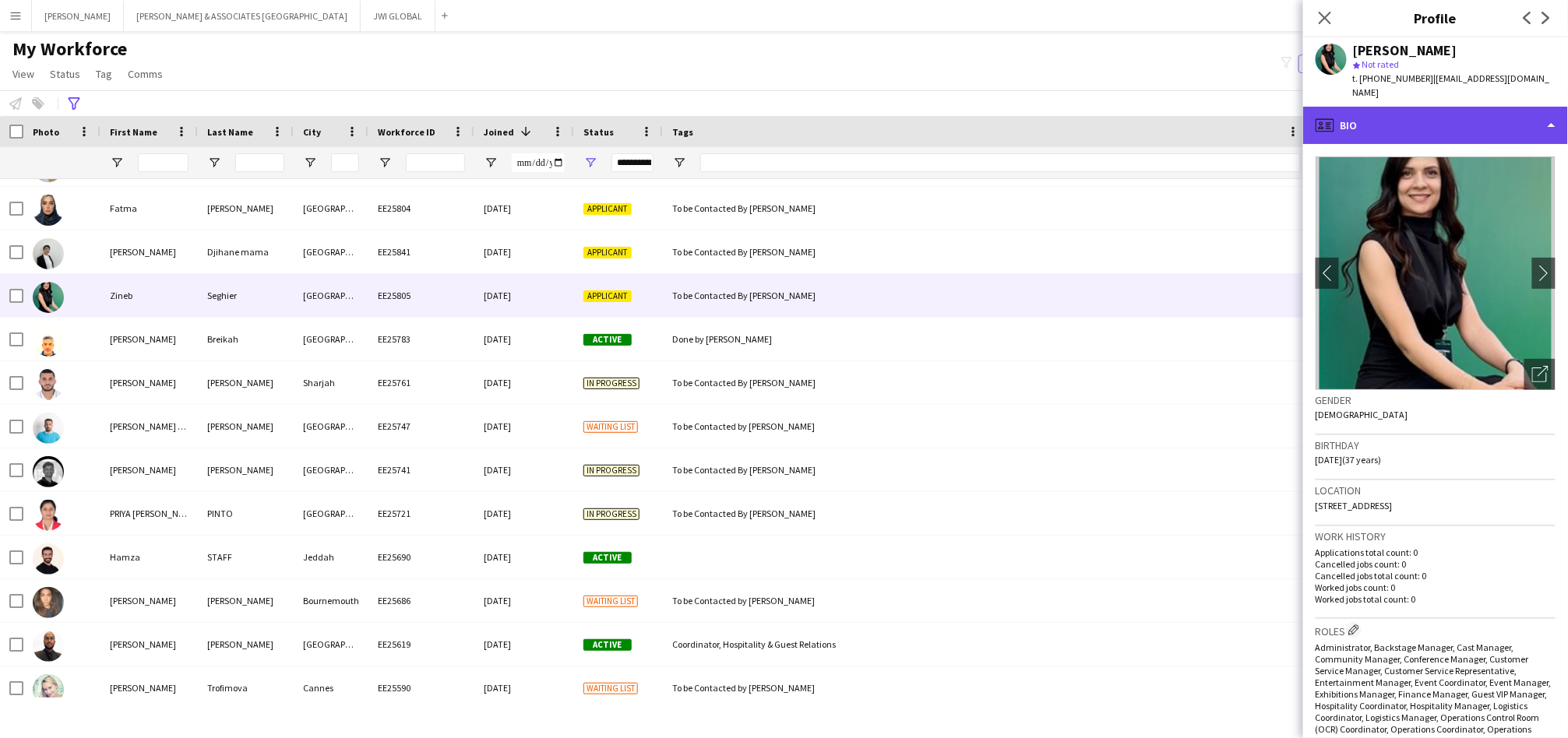
click at [1412, 107] on div "profile Bio" at bounding box center [1435, 125] width 265 height 38
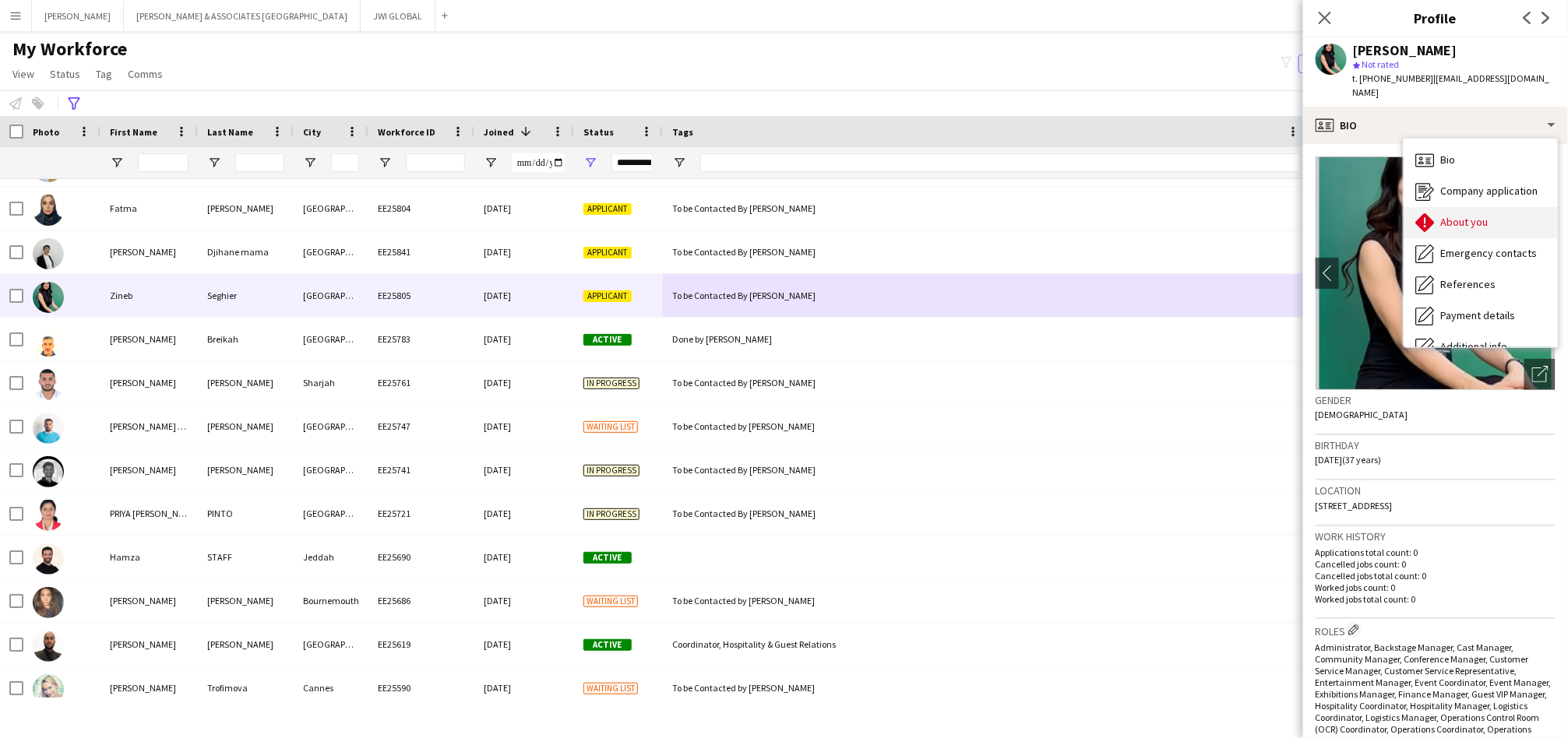
click at [1452, 215] on span "About you" at bounding box center [1464, 222] width 47 height 14
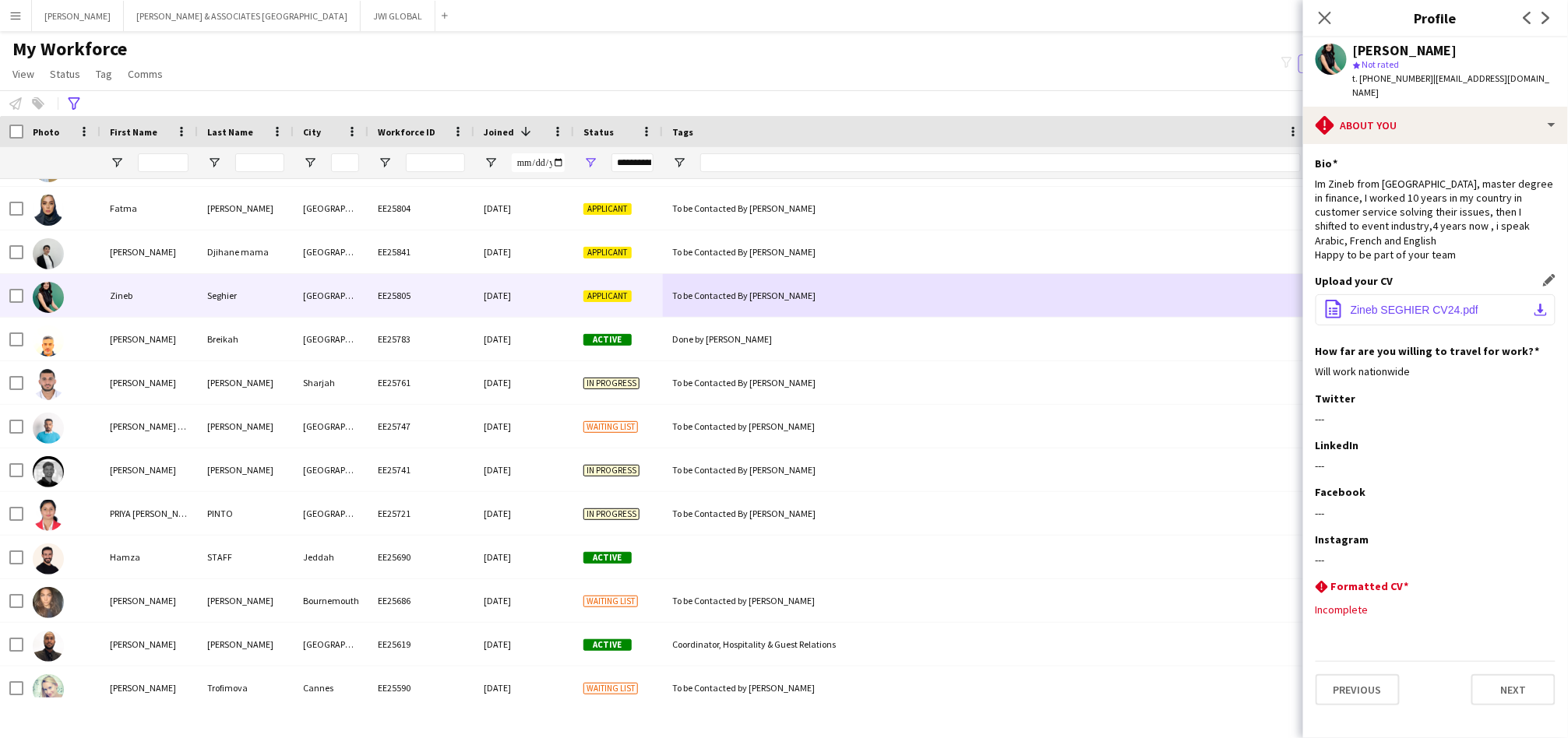
click at [1427, 304] on span "Zineb SEGHIER CV24.pdf" at bounding box center [1415, 310] width 128 height 13
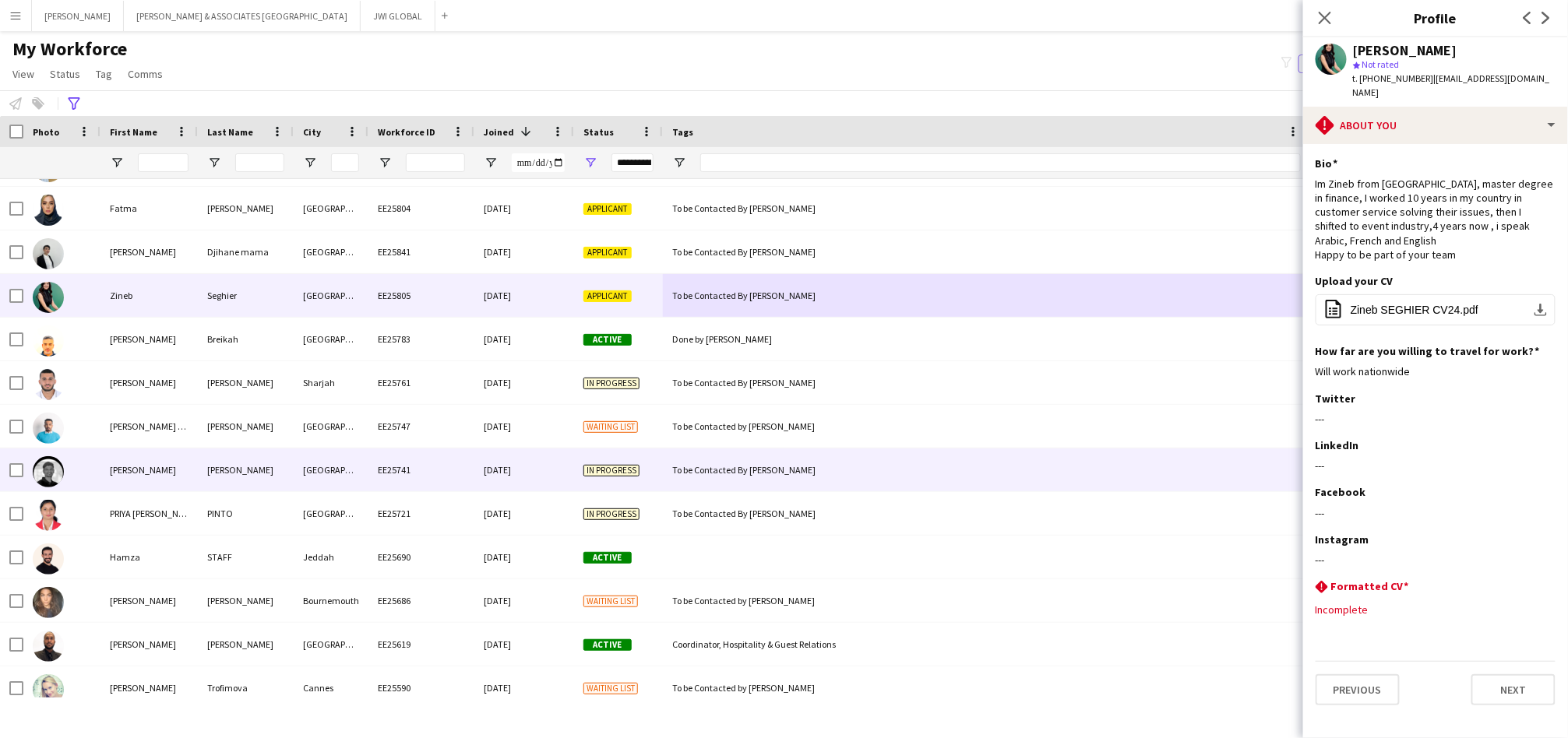
click at [102, 481] on div "[PERSON_NAME]" at bounding box center [149, 470] width 97 height 43
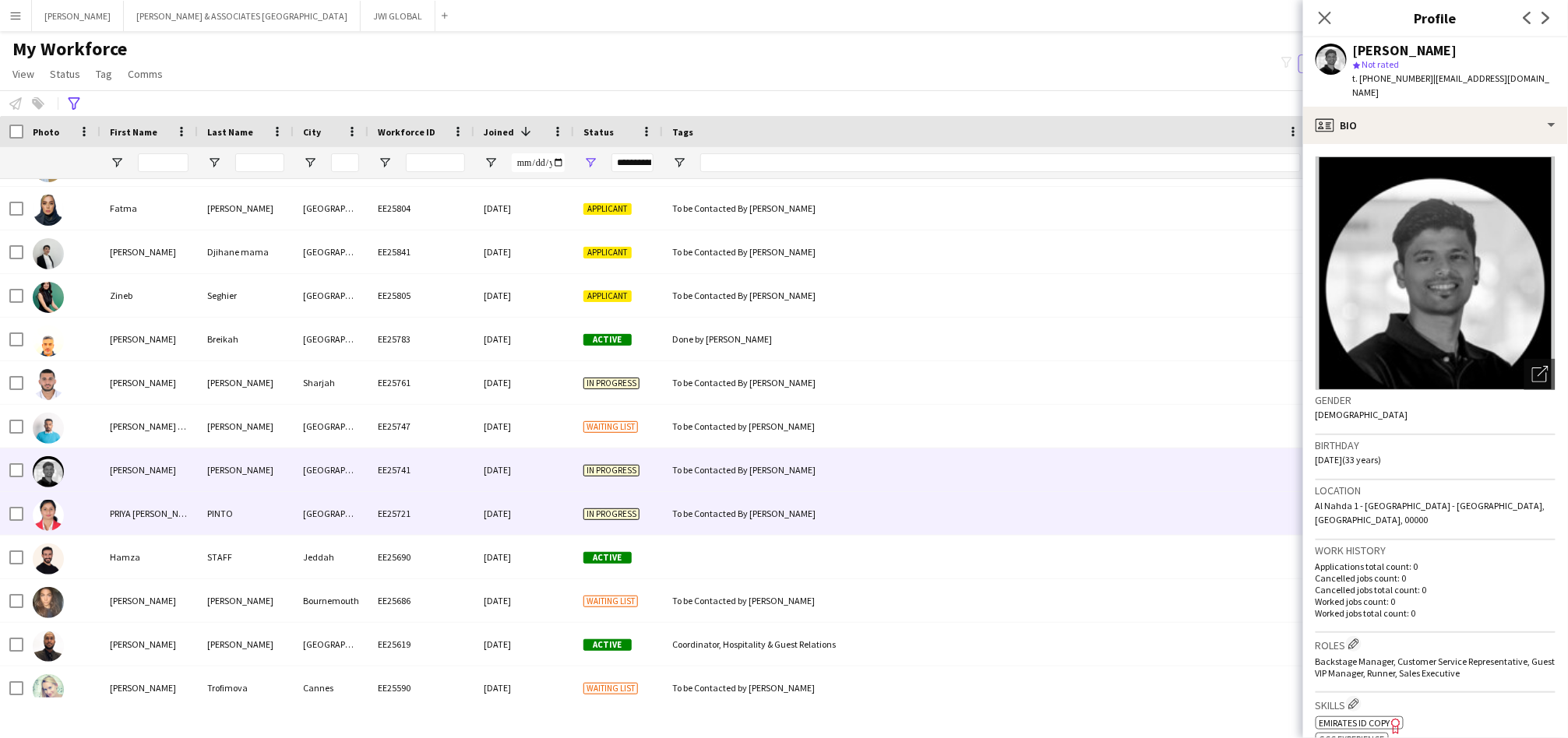
click at [113, 498] on div "PRIYA [PERSON_NAME]" at bounding box center [149, 513] width 97 height 43
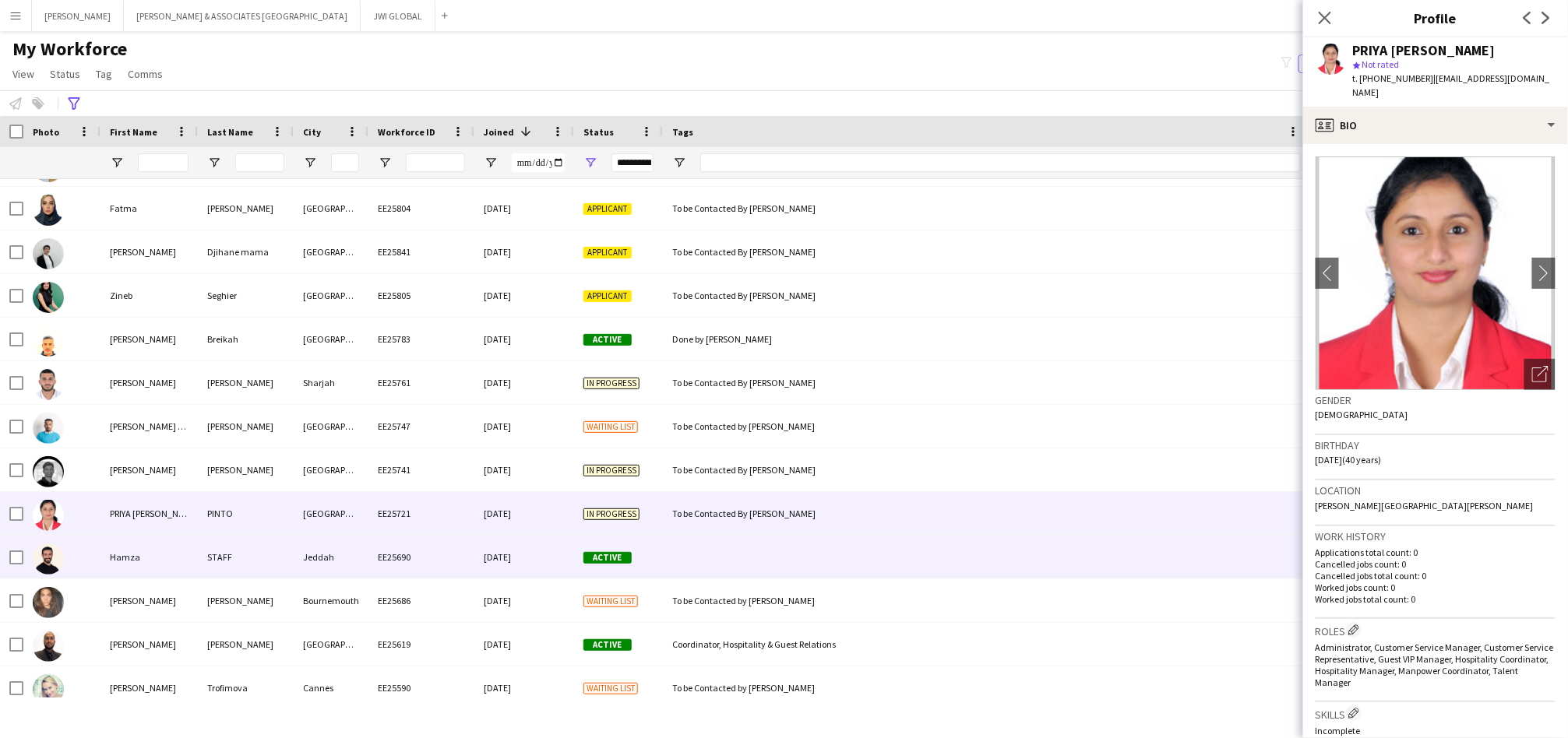
click at [141, 555] on div "Hamza" at bounding box center [149, 557] width 97 height 43
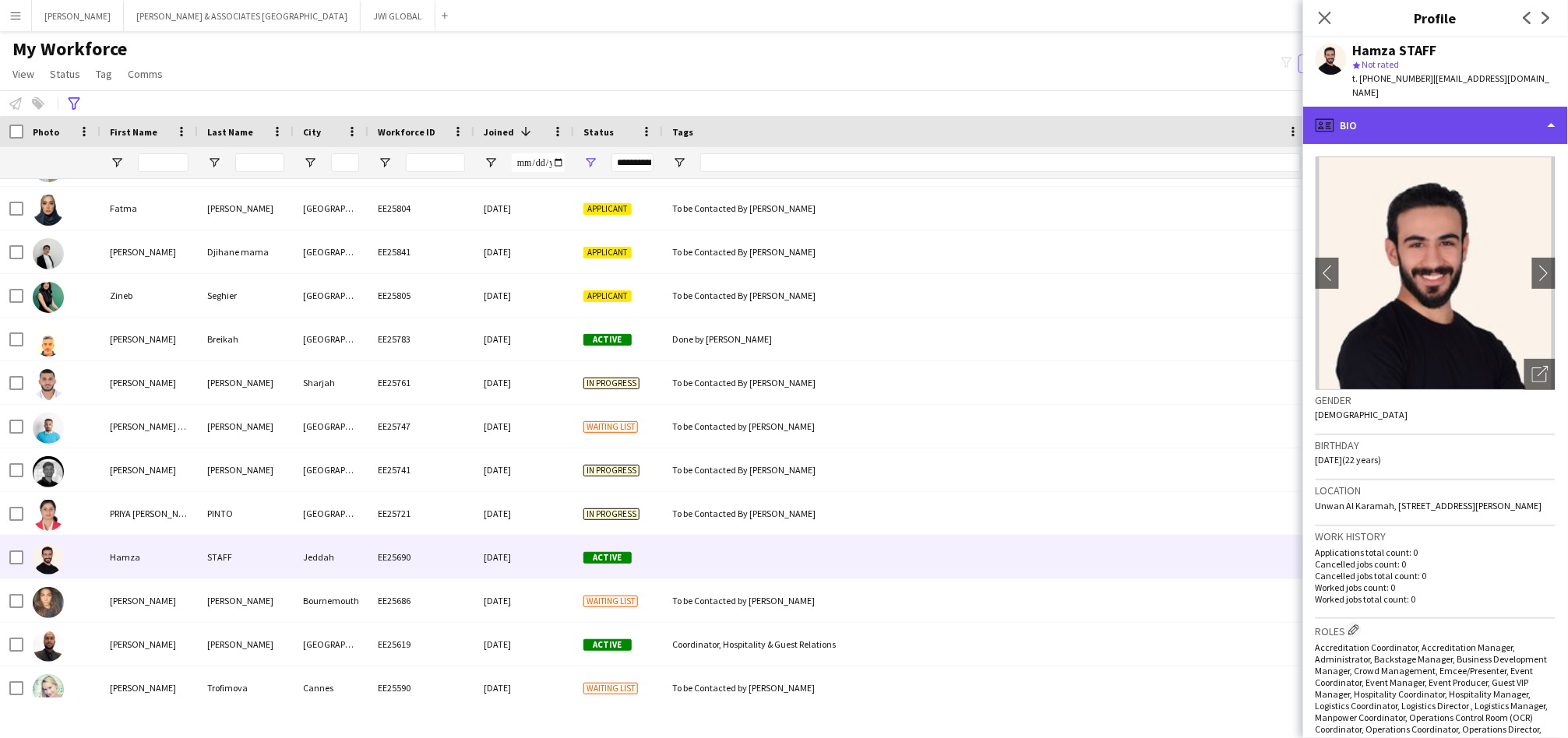
click at [1353, 108] on div "profile Bio" at bounding box center [1435, 125] width 265 height 38
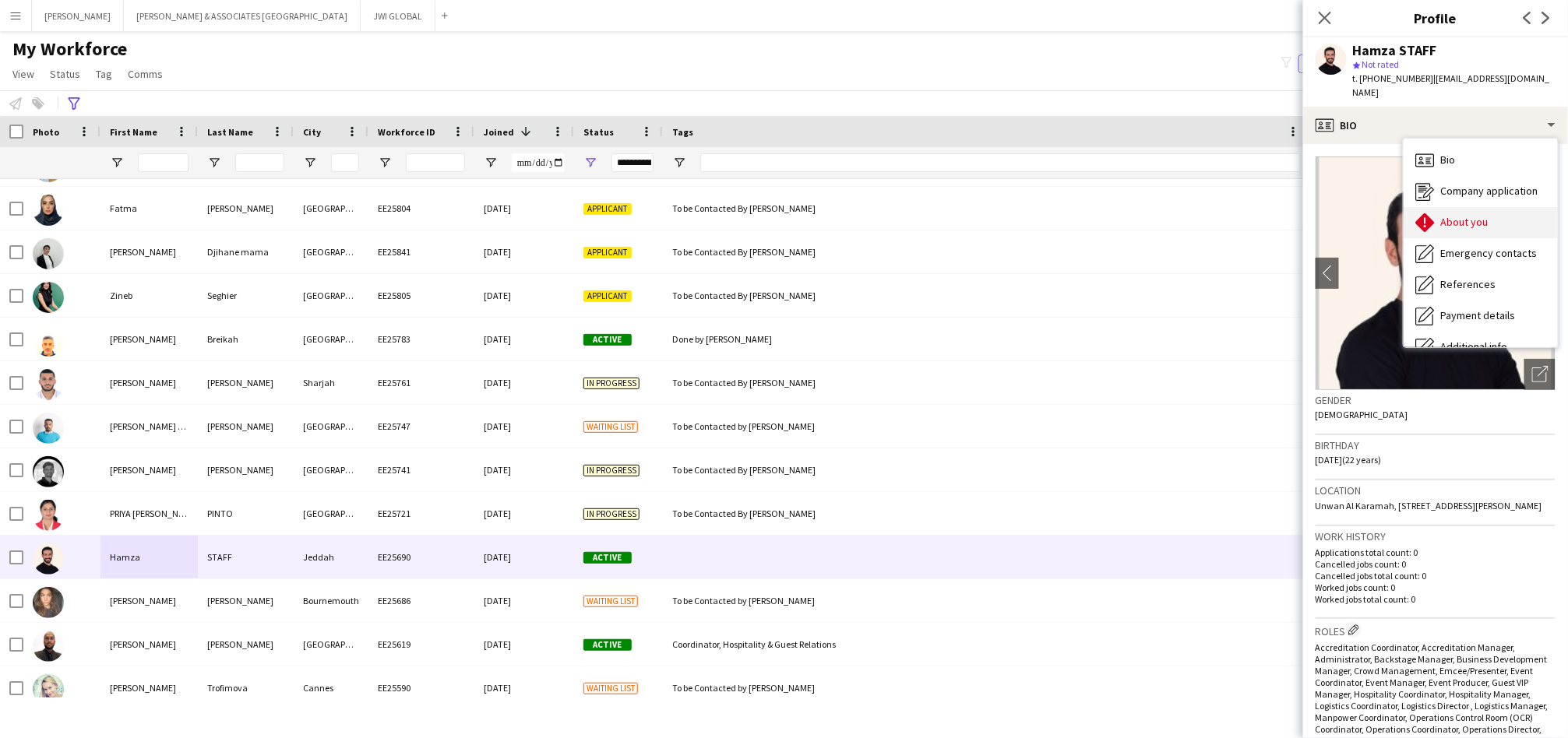
click at [1432, 213] on icon "About you" at bounding box center [1425, 222] width 18 height 18
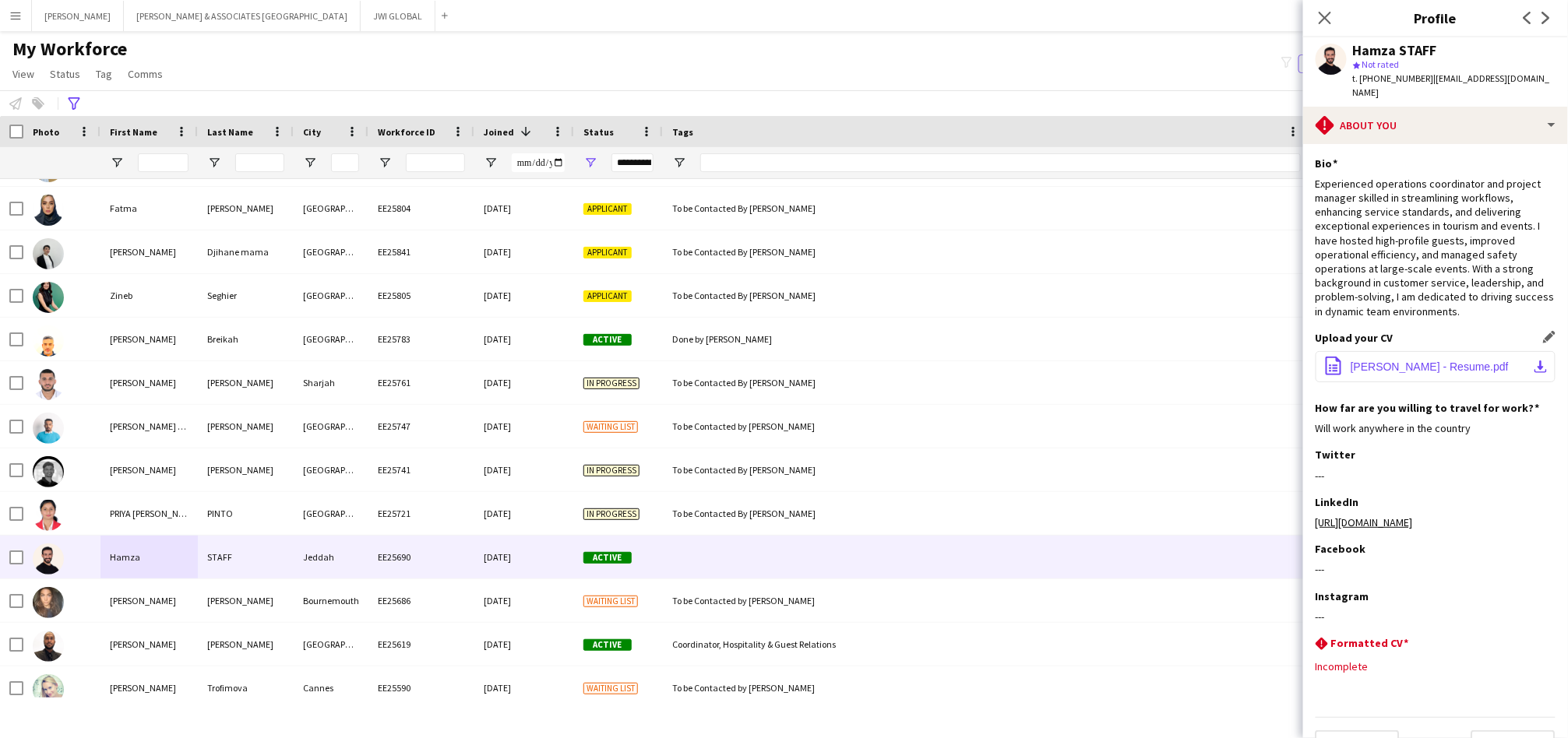
click at [1467, 360] on span "[PERSON_NAME] - Resume.pdf" at bounding box center [1429, 366] width 158 height 13
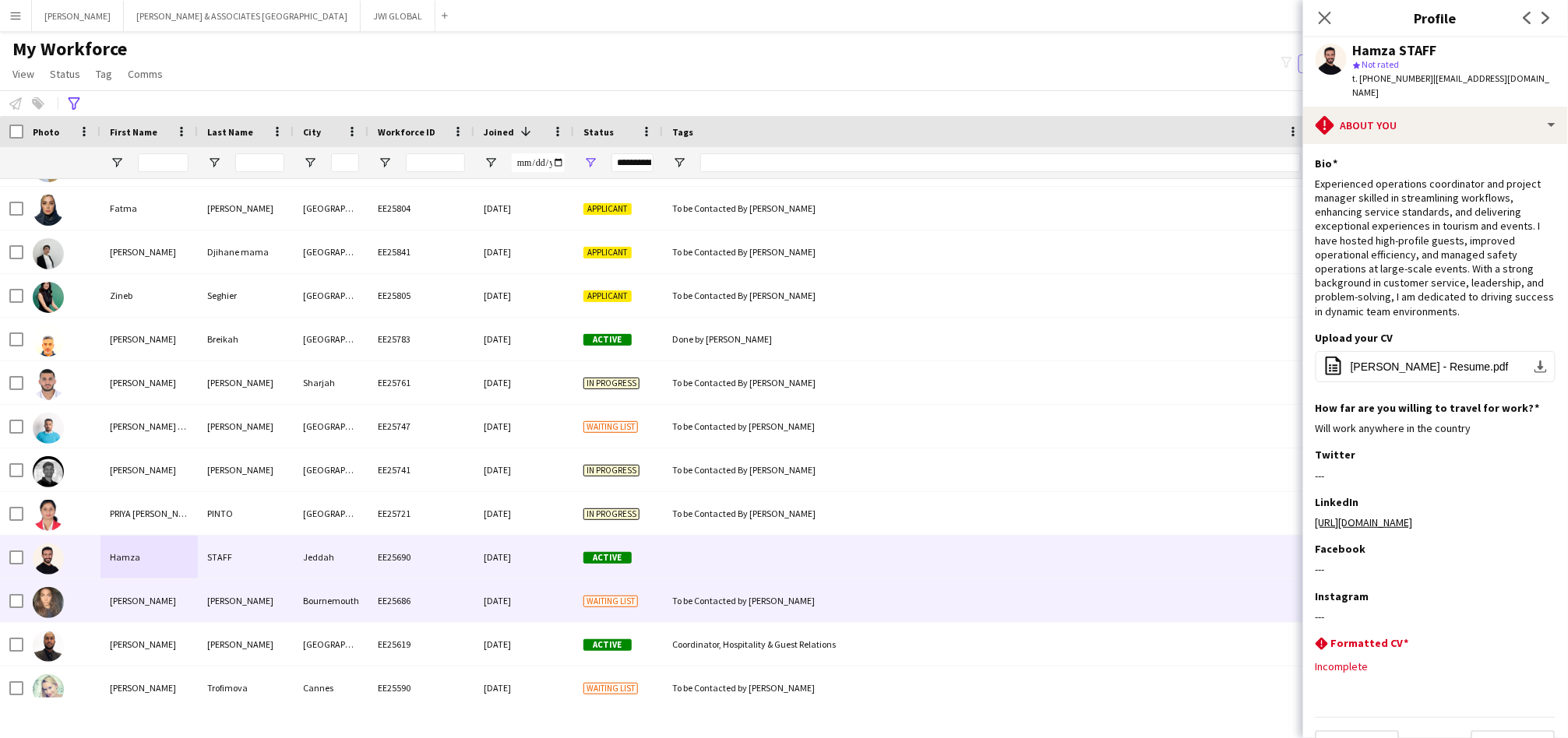
click at [299, 594] on div "Bournemouth" at bounding box center [330, 600] width 75 height 43
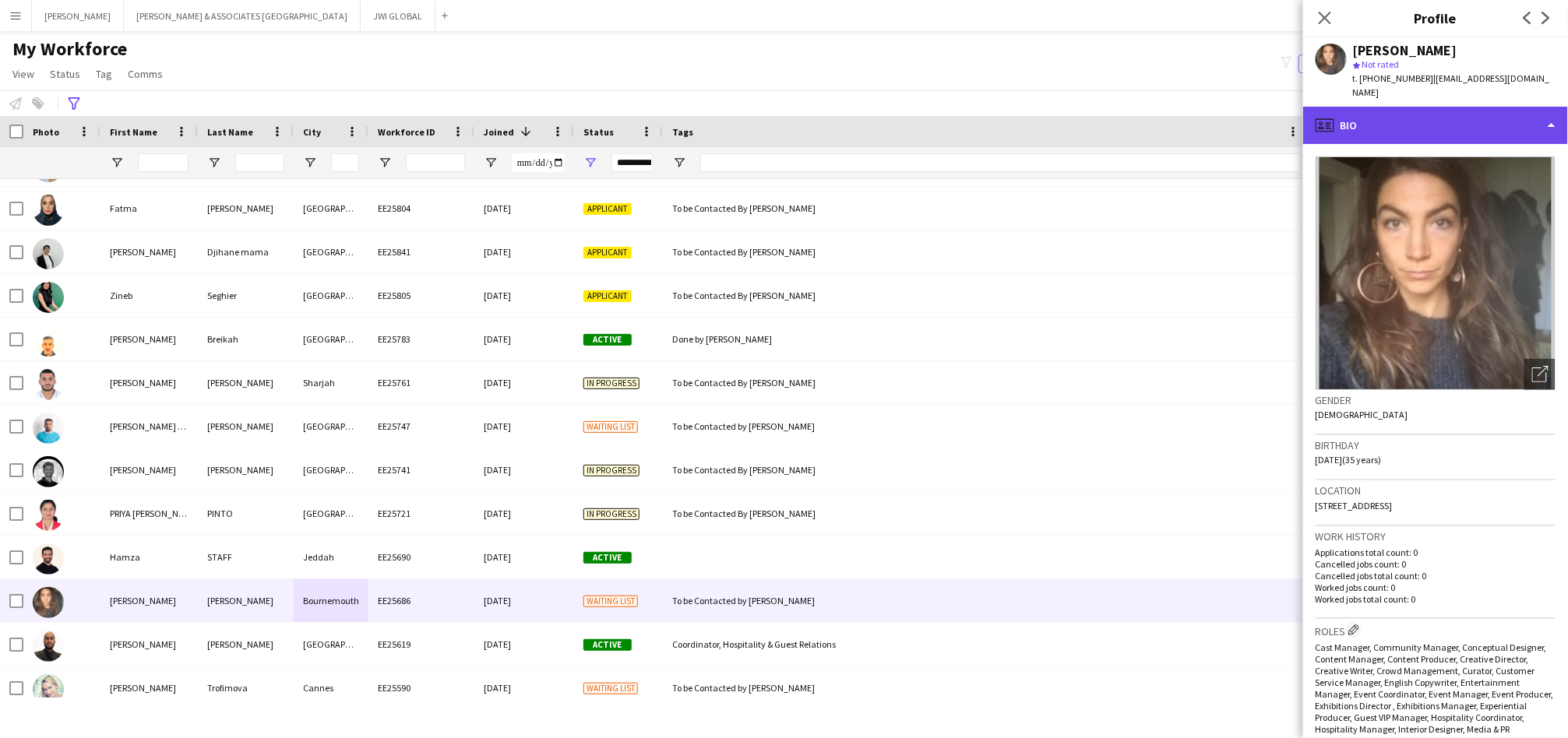
click at [1379, 129] on div "profile Bio" at bounding box center [1435, 125] width 265 height 38
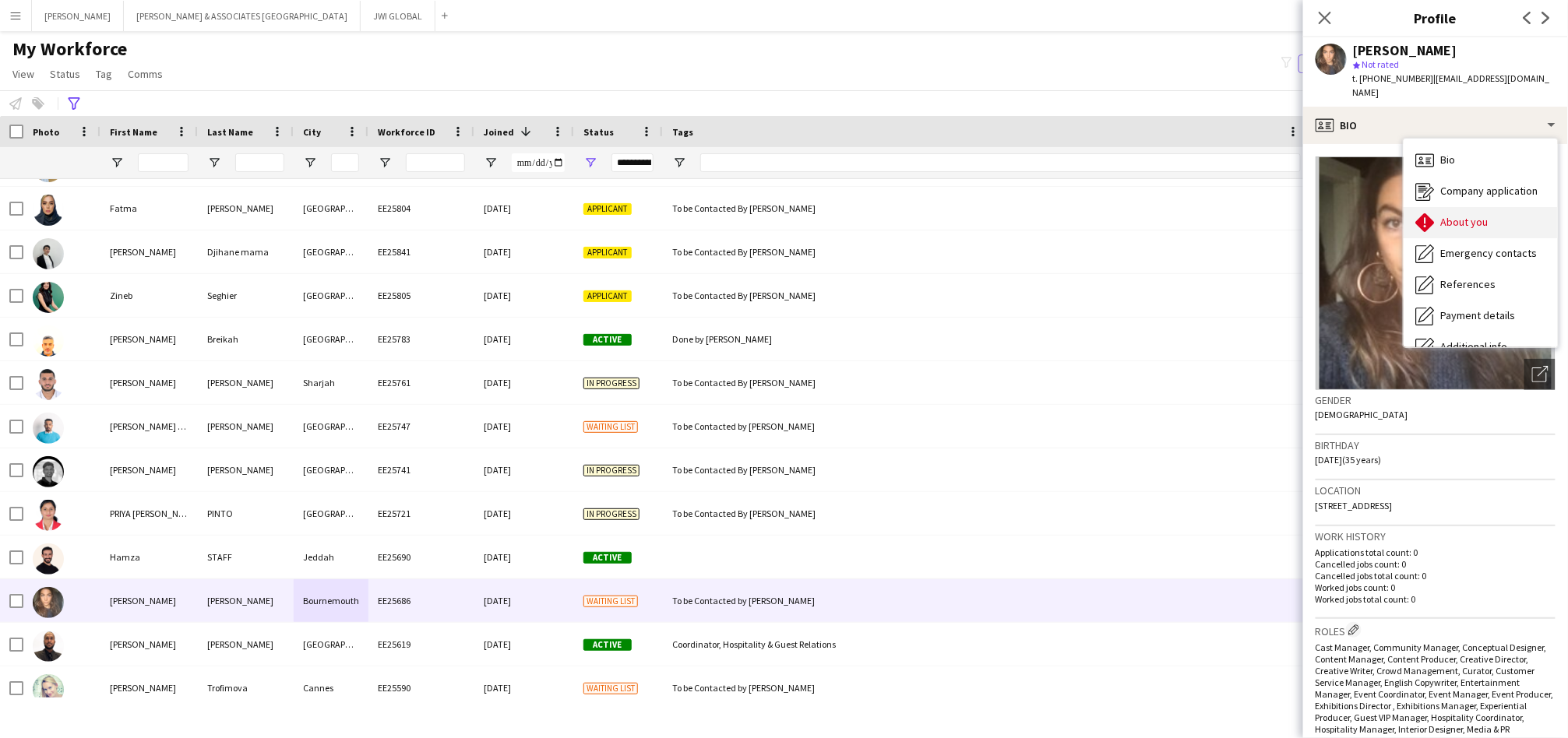
click at [1430, 216] on icon "About you" at bounding box center [1425, 222] width 18 height 18
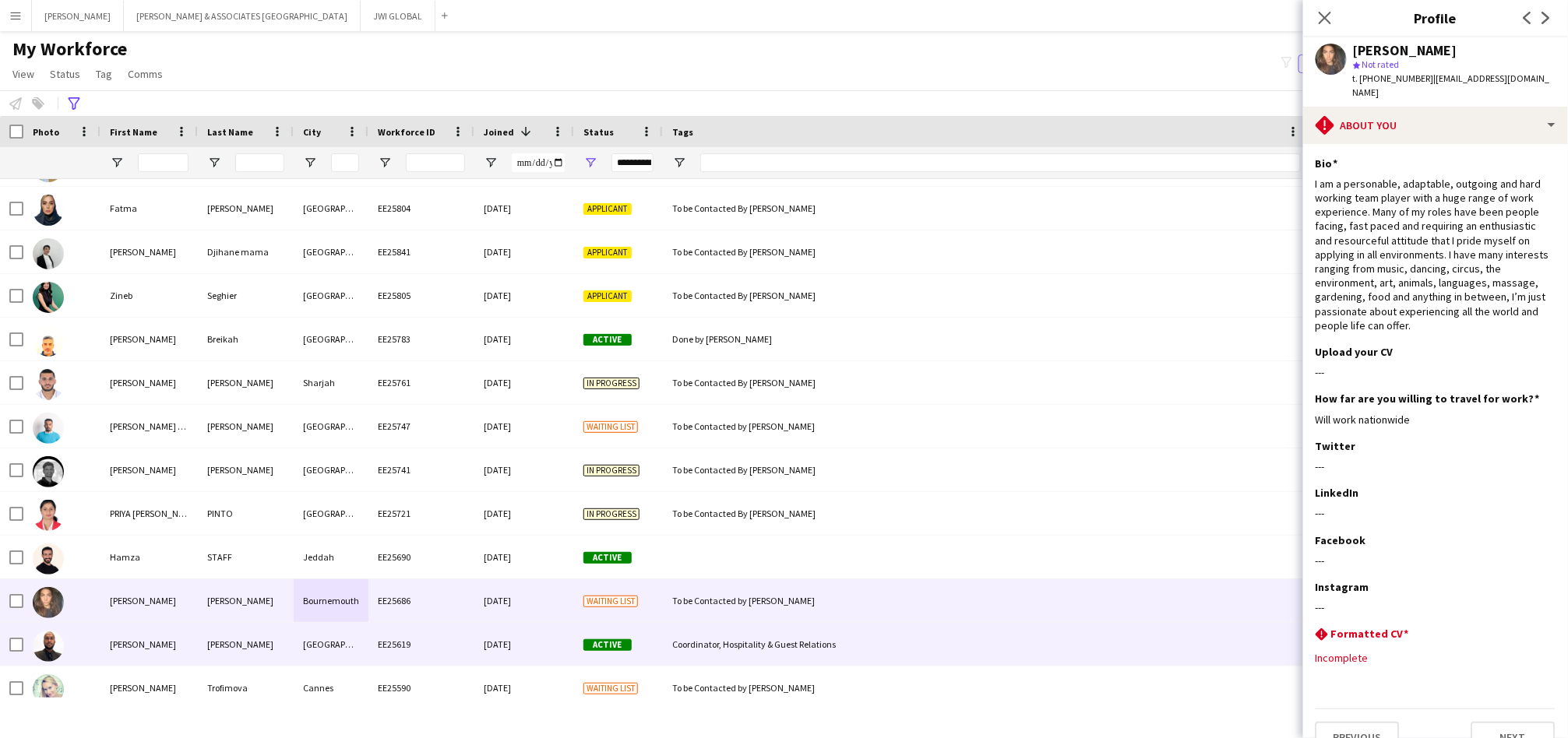
click at [110, 632] on div "[PERSON_NAME]" at bounding box center [149, 644] width 97 height 43
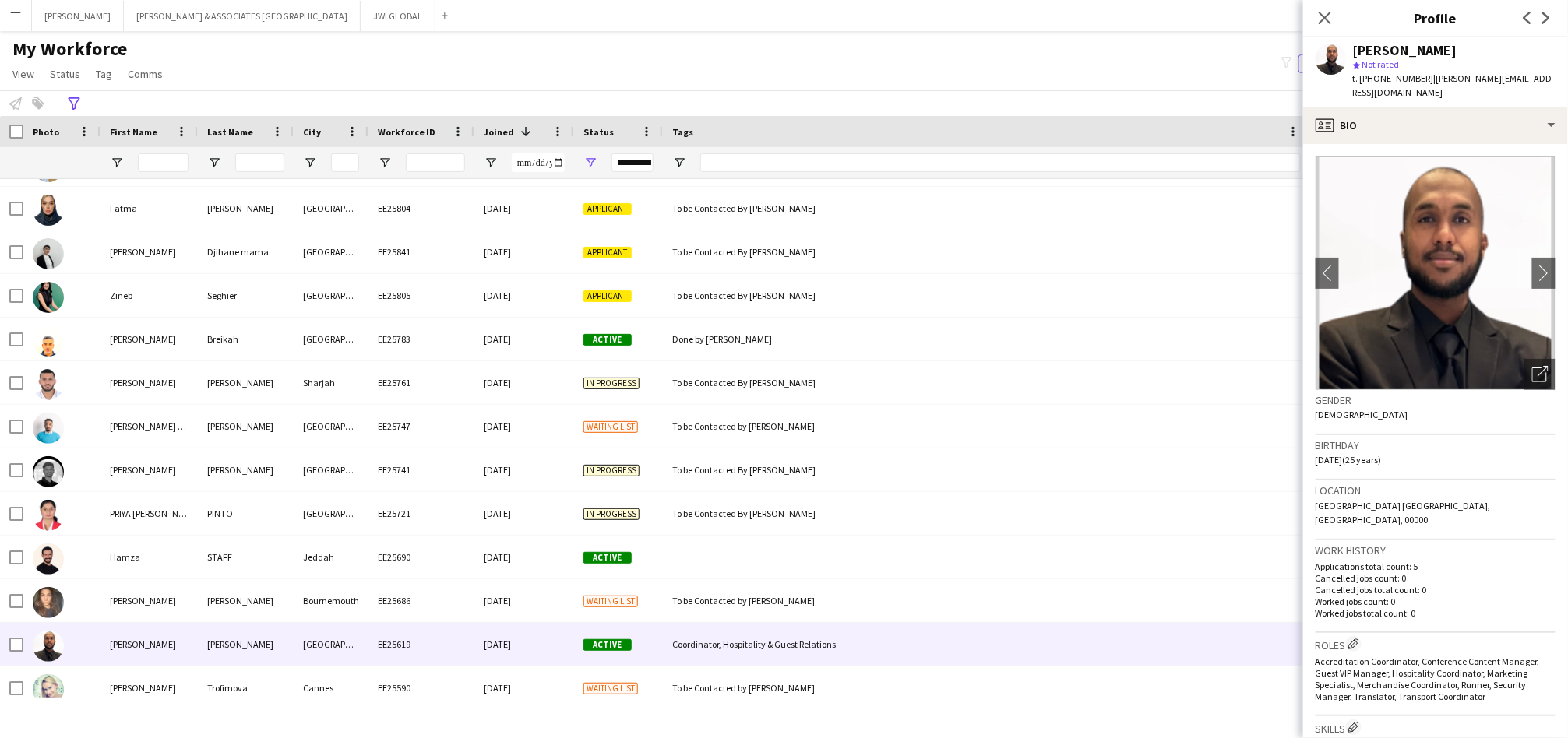
scroll to position [2883, 0]
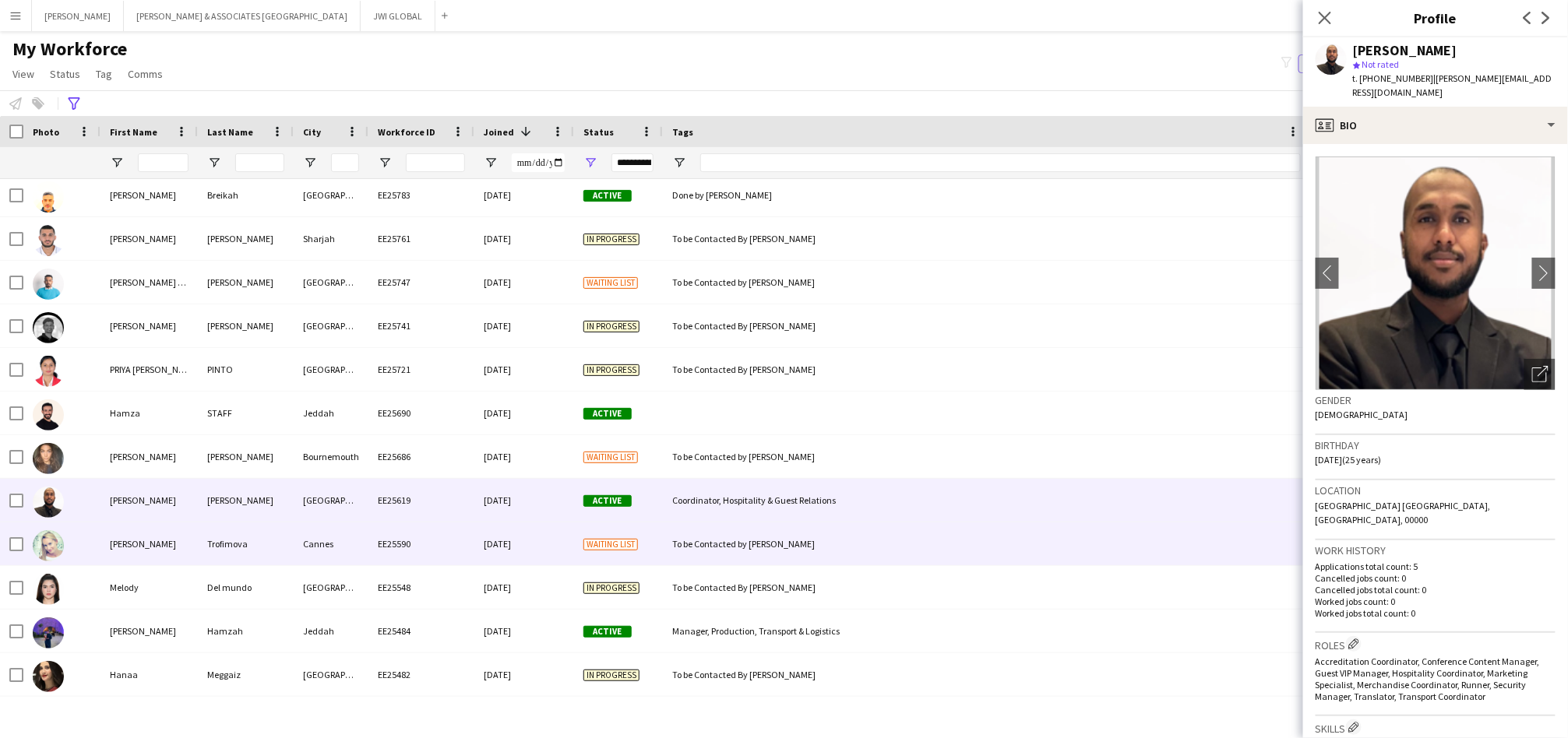
click at [212, 554] on div "Trofimova" at bounding box center [245, 543] width 96 height 43
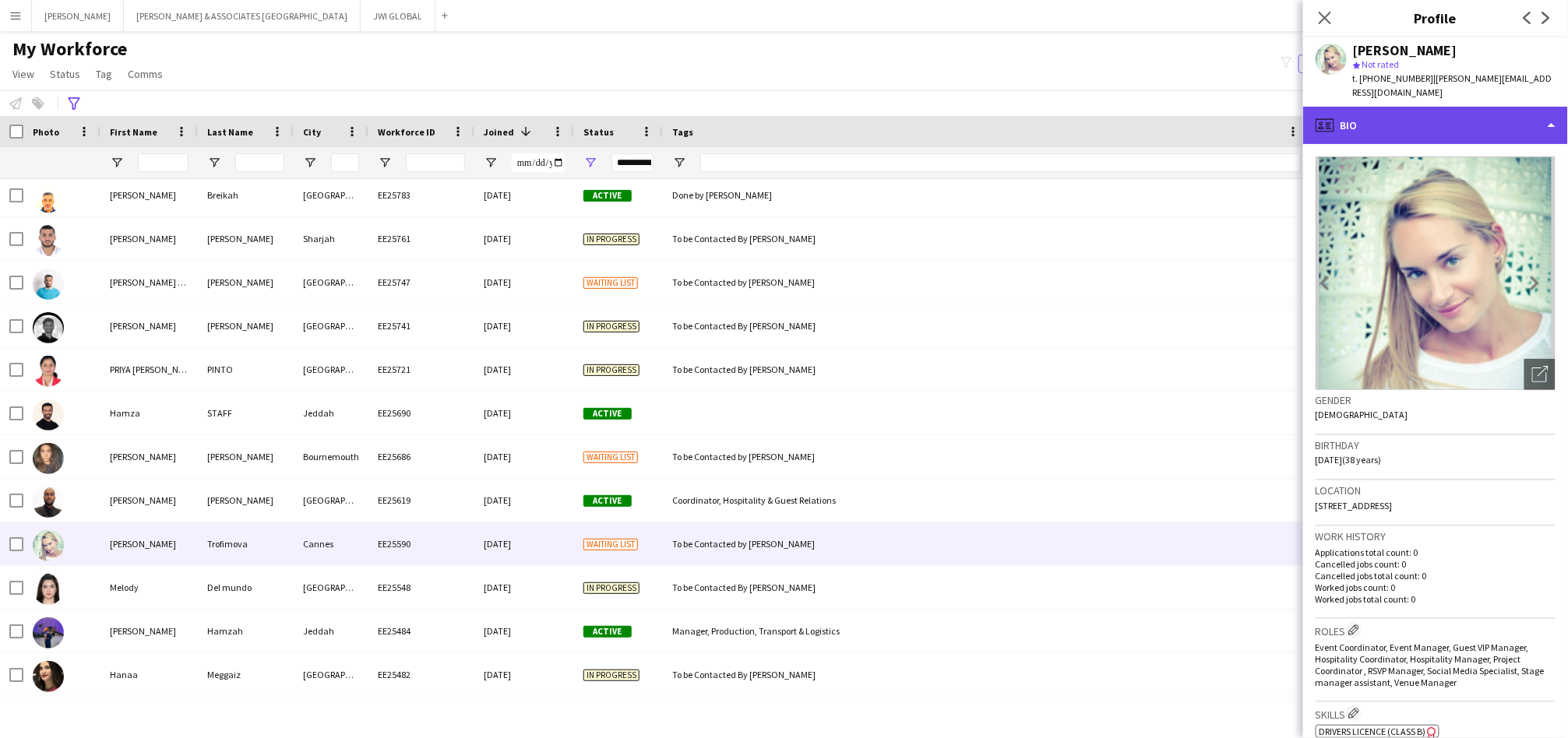
click at [1474, 108] on div "profile Bio" at bounding box center [1435, 125] width 265 height 38
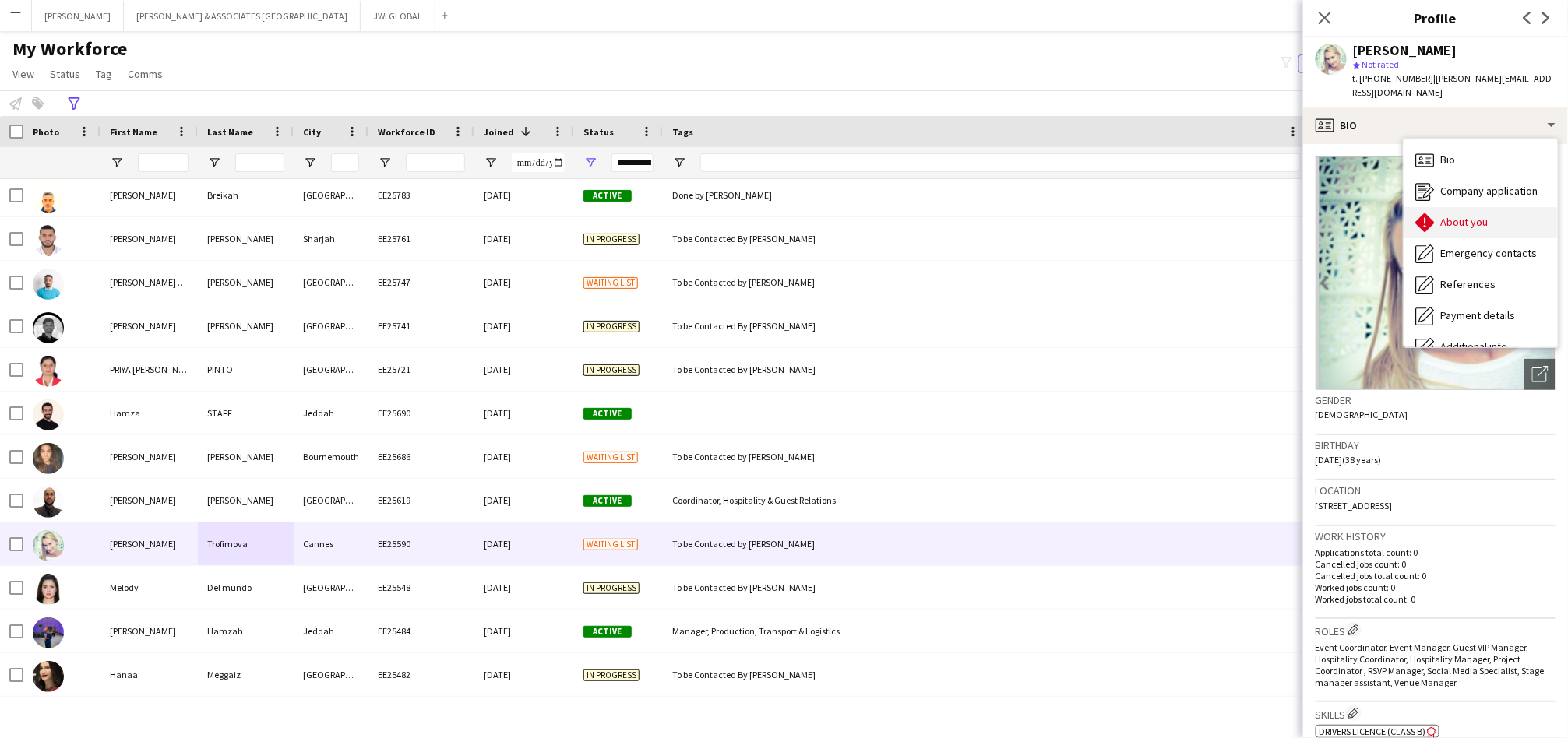
click at [1465, 215] on span "About you" at bounding box center [1464, 222] width 47 height 14
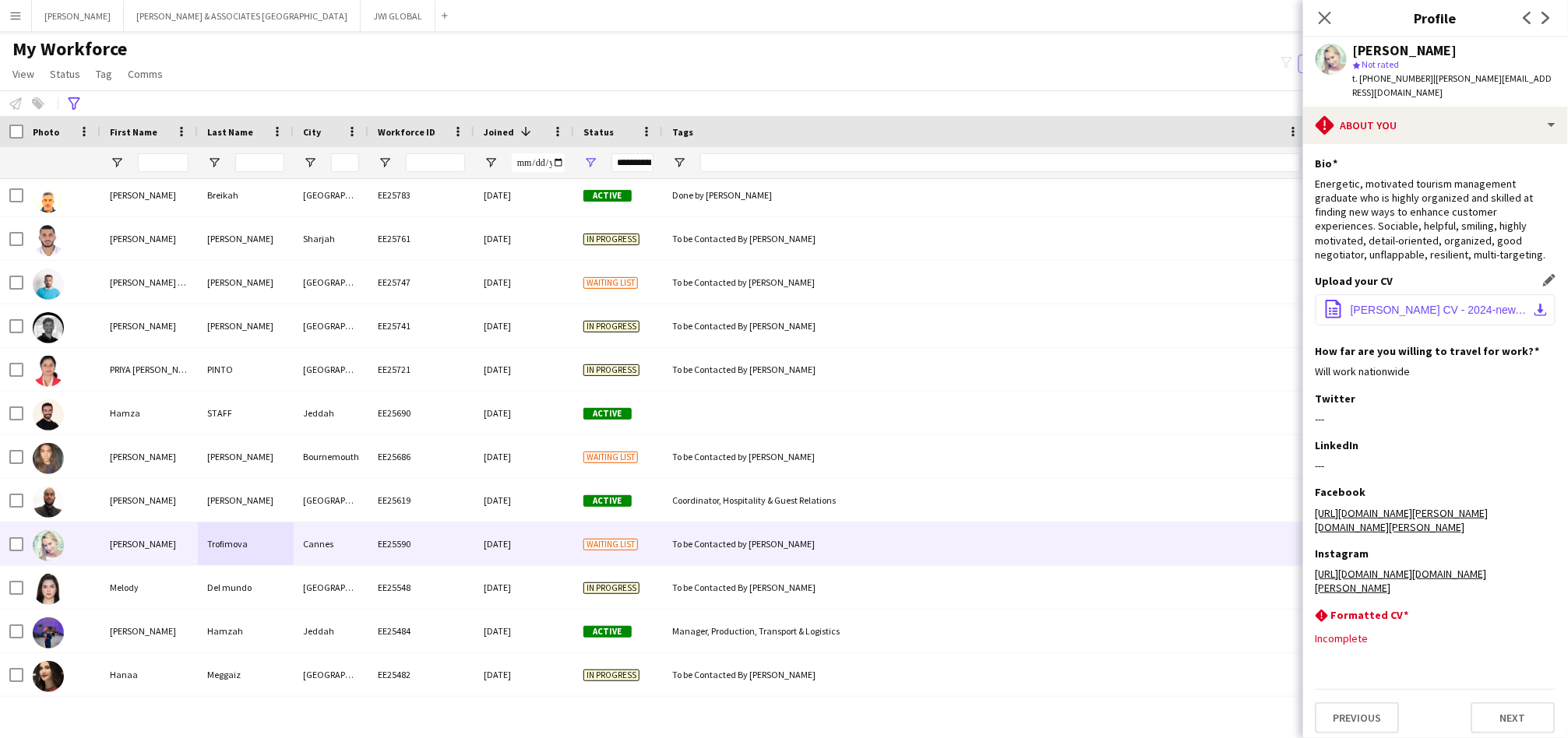
click at [1417, 304] on span "[PERSON_NAME] CV - 2024-new.pdf" at bounding box center [1439, 310] width 176 height 13
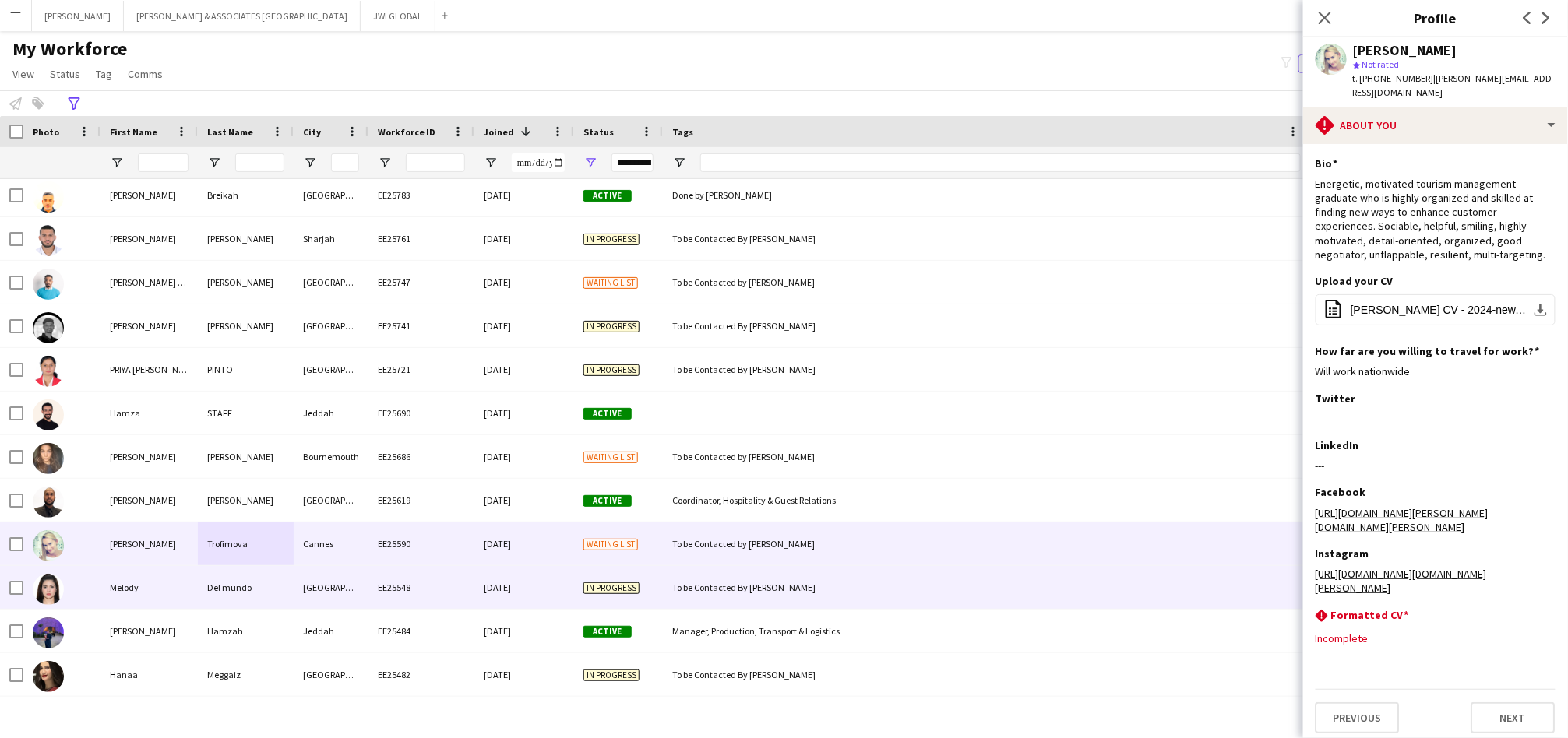
click at [167, 583] on div "Melody" at bounding box center [149, 587] width 97 height 43
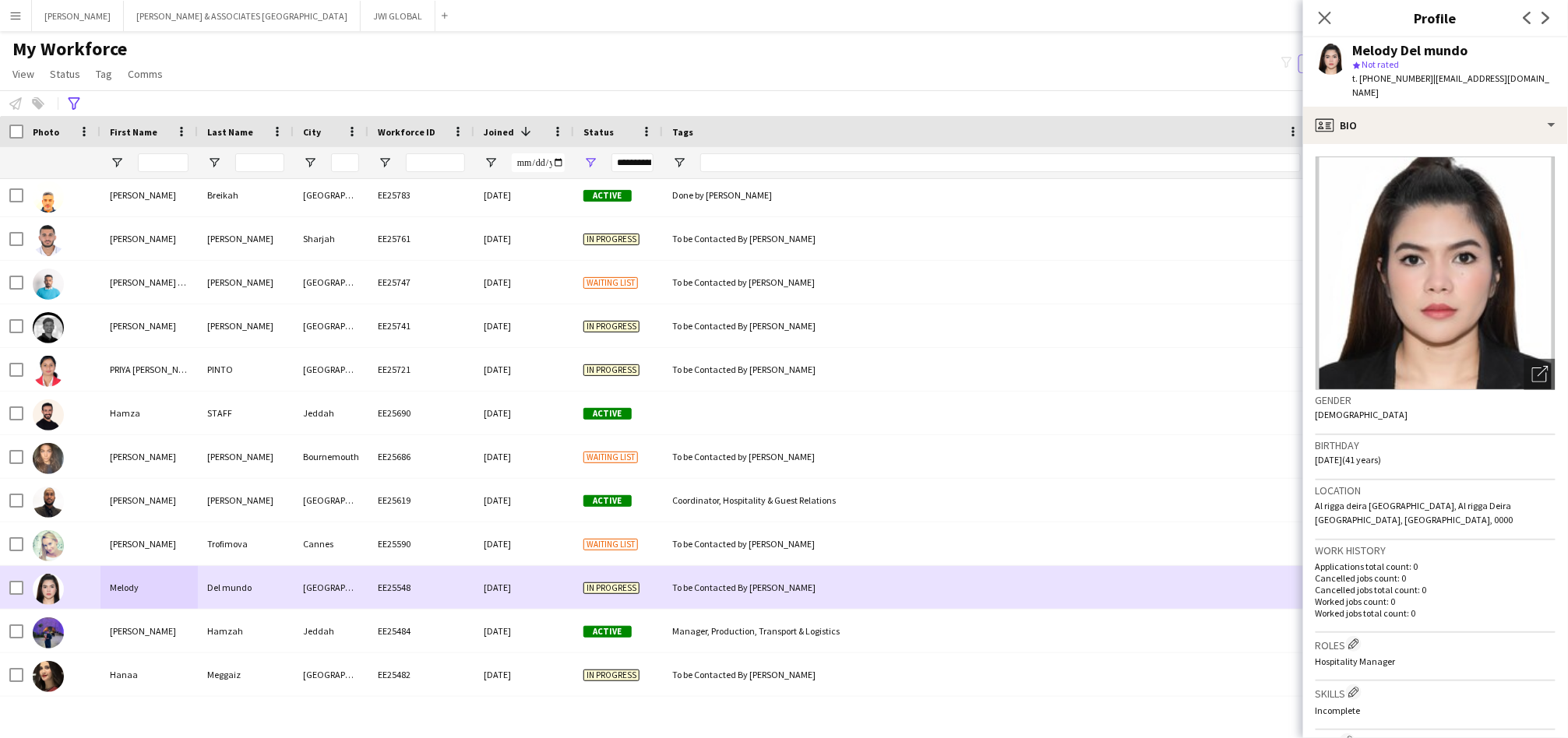
drag, startPoint x: 140, startPoint y: 594, endPoint x: 144, endPoint y: 583, distance: 11.7
click at [140, 594] on div "Melody" at bounding box center [149, 587] width 97 height 43
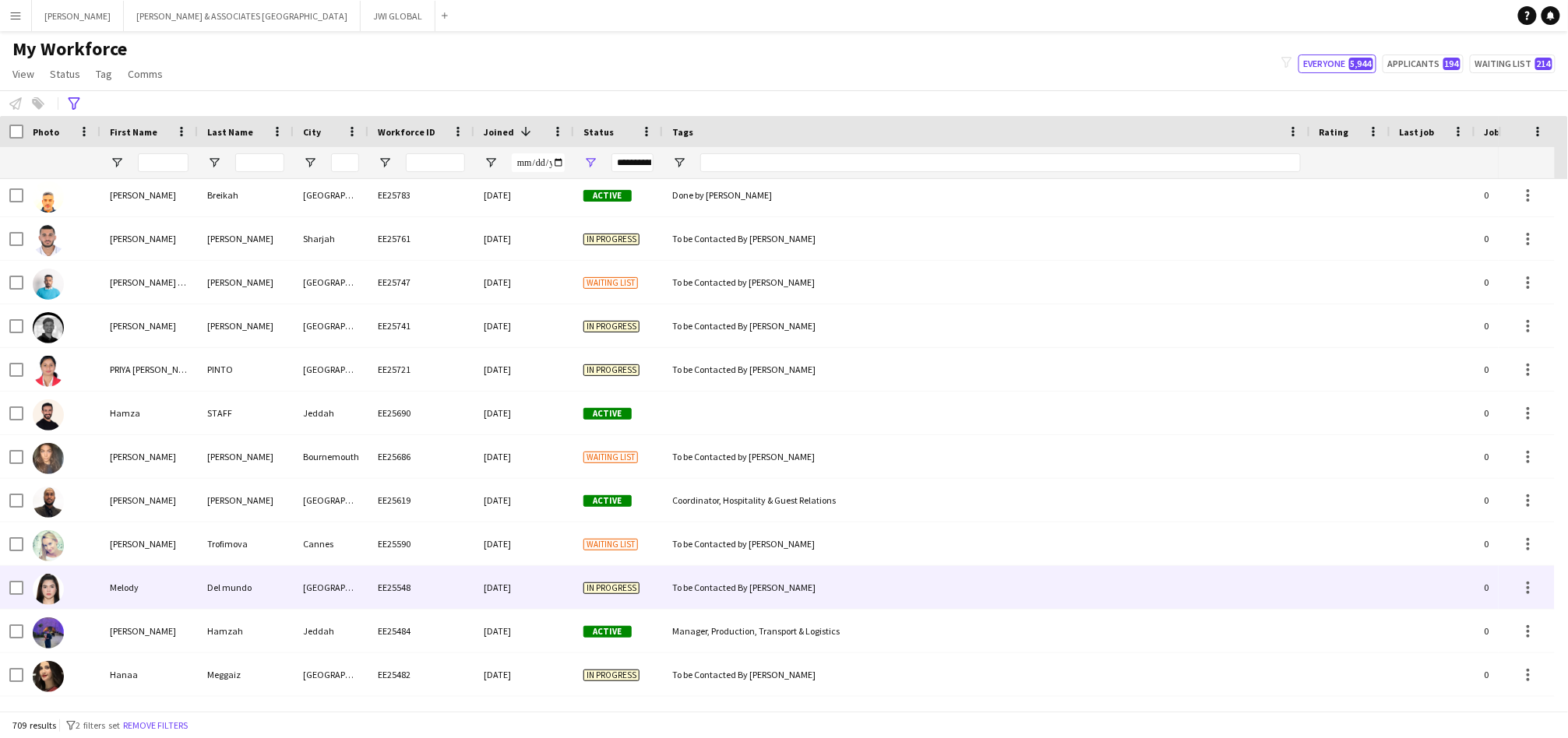
click at [475, 574] on div "[DATE]" at bounding box center [524, 587] width 100 height 43
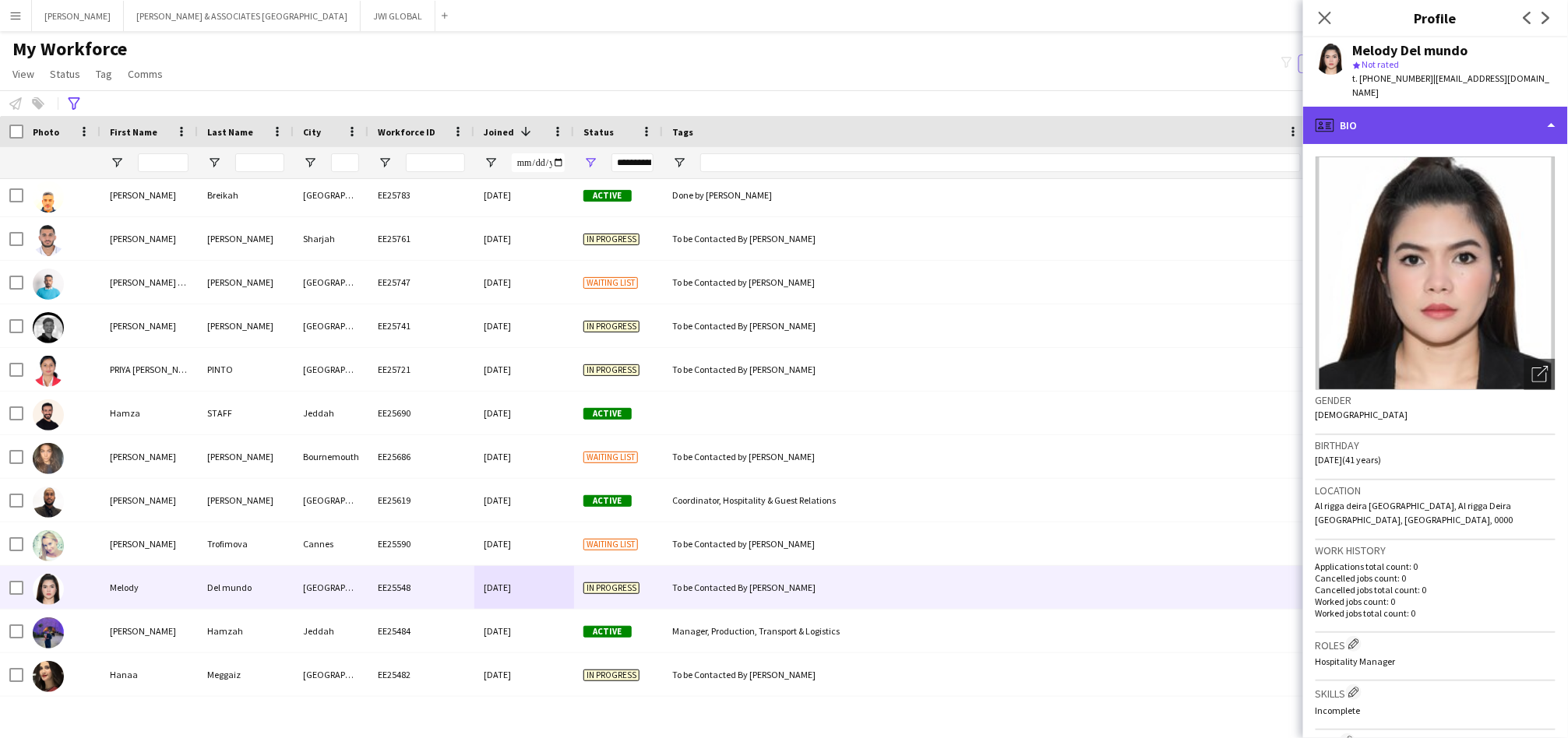
click at [1459, 109] on div "profile Bio" at bounding box center [1435, 125] width 265 height 38
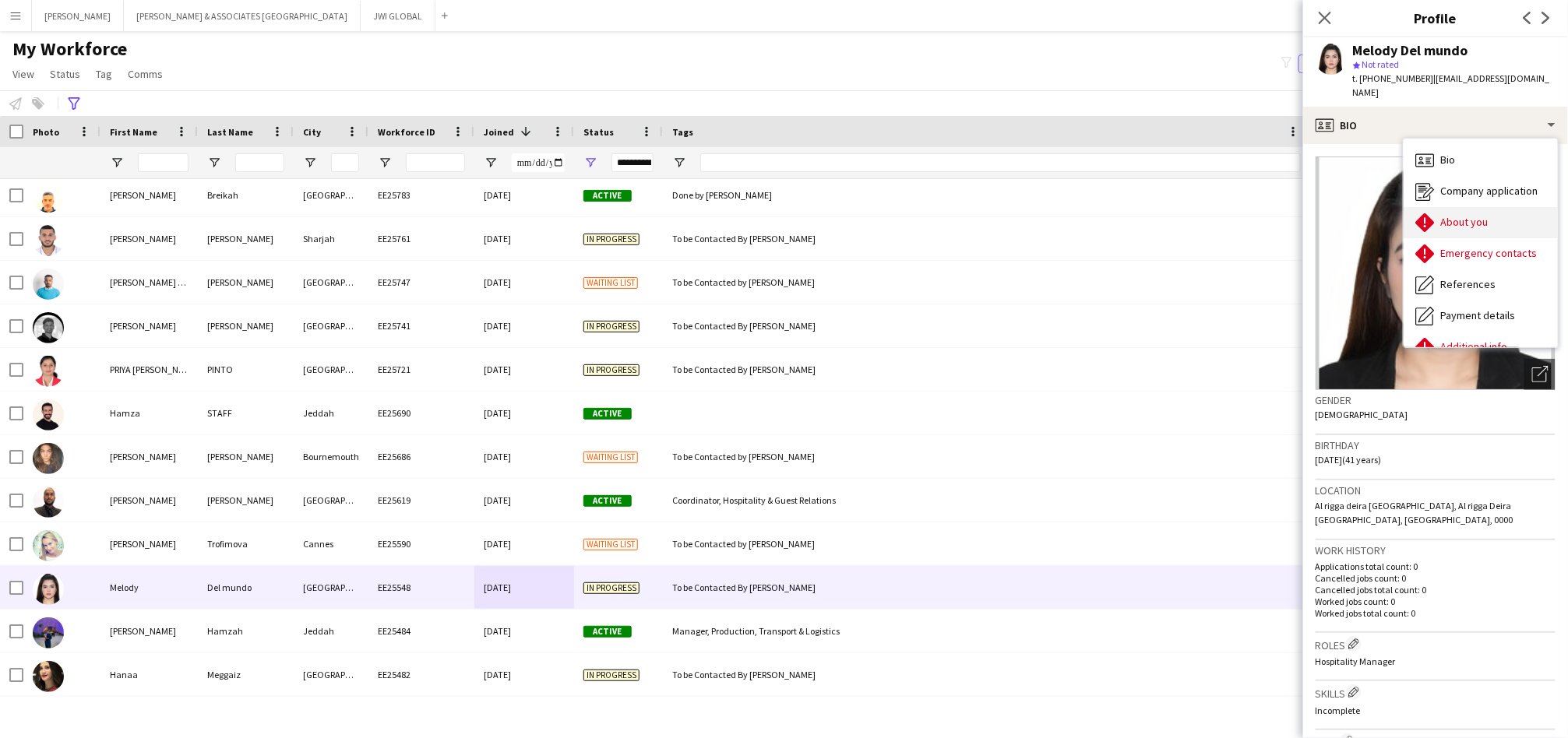
click at [1471, 215] on span "About you" at bounding box center [1464, 222] width 47 height 14
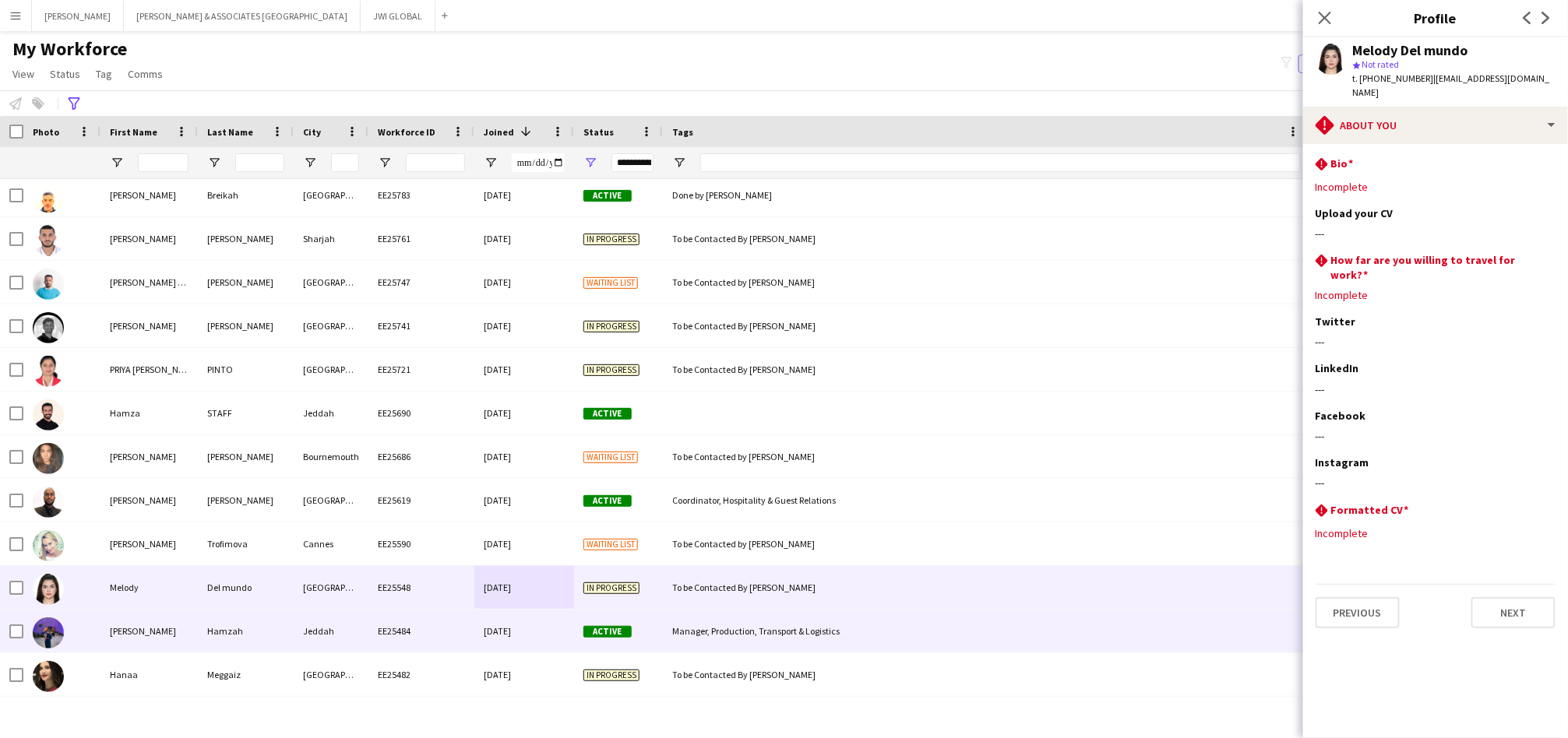
click at [134, 649] on div "[PERSON_NAME]" at bounding box center [149, 630] width 97 height 43
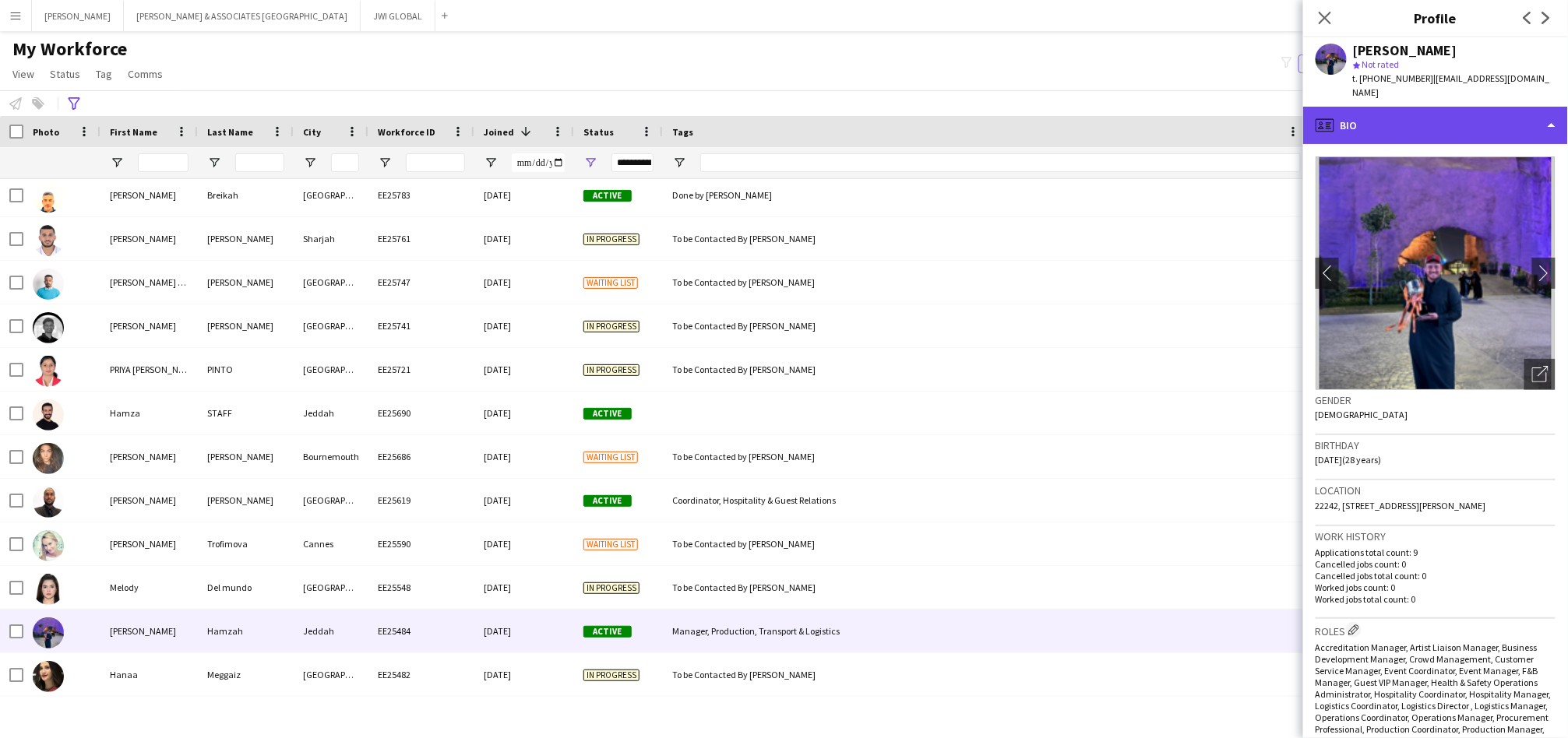
click at [1372, 129] on div "profile Bio" at bounding box center [1435, 125] width 265 height 38
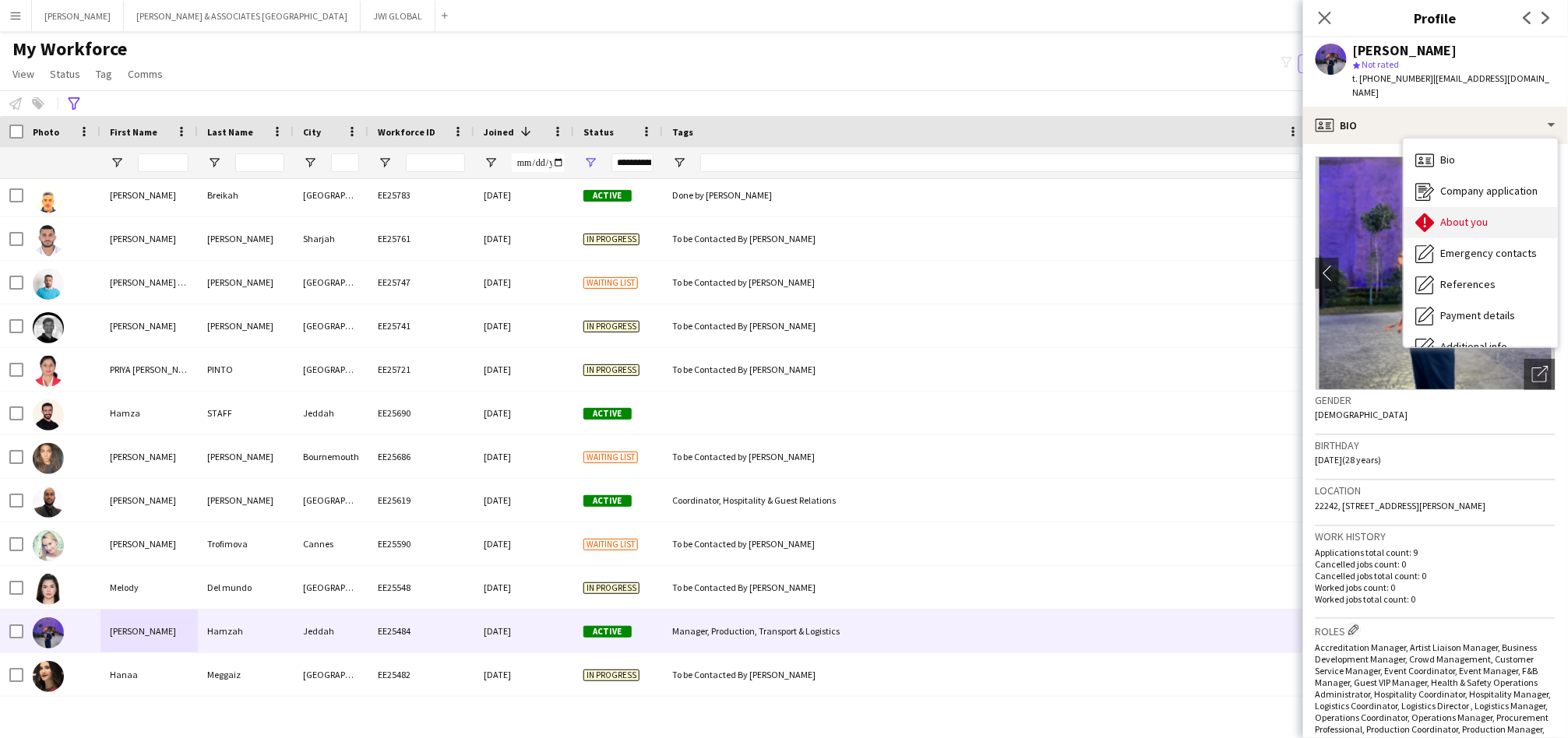
click at [1459, 222] on span "About you" at bounding box center [1464, 222] width 47 height 14
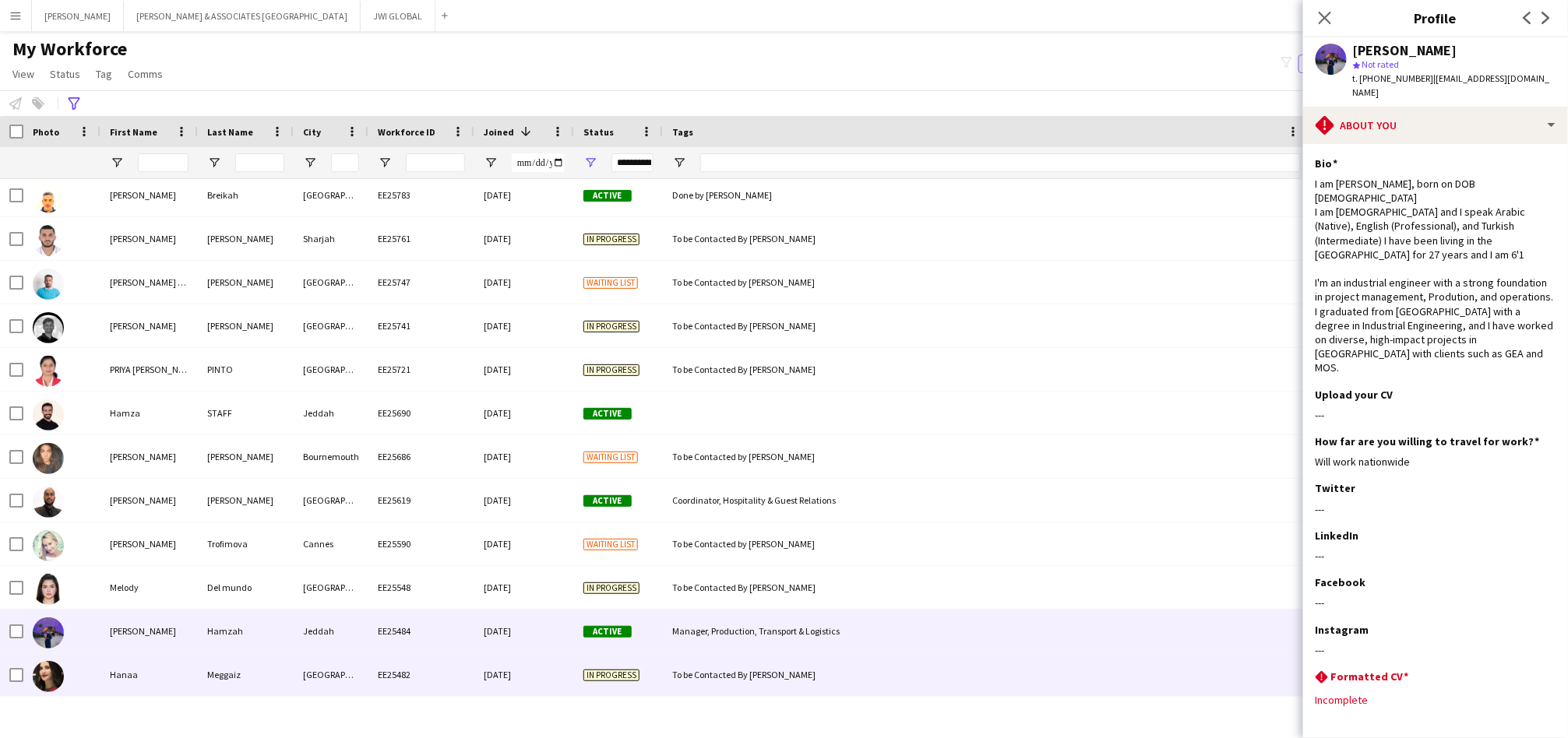
click at [107, 666] on div "Hanaa" at bounding box center [149, 674] width 97 height 43
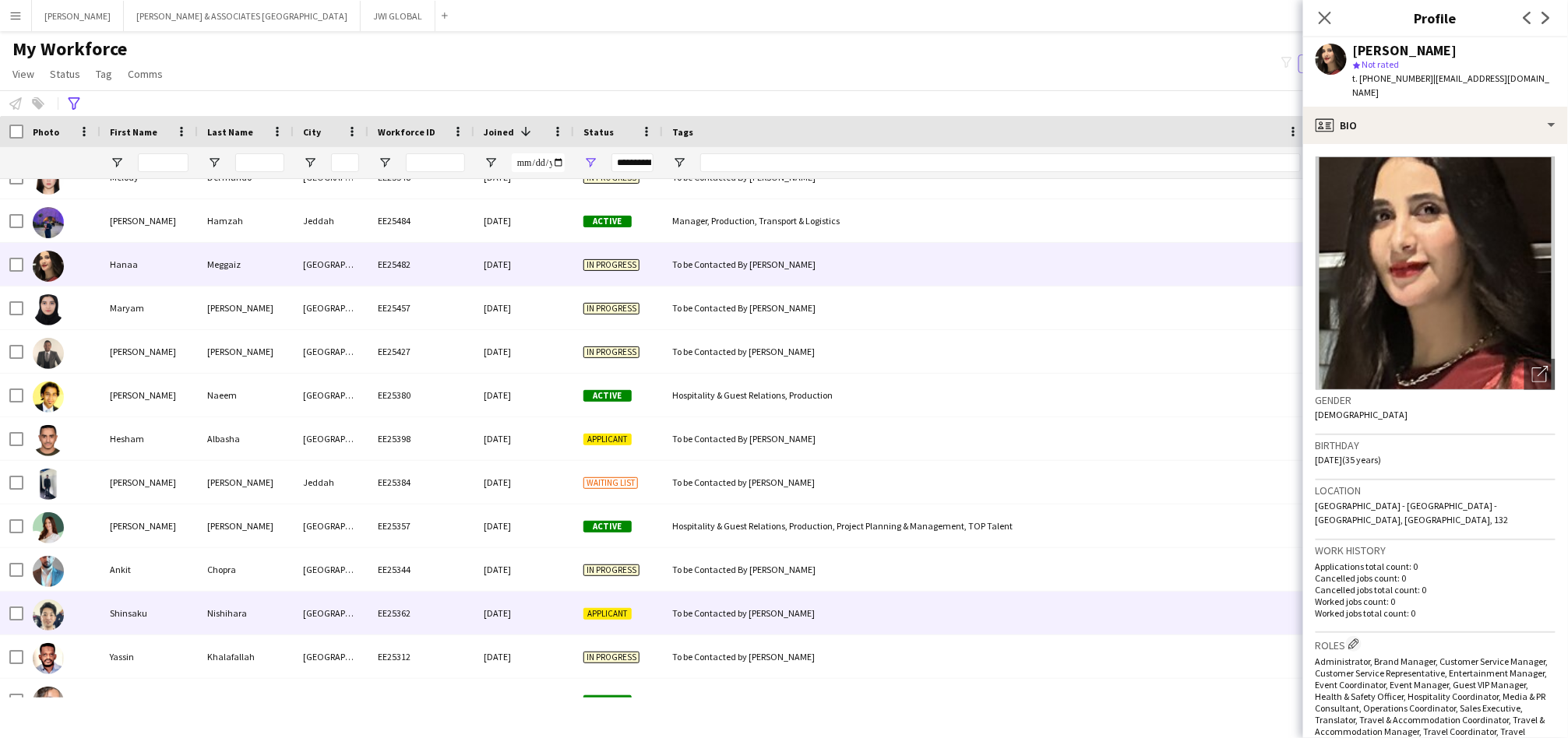
scroll to position [3315, 0]
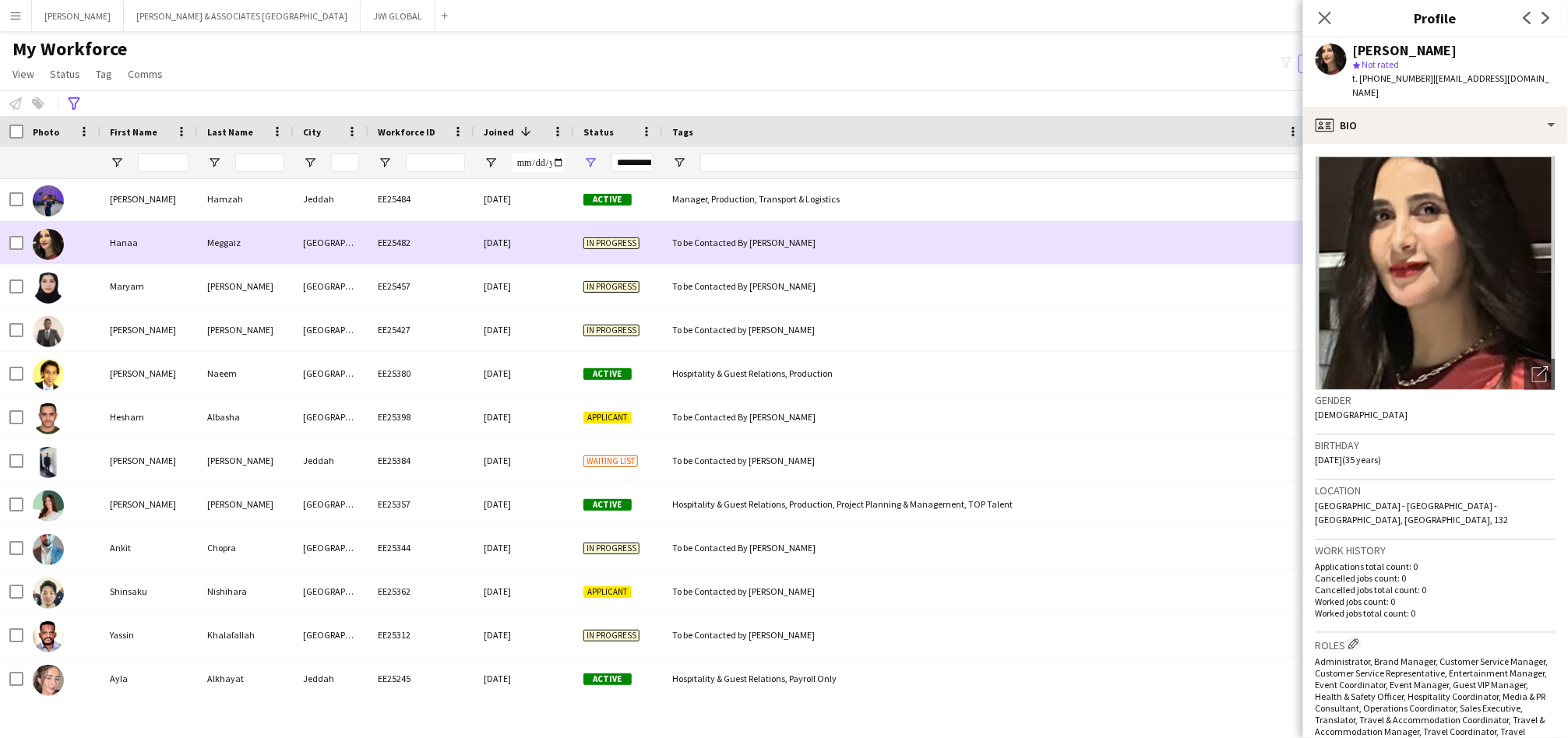
click at [314, 260] on div "[GEOGRAPHIC_DATA]" at bounding box center [330, 242] width 75 height 43
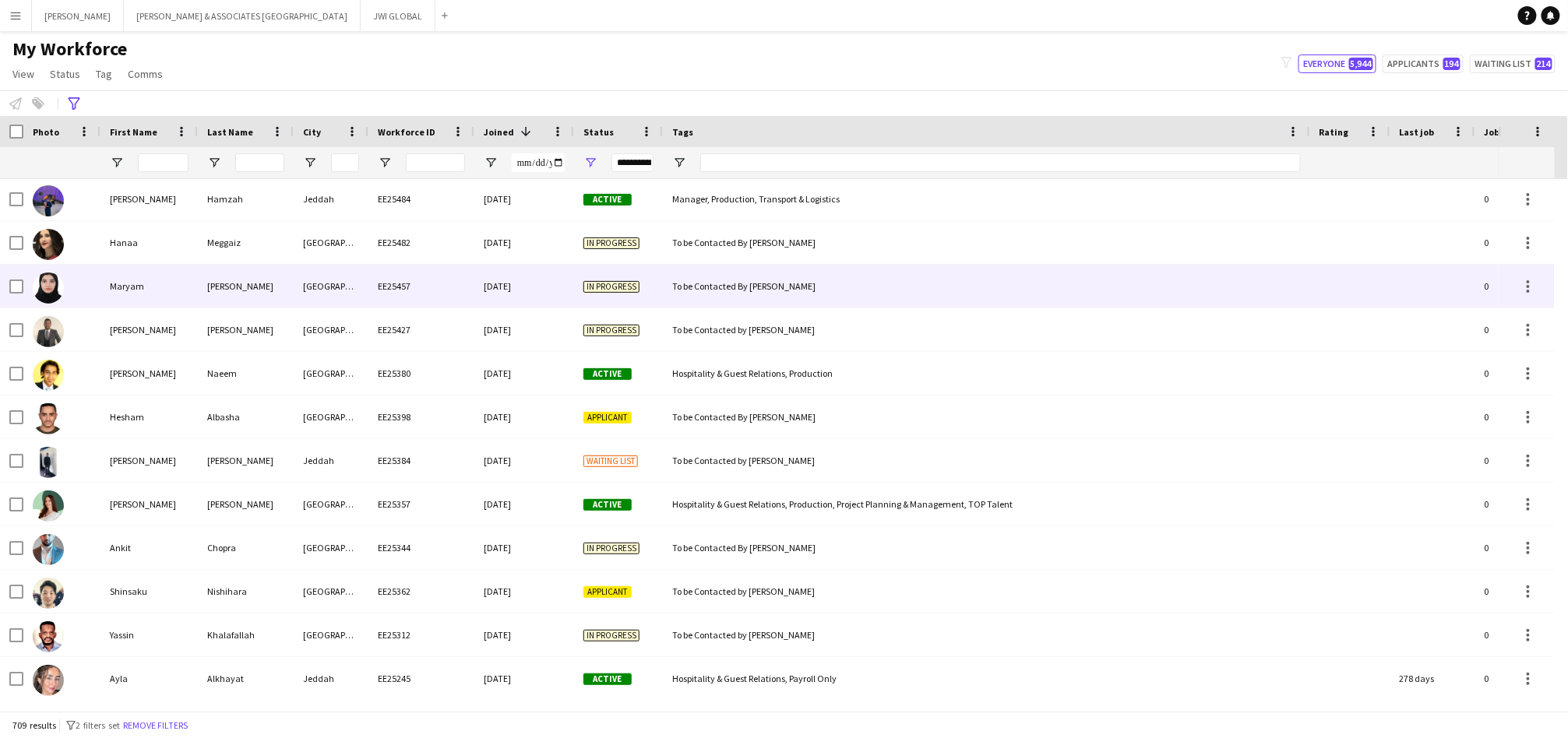
click at [313, 283] on div "[GEOGRAPHIC_DATA]" at bounding box center [330, 286] width 75 height 43
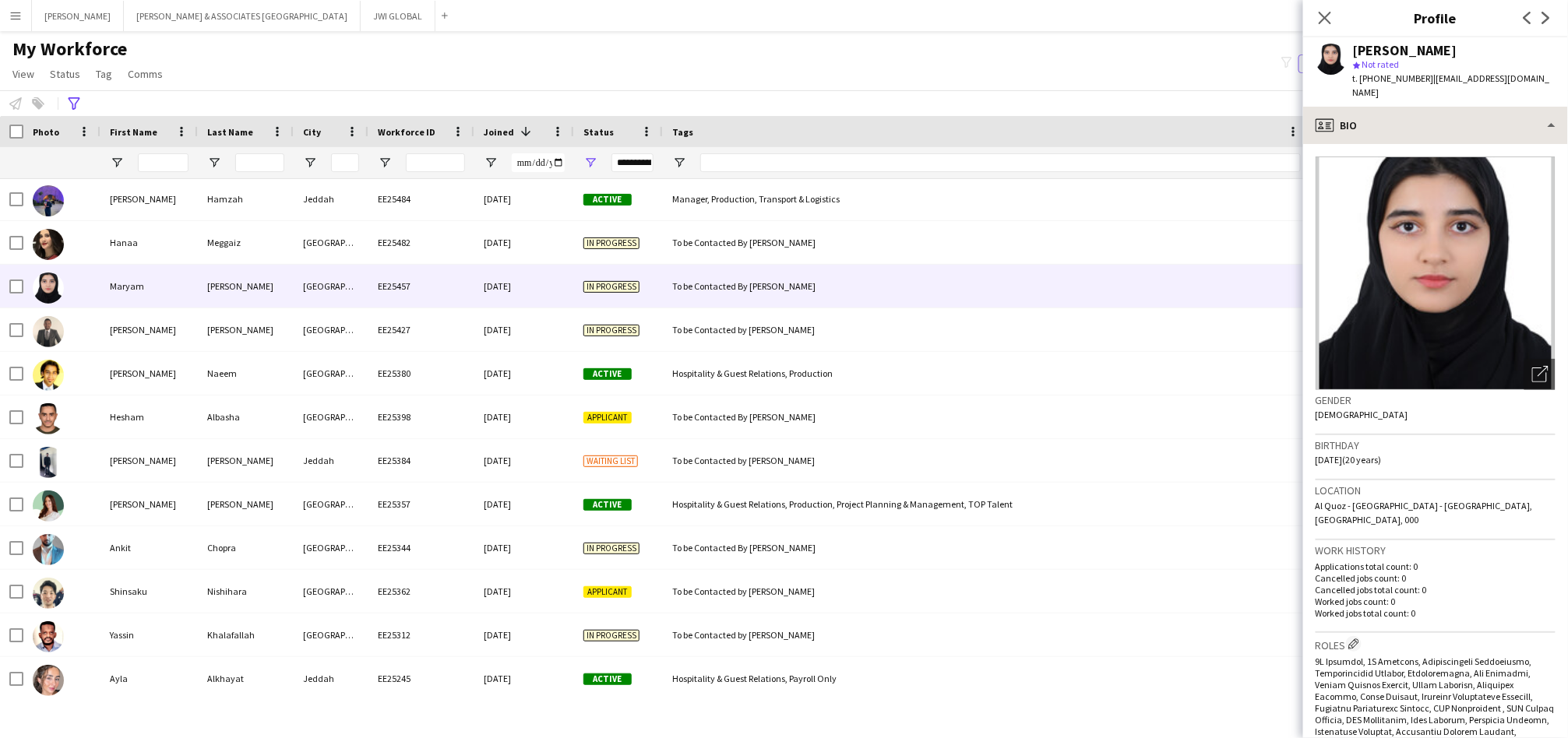
click at [1393, 129] on div "profile Bio Bio Bio Company application Company application About you About you…" at bounding box center [1435, 422] width 265 height 631
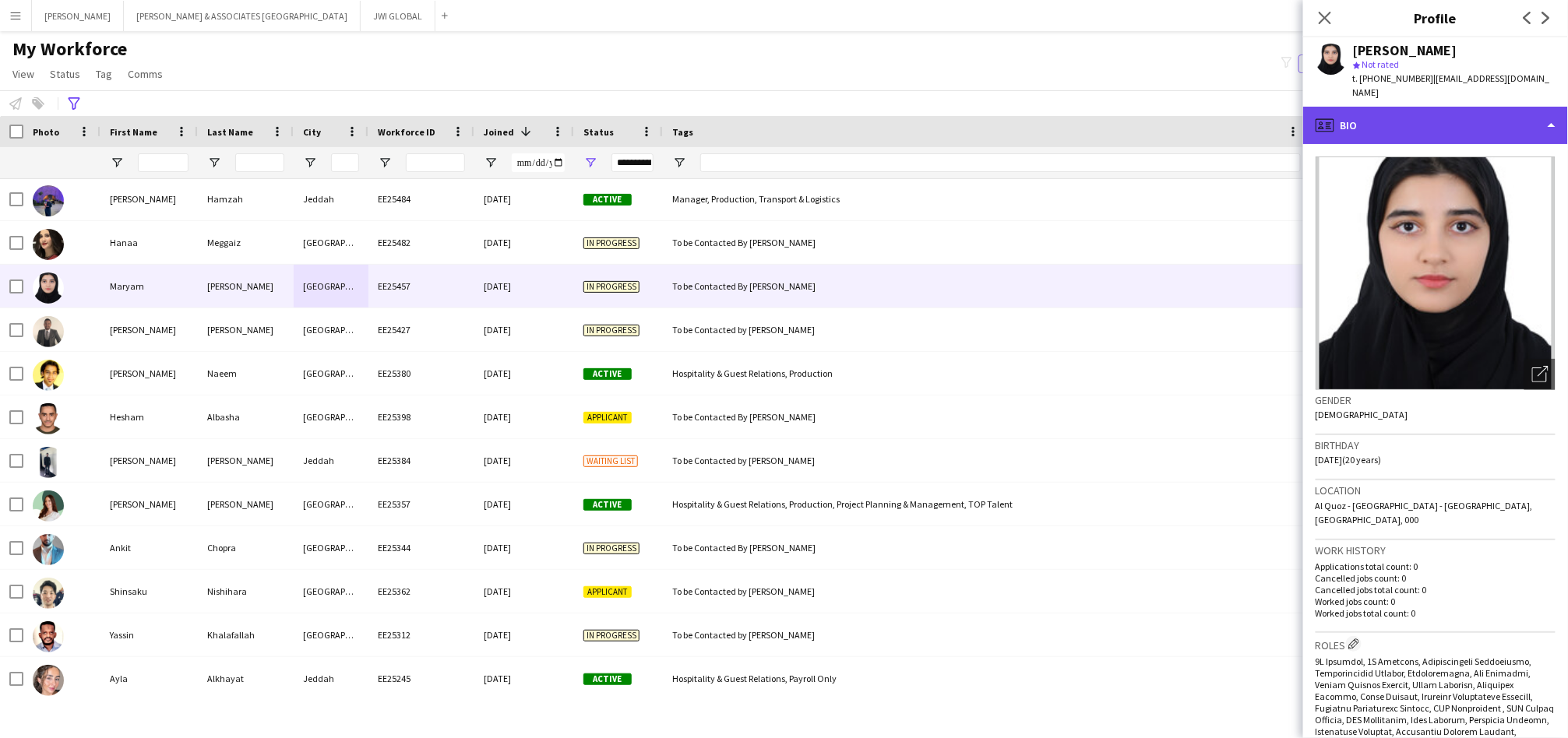
click at [1396, 125] on div "profile Bio" at bounding box center [1435, 125] width 265 height 38
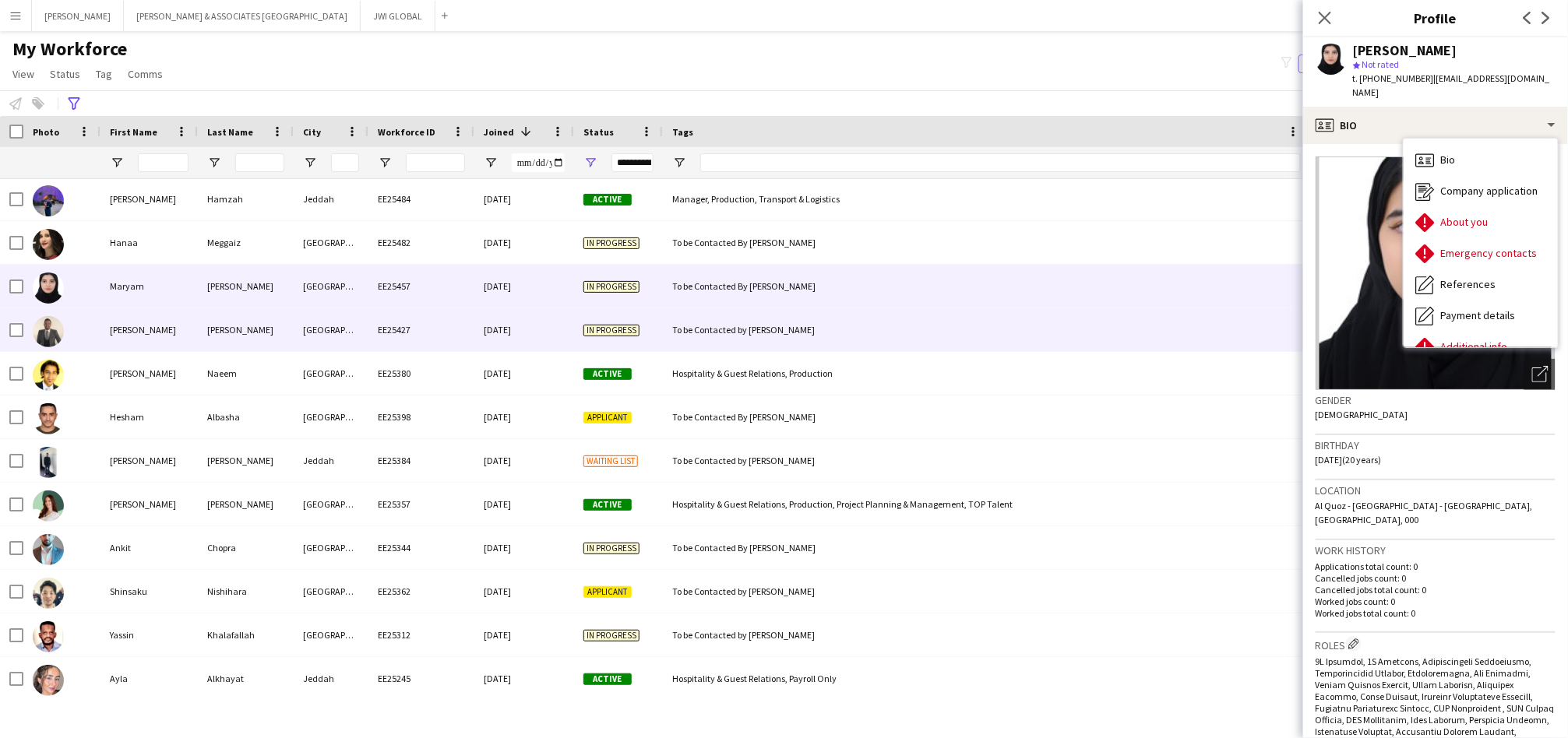
click at [311, 324] on div "[GEOGRAPHIC_DATA]" at bounding box center [330, 329] width 75 height 43
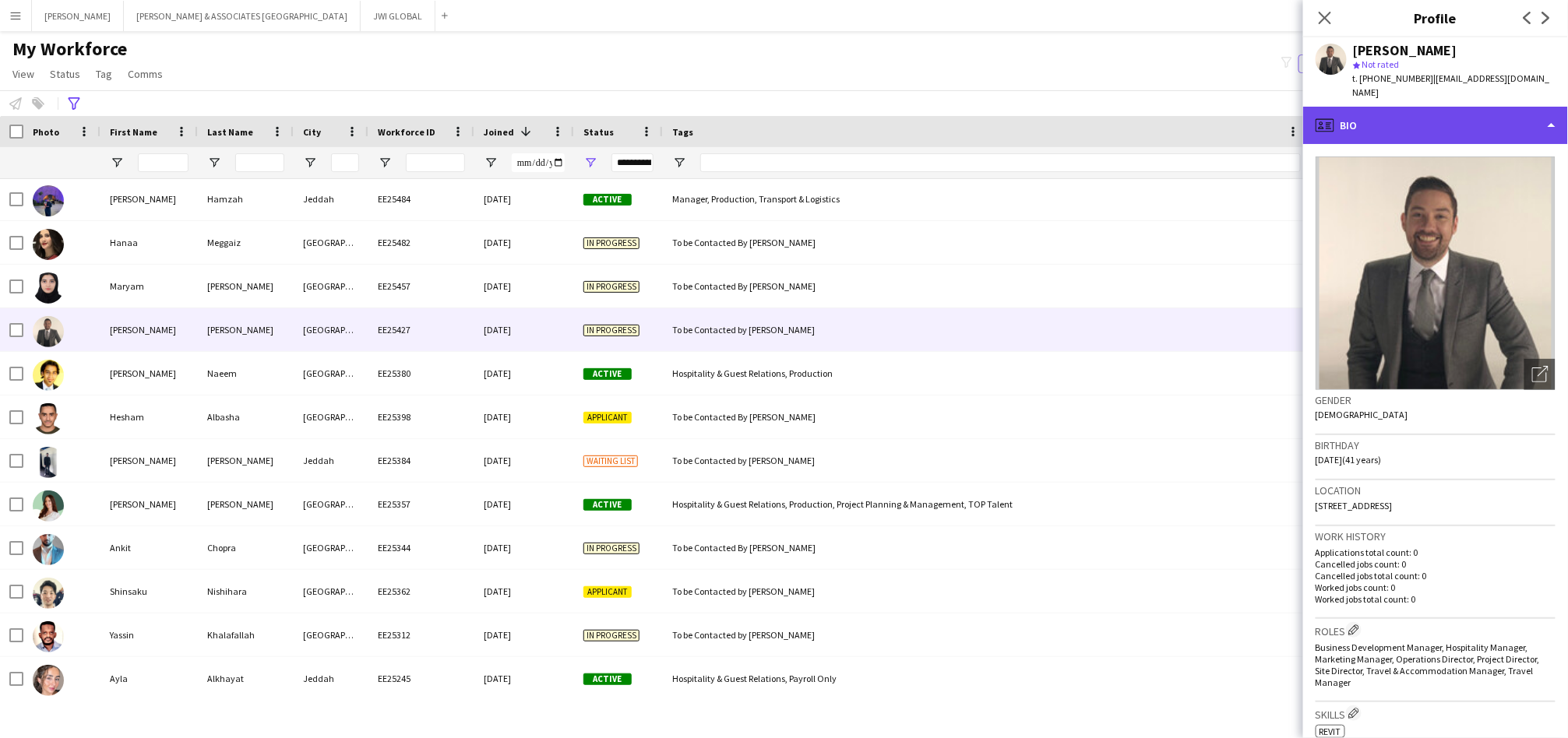
click at [1393, 124] on div "profile Bio" at bounding box center [1435, 125] width 265 height 38
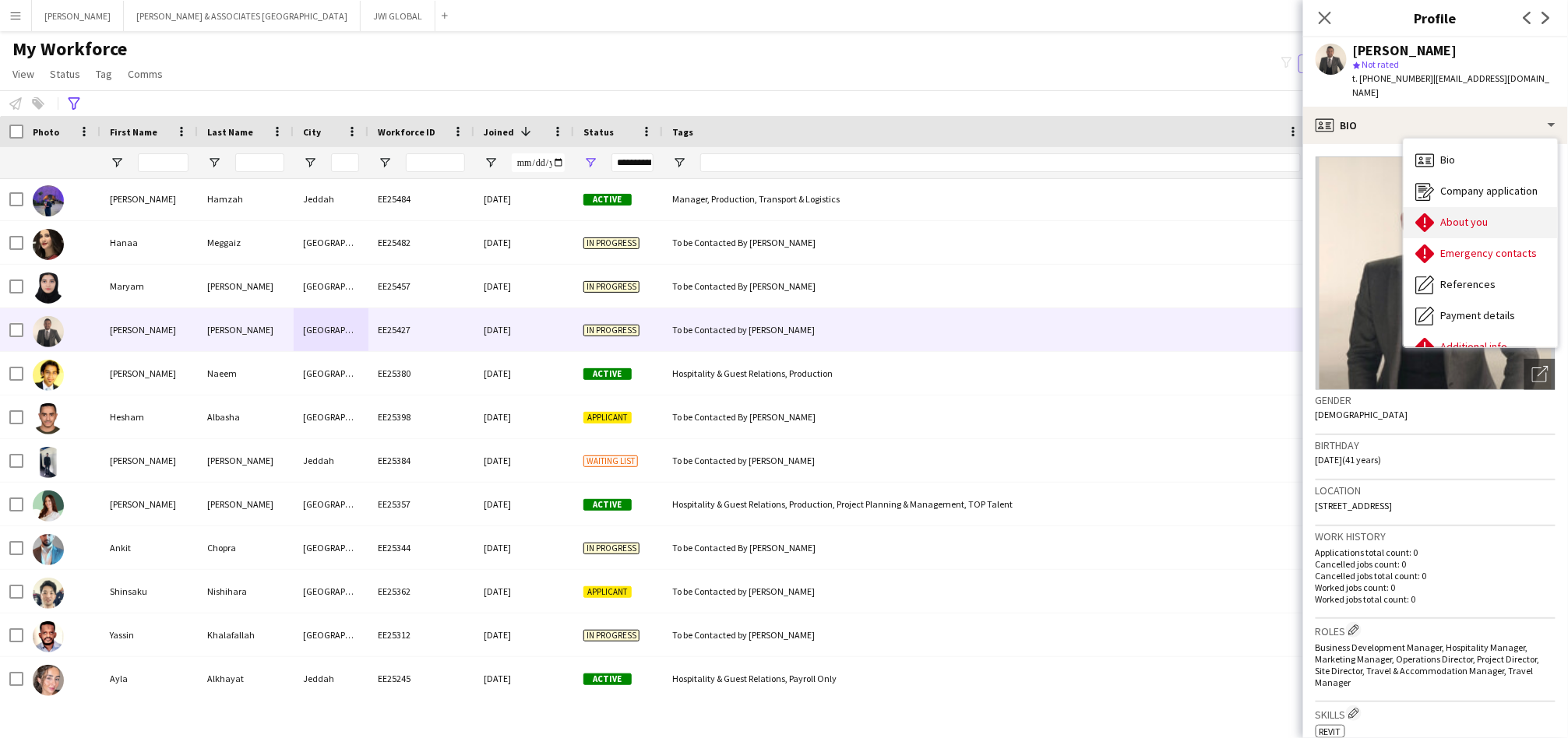
click at [1431, 214] on div "About you About you" at bounding box center [1481, 223] width 154 height 31
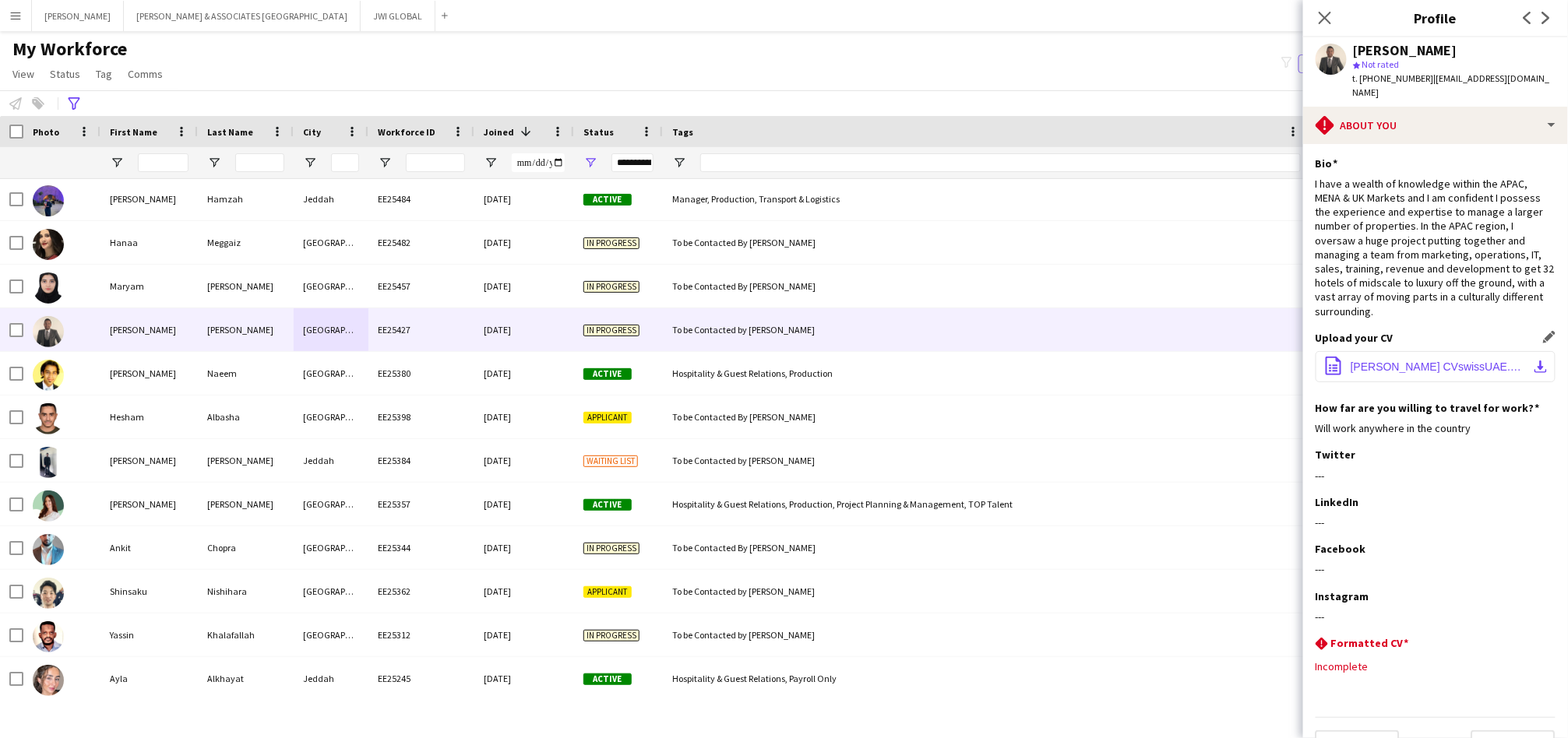
click at [1340, 362] on app-icon "office-file-sheet" at bounding box center [1333, 367] width 18 height 21
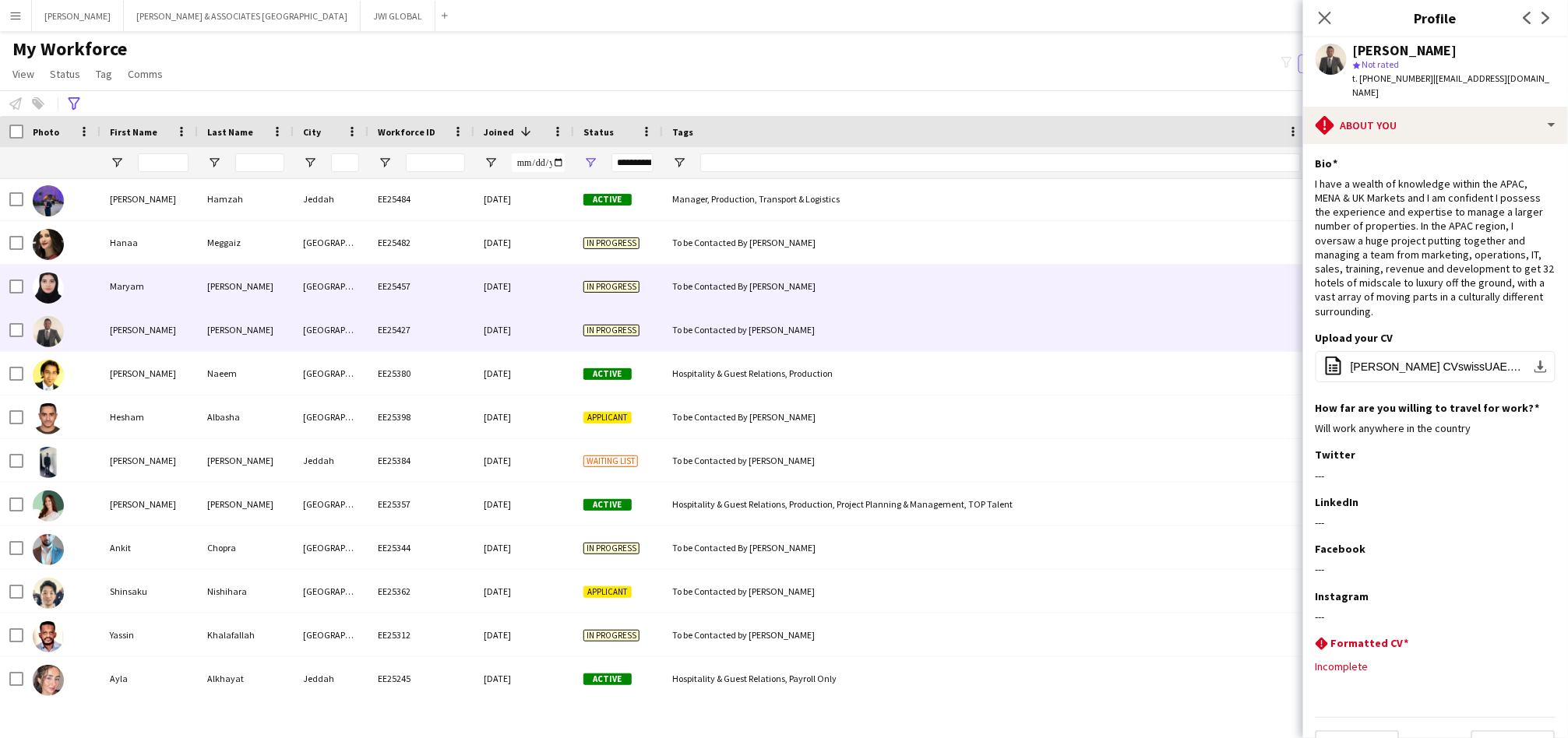
drag, startPoint x: 100, startPoint y: 288, endPoint x: 1233, endPoint y: 291, distance: 1133.0
click at [101, 288] on div "Maryam" at bounding box center [149, 286] width 97 height 43
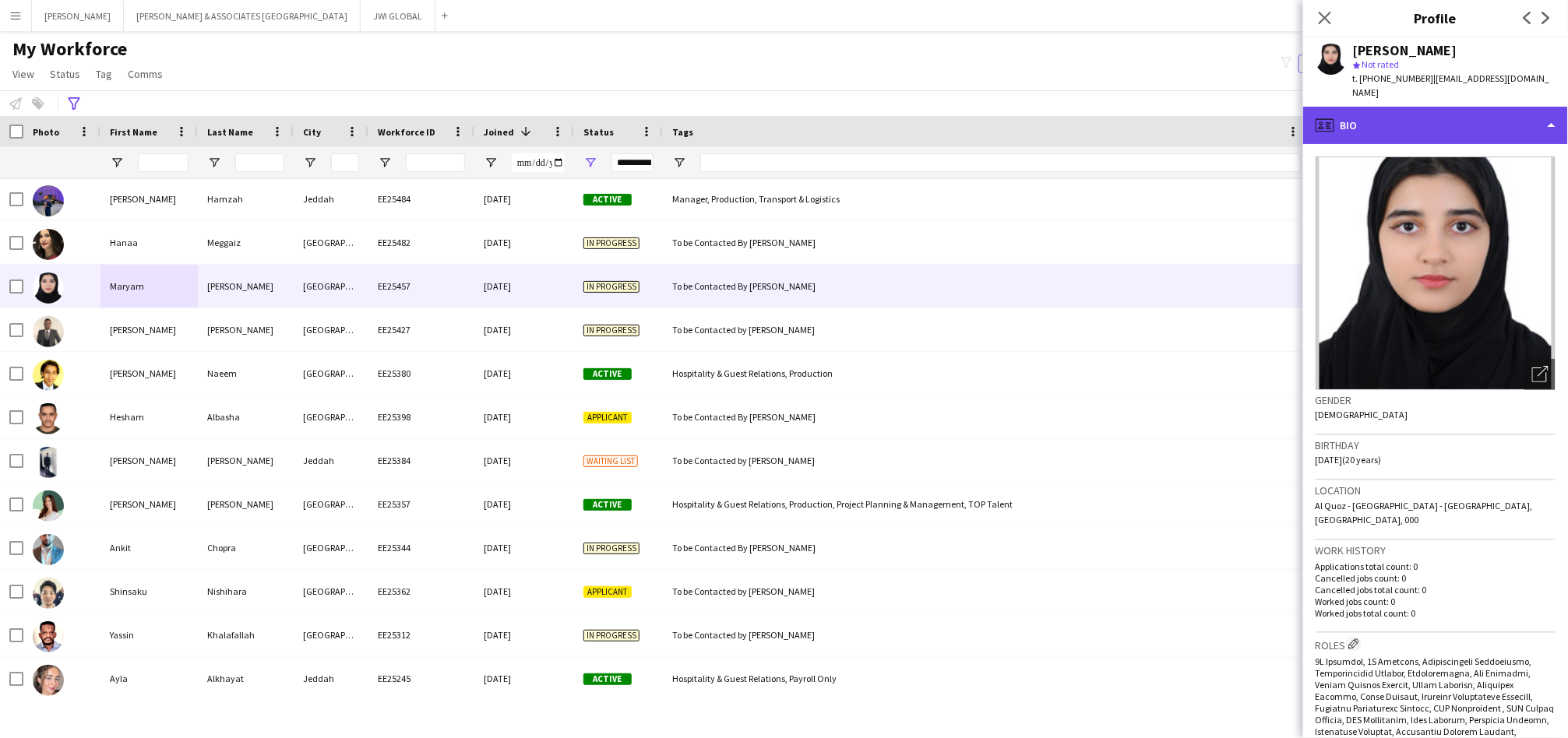
click at [1474, 117] on div "profile Bio" at bounding box center [1435, 125] width 265 height 38
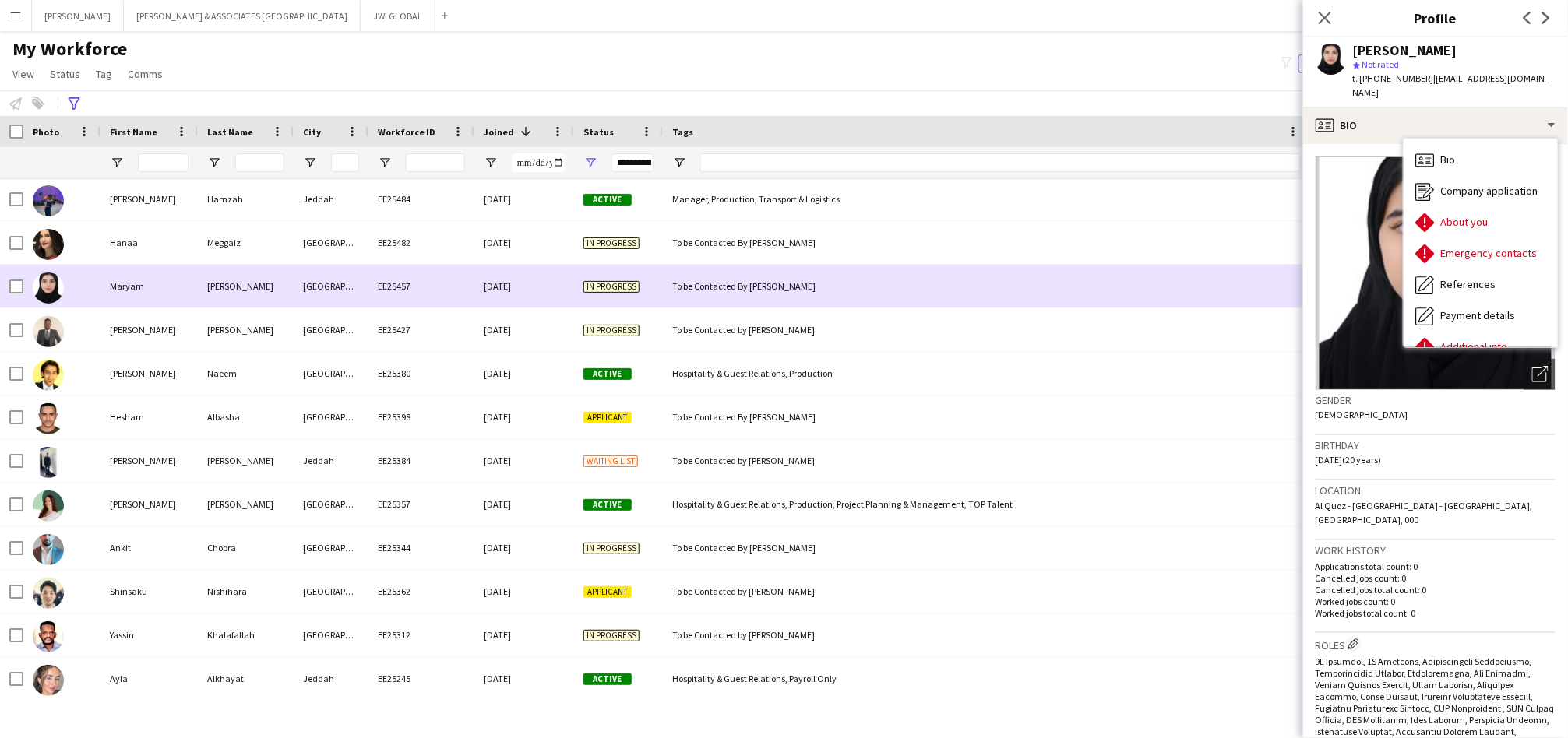
drag, startPoint x: 1034, startPoint y: 277, endPoint x: 1040, endPoint y: 268, distance: 10.8
click at [1035, 276] on div "To be Contacted By [PERSON_NAME]" at bounding box center [987, 286] width 647 height 43
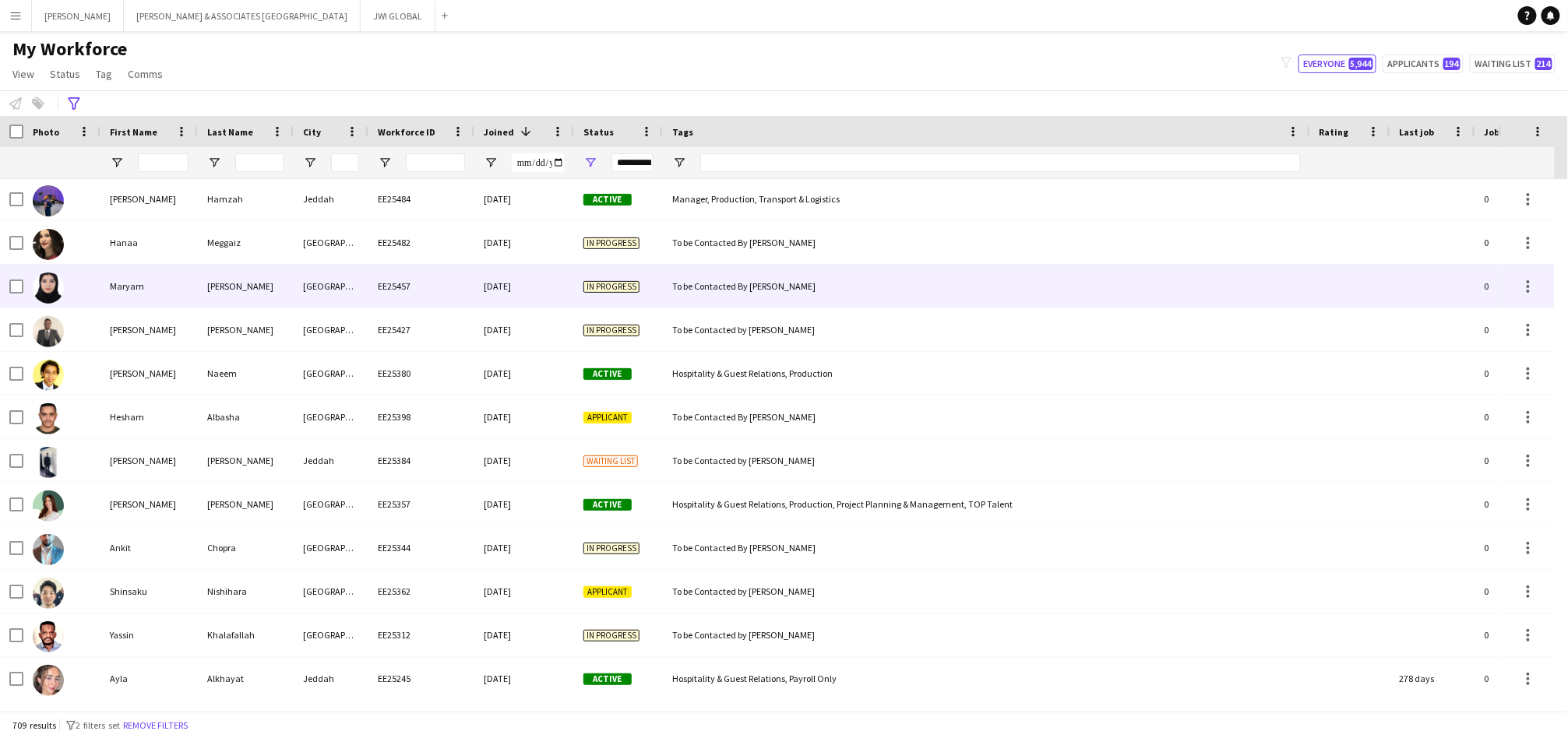
click at [522, 279] on div "[DATE]" at bounding box center [524, 286] width 100 height 43
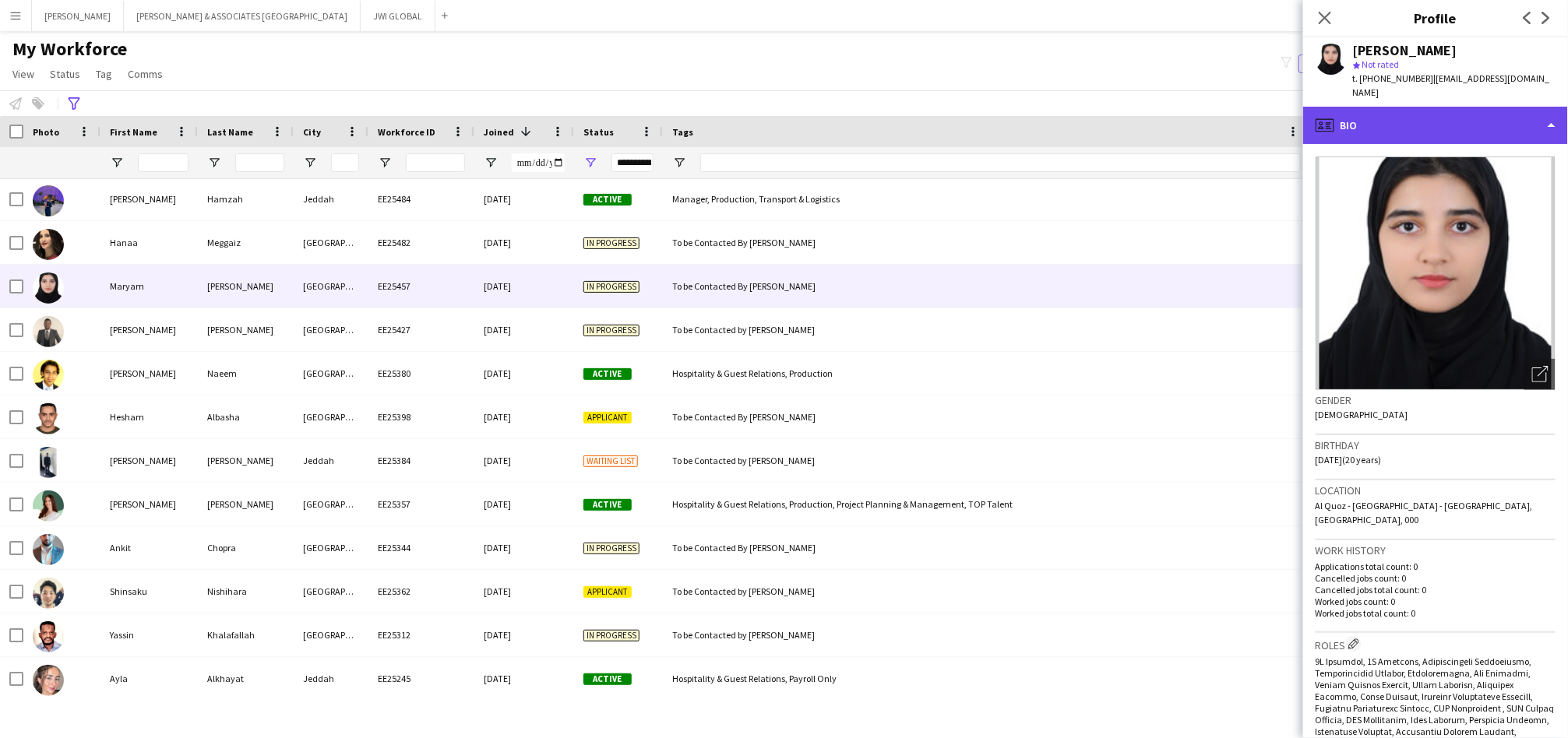
click at [1464, 107] on div "profile Bio" at bounding box center [1435, 125] width 265 height 38
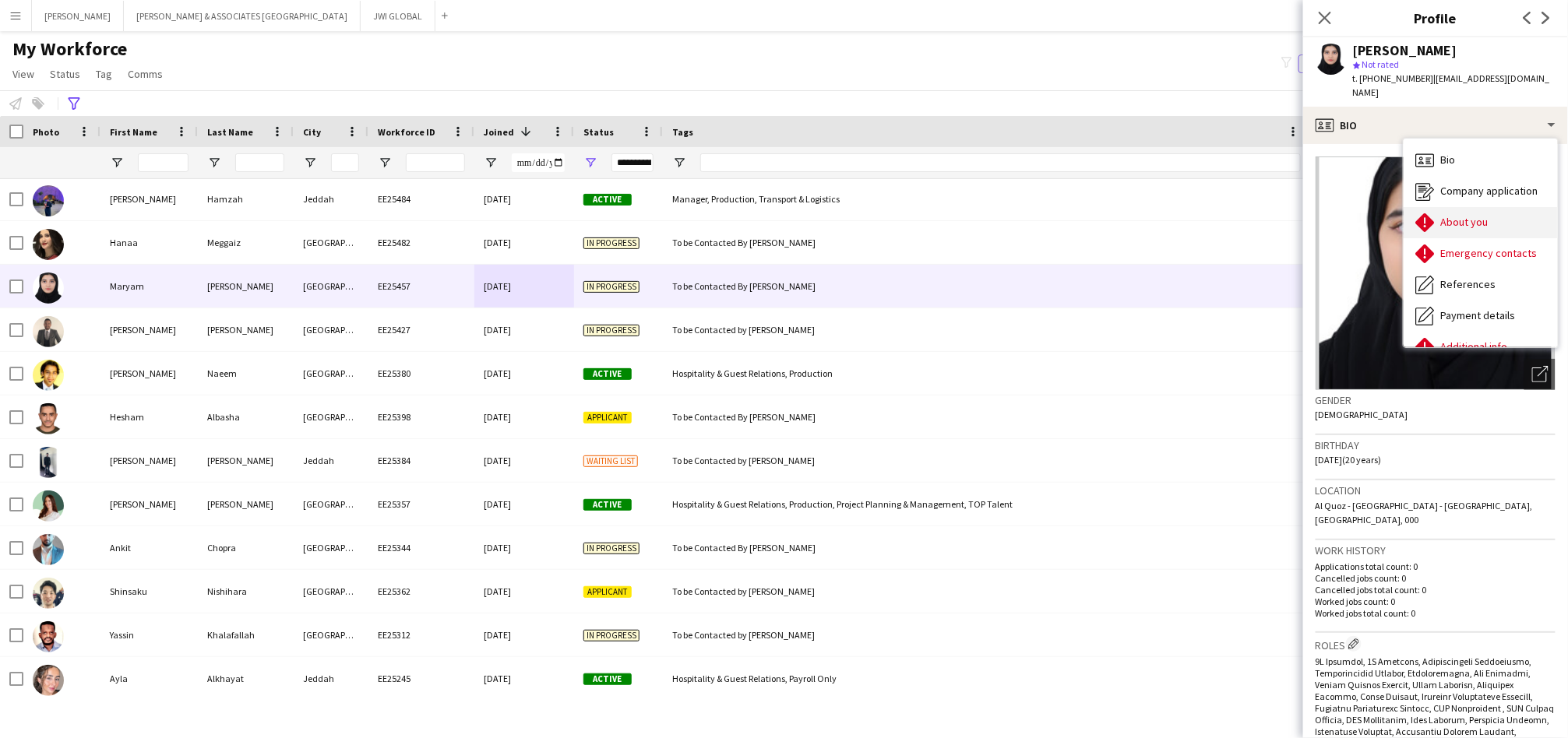
click at [1440, 207] on div "About you About you" at bounding box center [1481, 223] width 154 height 31
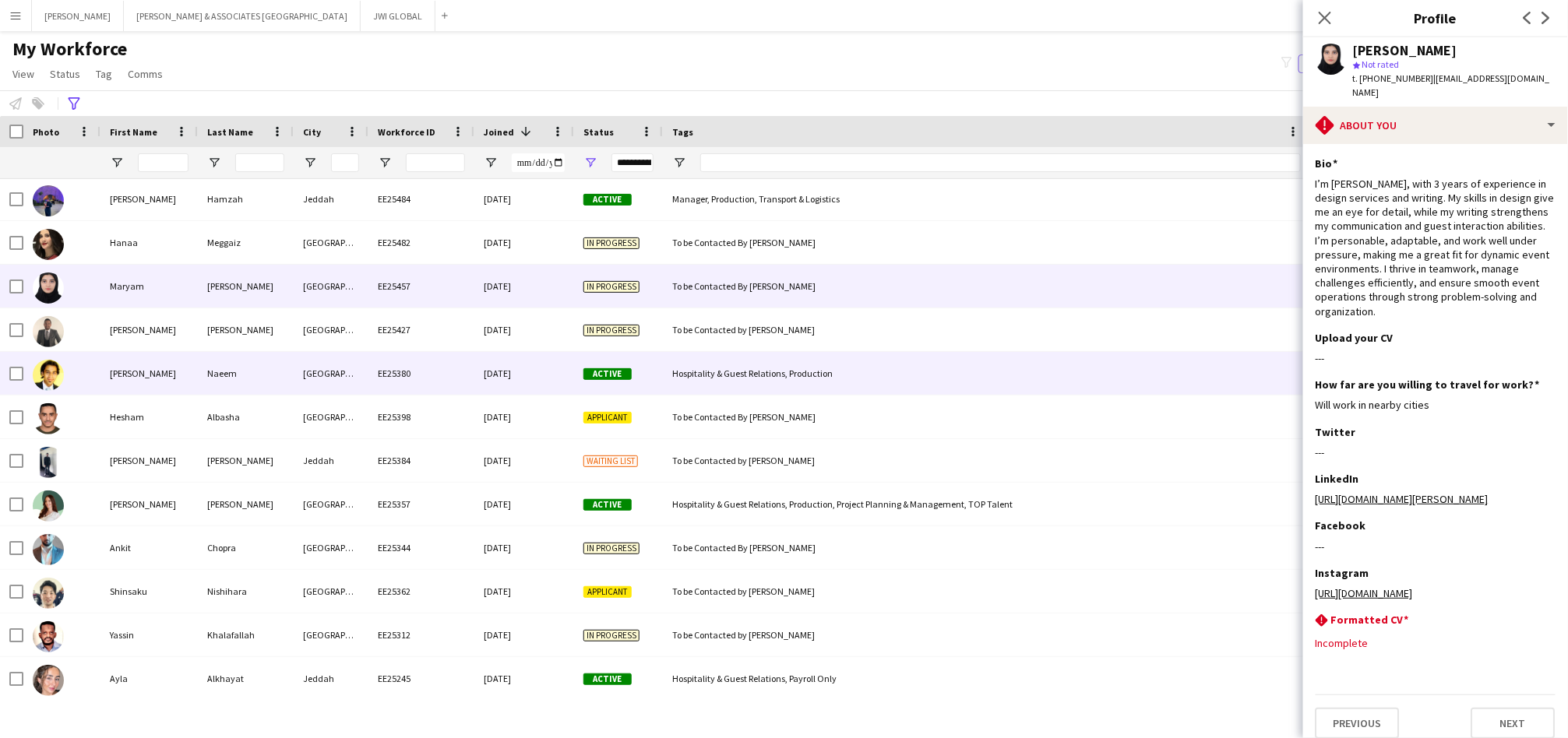
click at [193, 363] on div "[PERSON_NAME]" at bounding box center [149, 373] width 97 height 43
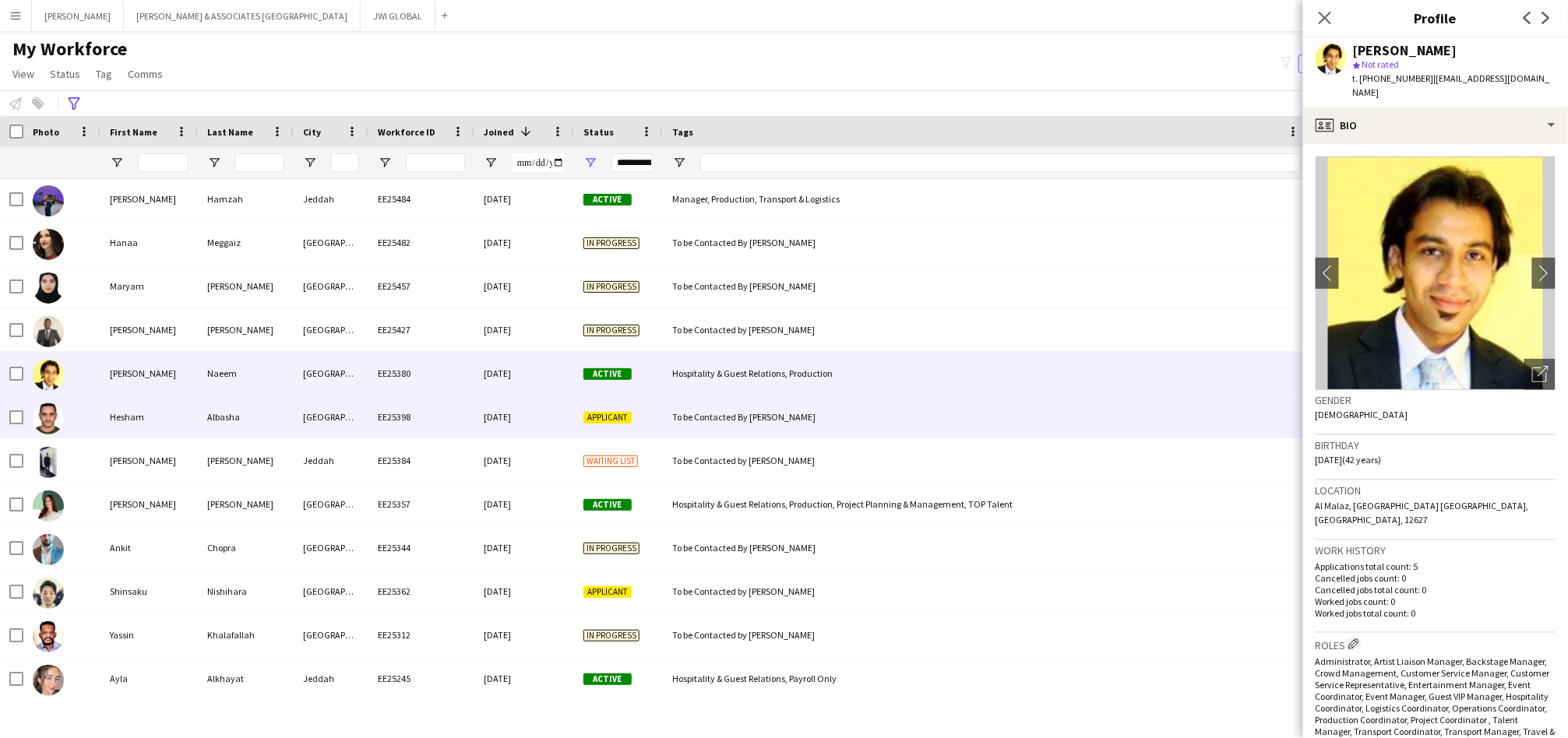
click at [206, 415] on div "Albasha" at bounding box center [245, 416] width 96 height 43
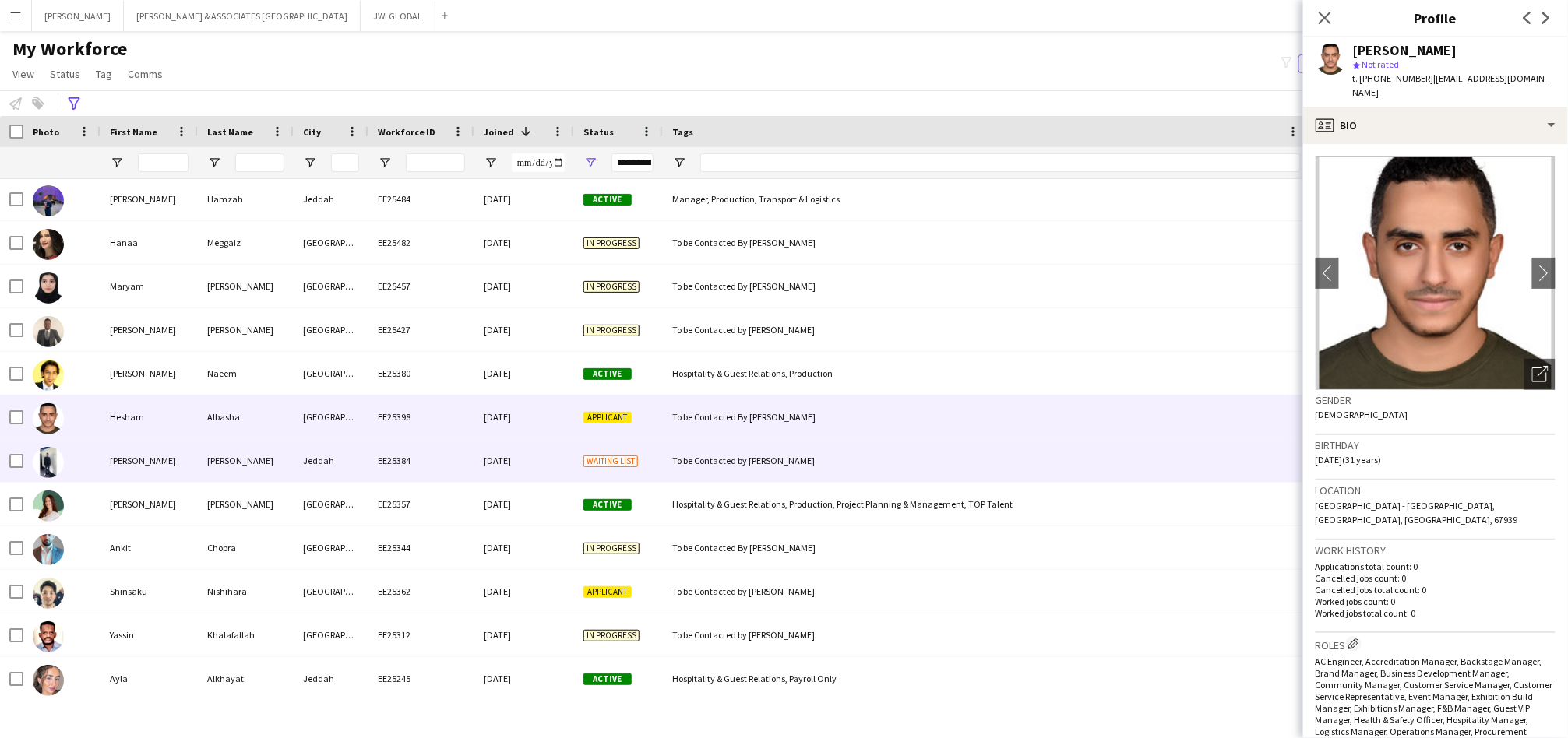
click at [209, 462] on div "[PERSON_NAME]" at bounding box center [245, 460] width 96 height 43
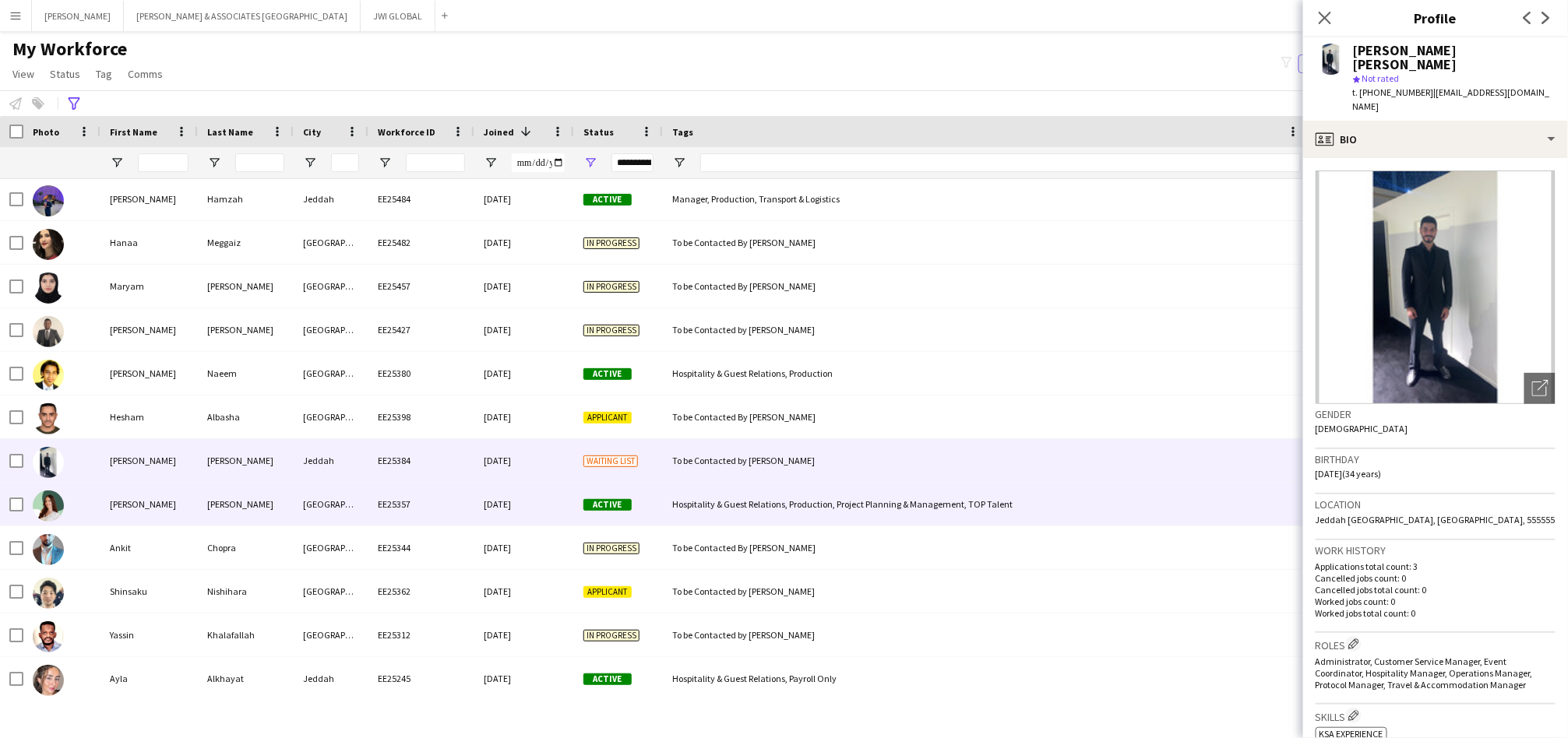
click at [193, 490] on div "[PERSON_NAME]" at bounding box center [149, 504] width 97 height 43
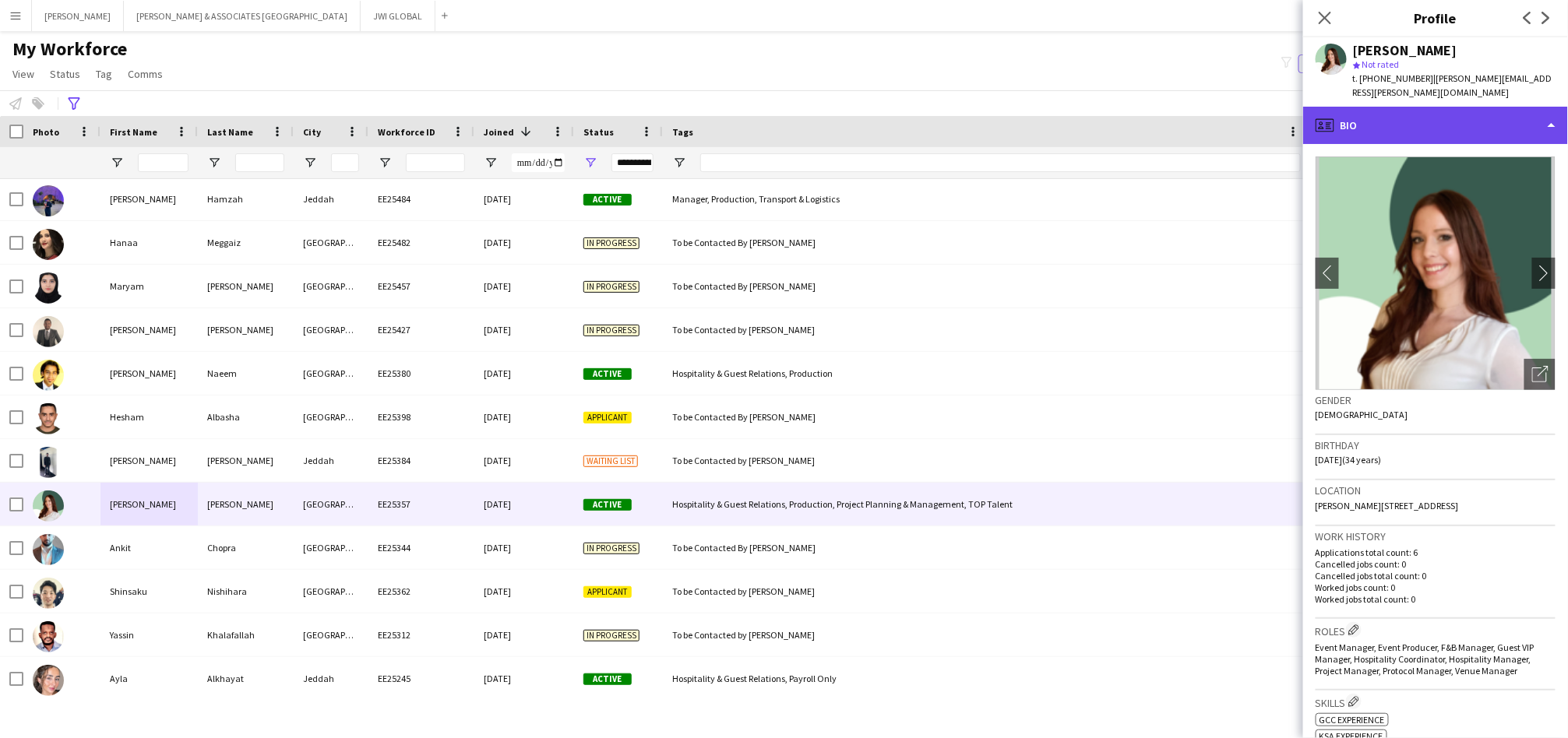
click at [1362, 107] on div "profile Bio" at bounding box center [1435, 125] width 265 height 38
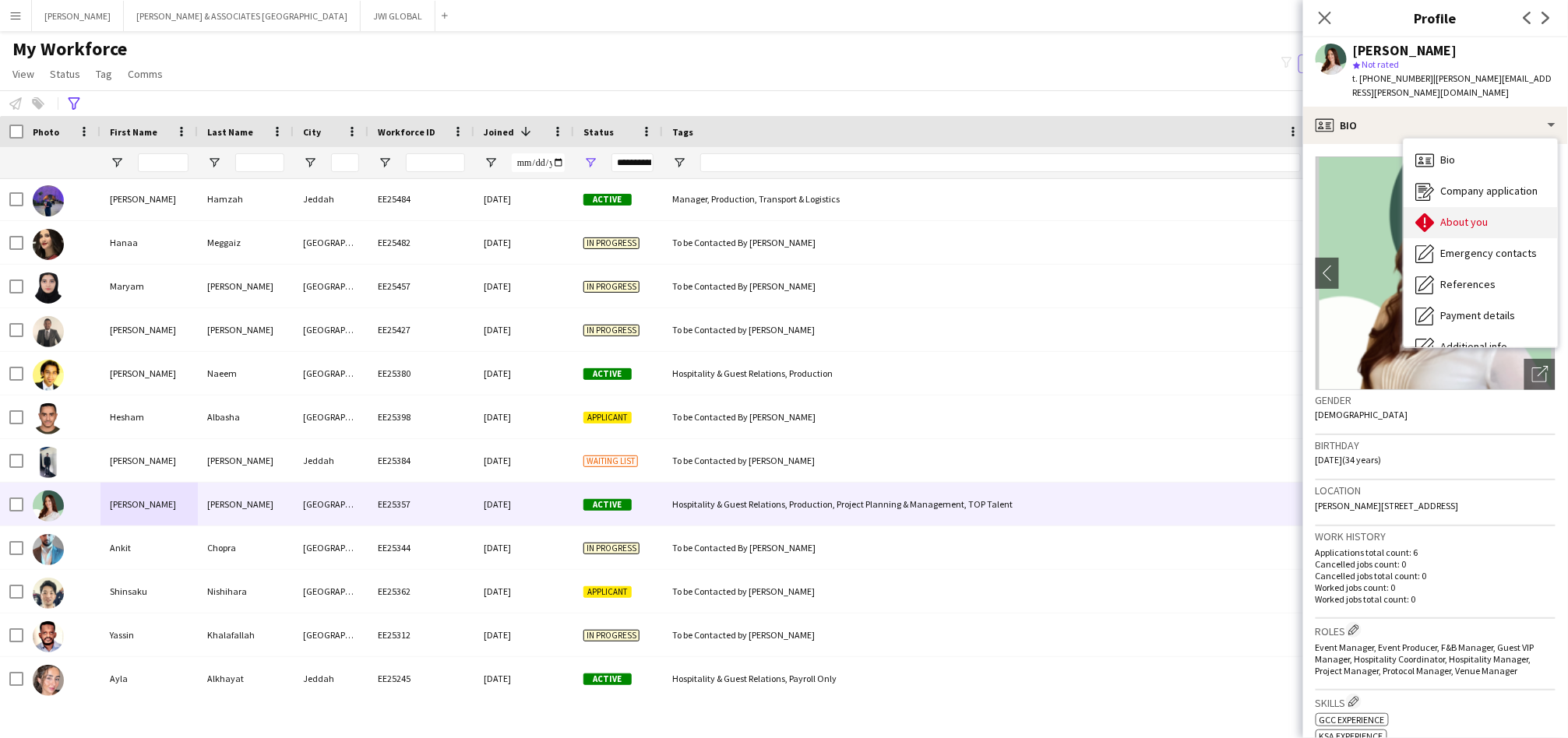
click at [1434, 215] on icon "About you" at bounding box center [1425, 222] width 18 height 18
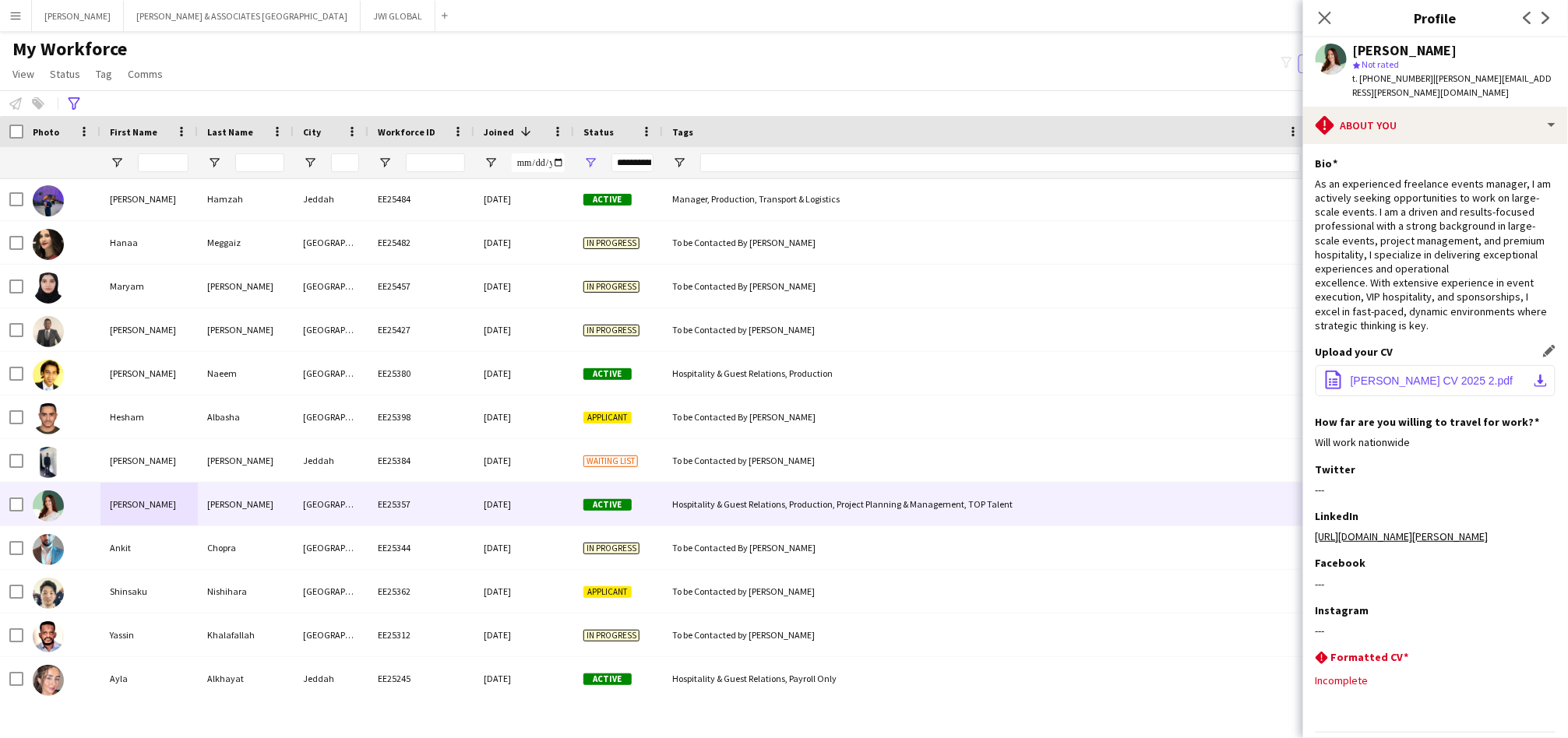
click at [1387, 375] on span "[PERSON_NAME] CV 2025 2.pdf" at bounding box center [1432, 381] width 163 height 13
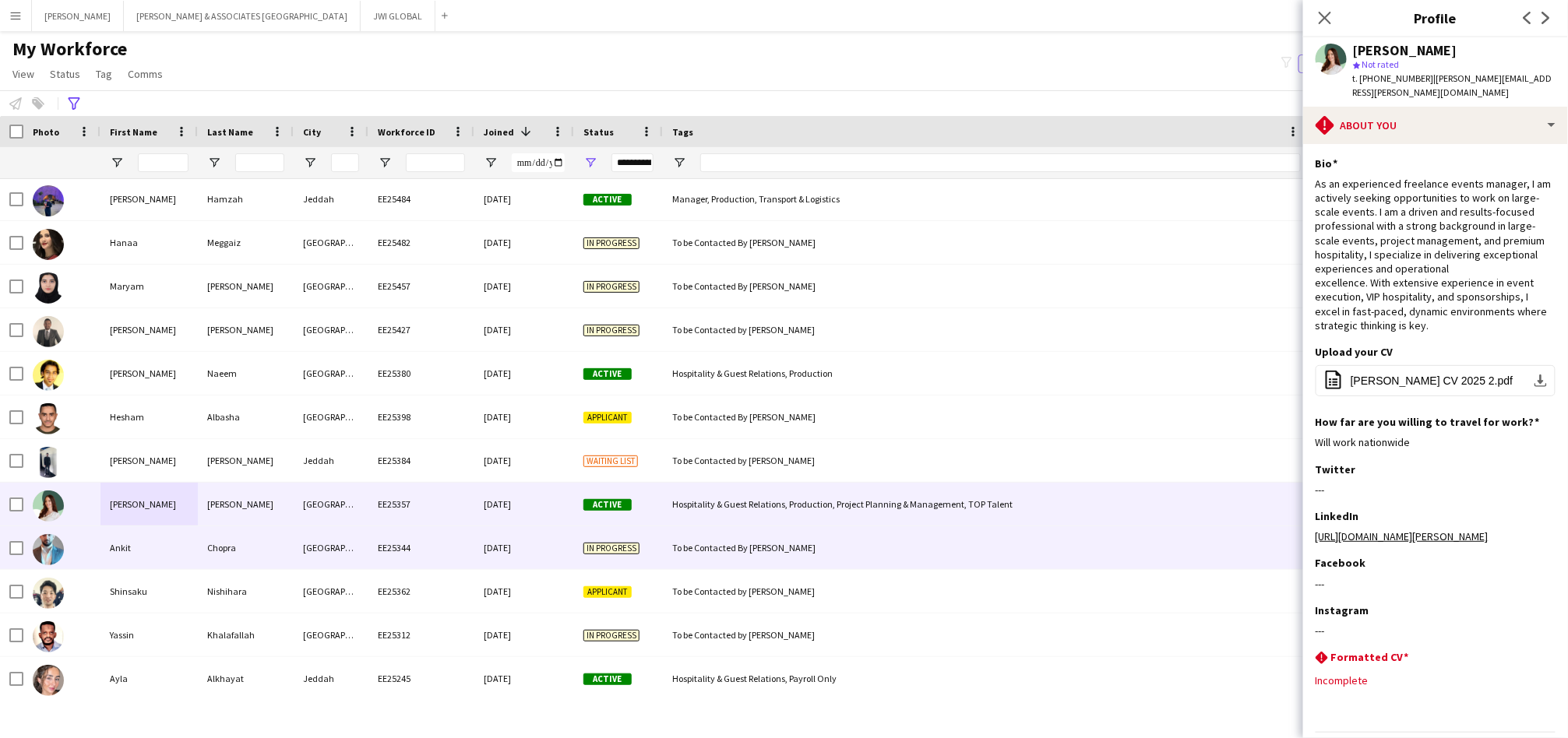
click at [200, 548] on div "Chopra" at bounding box center [245, 547] width 96 height 43
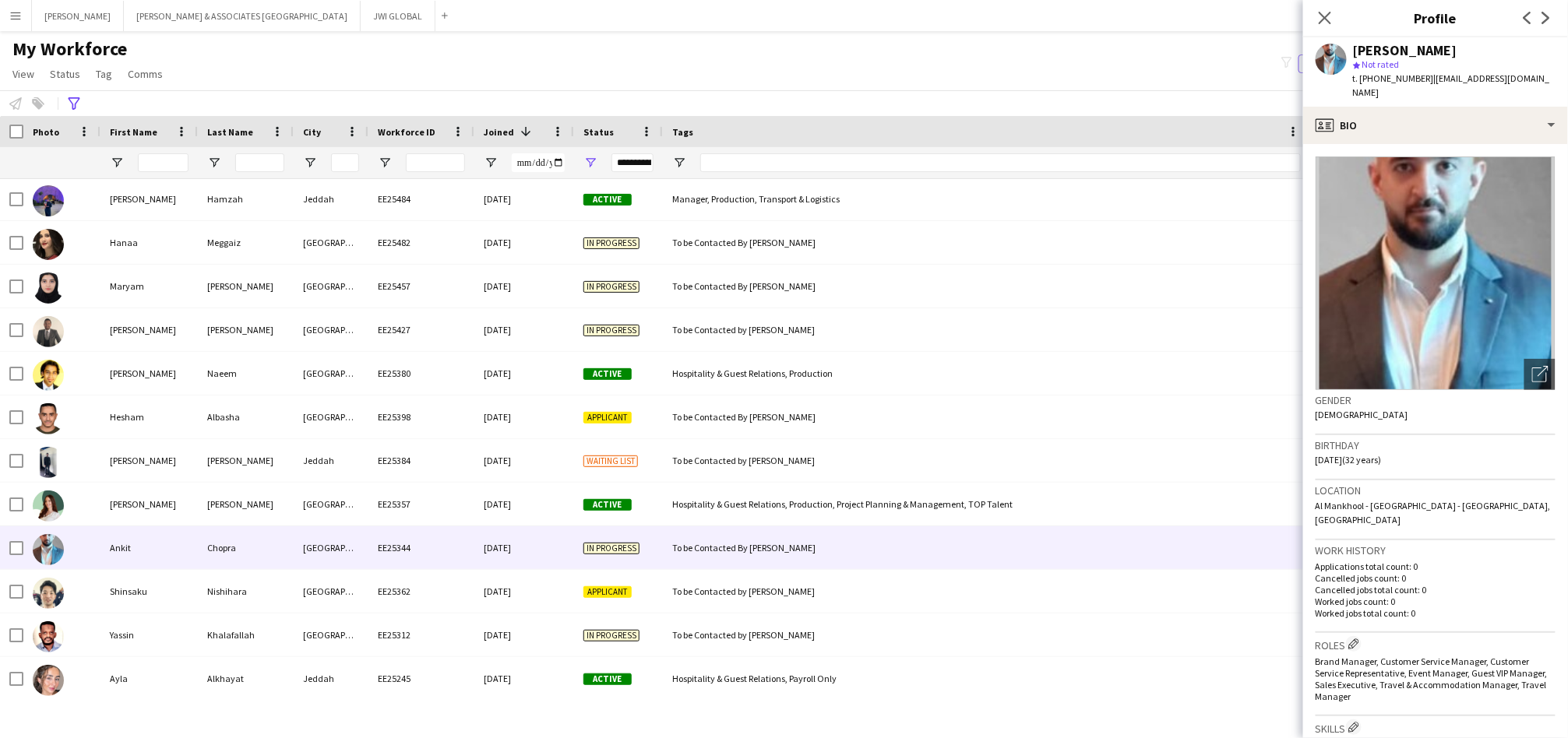
click at [1427, 180] on img at bounding box center [1436, 273] width 240 height 233
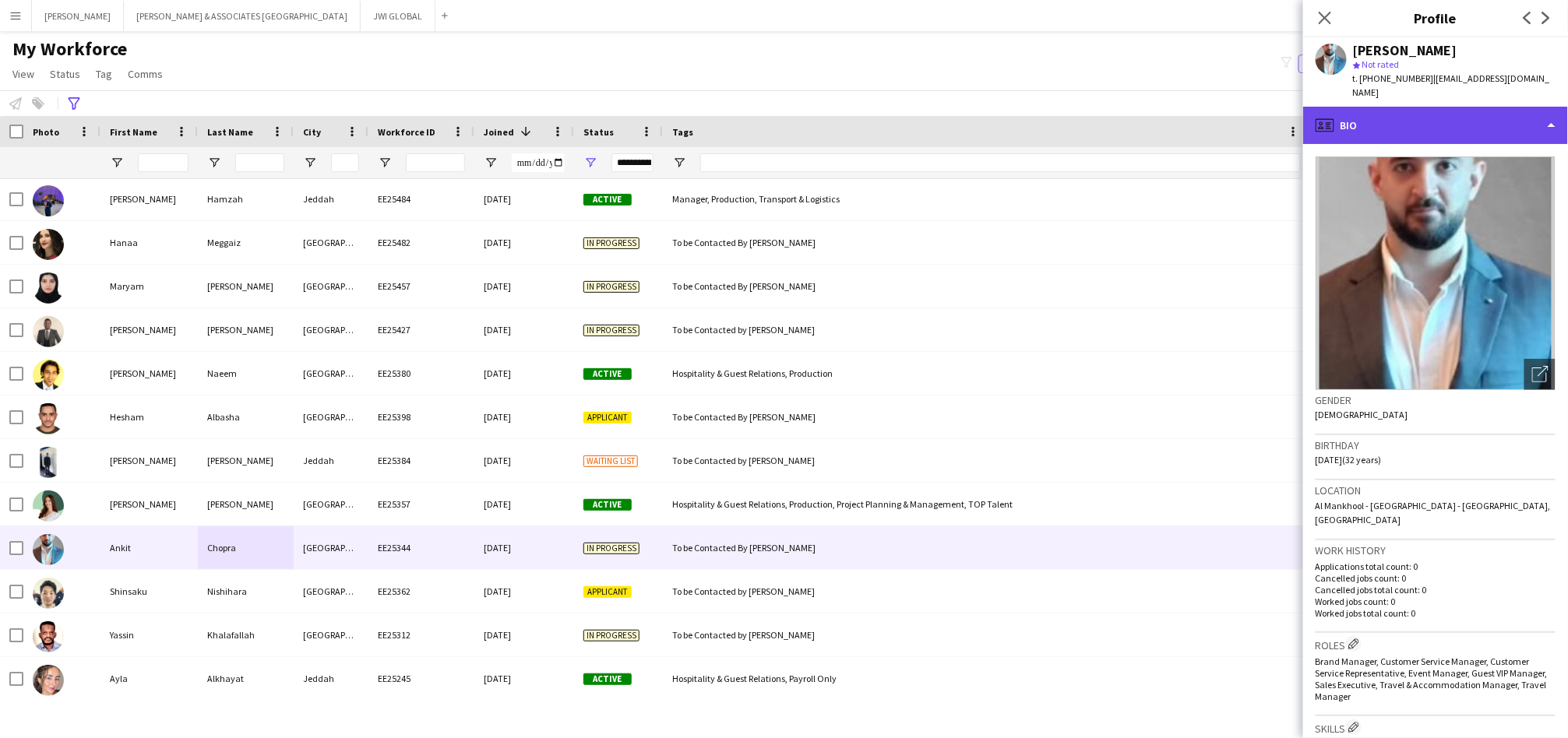
click at [1458, 114] on div "profile Bio" at bounding box center [1435, 125] width 265 height 38
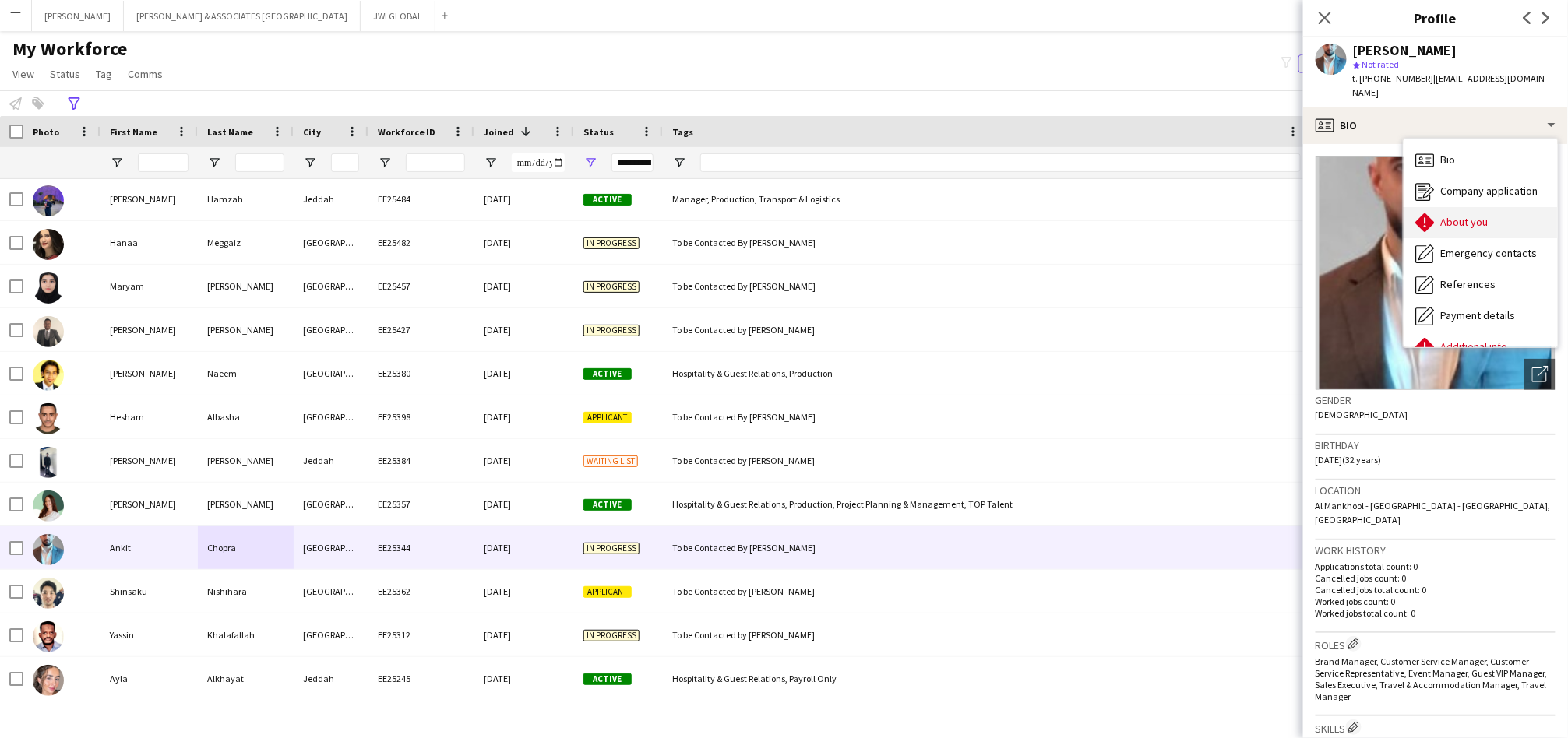
click at [1431, 207] on div "About you About you" at bounding box center [1481, 223] width 154 height 31
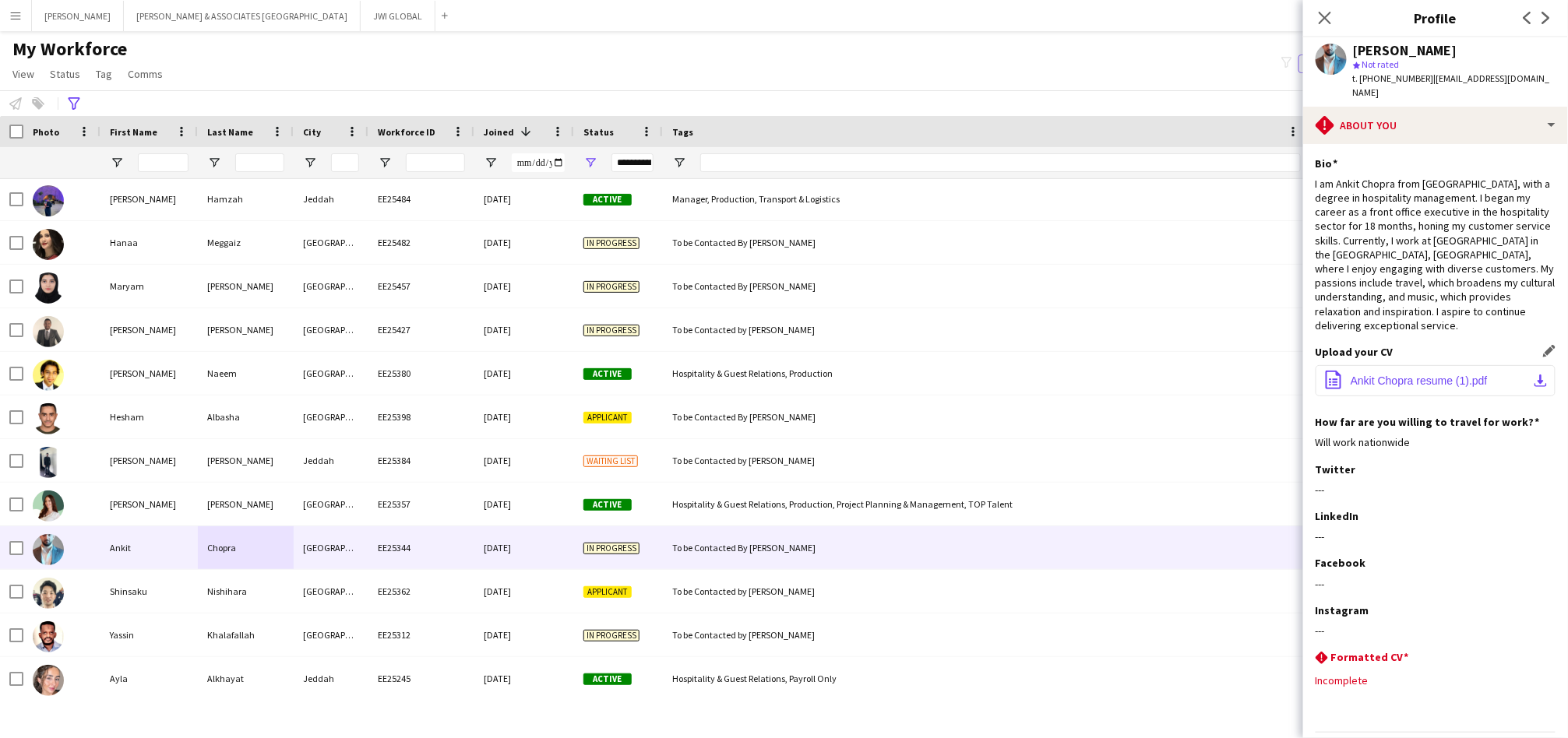
drag, startPoint x: 1394, startPoint y: 352, endPoint x: 1408, endPoint y: 337, distance: 20.5
click at [1394, 375] on span "Ankit Chopra resume (1).pdf" at bounding box center [1419, 381] width 137 height 13
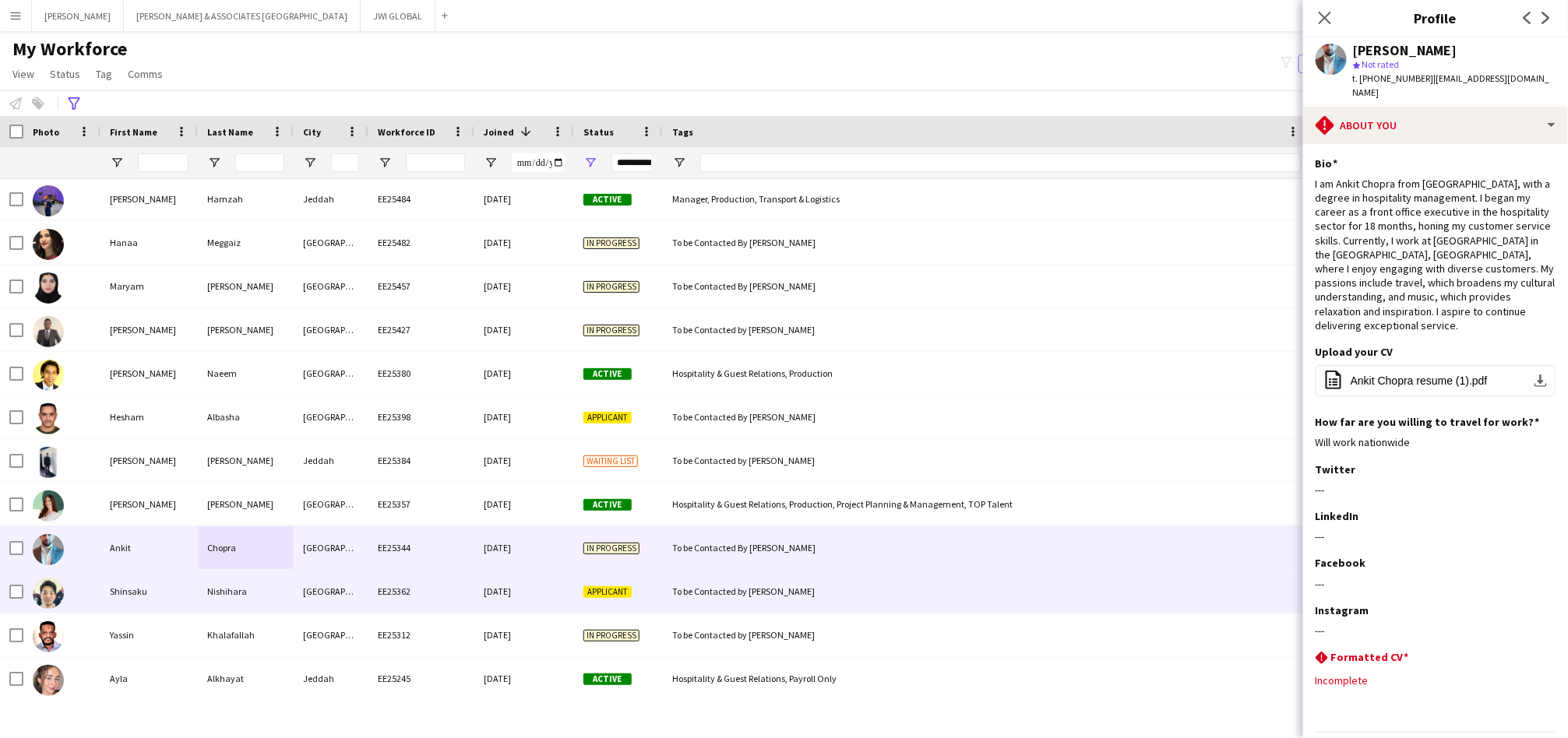
click at [332, 588] on div "[GEOGRAPHIC_DATA]" at bounding box center [330, 591] width 75 height 43
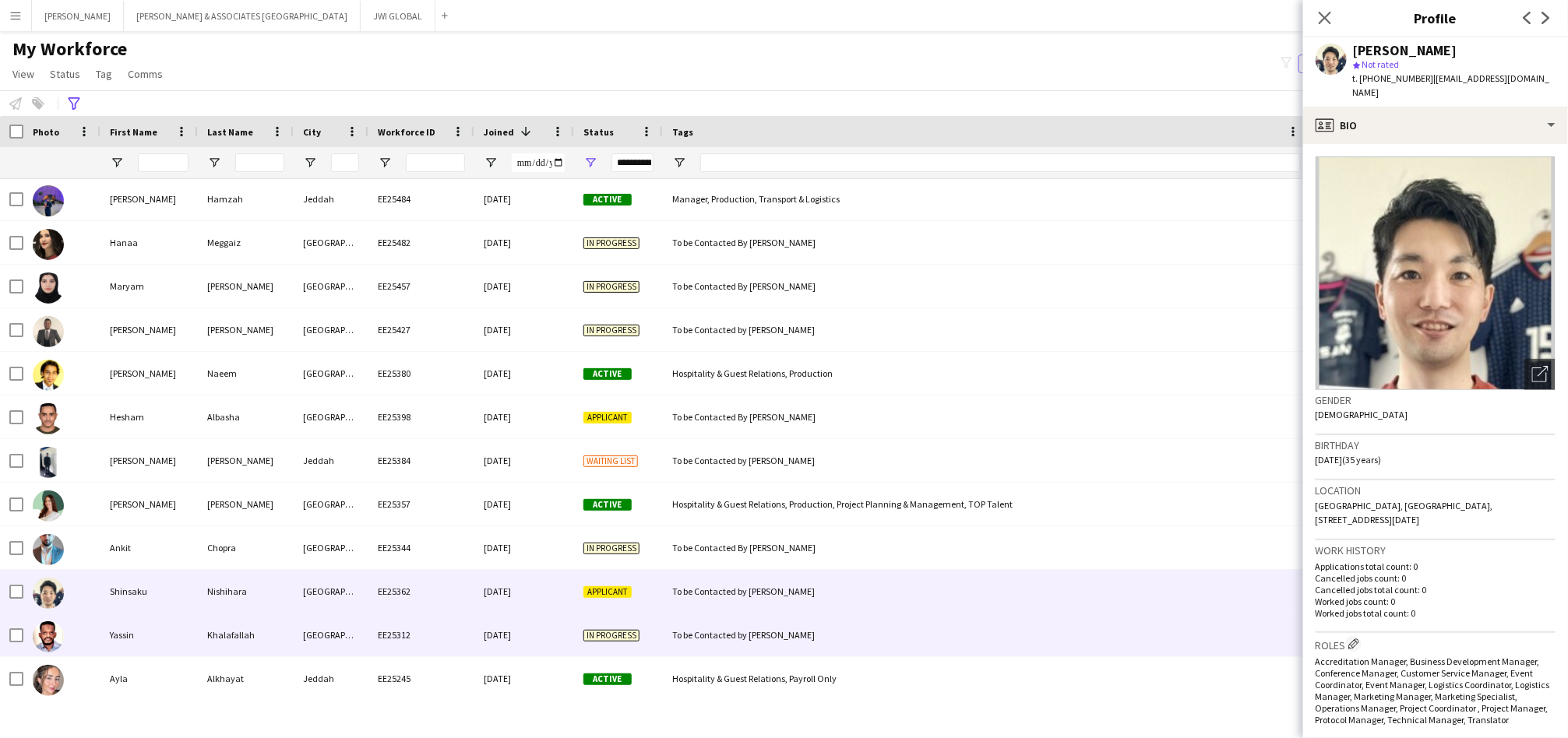
click at [328, 632] on div "[GEOGRAPHIC_DATA]" at bounding box center [330, 634] width 75 height 43
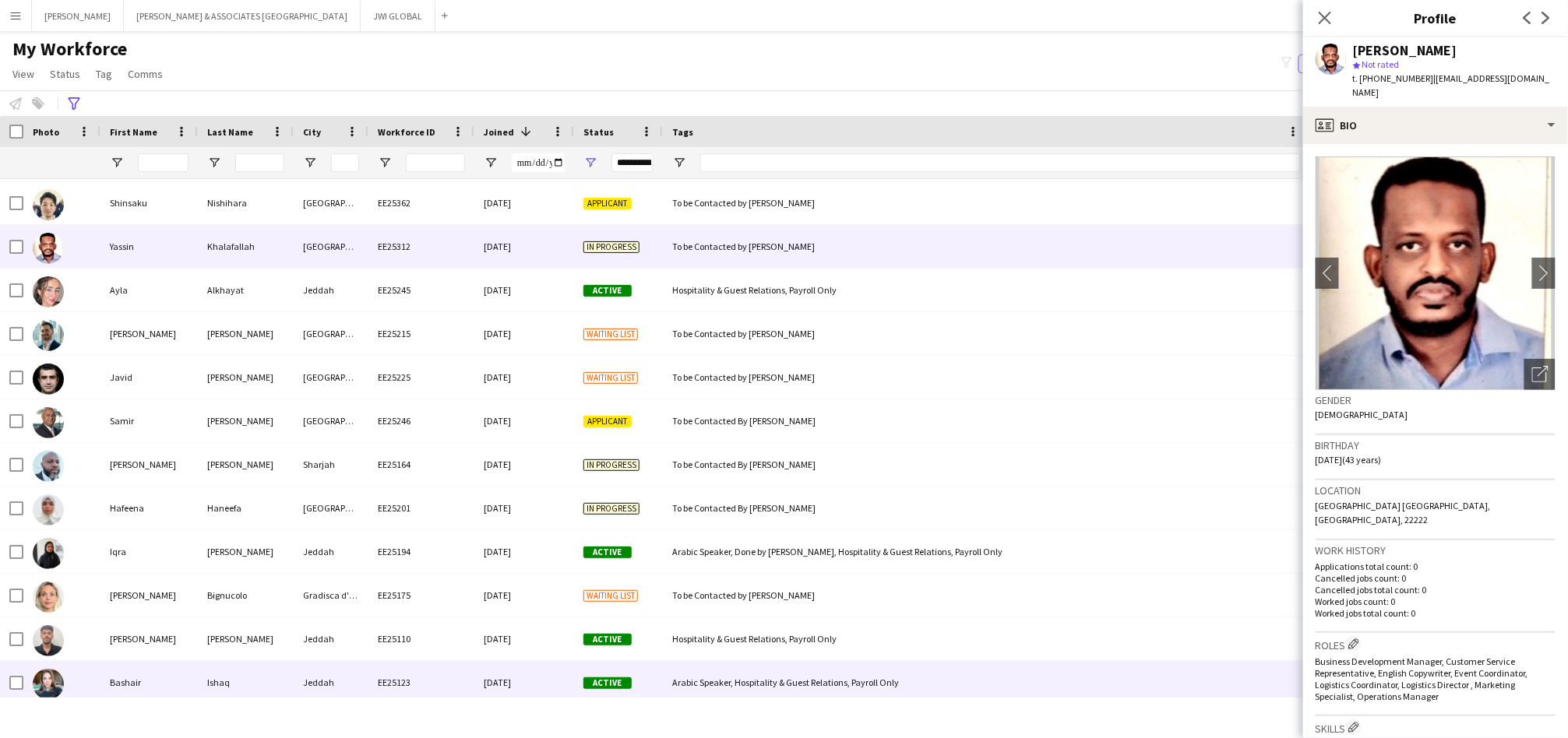
scroll to position [3748, 0]
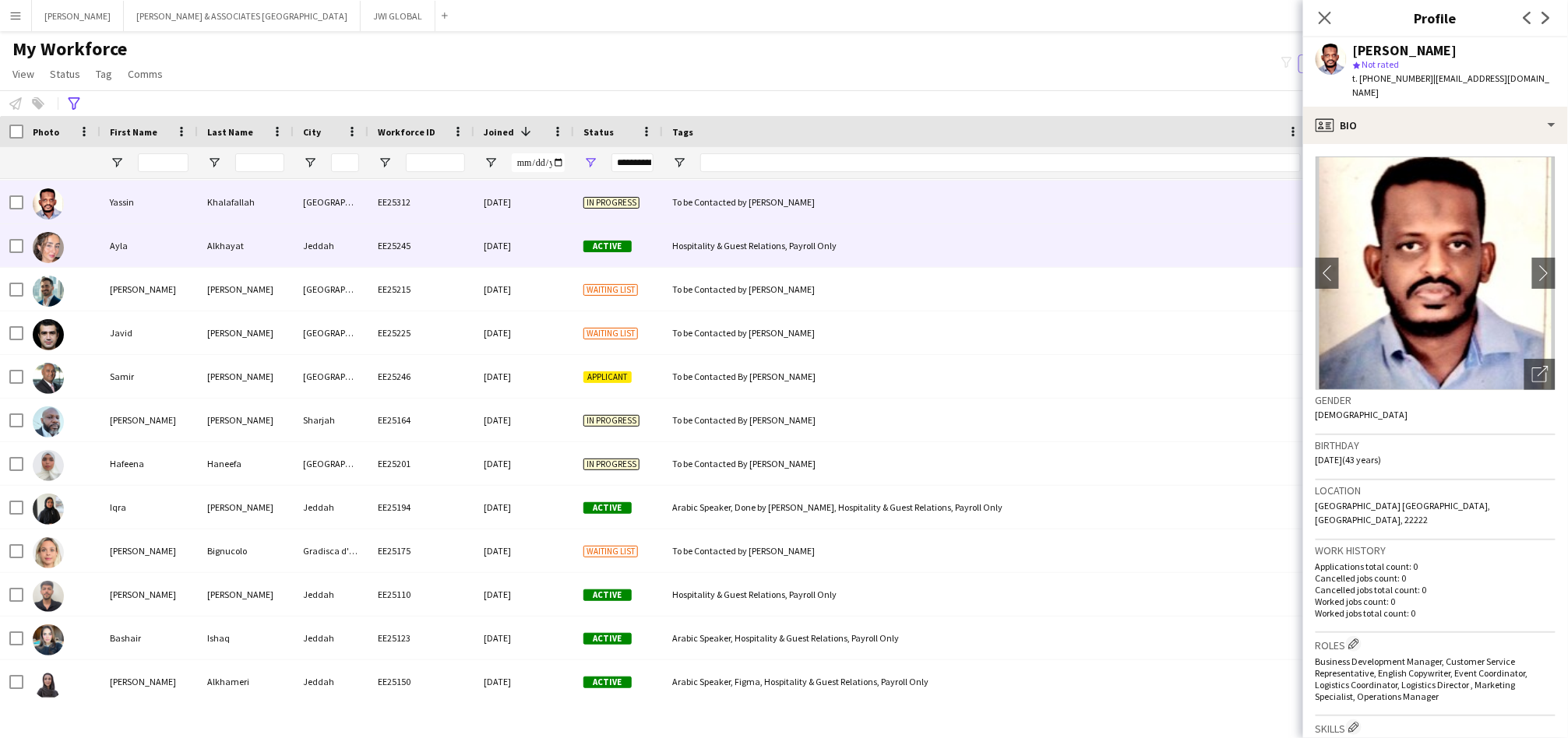
click at [439, 239] on div "EE25245" at bounding box center [421, 246] width 106 height 43
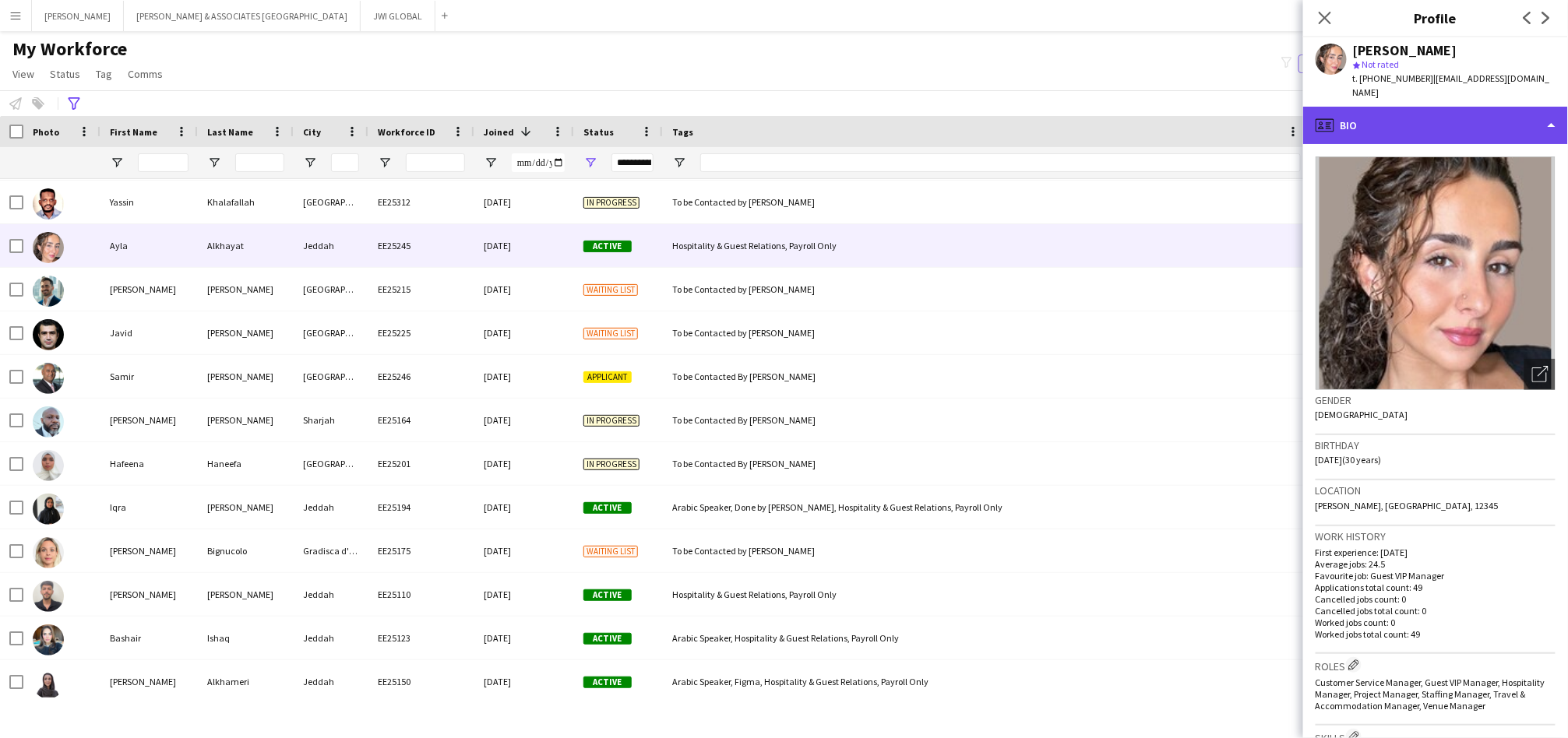
click at [1471, 116] on div "profile Bio" at bounding box center [1435, 125] width 265 height 38
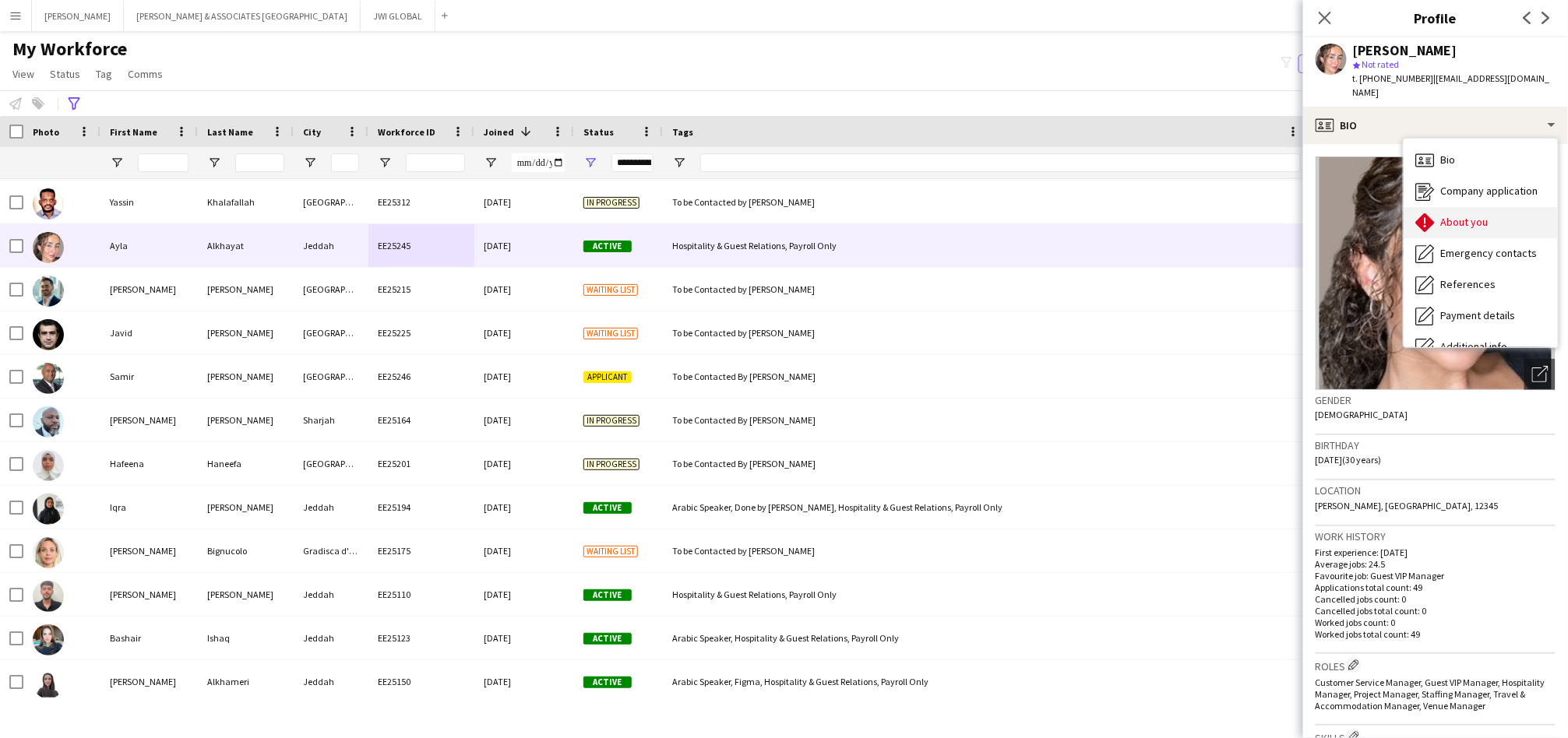
click at [1510, 216] on div "About you About you" at bounding box center [1481, 223] width 154 height 31
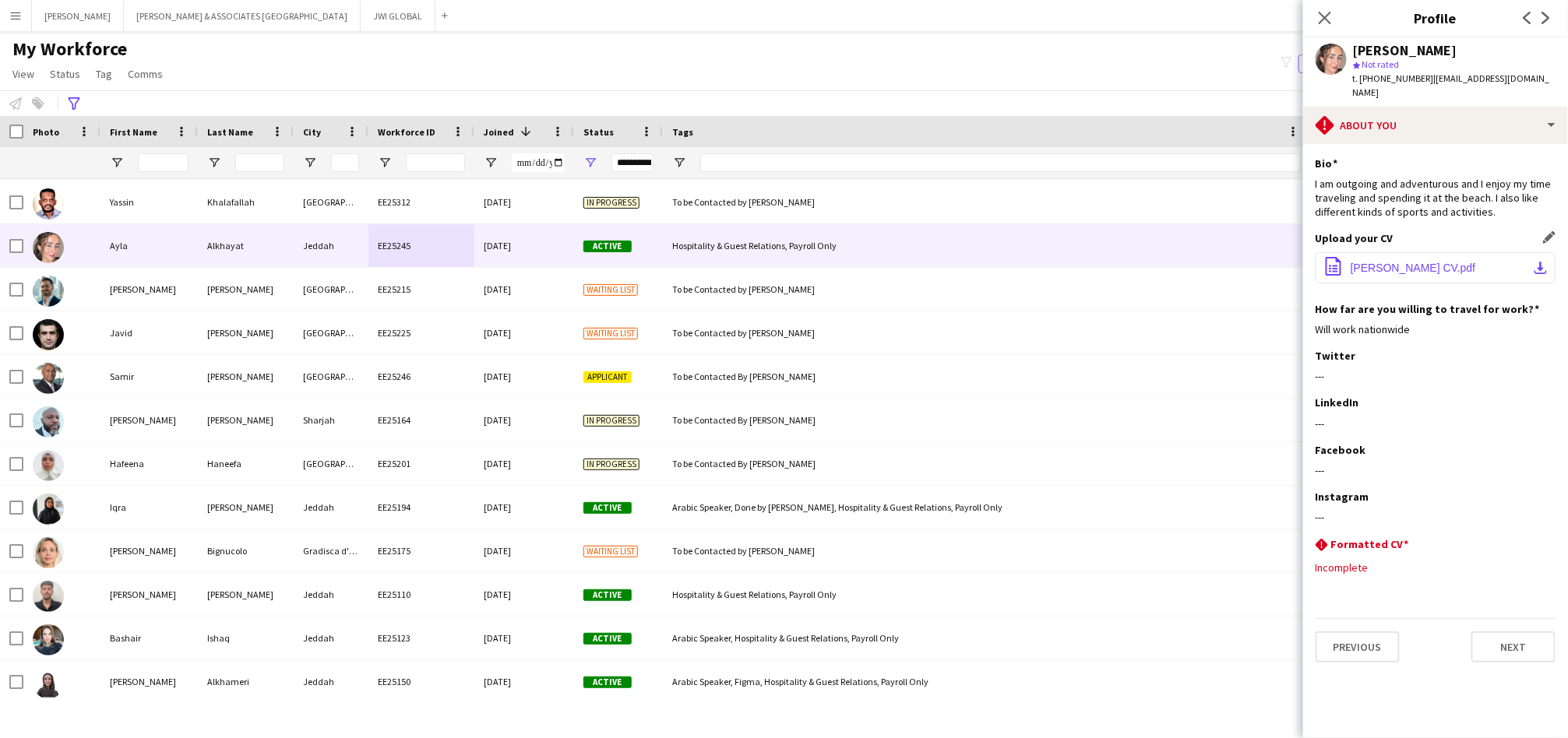
click at [1502, 252] on button "office-file-sheet [PERSON_NAME] CV.pdf download-bottom" at bounding box center [1436, 267] width 240 height 31
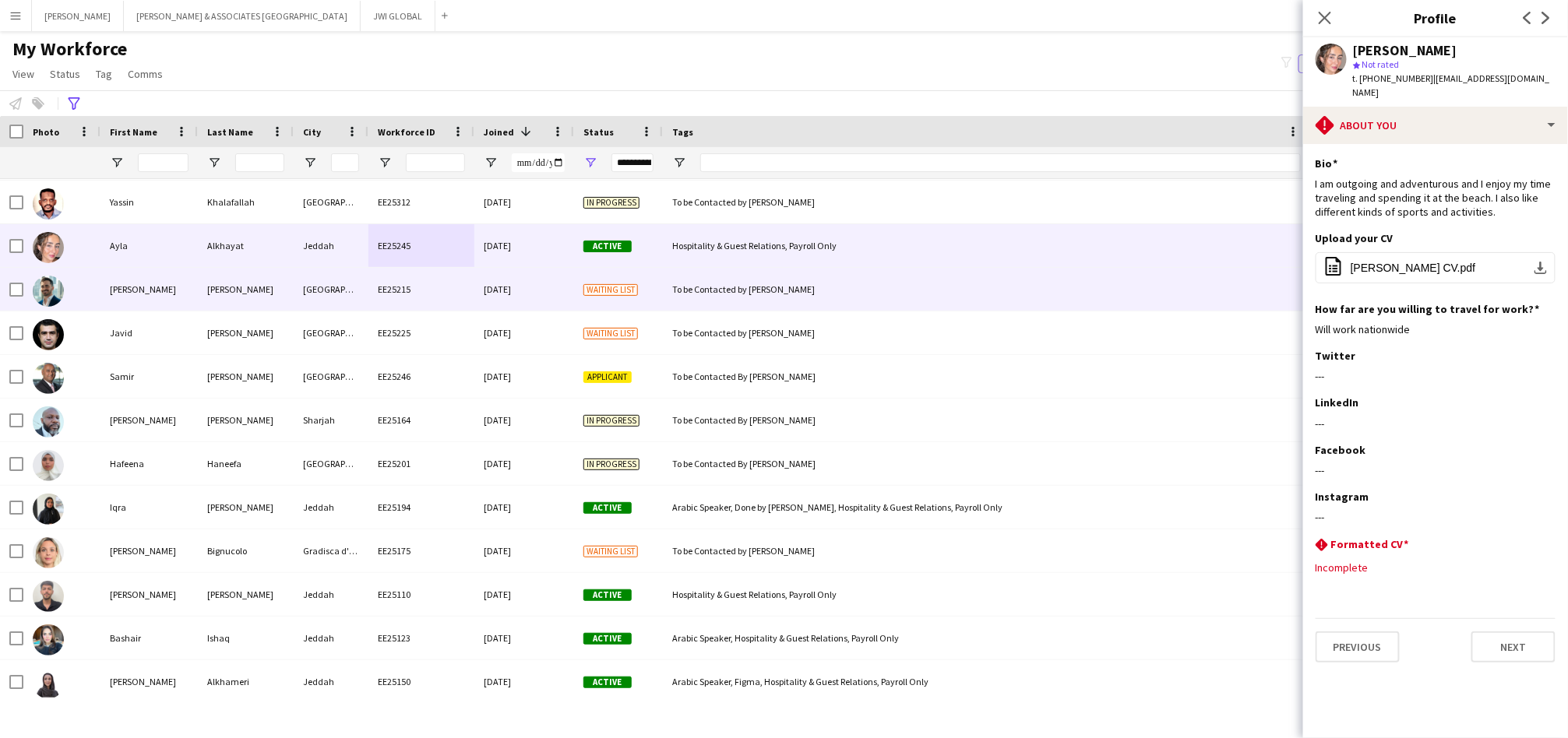
click at [202, 297] on div "[PERSON_NAME]" at bounding box center [245, 290] width 96 height 43
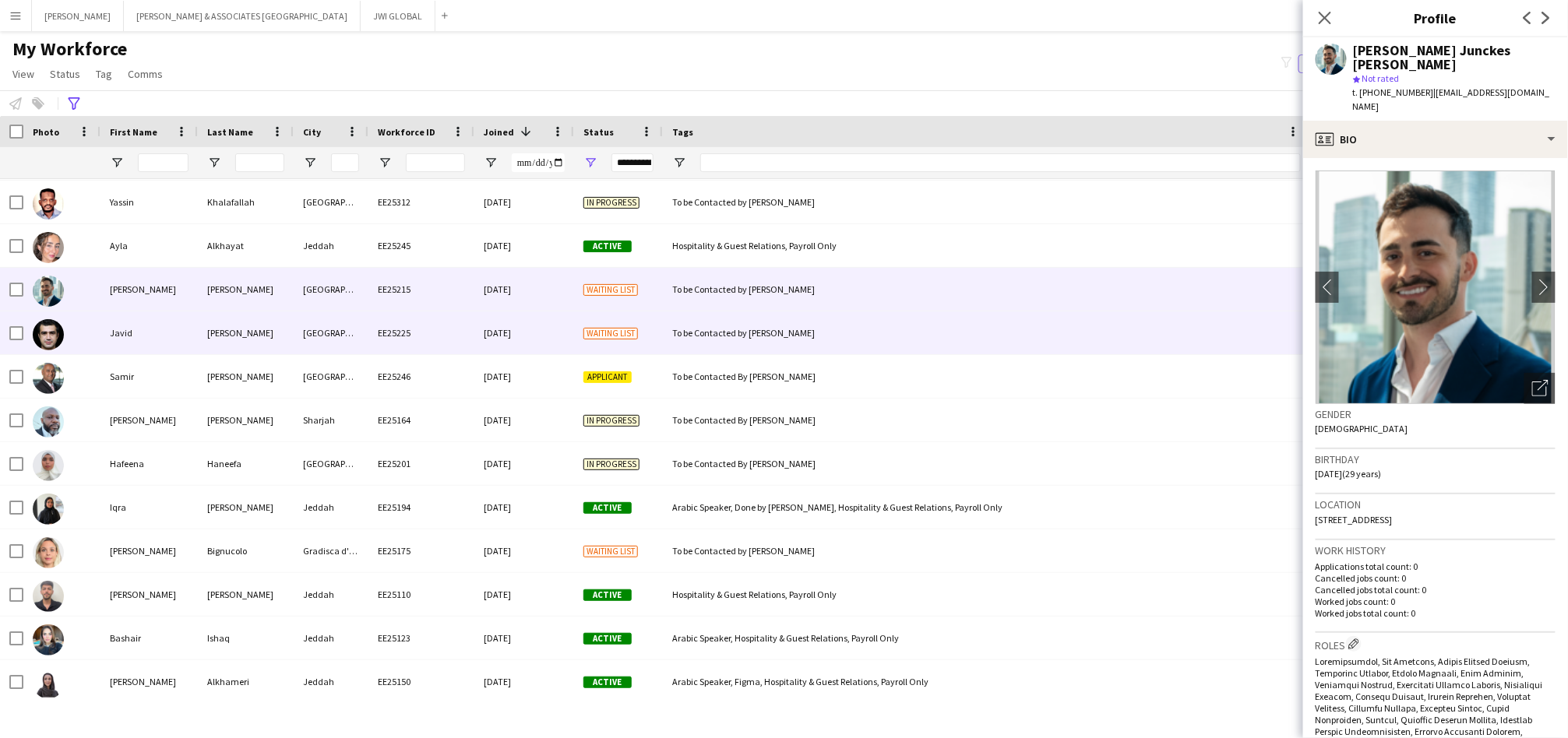
click at [331, 335] on div "[GEOGRAPHIC_DATA]" at bounding box center [330, 333] width 75 height 43
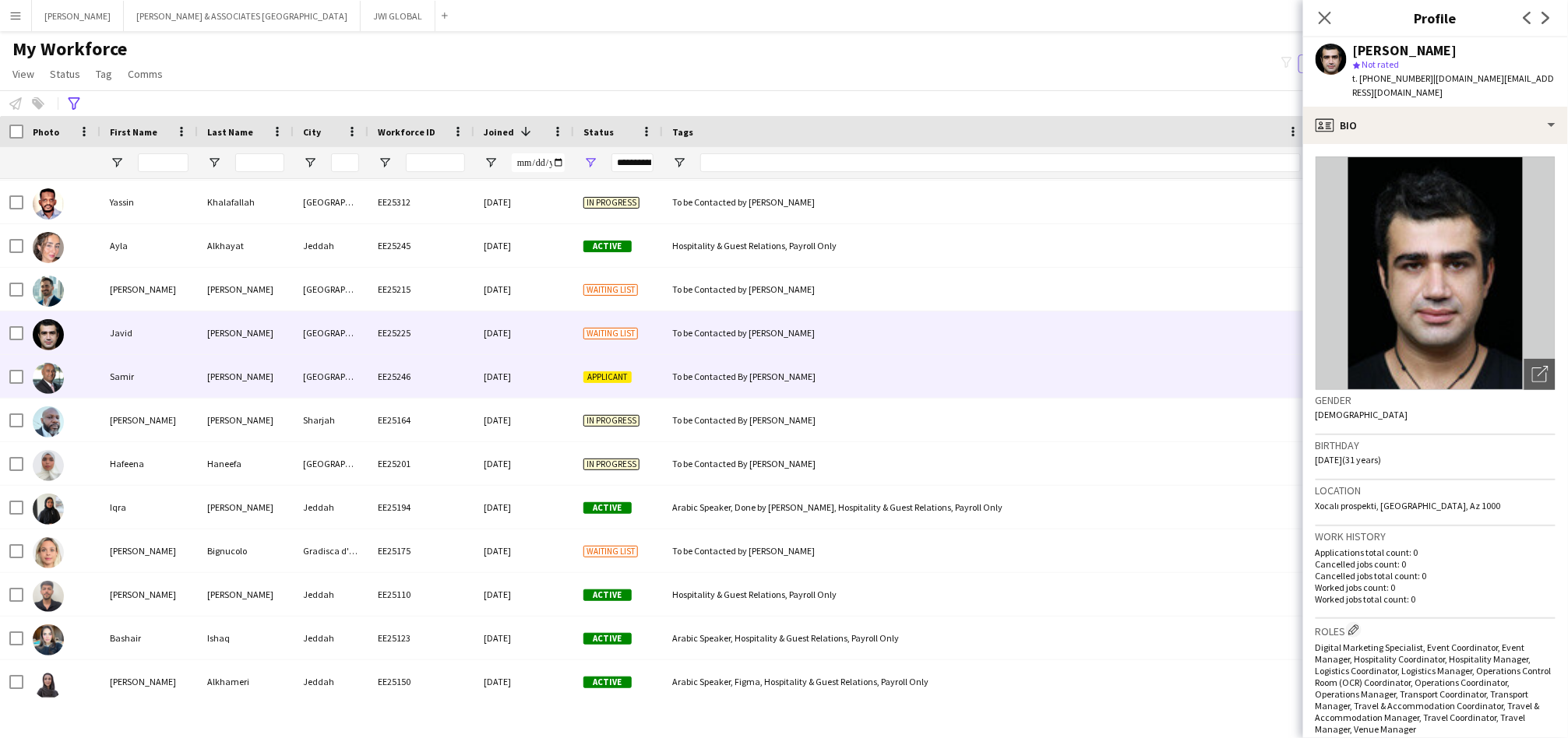
click at [341, 373] on div "[GEOGRAPHIC_DATA]" at bounding box center [330, 377] width 75 height 43
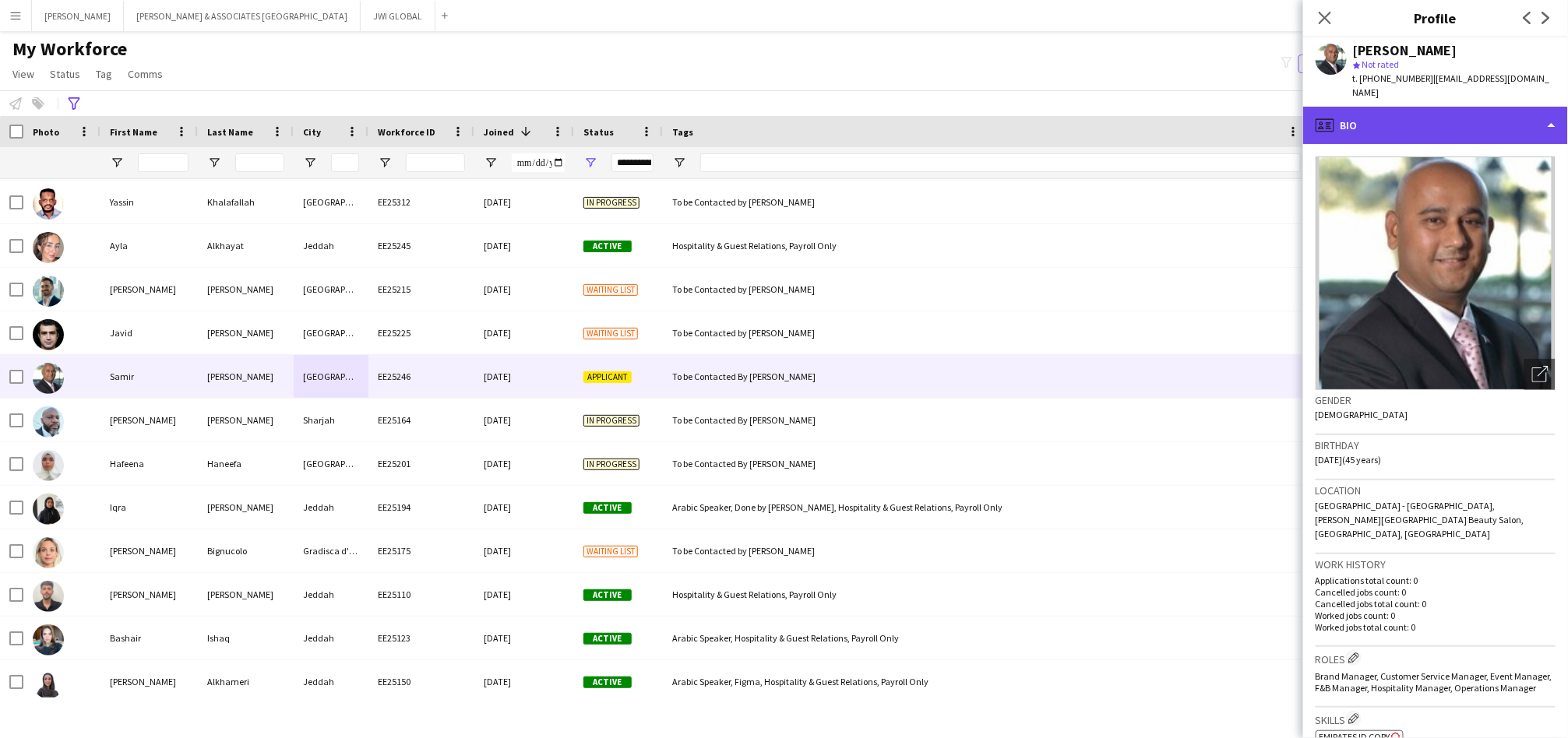
click at [1396, 111] on div "profile Bio" at bounding box center [1435, 125] width 265 height 38
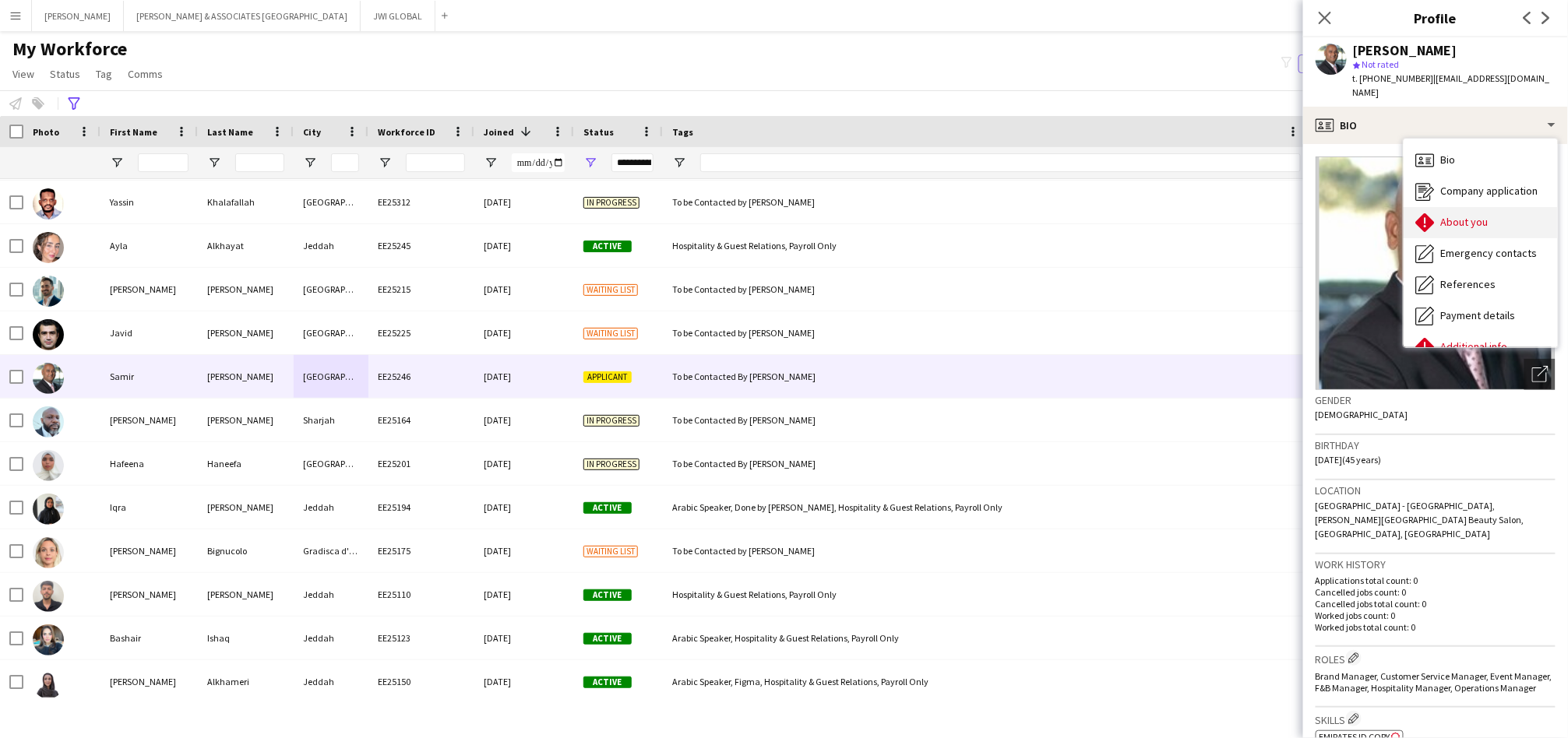
click at [1427, 214] on icon at bounding box center [1425, 222] width 18 height 18
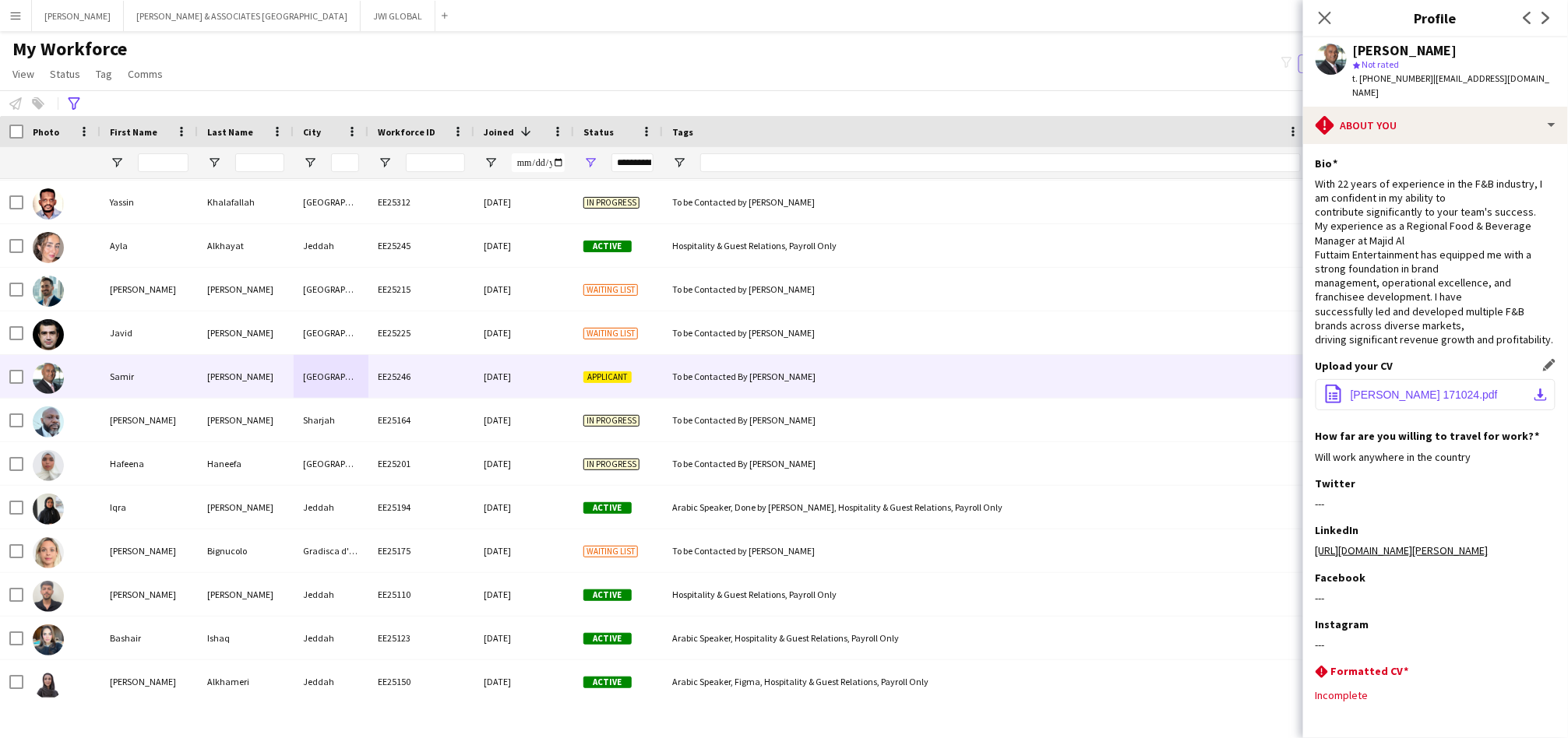
click at [1381, 395] on span "[PERSON_NAME] 171024.pdf" at bounding box center [1425, 394] width 147 height 13
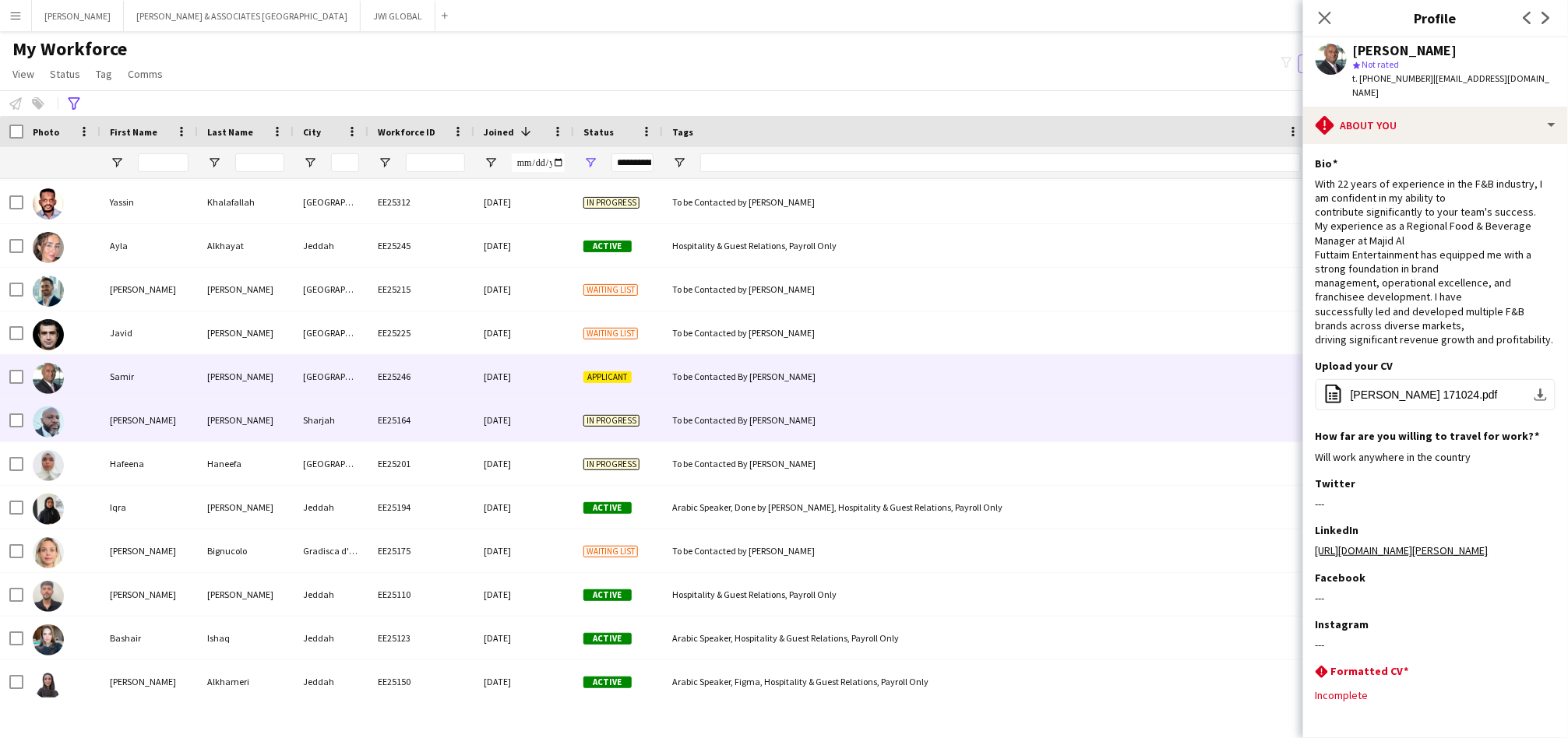
click at [210, 415] on div "[PERSON_NAME]" at bounding box center [245, 420] width 96 height 43
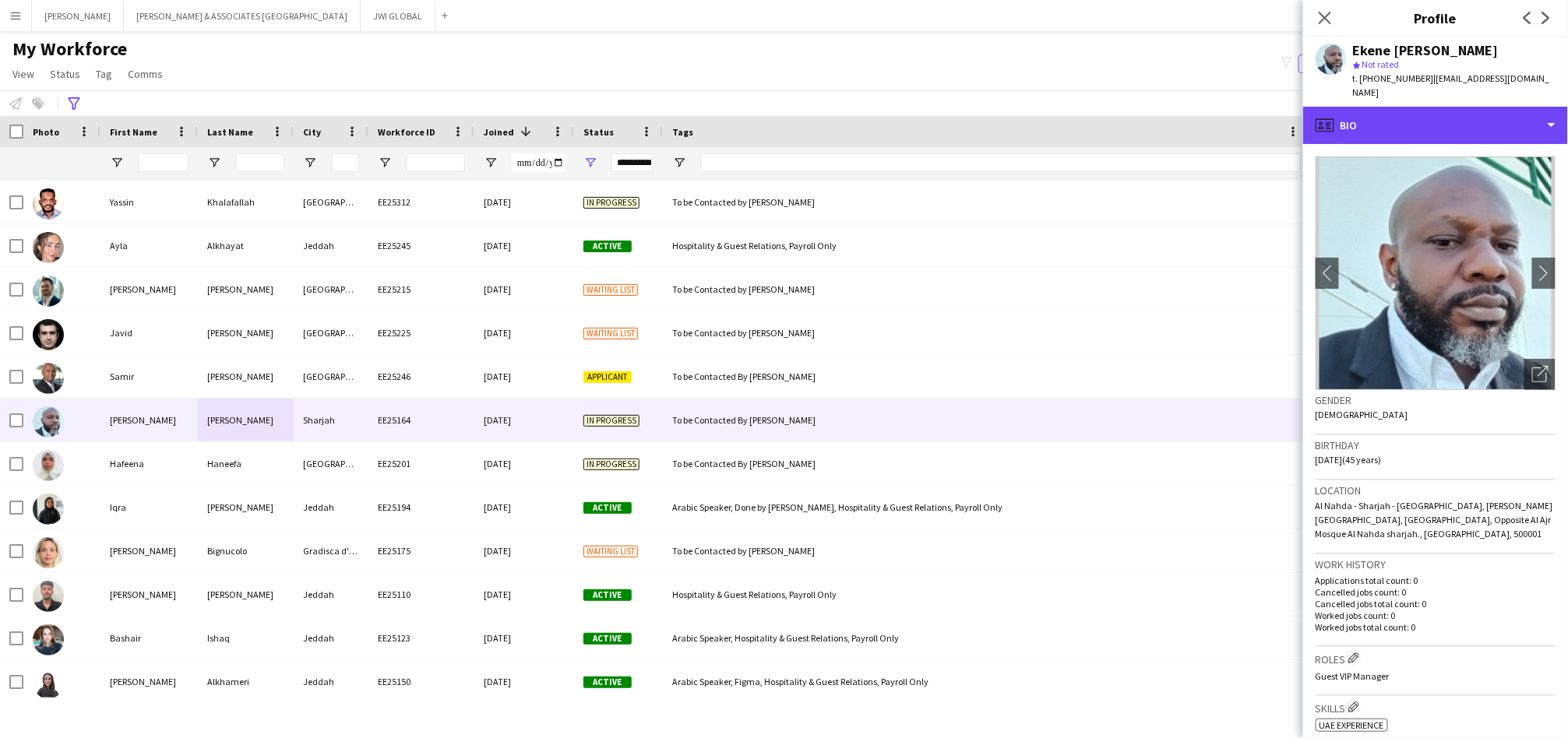
drag, startPoint x: 1404, startPoint y: 117, endPoint x: 1398, endPoint y: 131, distance: 15.2
click at [1404, 117] on div "profile Bio" at bounding box center [1435, 125] width 265 height 38
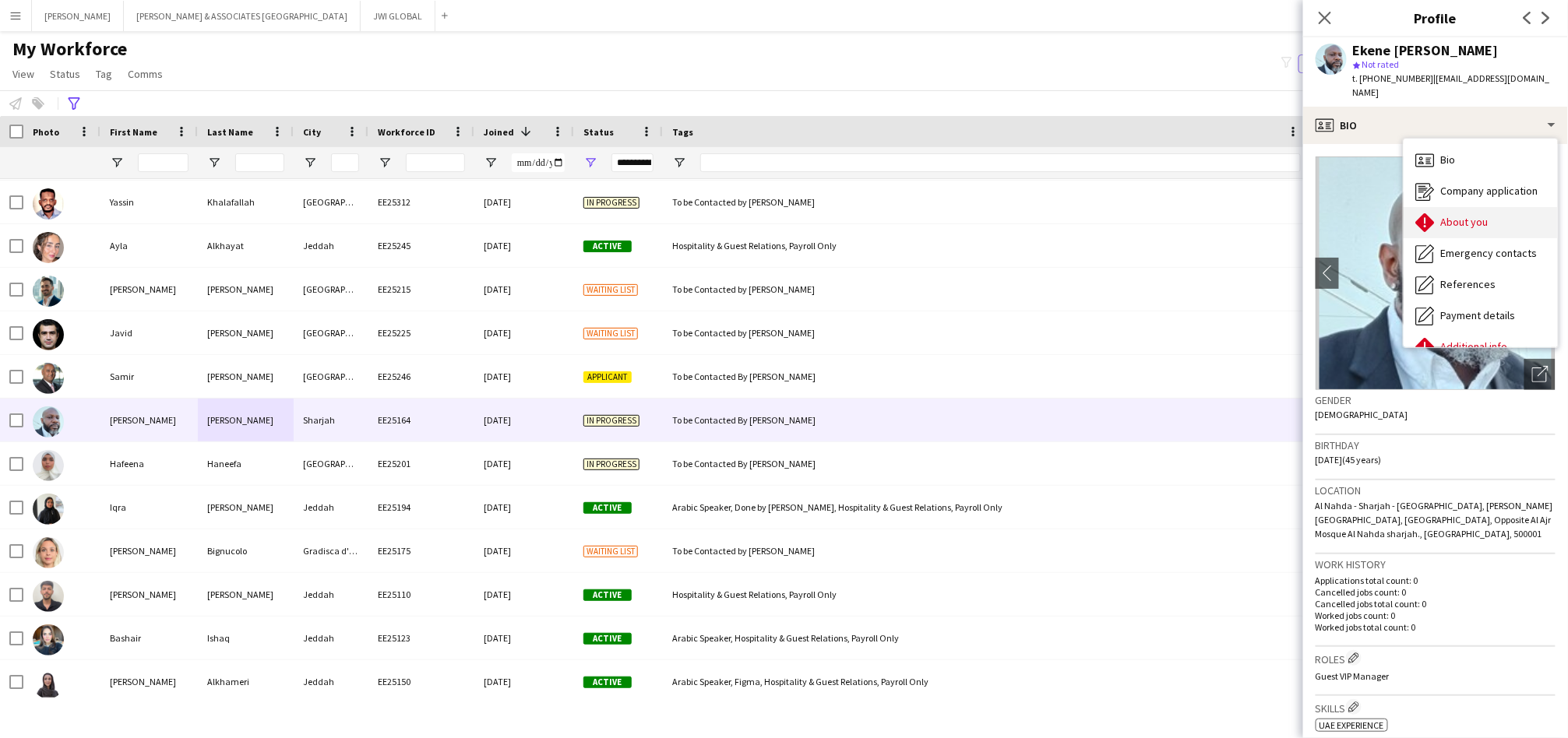
click at [1443, 216] on div "About you About you" at bounding box center [1481, 223] width 154 height 31
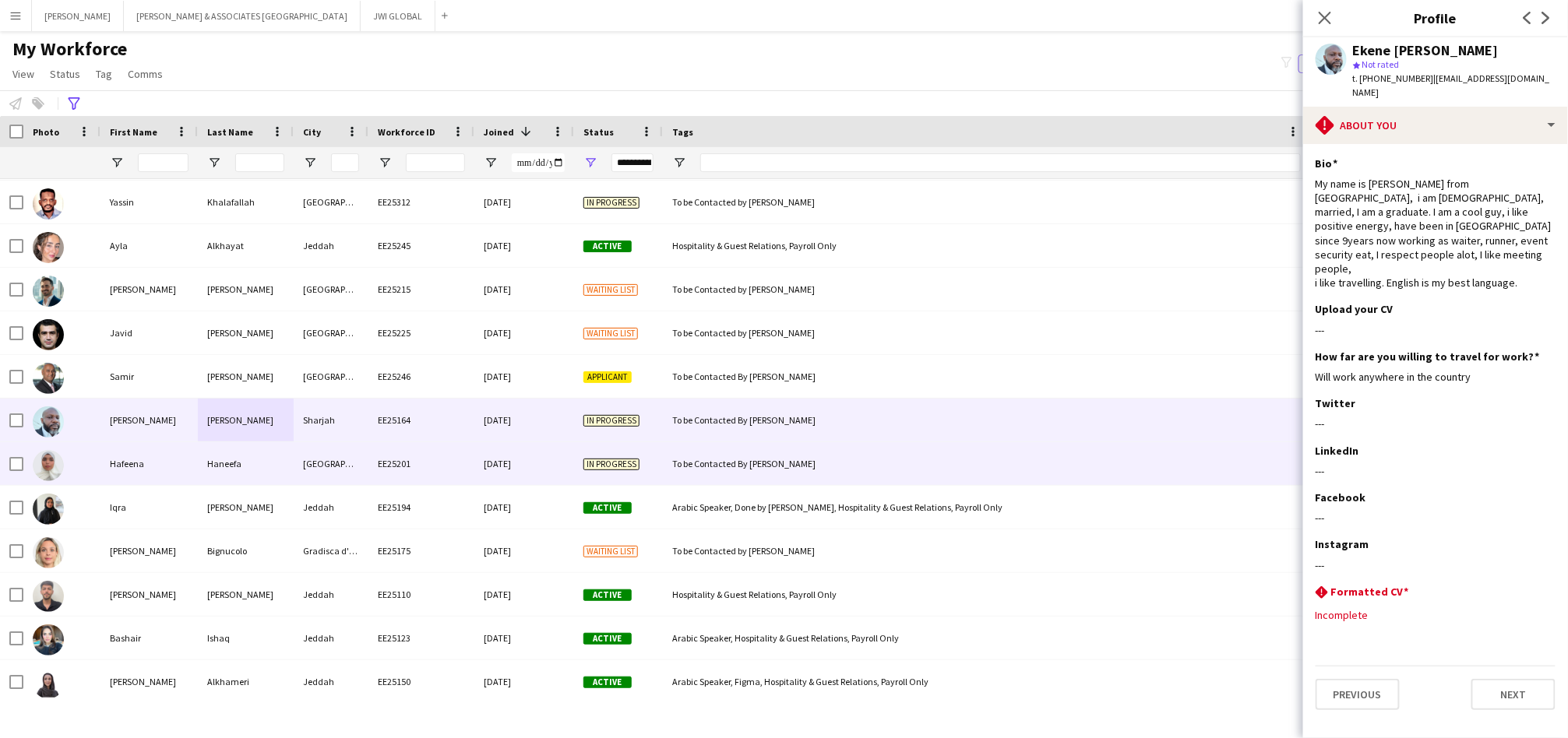
click at [630, 474] on div "In progress" at bounding box center [618, 464] width 89 height 43
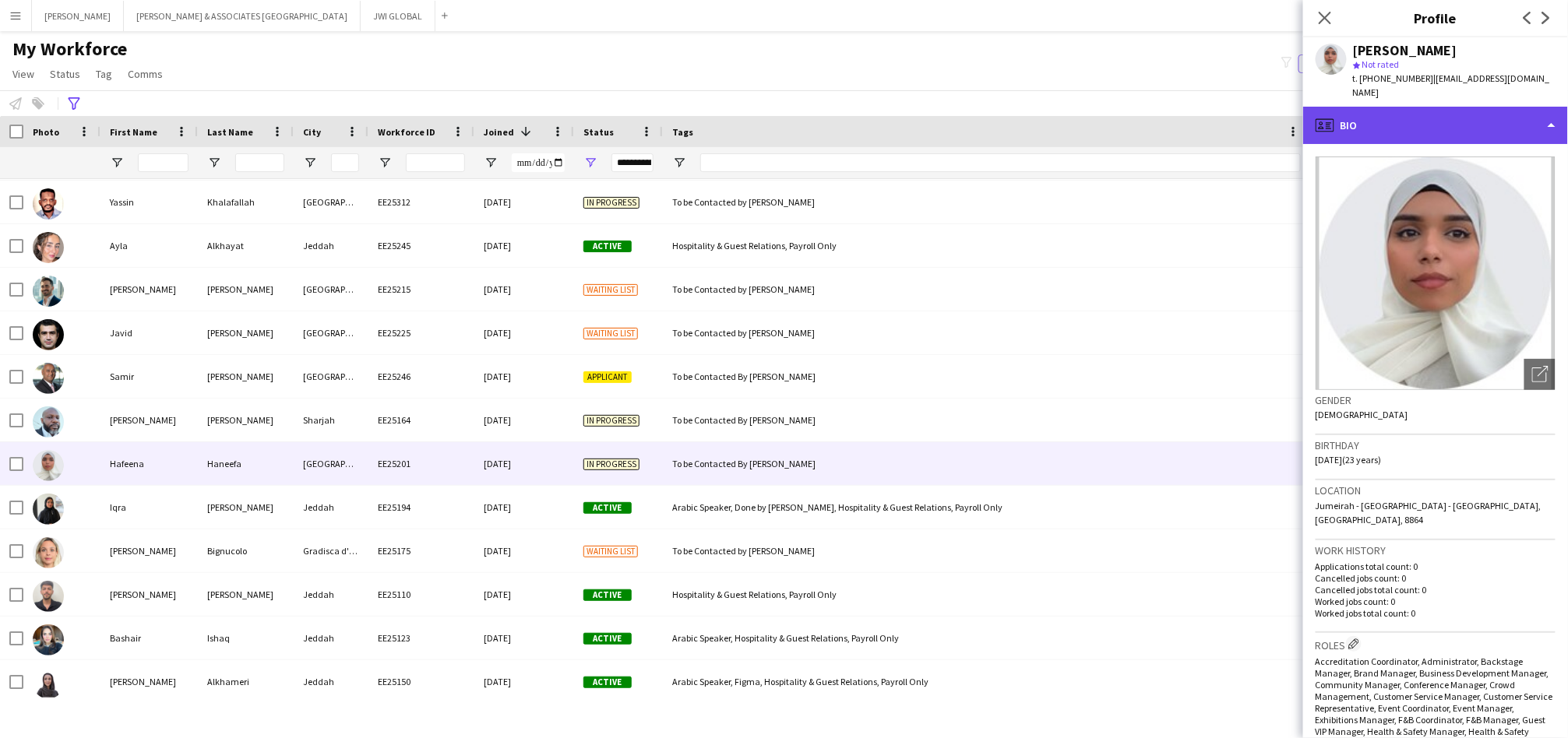
click at [1420, 115] on div "profile Bio" at bounding box center [1435, 125] width 265 height 38
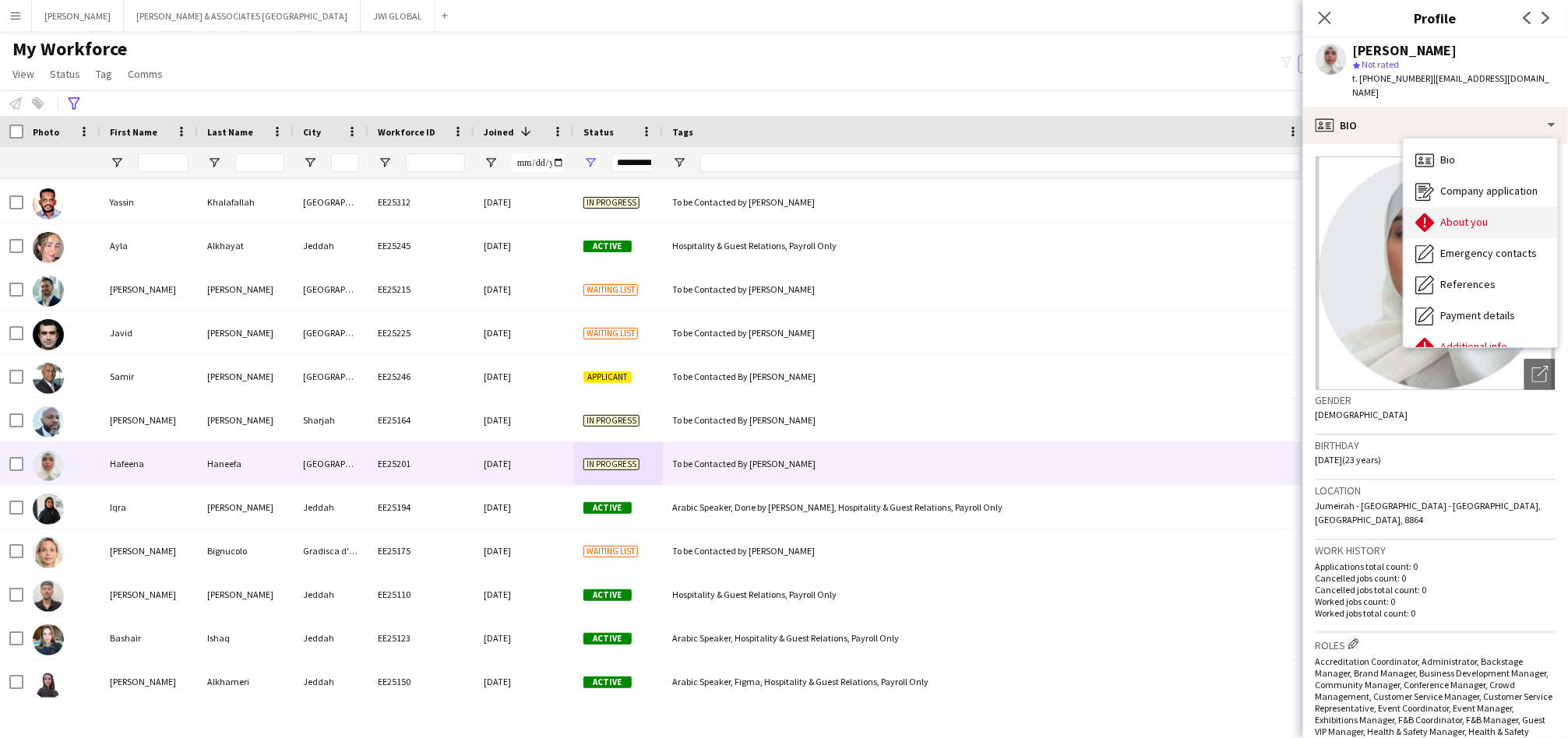
click at [1479, 216] on div "About you About you" at bounding box center [1481, 223] width 154 height 31
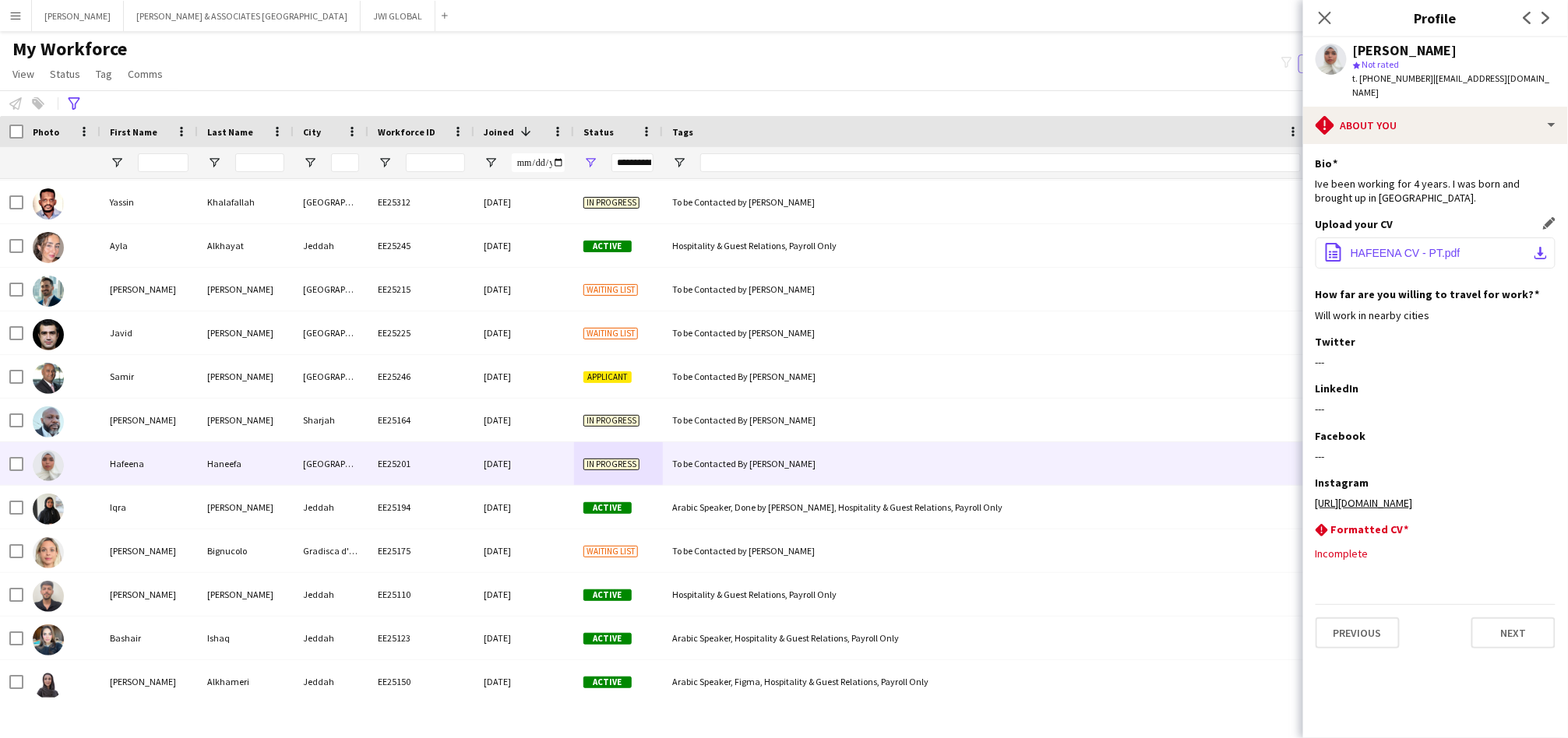
click at [1480, 237] on button "office-file-sheet HAFEENA CV - PT.pdf download-bottom" at bounding box center [1436, 253] width 240 height 31
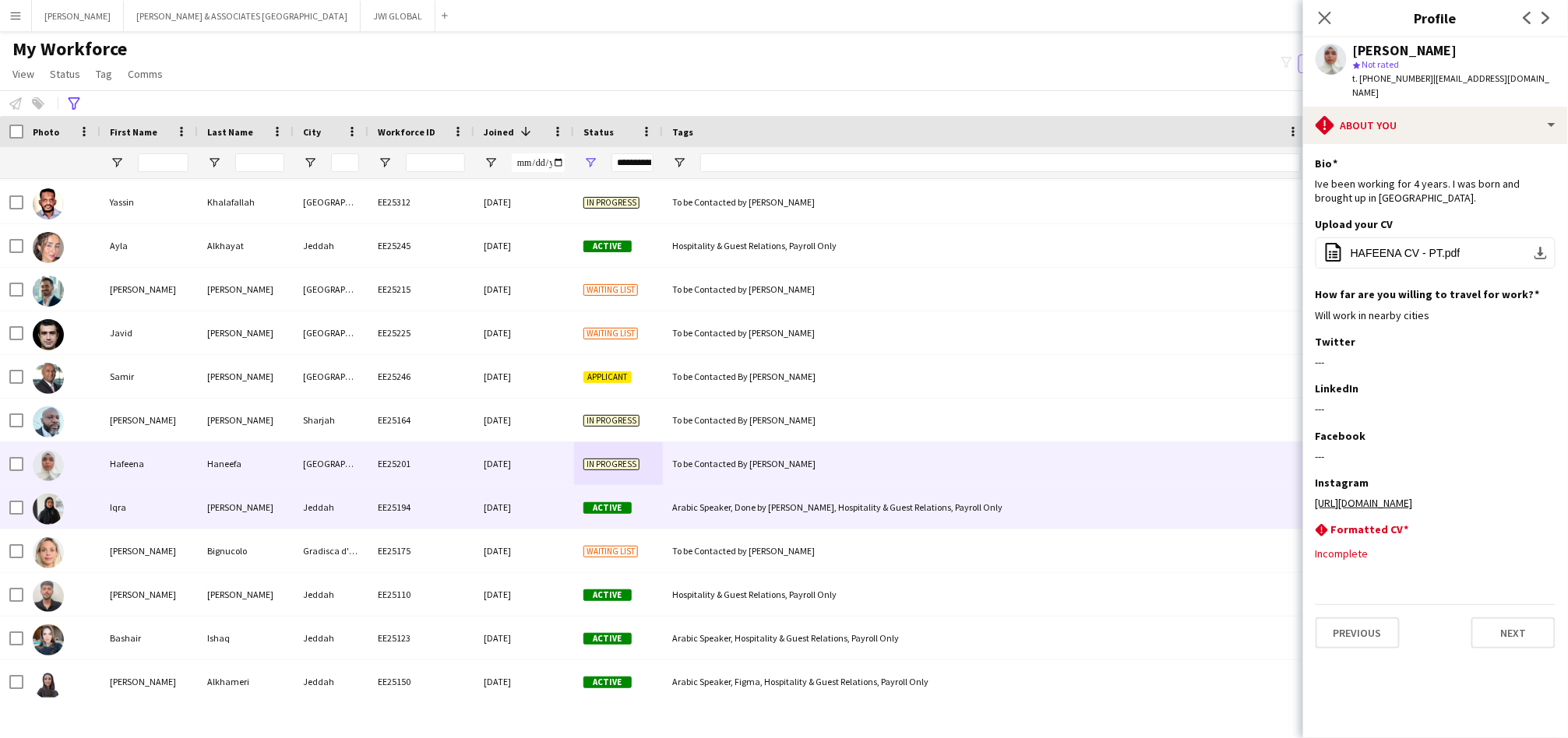
click at [149, 507] on div "Iqra" at bounding box center [149, 507] width 97 height 43
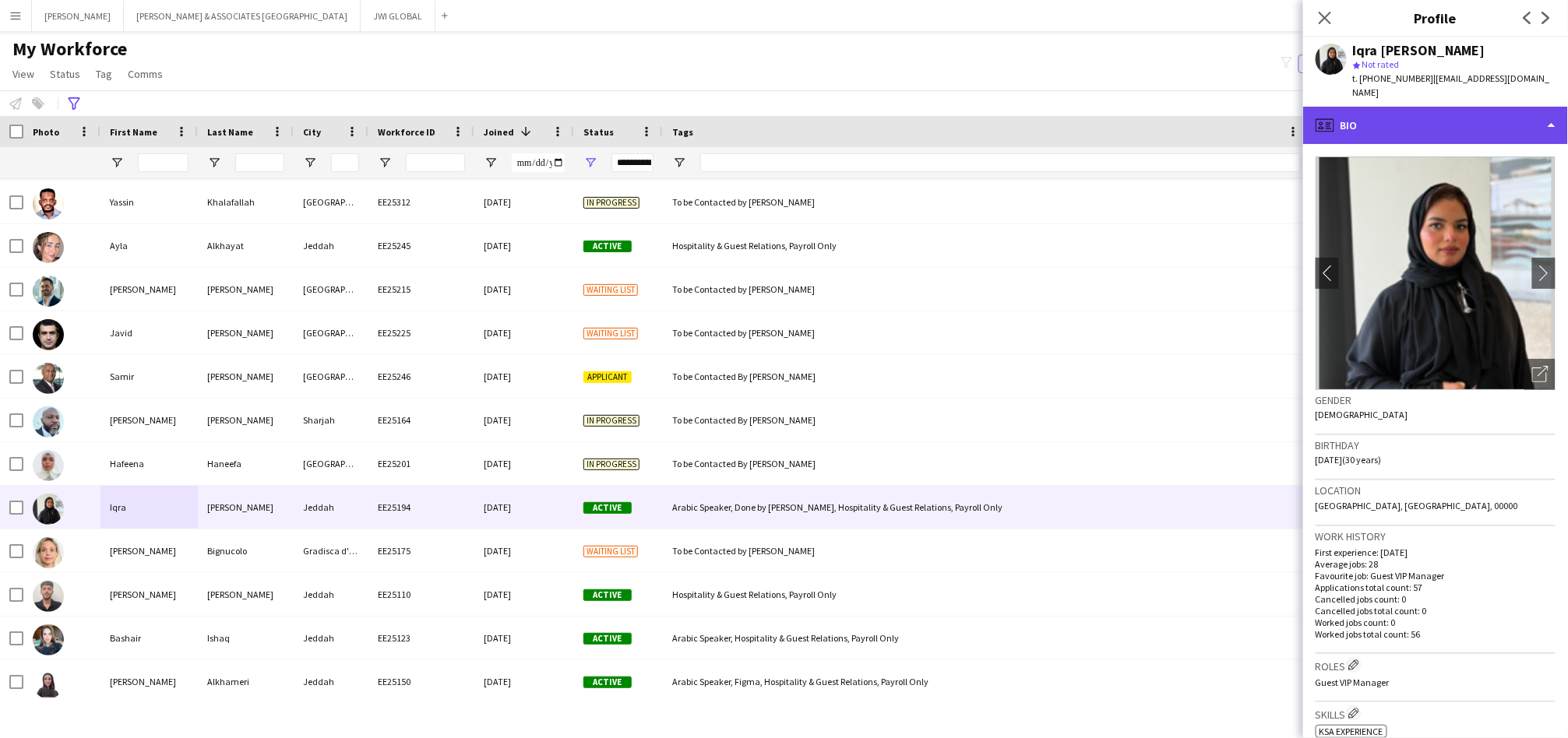
click at [1467, 109] on div "profile Bio" at bounding box center [1435, 125] width 265 height 38
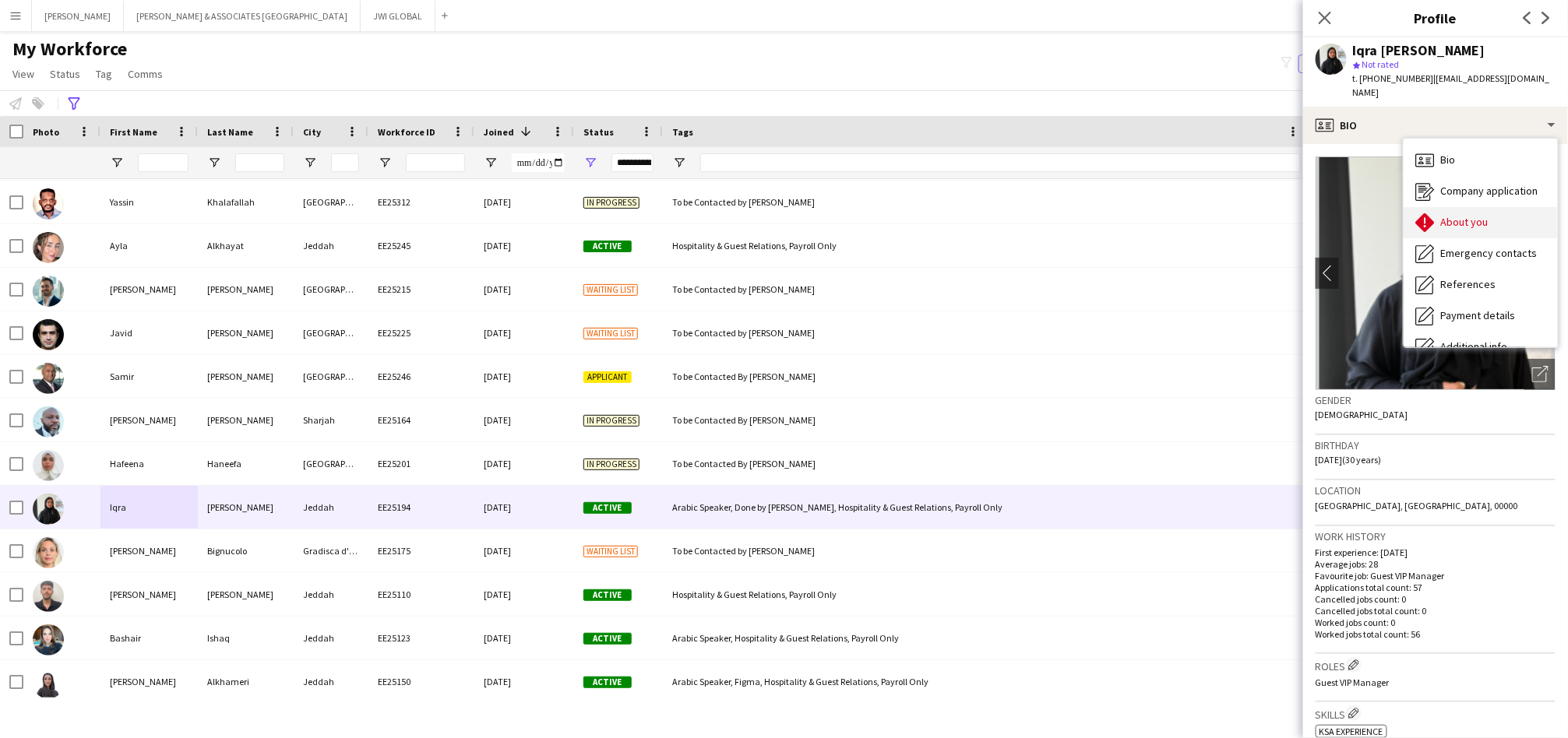
click at [1435, 220] on div "About you About you" at bounding box center [1481, 223] width 154 height 31
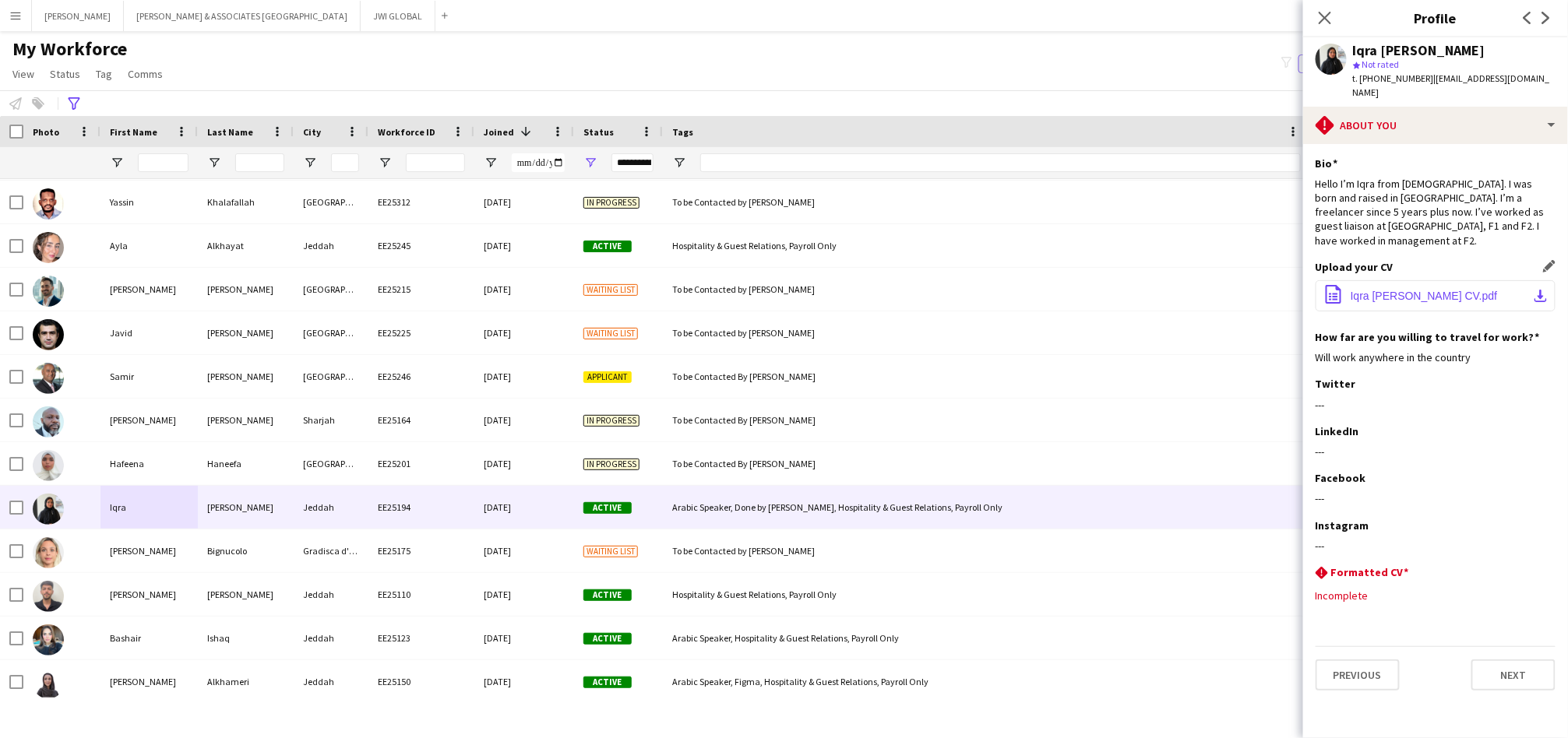
click at [1415, 290] on span "Iqra [PERSON_NAME] CV.pdf" at bounding box center [1425, 295] width 147 height 13
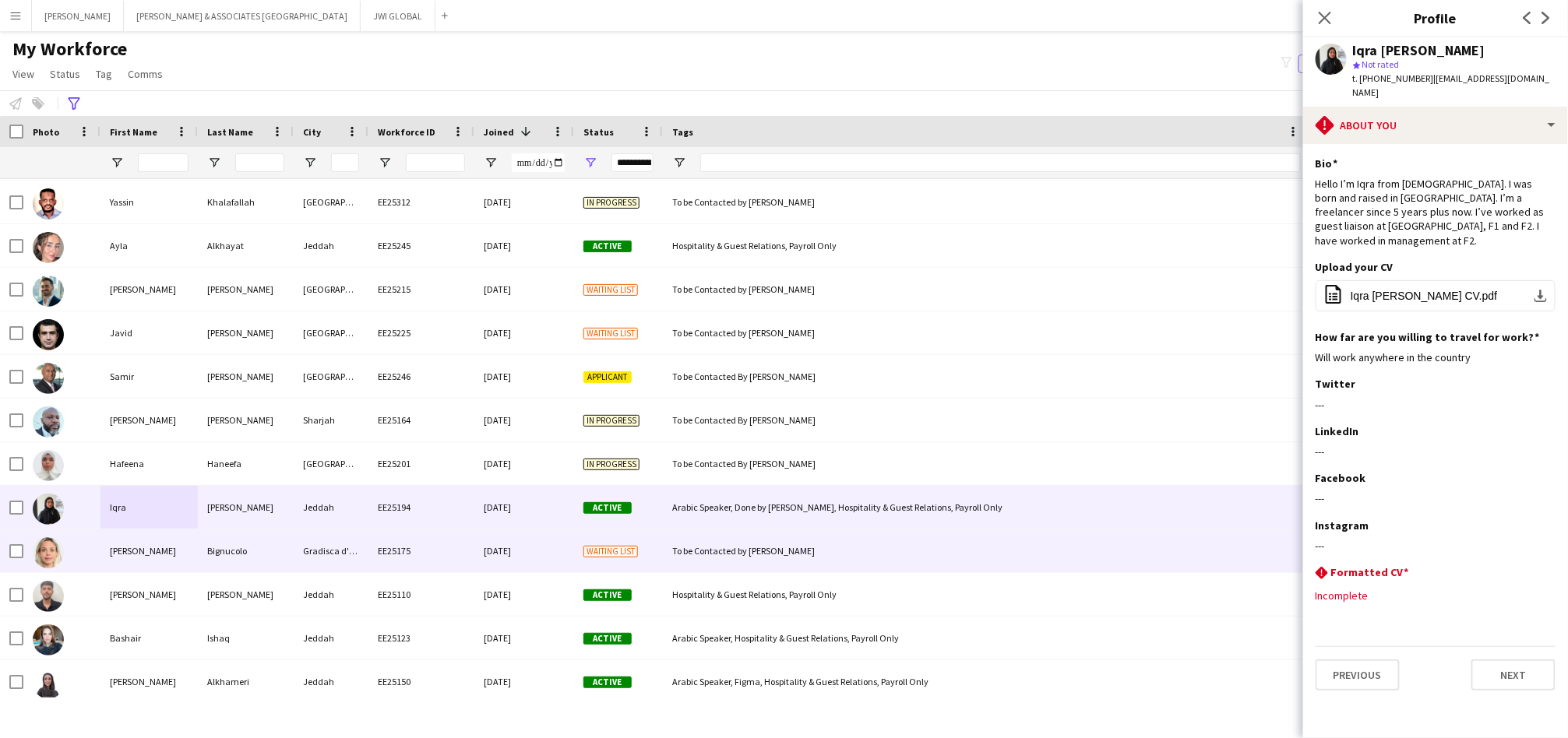
click at [268, 555] on div "Bignucolo" at bounding box center [245, 551] width 96 height 43
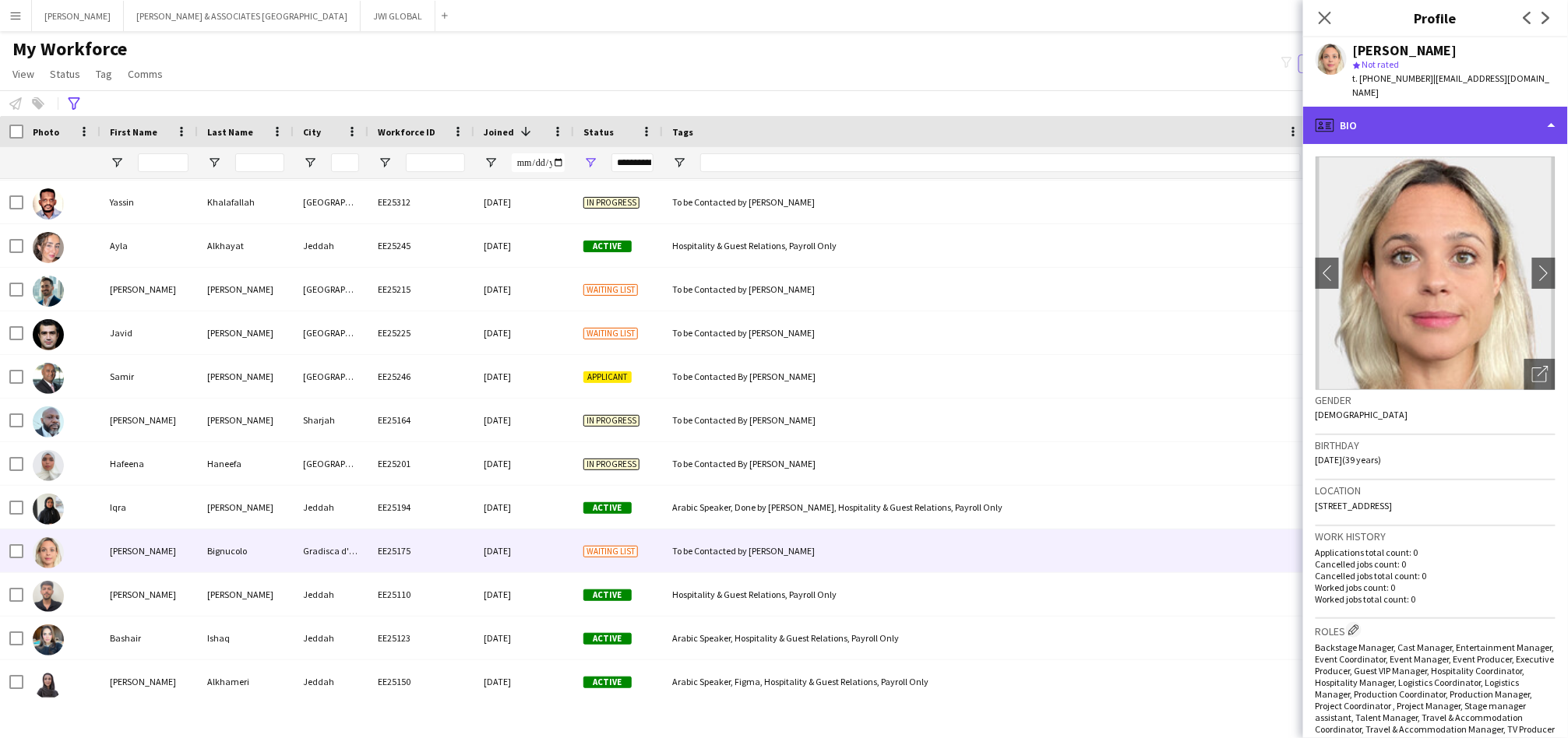
click at [1436, 113] on div "profile Bio" at bounding box center [1435, 125] width 265 height 38
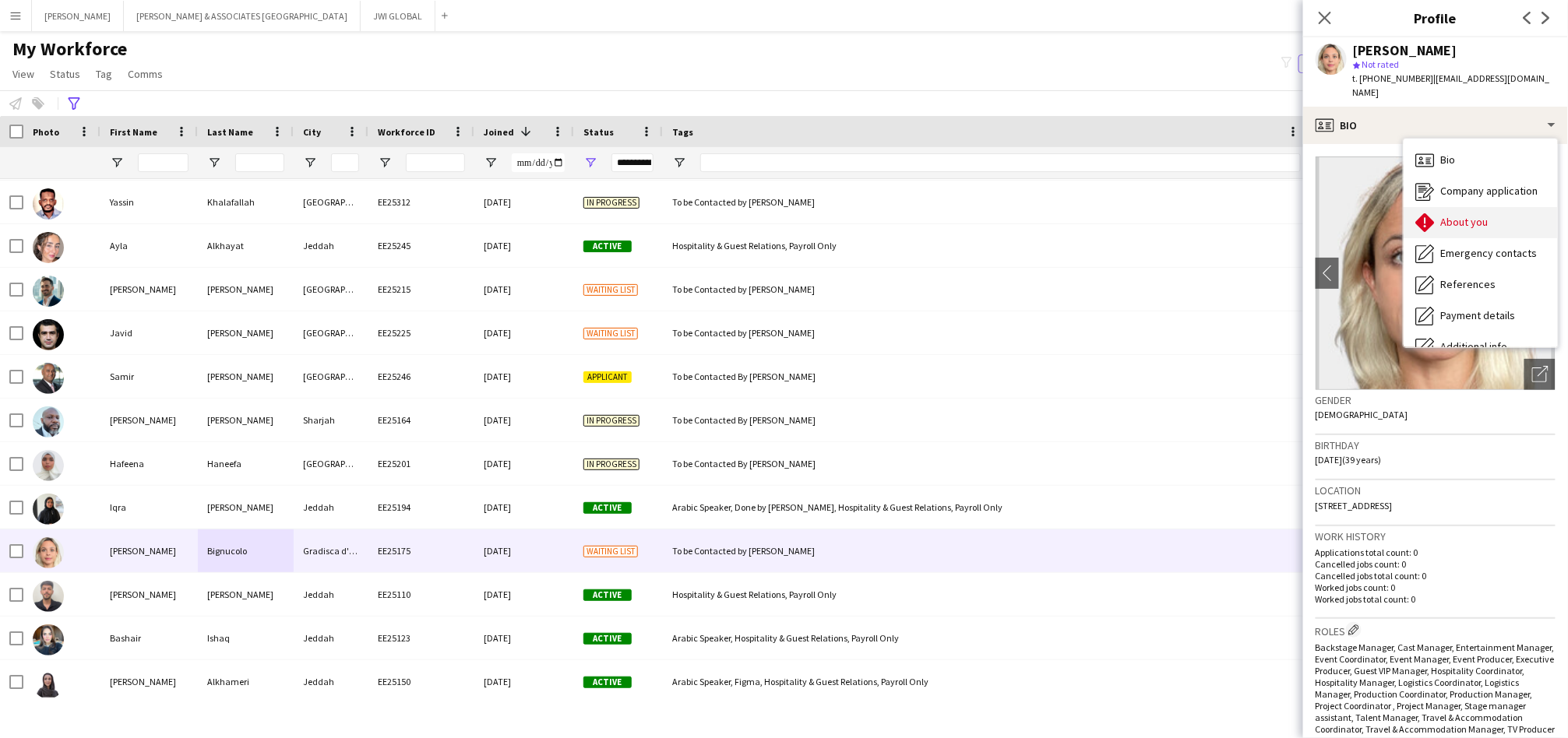
click at [1449, 216] on div "About you About you" at bounding box center [1481, 223] width 154 height 31
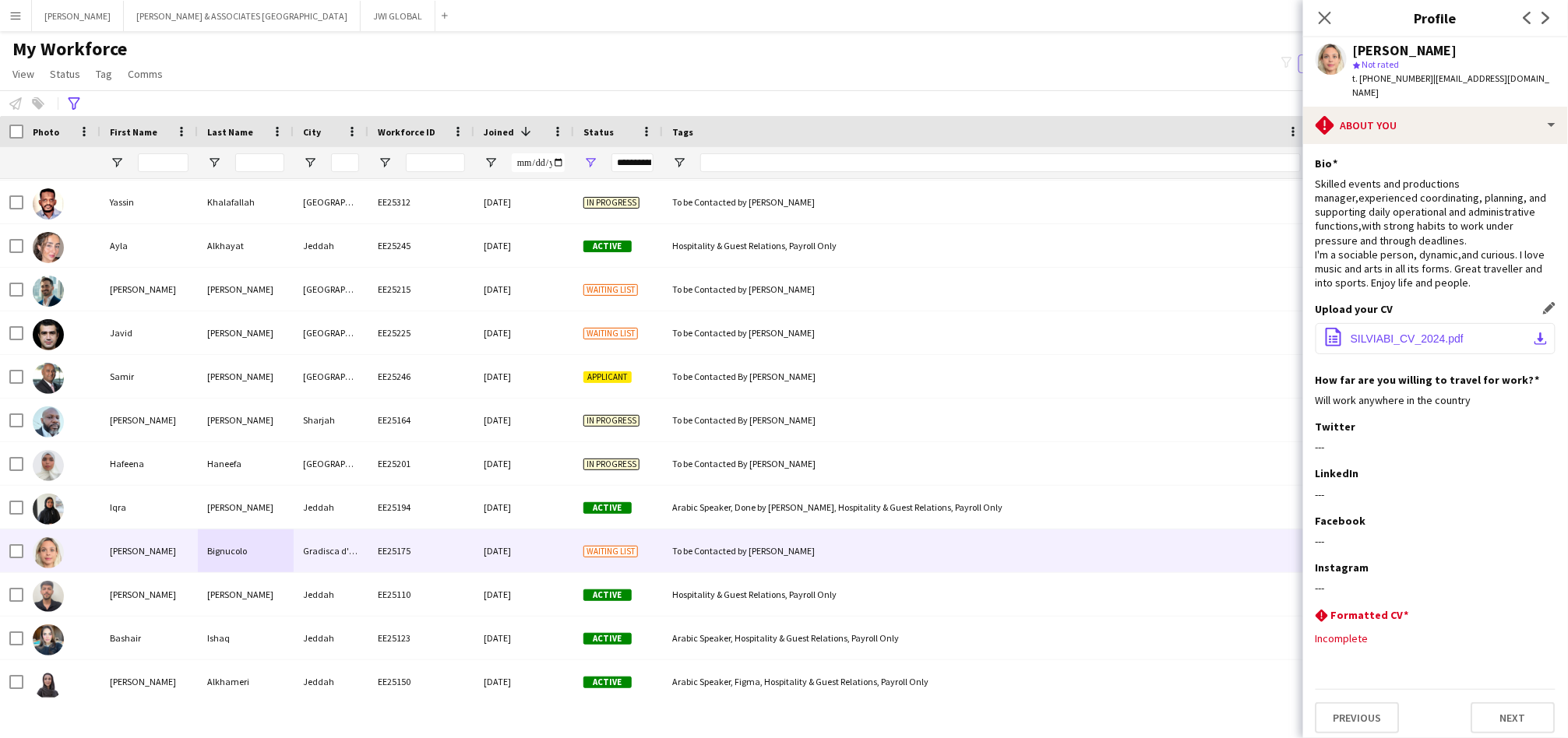
click at [1435, 331] on button "office-file-sheet SILVIABI_CV_2024.pdf download-bottom" at bounding box center [1436, 339] width 240 height 31
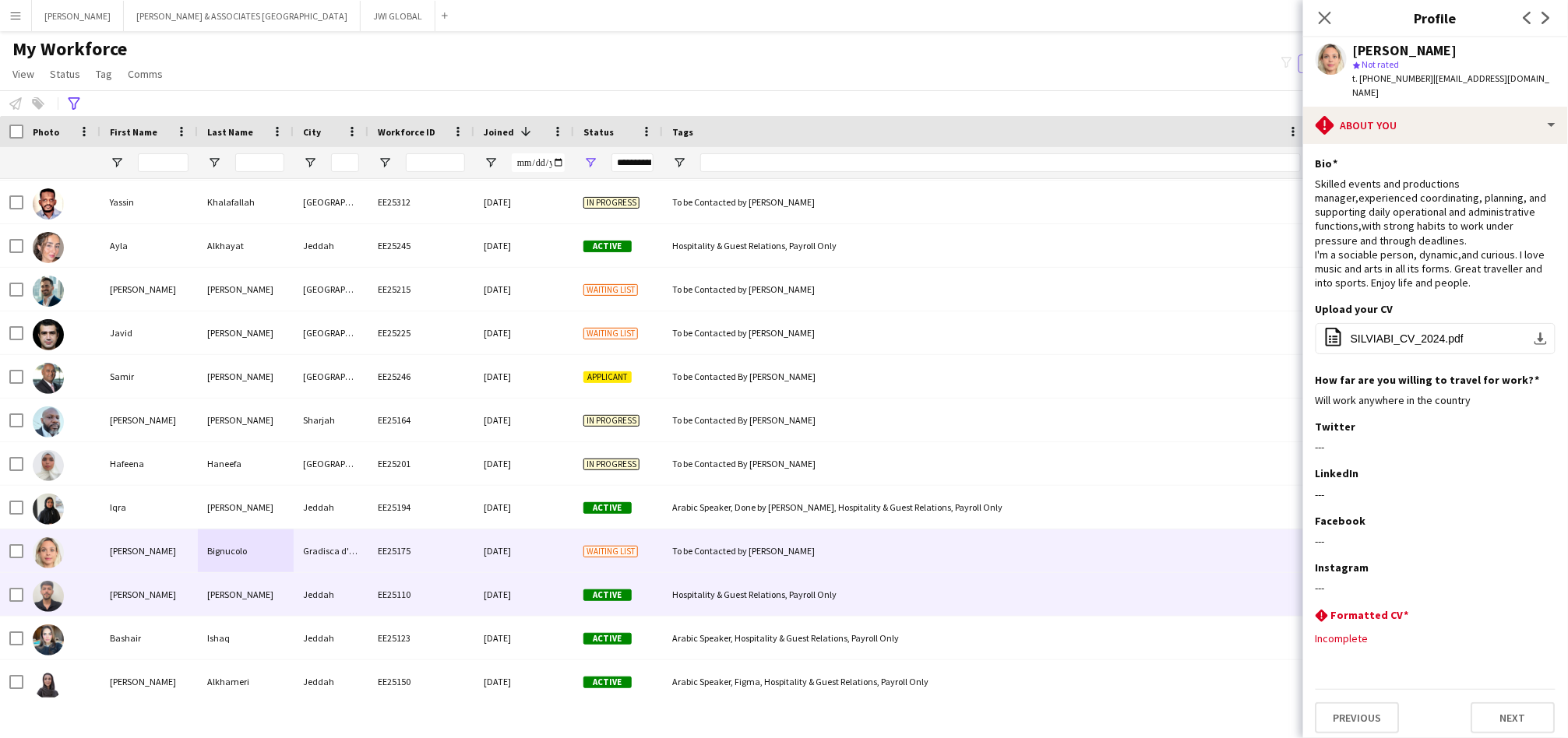
click at [179, 595] on div "[PERSON_NAME]" at bounding box center [149, 595] width 97 height 43
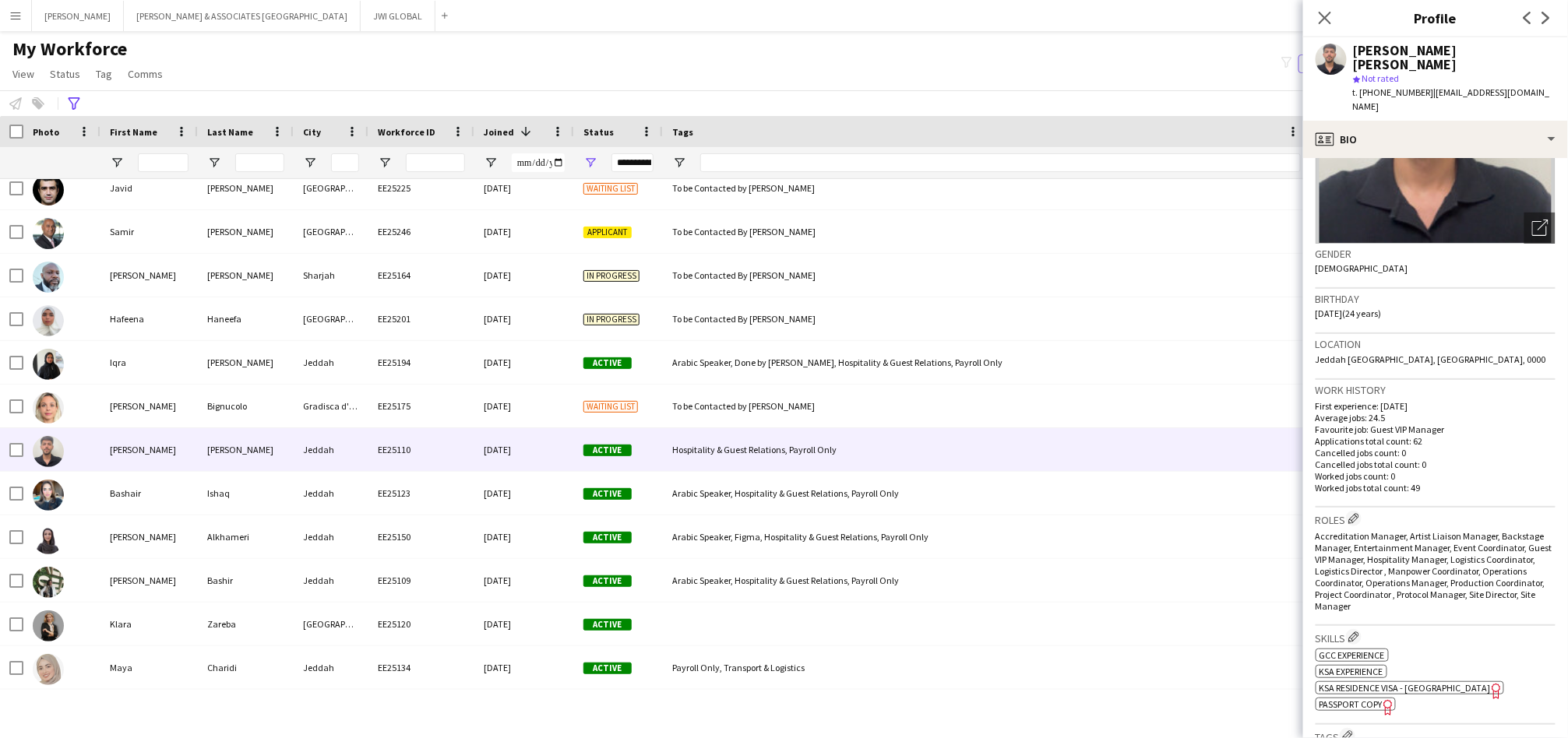
scroll to position [144, 0]
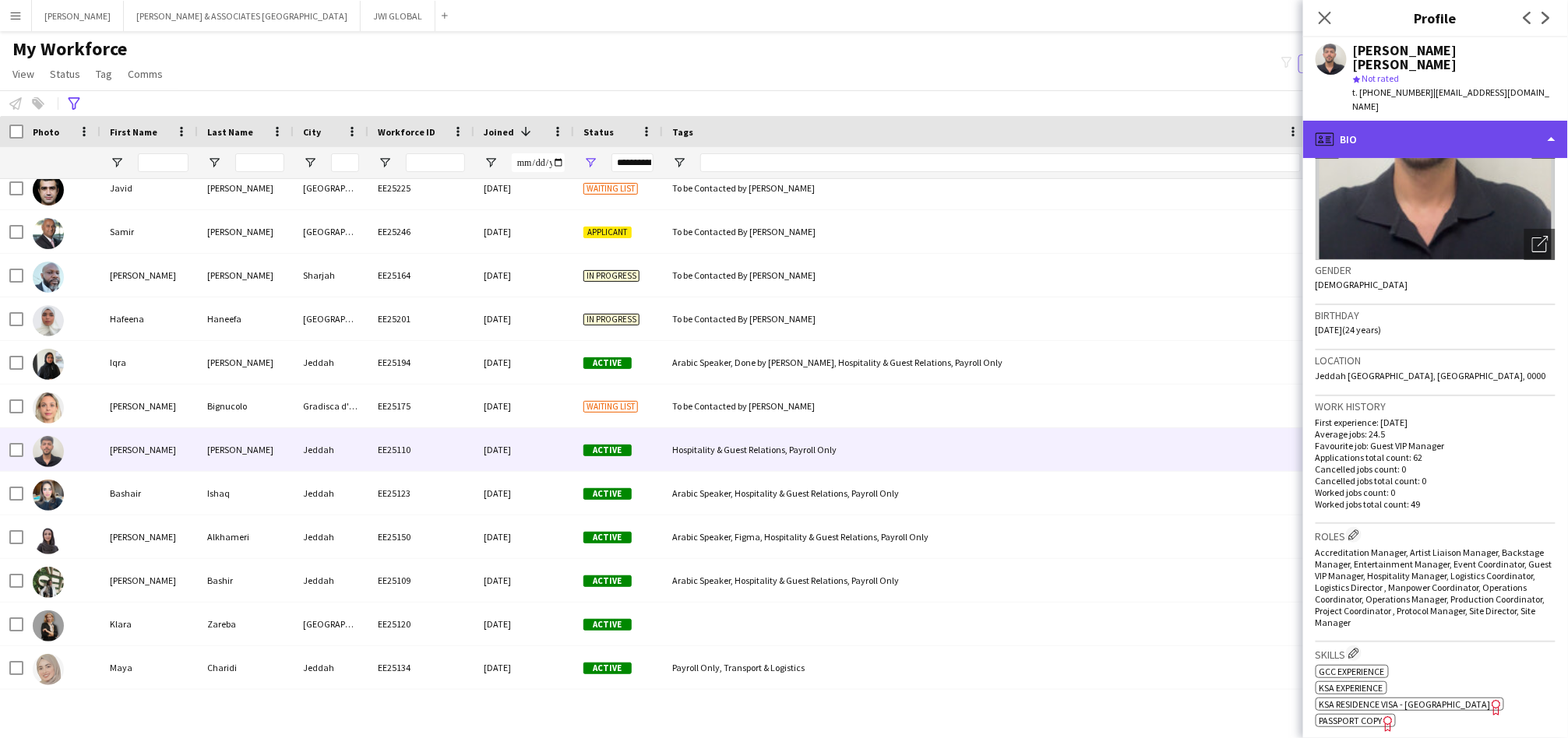
click at [1484, 121] on div "profile Bio" at bounding box center [1435, 139] width 265 height 38
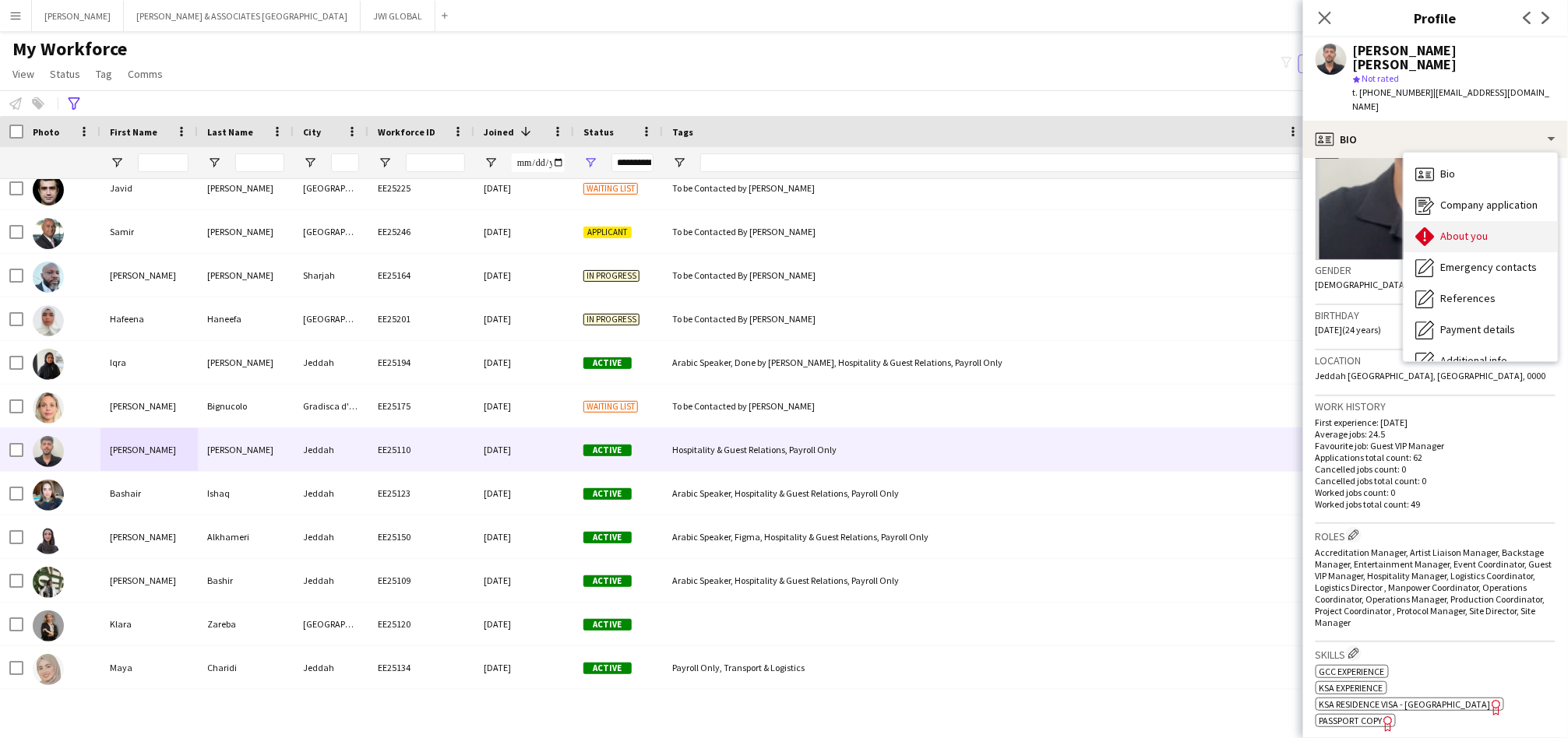
click at [1494, 221] on div "About you About you" at bounding box center [1481, 236] width 154 height 31
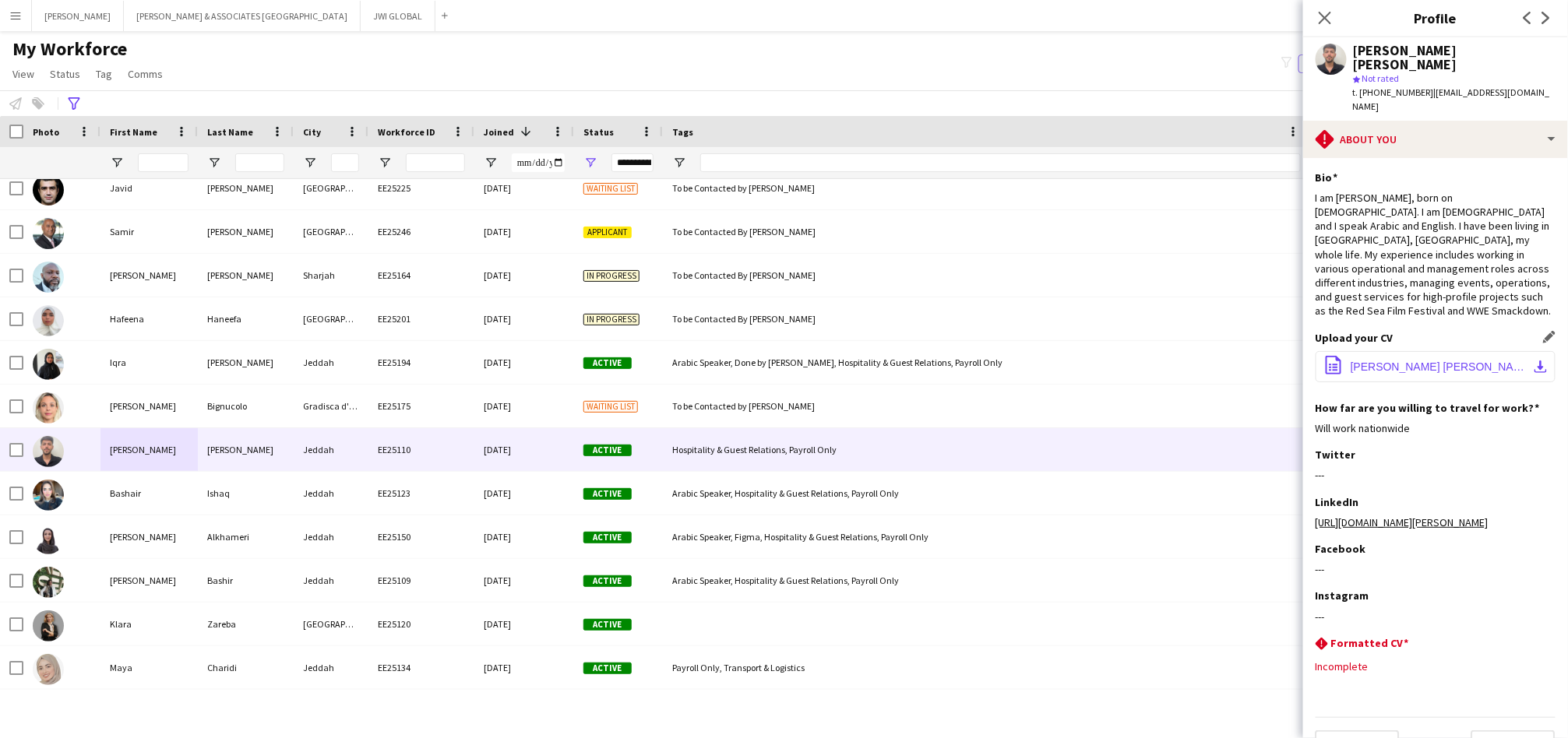
click at [1408, 360] on span "[PERSON_NAME] [PERSON_NAME].pdf" at bounding box center [1439, 366] width 176 height 13
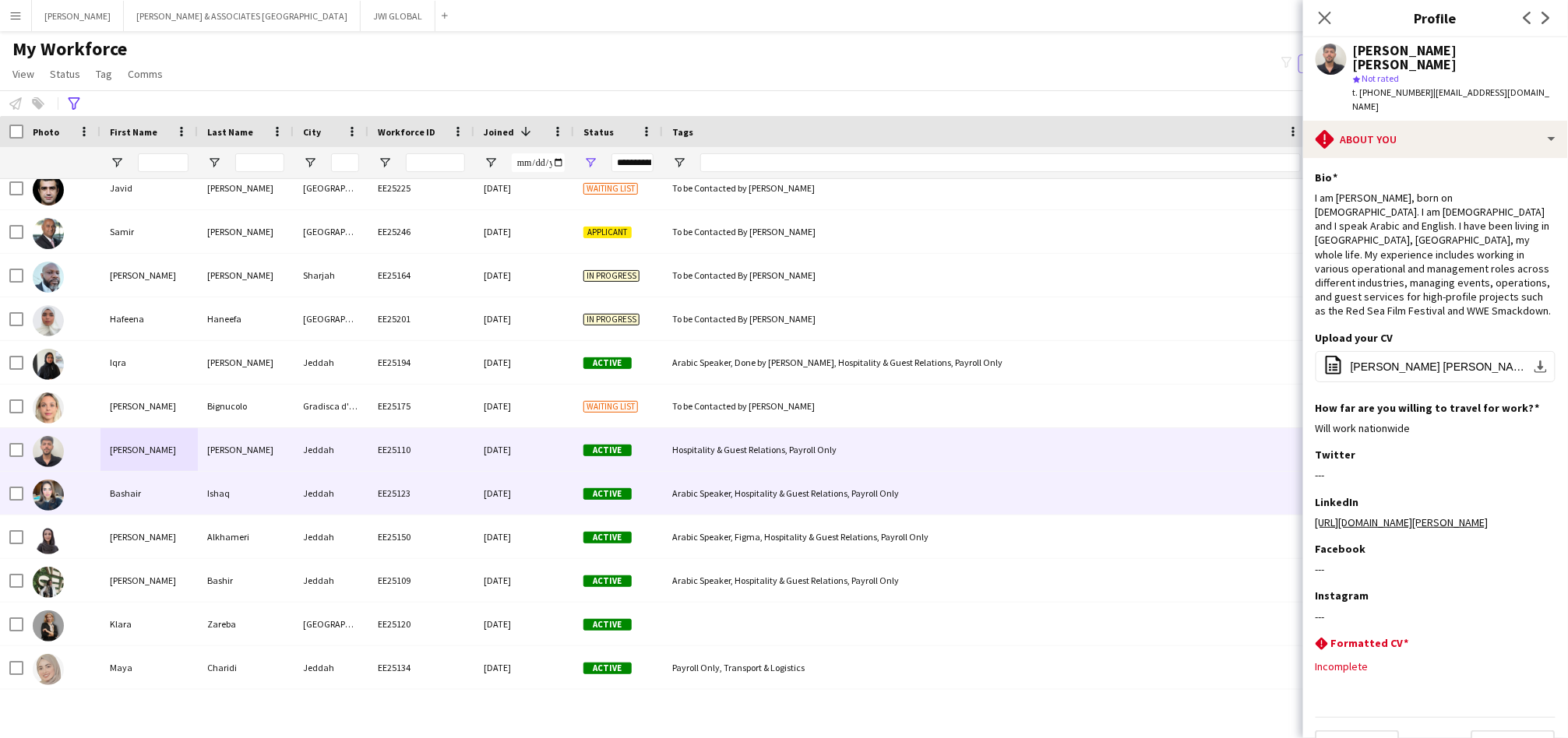
click at [173, 483] on div "Bashair" at bounding box center [149, 493] width 97 height 43
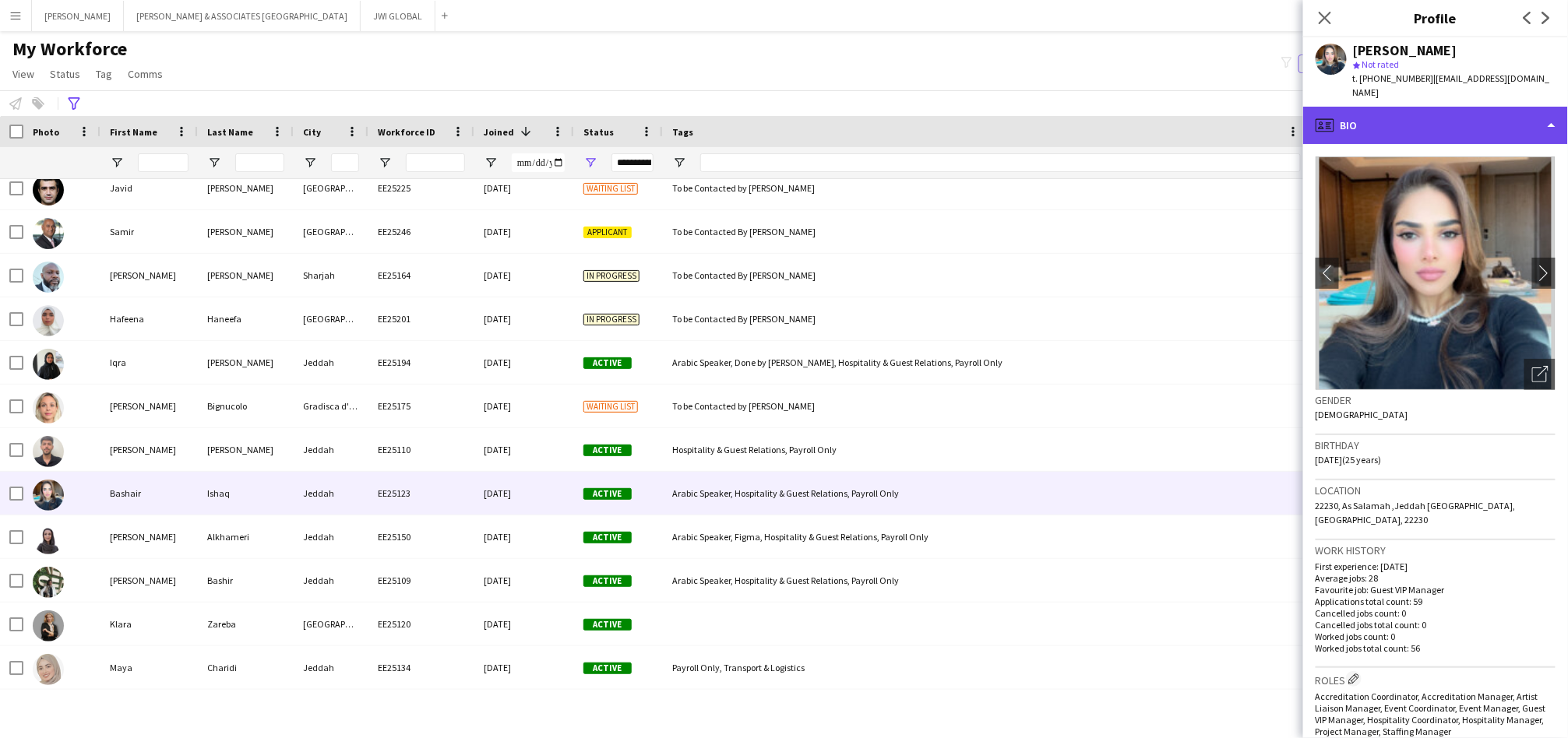
click at [1464, 111] on div "profile Bio" at bounding box center [1435, 125] width 265 height 38
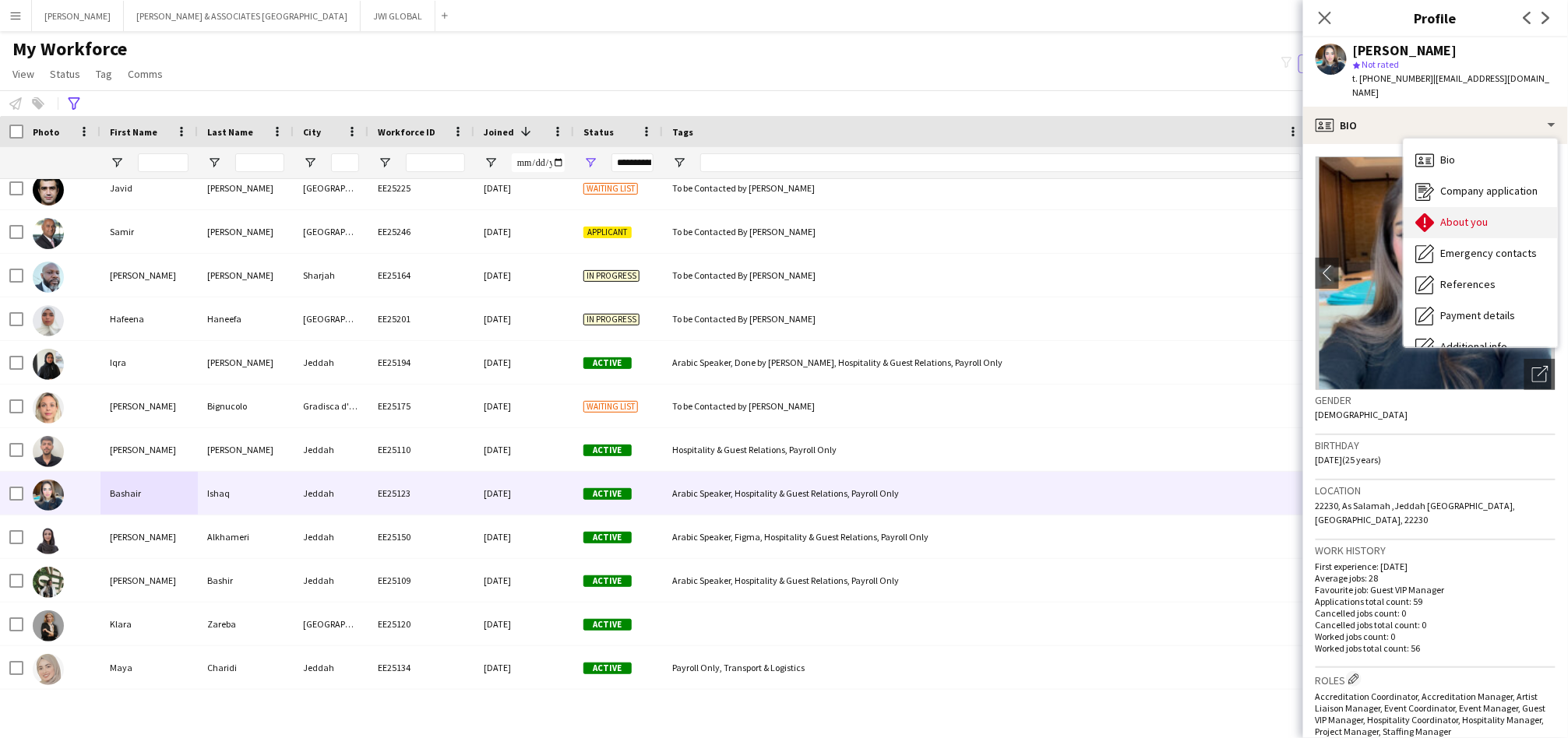
click at [1505, 212] on div "About you About you" at bounding box center [1481, 223] width 154 height 31
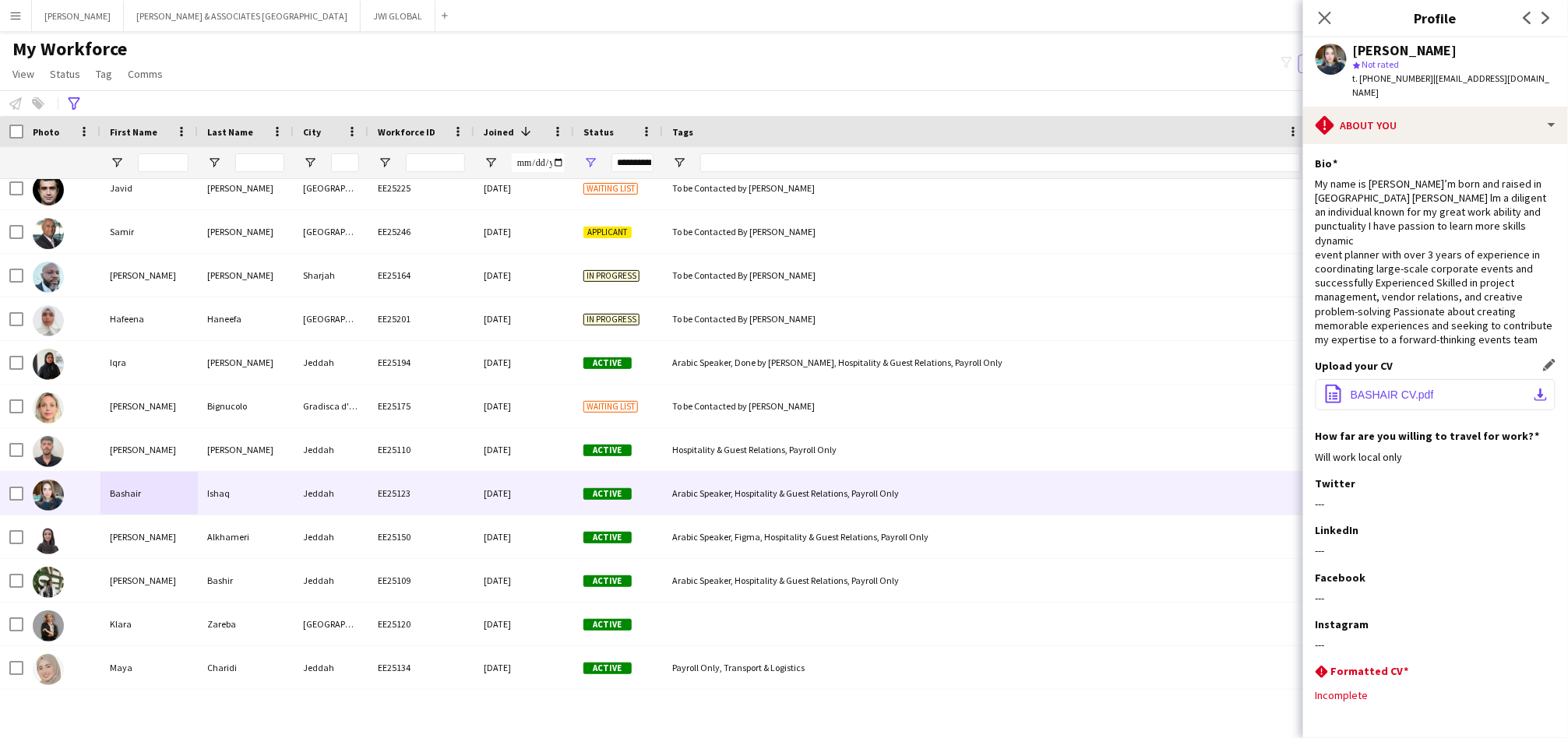
click at [1475, 384] on button "office-file-sheet BASHAIR CV.pdf download-bottom" at bounding box center [1436, 394] width 240 height 31
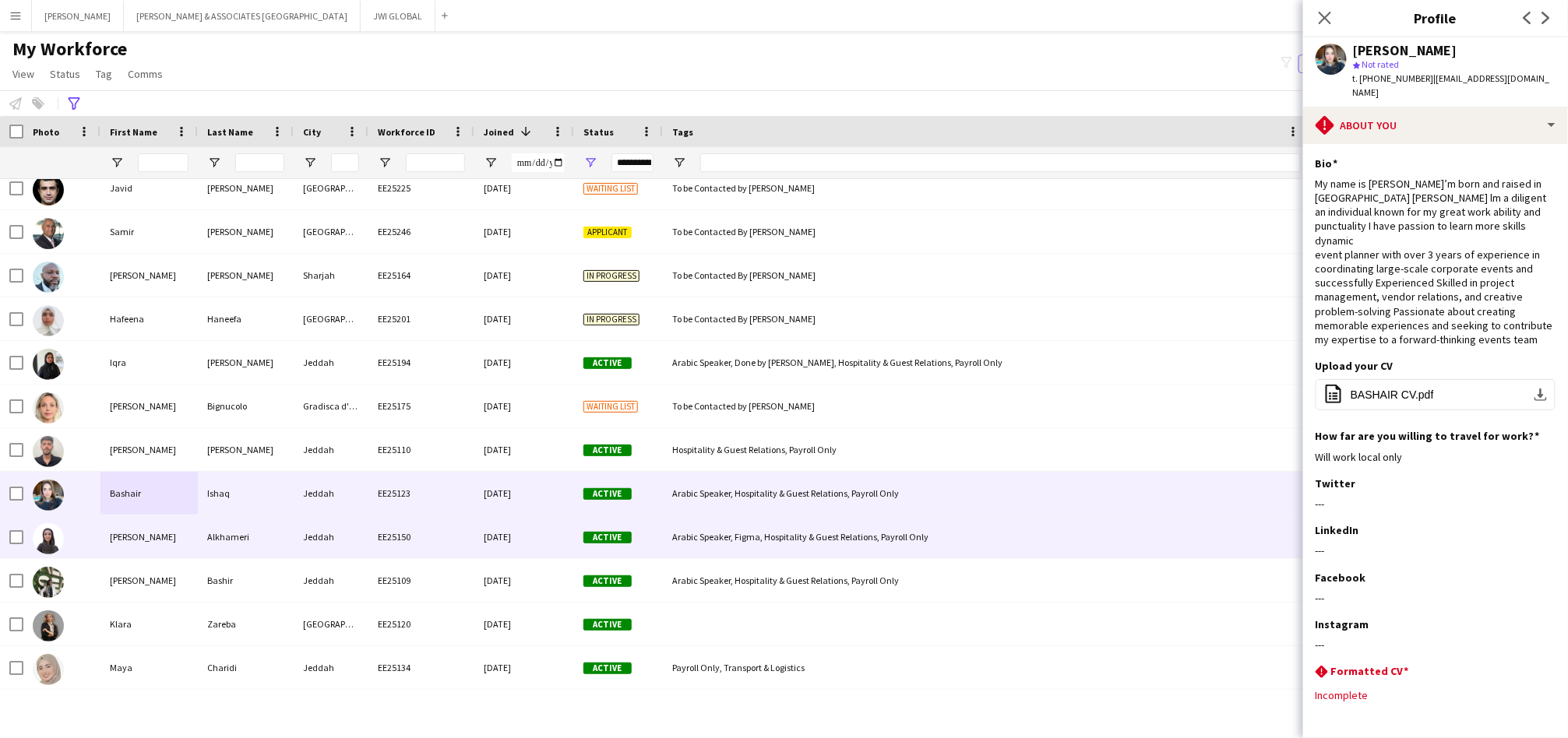
click at [194, 527] on div "[PERSON_NAME]" at bounding box center [149, 537] width 97 height 43
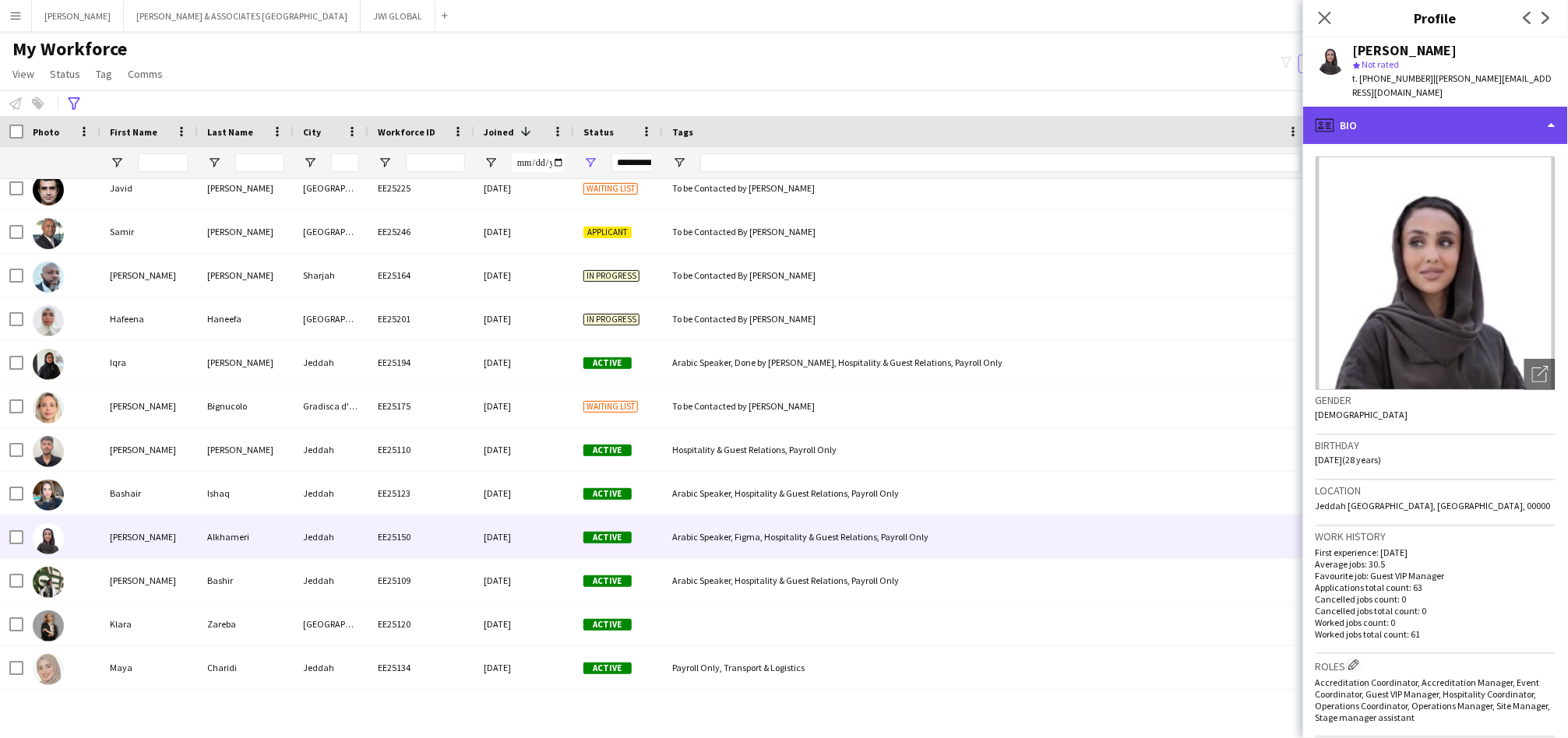
click at [1409, 107] on div "profile Bio" at bounding box center [1435, 125] width 265 height 38
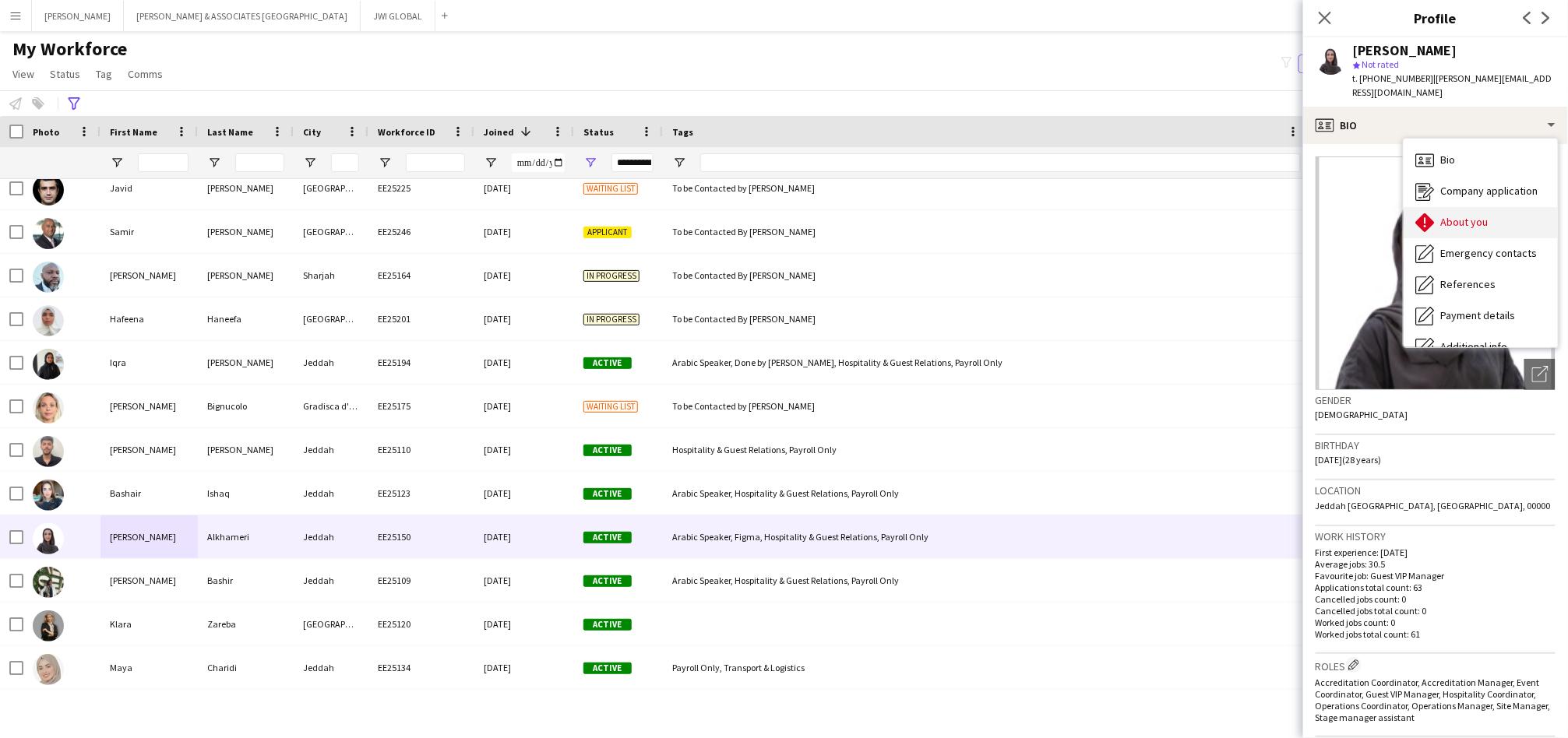
click at [1427, 213] on icon "About you" at bounding box center [1425, 222] width 18 height 18
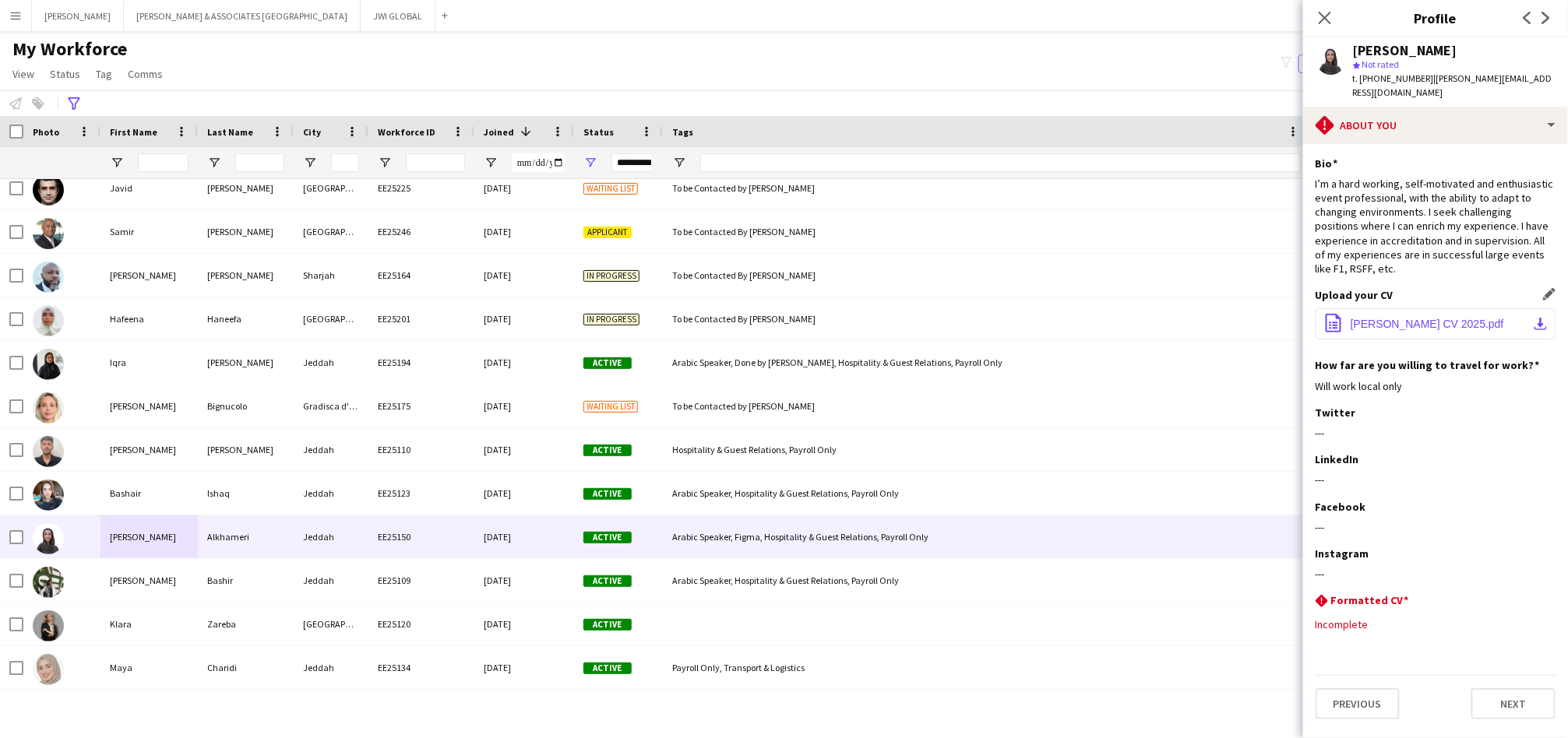
click at [1352, 318] on span "[PERSON_NAME] CV 2025.pdf" at bounding box center [1427, 323] width 153 height 13
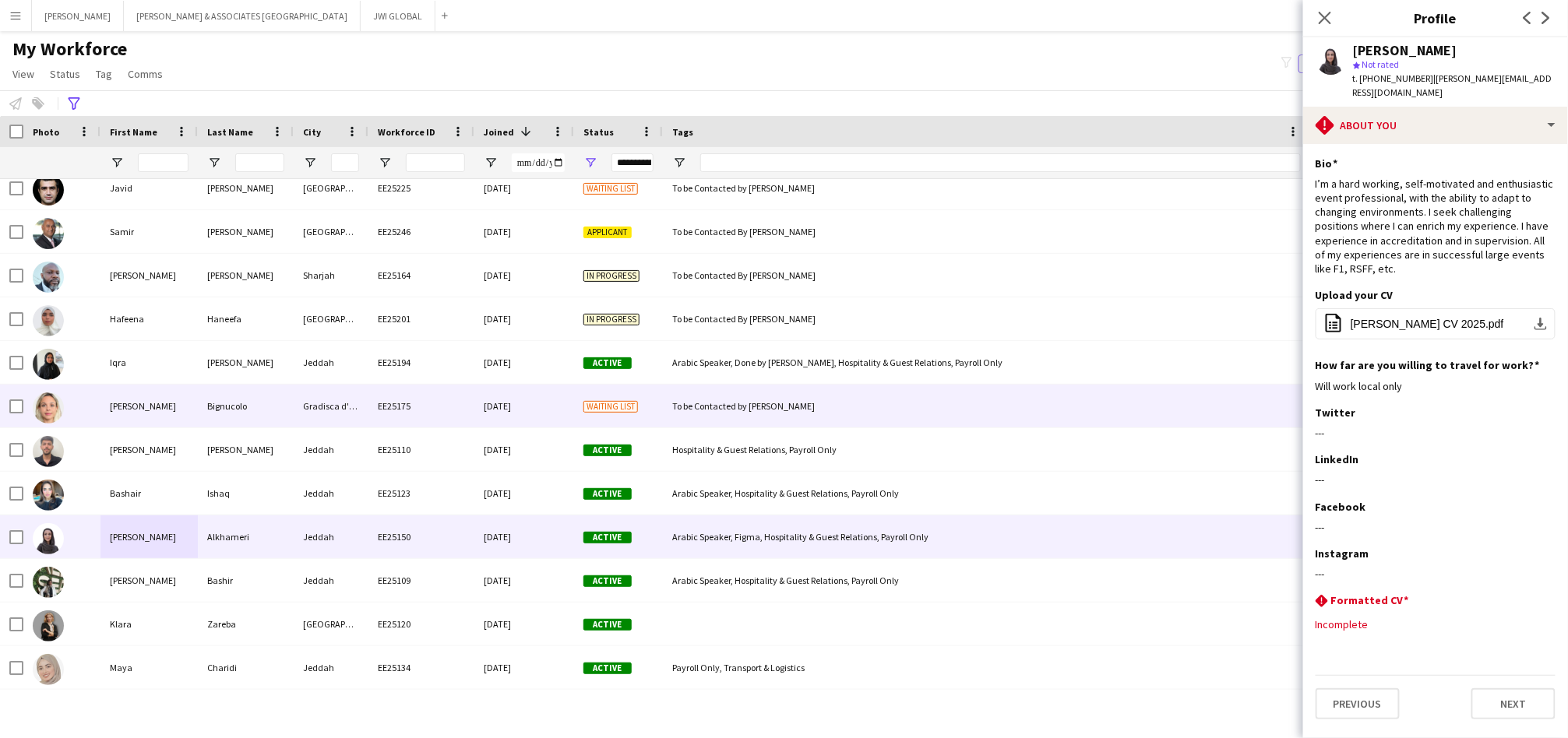
click at [668, 415] on div "To be Contacted by [PERSON_NAME]" at bounding box center [987, 406] width 647 height 43
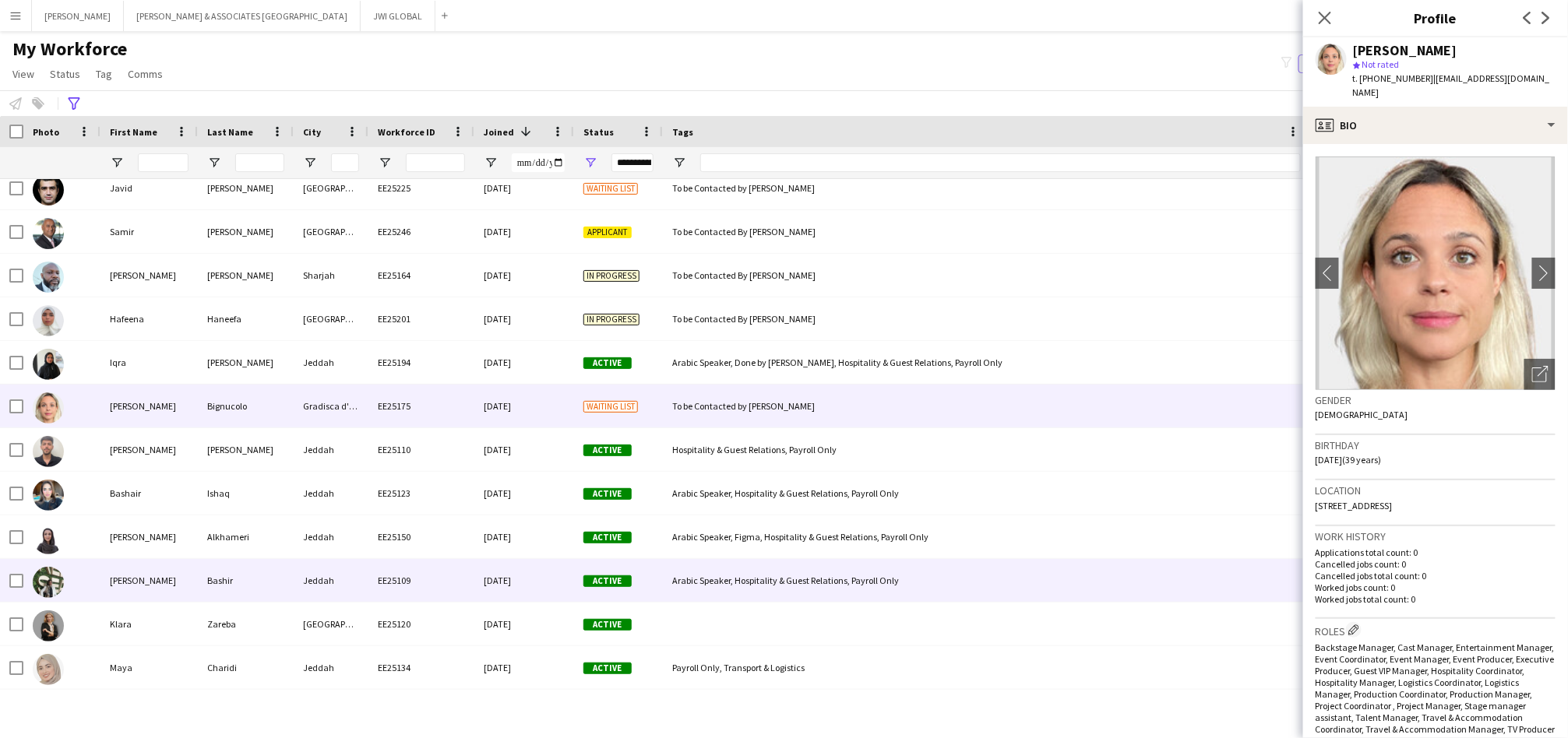
click at [609, 594] on div "Active" at bounding box center [618, 580] width 89 height 43
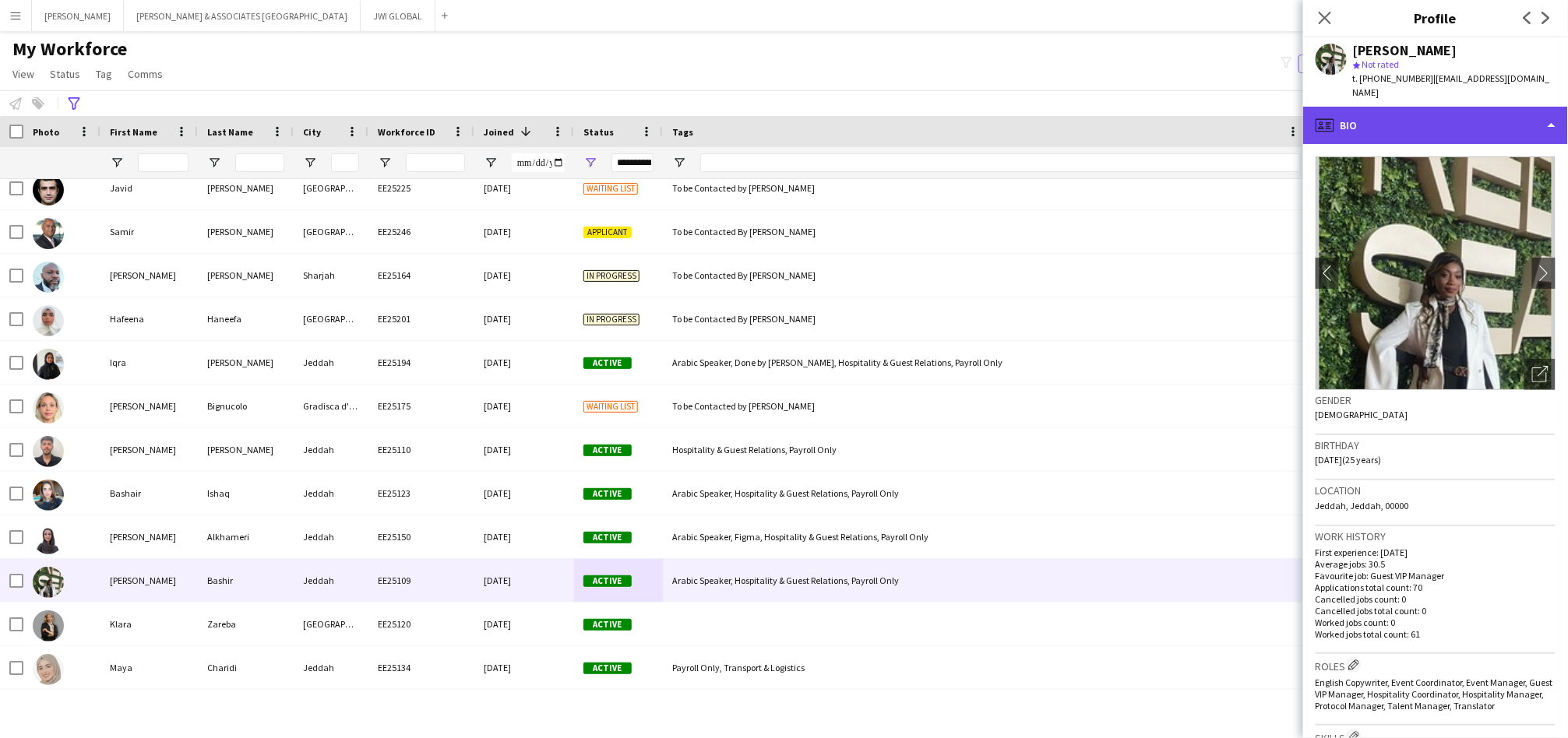
click at [1467, 113] on div "profile Bio" at bounding box center [1435, 125] width 265 height 38
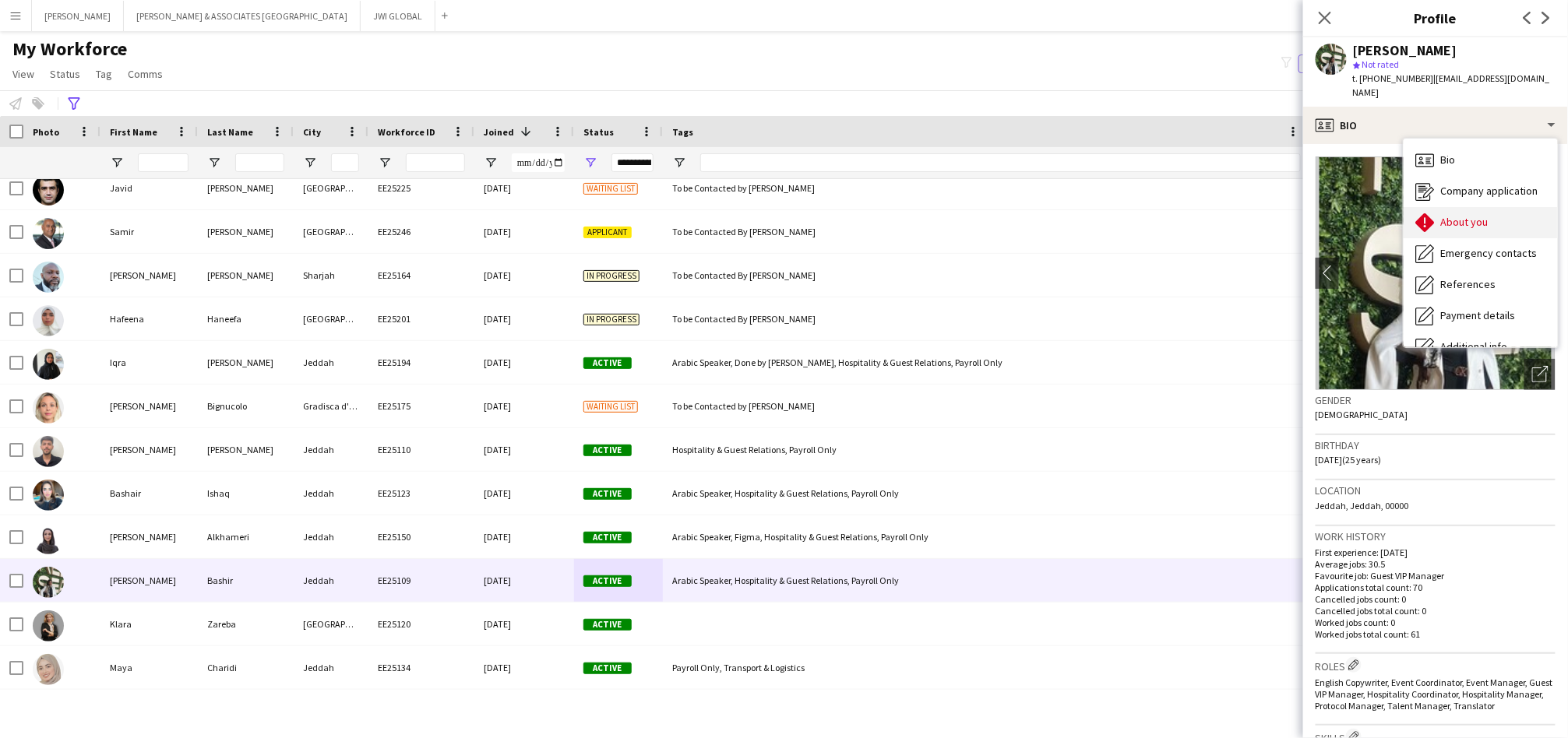
click at [1469, 215] on span "About you" at bounding box center [1464, 222] width 47 height 14
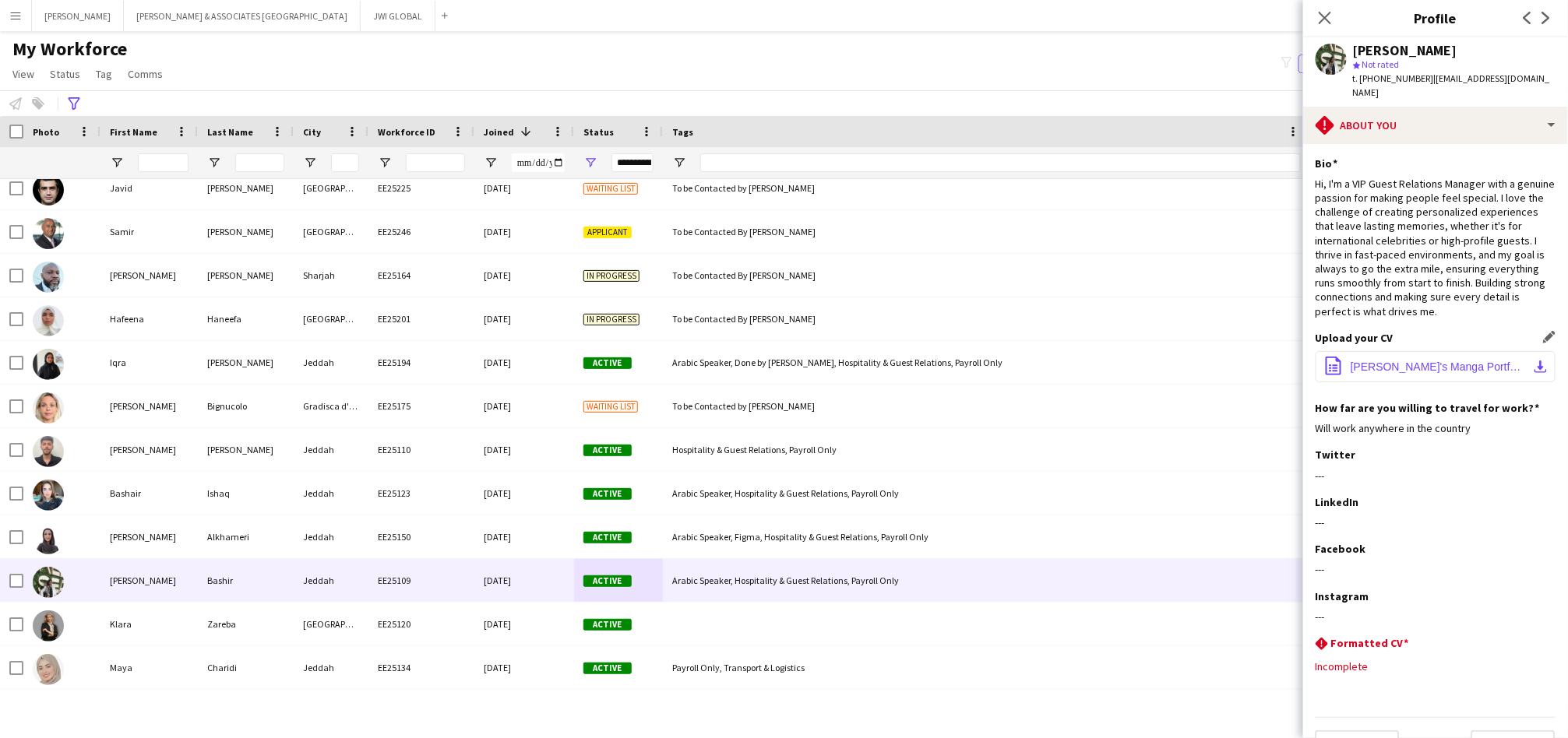
click at [1430, 358] on button "office-file-sheet Khadija's Manga Portfolio (2).pdf download-bottom" at bounding box center [1436, 367] width 240 height 31
click at [1404, 360] on span "[PERSON_NAME]'s Manga Portfolio (2).pdf" at bounding box center [1439, 366] width 176 height 13
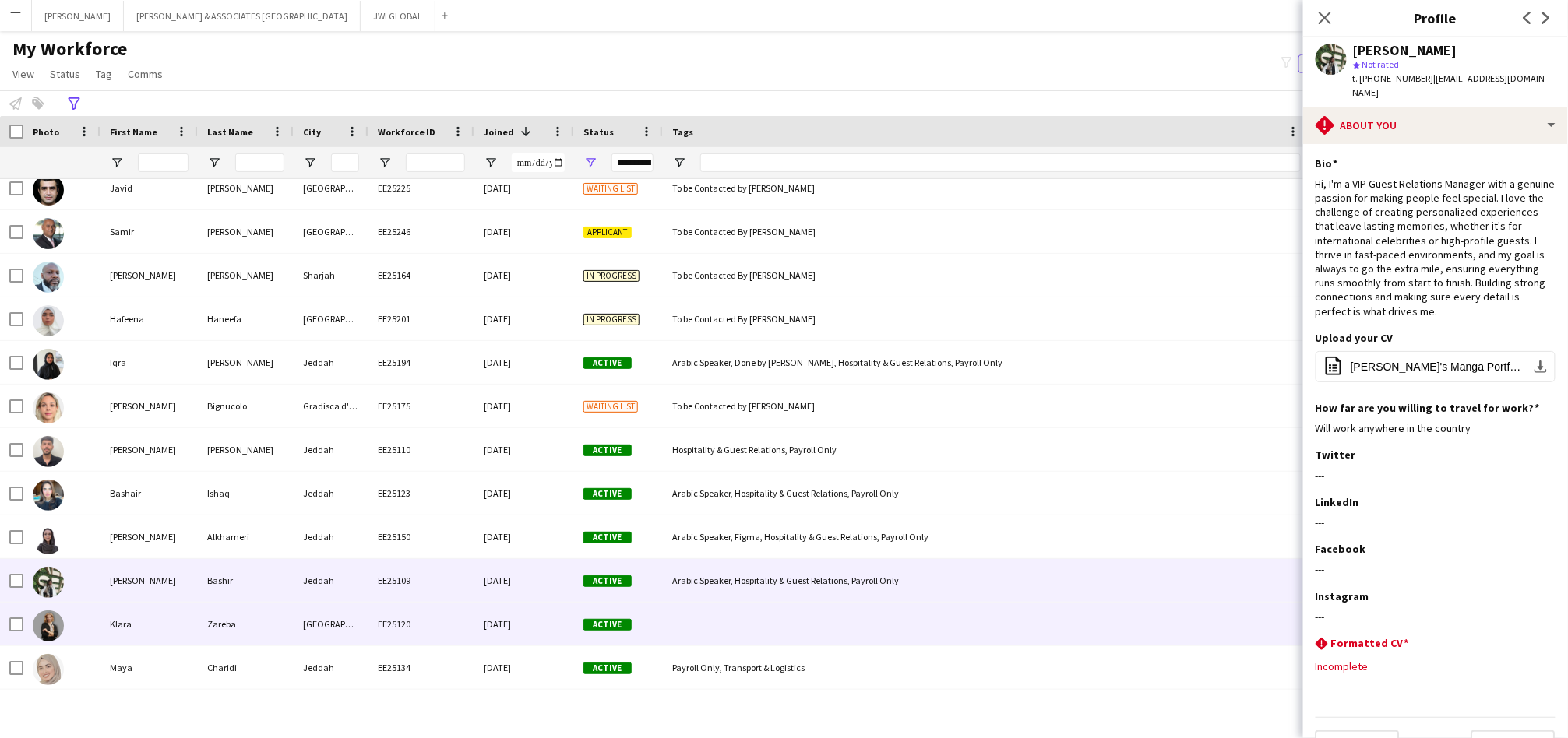
click at [663, 613] on div at bounding box center [987, 624] width 647 height 43
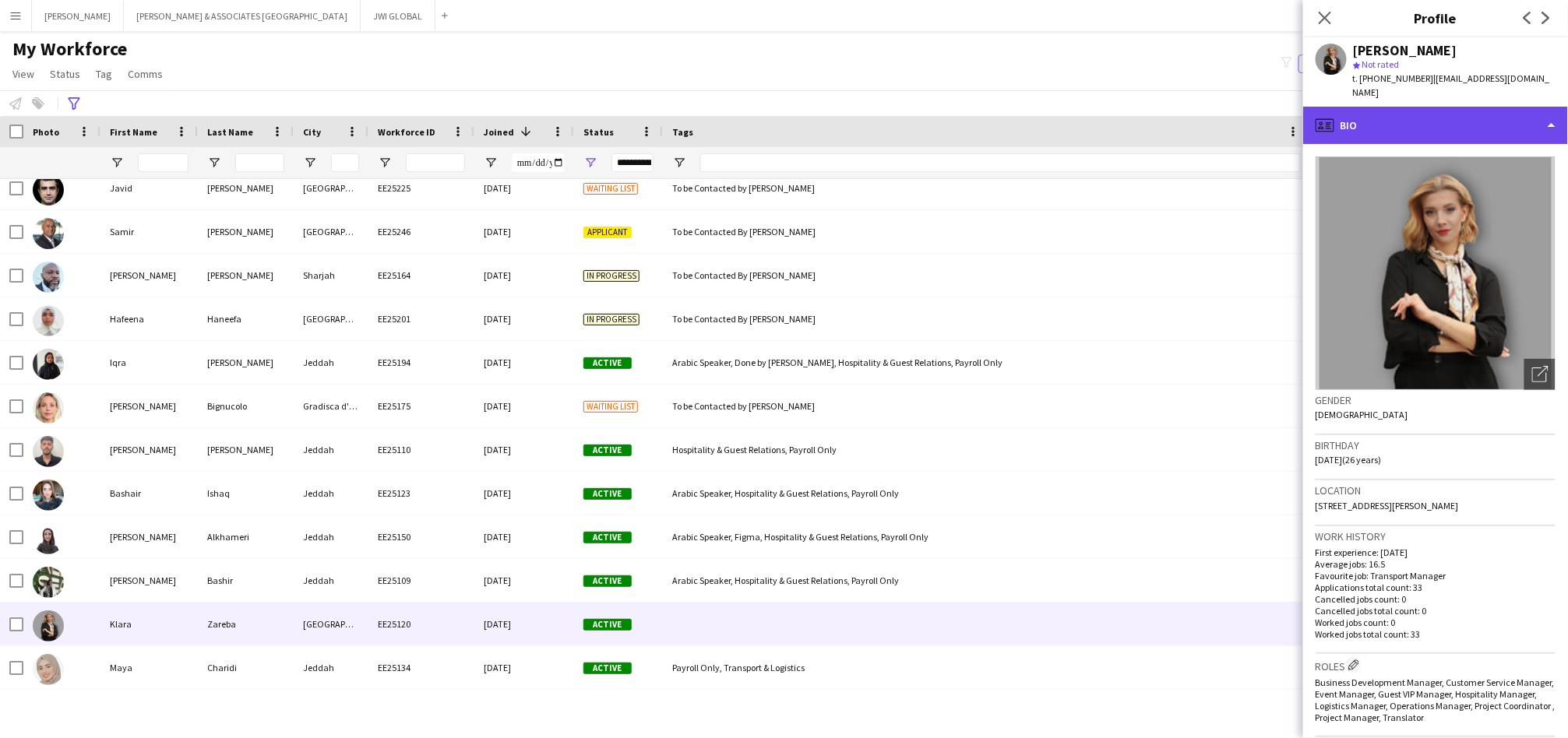
click at [1442, 116] on div "profile Bio" at bounding box center [1435, 125] width 265 height 38
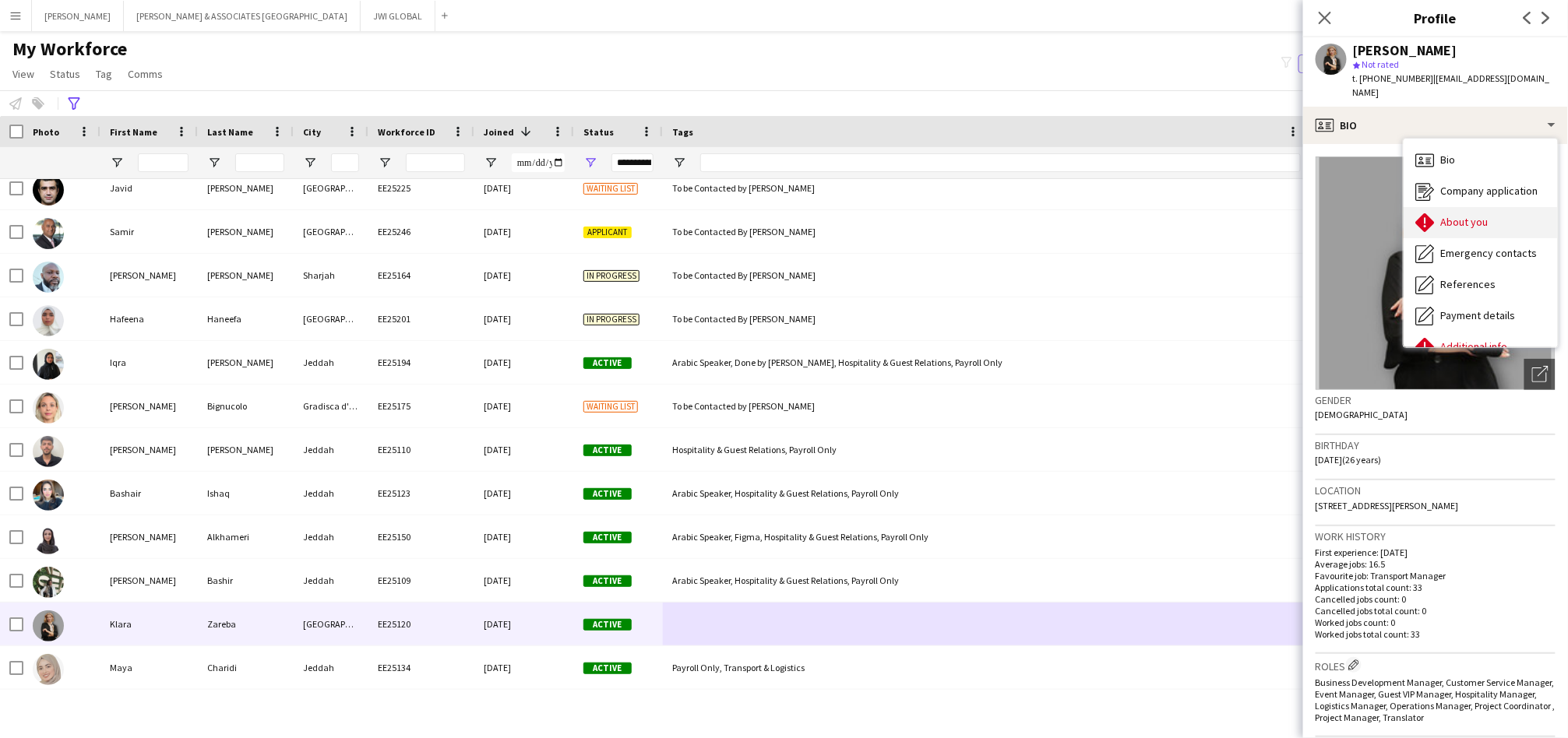
click at [1484, 215] on span "About you" at bounding box center [1464, 222] width 47 height 14
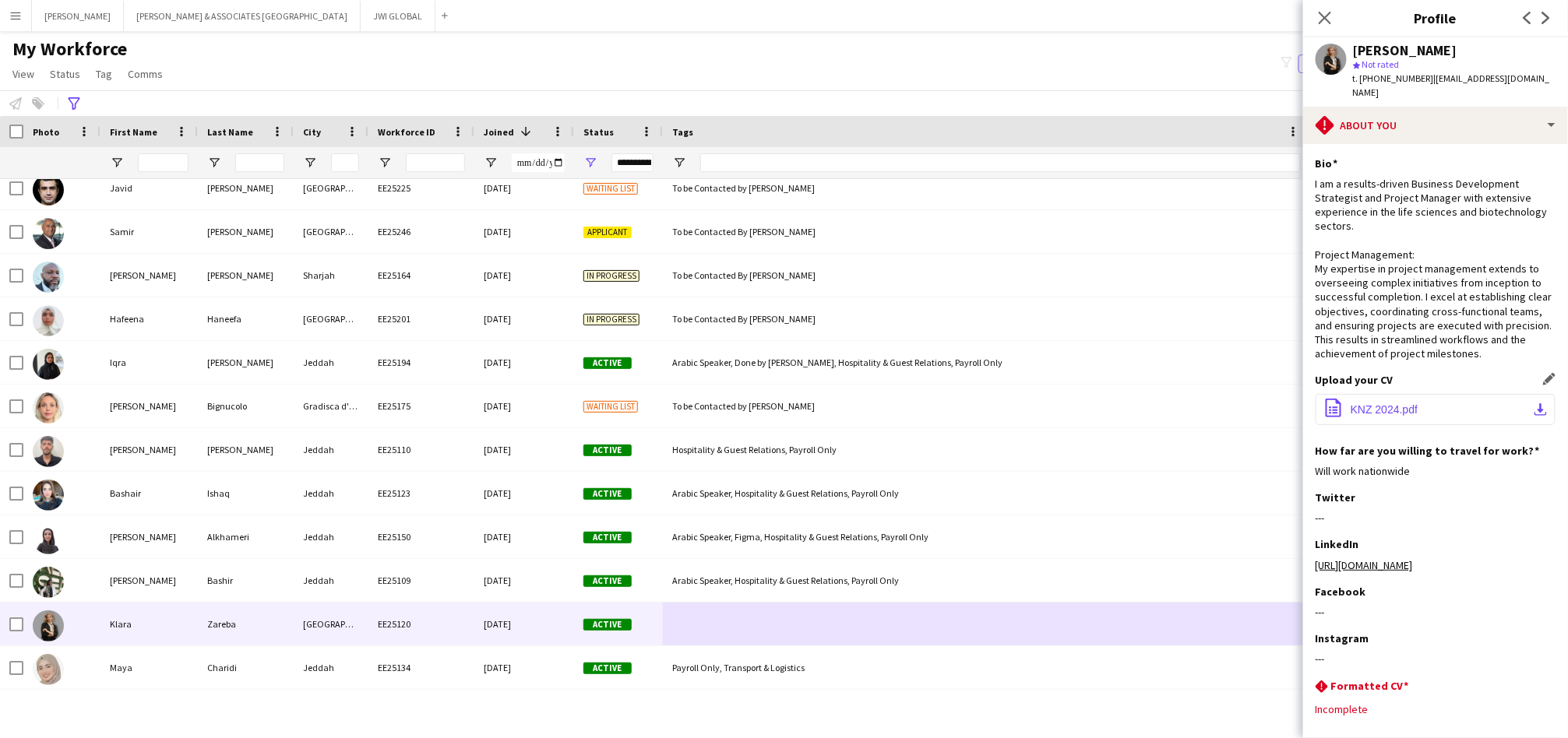
click at [1463, 394] on button "office-file-sheet KNZ 2024.pdf download-bottom" at bounding box center [1436, 410] width 240 height 31
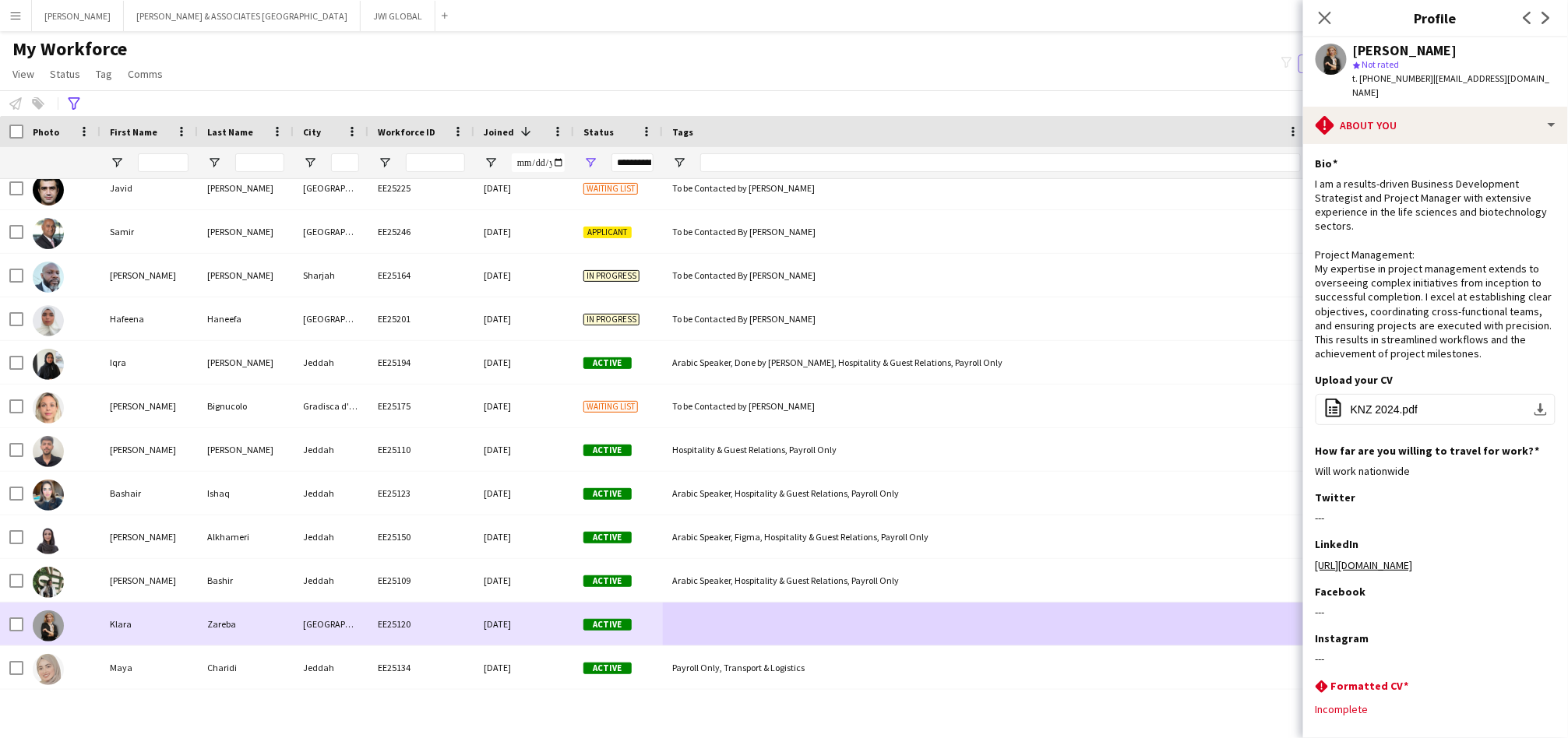
scroll to position [4037, 0]
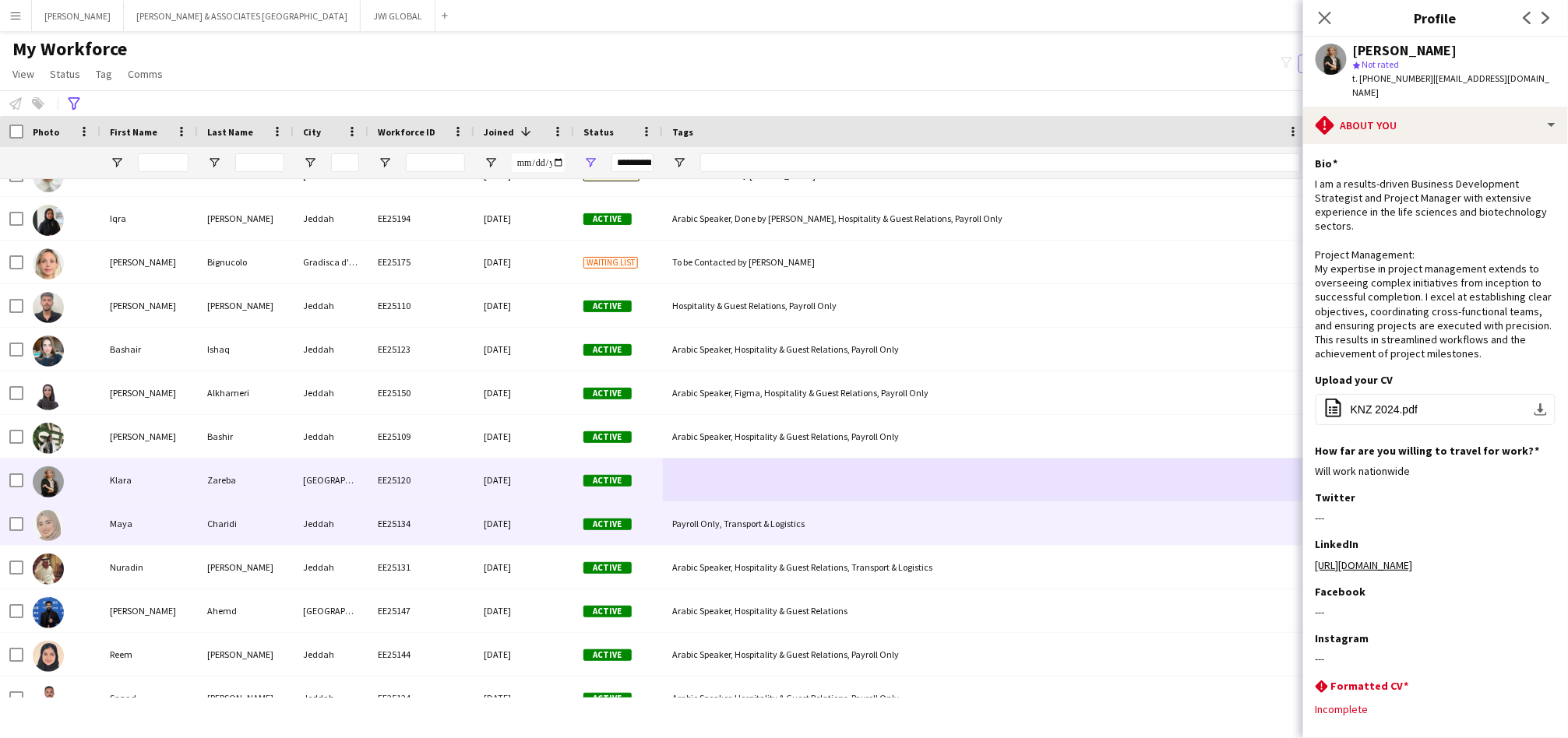
click at [386, 536] on div "EE25134" at bounding box center [421, 523] width 106 height 43
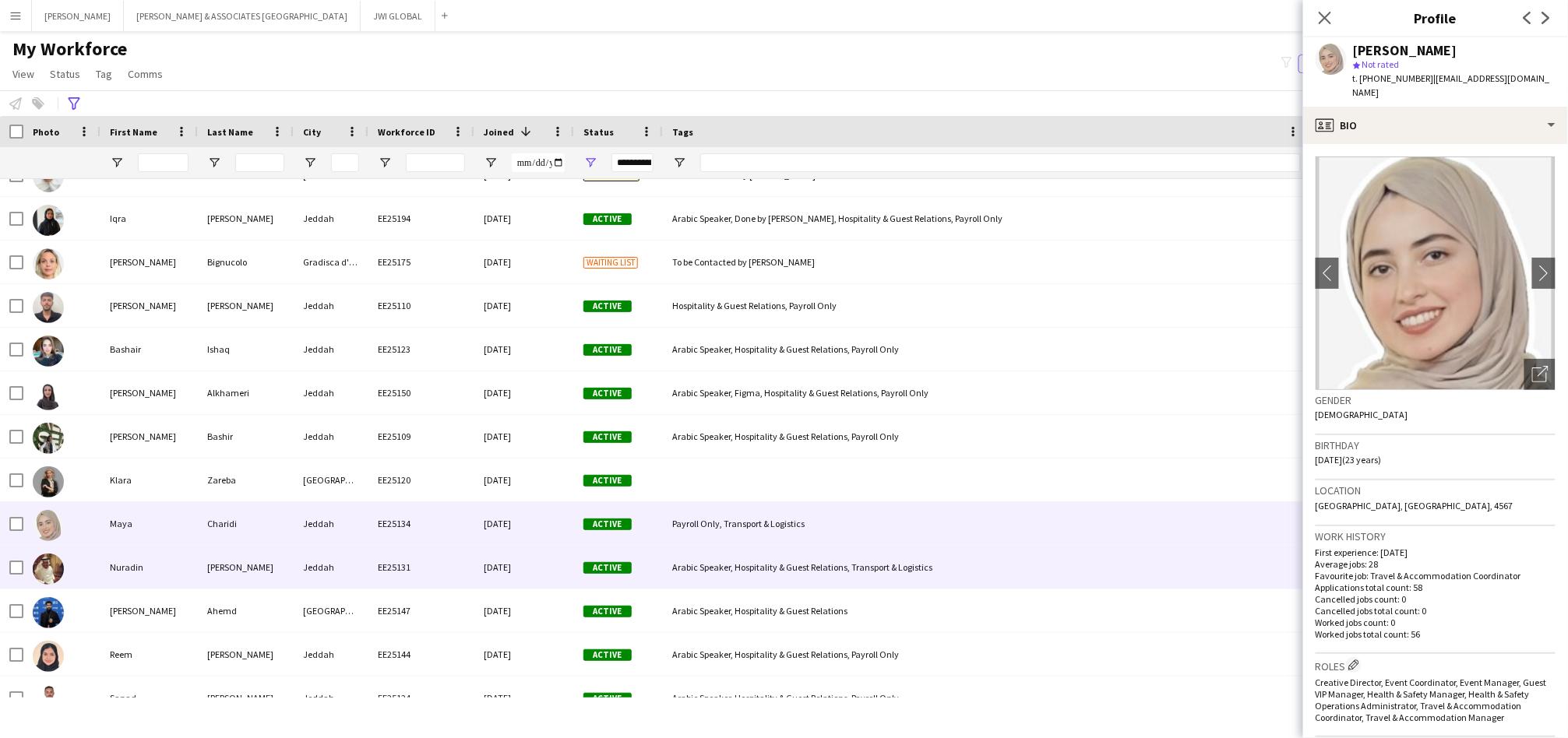
click at [392, 574] on div "EE25131" at bounding box center [421, 567] width 106 height 43
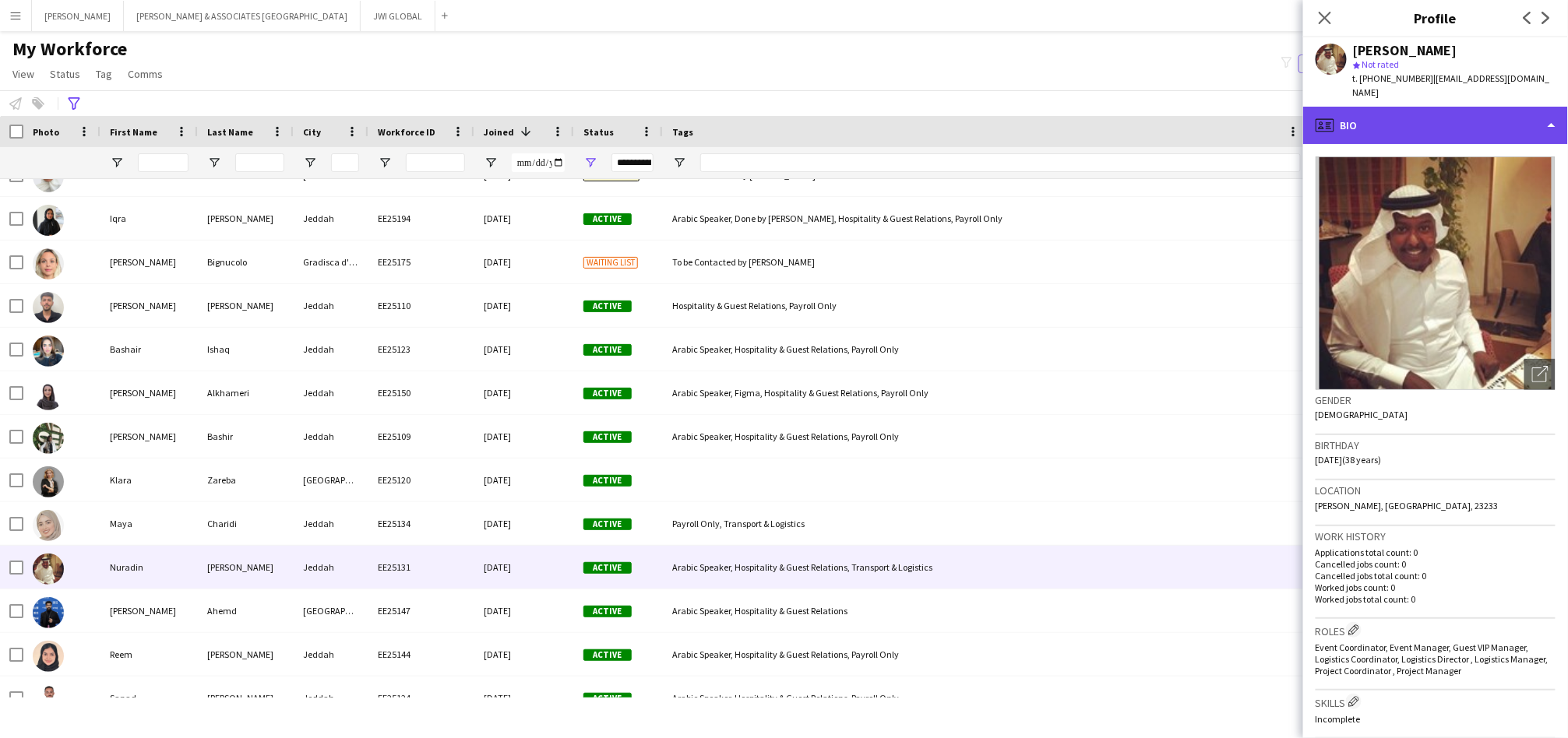
click at [1452, 111] on div "profile Bio" at bounding box center [1435, 125] width 265 height 38
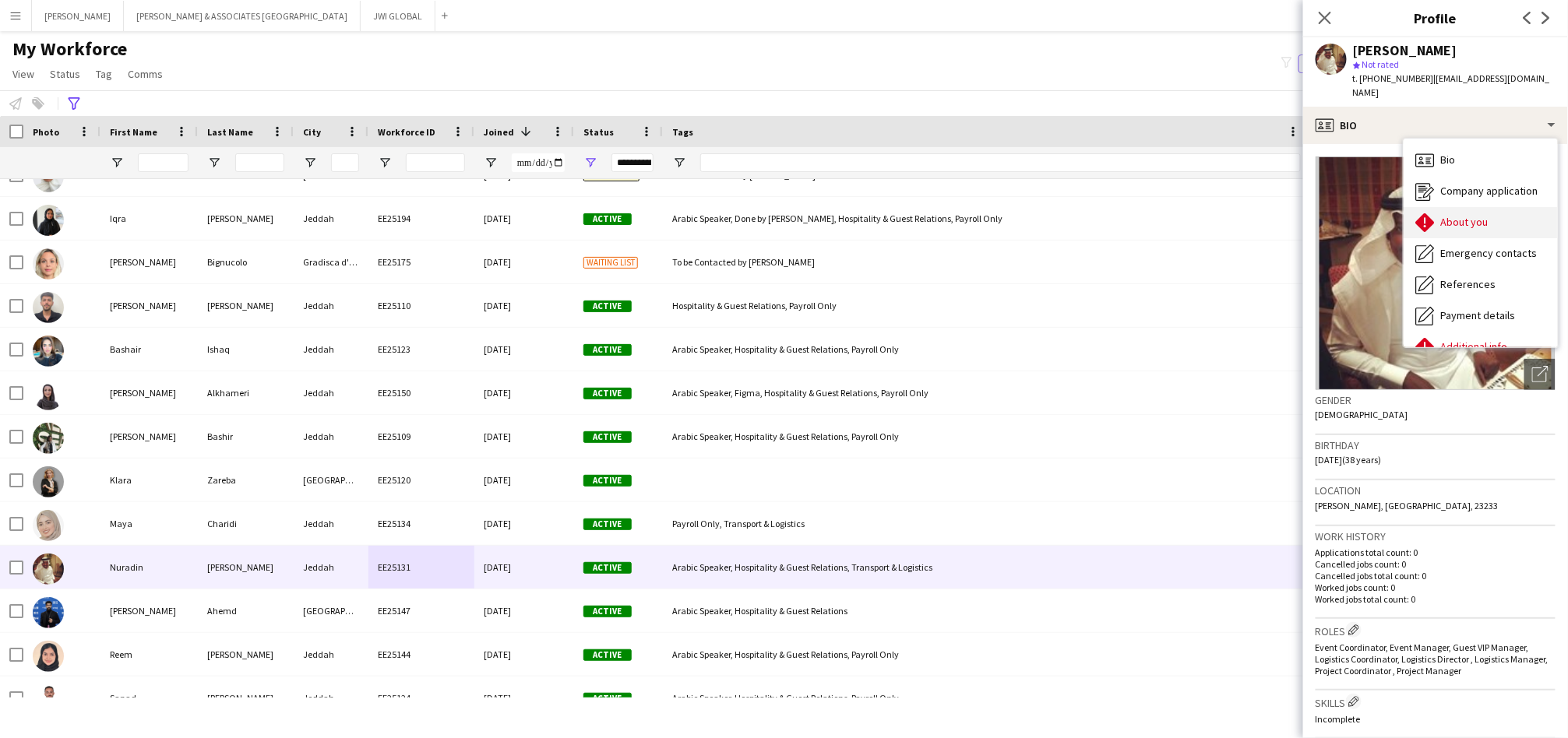
click at [1451, 207] on div "About you About you" at bounding box center [1481, 223] width 154 height 31
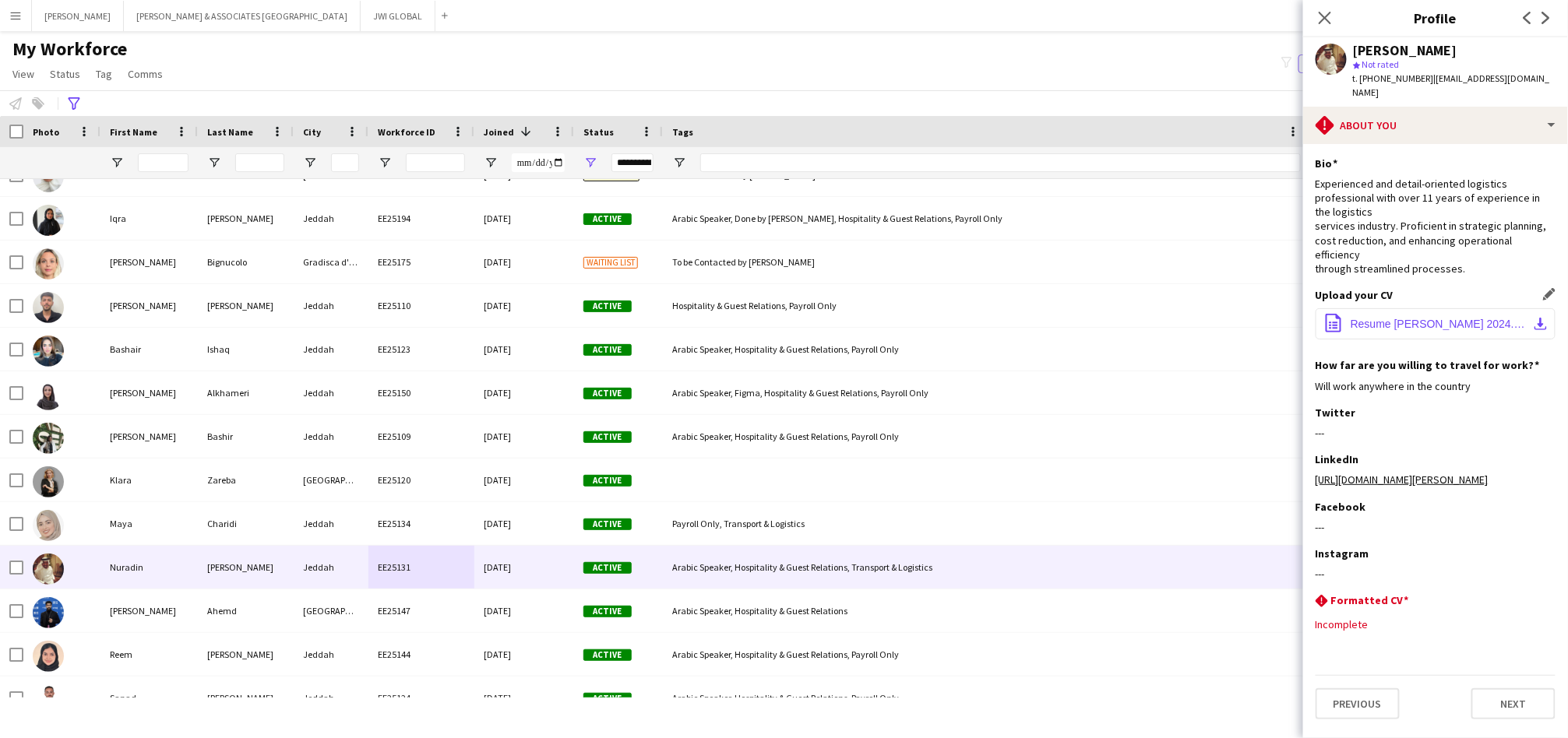
click at [1449, 309] on button "office-file-sheet Resume [PERSON_NAME] 2024.pdf download-bottom" at bounding box center [1436, 323] width 240 height 31
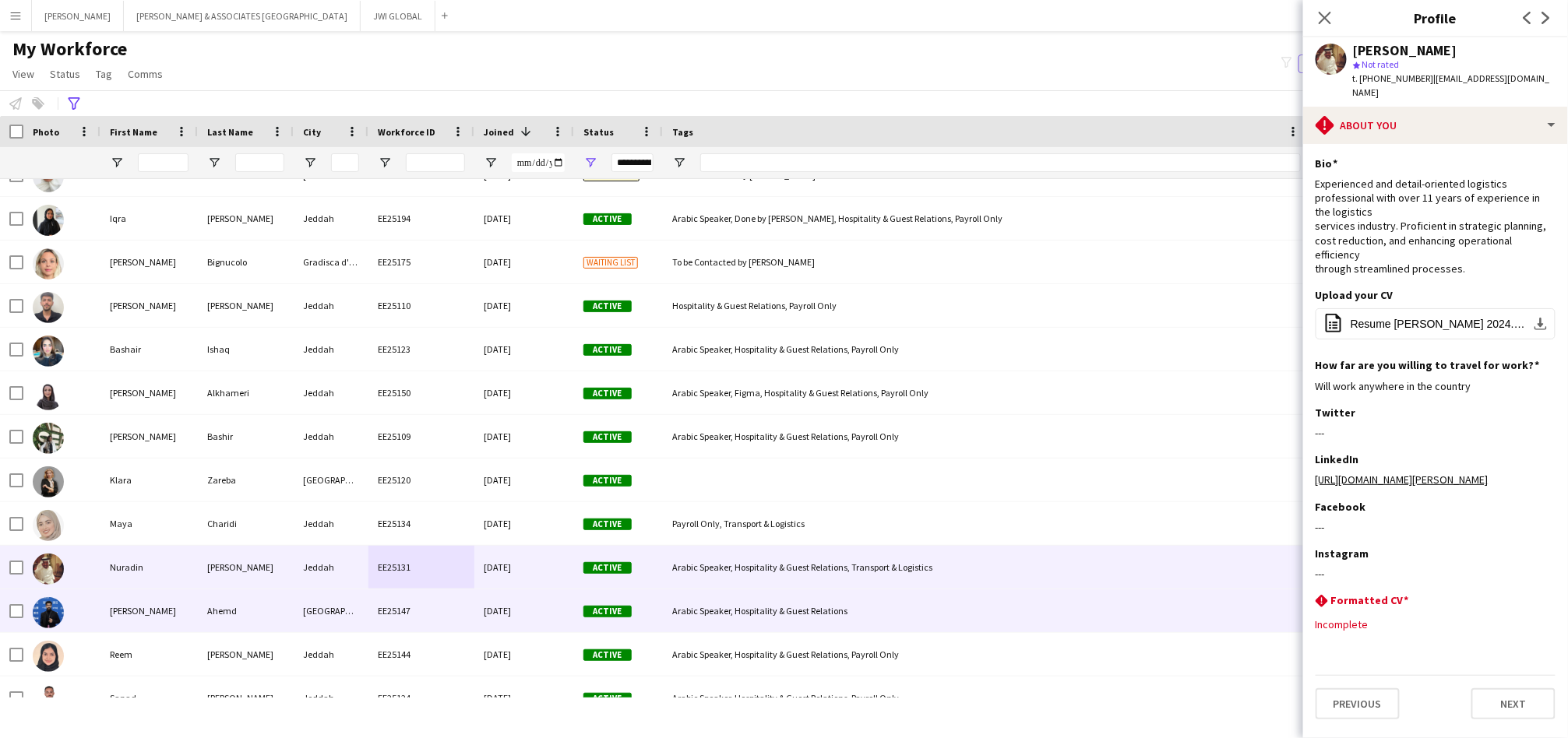
click at [324, 593] on div "[GEOGRAPHIC_DATA]" at bounding box center [330, 611] width 75 height 43
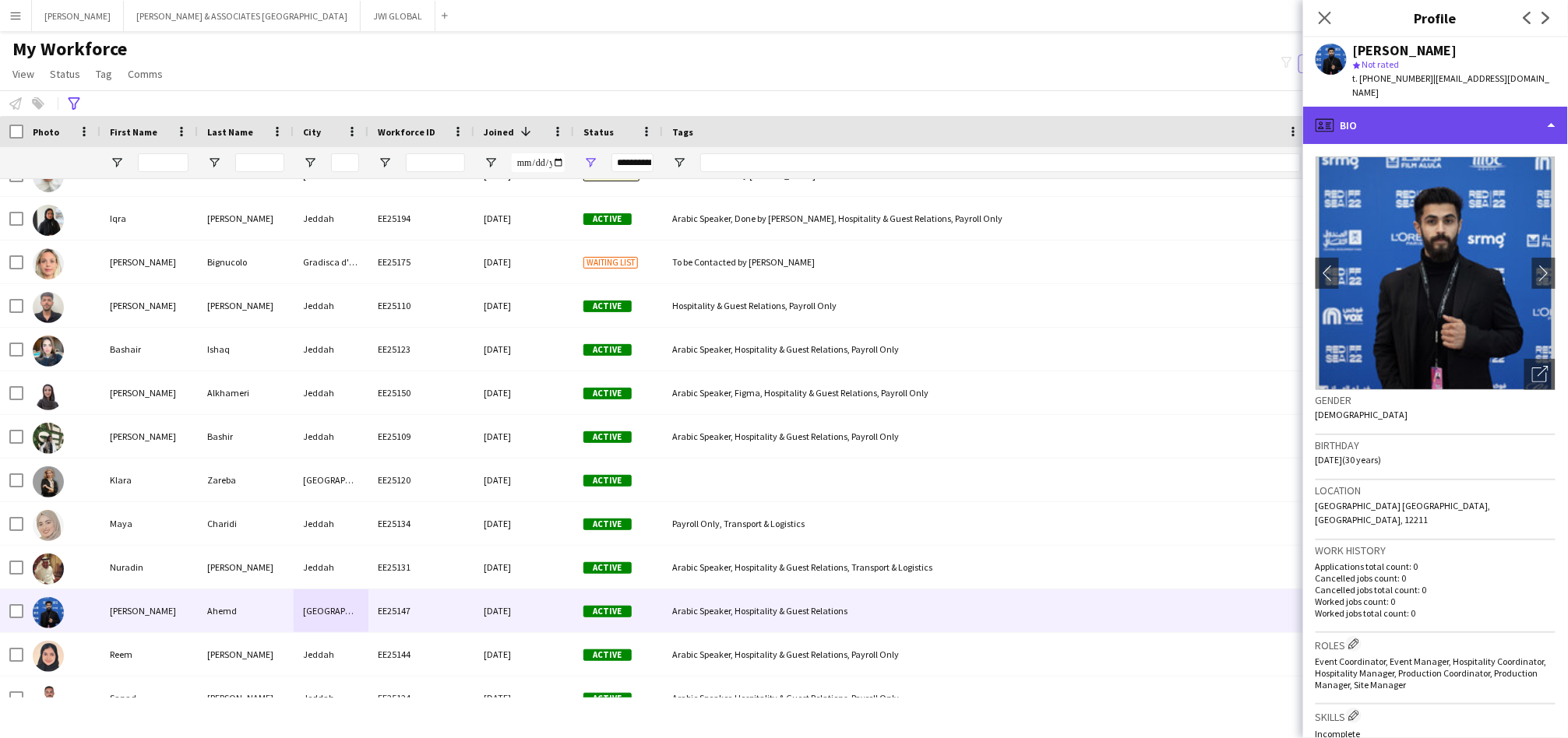
click at [1428, 107] on div "profile Bio" at bounding box center [1435, 125] width 265 height 38
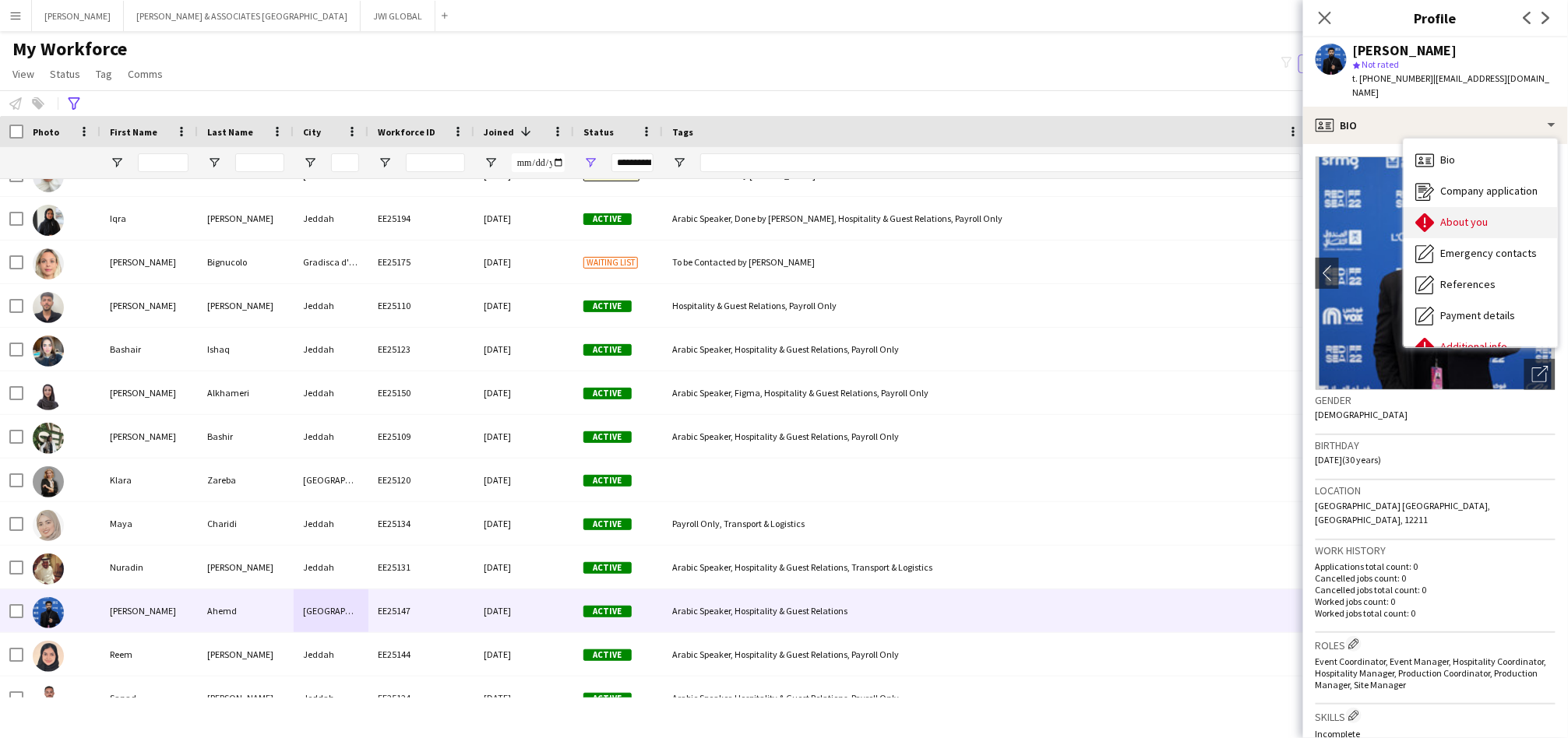
click at [1431, 207] on div "About you About you" at bounding box center [1481, 223] width 154 height 31
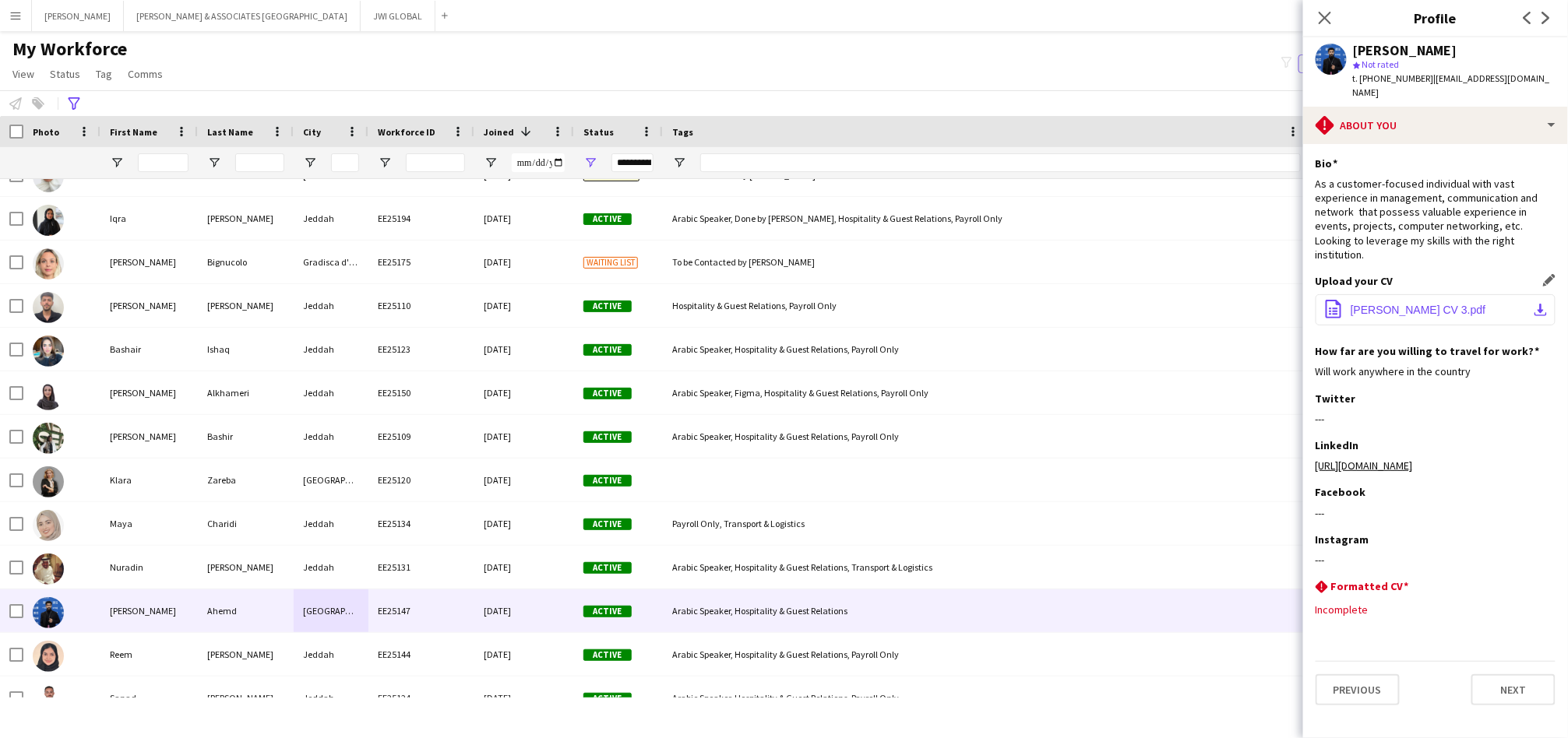
click at [1376, 294] on button "office-file-sheet [PERSON_NAME] CV 3.pdf download-bottom" at bounding box center [1436, 310] width 240 height 31
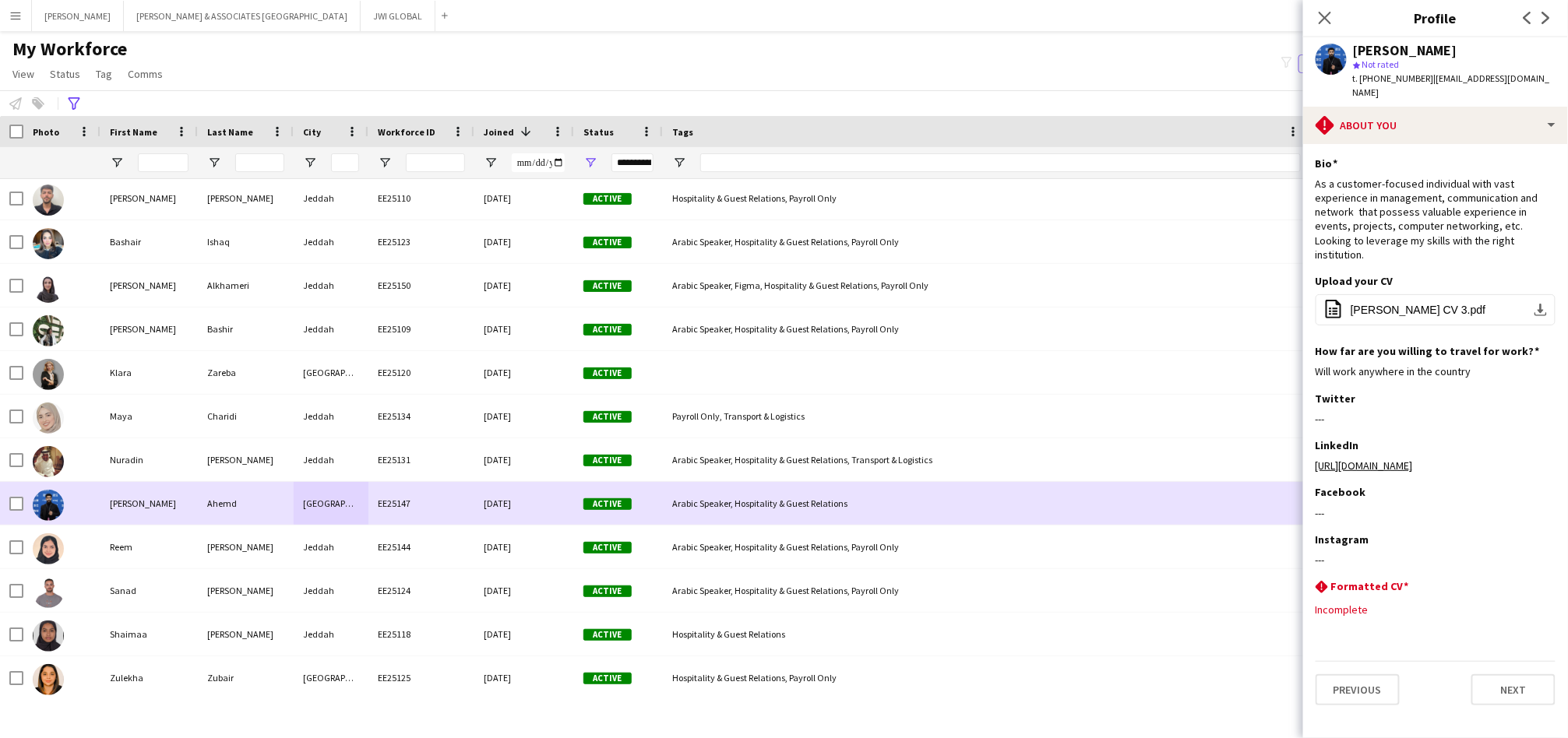
scroll to position [4181, 0]
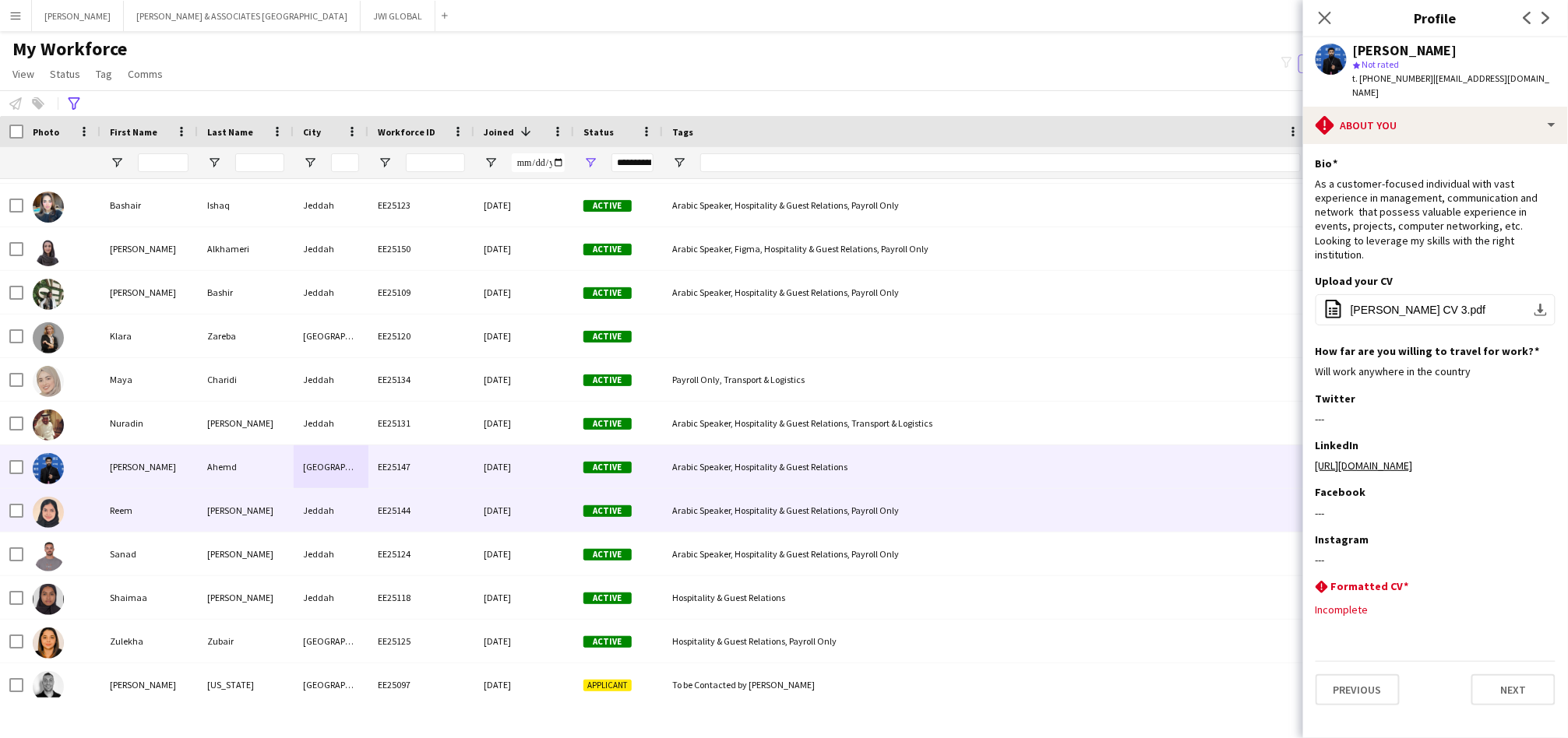
click at [233, 507] on div "[PERSON_NAME]" at bounding box center [245, 510] width 96 height 43
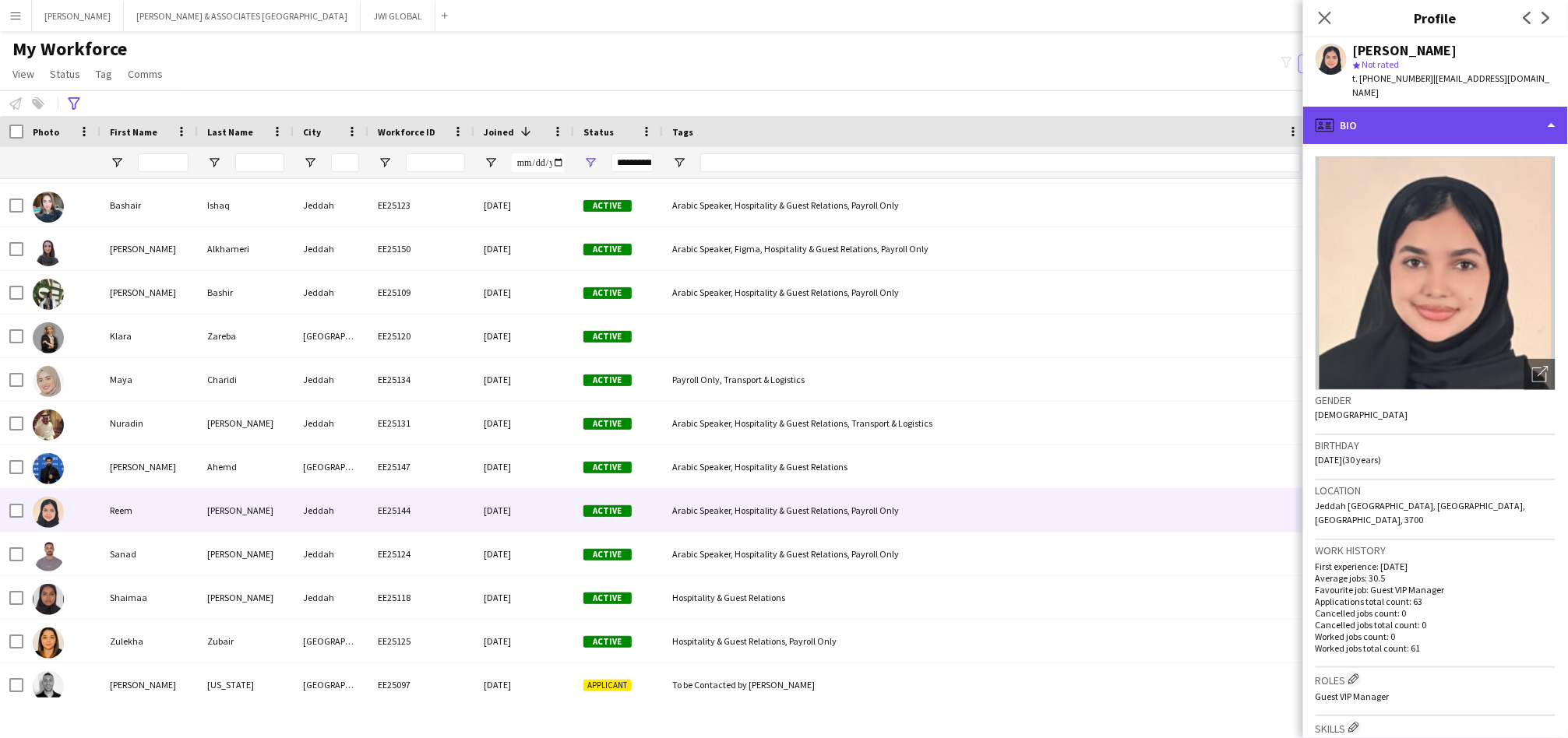
click at [1440, 107] on div "profile Bio" at bounding box center [1435, 125] width 265 height 38
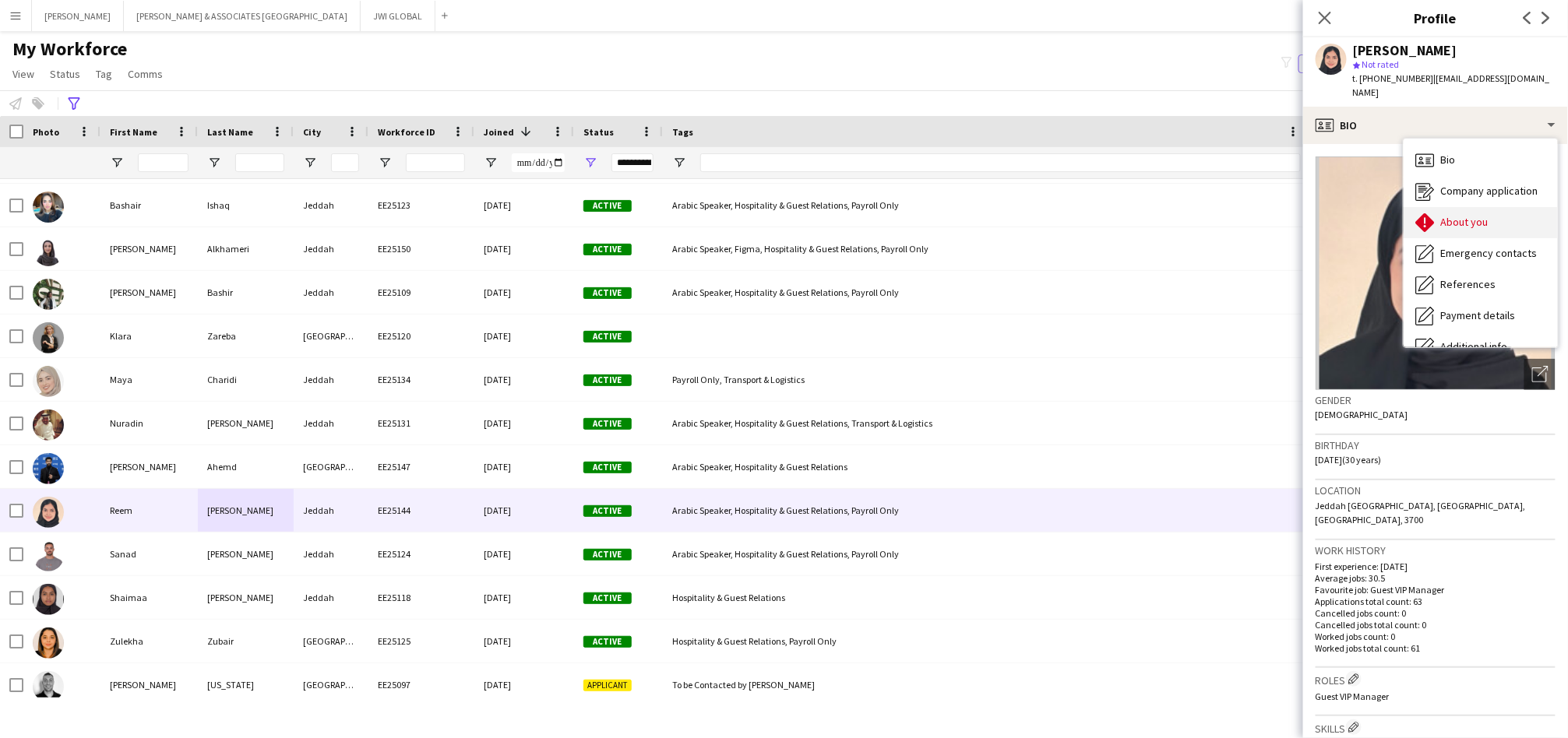
click at [1428, 213] on icon at bounding box center [1425, 222] width 18 height 18
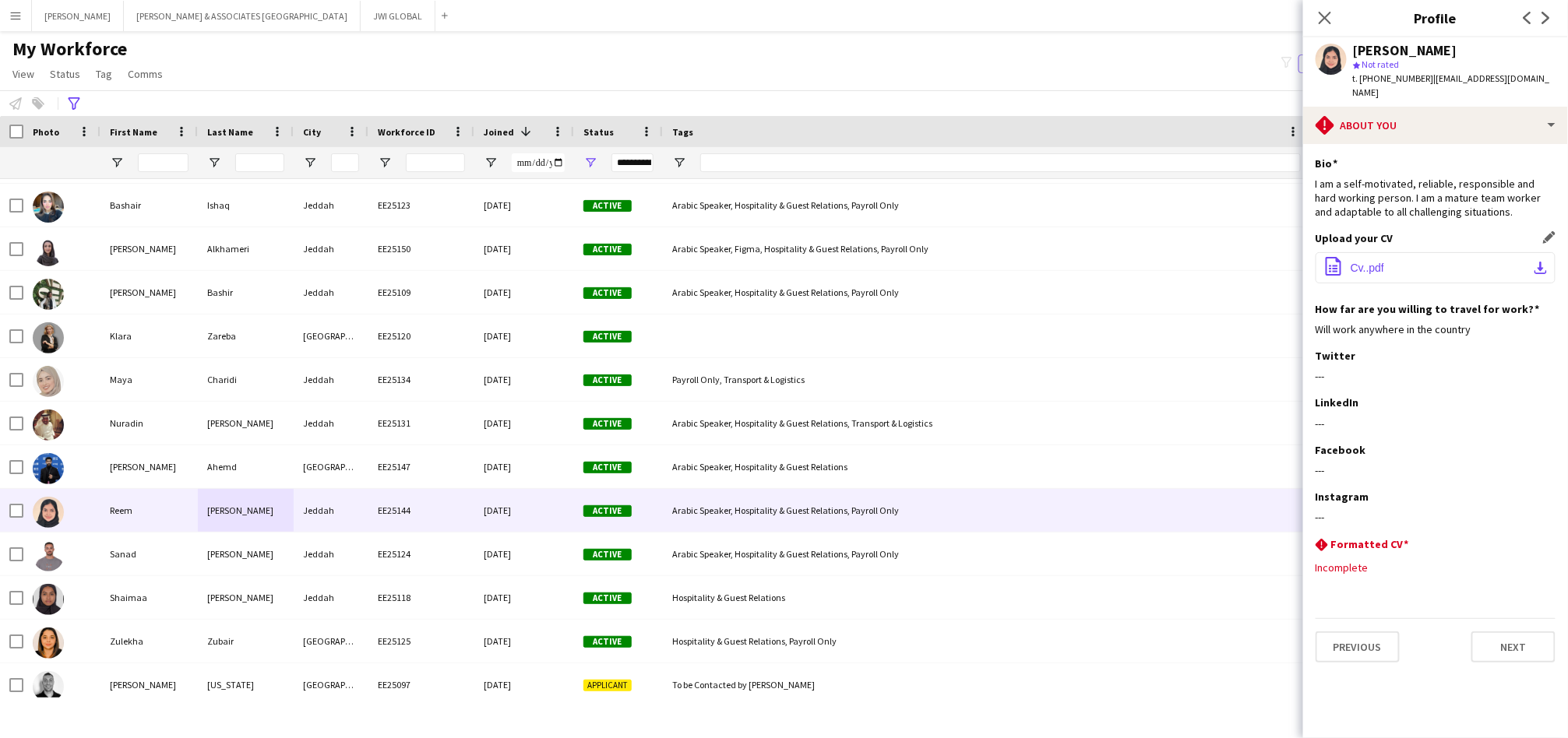
click at [1416, 252] on button "office-file-sheet Cv..pdf download-bottom" at bounding box center [1436, 267] width 240 height 31
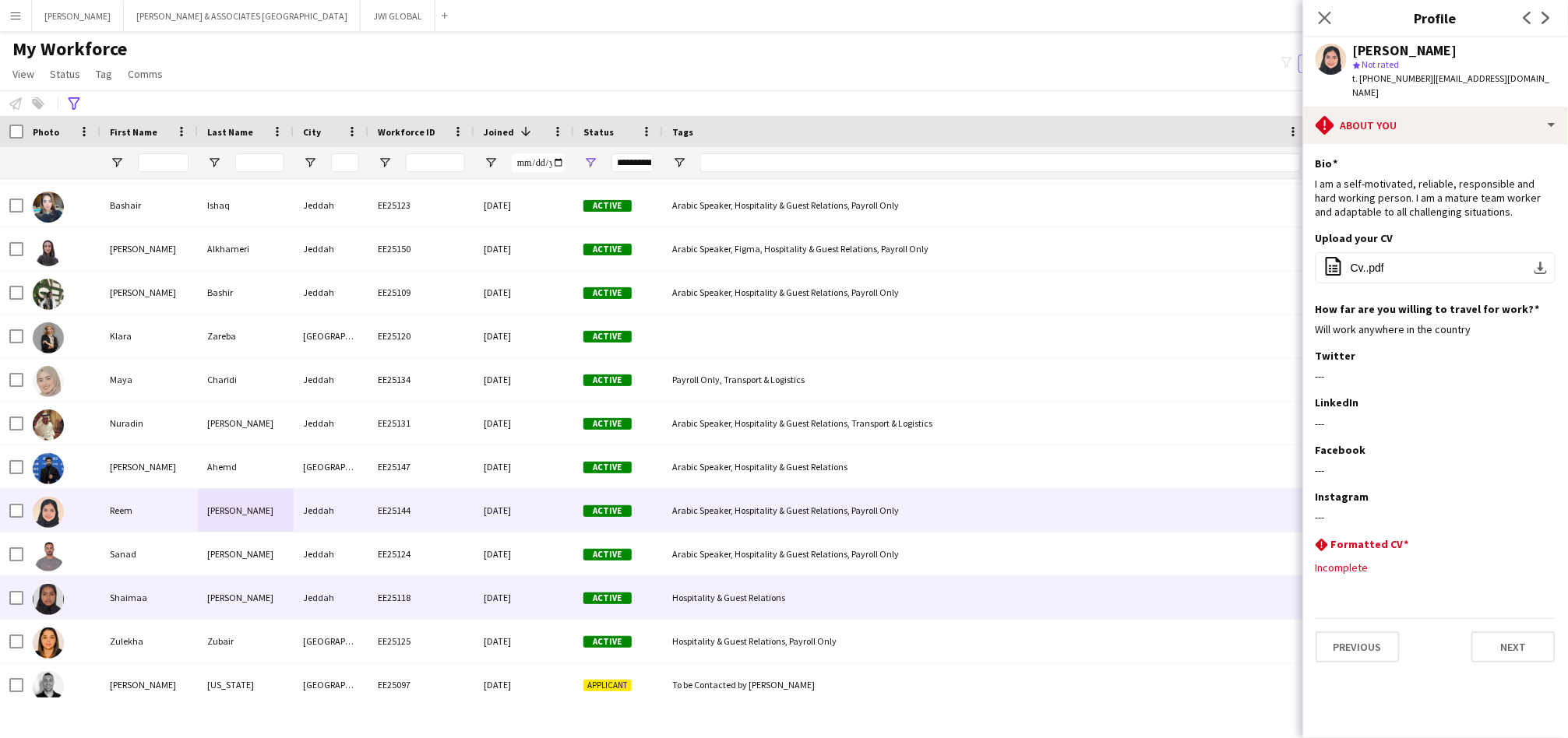
click at [284, 585] on div "[PERSON_NAME]" at bounding box center [245, 598] width 96 height 43
